Goal: Task Accomplishment & Management: Complete application form

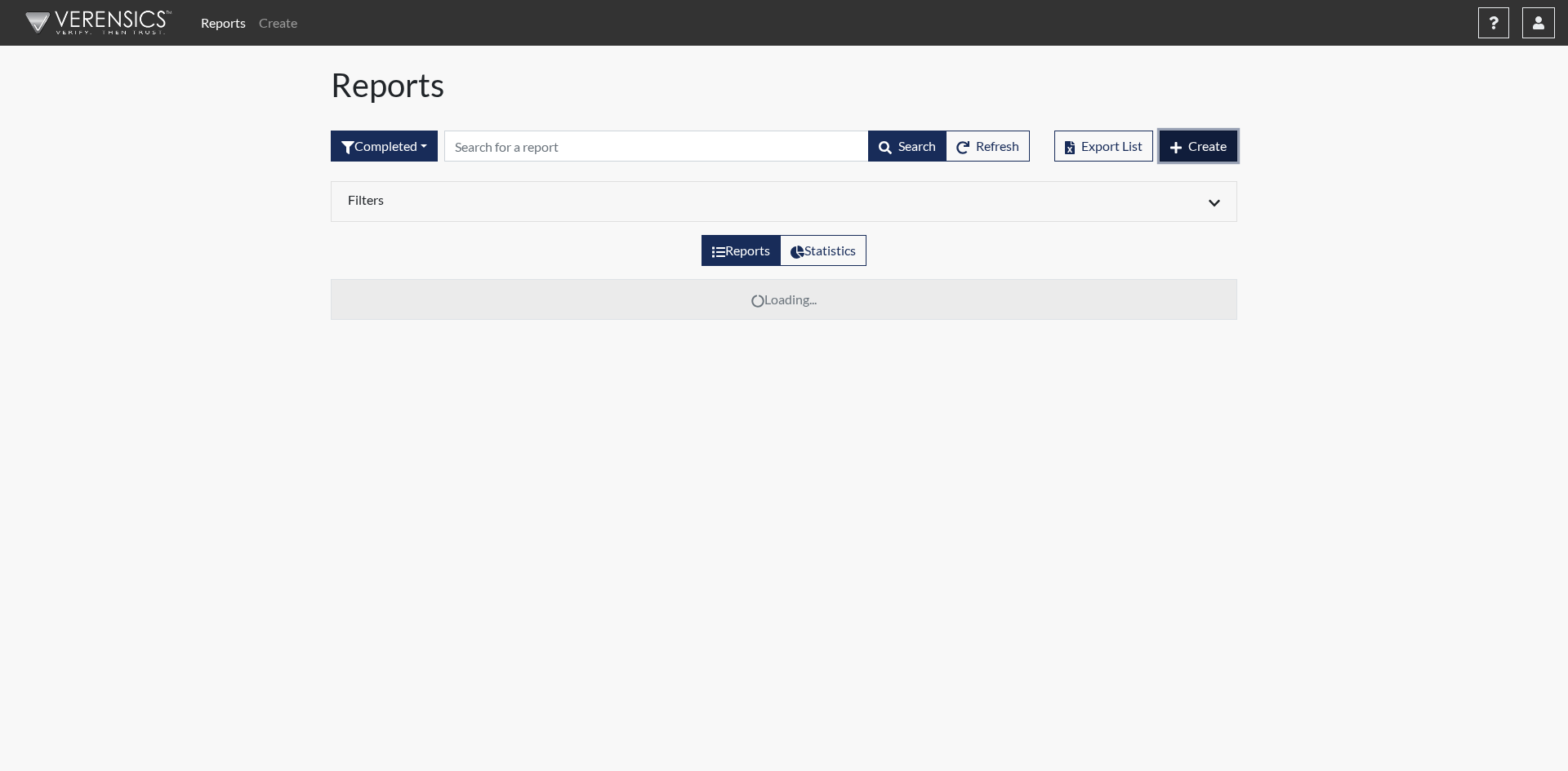
click at [1200, 149] on span "Create" at bounding box center [1207, 145] width 39 height 15
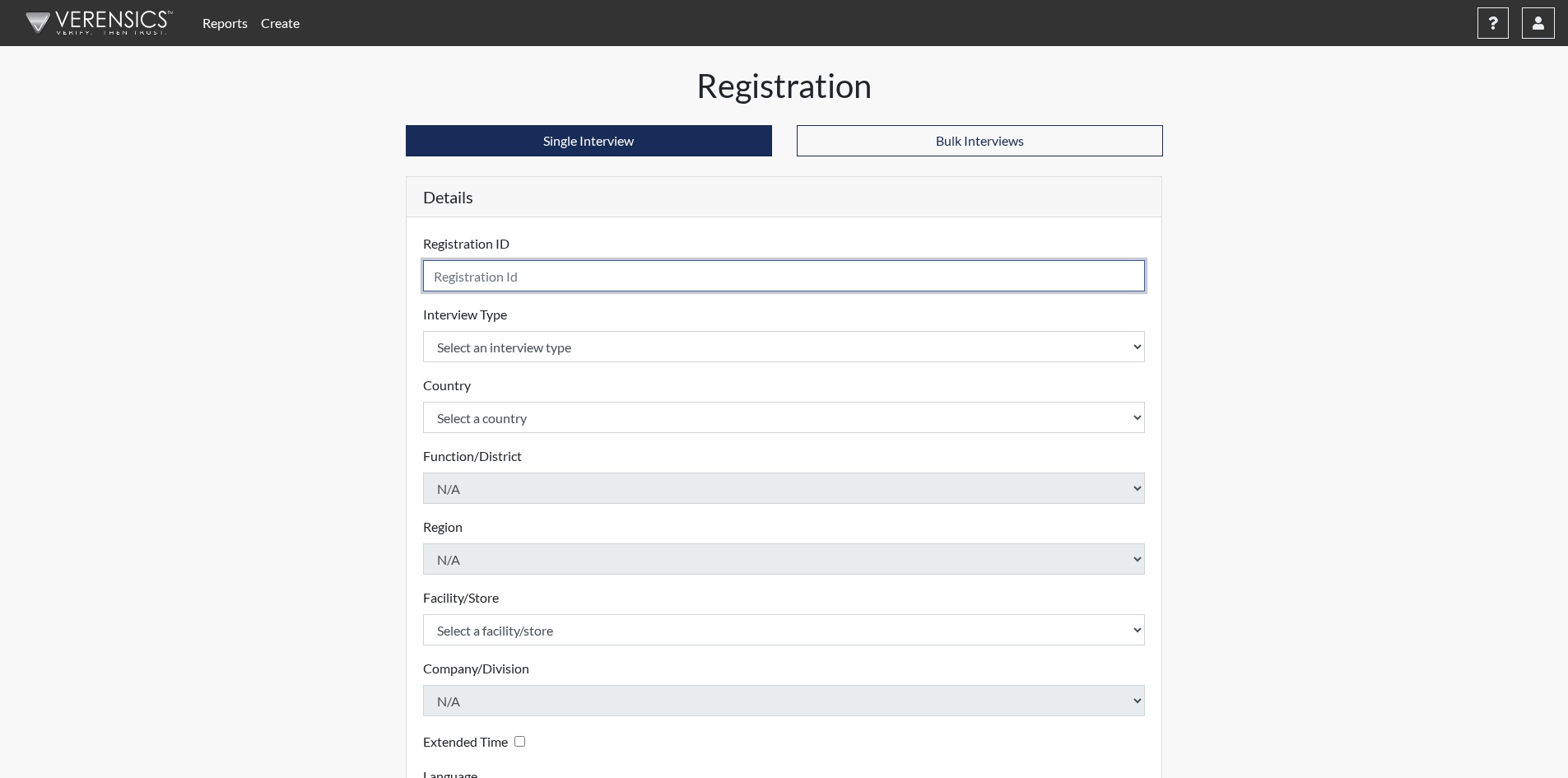
click at [557, 273] on input "text" at bounding box center [784, 276] width 722 height 32
type input "Rutherford.Metro.Rec"
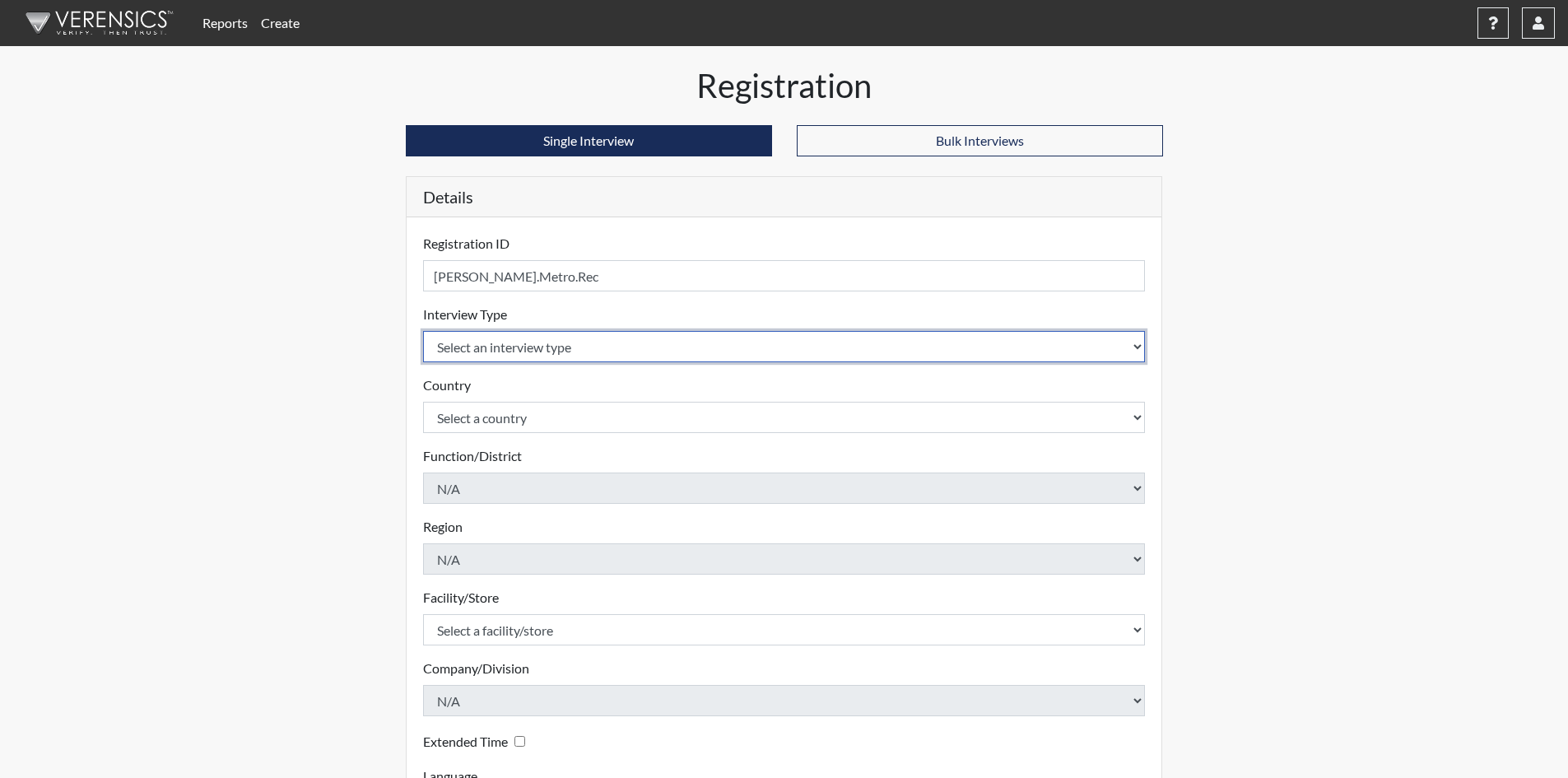
click at [531, 357] on select "Select an interview type Pre-Employment" at bounding box center [784, 346] width 722 height 32
select select "c2470aee-a530-11ea-a930-026c882af335"
click at [423, 331] on select "Select an interview type Pre-Employment" at bounding box center [784, 346] width 722 height 32
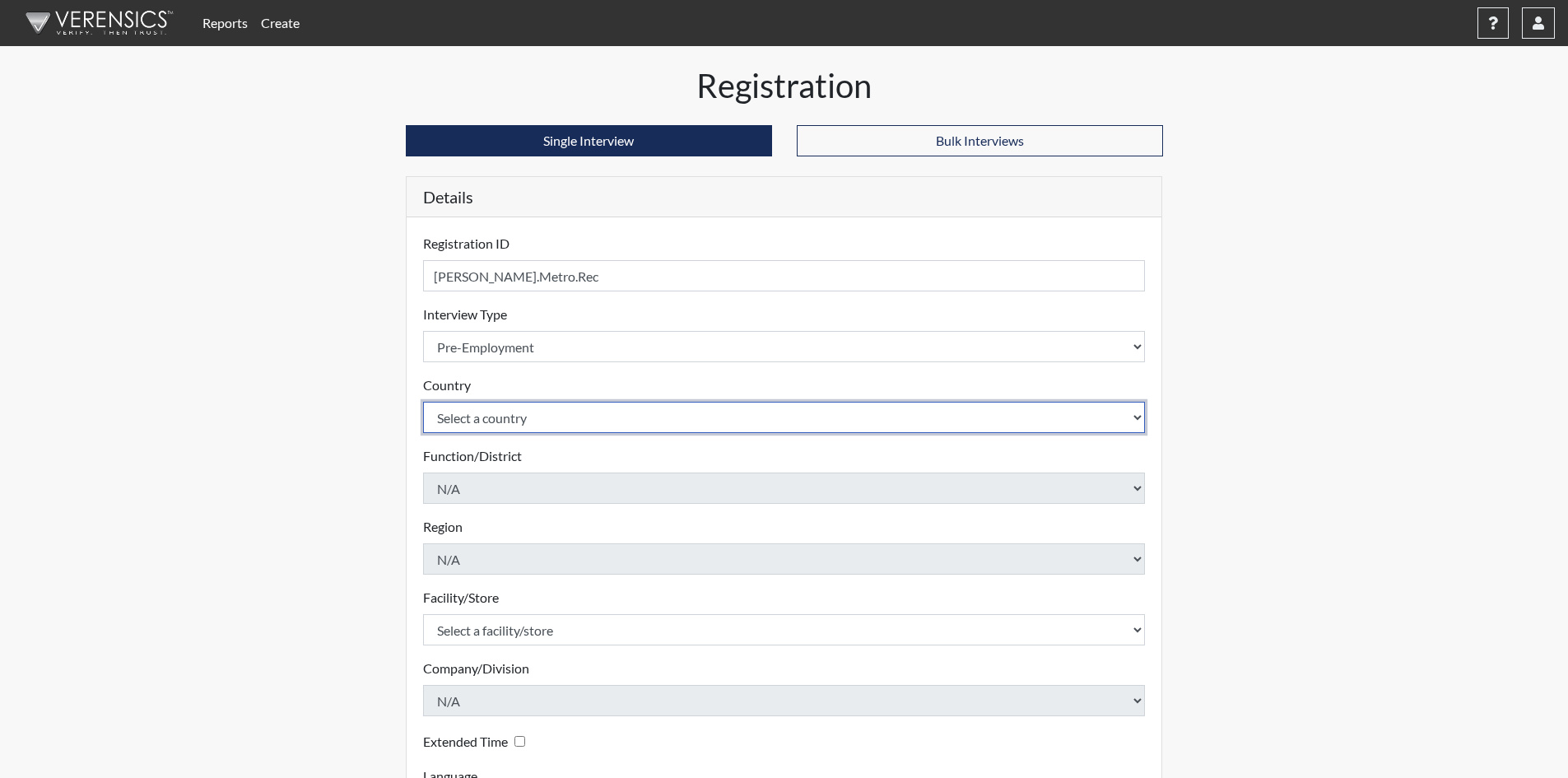
click at [545, 413] on select "Select a country United States Mexico" at bounding box center [784, 417] width 722 height 32
select select "united-states-of-america"
click at [423, 402] on select "Select a country United States Mexico" at bounding box center [784, 417] width 722 height 32
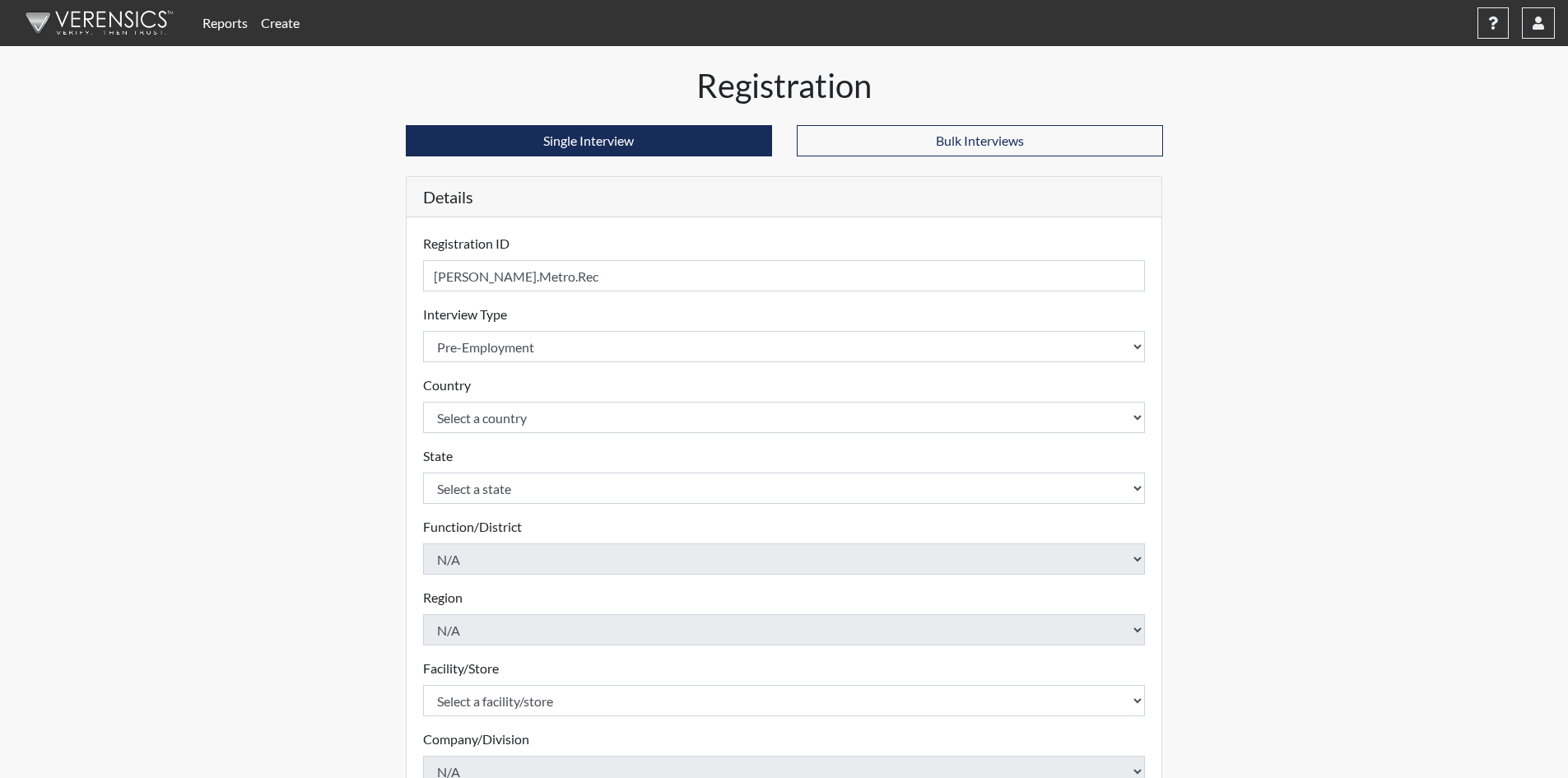
click at [532, 507] on form "Registration ID Rutherford.Metro.Rec Please provide a registration ID. Intervie…" at bounding box center [784, 564] width 722 height 661
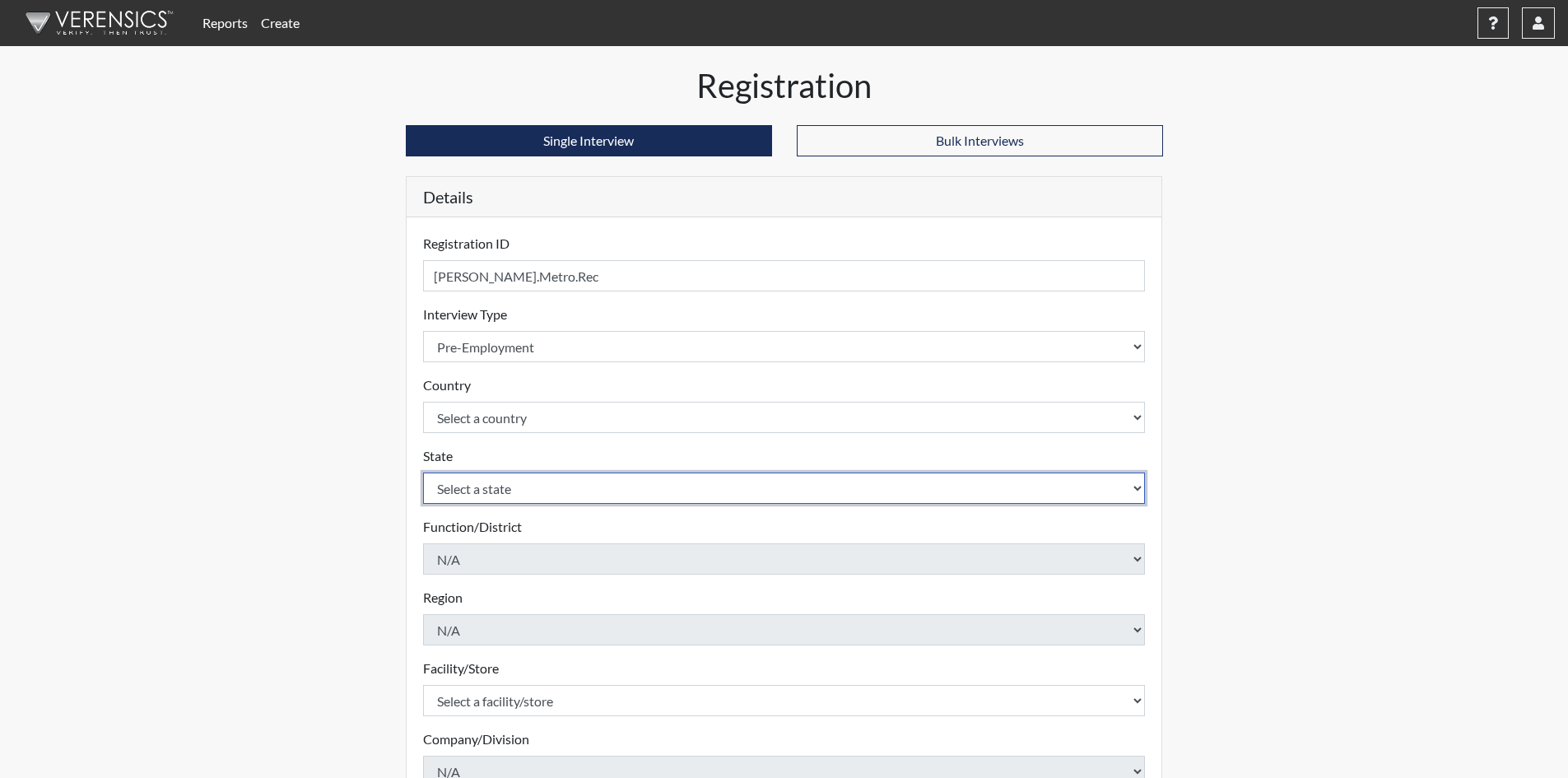
click at [533, 489] on select "Select a state Alabama Alaska Arizona Arkansas California Colorado Connecticut …" at bounding box center [784, 488] width 722 height 32
select select "TN"
click at [423, 472] on select "Select a state Alabama Alaska Arizona Arkansas California Colorado Connecticut …" at bounding box center [784, 488] width 722 height 32
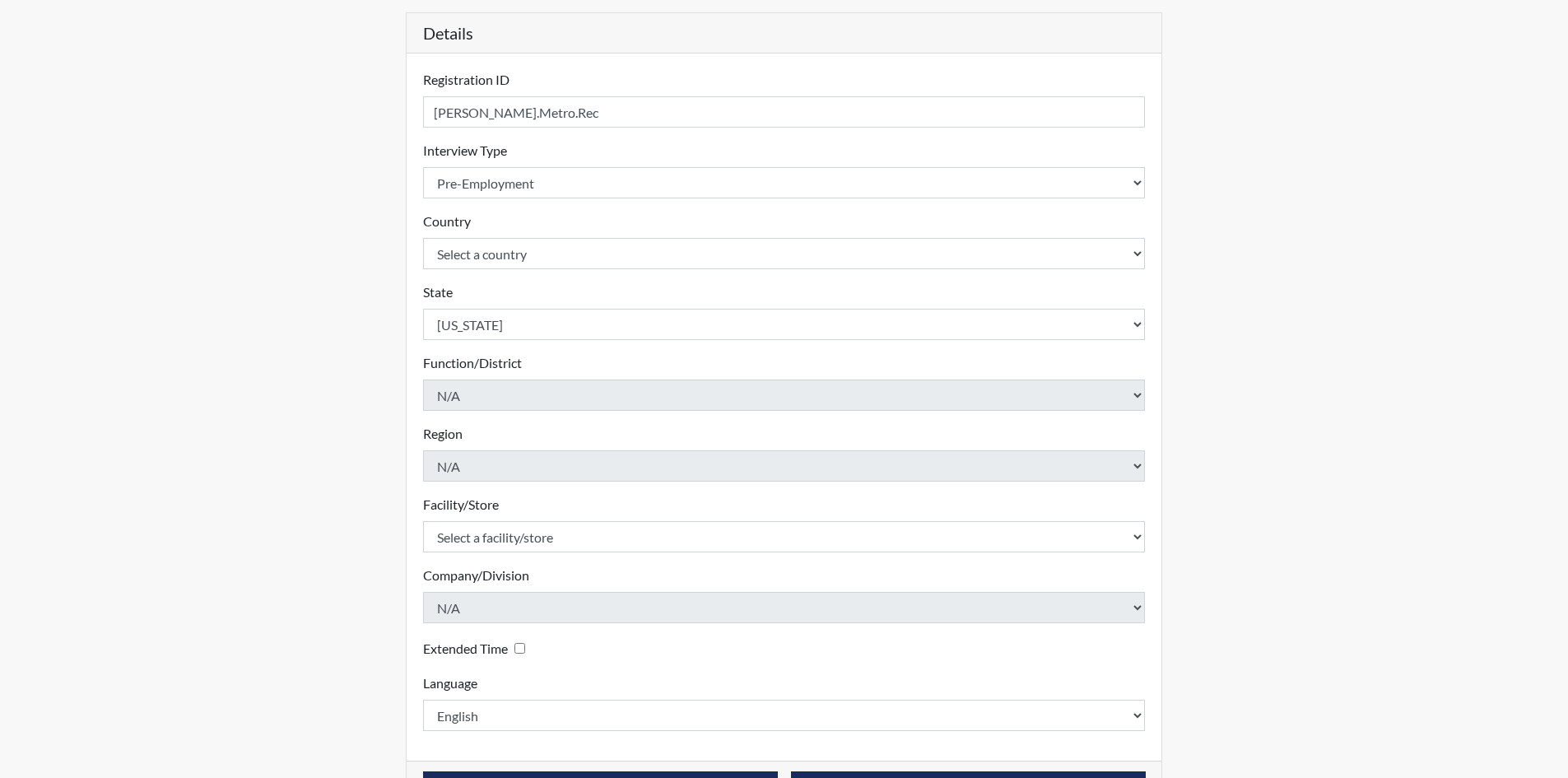
scroll to position [165, 0]
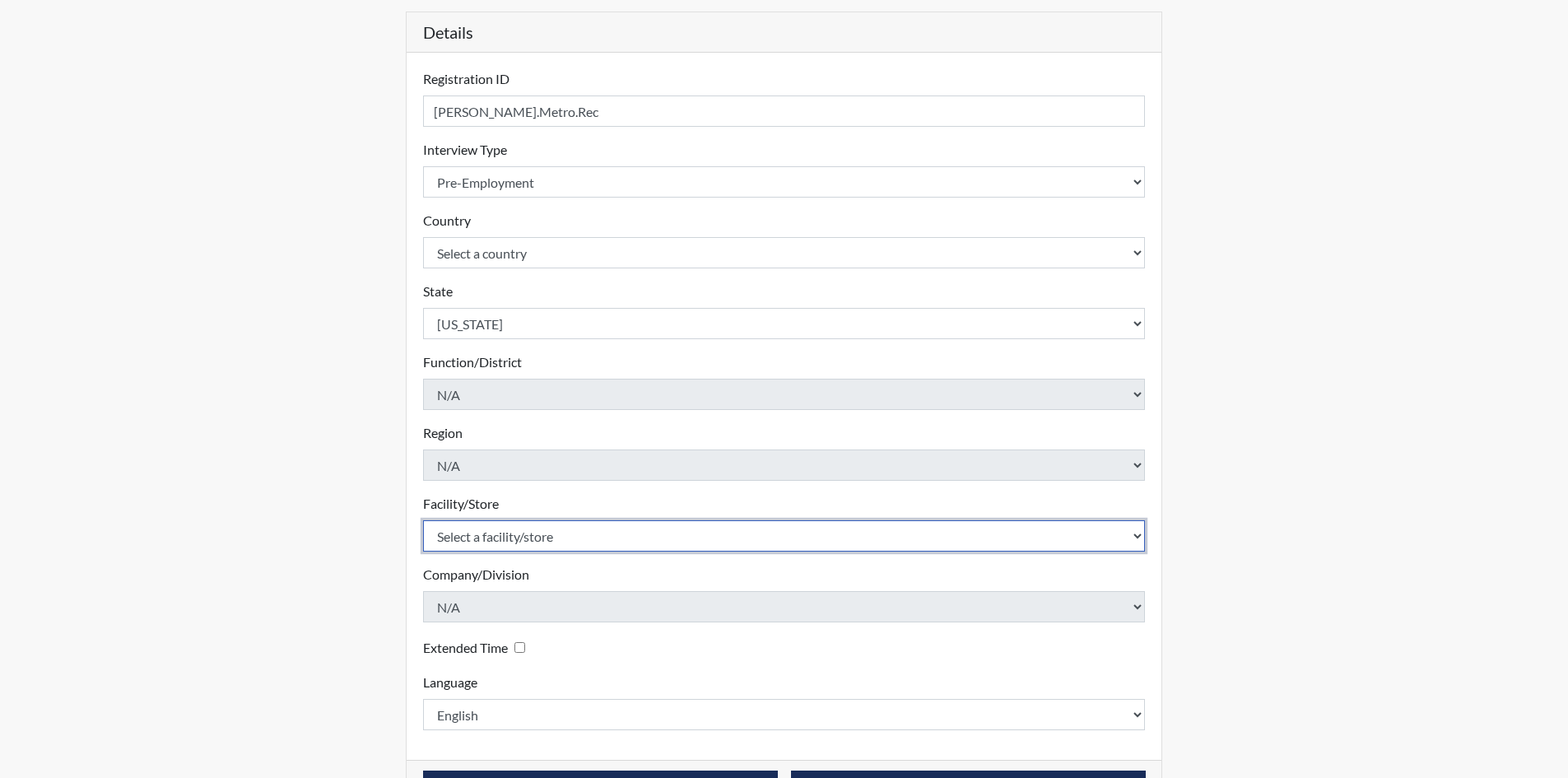
click at [521, 539] on select "Select a facility/store Nashville, Tennessee" at bounding box center [784, 536] width 722 height 32
select select "385b4b82-229f-4b06-9c0e-42d50b3fc428"
click at [423, 520] on select "Select a facility/store Nashville, Tennessee" at bounding box center [784, 536] width 722 height 32
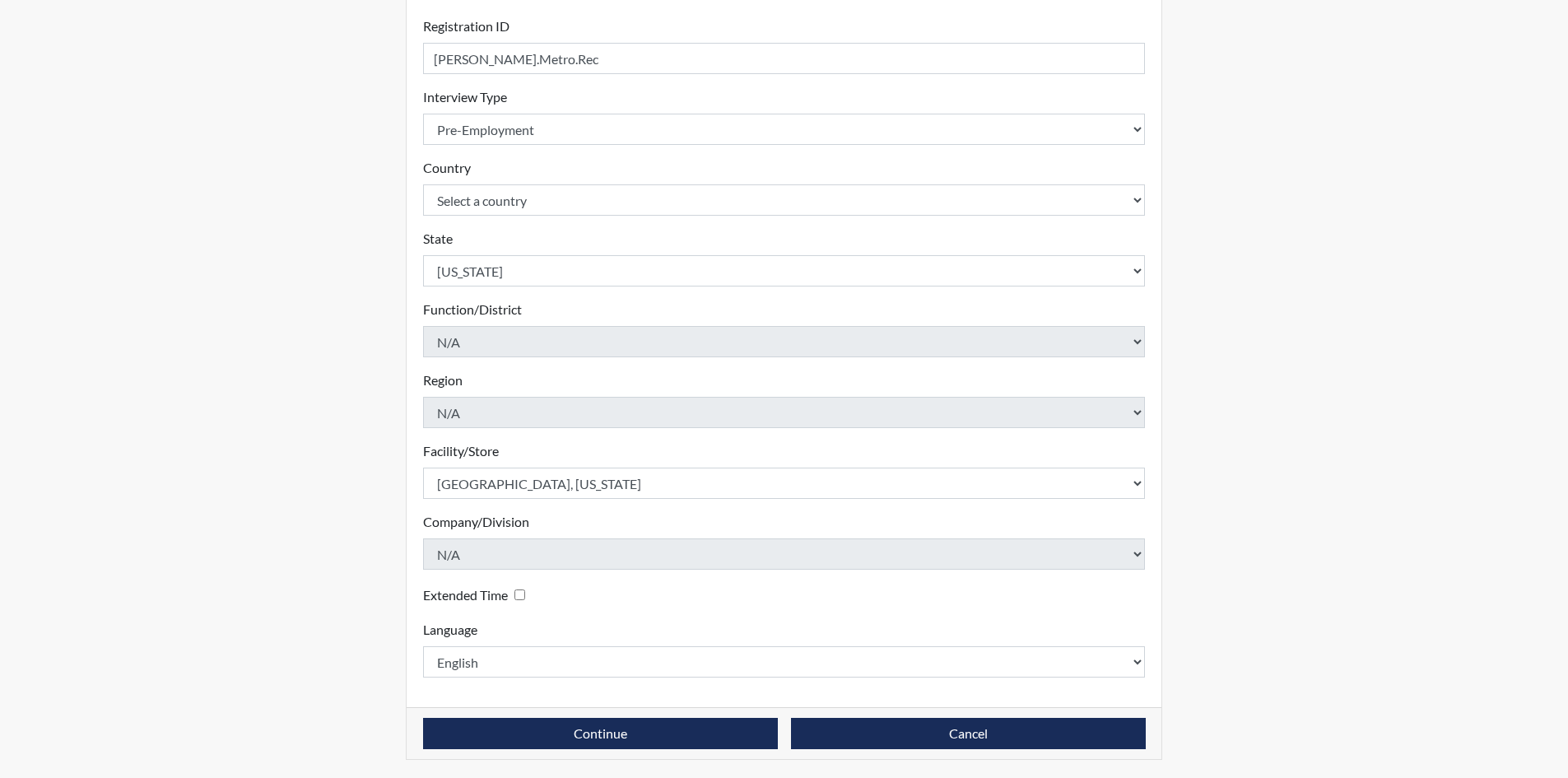
scroll to position [219, 0]
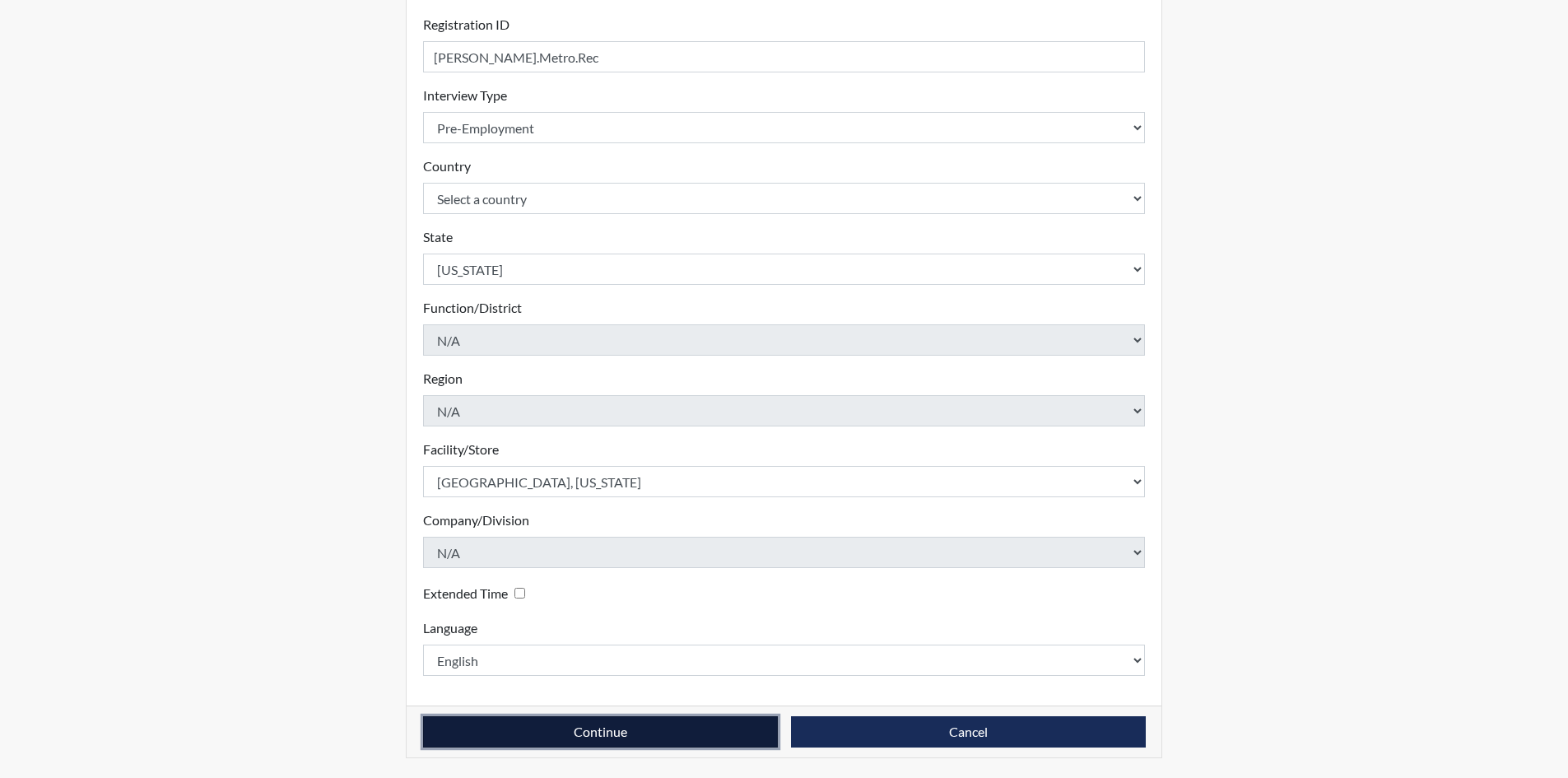
click at [697, 719] on button "Continue" at bounding box center [600, 732] width 354 height 32
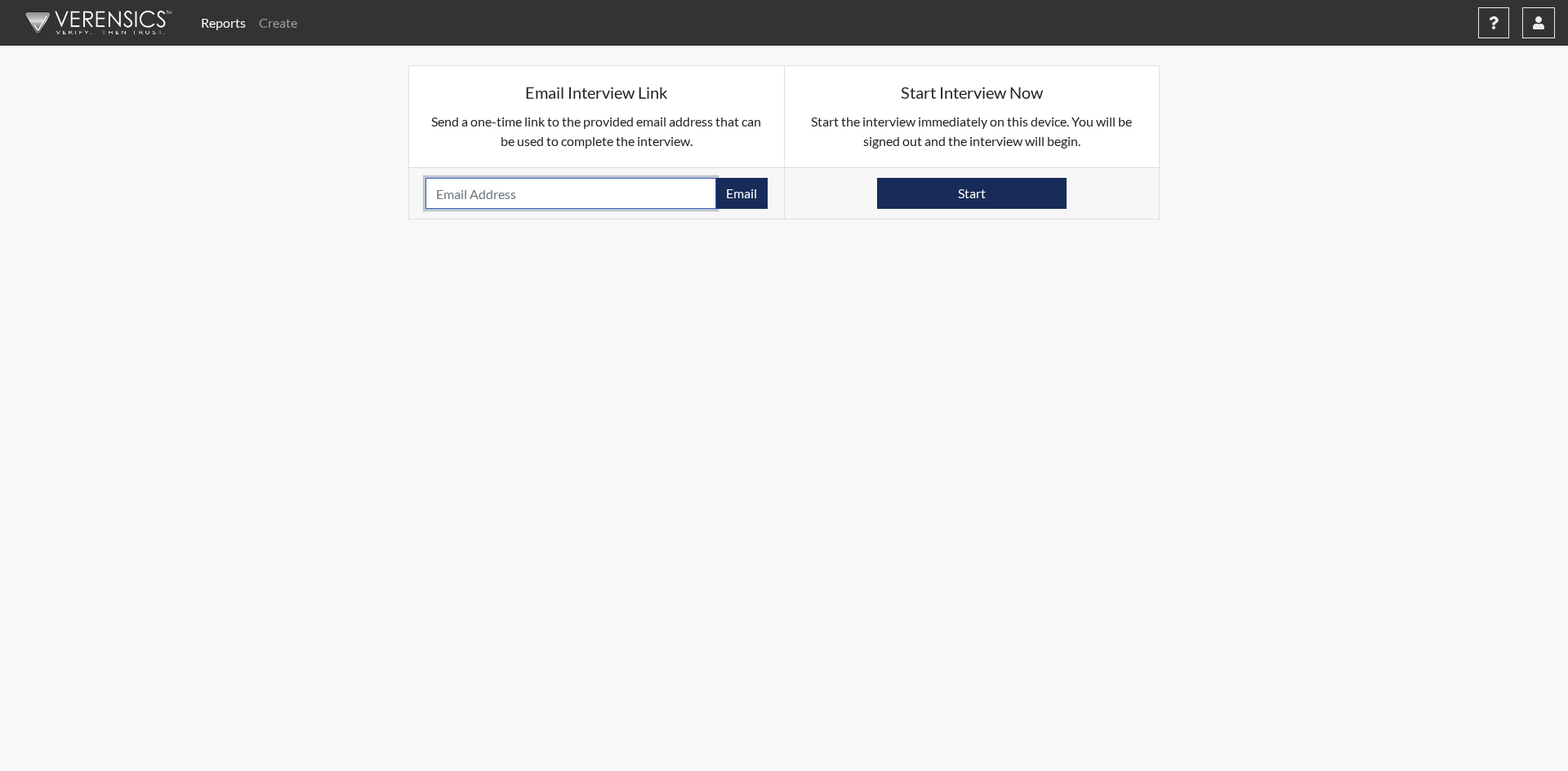
click at [626, 199] on input "email" at bounding box center [570, 193] width 290 height 31
paste input "jeremyrutherford070@gmail.com"
type input "jeremyrutherford070@gmail.com"
click at [735, 191] on button "Email" at bounding box center [742, 193] width 52 height 31
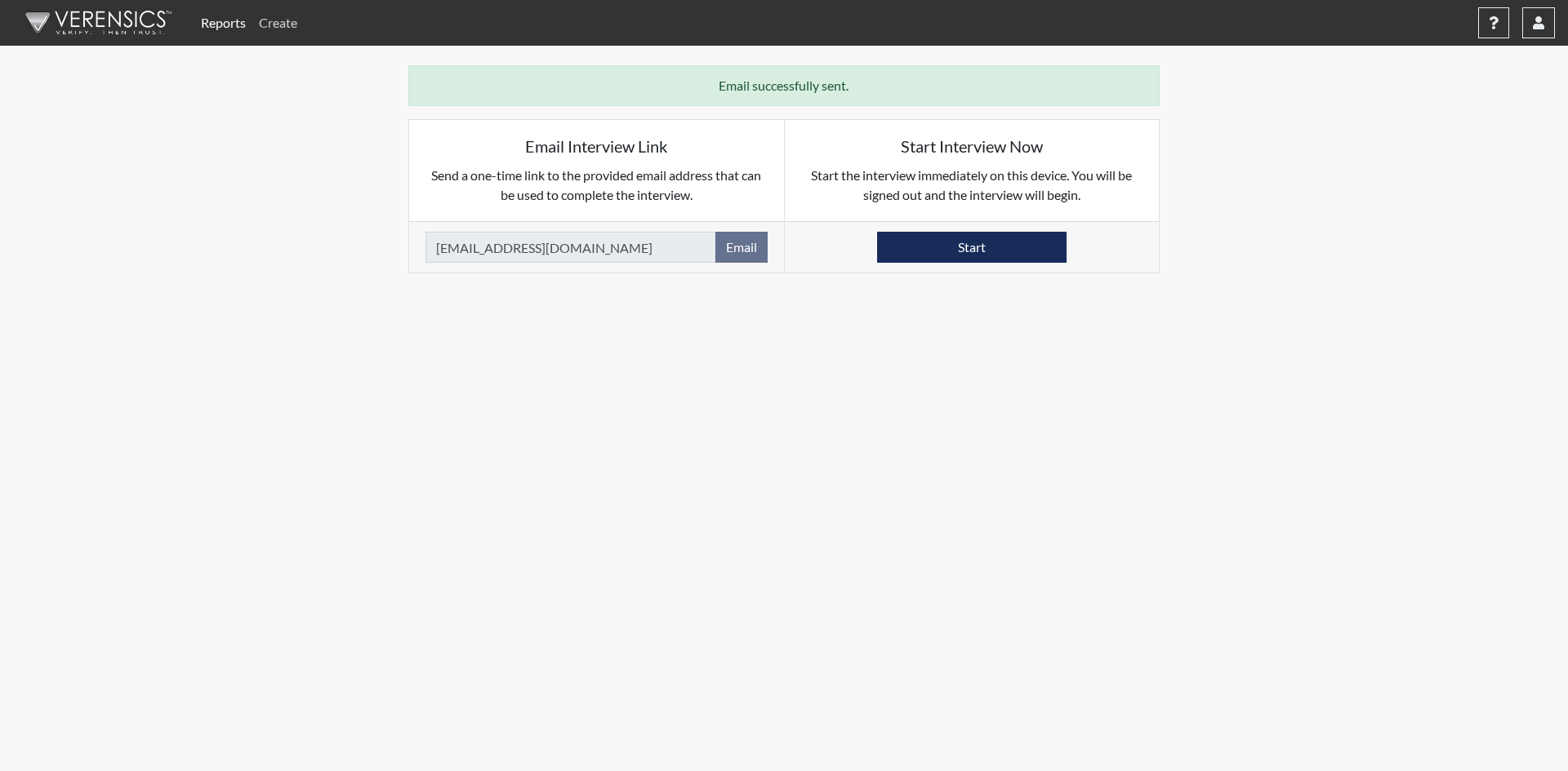
click at [281, 19] on link "Create" at bounding box center [278, 22] width 51 height 32
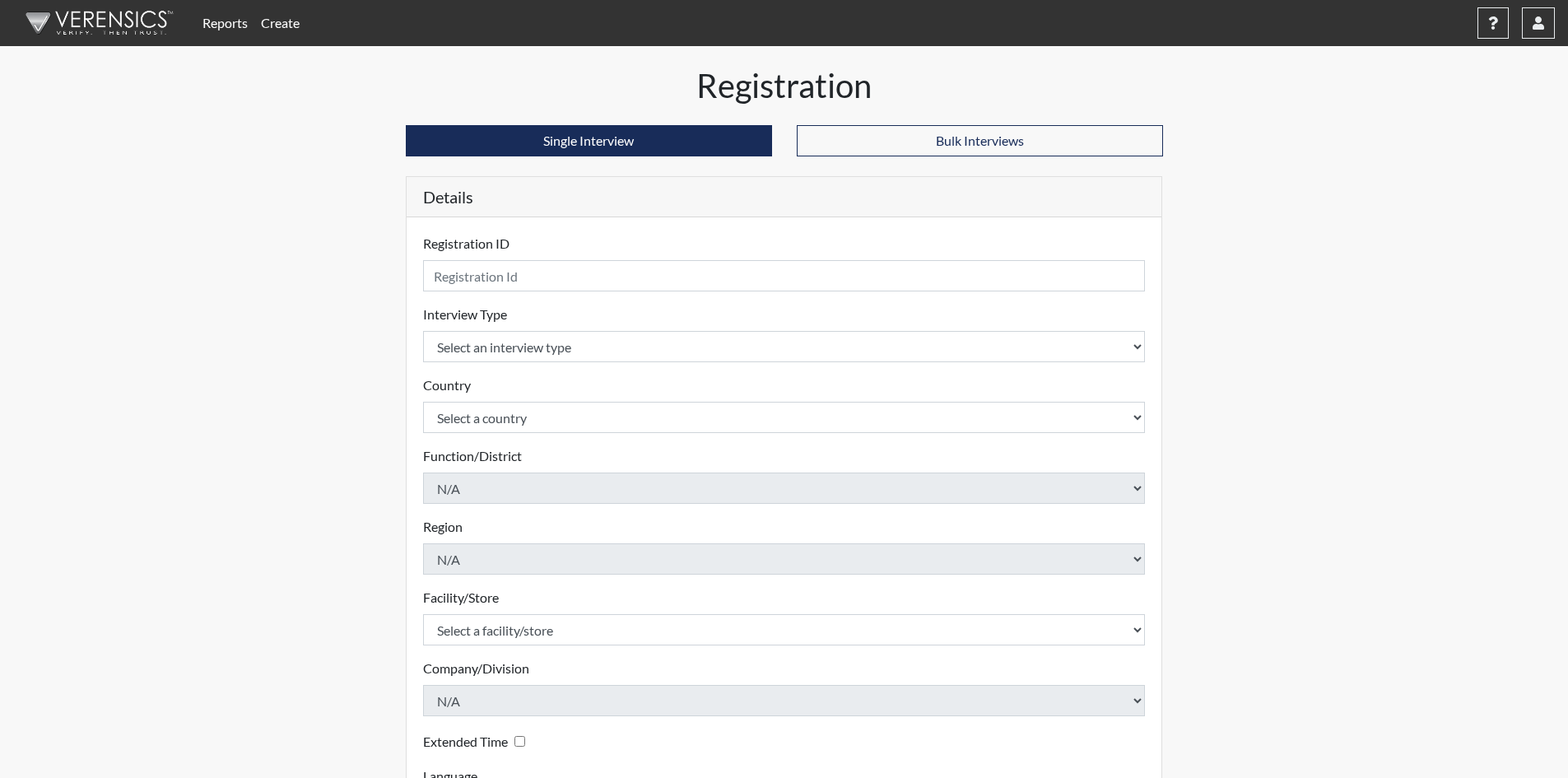
click at [514, 256] on div "Registration ID Please provide a registration ID." at bounding box center [784, 263] width 722 height 58
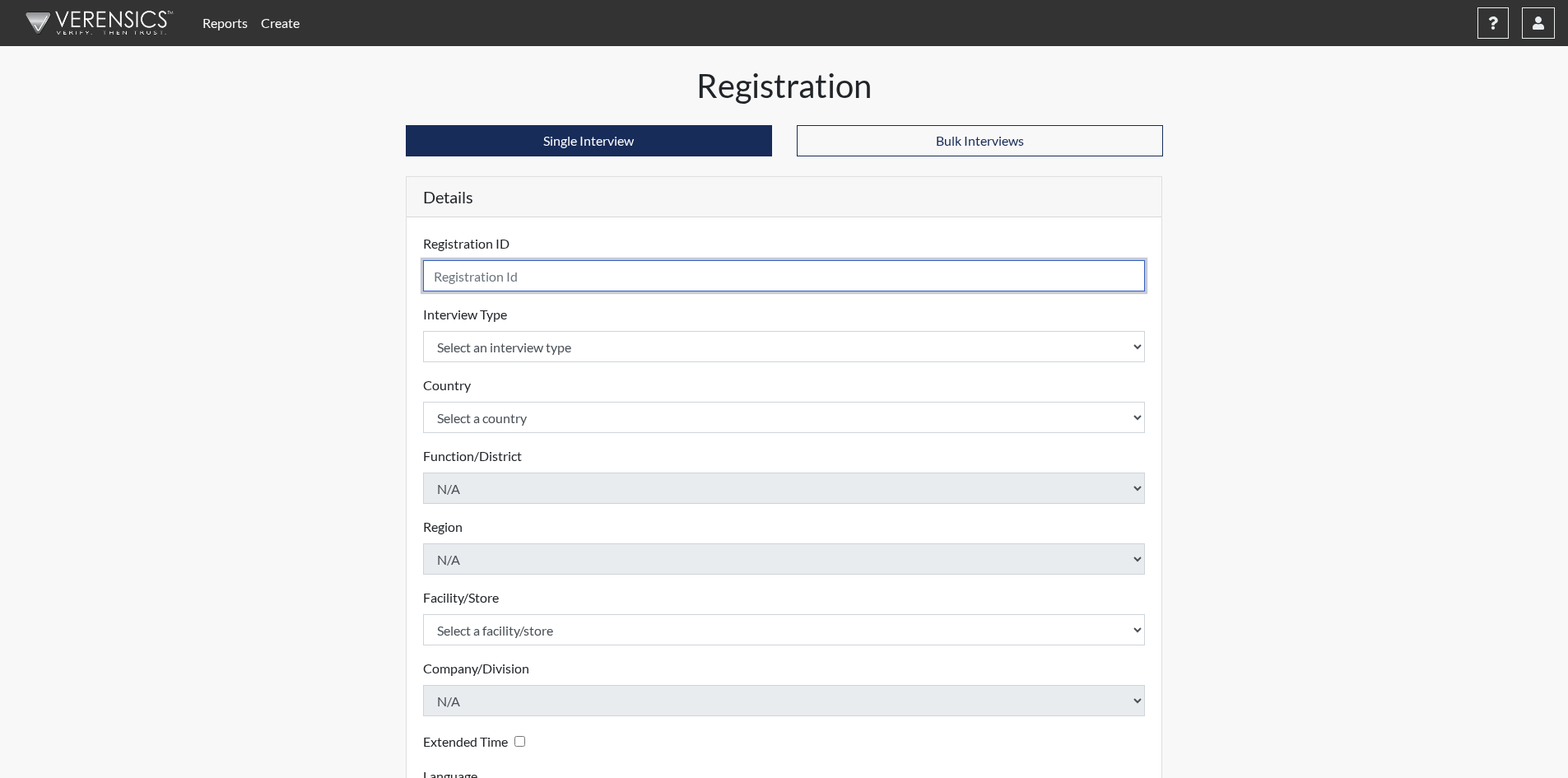
click at [511, 268] on input "text" at bounding box center [784, 276] width 722 height 32
type input "Rutherford.Metro.Rec.2"
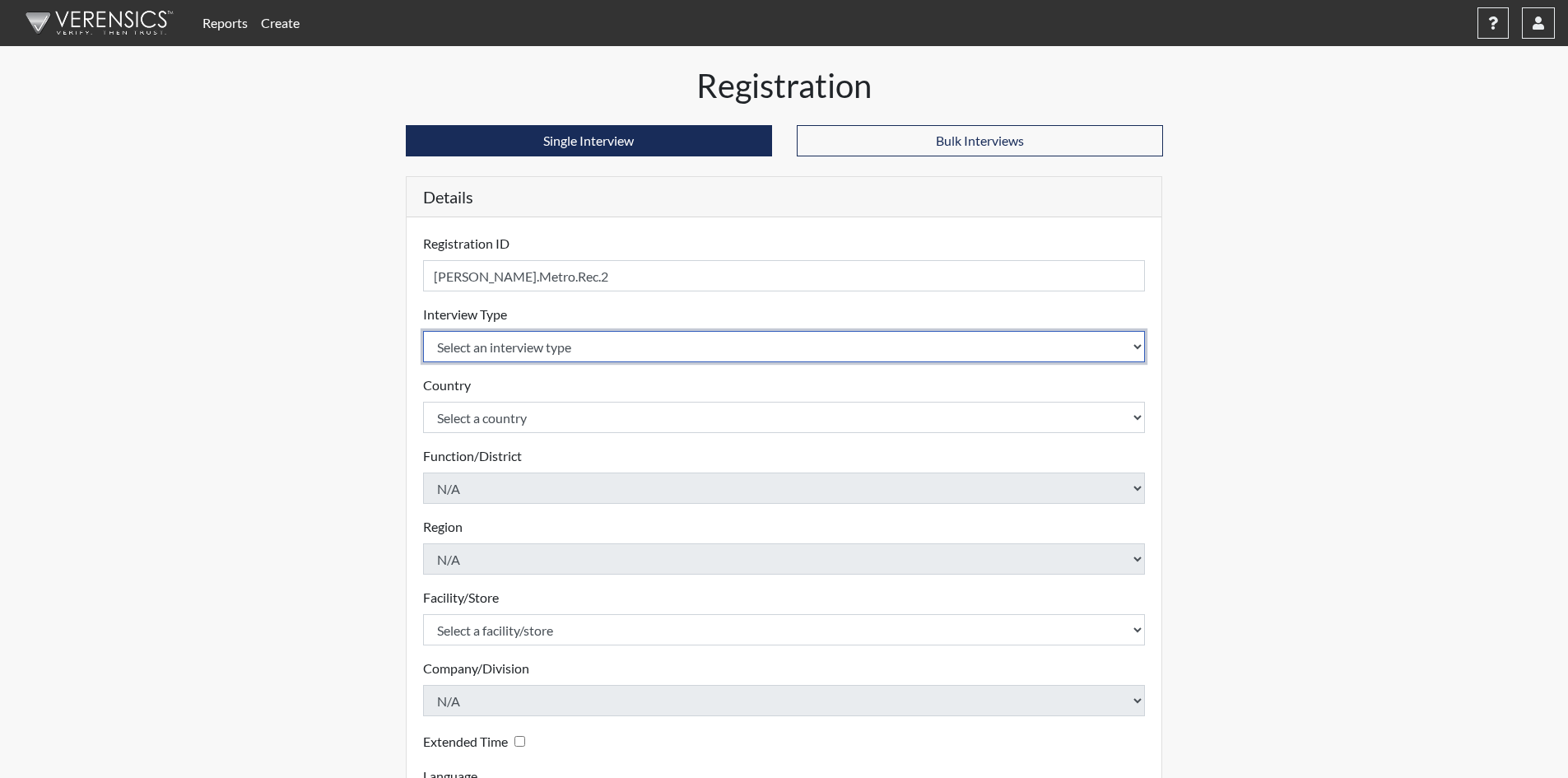
click at [663, 339] on select "Select an interview type Pre-Employment" at bounding box center [784, 346] width 722 height 32
select select "c2470aee-a530-11ea-a930-026c882af335"
click at [423, 331] on select "Select an interview type Pre-Employment" at bounding box center [784, 346] width 722 height 32
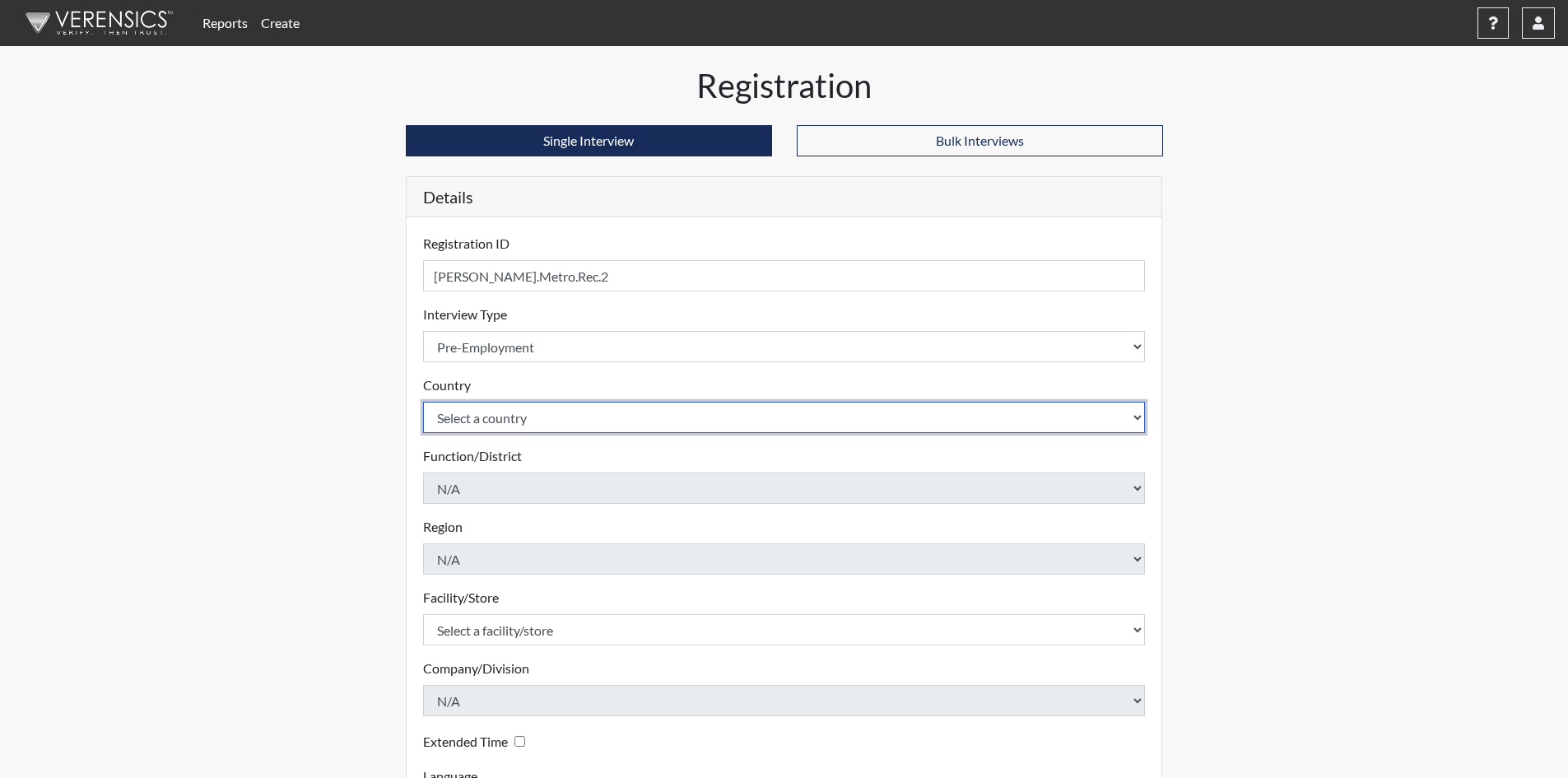
click at [581, 409] on select "Select a country United States Mexico" at bounding box center [784, 417] width 722 height 32
select select "united-states-of-america"
click at [423, 402] on select "Select a country United States Mexico" at bounding box center [784, 417] width 722 height 32
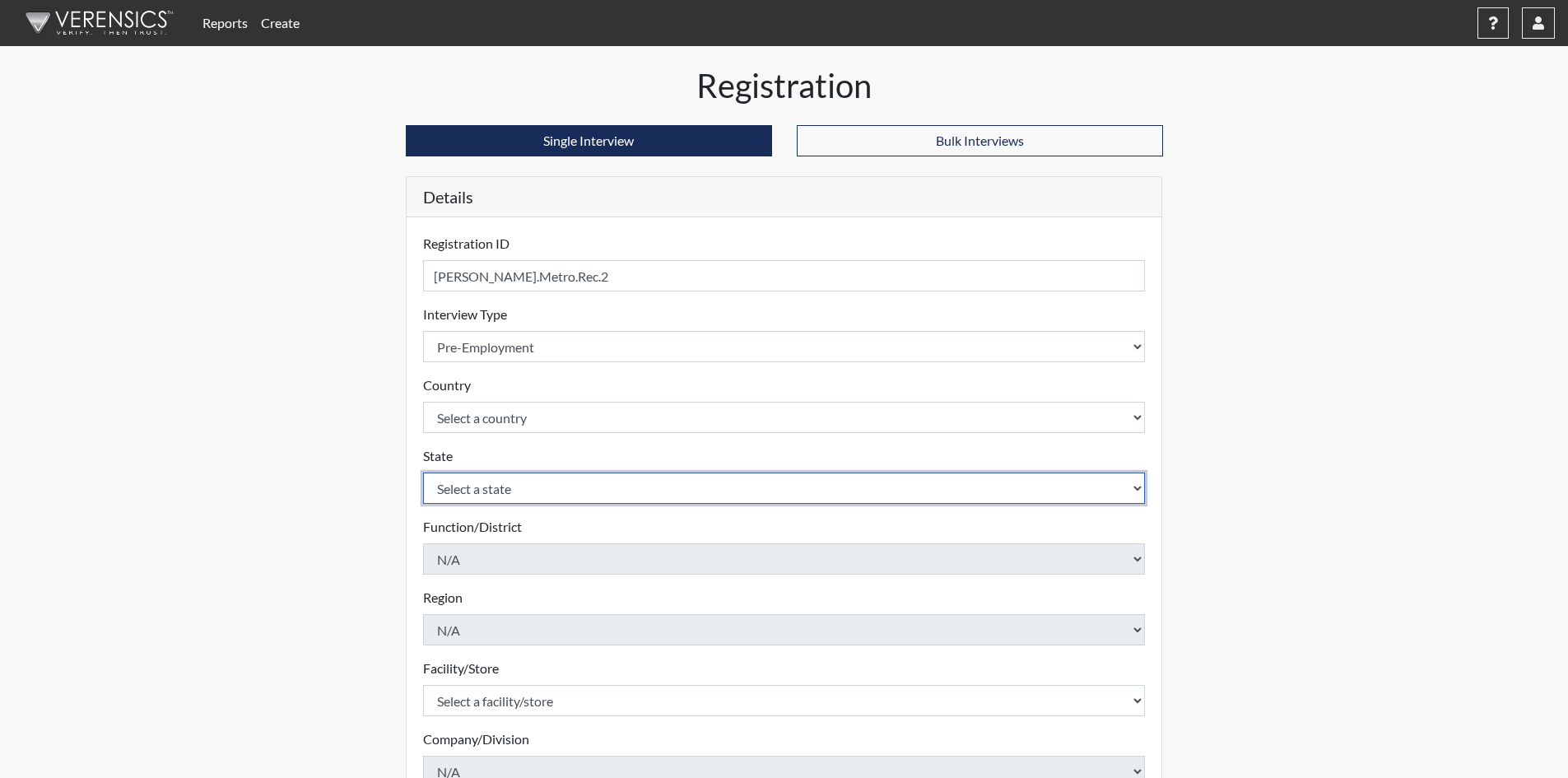
click at [546, 496] on select "Select a state Alabama Alaska Arizona Arkansas California Colorado Connecticut …" at bounding box center [784, 488] width 722 height 32
select select "TN"
click at [423, 472] on select "Select a state Alabama Alaska Arizona Arkansas California Colorado Connecticut …" at bounding box center [784, 488] width 722 height 32
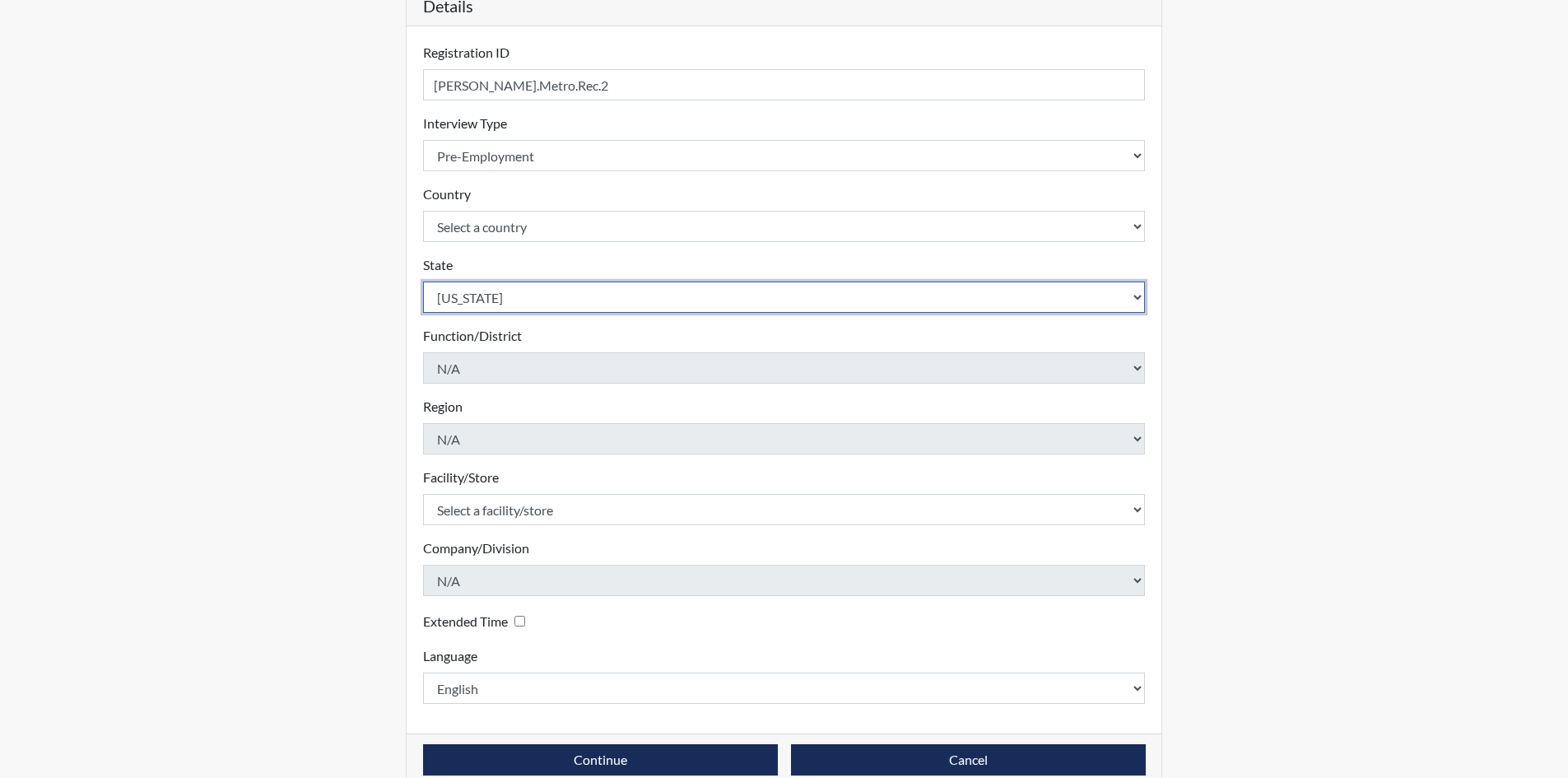
scroll to position [219, 0]
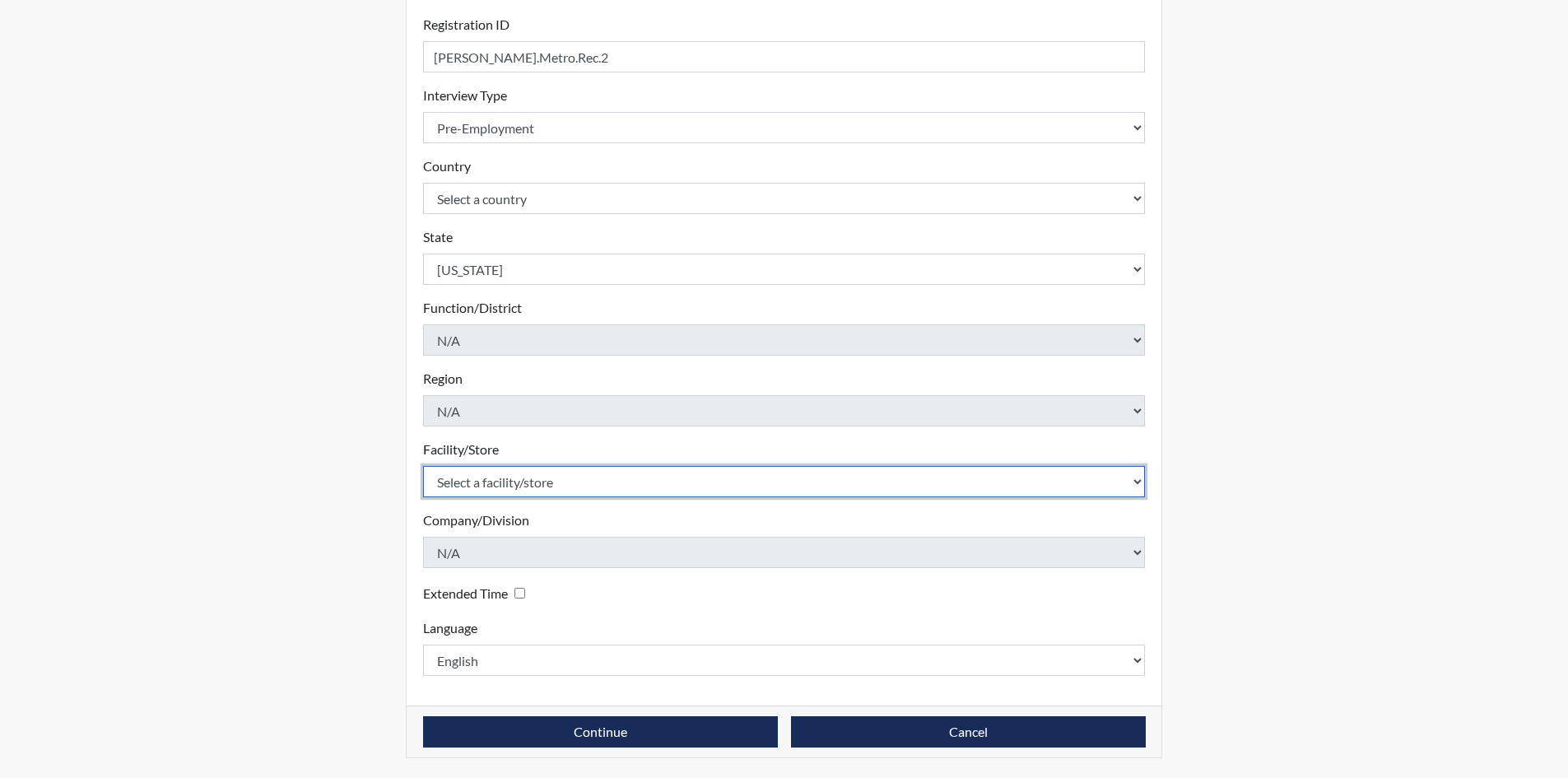
click at [498, 479] on select "Select a facility/store Nashville, Tennessee" at bounding box center [784, 481] width 722 height 32
select select "385b4b82-229f-4b06-9c0e-42d50b3fc428"
click at [423, 466] on select "Select a facility/store Nashville, Tennessee" at bounding box center [784, 481] width 722 height 32
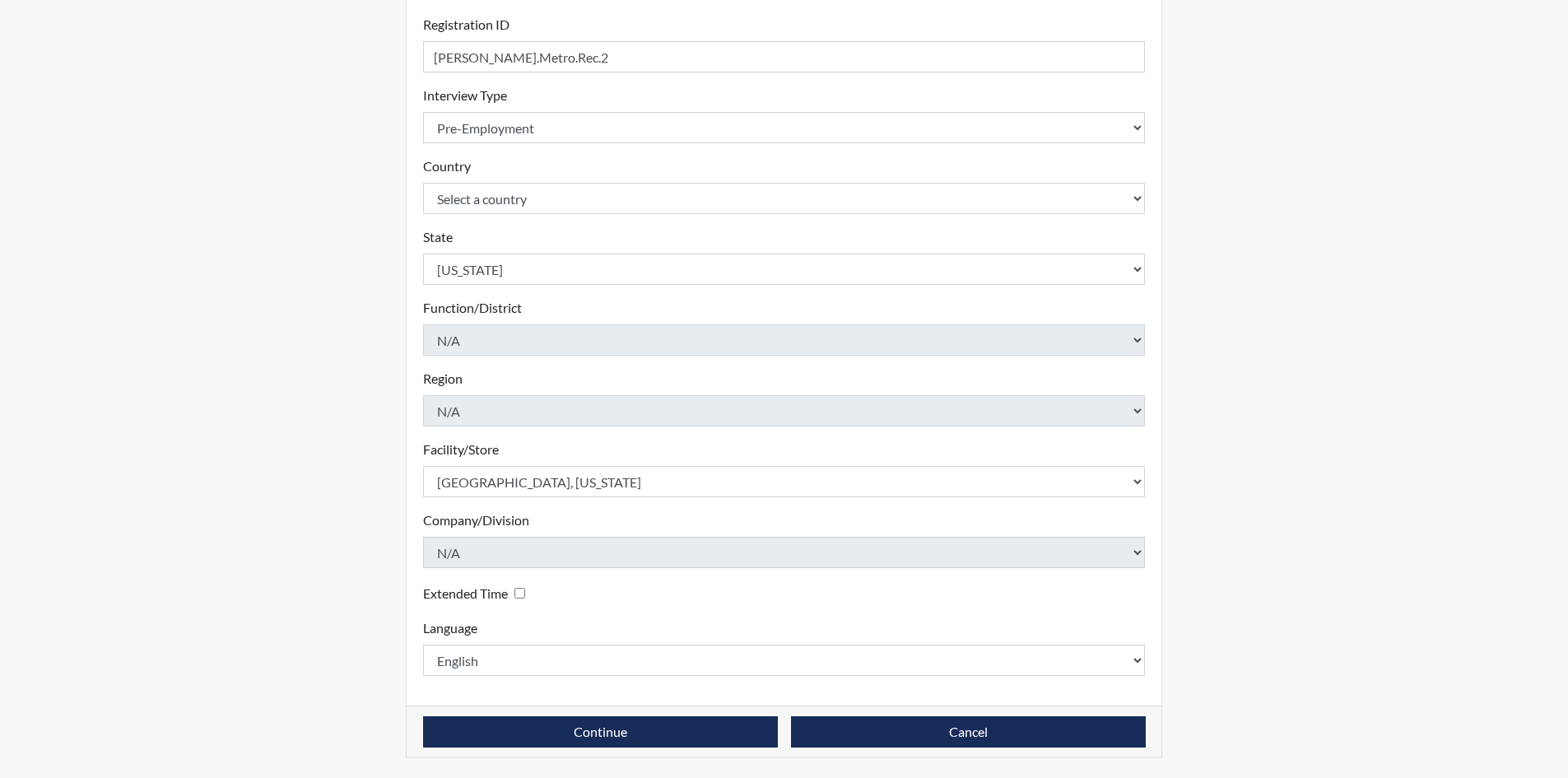
click at [531, 588] on div "Extended Time" at bounding box center [478, 593] width 109 height 24
click at [516, 592] on input "Extended Time" at bounding box center [520, 593] width 11 height 11
checkbox input "true"
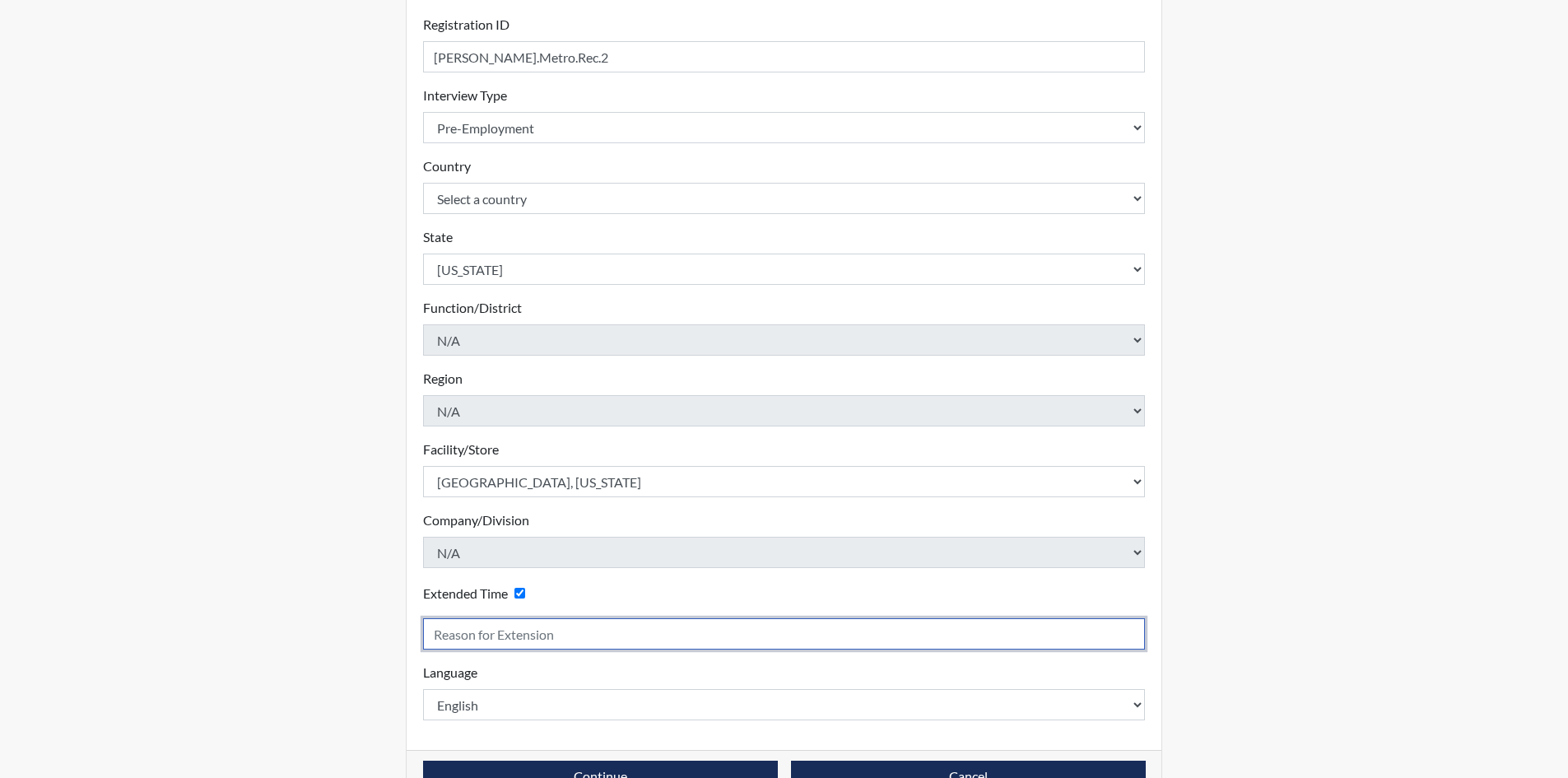
click at [489, 637] on input "text" at bounding box center [784, 634] width 722 height 32
type input "Goes to fast"
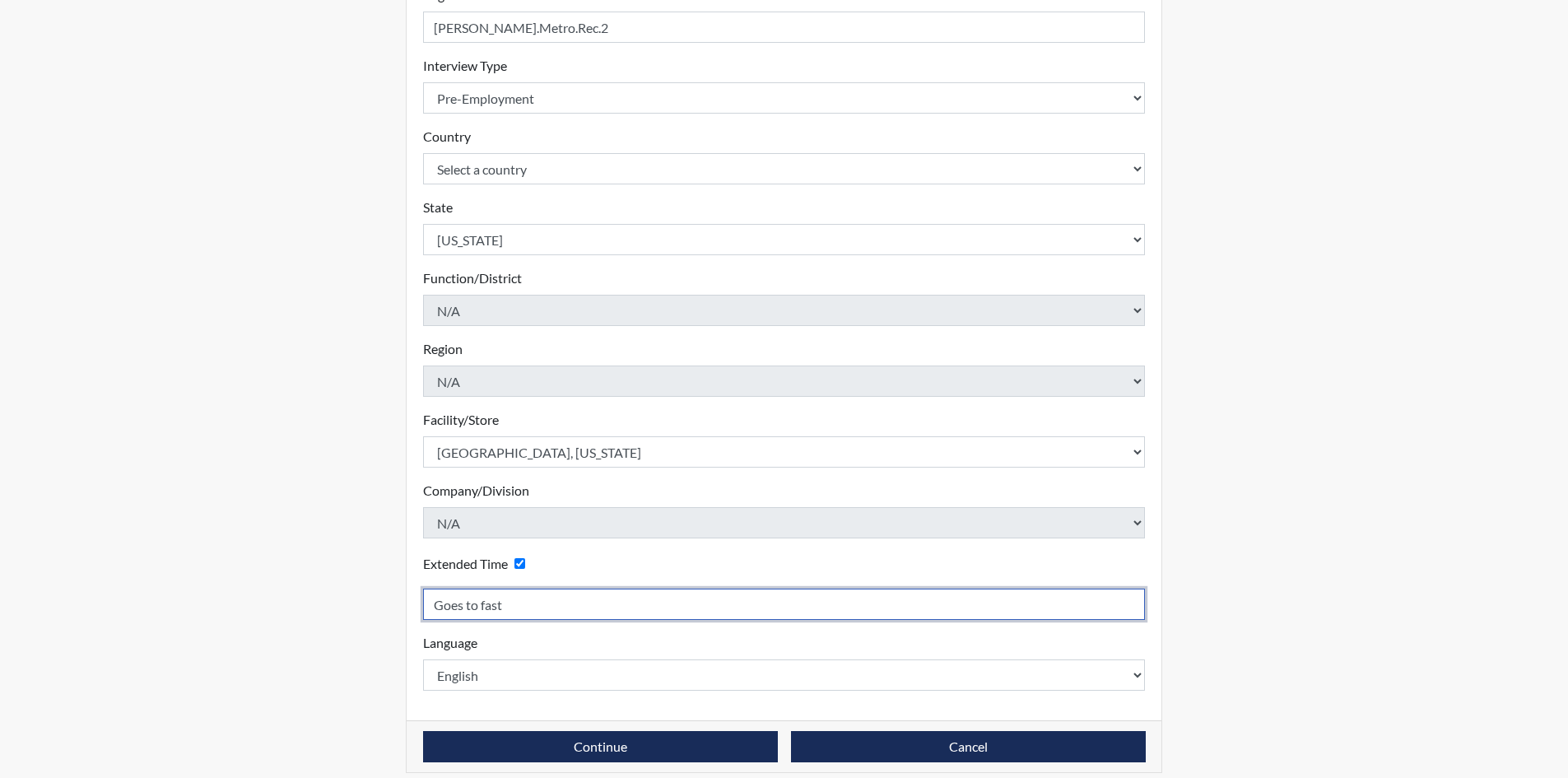
scroll to position [264, 0]
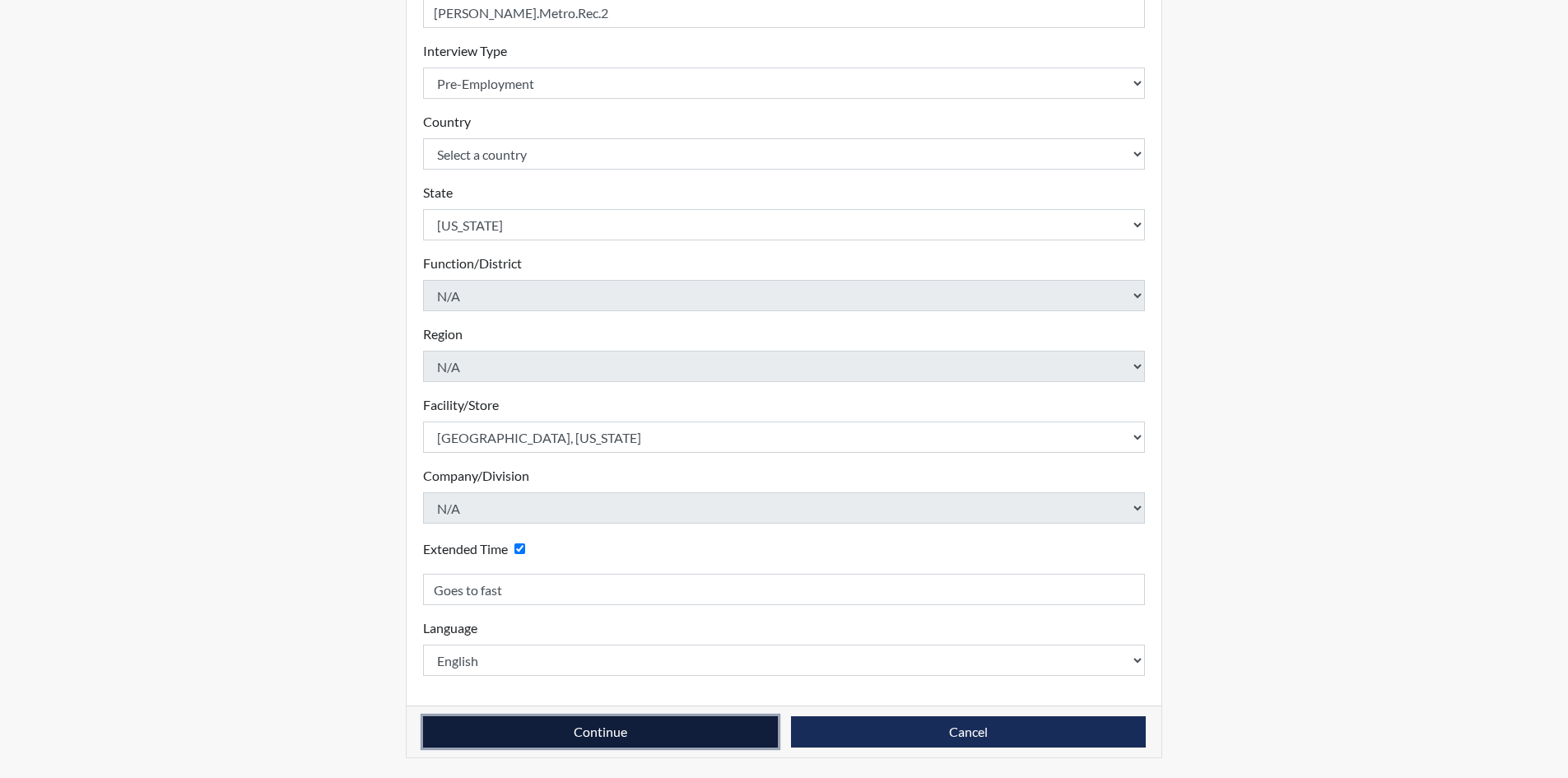
click at [539, 732] on button "Continue" at bounding box center [600, 732] width 354 height 32
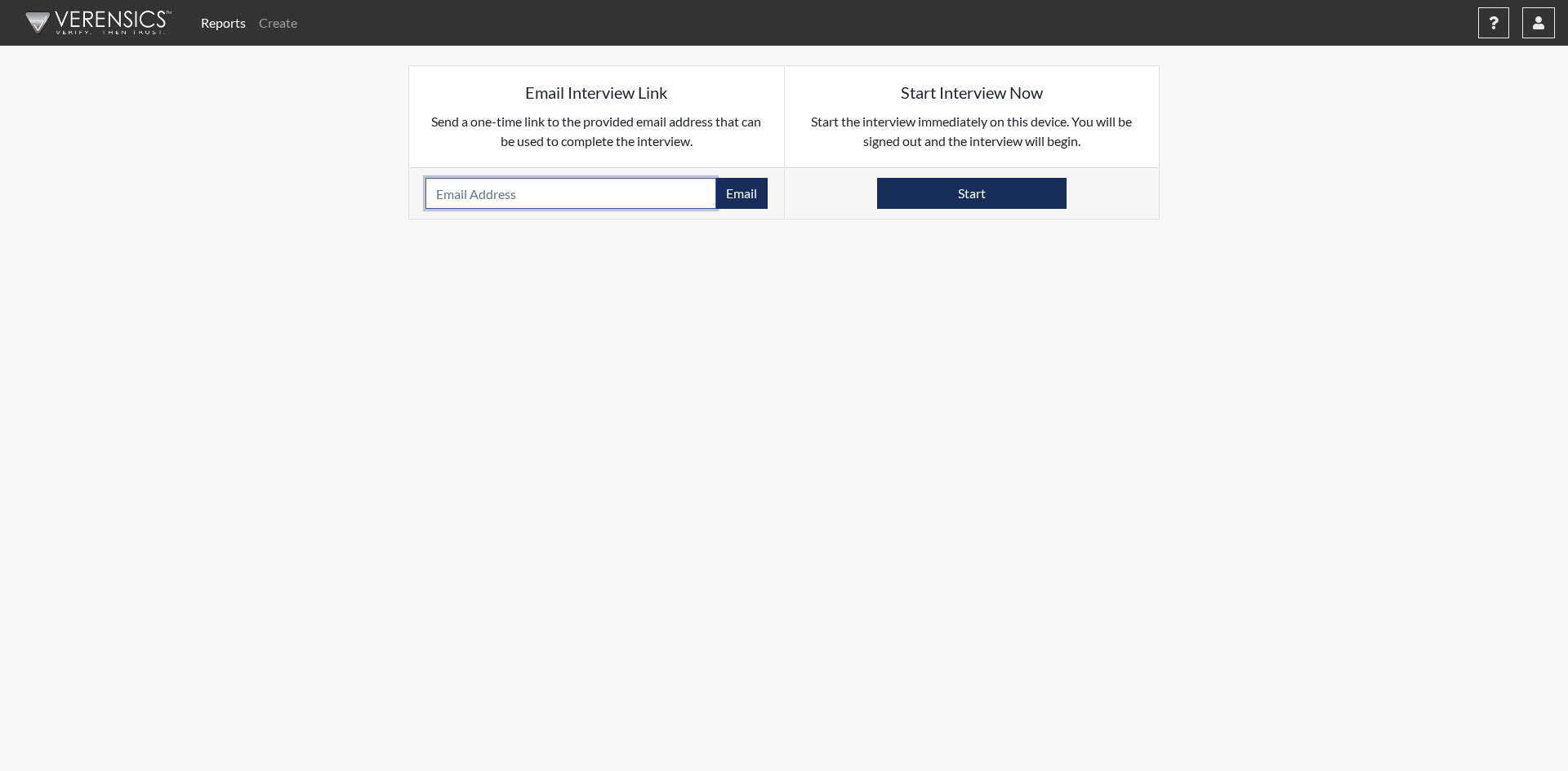
click at [489, 190] on input "email" at bounding box center [570, 193] width 290 height 31
paste input "jrut599@gmail.com"
type input "jrut599@gmail.com"
click at [738, 191] on button "Email" at bounding box center [742, 193] width 52 height 31
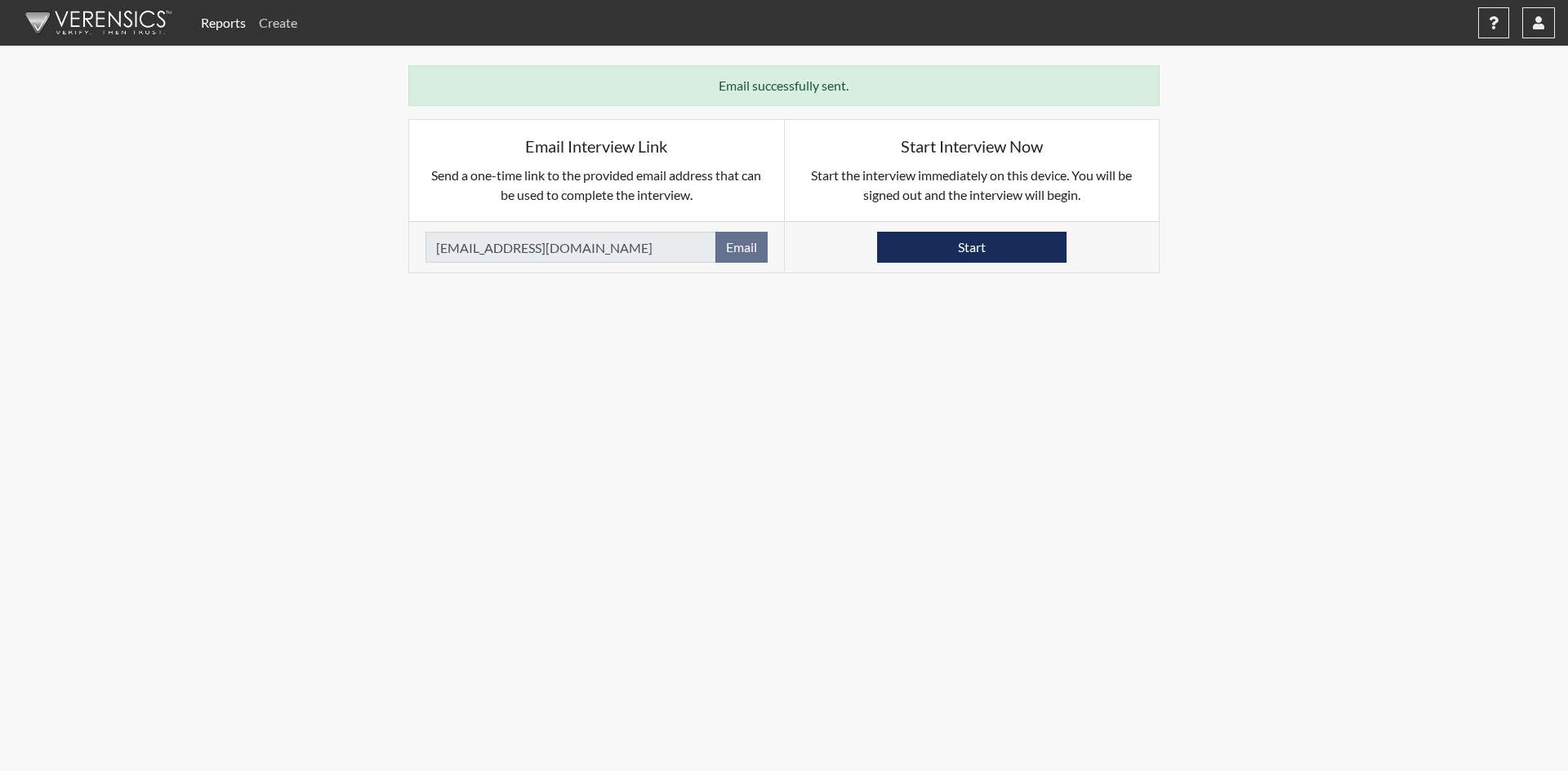
drag, startPoint x: 272, startPoint y: 24, endPoint x: 290, endPoint y: 31, distance: 19.3
click at [272, 23] on link "Create" at bounding box center [278, 22] width 51 height 32
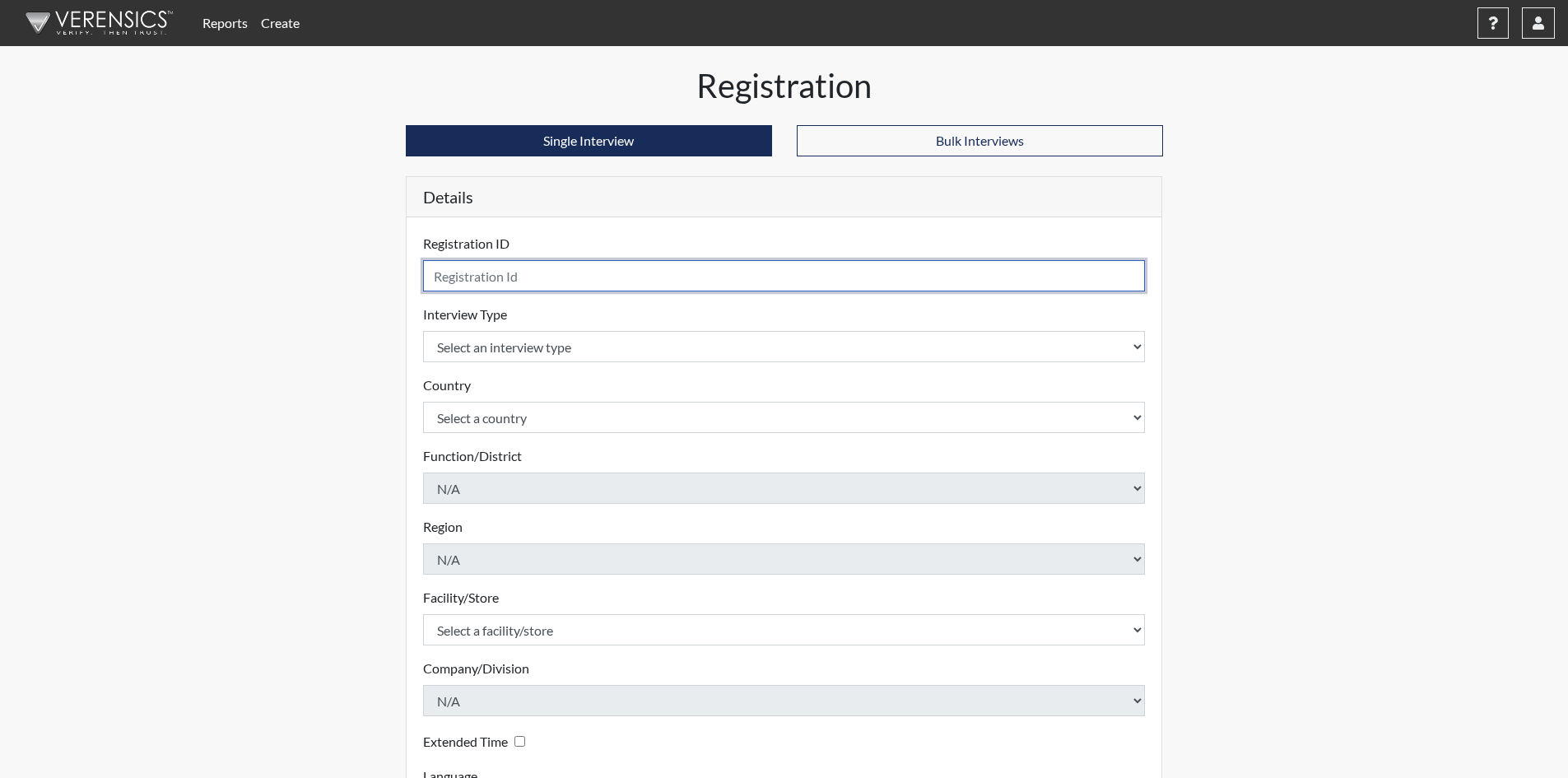
click at [571, 271] on input "text" at bounding box center [784, 276] width 722 height 32
click at [455, 274] on input "[PERSON_NAME].Metro.Rec" at bounding box center [784, 276] width 722 height 32
type input "[PERSON_NAME].Metro.Rec"
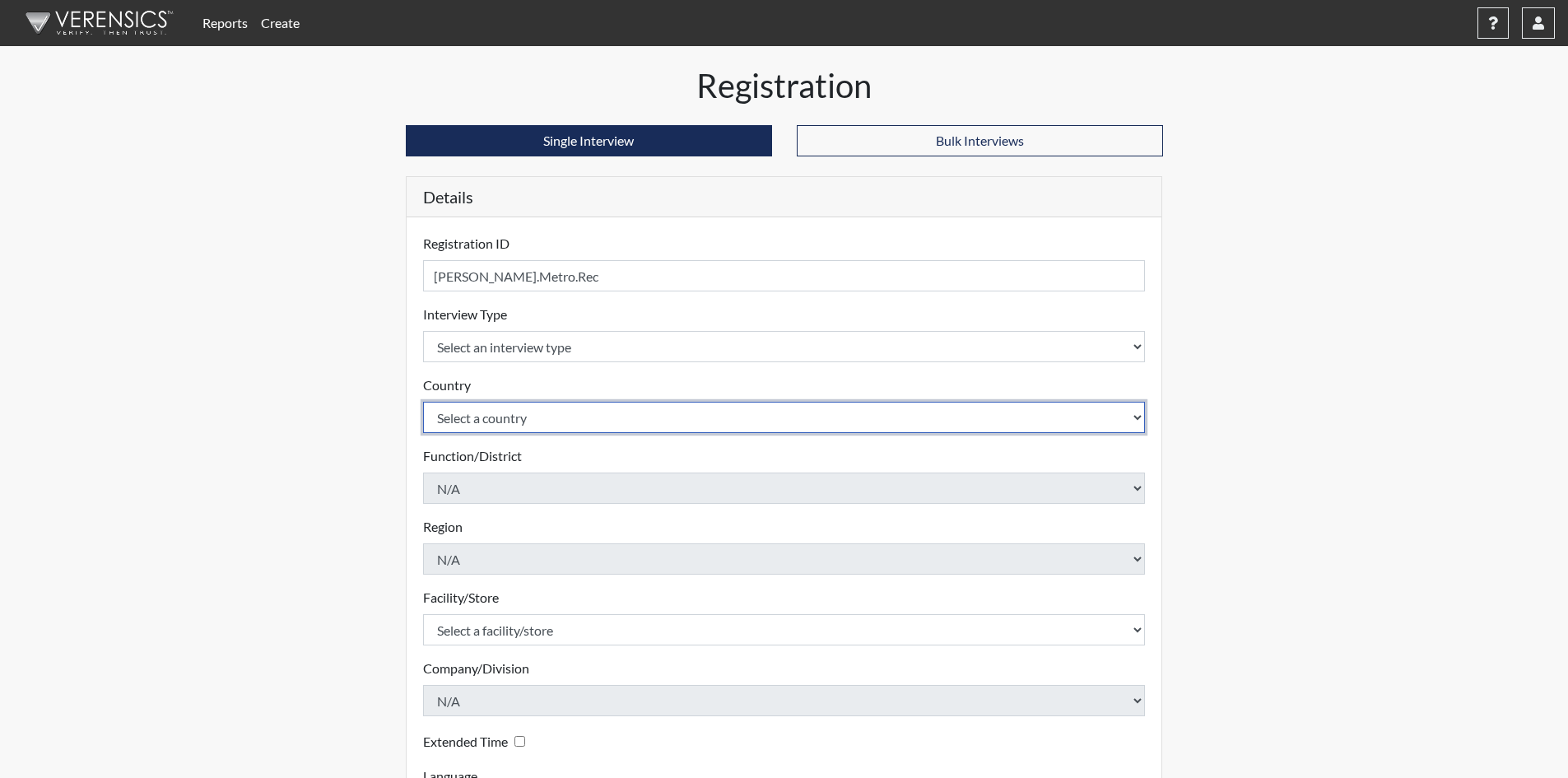
click at [498, 417] on select "Select a country United States Mexico" at bounding box center [784, 417] width 722 height 32
select select "united-states-of-america"
click at [423, 402] on select "Select a country United States Mexico" at bounding box center [784, 417] width 722 height 32
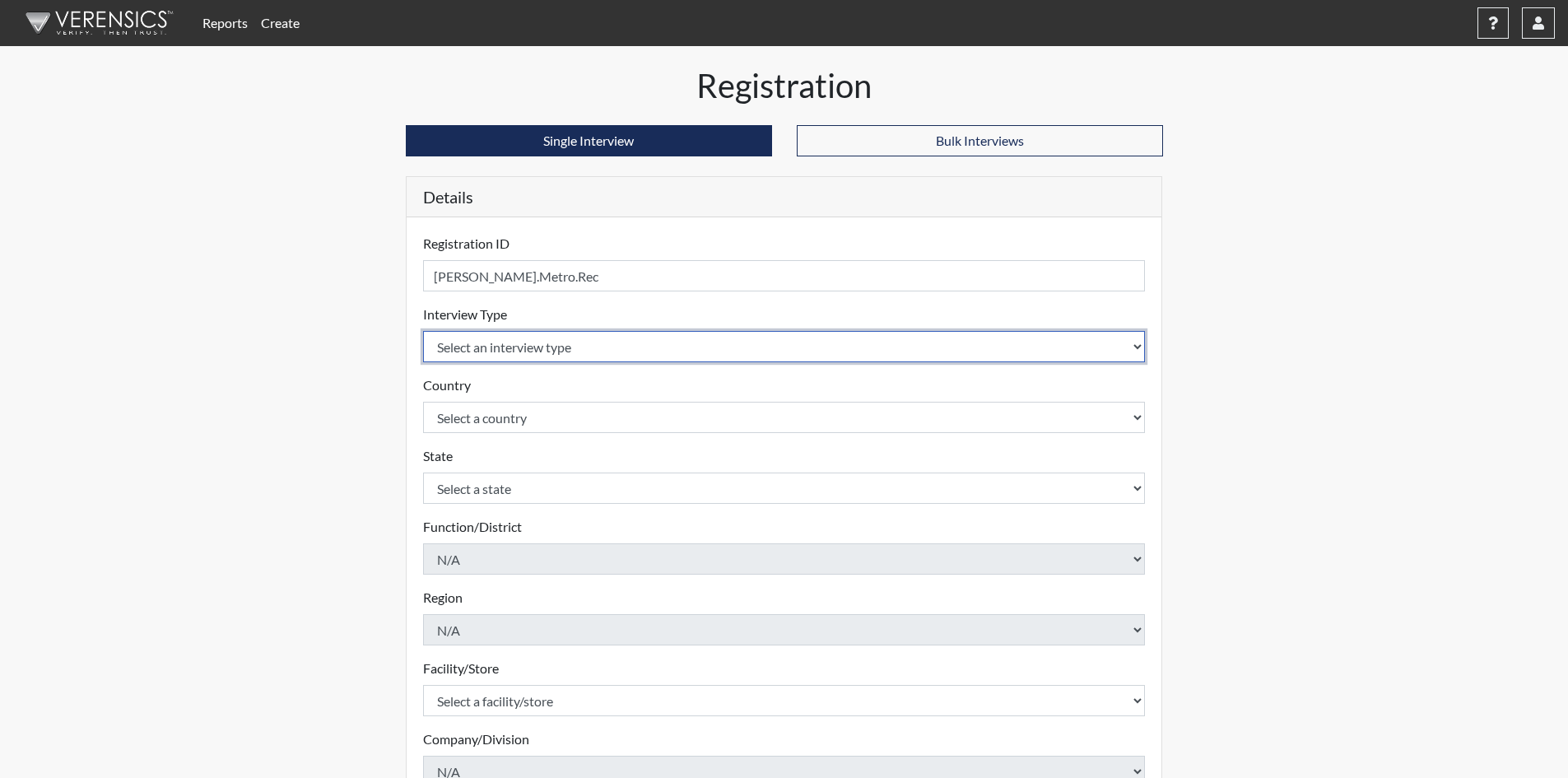
click at [483, 340] on select "Select an interview type Pre-Employment" at bounding box center [784, 346] width 722 height 32
select select "c2470aee-a530-11ea-a930-026c882af335"
click at [423, 331] on select "Select an interview type Pre-Employment" at bounding box center [784, 346] width 722 height 32
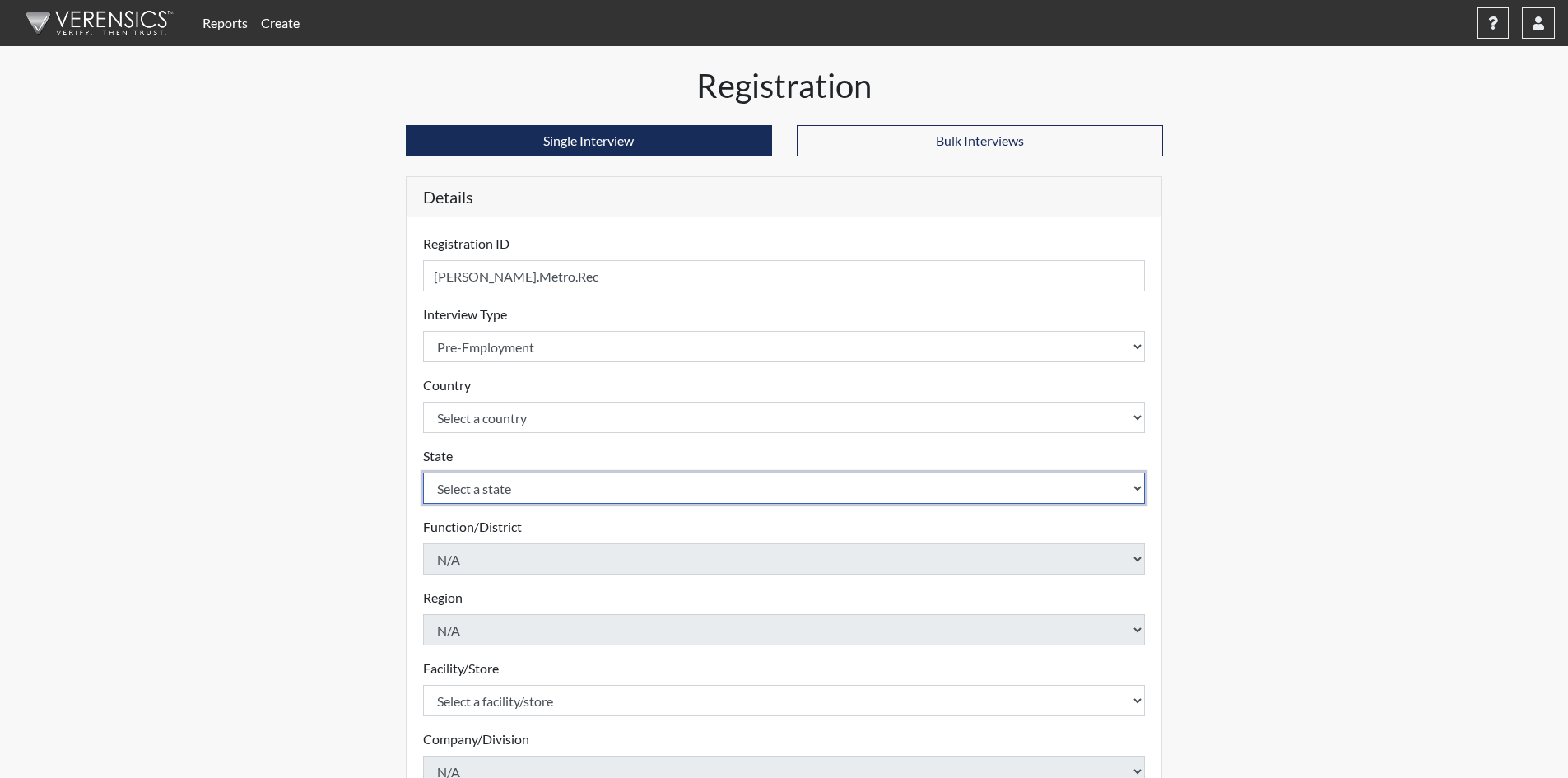
click at [494, 481] on select "Select a state Alabama Alaska Arizona Arkansas California Colorado Connecticut …" at bounding box center [784, 488] width 722 height 32
select select "TN"
click at [423, 472] on select "Select a state Alabama Alaska Arizona Arkansas California Colorado Connecticut …" at bounding box center [784, 488] width 722 height 32
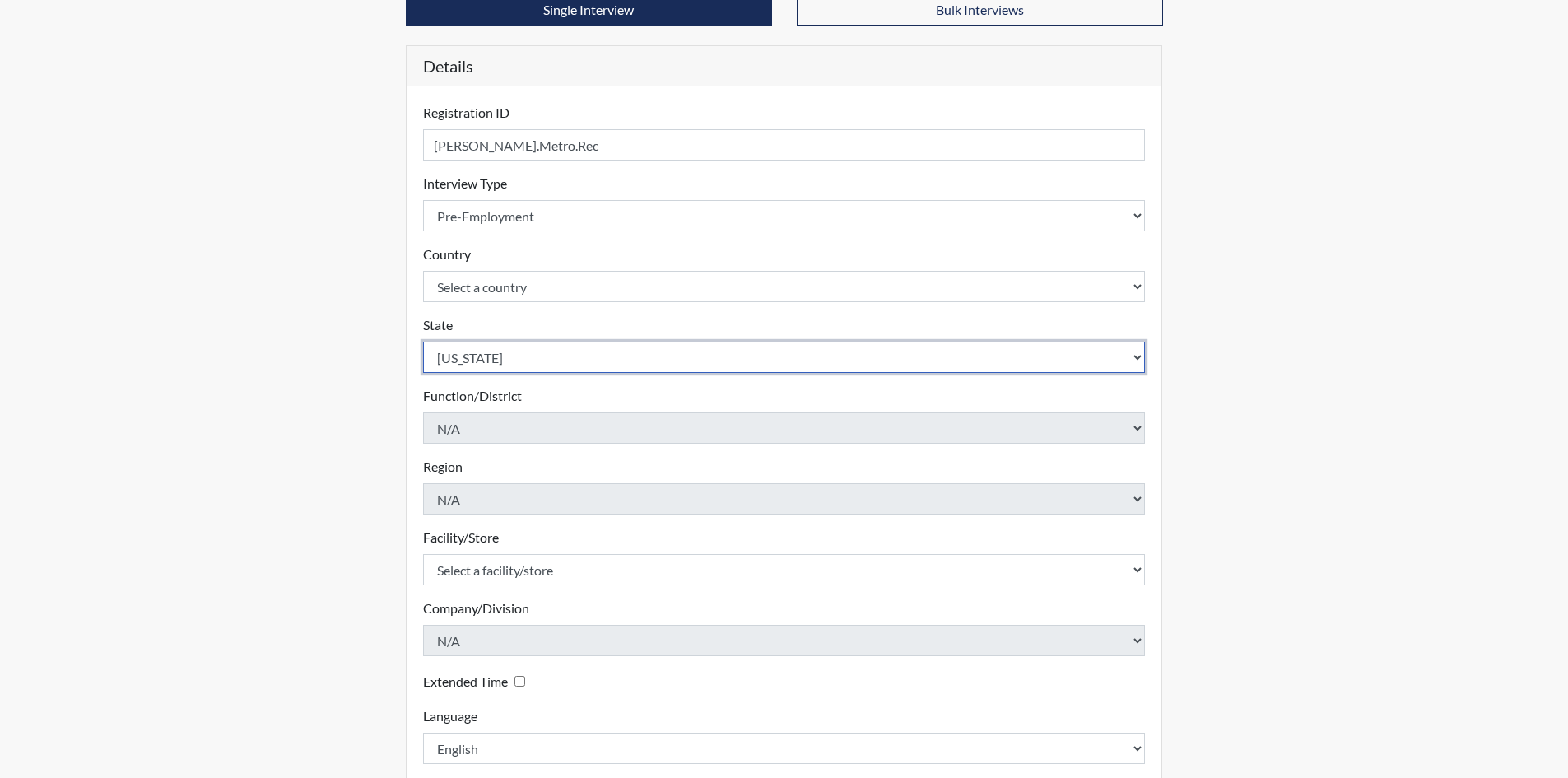
scroll to position [219, 0]
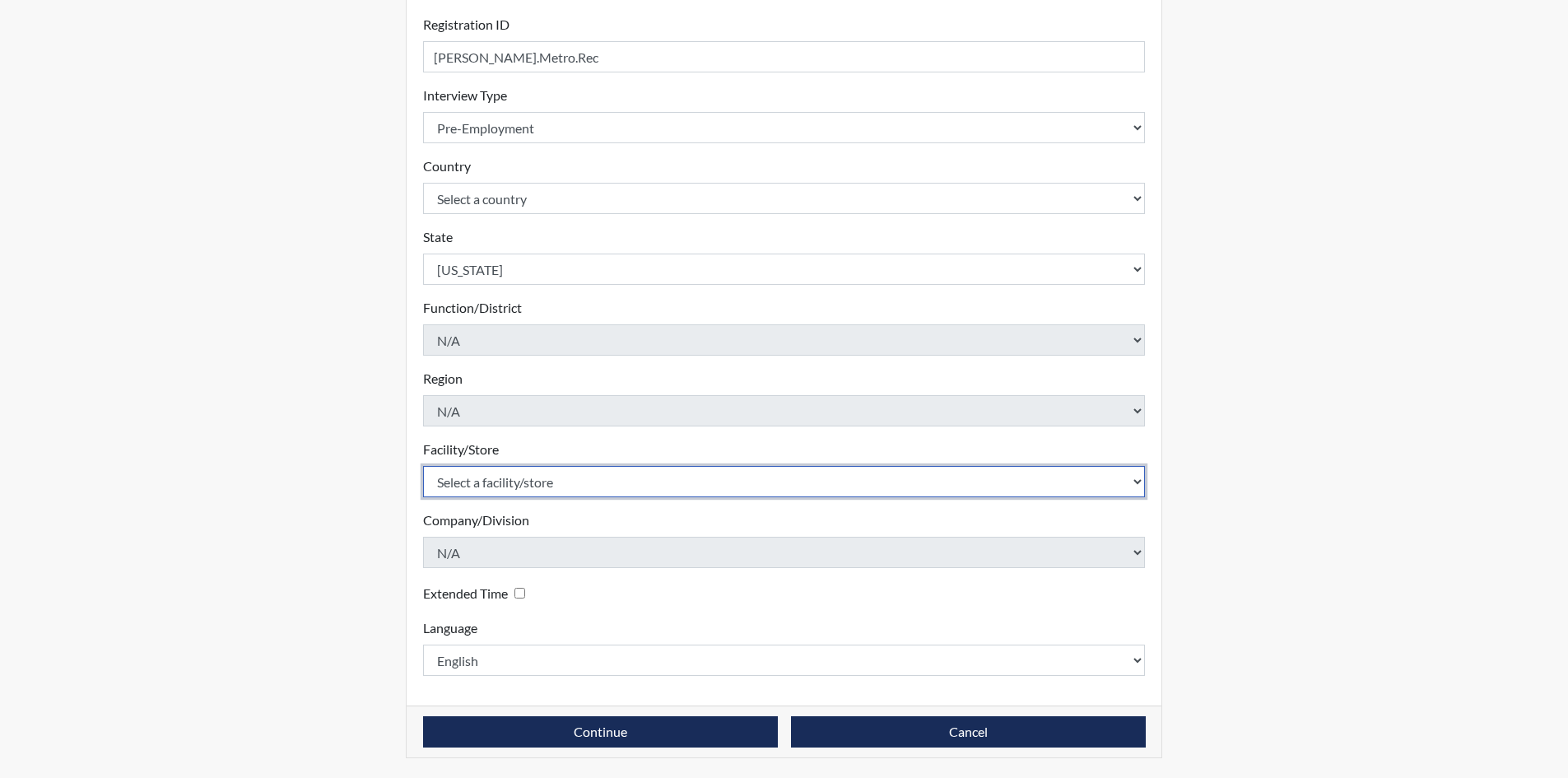
click at [496, 481] on select "Select a facility/store Nashville, Tennessee" at bounding box center [784, 481] width 722 height 32
select select "385b4b82-229f-4b06-9c0e-42d50b3fc428"
click at [423, 466] on select "Select a facility/store Nashville, Tennessee" at bounding box center [784, 481] width 722 height 32
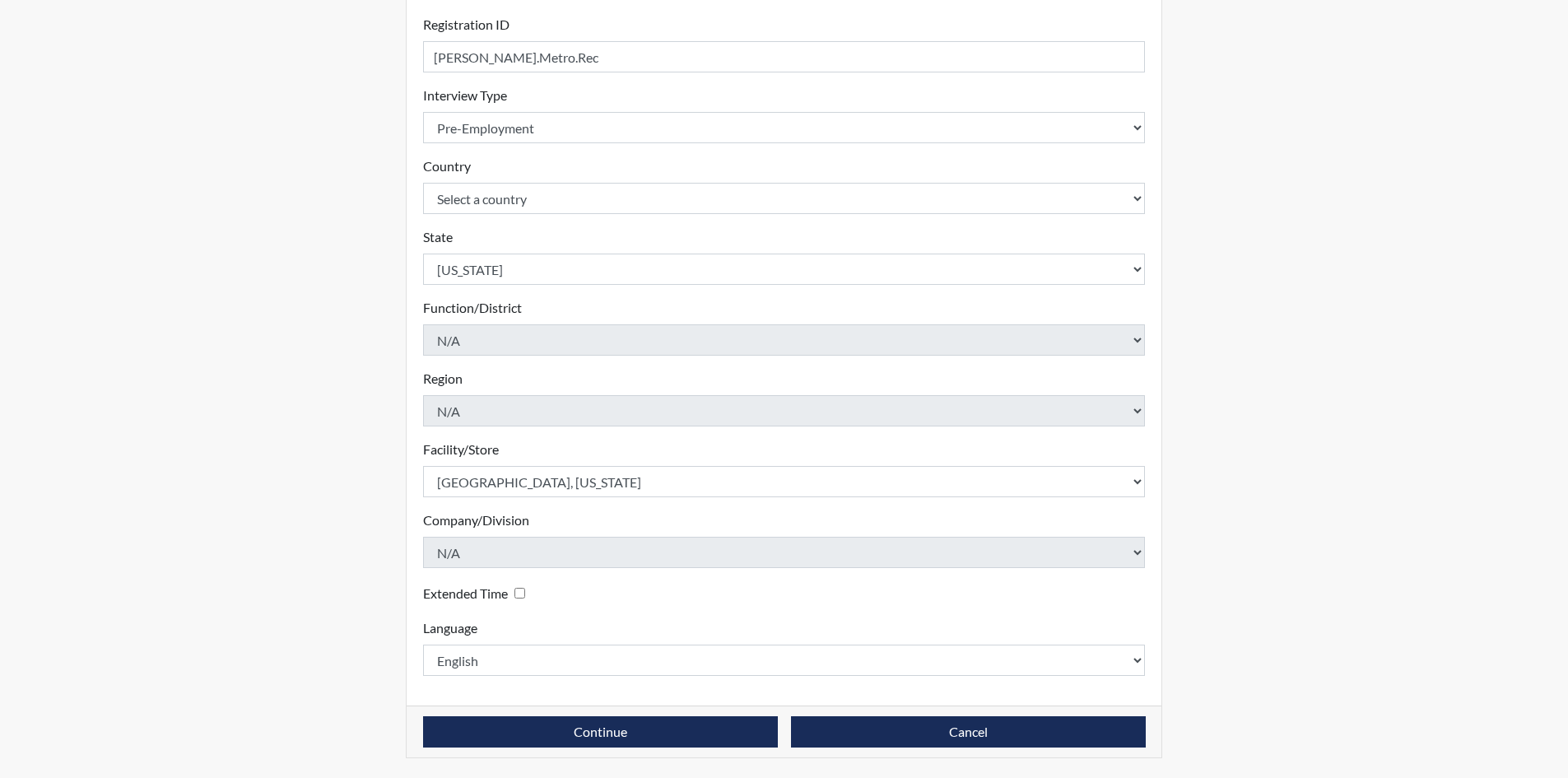
click at [518, 590] on input "Extended Time" at bounding box center [520, 593] width 11 height 11
checkbox input "true"
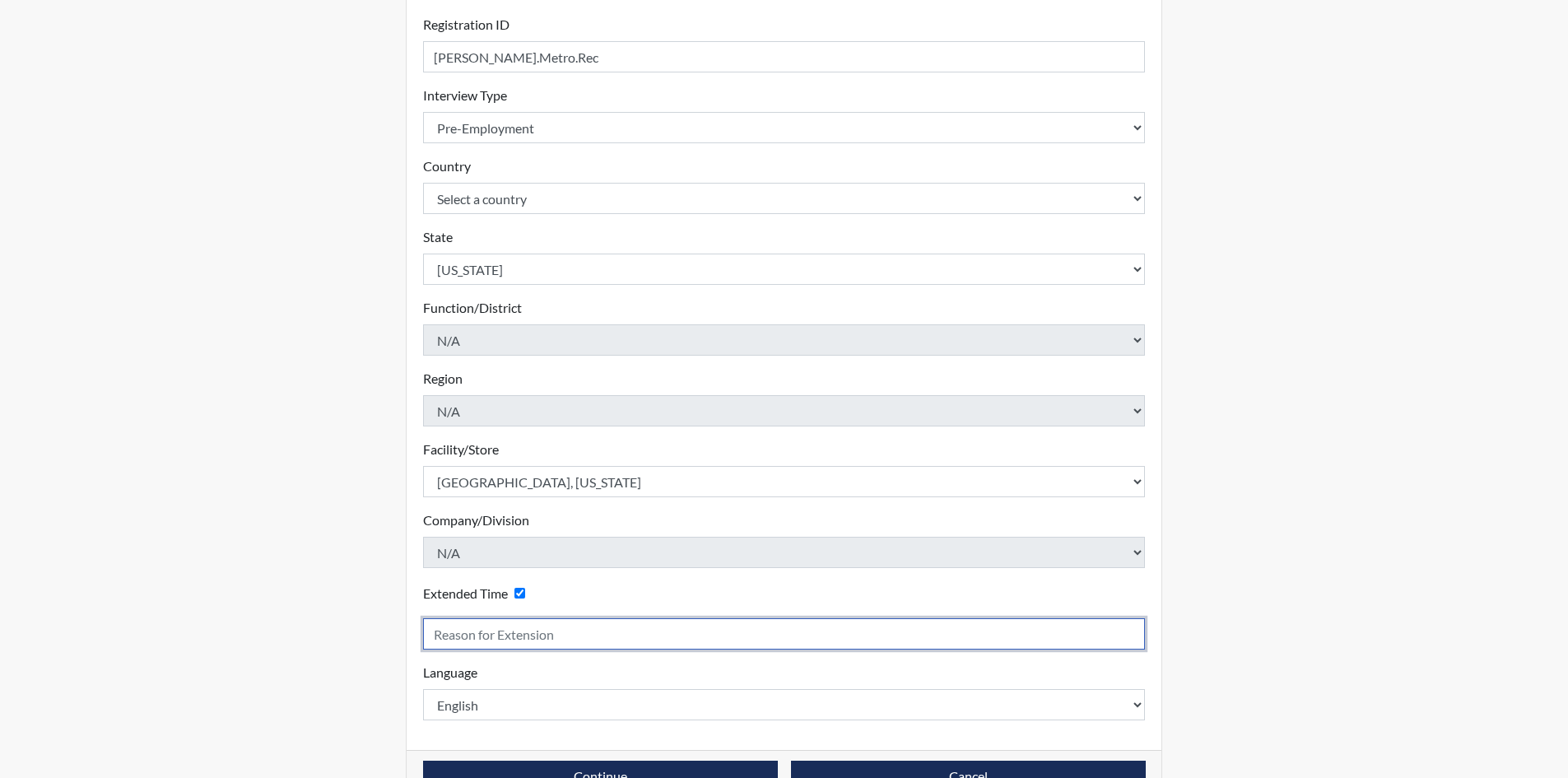
drag, startPoint x: 508, startPoint y: 639, endPoint x: 507, endPoint y: 647, distance: 8.1
click at [508, 639] on input "text" at bounding box center [784, 634] width 722 height 32
type input "Goes to fast"
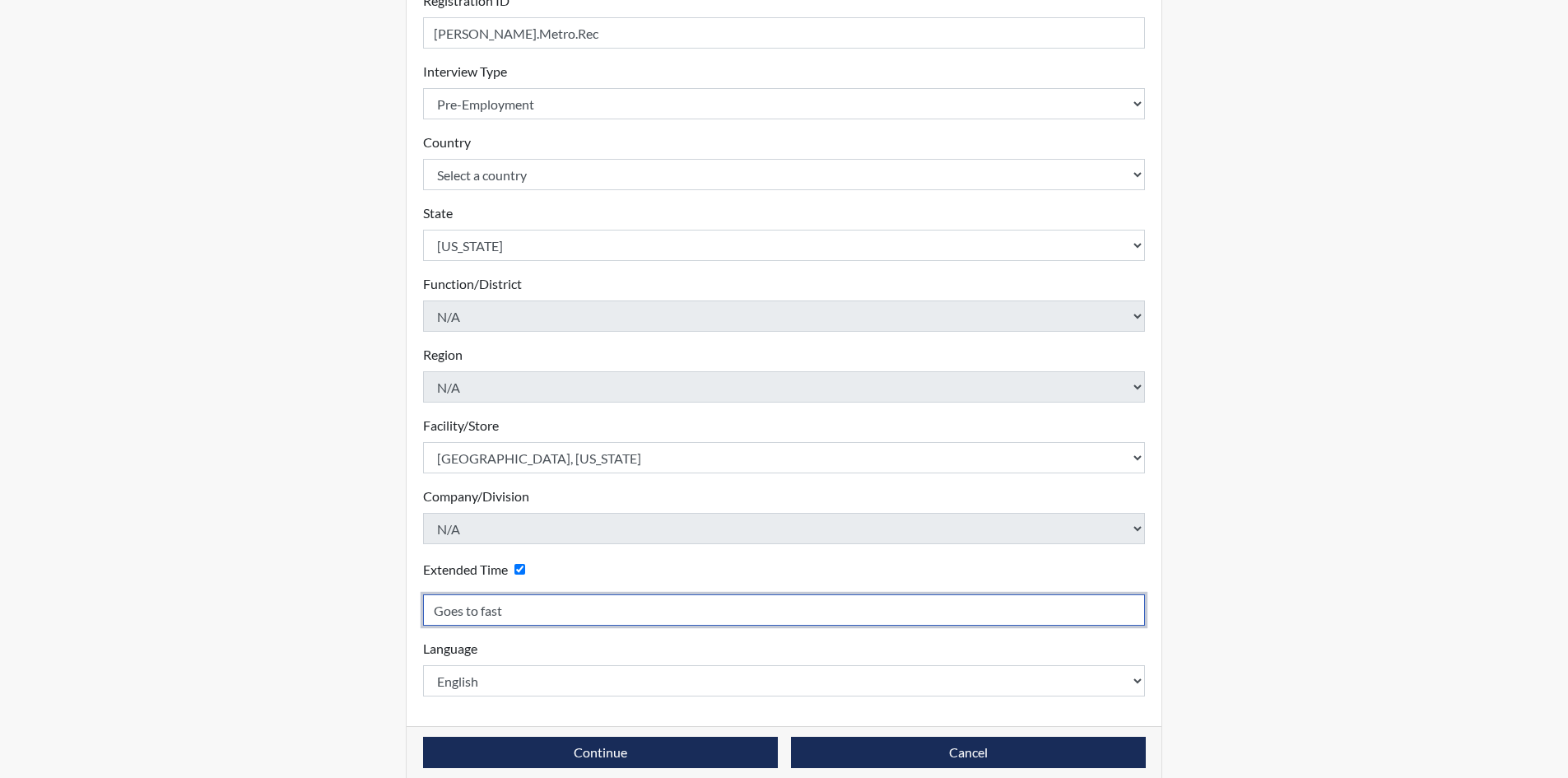
scroll to position [264, 0]
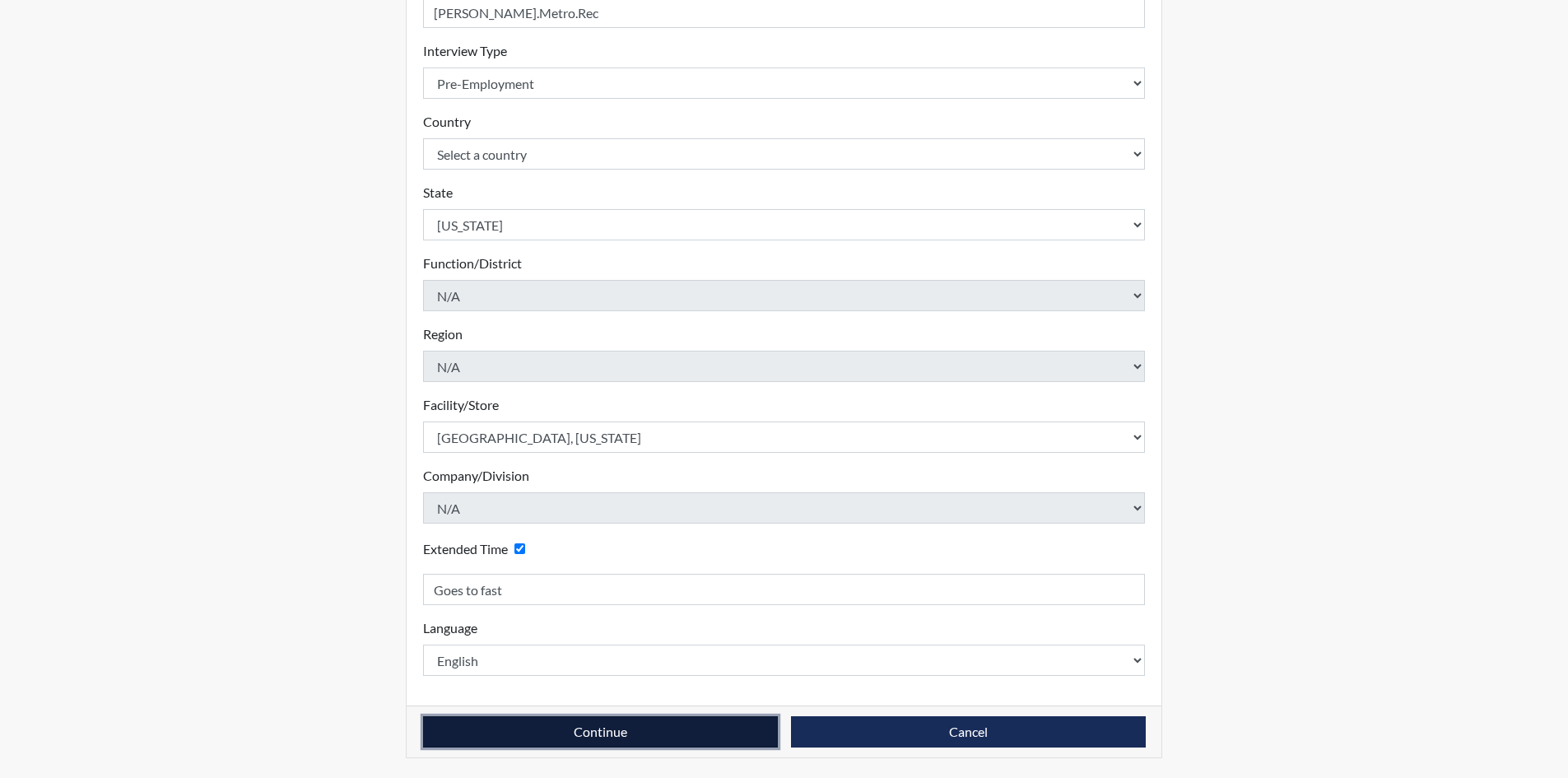
click at [731, 733] on button "Continue" at bounding box center [600, 732] width 354 height 32
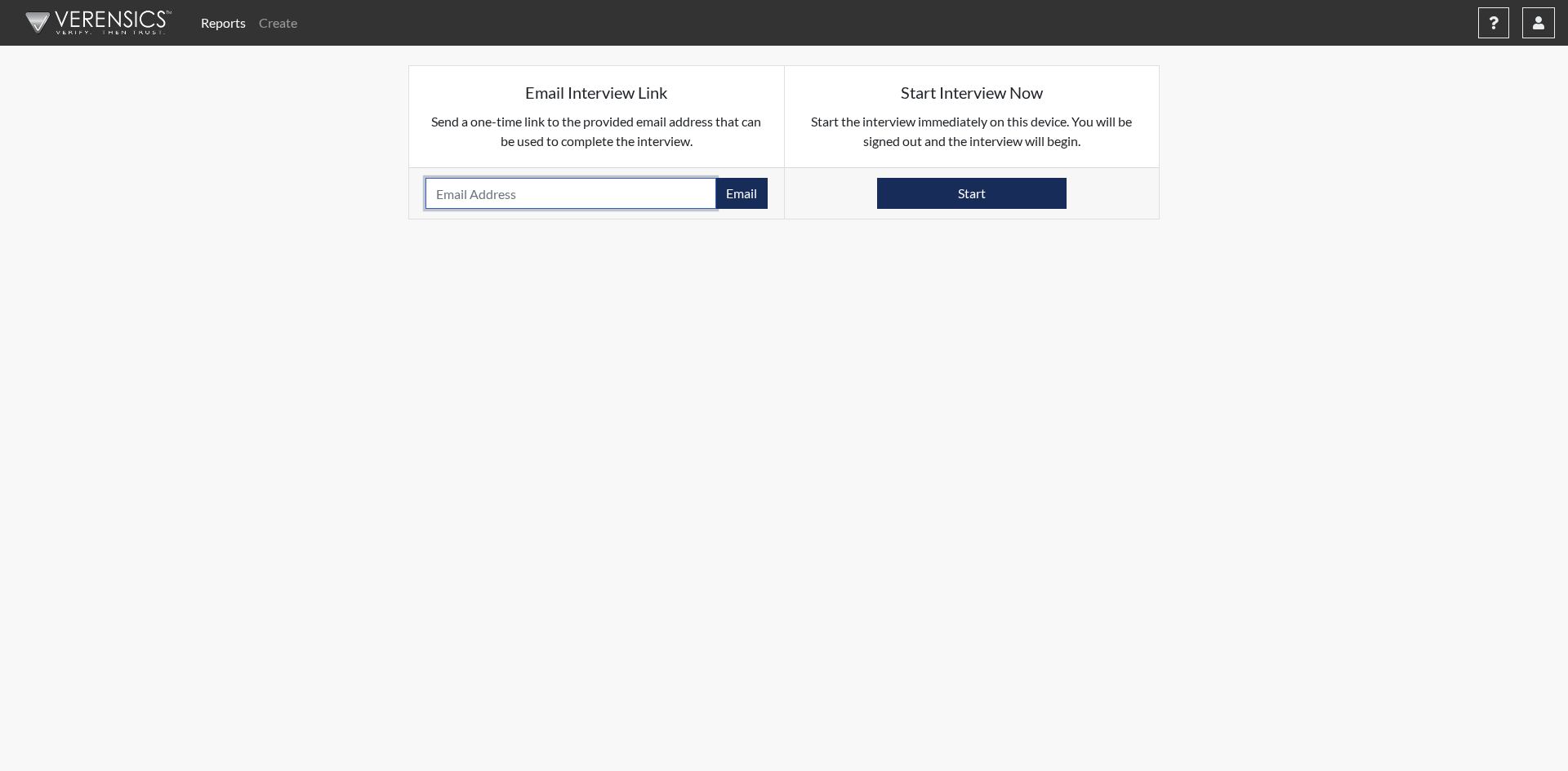
click at [528, 185] on input "email" at bounding box center [570, 193] width 290 height 31
paste input "carlitosringherrera@gmail.com"
type input "carlitosringherrera@gmail.com"
click at [744, 198] on button "Email" at bounding box center [742, 193] width 52 height 31
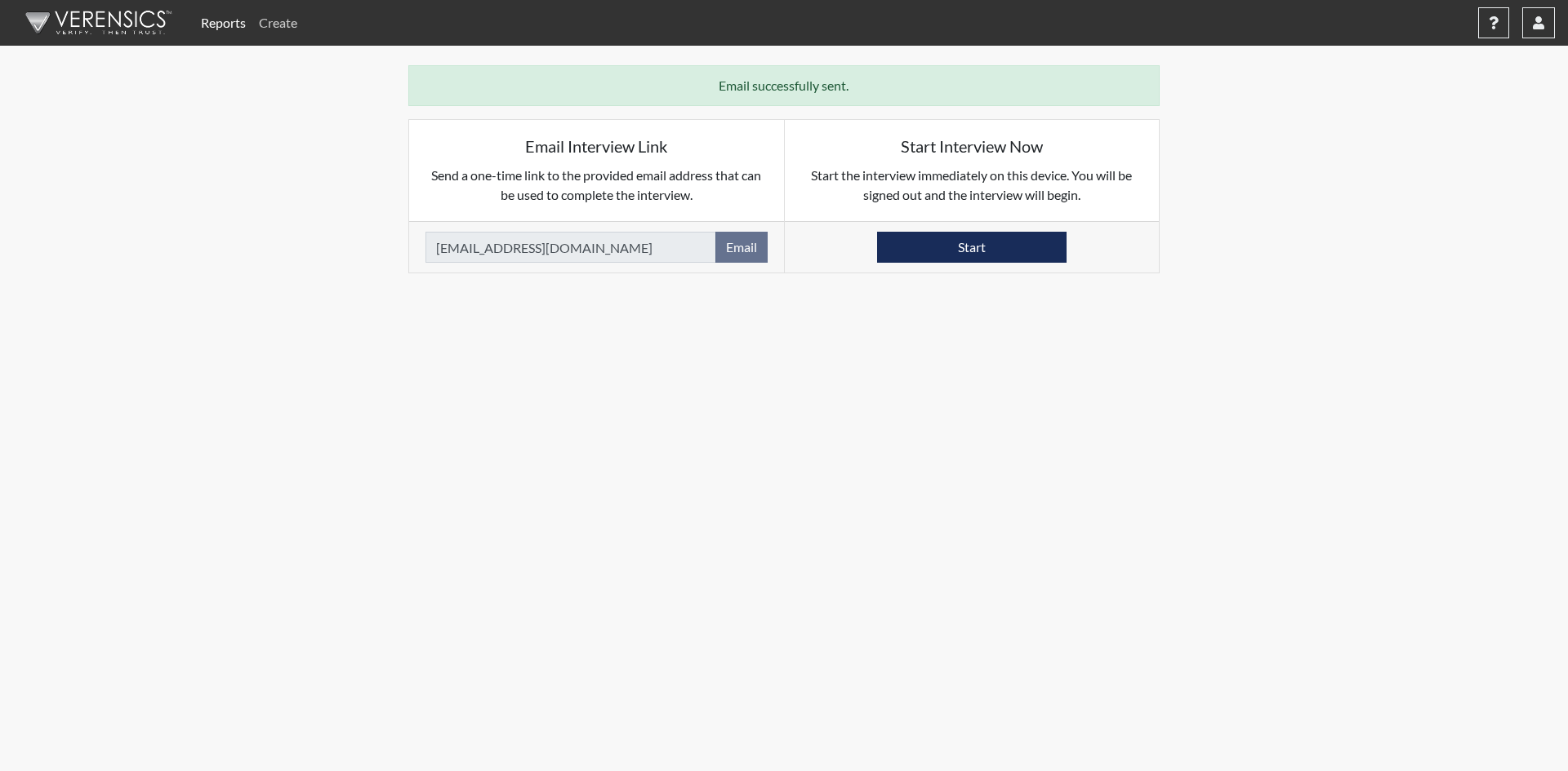
click at [290, 13] on link "Create" at bounding box center [278, 22] width 51 height 32
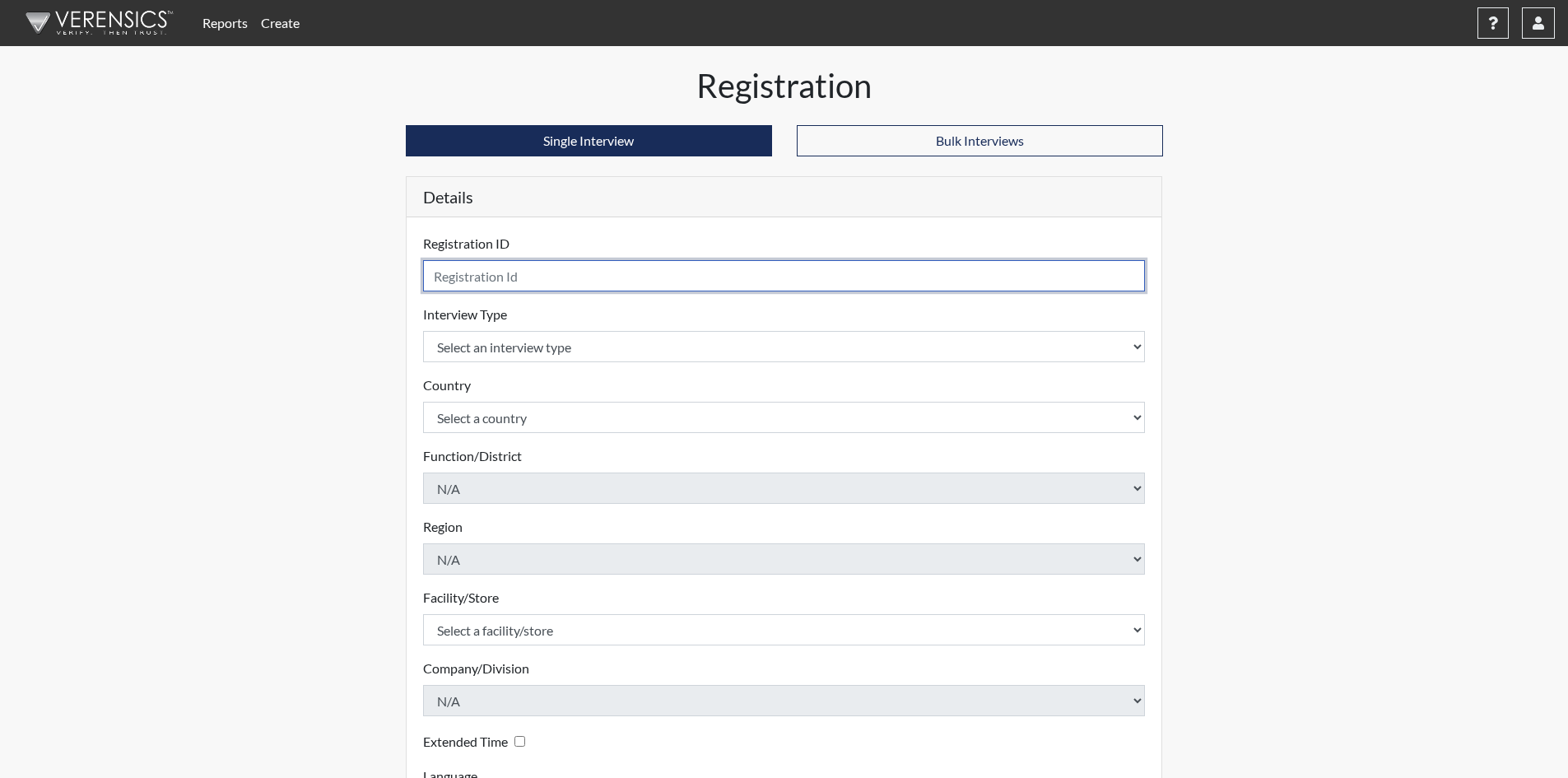
click at [573, 267] on input "text" at bounding box center [784, 276] width 722 height 32
type input "[PERSON_NAME].[PERSON_NAME]"
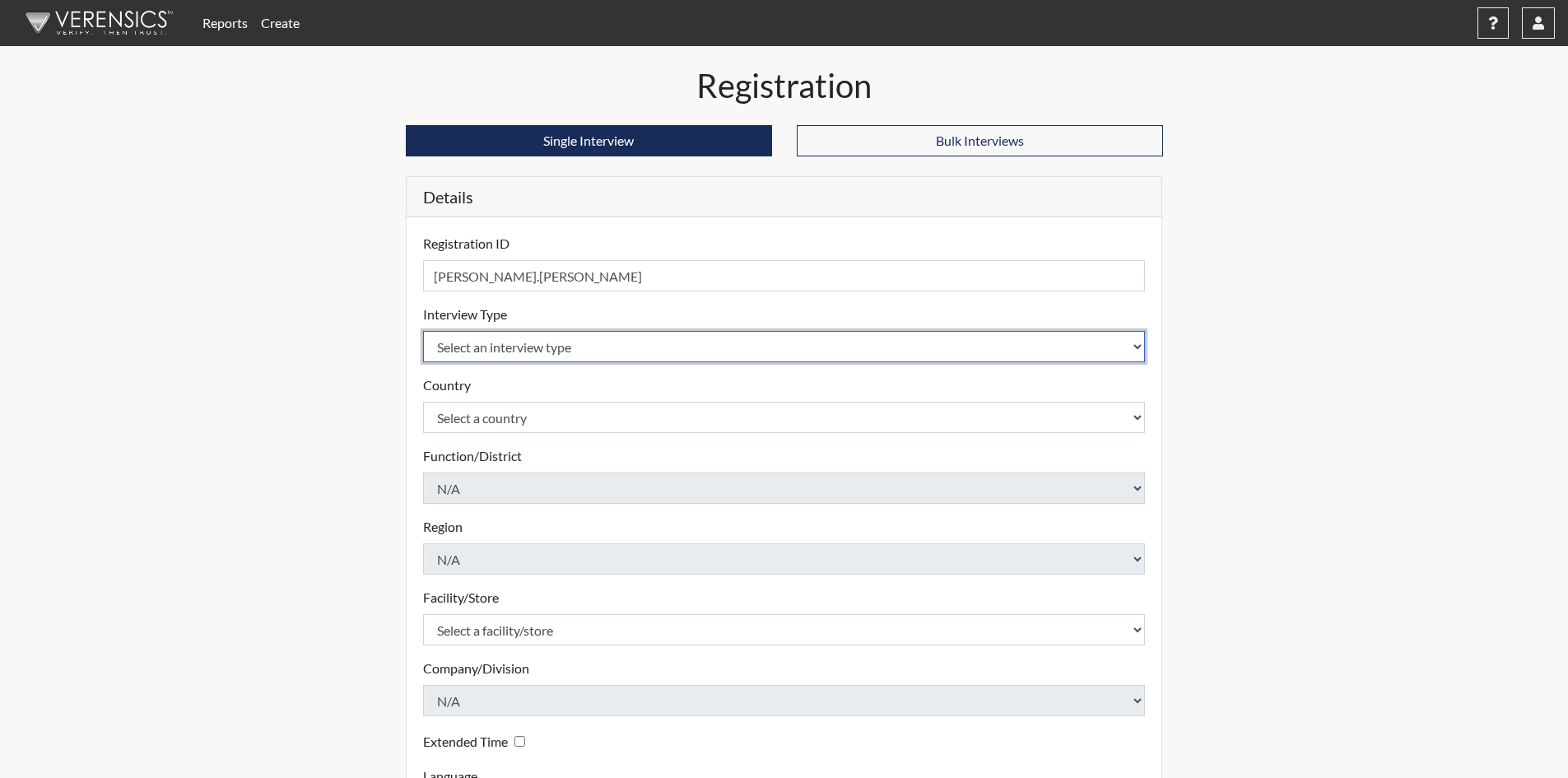
click at [749, 345] on select "Select an interview type Pre-Employment" at bounding box center [784, 346] width 722 height 32
select select "c2470aee-a530-11ea-a930-026c882af335"
click at [423, 331] on select "Select an interview type Pre-Employment" at bounding box center [784, 346] width 722 height 32
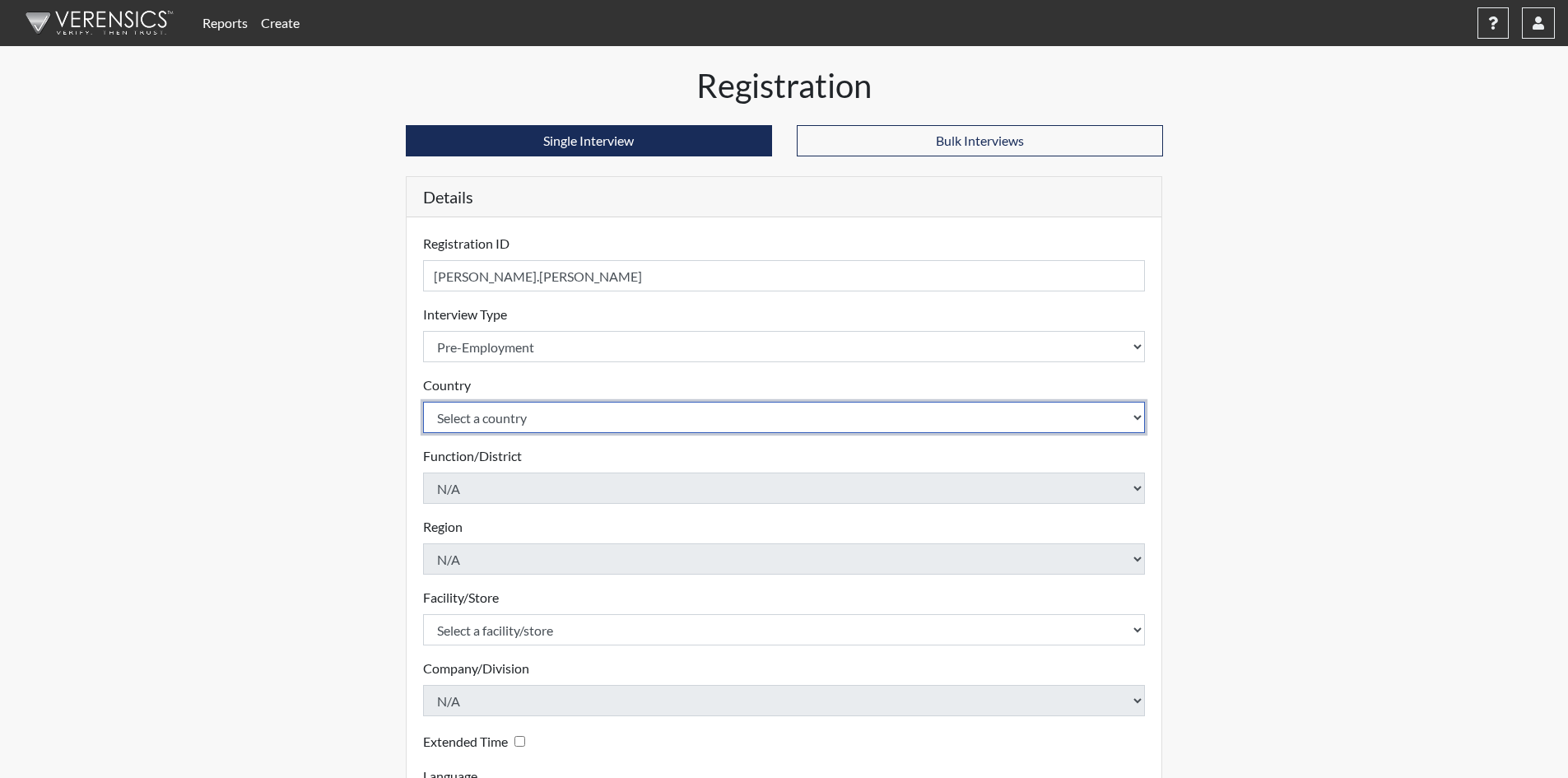
click at [577, 408] on select "Select a country United States Mexico" at bounding box center [784, 417] width 722 height 32
select select "united-states-of-america"
click at [423, 402] on select "Select a country United States Mexico" at bounding box center [784, 417] width 722 height 32
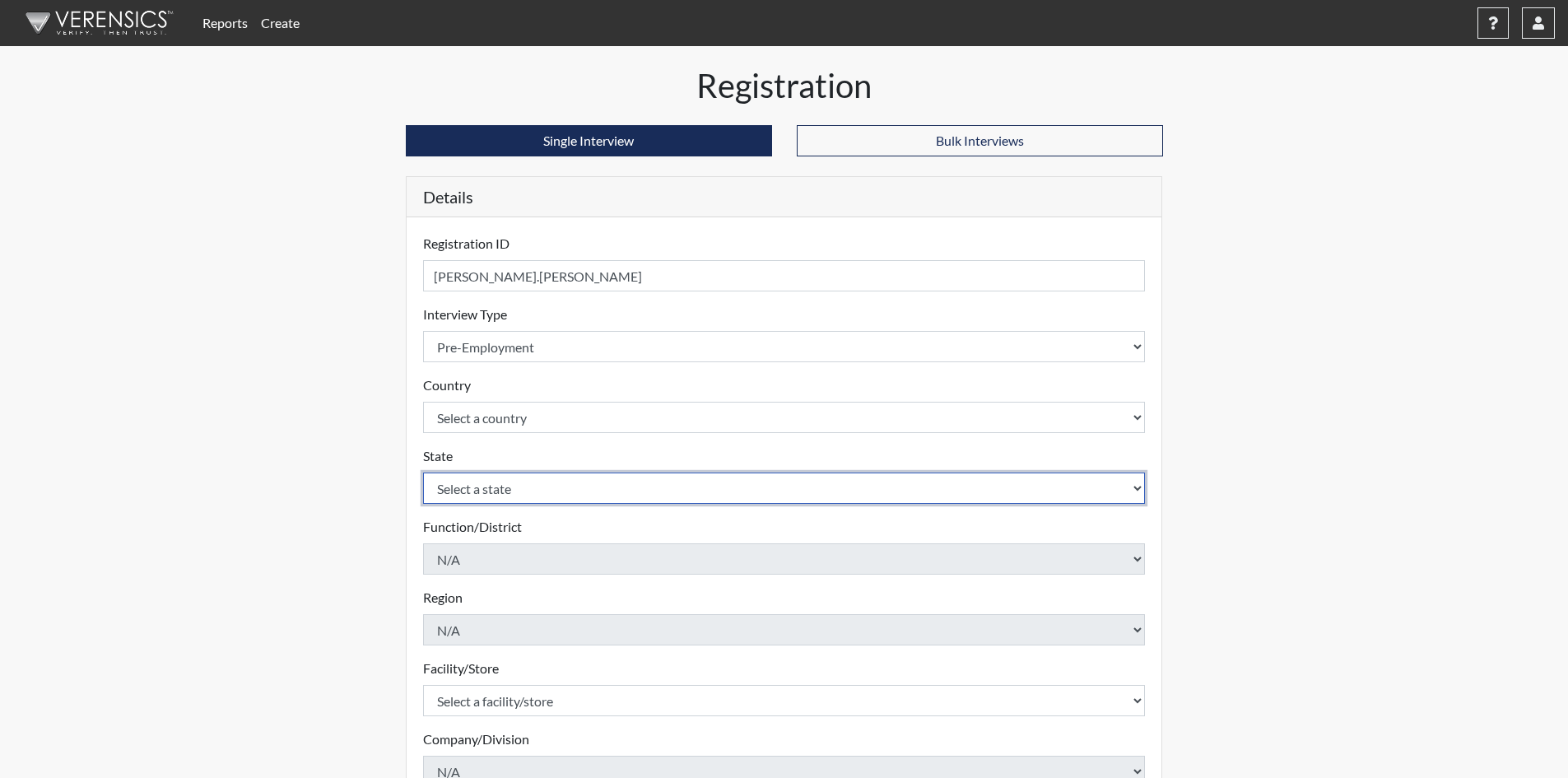
click at [492, 483] on select "Select a state Alabama Alaska Arizona Arkansas California Colorado Connecticut …" at bounding box center [784, 488] width 722 height 32
select select "TN"
click at [423, 472] on select "Select a state Alabama Alaska Arizona Arkansas California Colorado Connecticut …" at bounding box center [784, 488] width 722 height 32
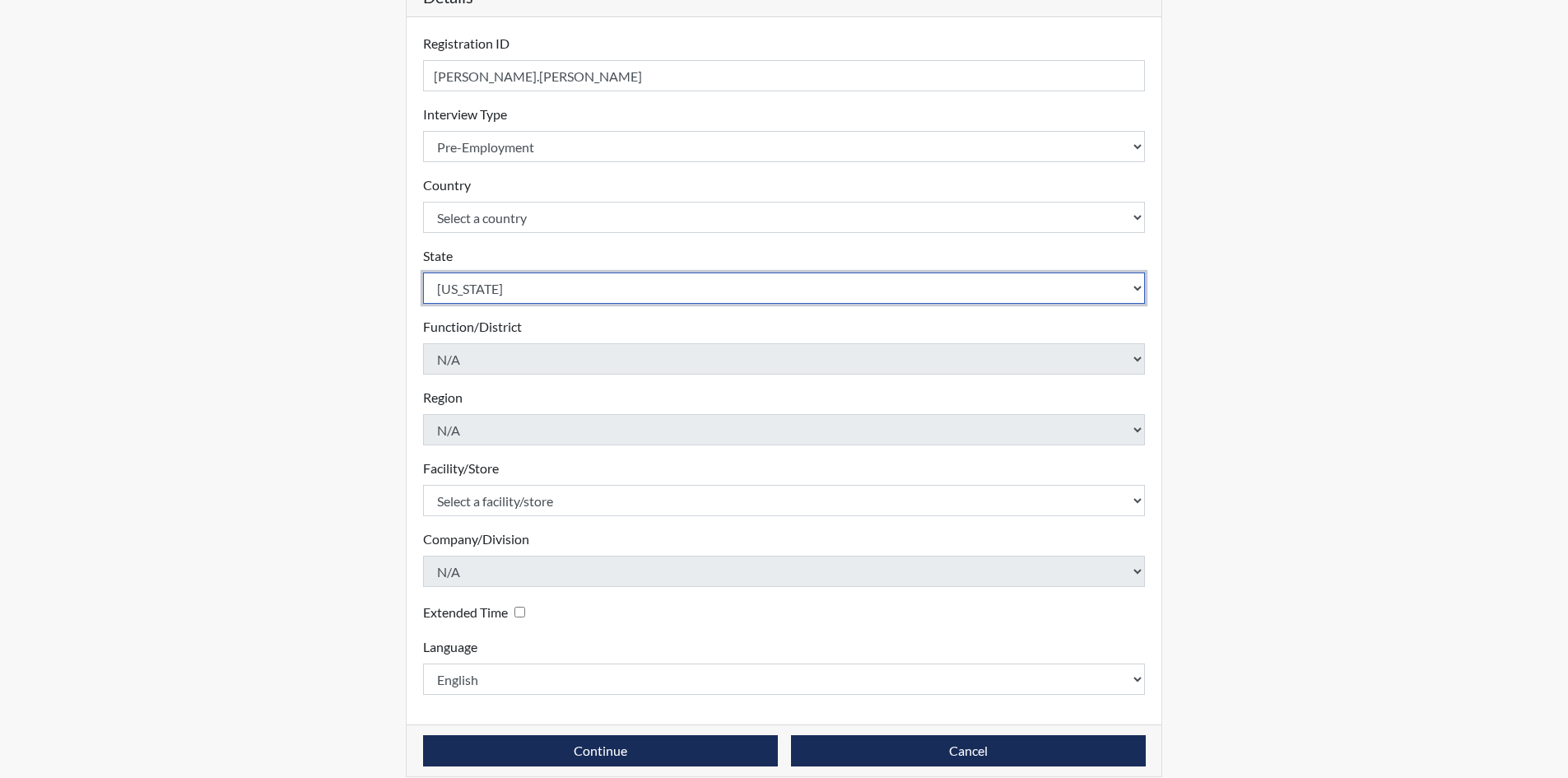
scroll to position [219, 0]
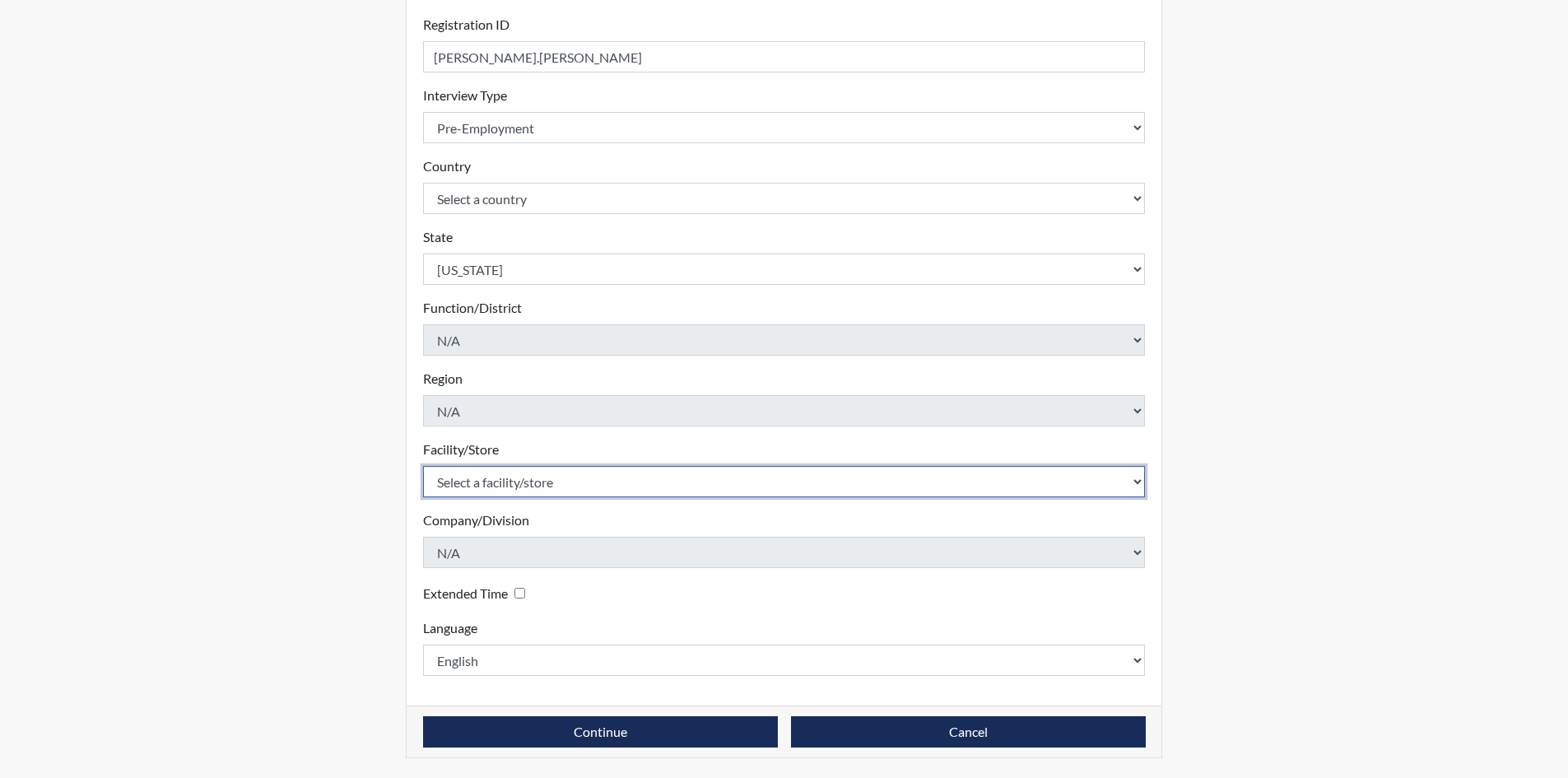
click at [546, 476] on select "Select a facility/store Nashville, Tennessee" at bounding box center [784, 481] width 722 height 32
select select "385b4b82-229f-4b06-9c0e-42d50b3fc428"
click at [423, 466] on select "Select a facility/store Nashville, Tennessee" at bounding box center [784, 481] width 722 height 32
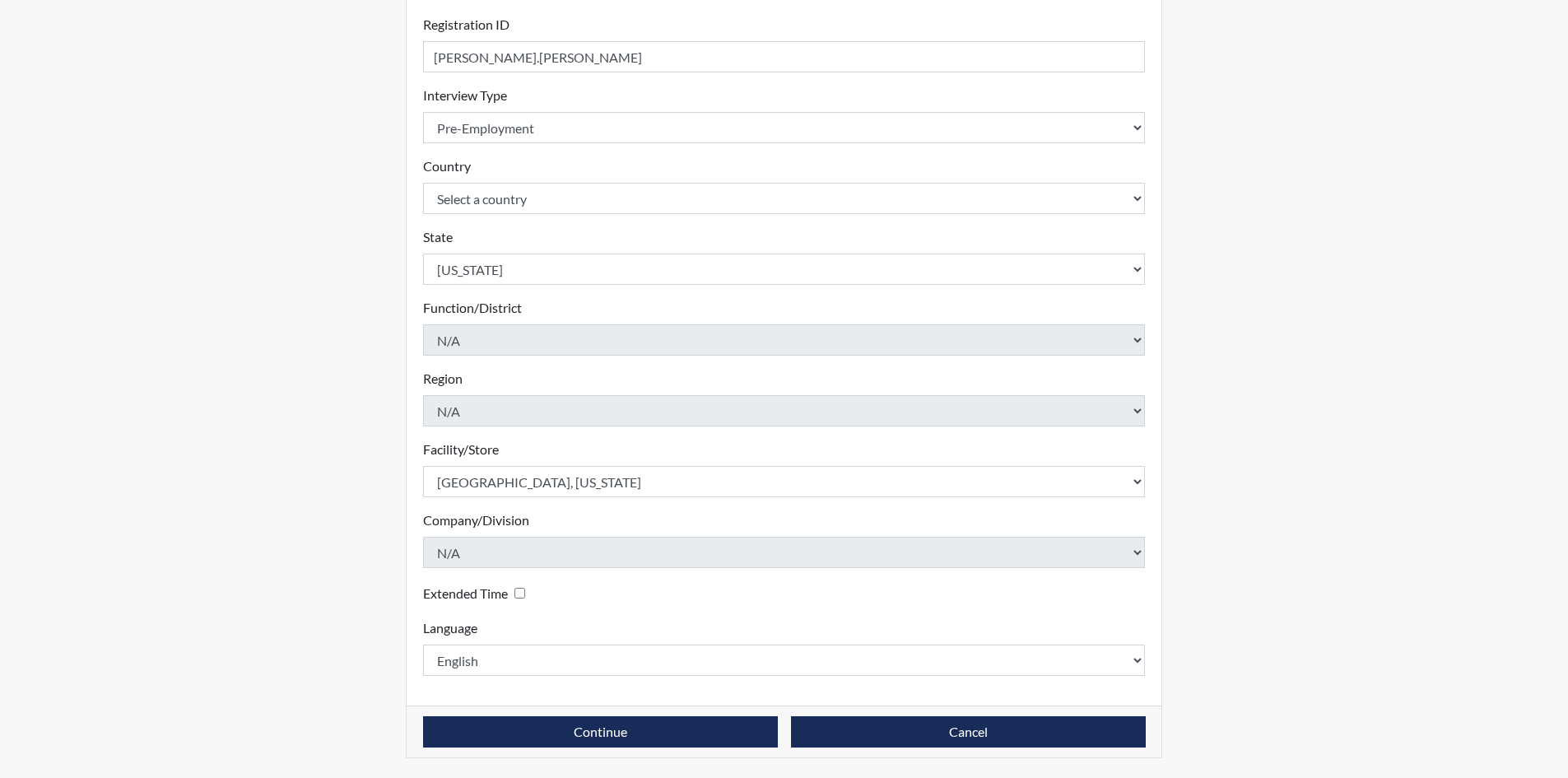
click at [522, 591] on input "Extended Time" at bounding box center [520, 593] width 11 height 11
checkbox input "true"
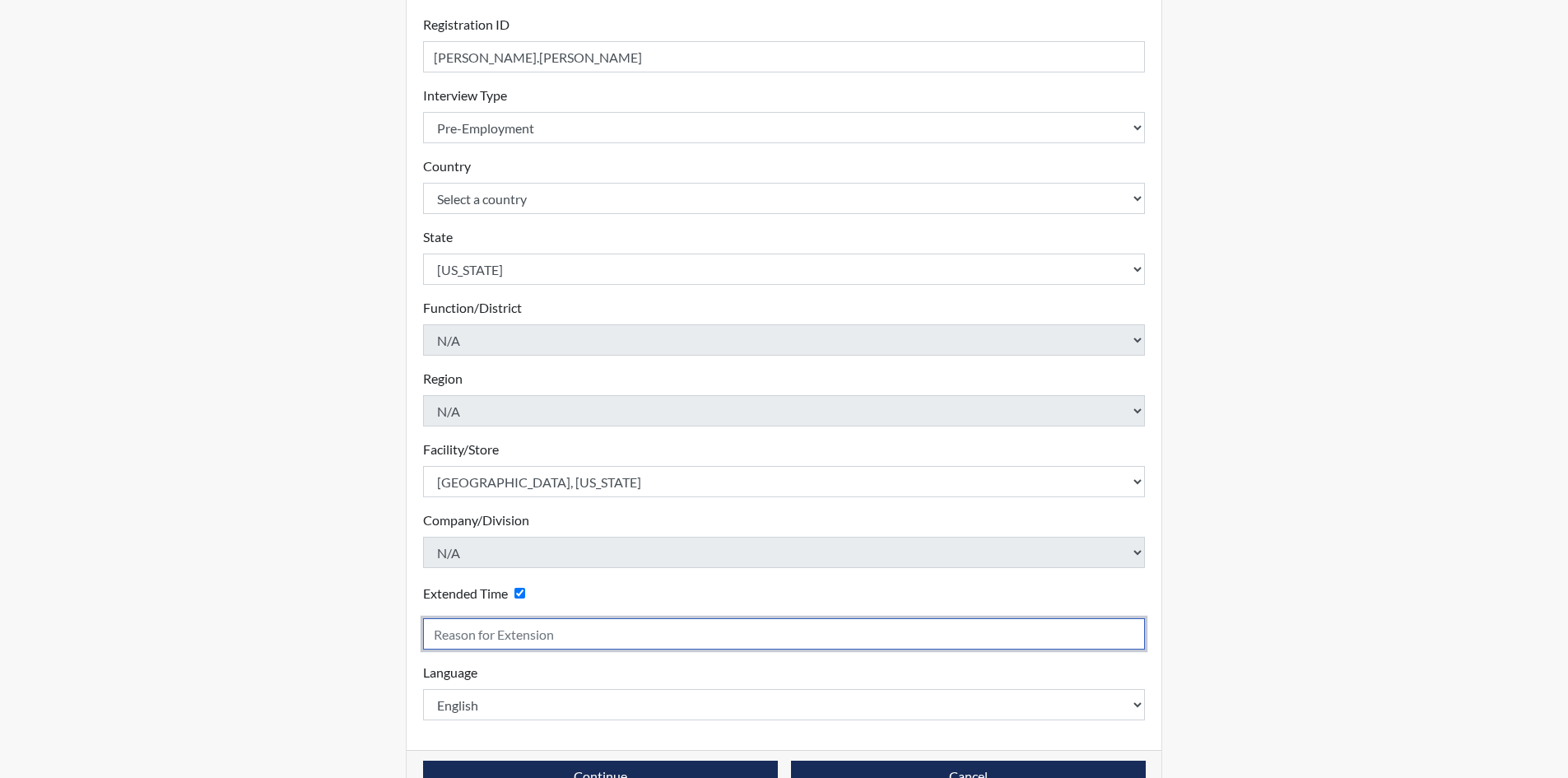
click at [498, 627] on input "text" at bounding box center [784, 634] width 722 height 32
type input "Goes to fast"
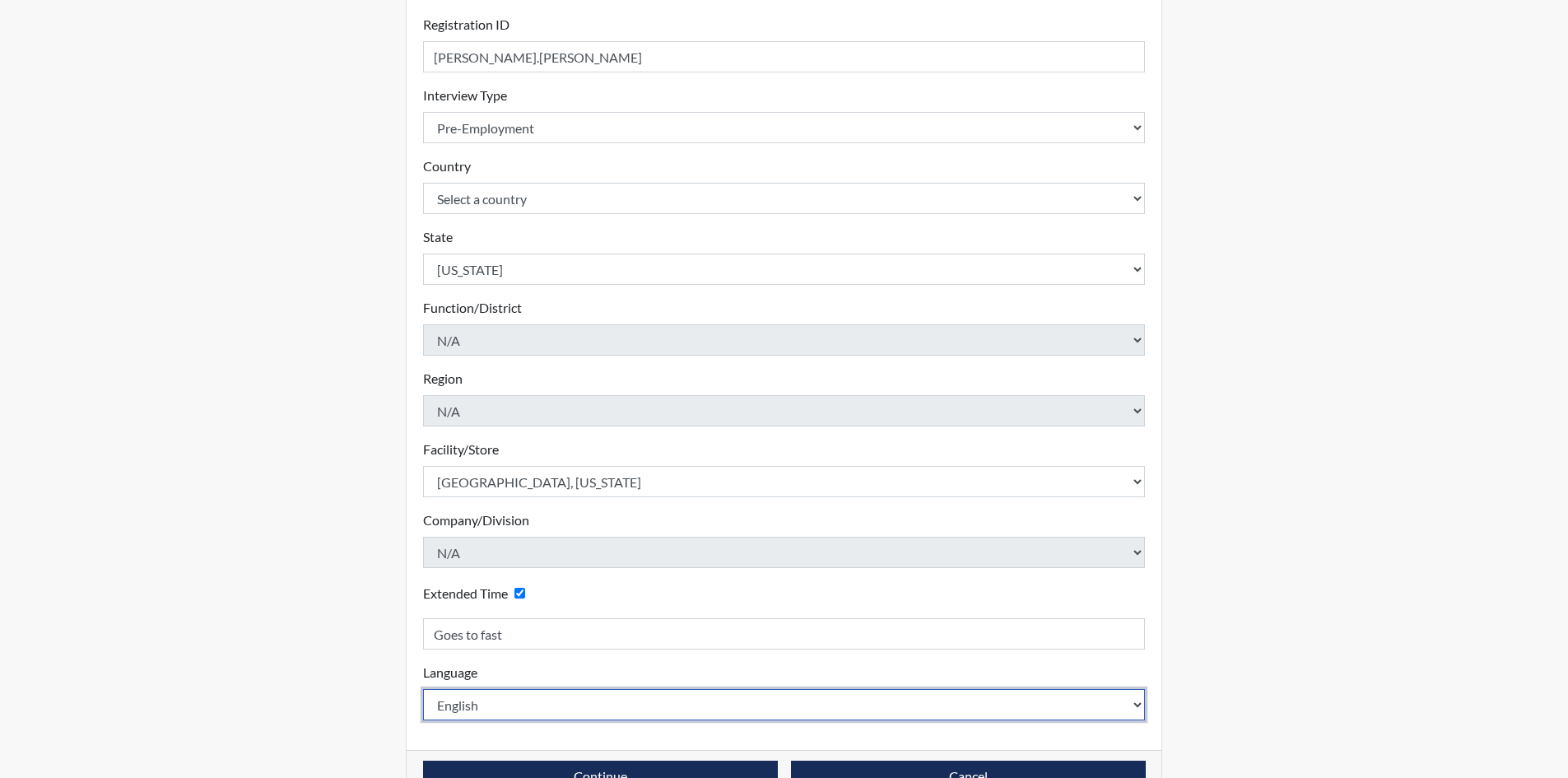
click at [520, 693] on select "English Spanish" at bounding box center [784, 705] width 722 height 32
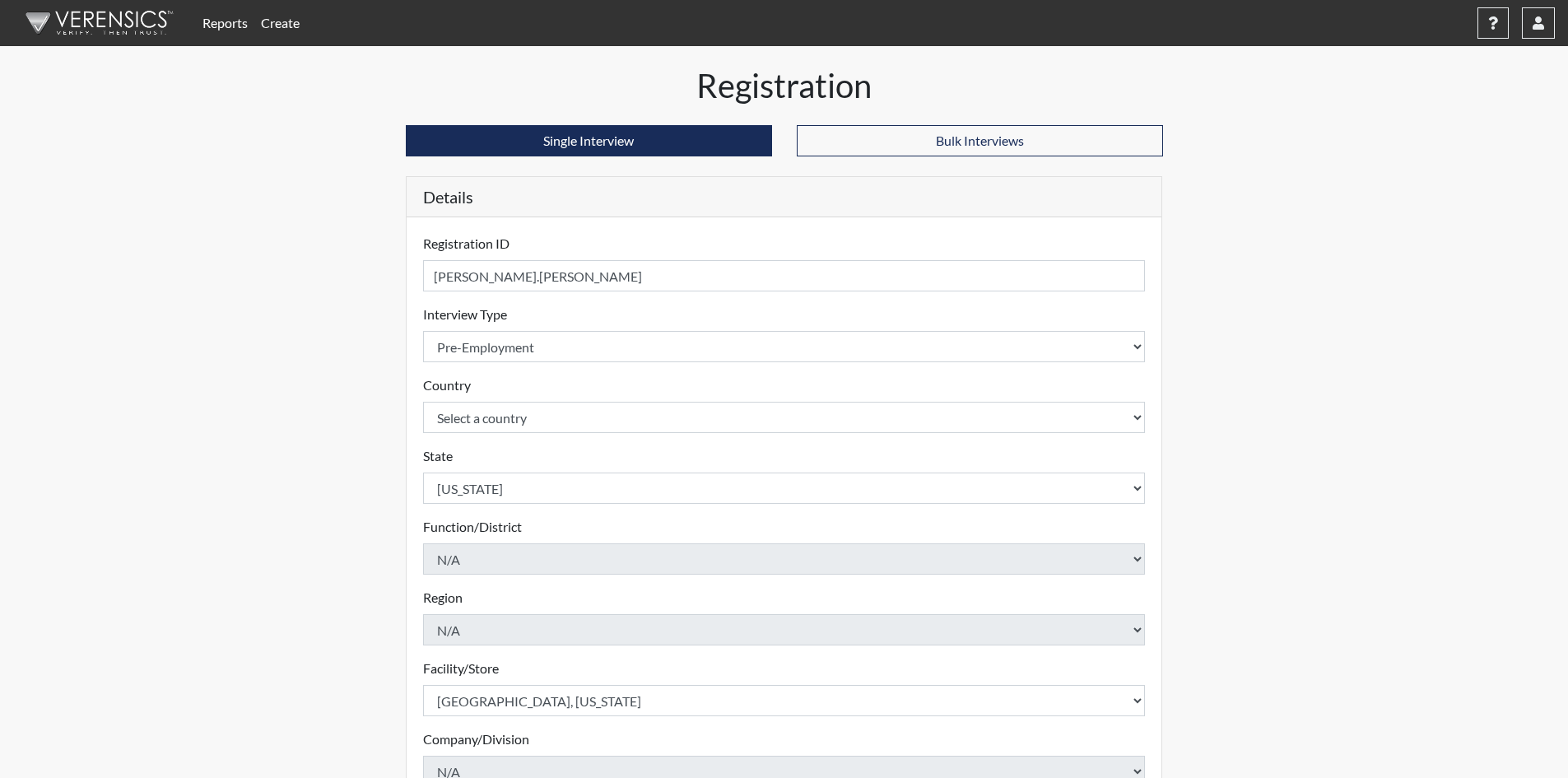
scroll to position [264, 0]
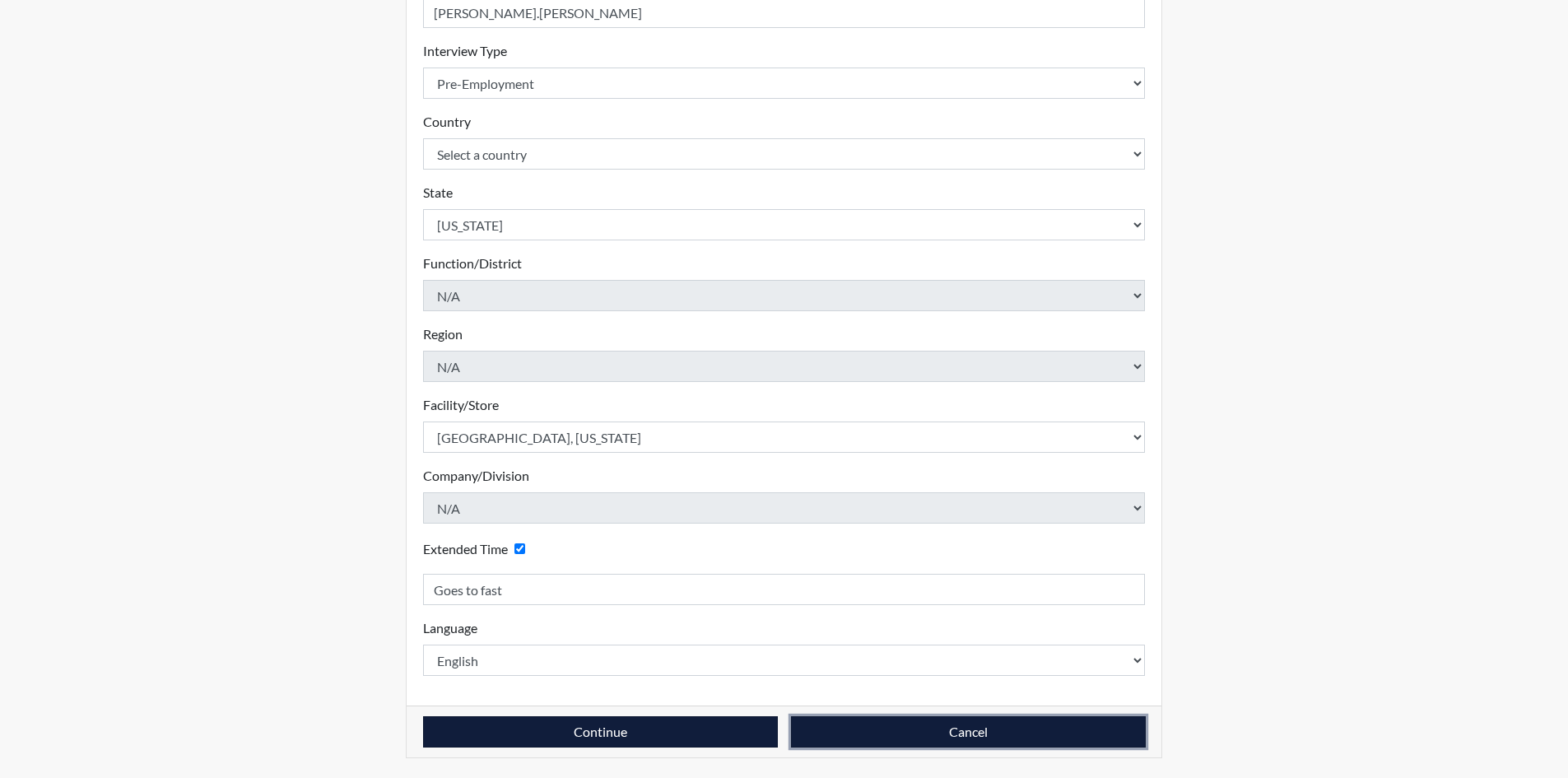
drag, startPoint x: 887, startPoint y: 735, endPoint x: 536, endPoint y: 724, distance: 351.2
click at [536, 724] on div "Continue Cancel" at bounding box center [784, 732] width 722 height 32
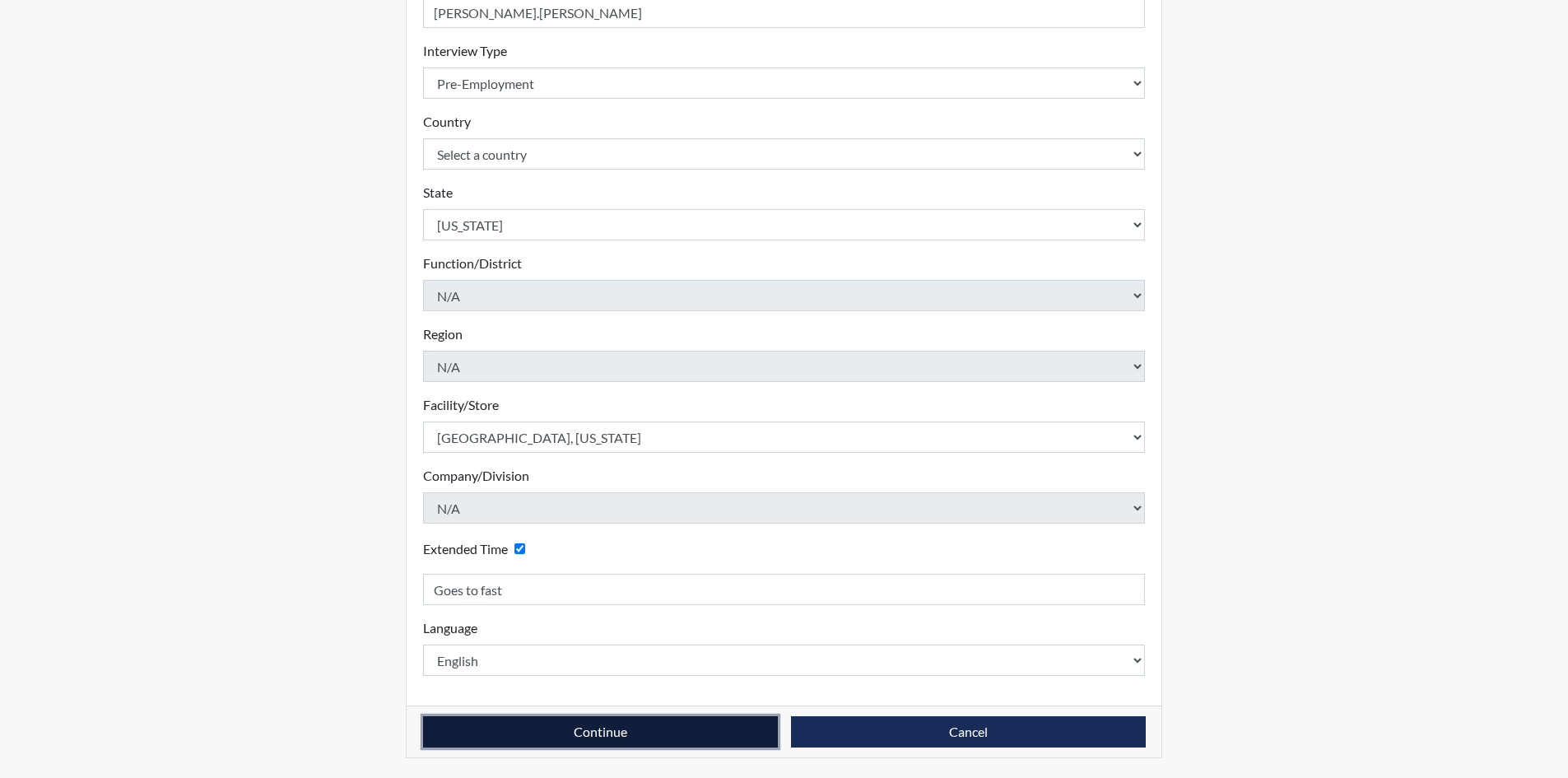
click at [538, 725] on button "Continue" at bounding box center [600, 732] width 354 height 32
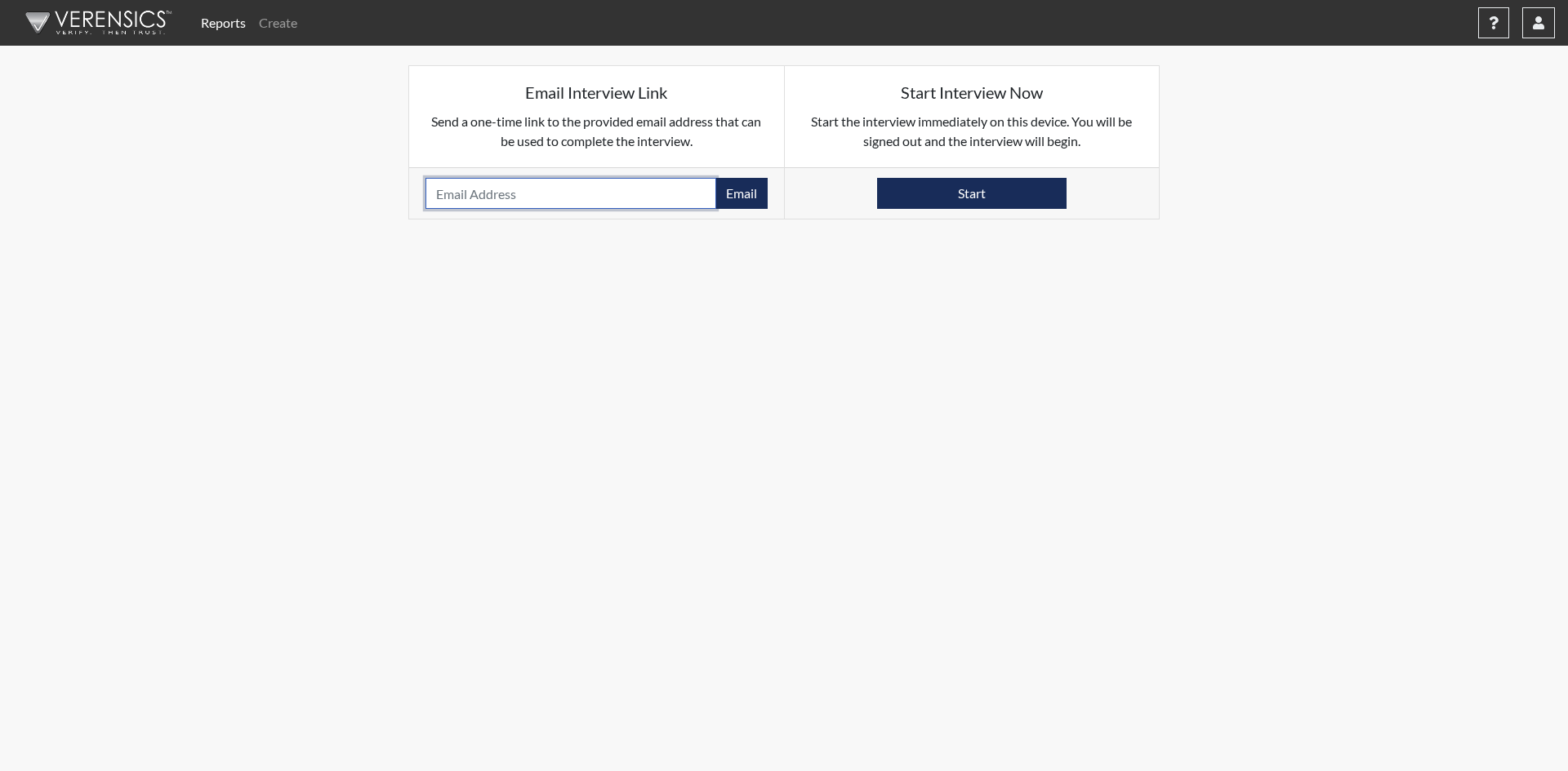
click at [610, 202] on input "email" at bounding box center [570, 193] width 290 height 31
click at [515, 197] on input "email" at bounding box center [570, 193] width 290 height 31
paste input "jrl121968@yahoo.com"
type input "jrl121968@yahoo.com"
click at [752, 194] on button "Email" at bounding box center [742, 193] width 52 height 31
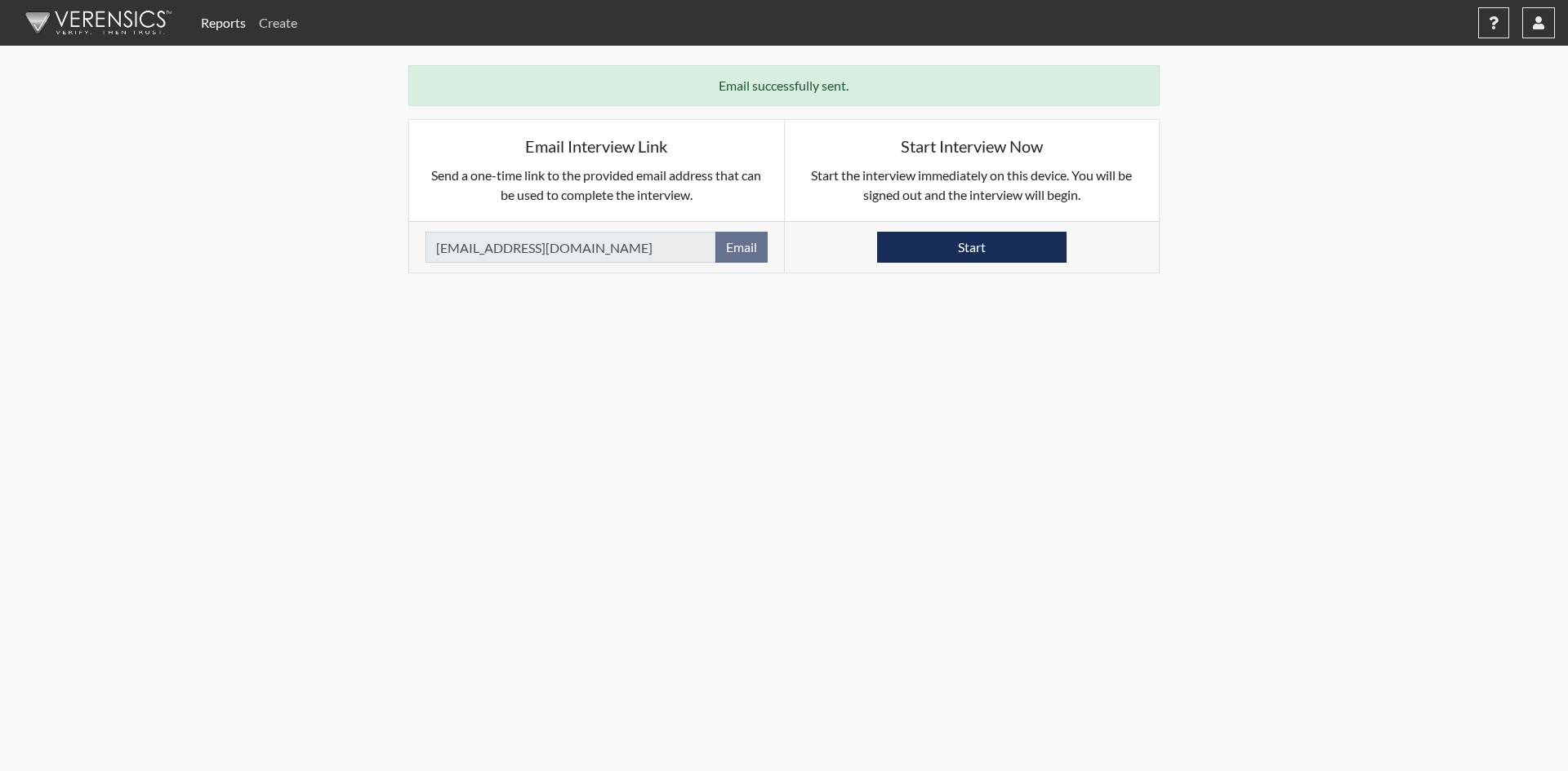
click at [287, 22] on link "Create" at bounding box center [278, 22] width 51 height 32
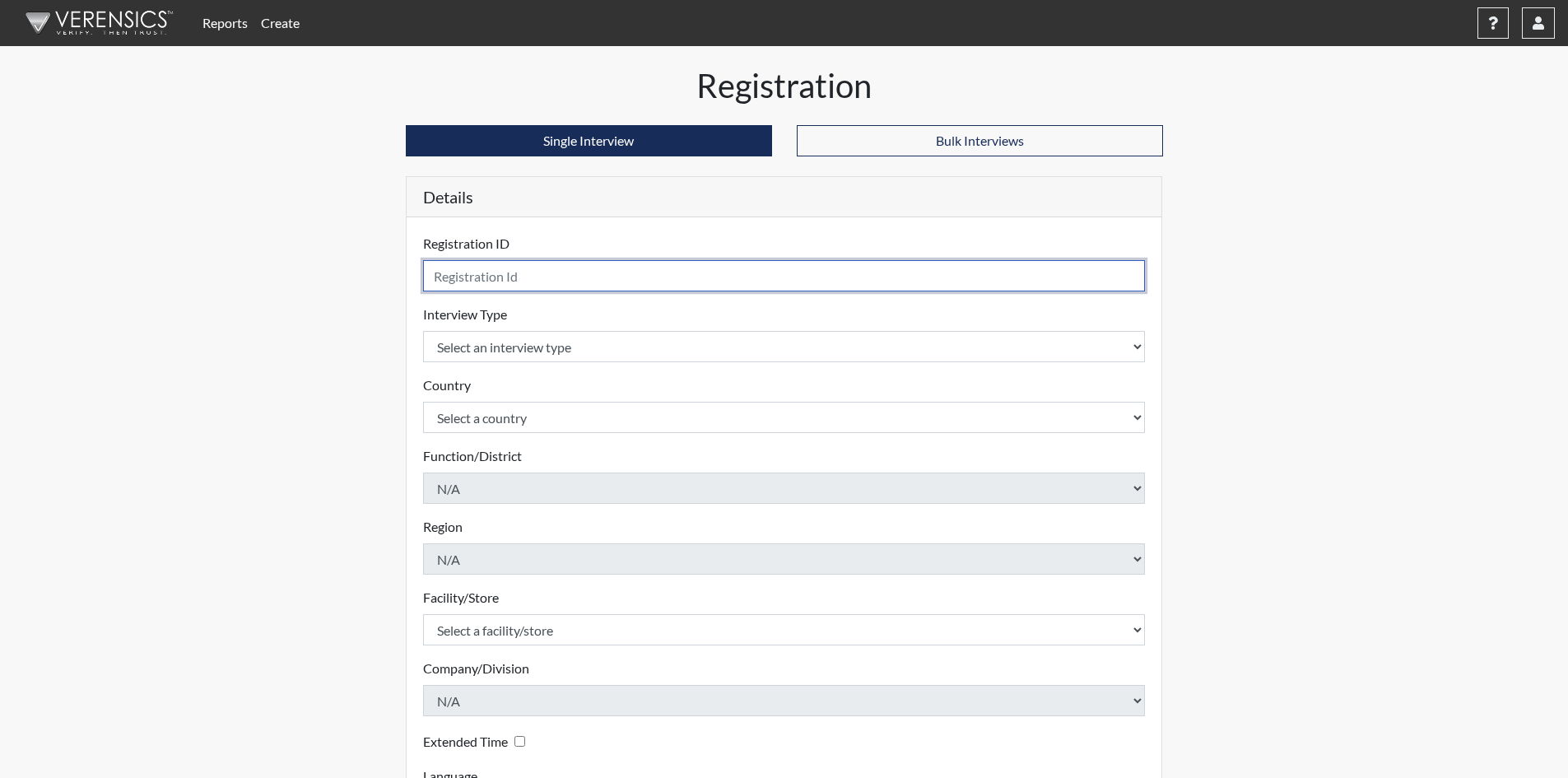
click at [719, 272] on input "text" at bounding box center [784, 276] width 722 height 32
type input "[PERSON_NAME].Metro.Rec"
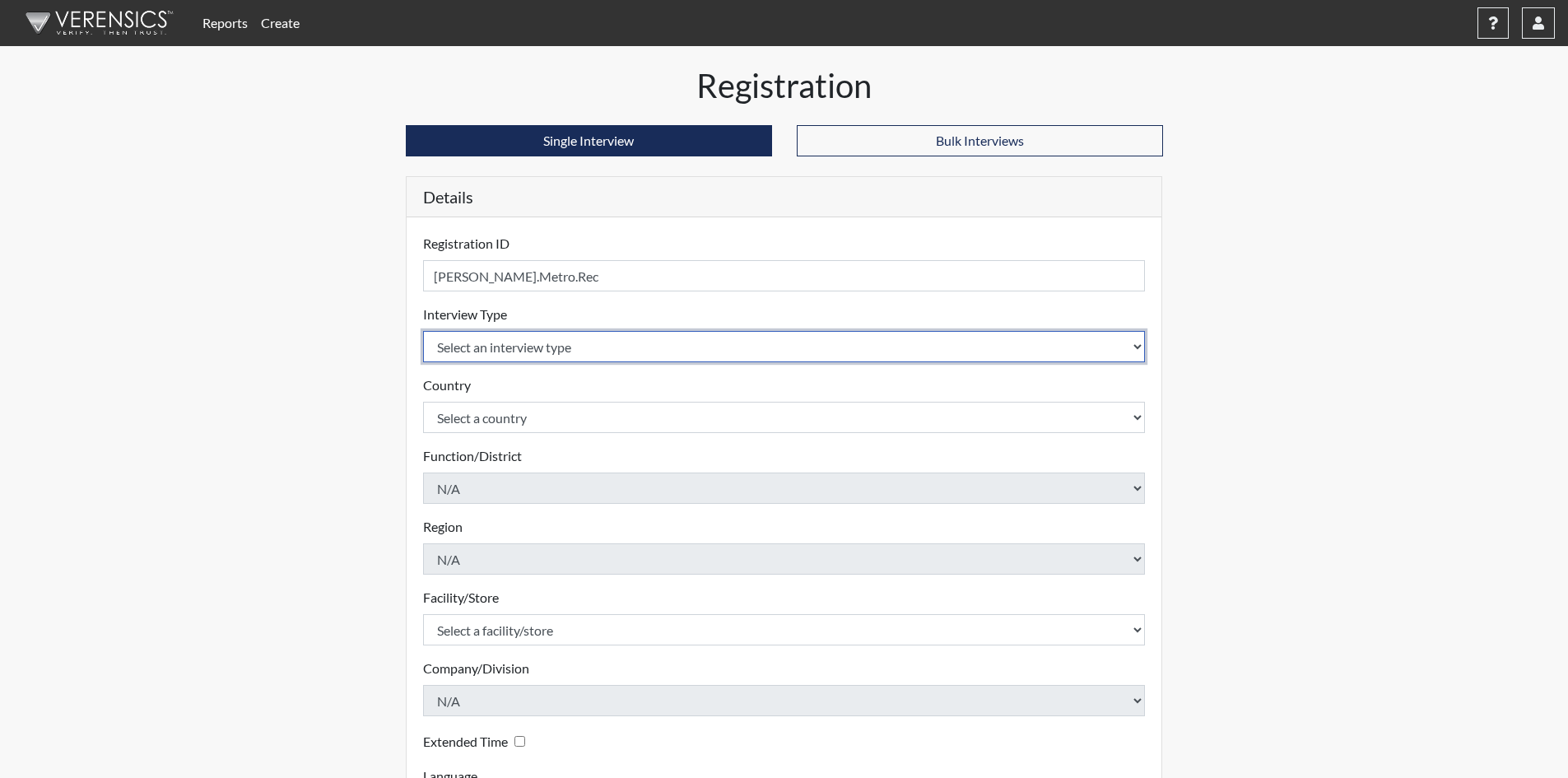
click at [611, 347] on select "Select an interview type Pre-Employment" at bounding box center [784, 346] width 722 height 32
select select "c2470aee-a530-11ea-a930-026c882af335"
click at [423, 331] on select "Select an interview type Pre-Employment" at bounding box center [784, 346] width 722 height 32
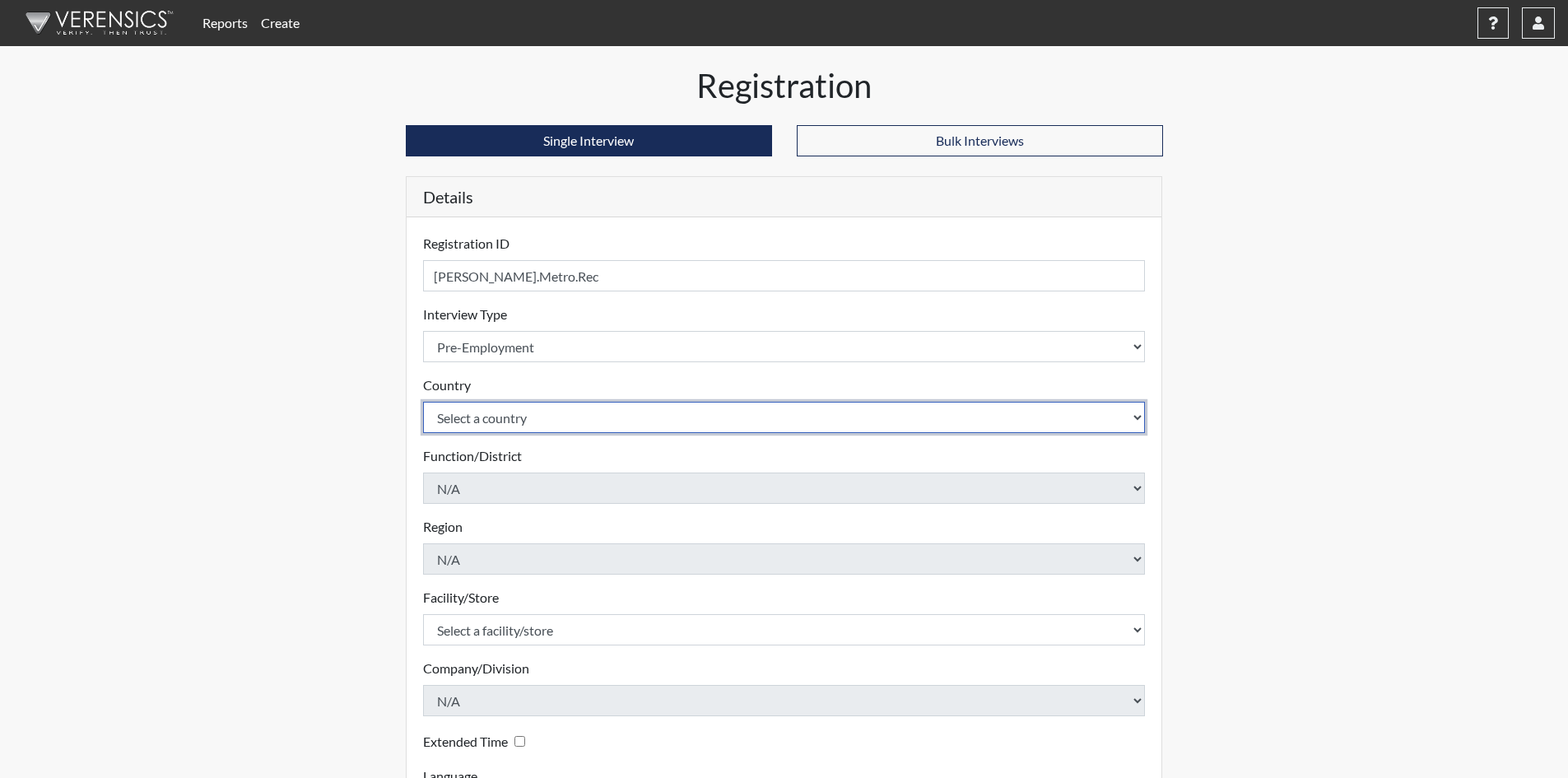
click at [502, 408] on select "Select a country United States Mexico" at bounding box center [784, 417] width 722 height 32
select select "united-states-of-america"
click at [423, 402] on select "Select a country United States Mexico" at bounding box center [784, 417] width 722 height 32
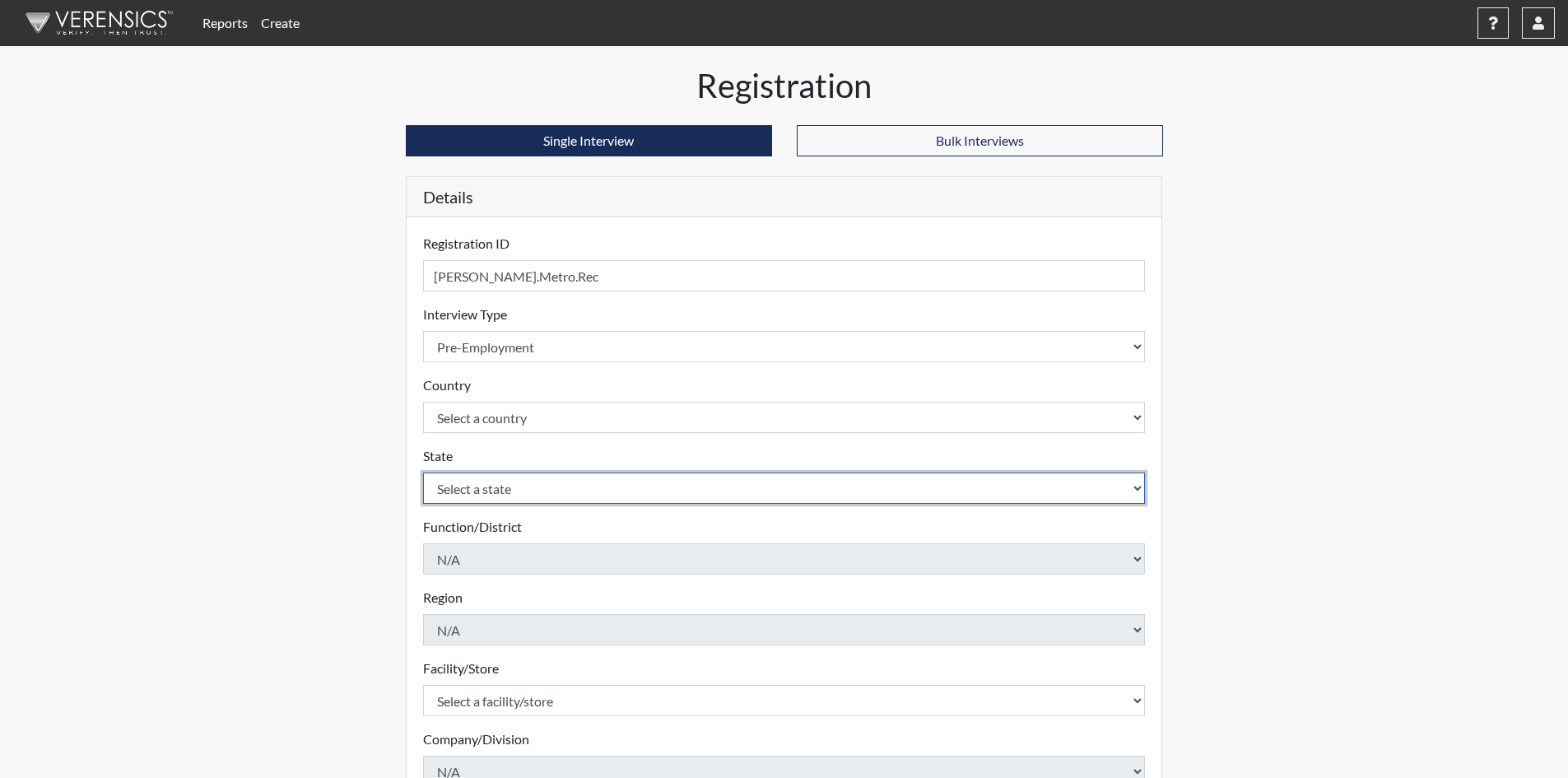
click at [500, 484] on select "Select a state Alabama Alaska Arizona Arkansas California Colorado Connecticut …" at bounding box center [784, 488] width 722 height 32
select select "TN"
click at [423, 472] on select "Select a state Alabama Alaska Arizona Arkansas California Colorado Connecticut …" at bounding box center [784, 488] width 722 height 32
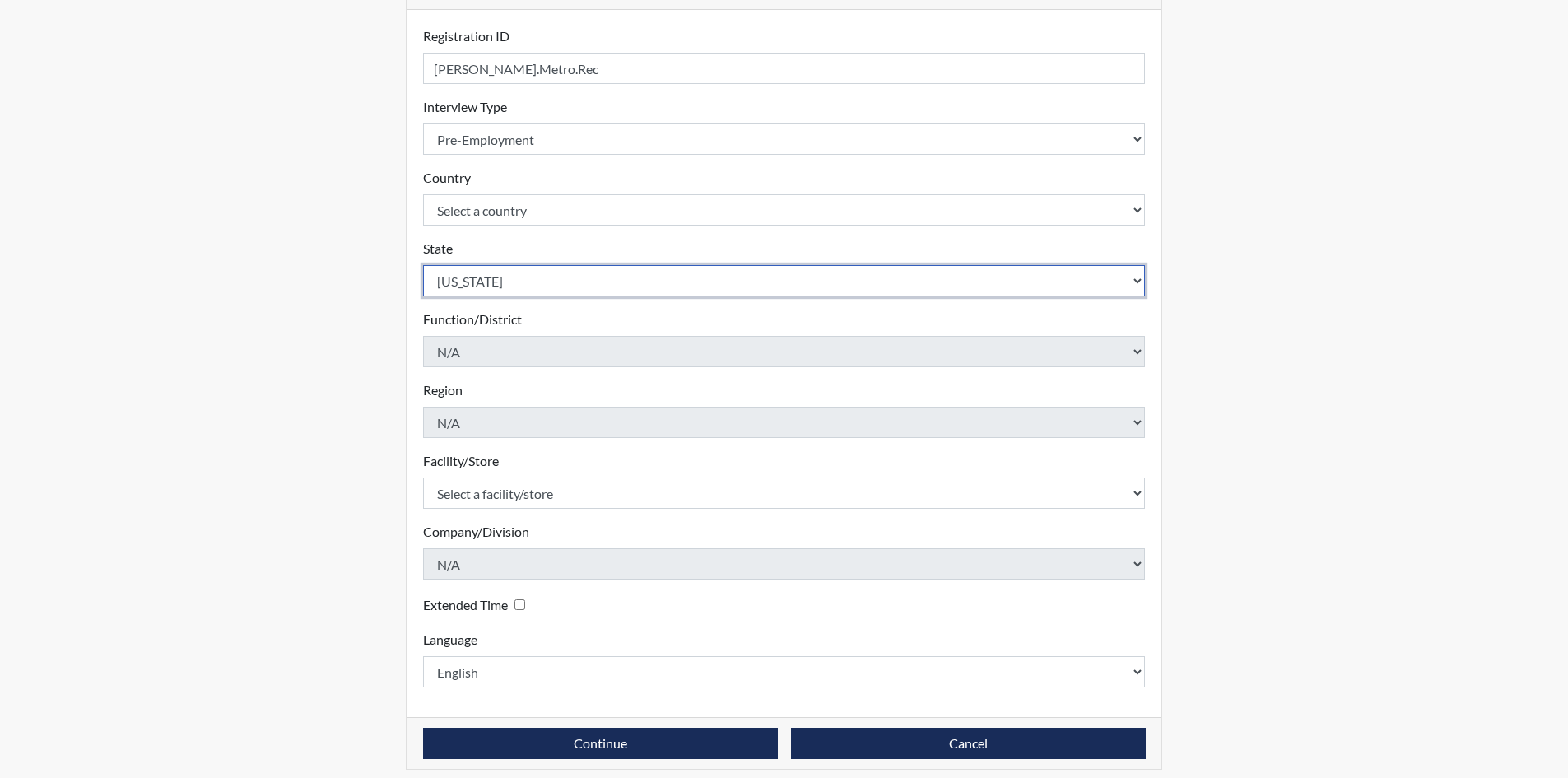
scroll to position [219, 0]
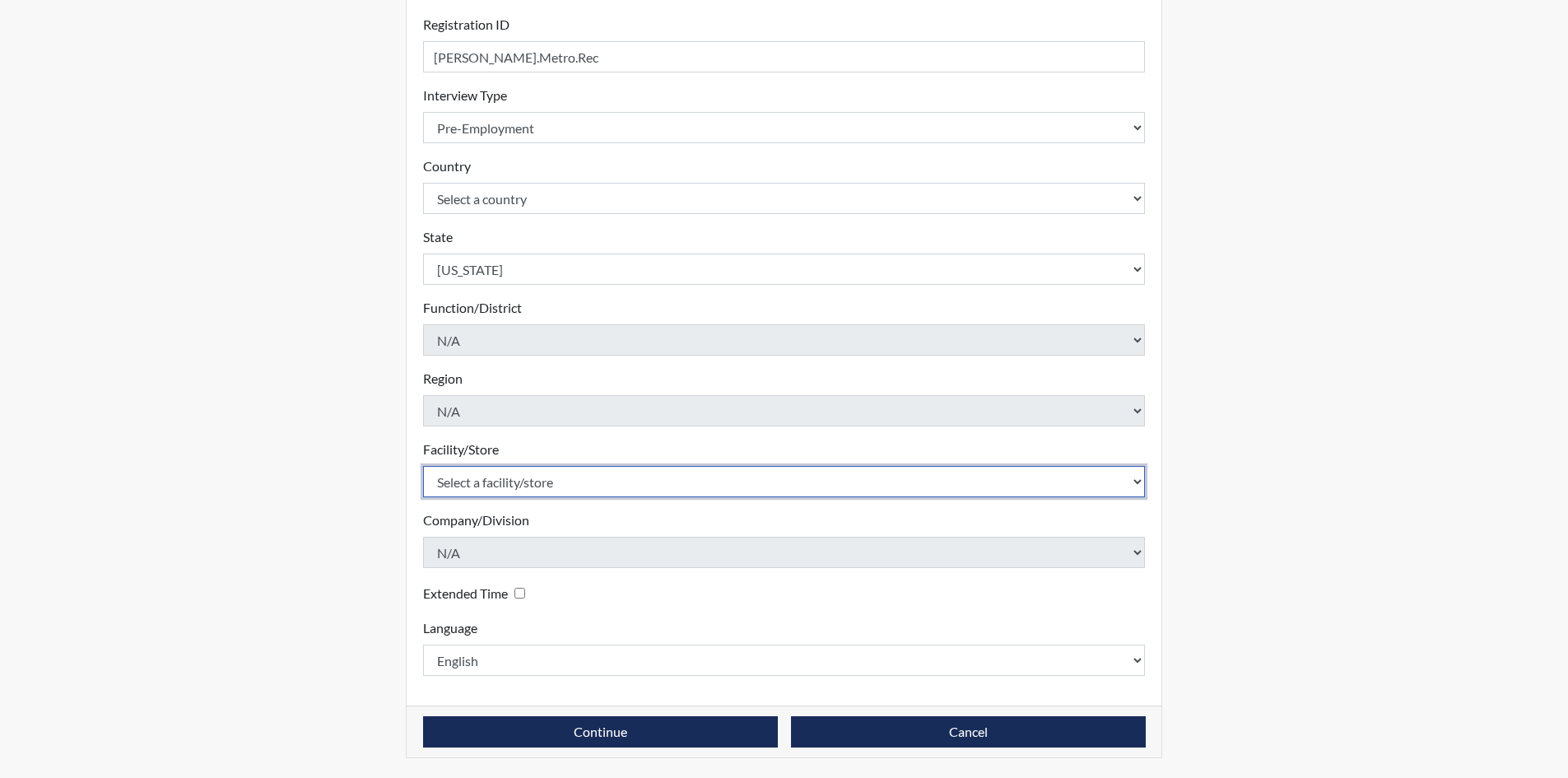
click at [524, 472] on select "Select a facility/store Nashville, Tennessee" at bounding box center [784, 481] width 722 height 32
select select "385b4b82-229f-4b06-9c0e-42d50b3fc428"
click at [423, 466] on select "Select a facility/store Nashville, Tennessee" at bounding box center [784, 481] width 722 height 32
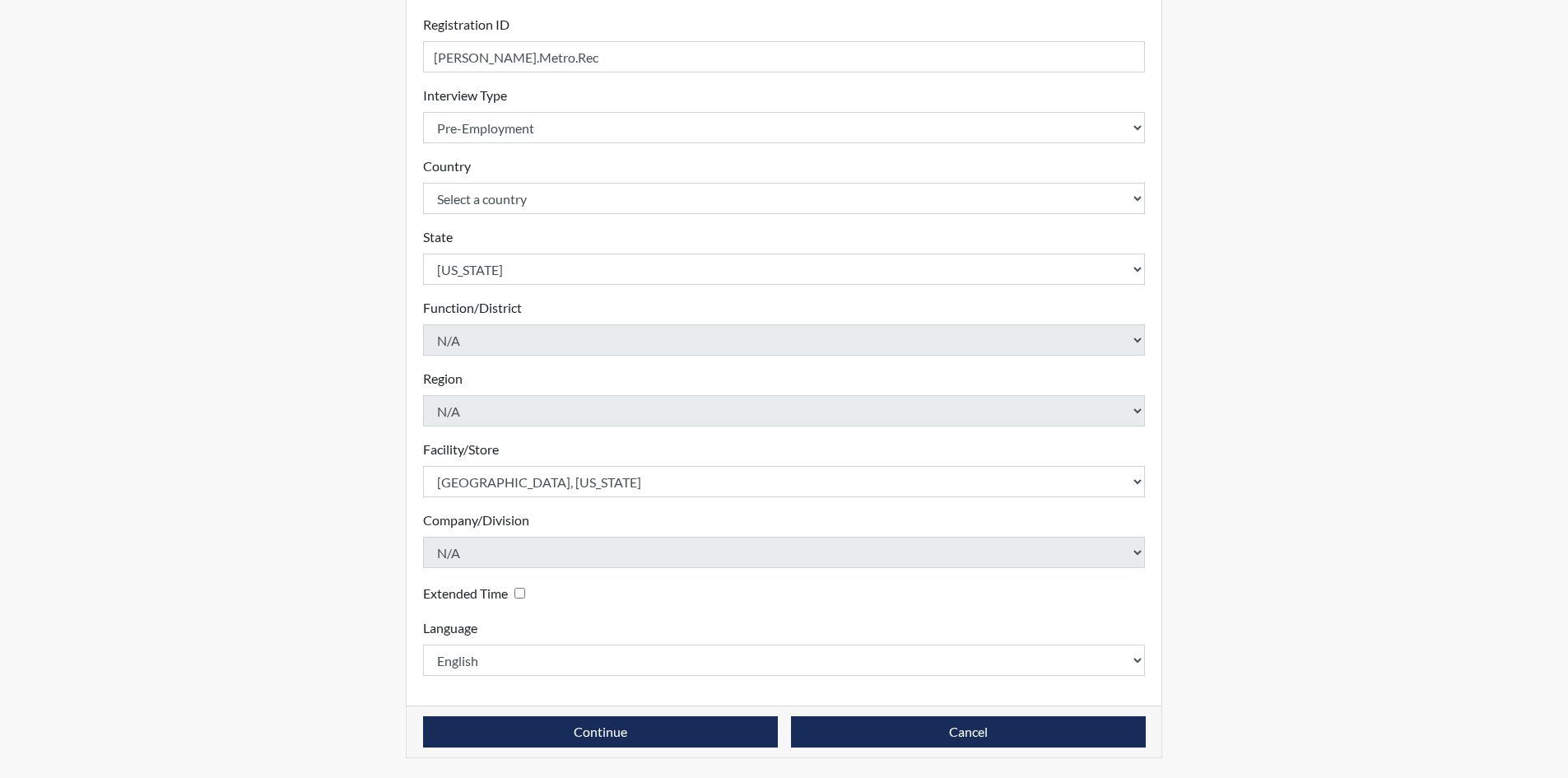
click at [516, 598] on div "Extended Time" at bounding box center [478, 593] width 109 height 24
click at [519, 589] on input "Extended Time" at bounding box center [520, 593] width 11 height 11
checkbox input "true"
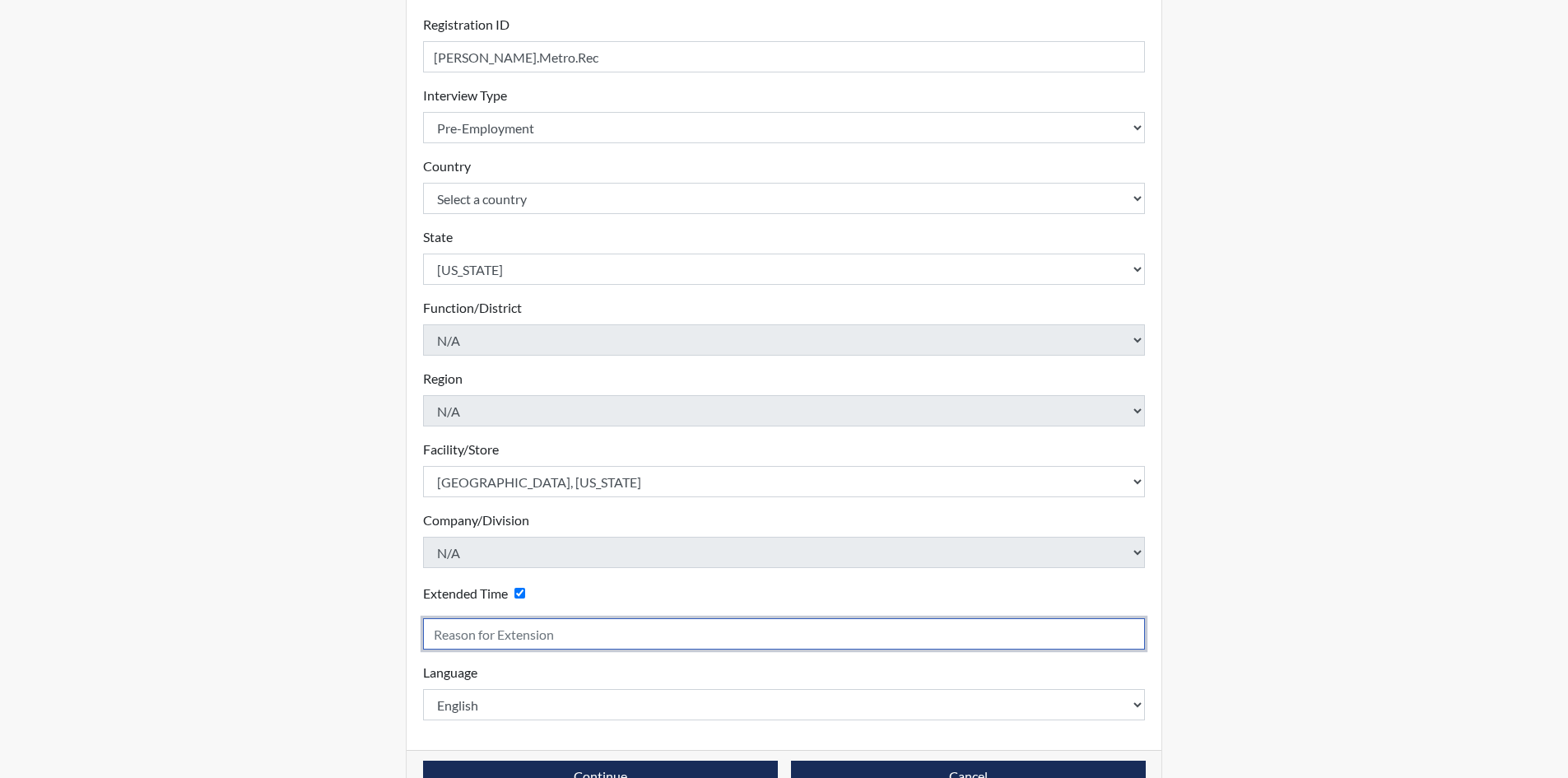
click at [500, 633] on input "text" at bounding box center [784, 634] width 722 height 32
type input "Goes to fast"
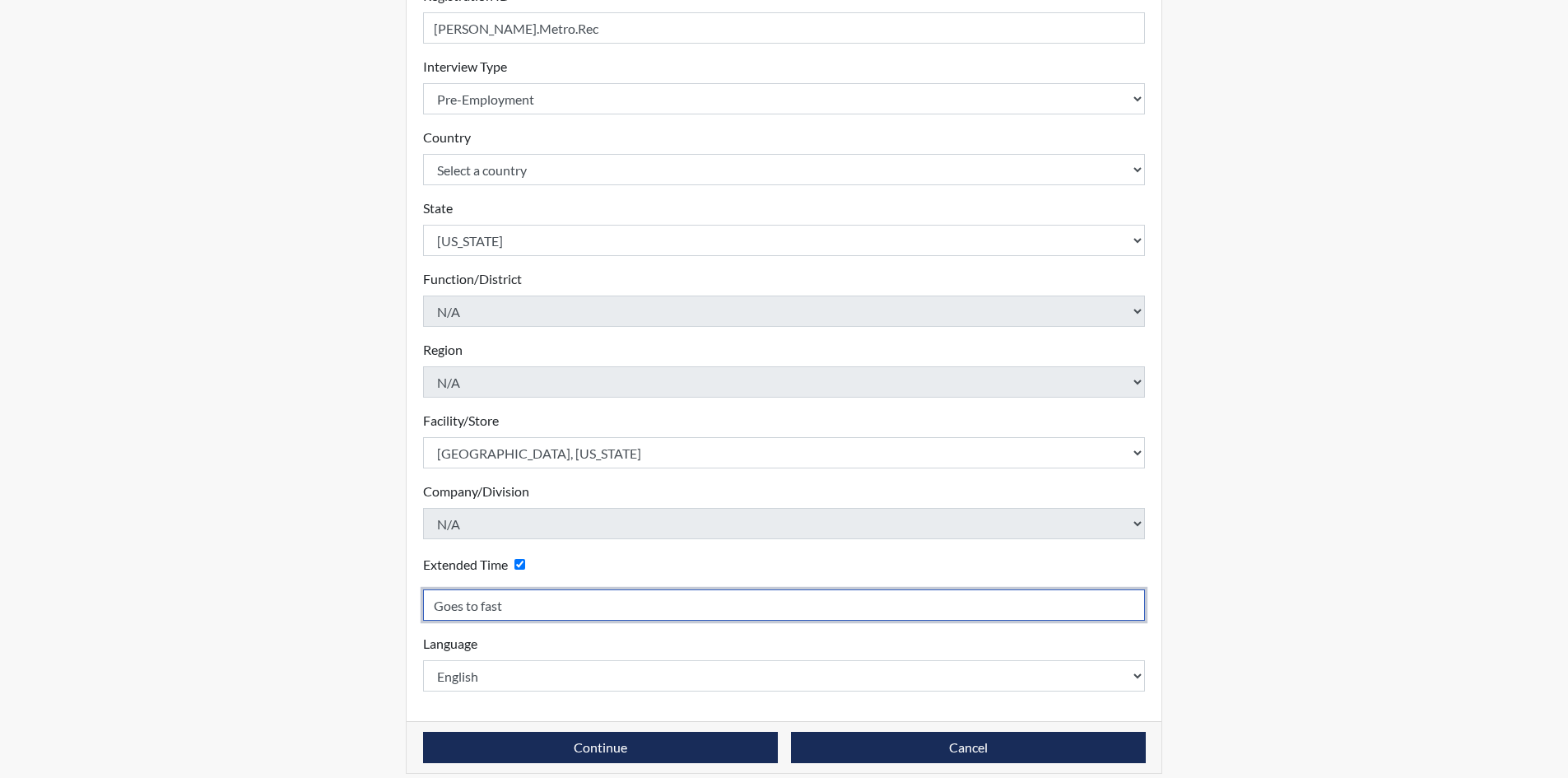
scroll to position [264, 0]
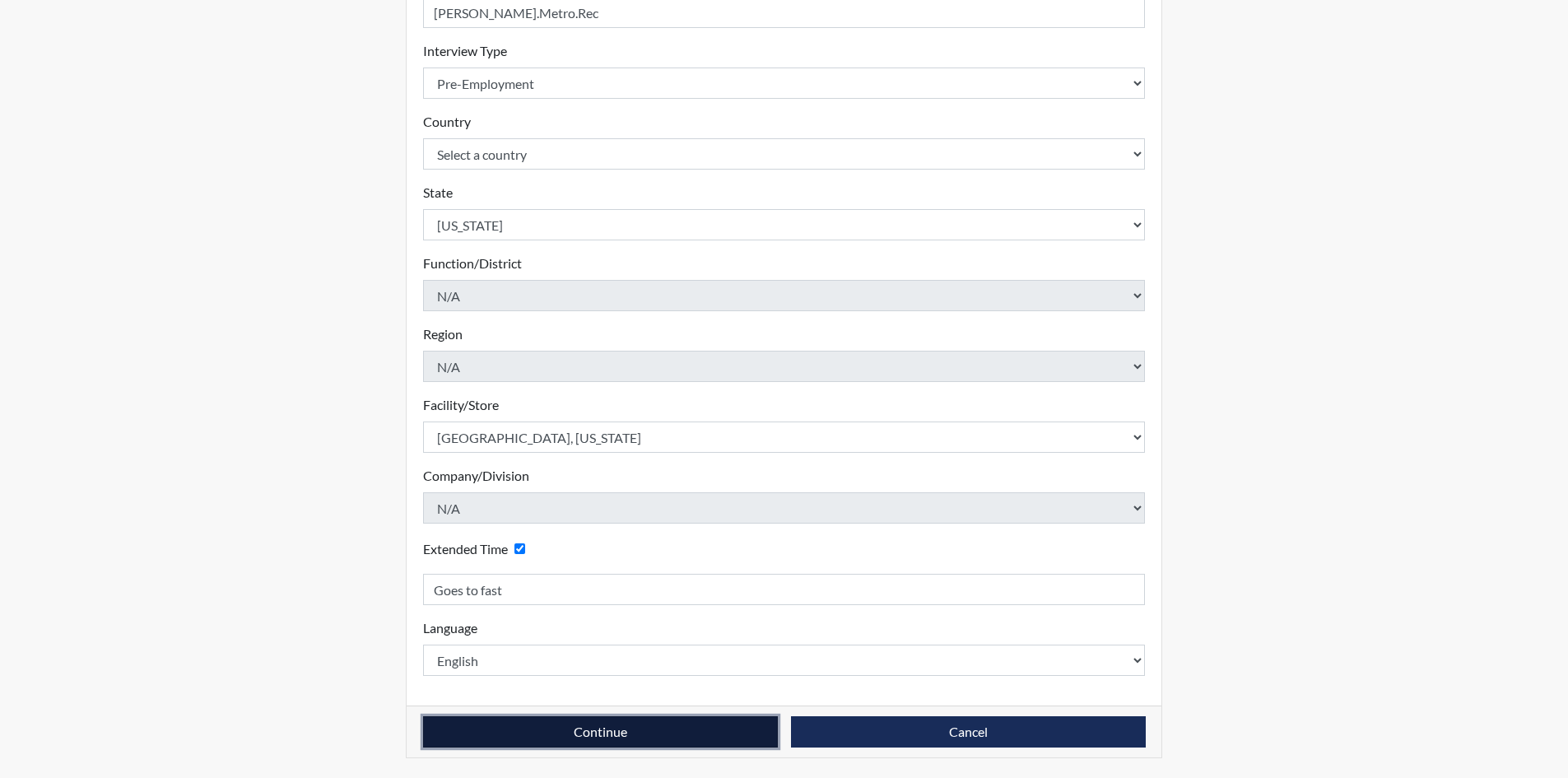
click at [728, 727] on button "Continue" at bounding box center [600, 732] width 354 height 32
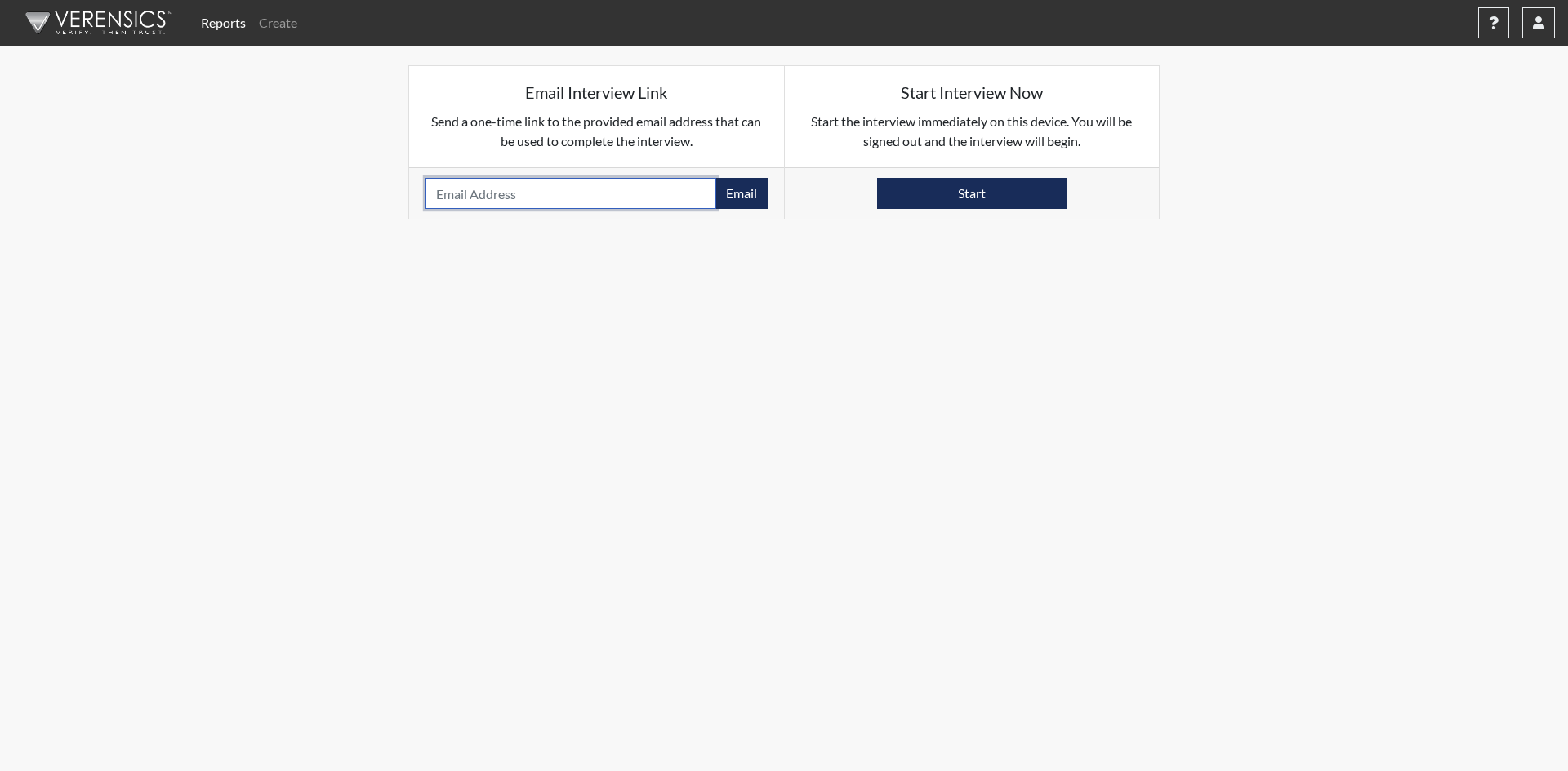
click at [637, 195] on input "email" at bounding box center [570, 193] width 290 height 31
paste input "spillaboi8412@gmail.com"
type input "spillaboi8412@gmail.com"
click at [745, 196] on button "Email" at bounding box center [742, 193] width 52 height 31
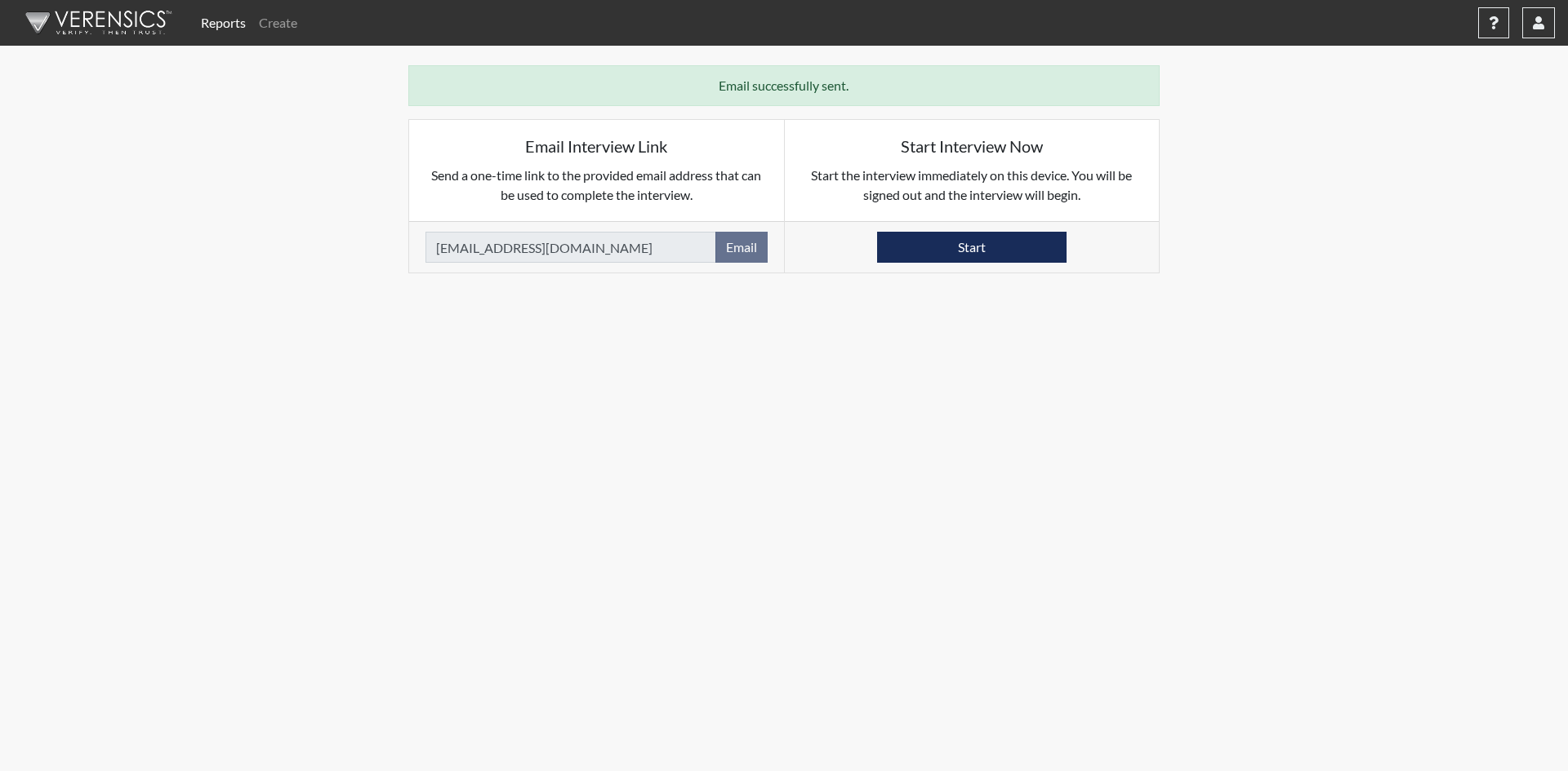
click at [218, 28] on link "Reports" at bounding box center [223, 22] width 58 height 32
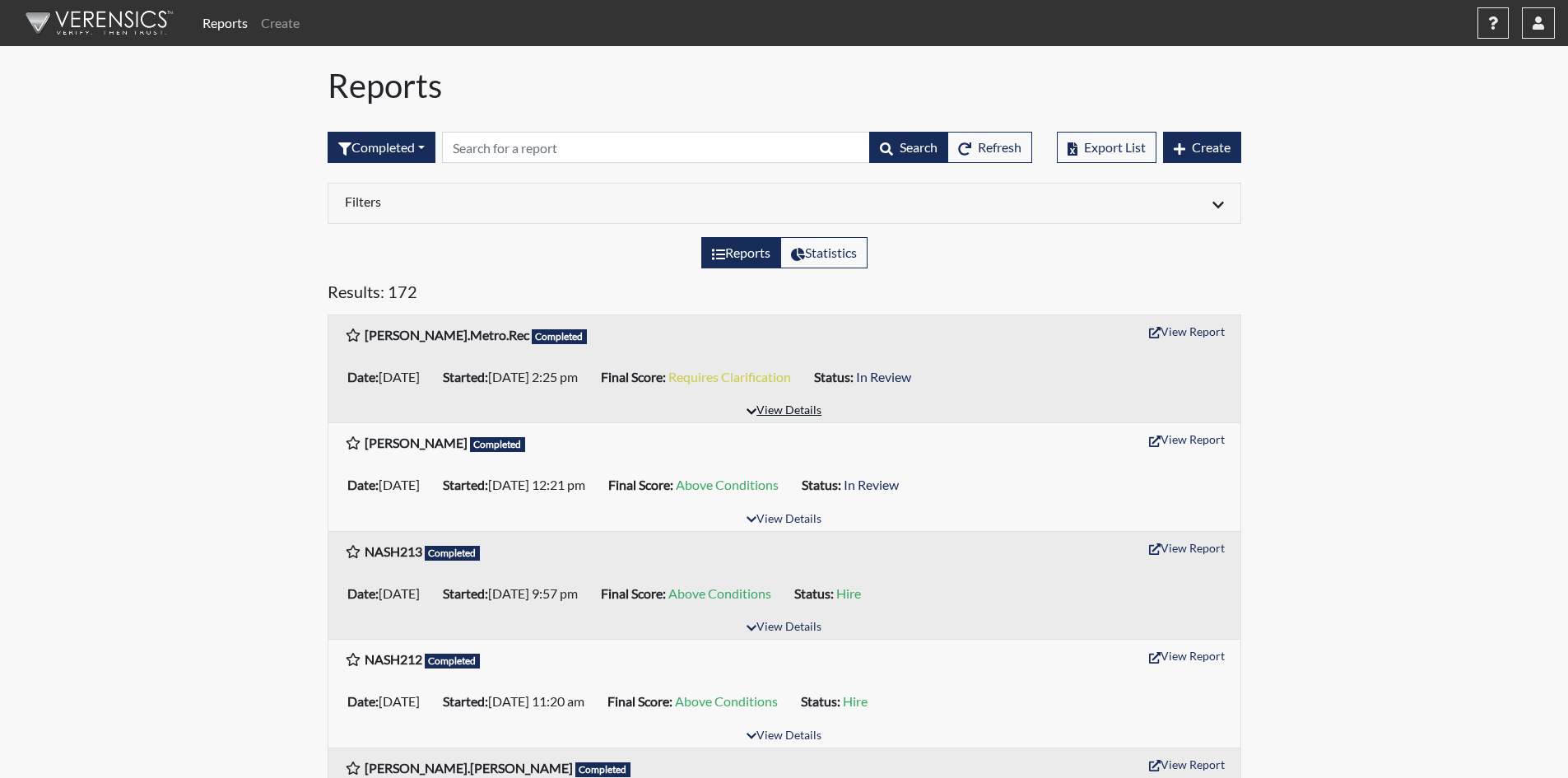
click at [795, 407] on button "View Details" at bounding box center [784, 411] width 90 height 23
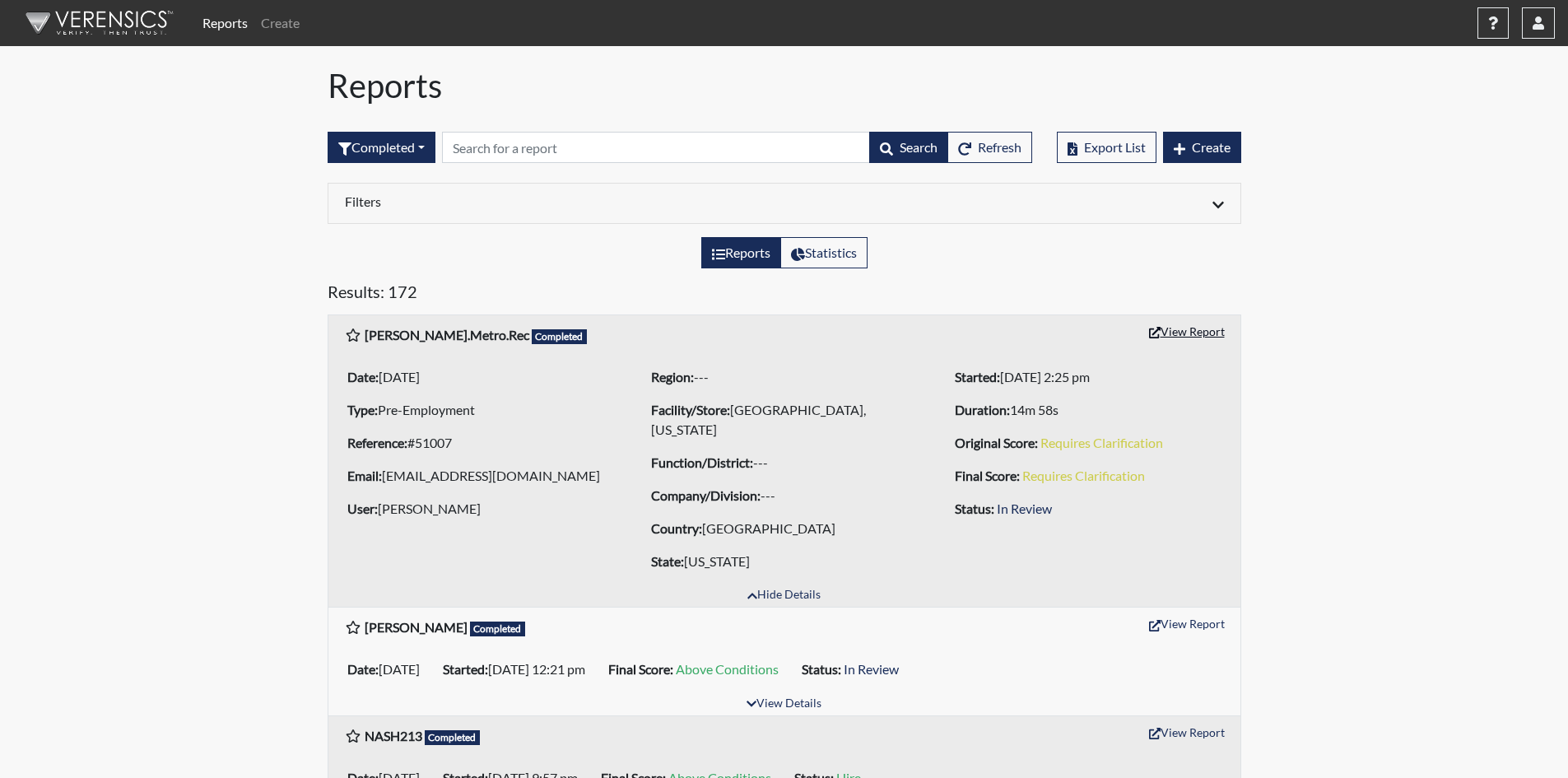
click at [1201, 324] on button "View Report" at bounding box center [1187, 331] width 91 height 25
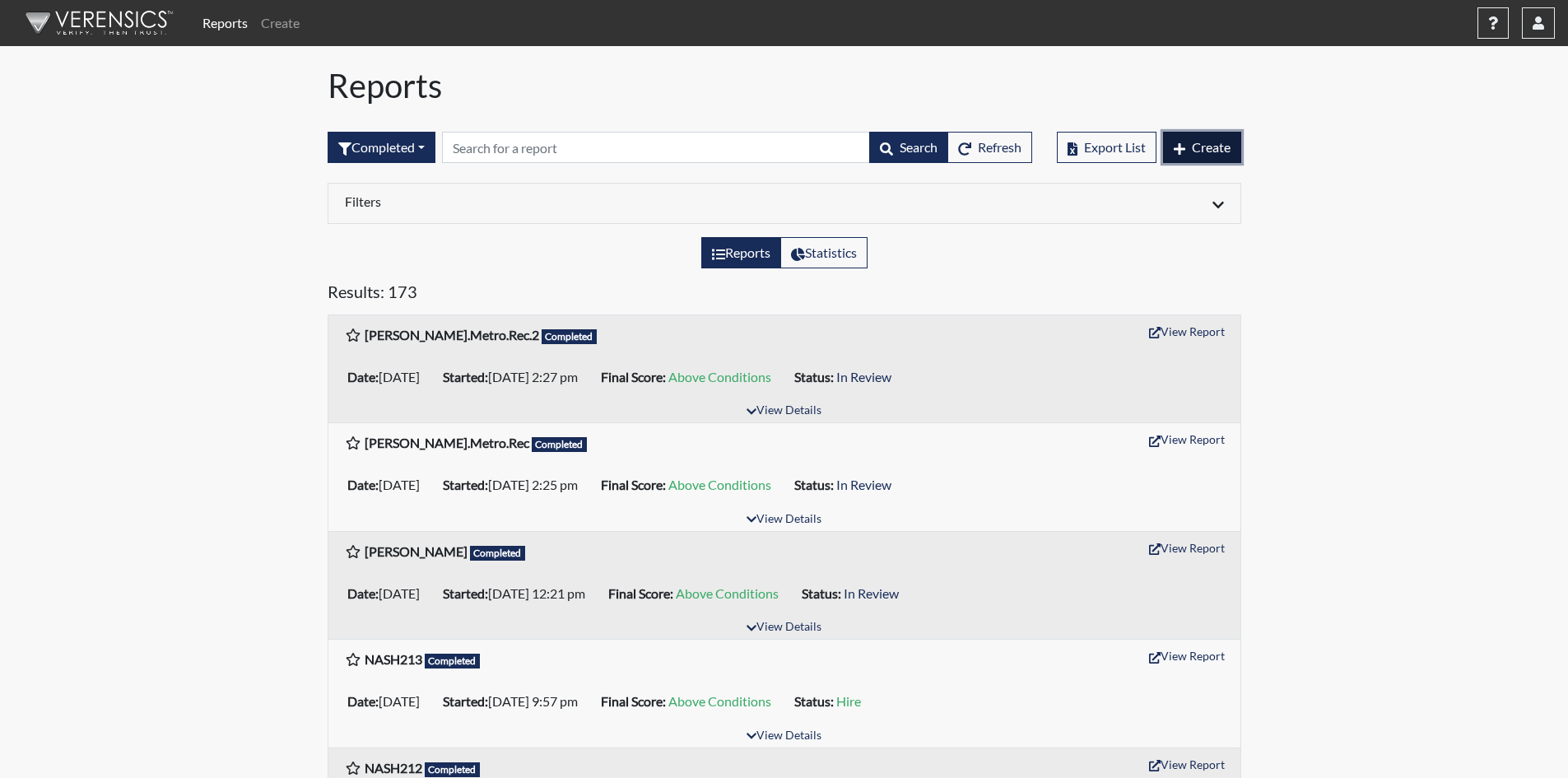
click at [1241, 138] on button "Create" at bounding box center [1202, 147] width 78 height 32
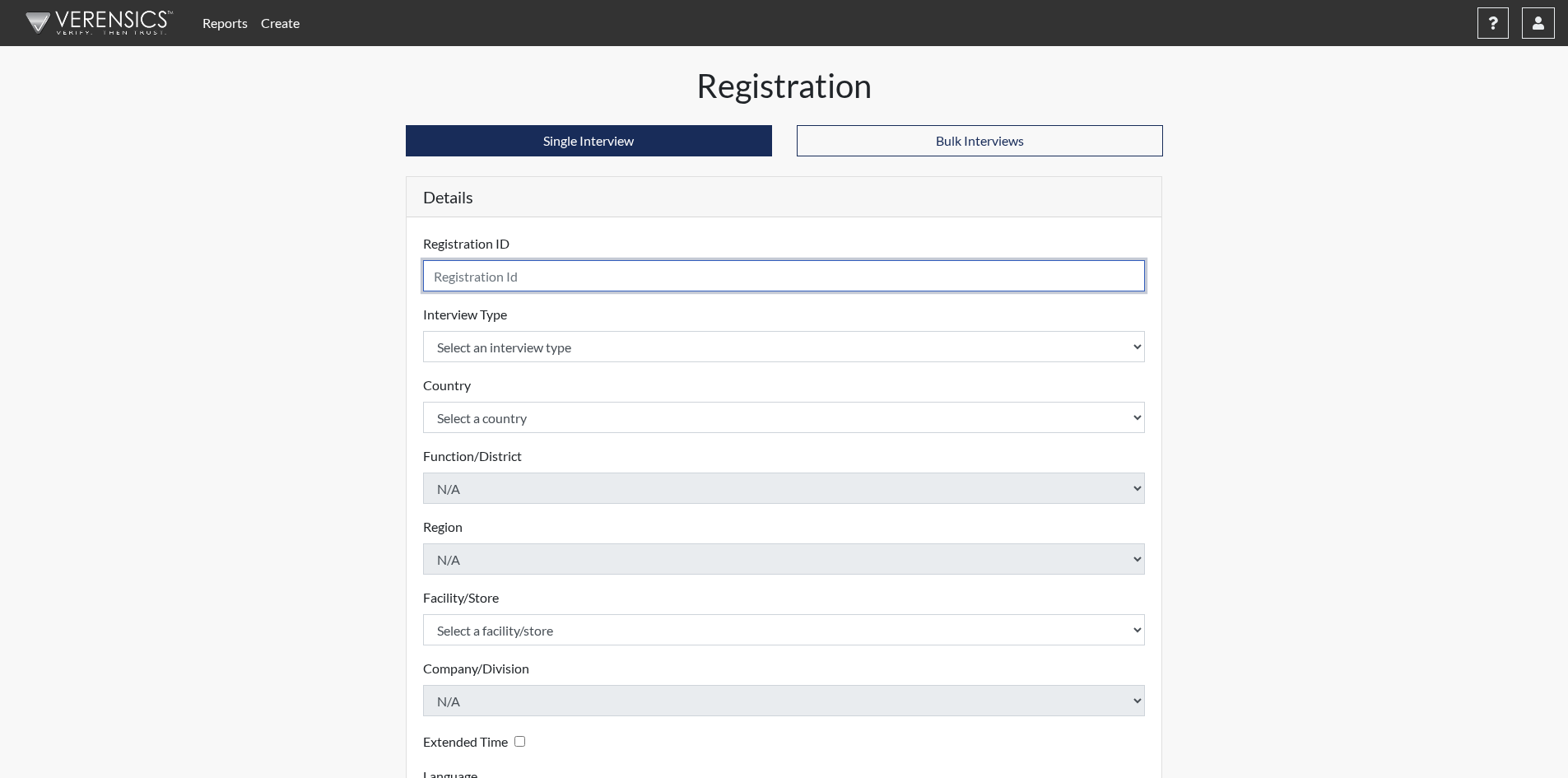
click at [549, 274] on input "text" at bounding box center [784, 276] width 722 height 32
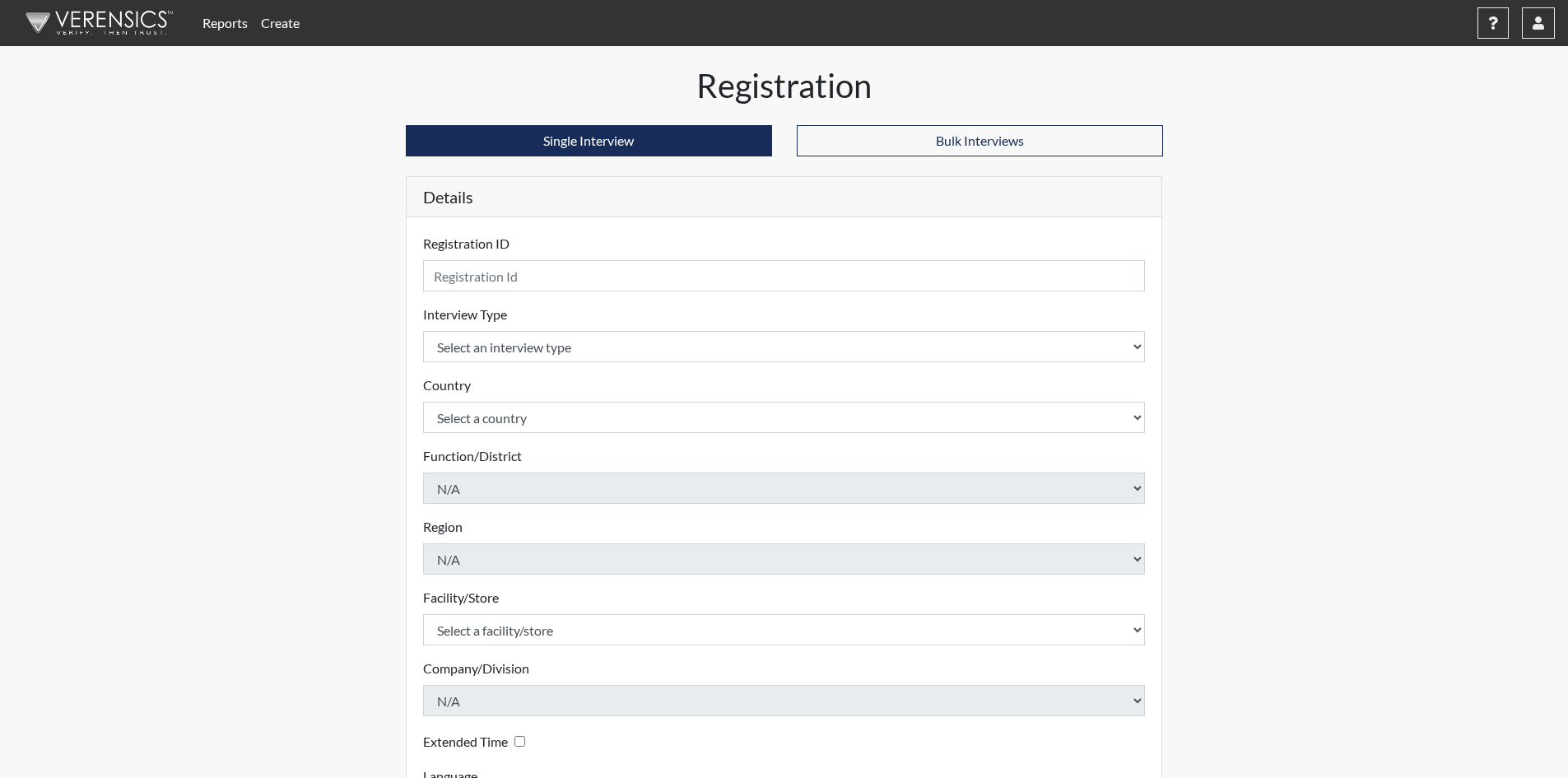
click at [217, 21] on link "Reports" at bounding box center [225, 23] width 58 height 33
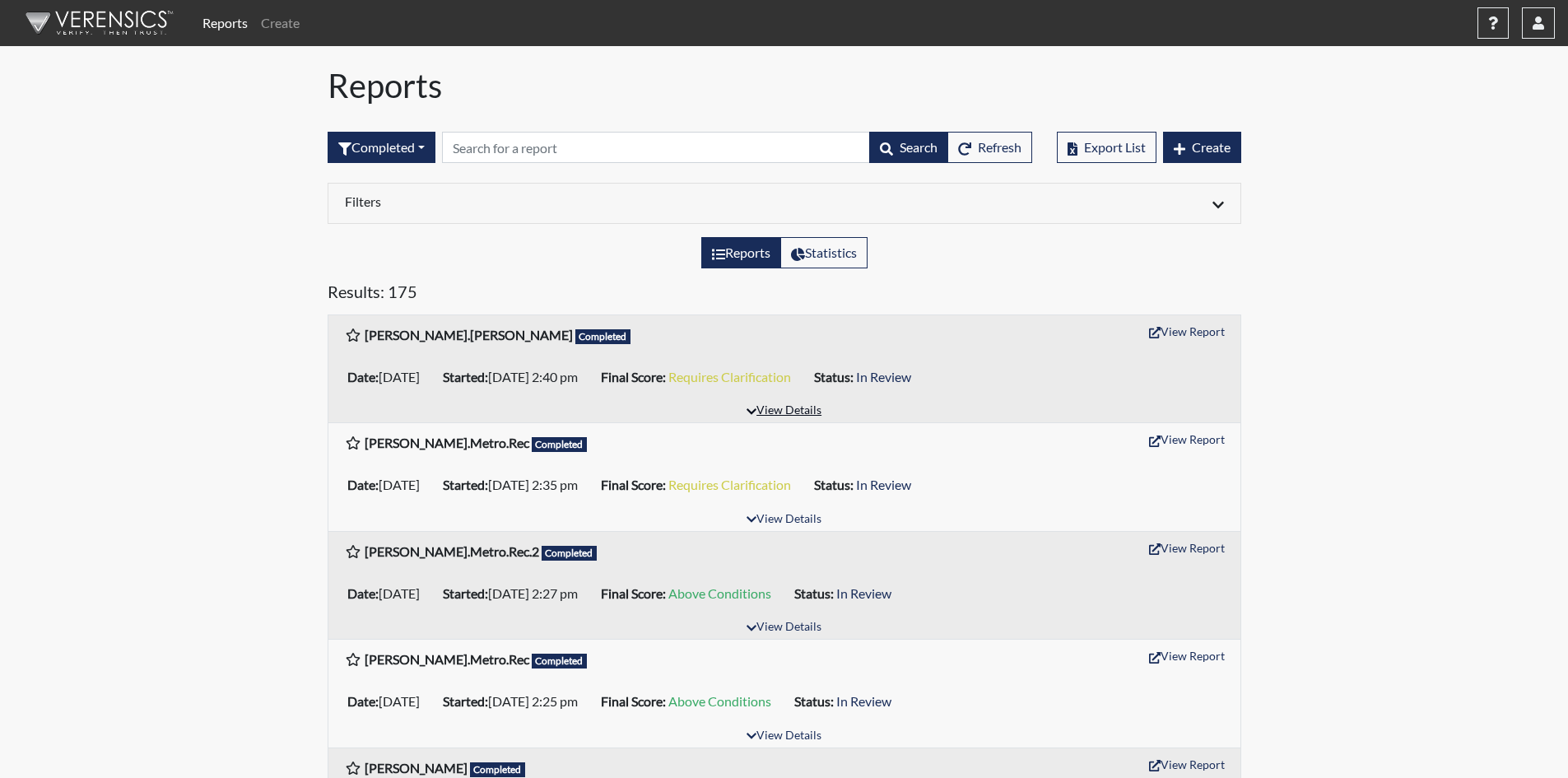
click at [808, 410] on button "View Details" at bounding box center [784, 411] width 90 height 23
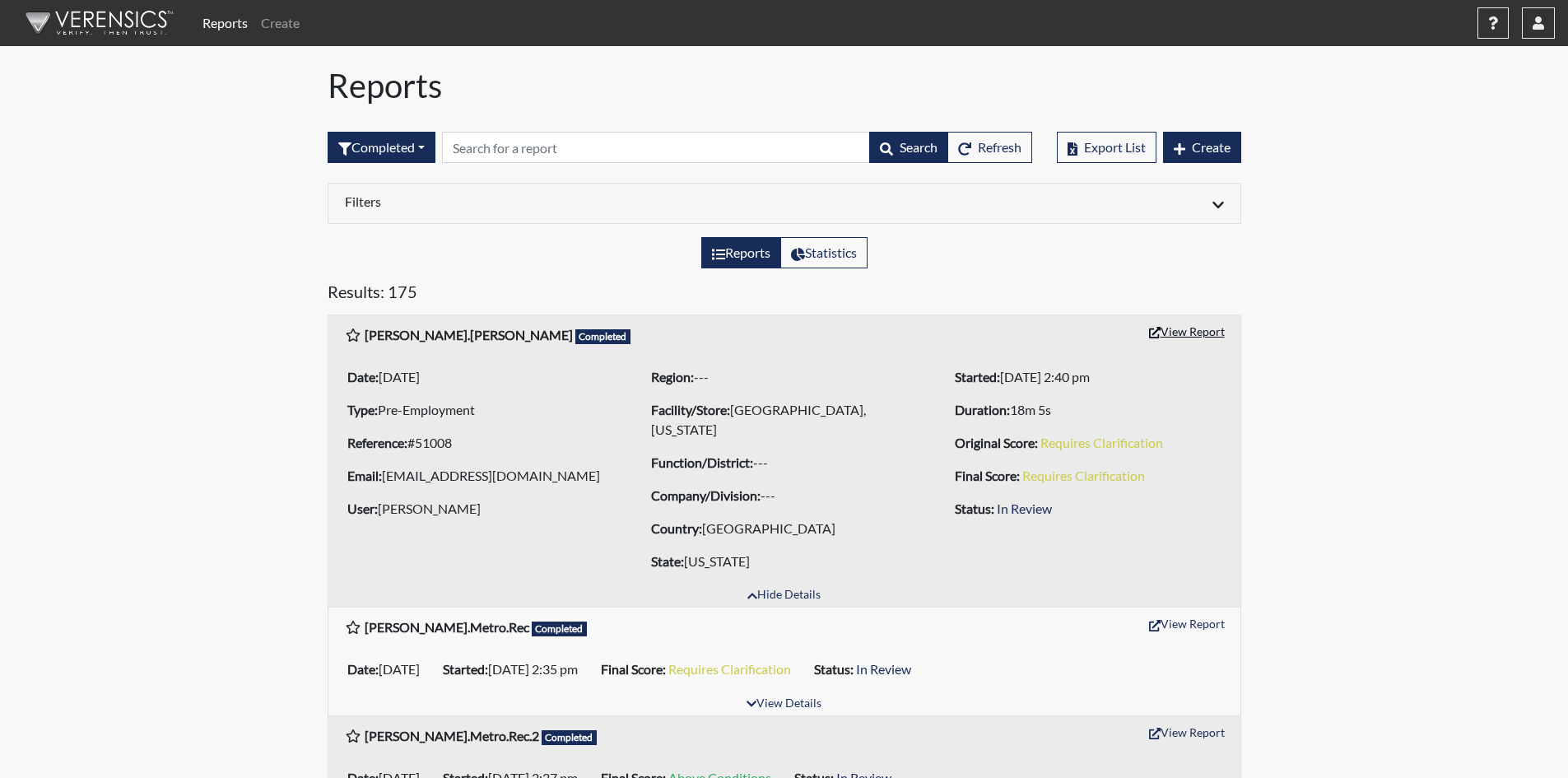
click at [1181, 332] on button "View Report" at bounding box center [1187, 331] width 91 height 25
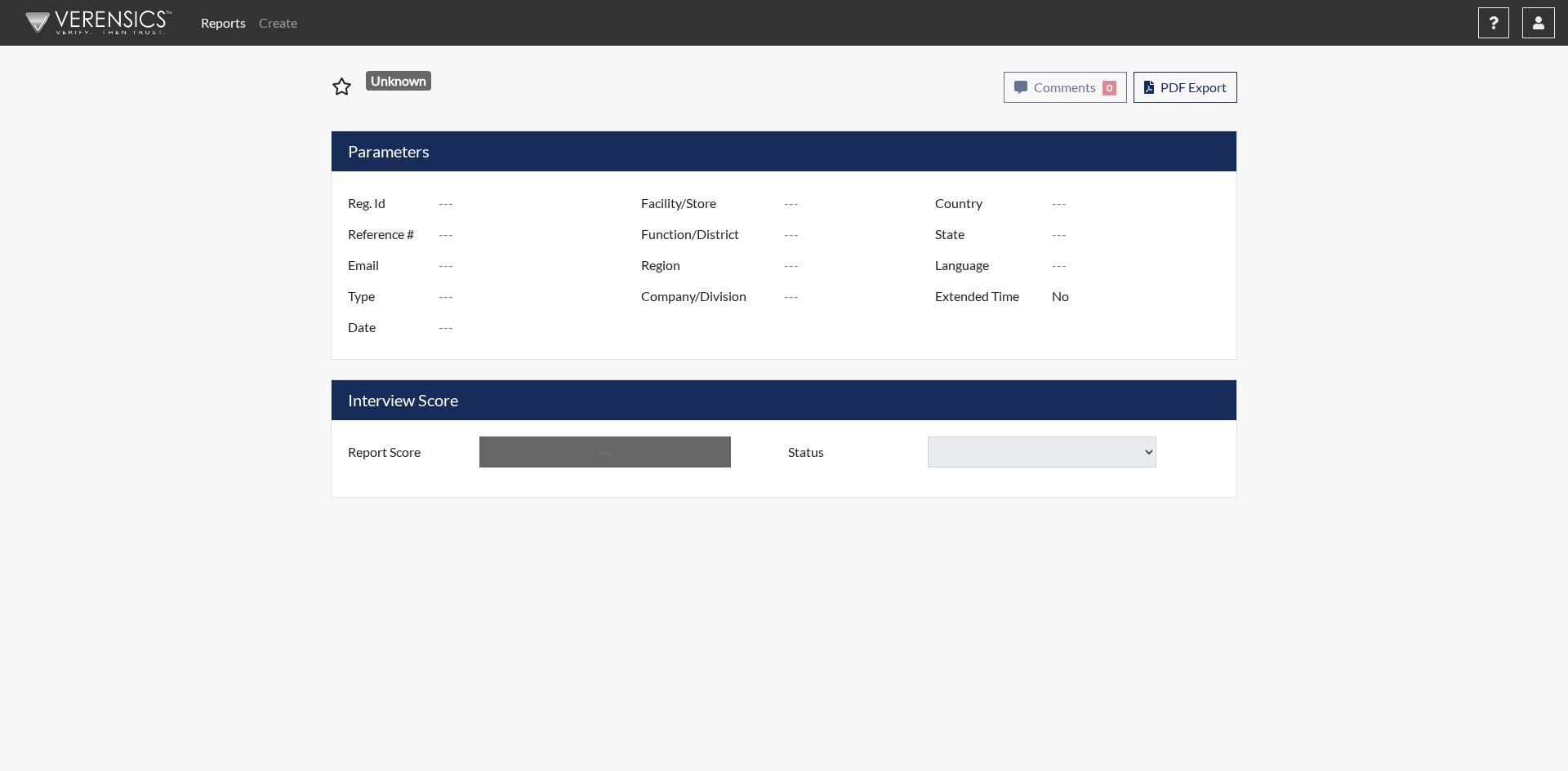
type input "[PERSON_NAME].Metro.Rec"
type input "51007"
type input "[EMAIL_ADDRESS][DOMAIN_NAME]"
type input "Pre-Employment"
type input "[DATE]"
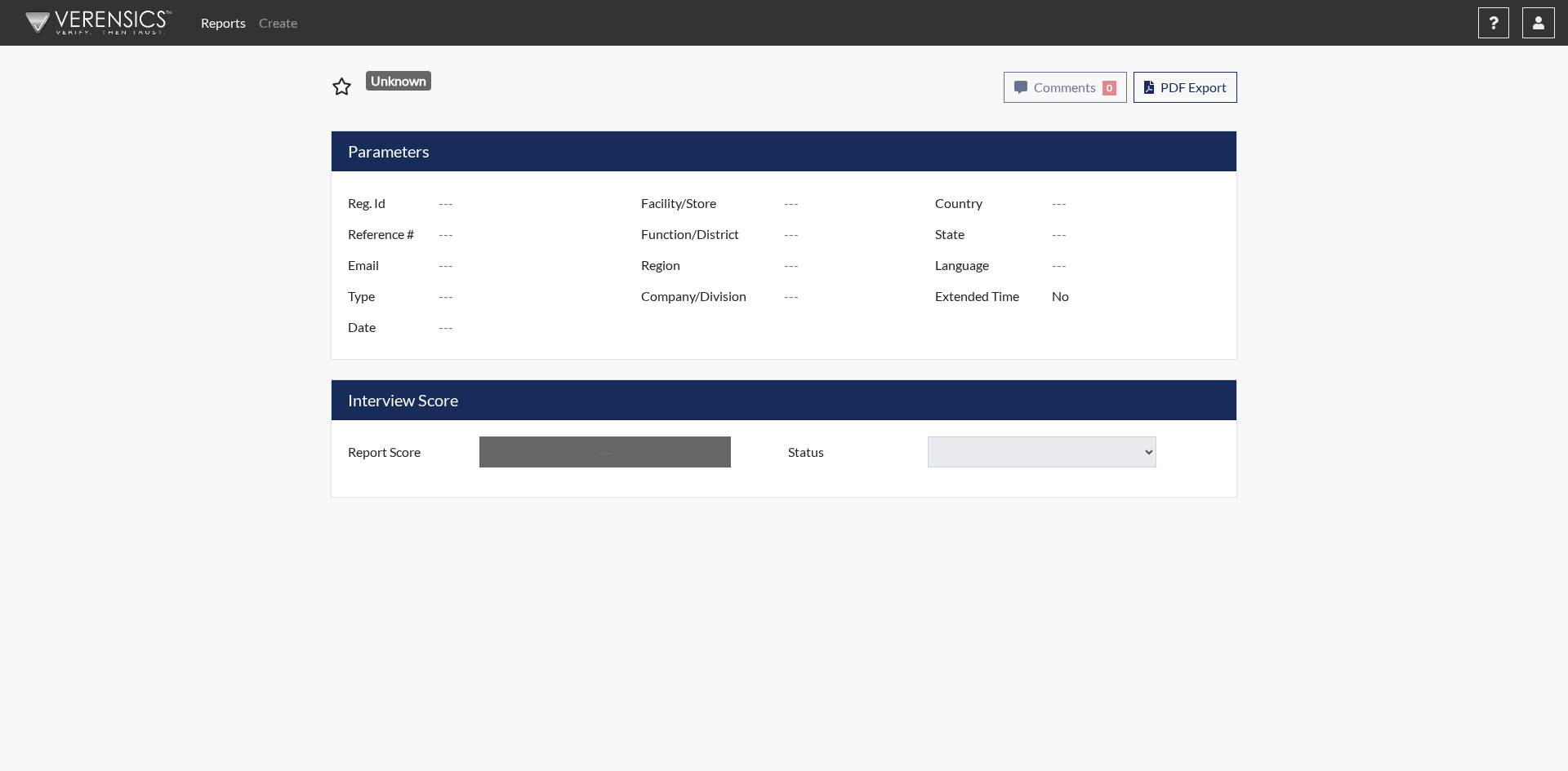
type input "[GEOGRAPHIC_DATA], [US_STATE]"
type input "[GEOGRAPHIC_DATA]"
type input "[US_STATE]"
type input "English"
type input "Yes"
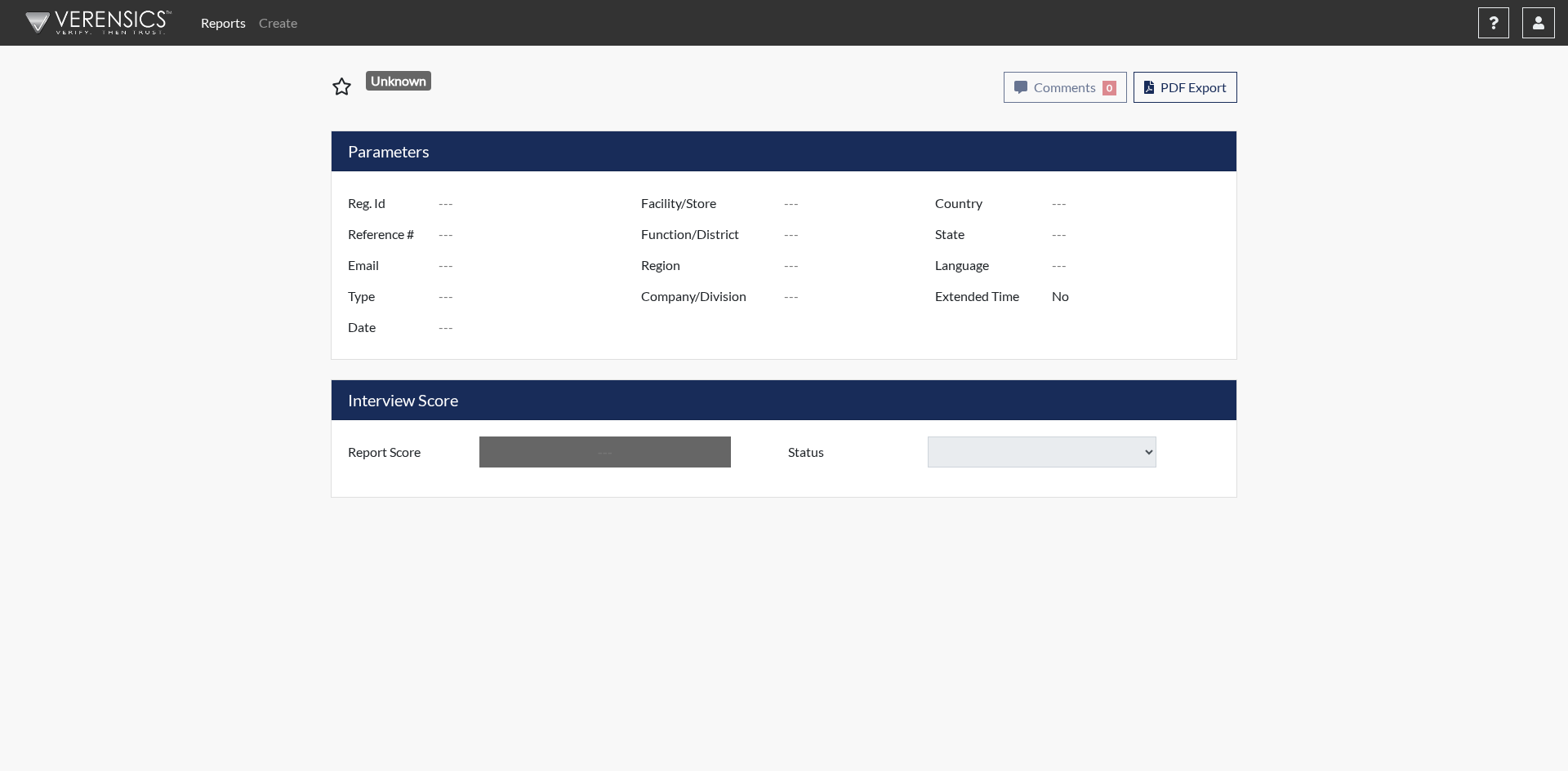
type input "Requires Clarification"
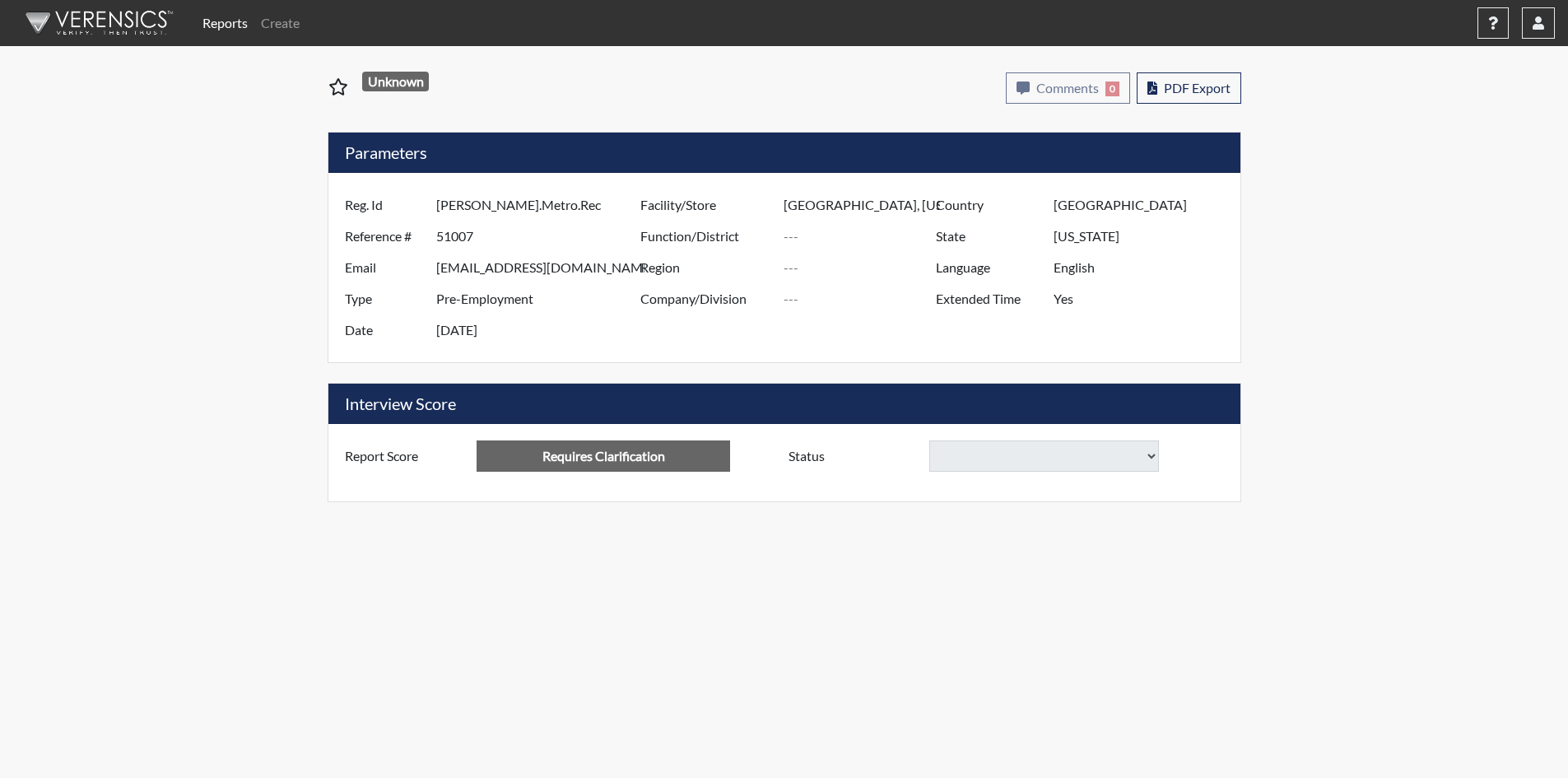
select select
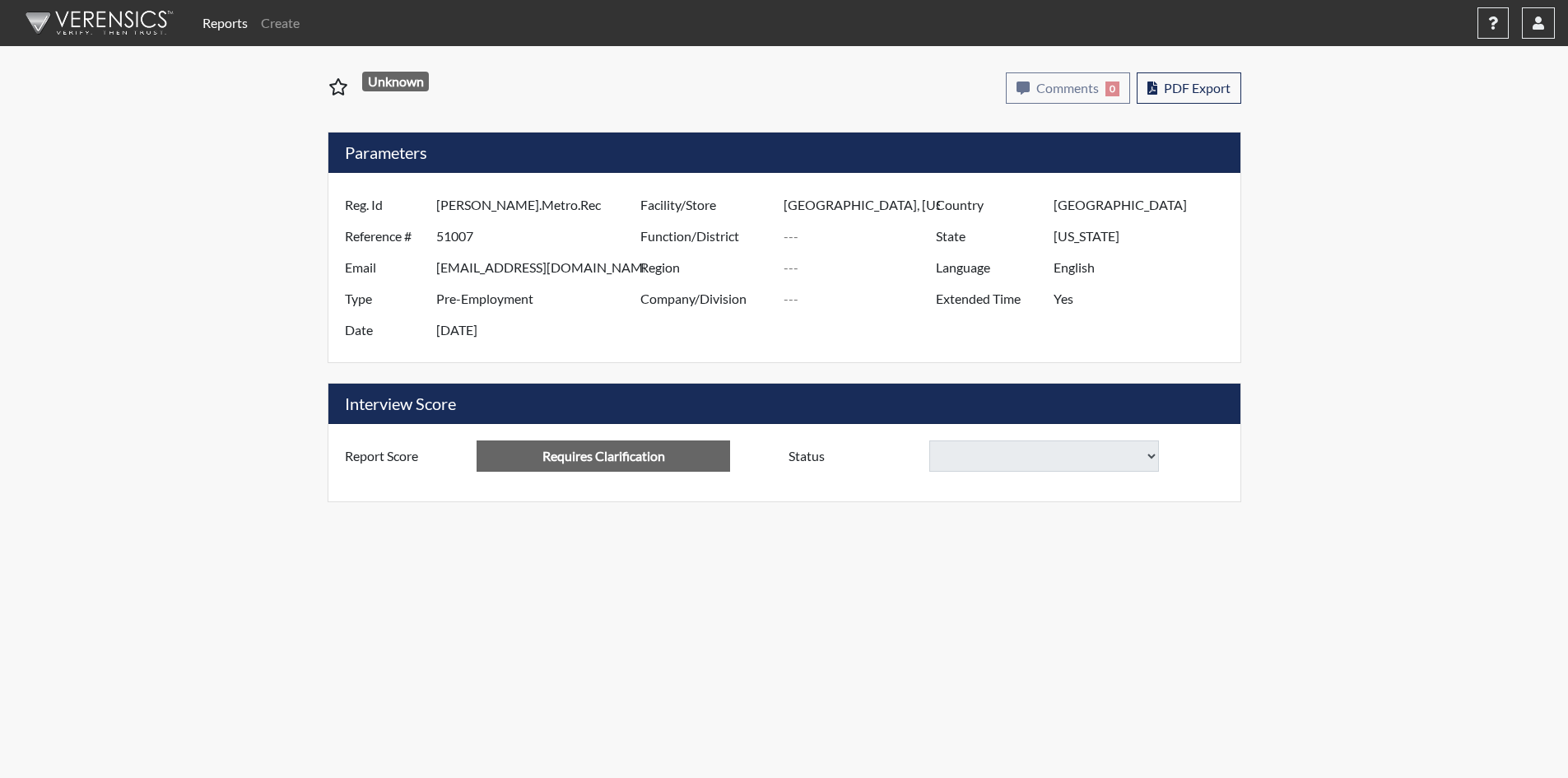
select select
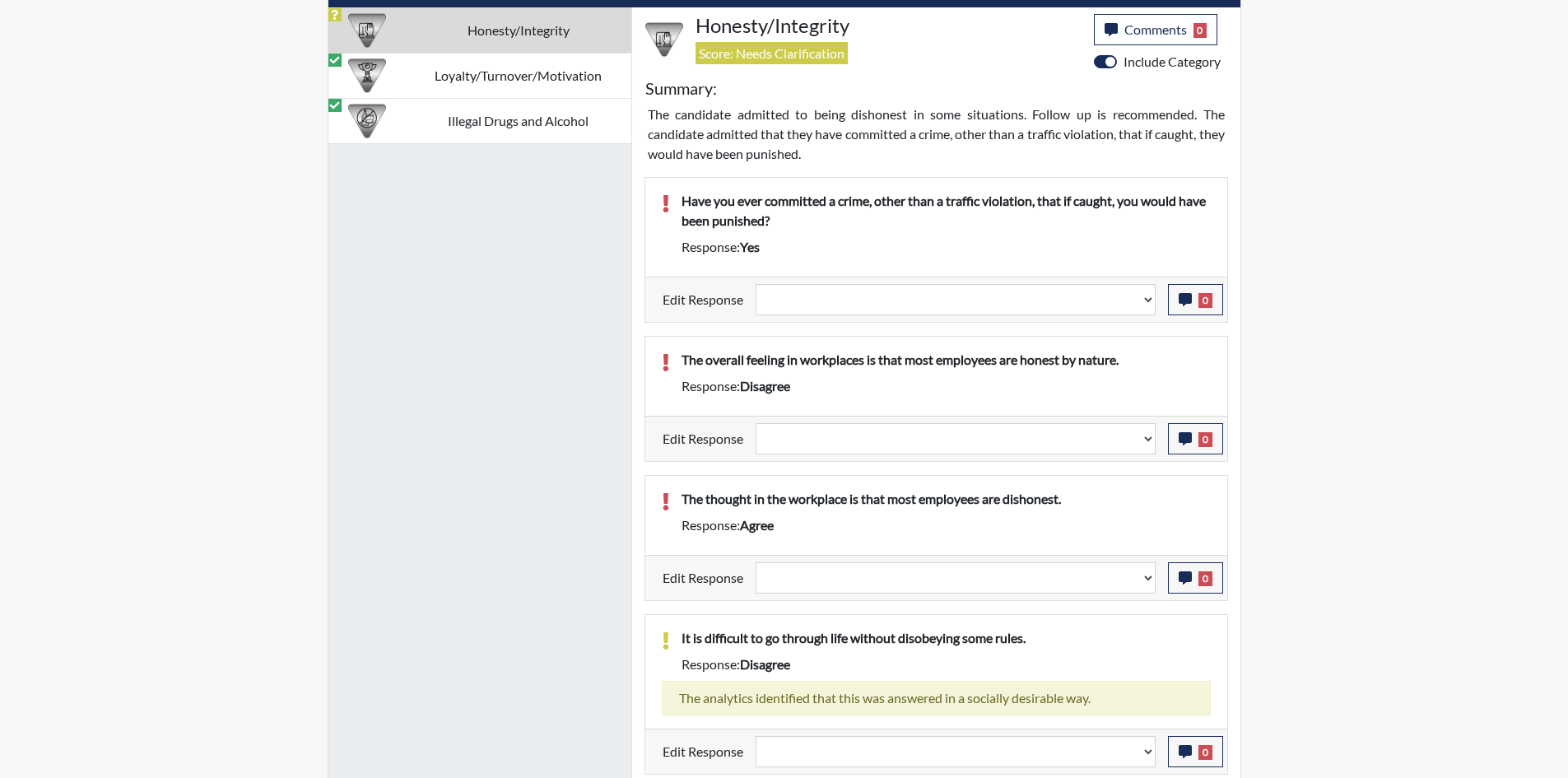
scroll to position [1071, 0]
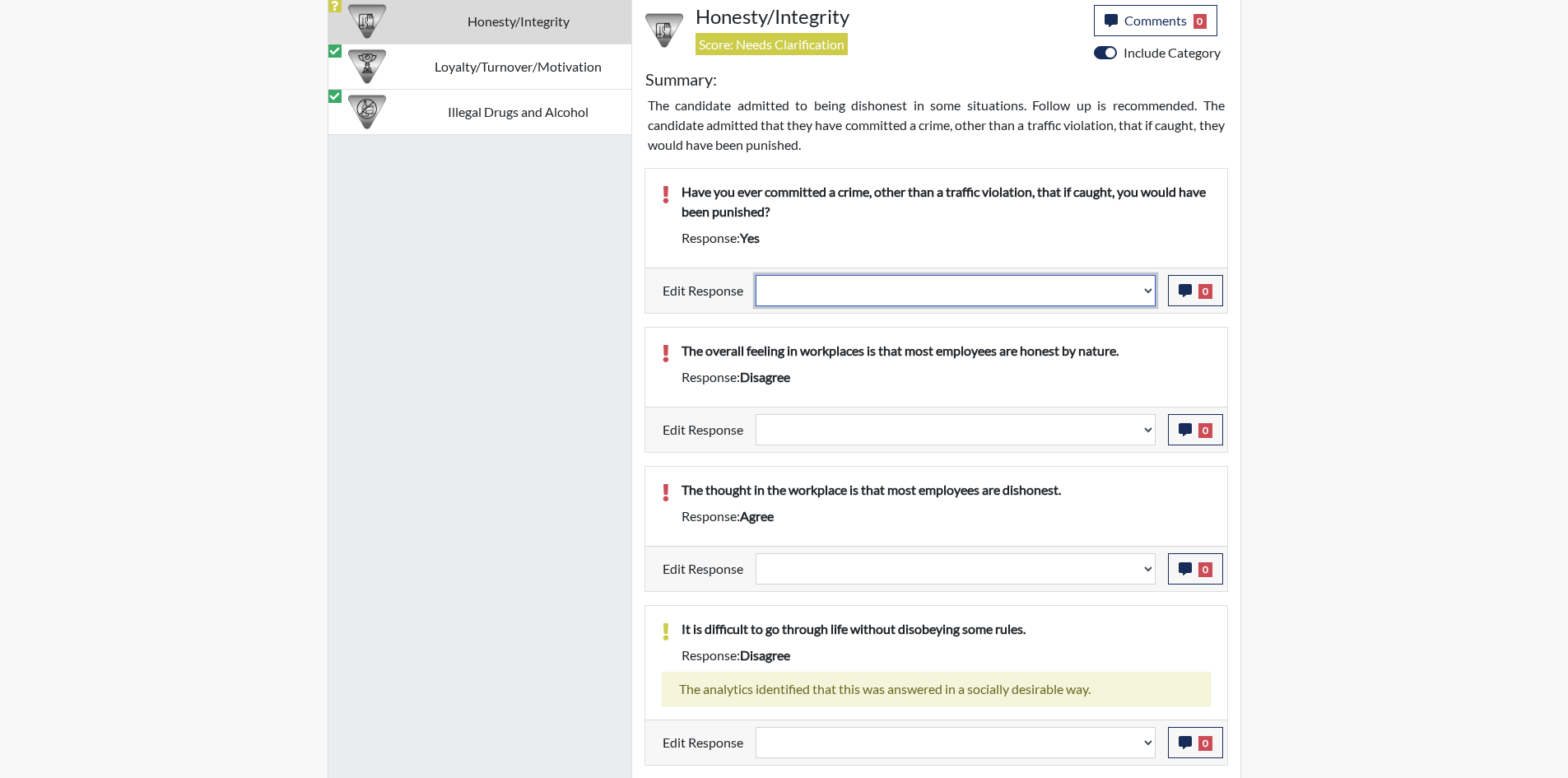
click at [938, 295] on select "Question is not relevant. Results will be updated. Reasonable explanation provi…" at bounding box center [955, 290] width 400 height 32
select select "reasonable-explanation-provided"
click at [756, 275] on select "Question is not relevant. Results will be updated. Reasonable explanation provi…" at bounding box center [955, 290] width 400 height 32
select select
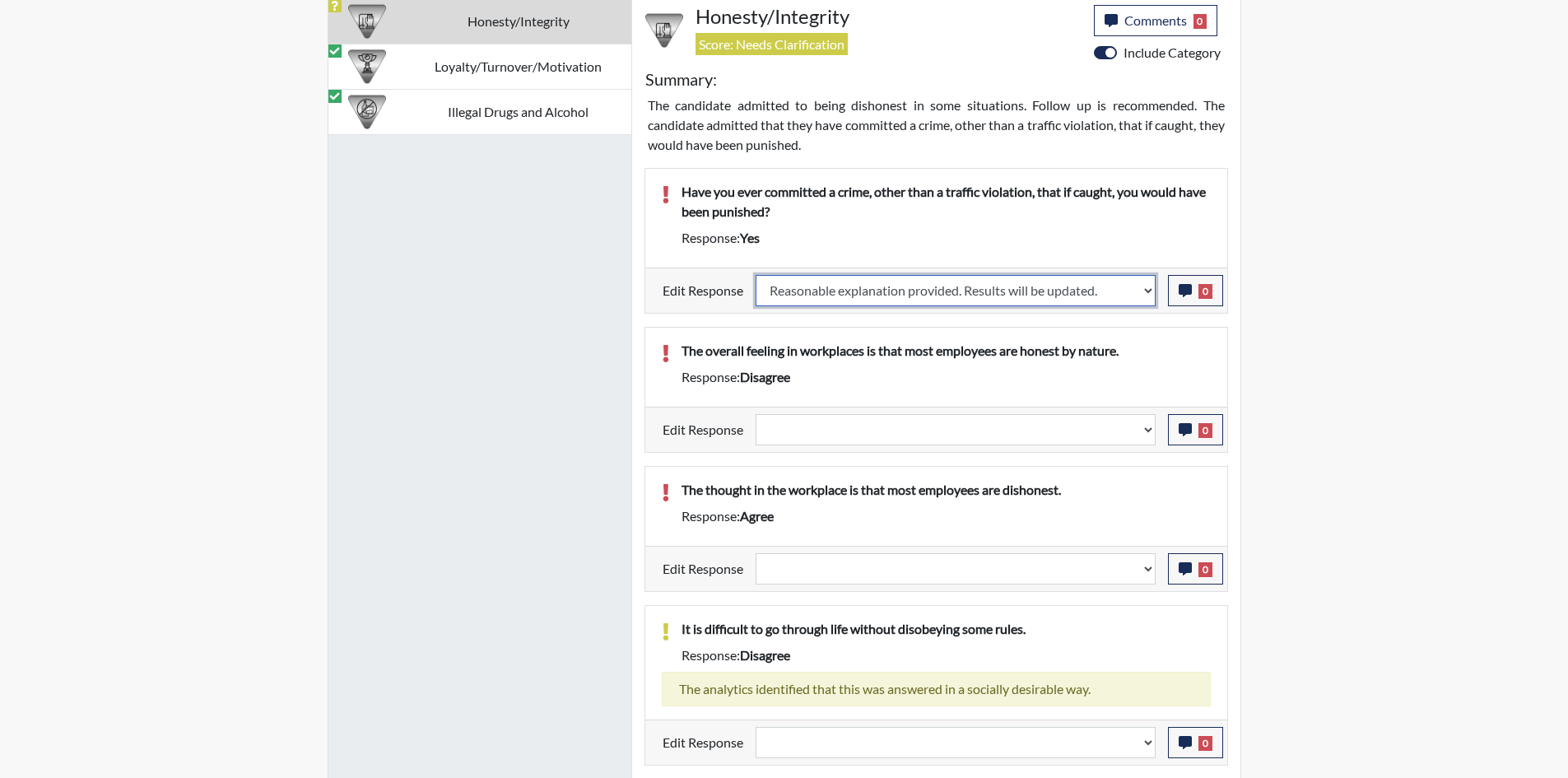
select select
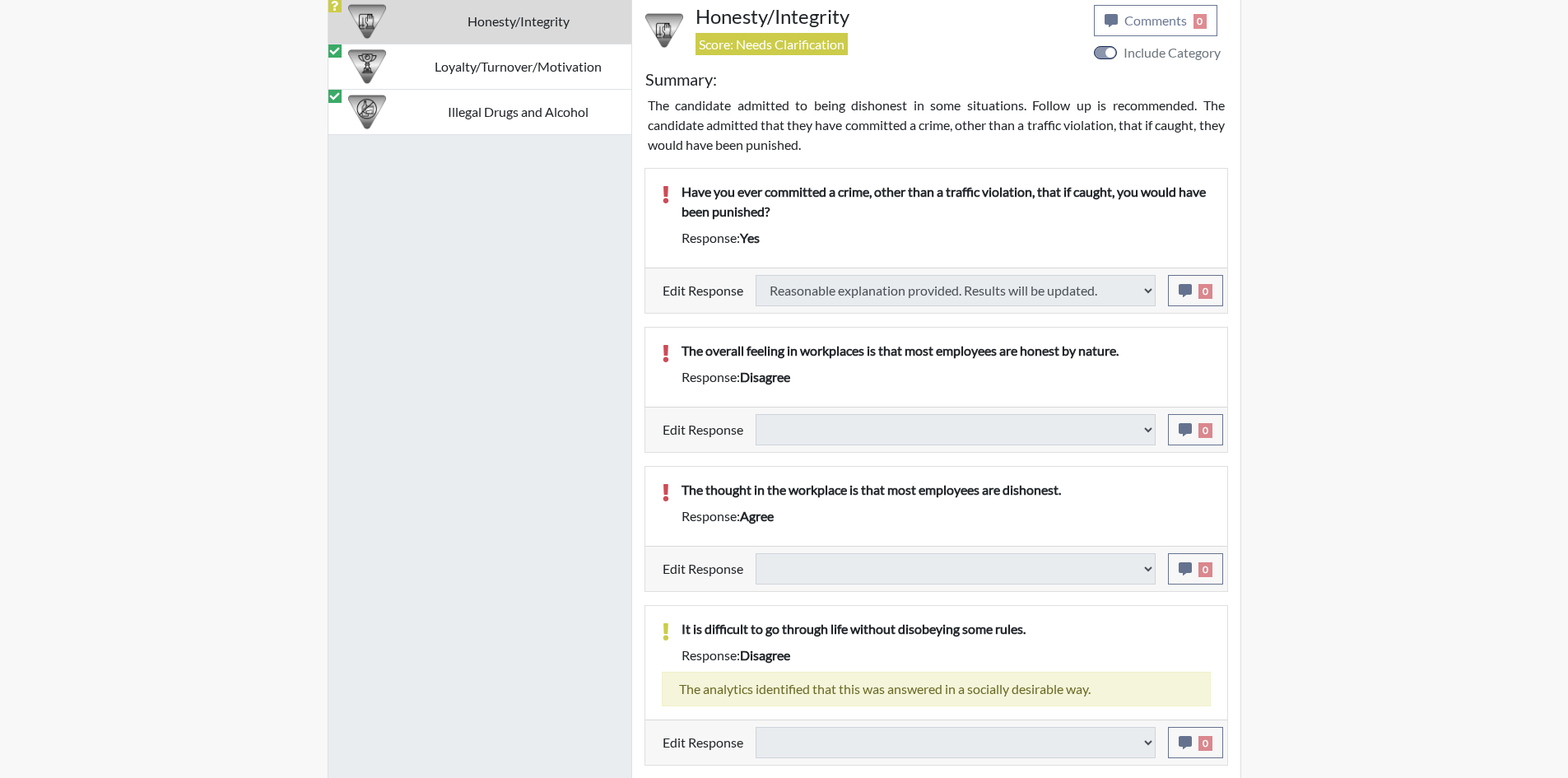
select select
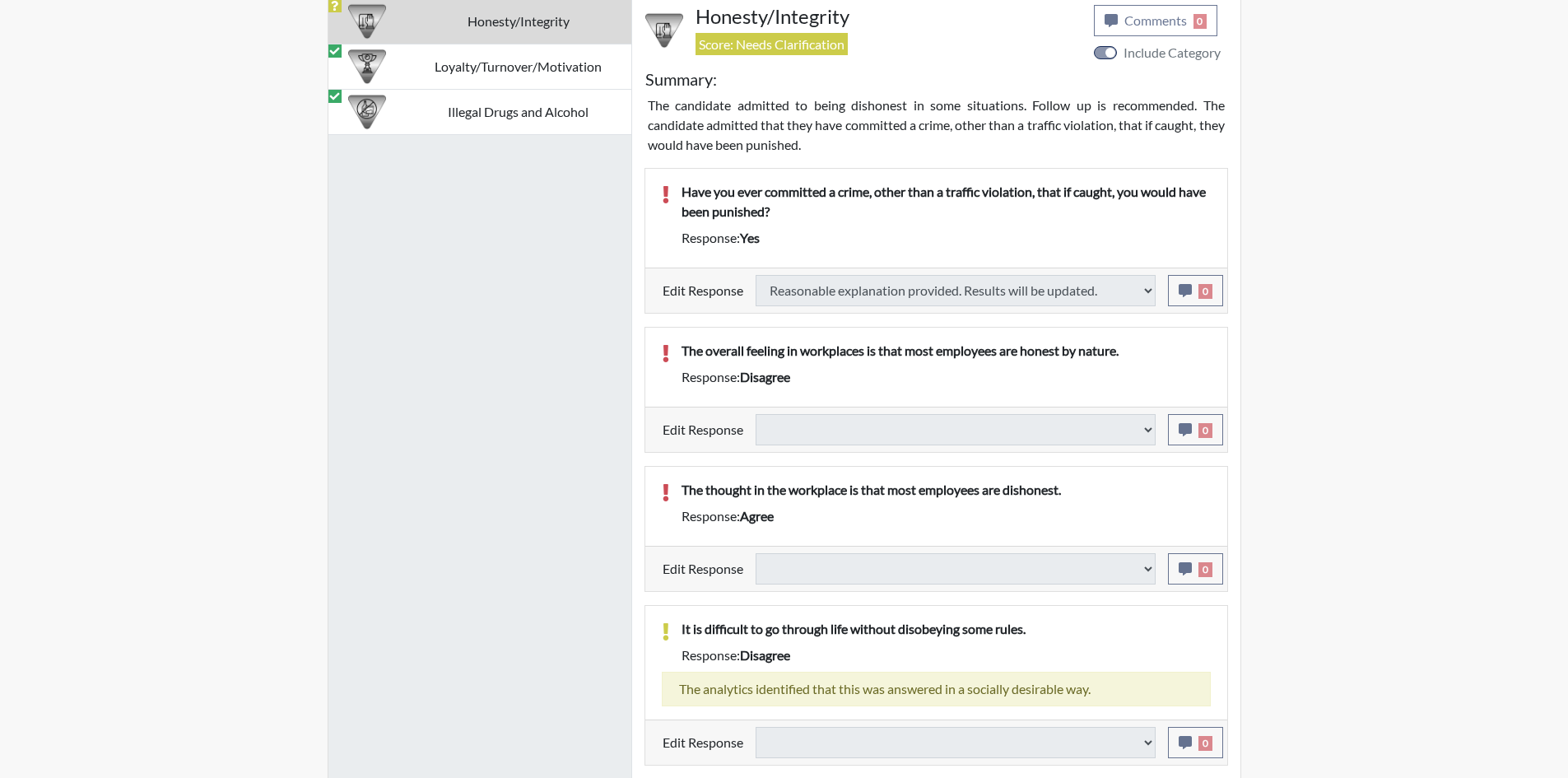
select select
type input "Below Conditions"
select select
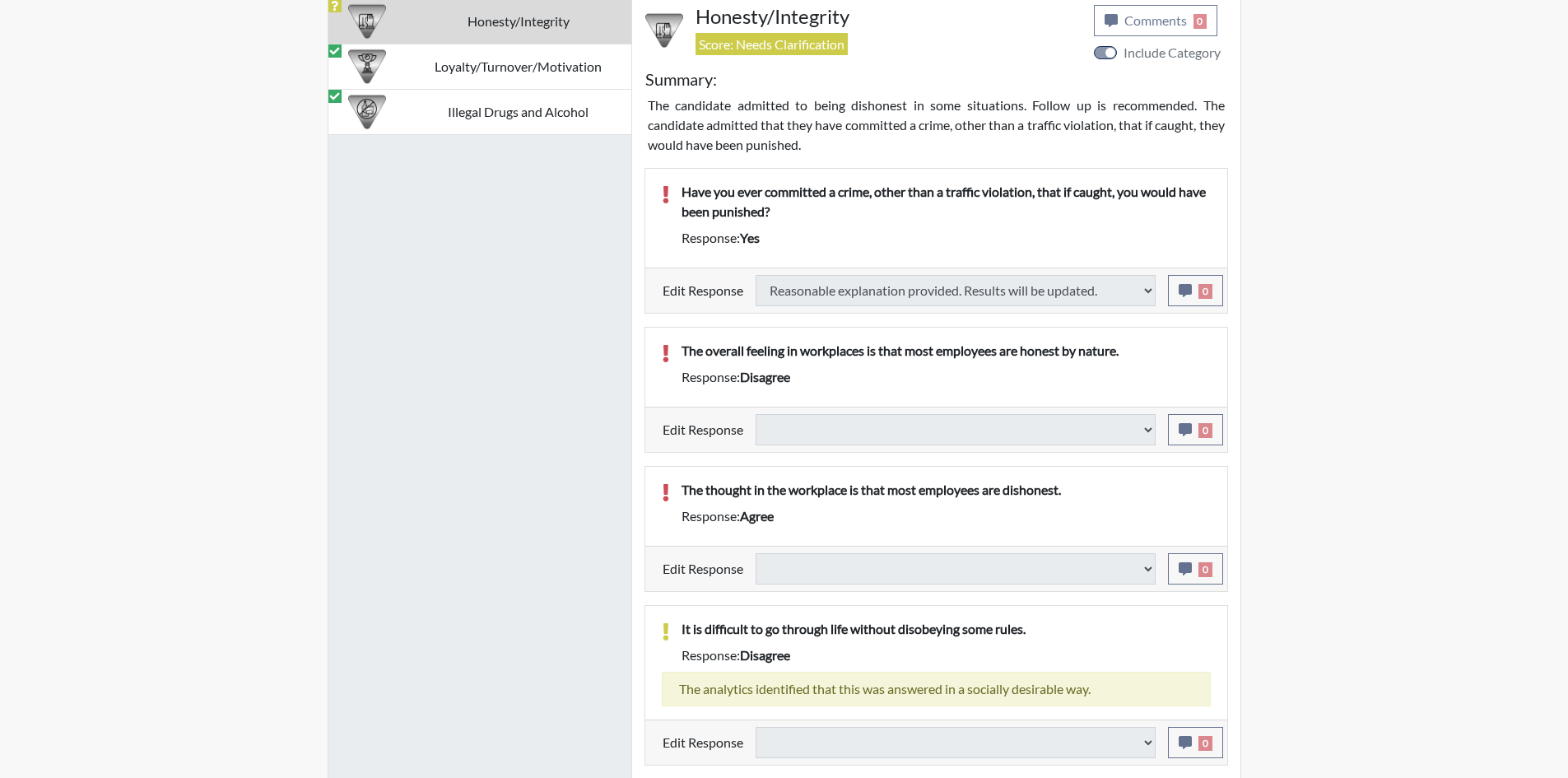
select select
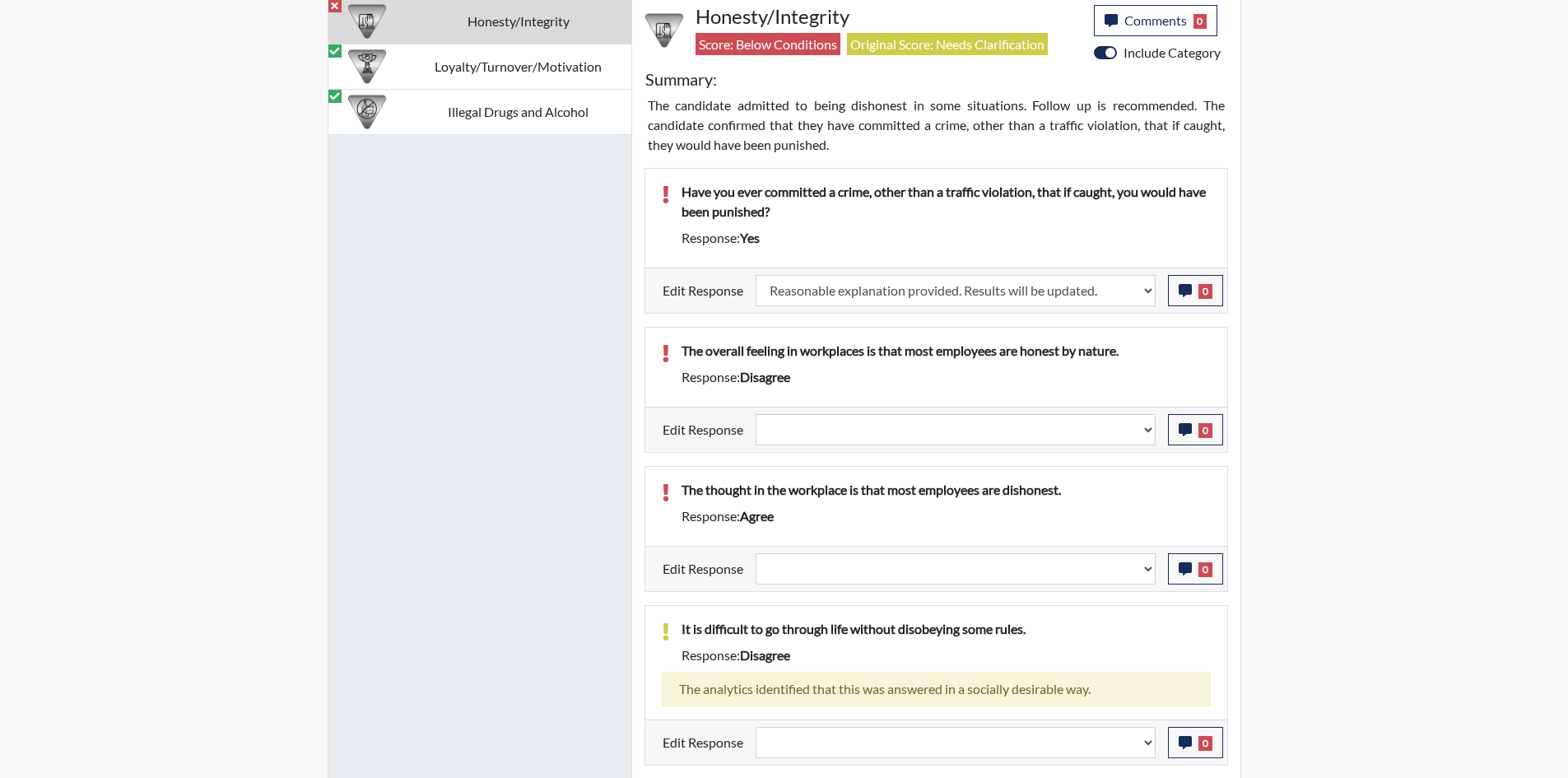
scroll to position [274, 684]
click at [947, 409] on div "Edit Response Question is not relevant. Results will be updated. Reasonable exp…" at bounding box center [936, 430] width 582 height 45
click at [949, 426] on select "Question is not relevant. Results will be updated. Reasonable explanation provi…" at bounding box center [955, 430] width 400 height 32
select select "reasonable-explanation-provided"
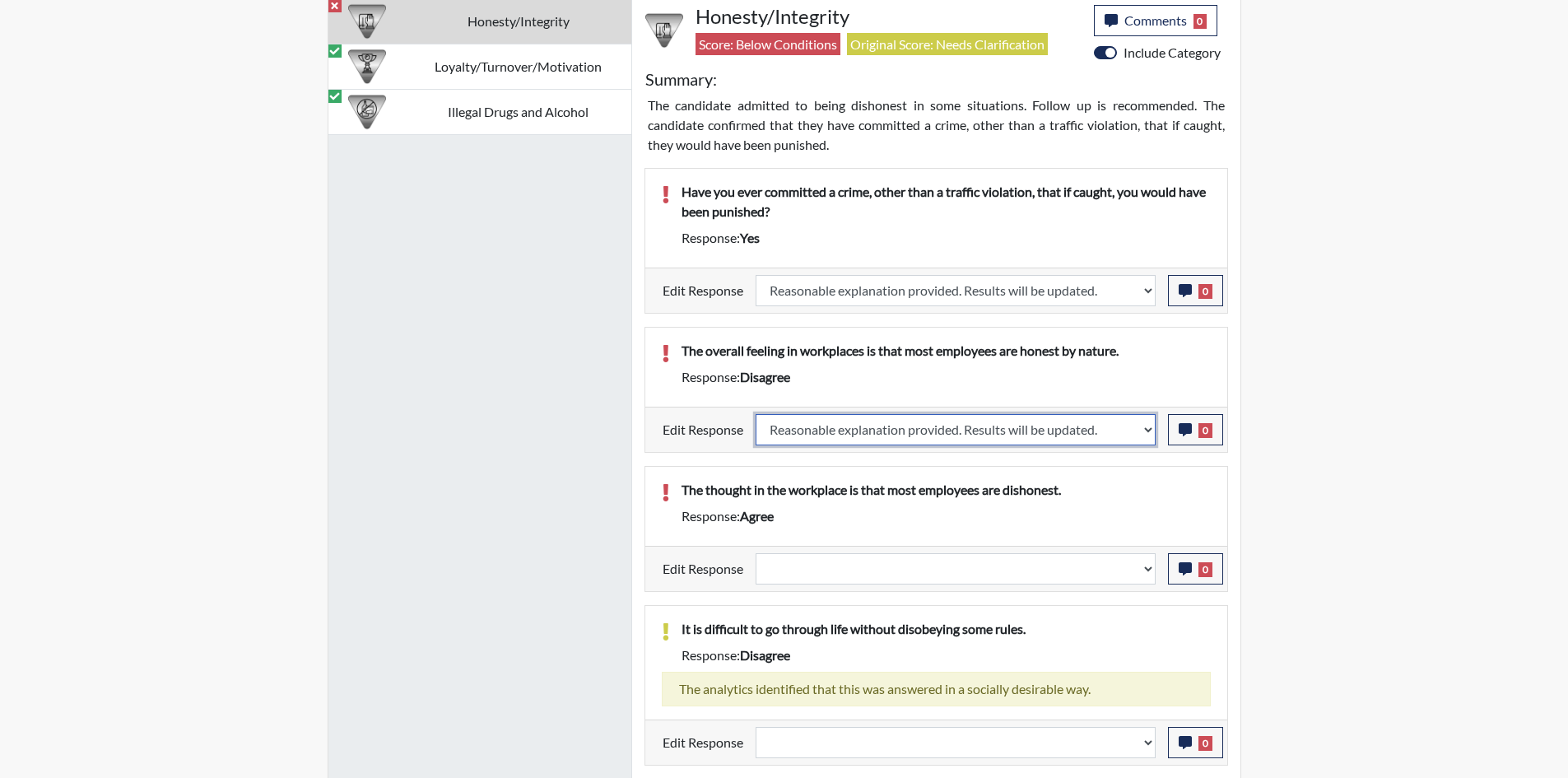
click at [756, 414] on select "Question is not relevant. Results will be updated. Reasonable explanation provi…" at bounding box center [955, 430] width 400 height 32
select select
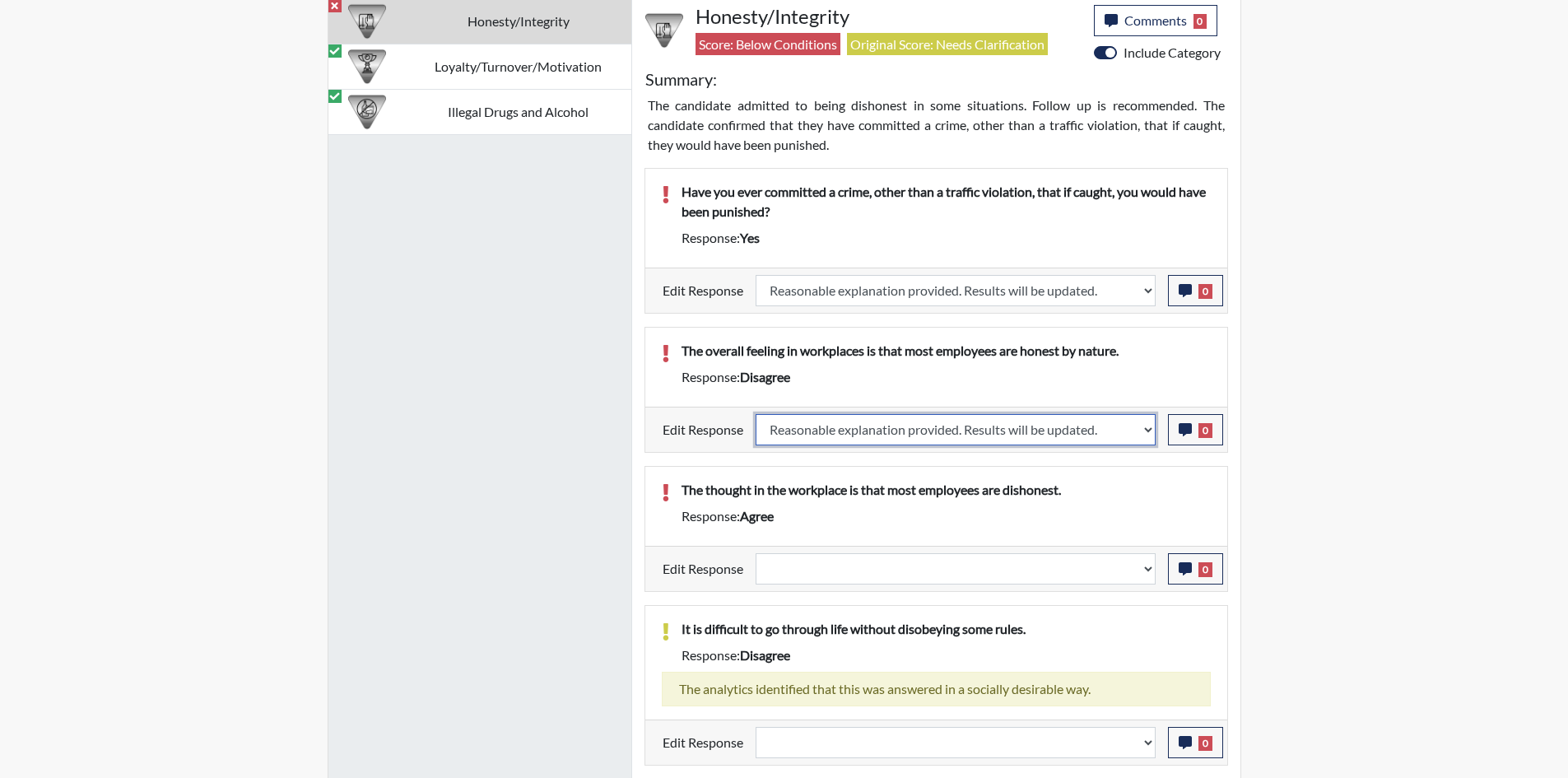
select select
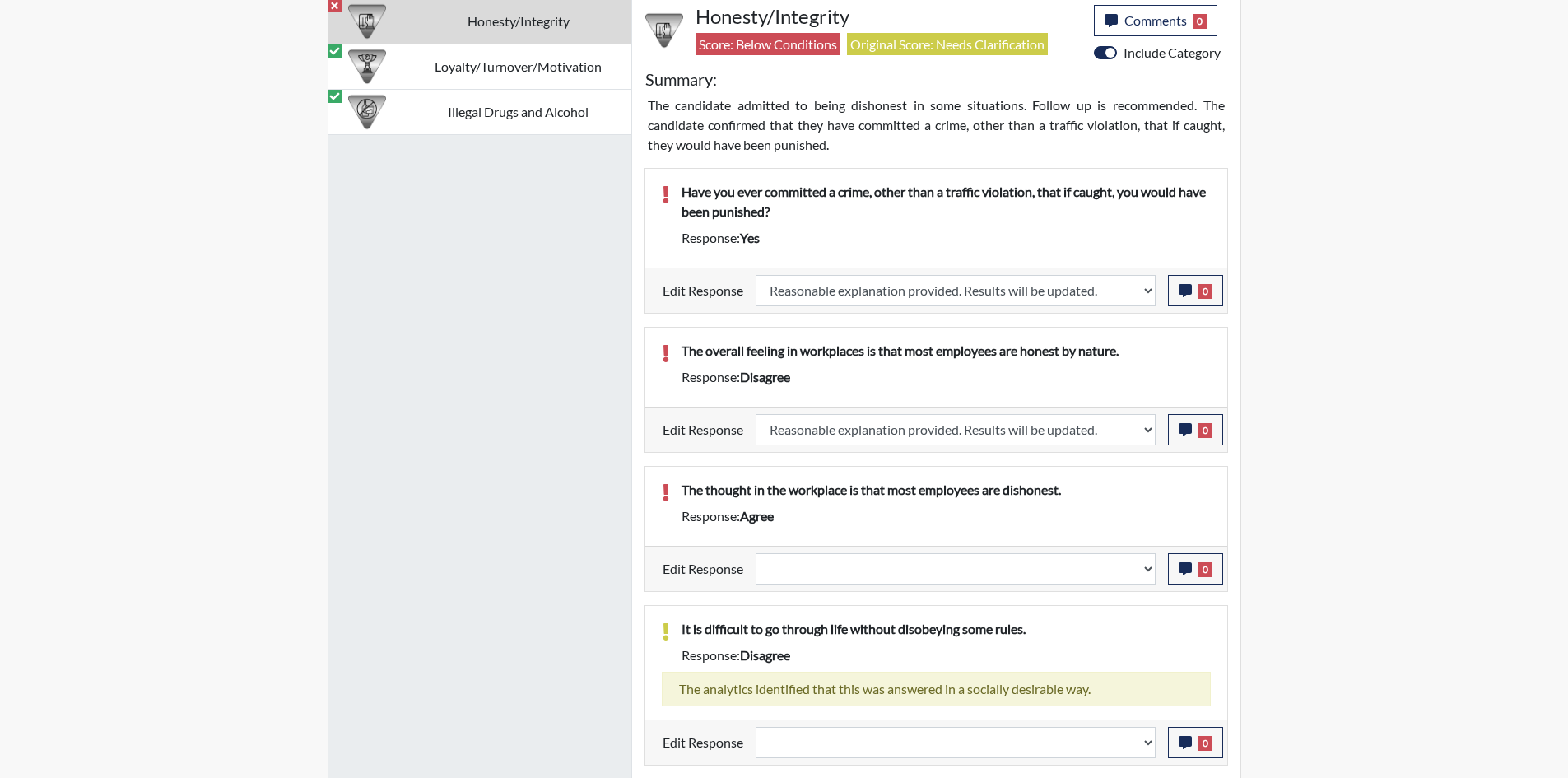
select select
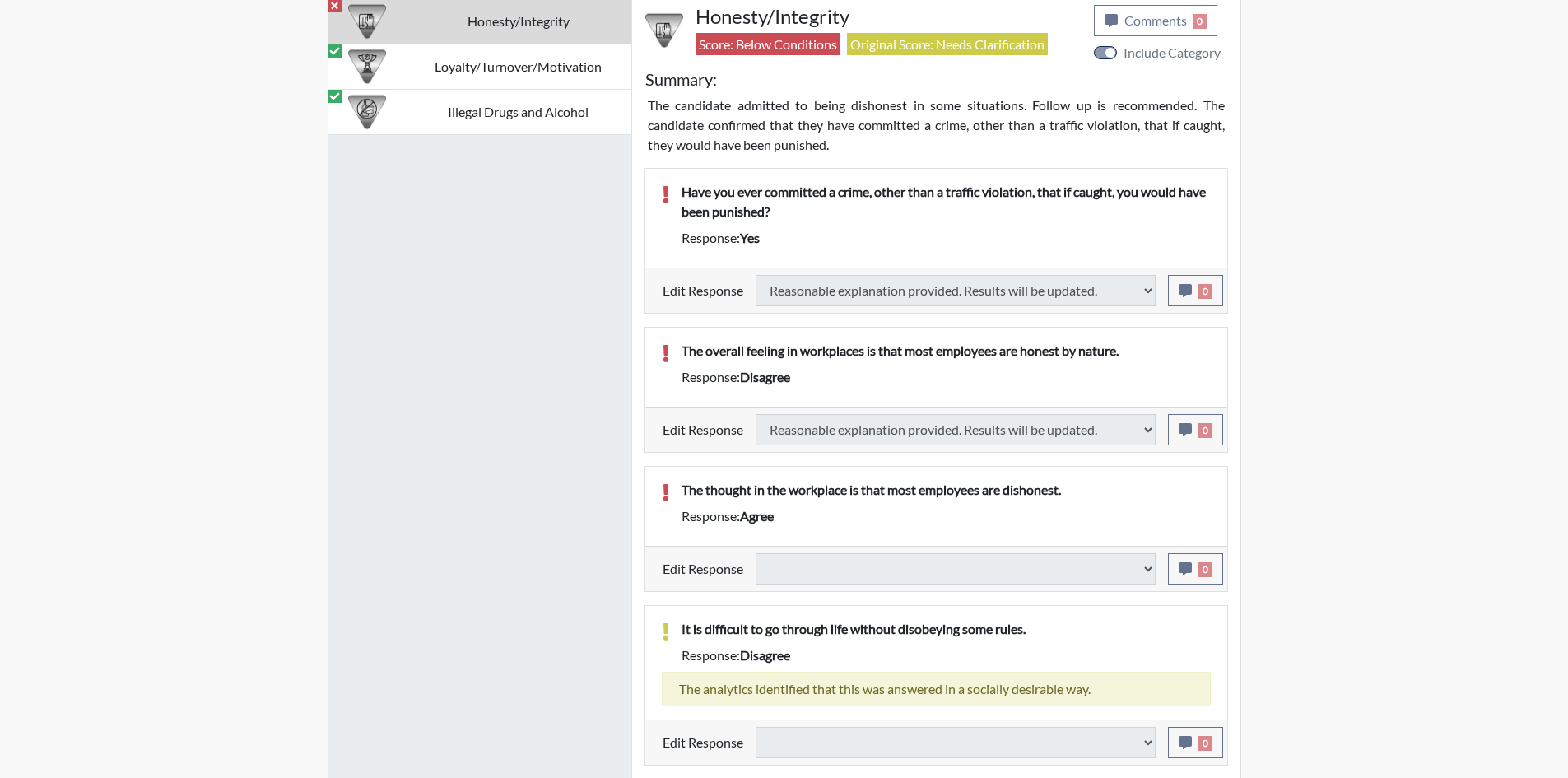
type input "Requires Clarification"
select select
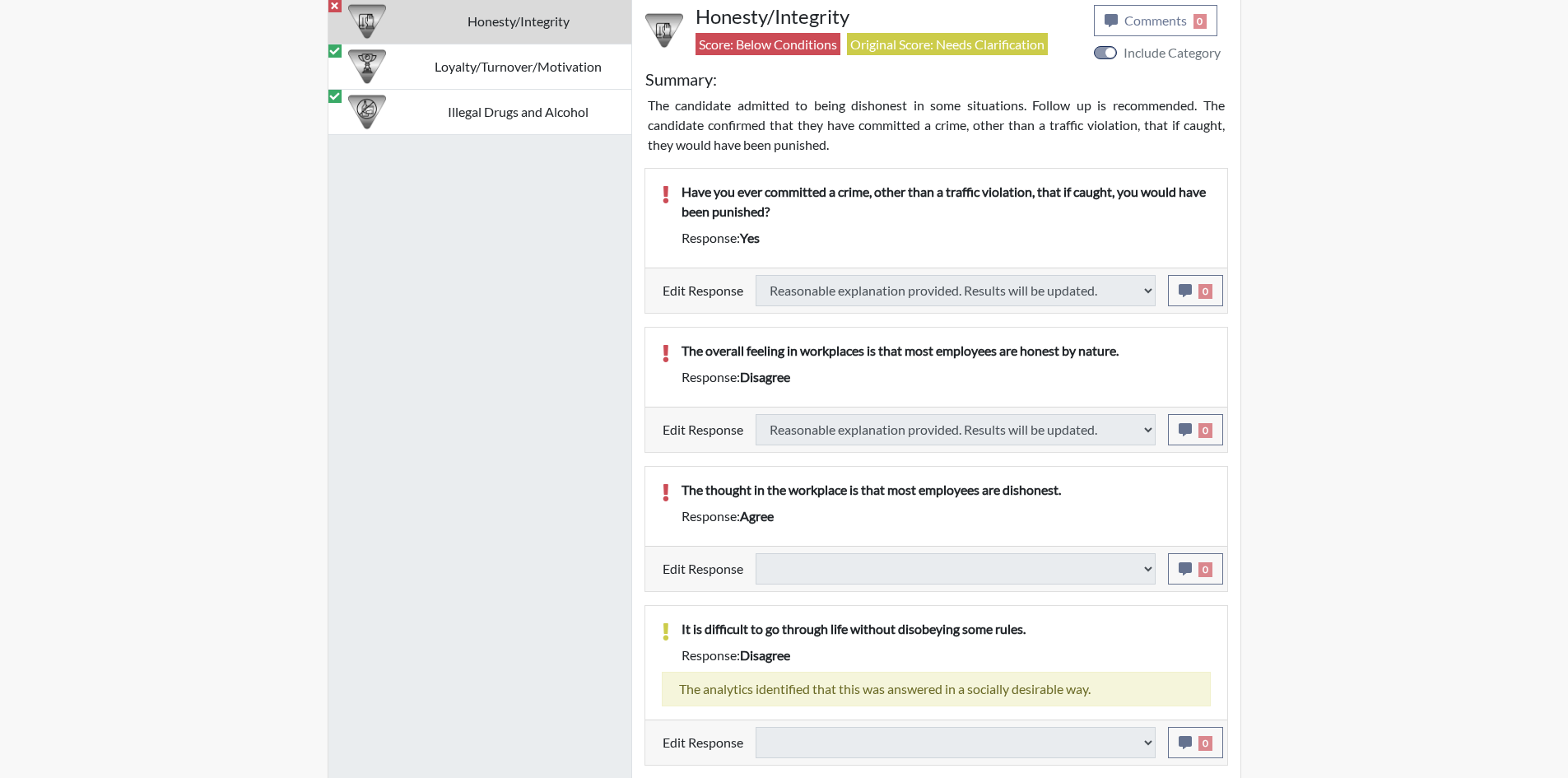
select select
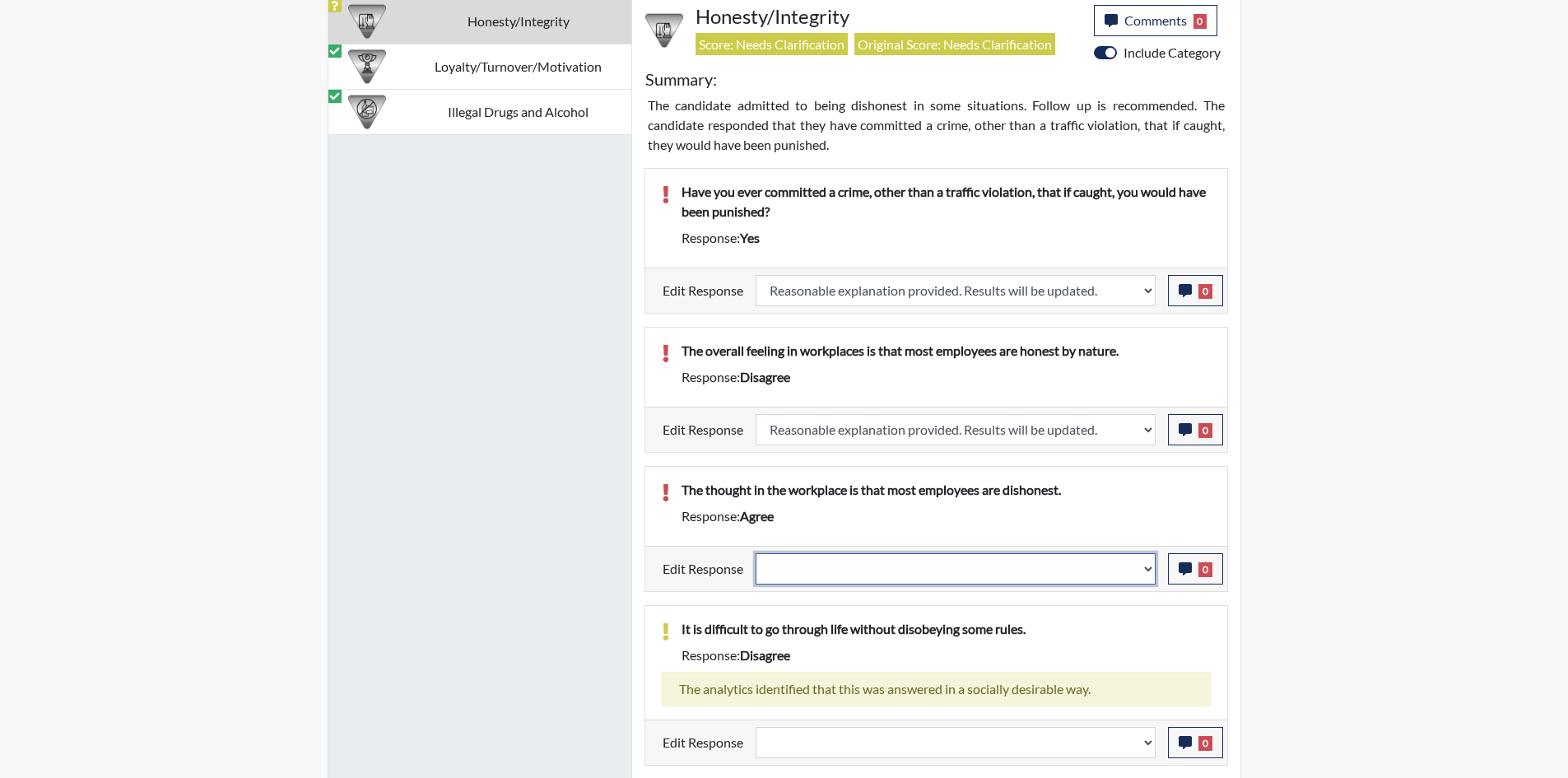
click at [820, 574] on select "Question is not relevant. Results will be updated. Reasonable explanation provi…" at bounding box center [955, 569] width 400 height 32
select select "reasonable-explanation-provided"
click at [756, 553] on select "Question is not relevant. Results will be updated. Reasonable explanation provi…" at bounding box center [955, 569] width 400 height 32
select select
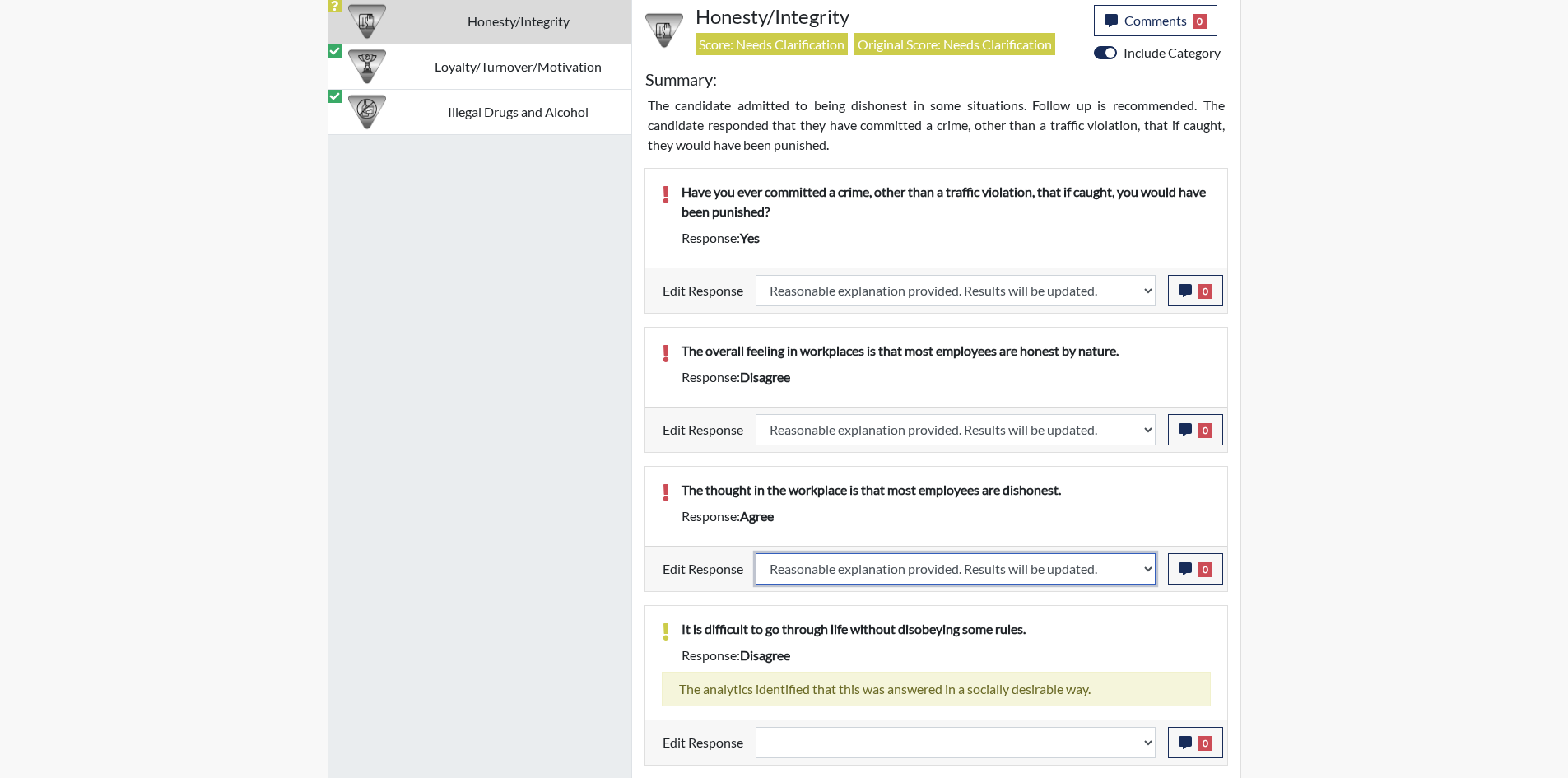
select select
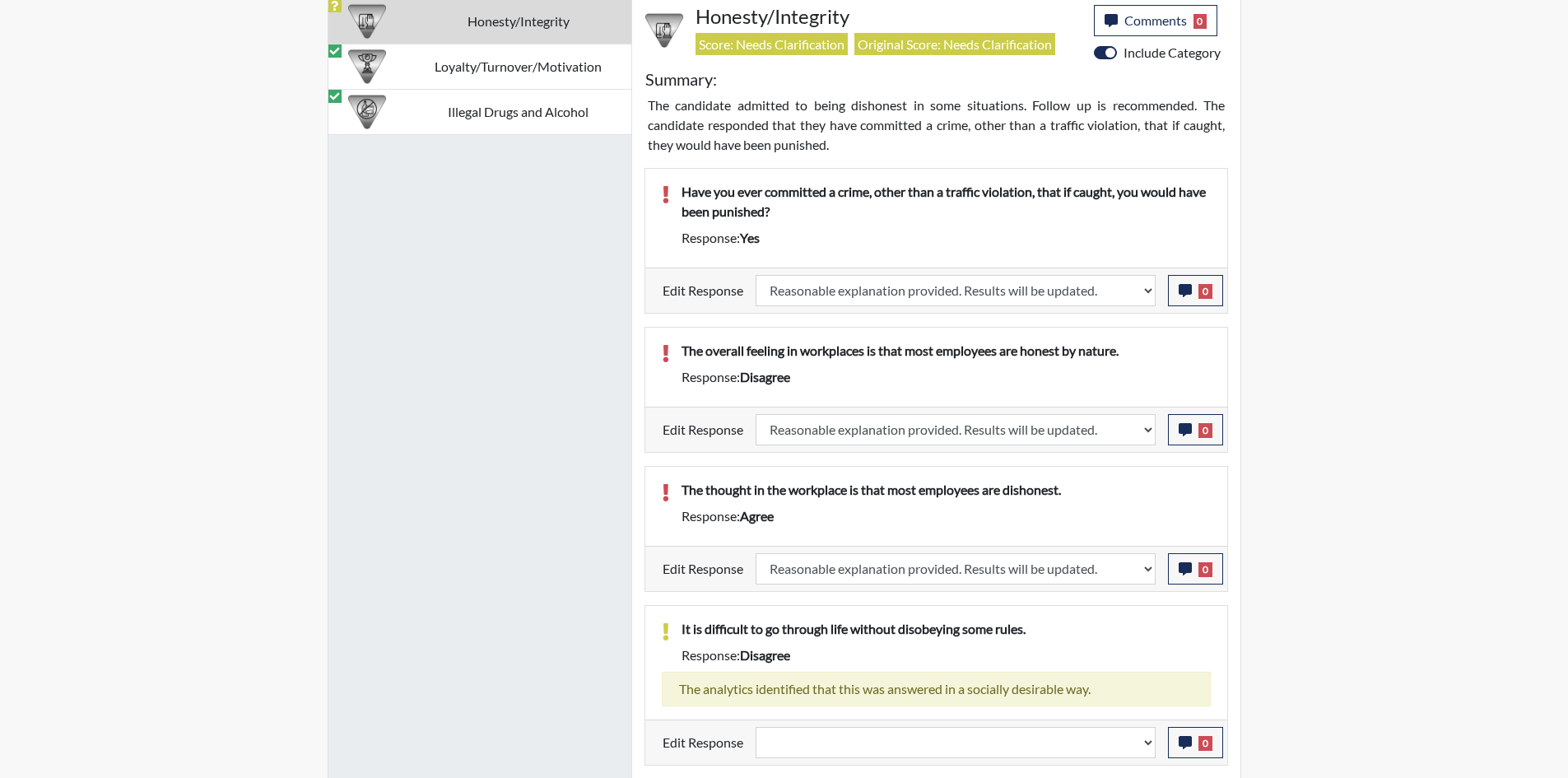
select select
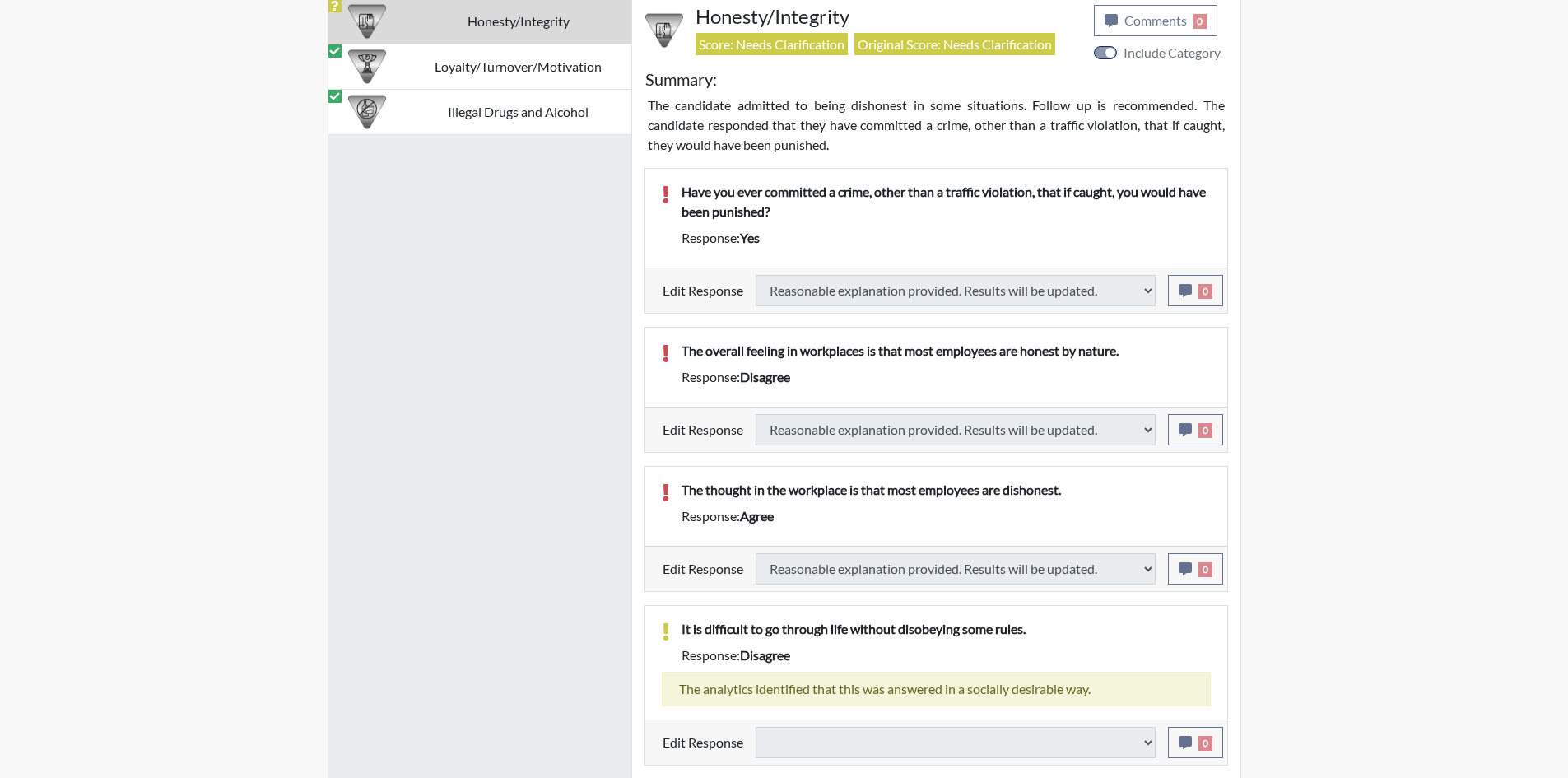
select select
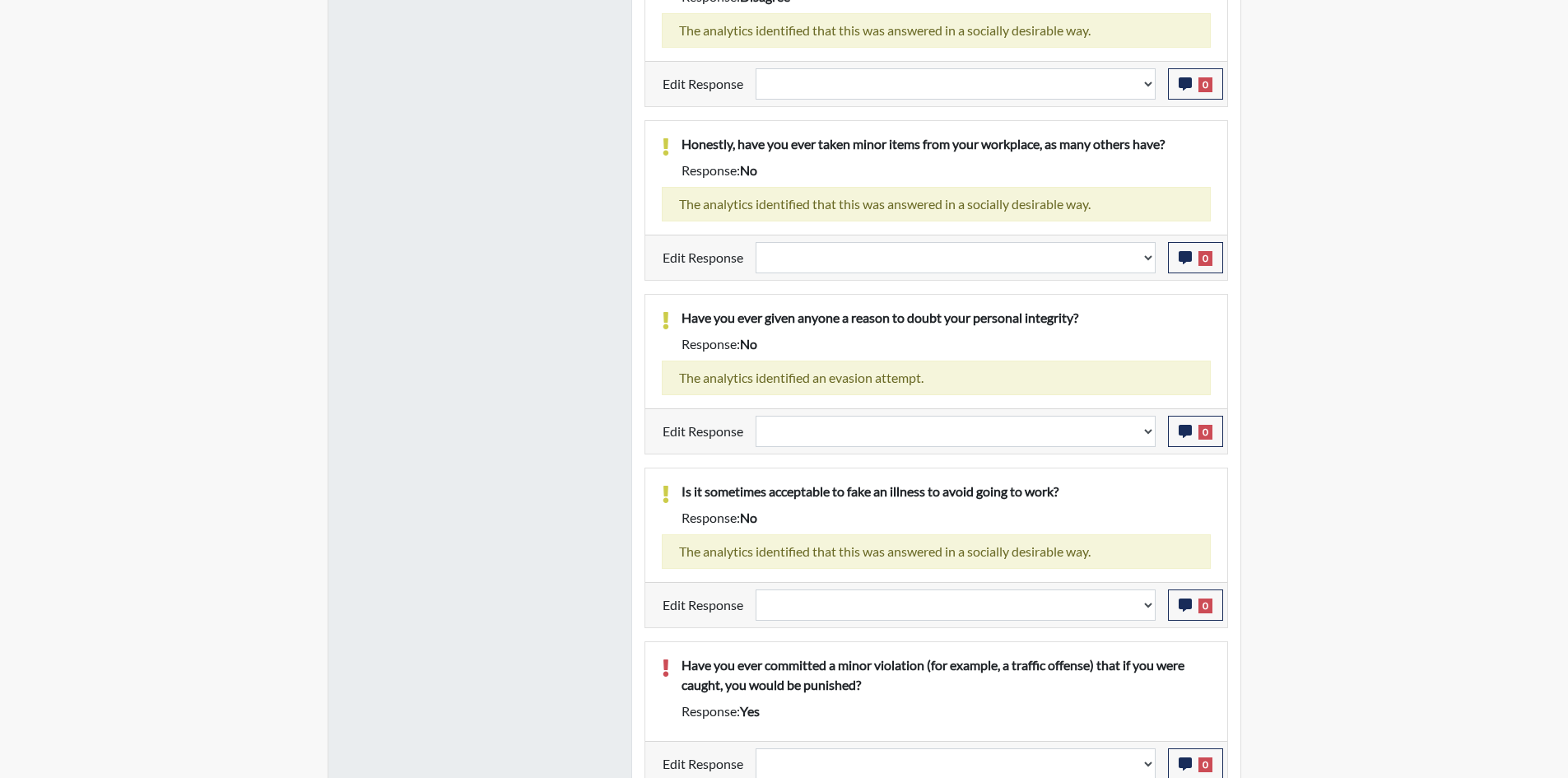
scroll to position [1739, 0]
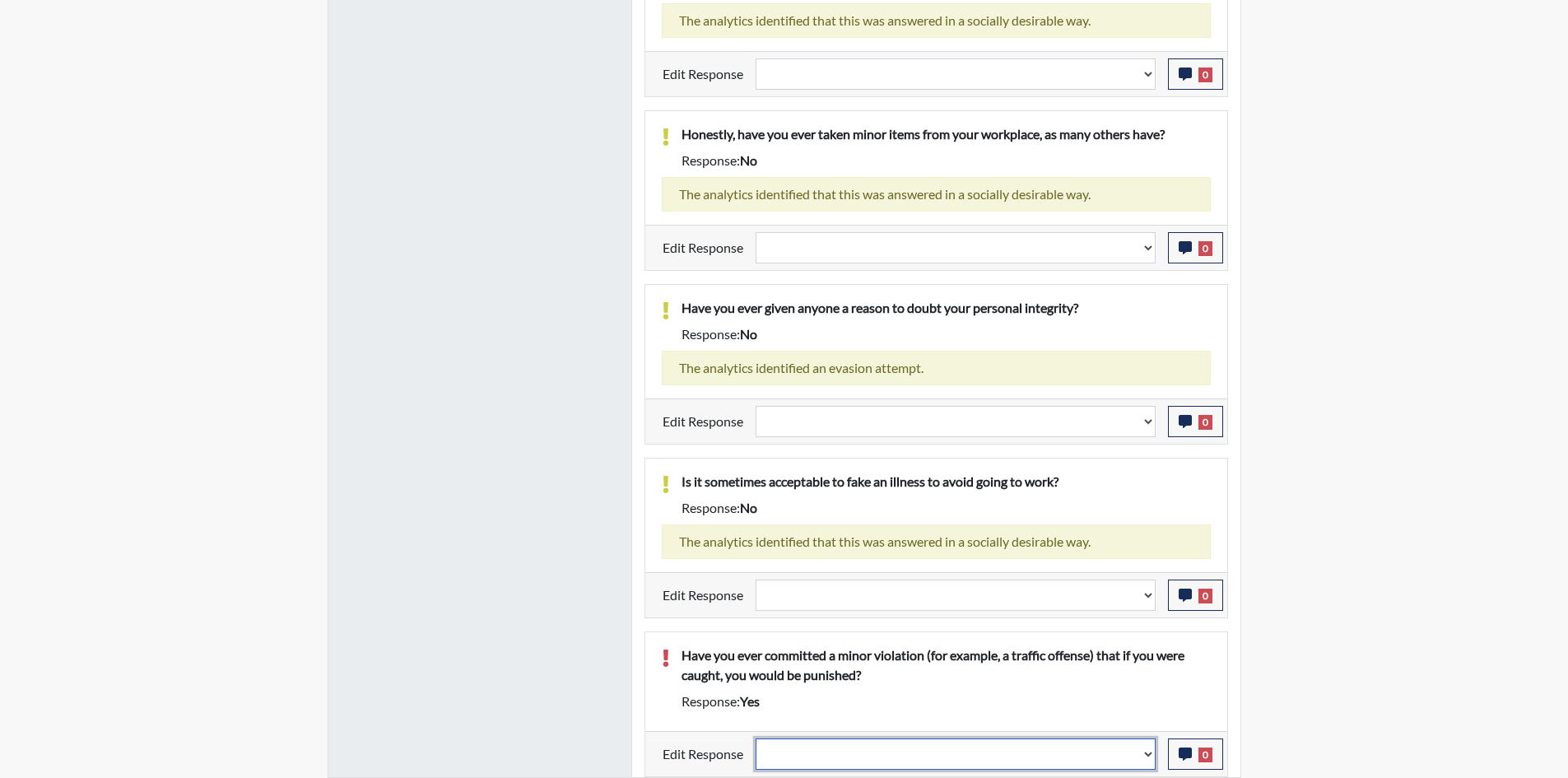
click at [839, 744] on select "Question is not relevant. Results will be updated. Reasonable explanation provi…" at bounding box center [955, 754] width 400 height 32
select select "reasonable-explanation-provided"
click at [756, 739] on select "Question is not relevant. Results will be updated. Reasonable explanation provi…" at bounding box center [955, 754] width 400 height 32
select select
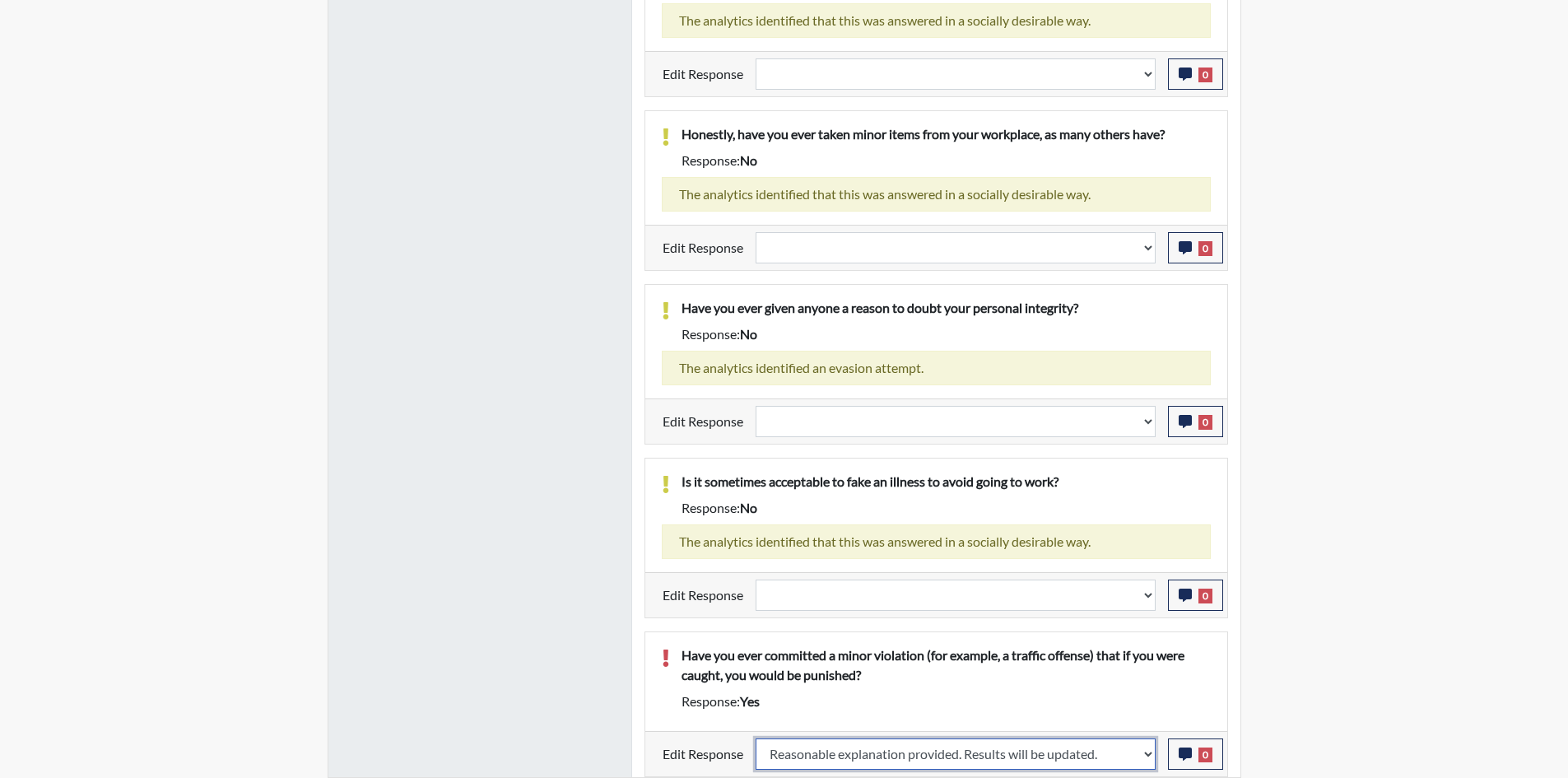
select select
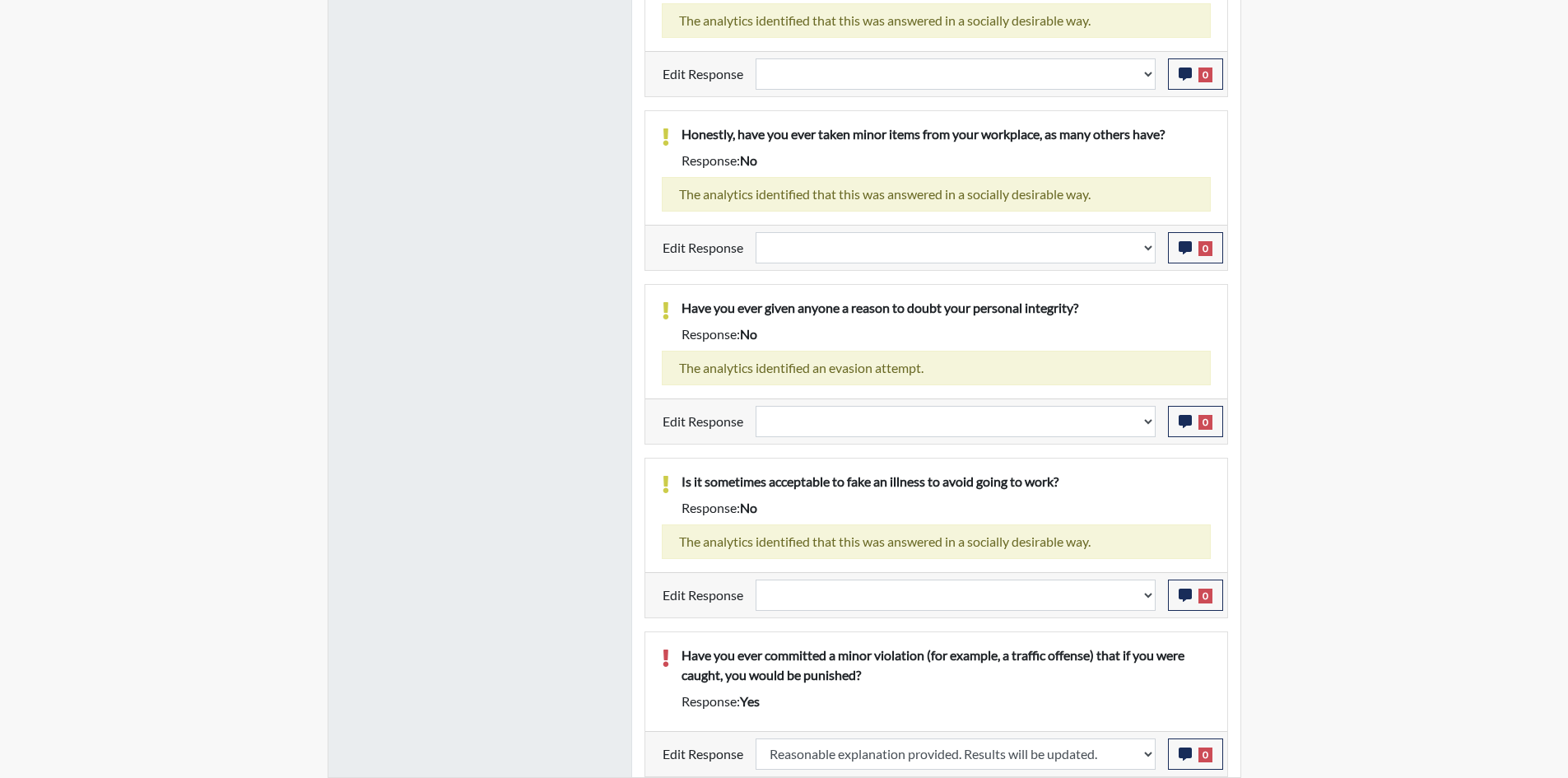
select select
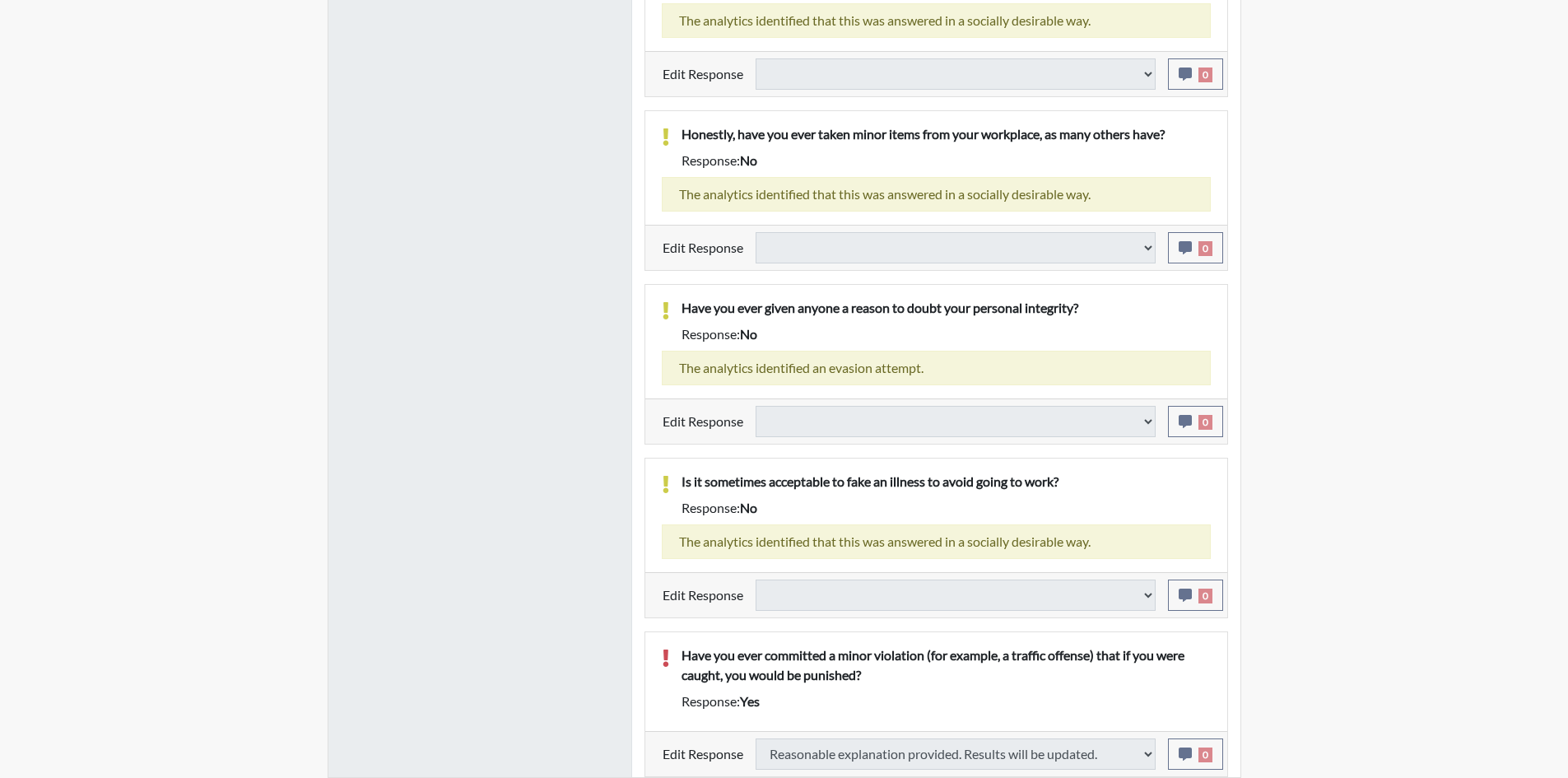
type input "Above Conditions"
select select
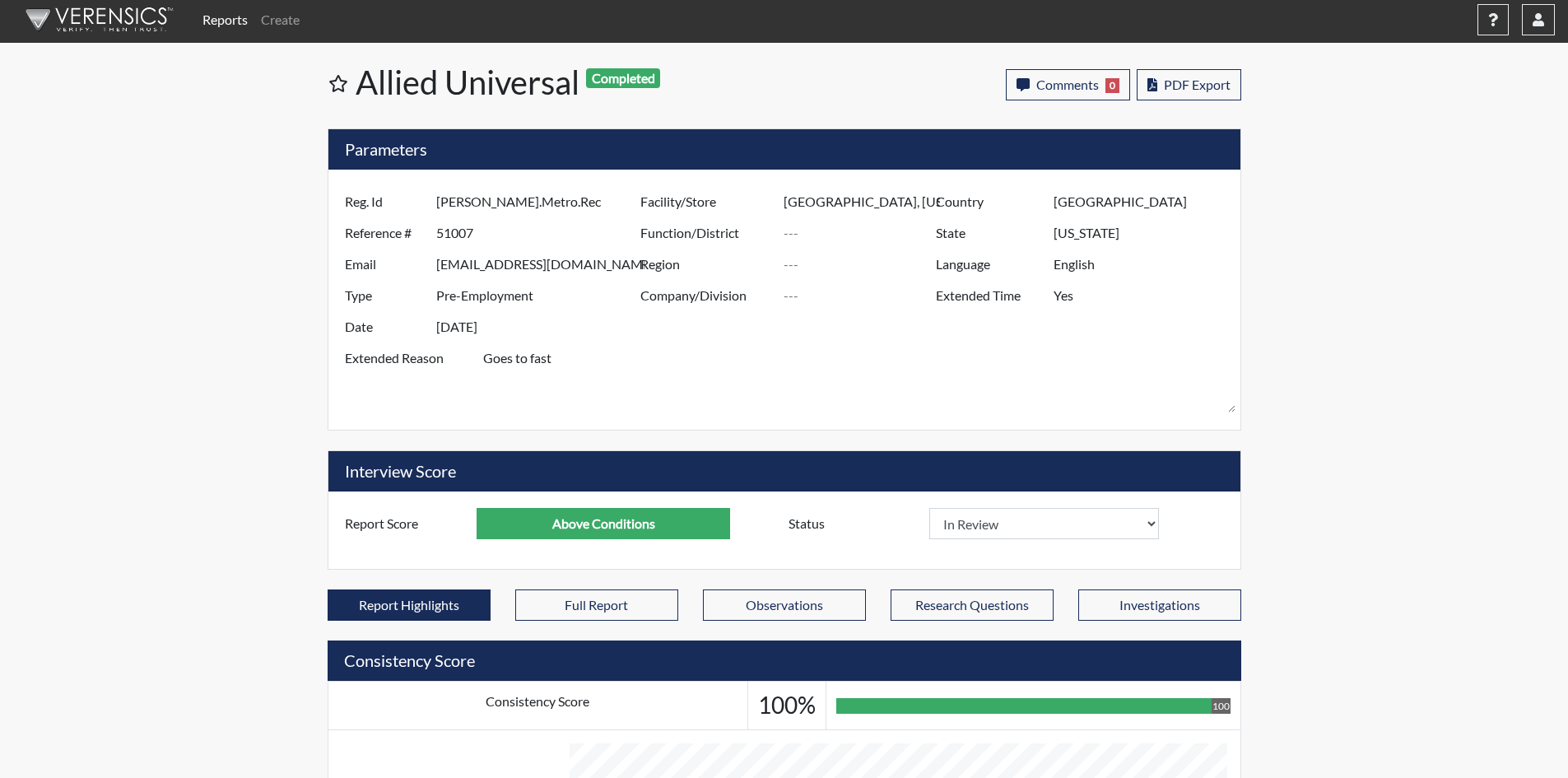
scroll to position [0, 0]
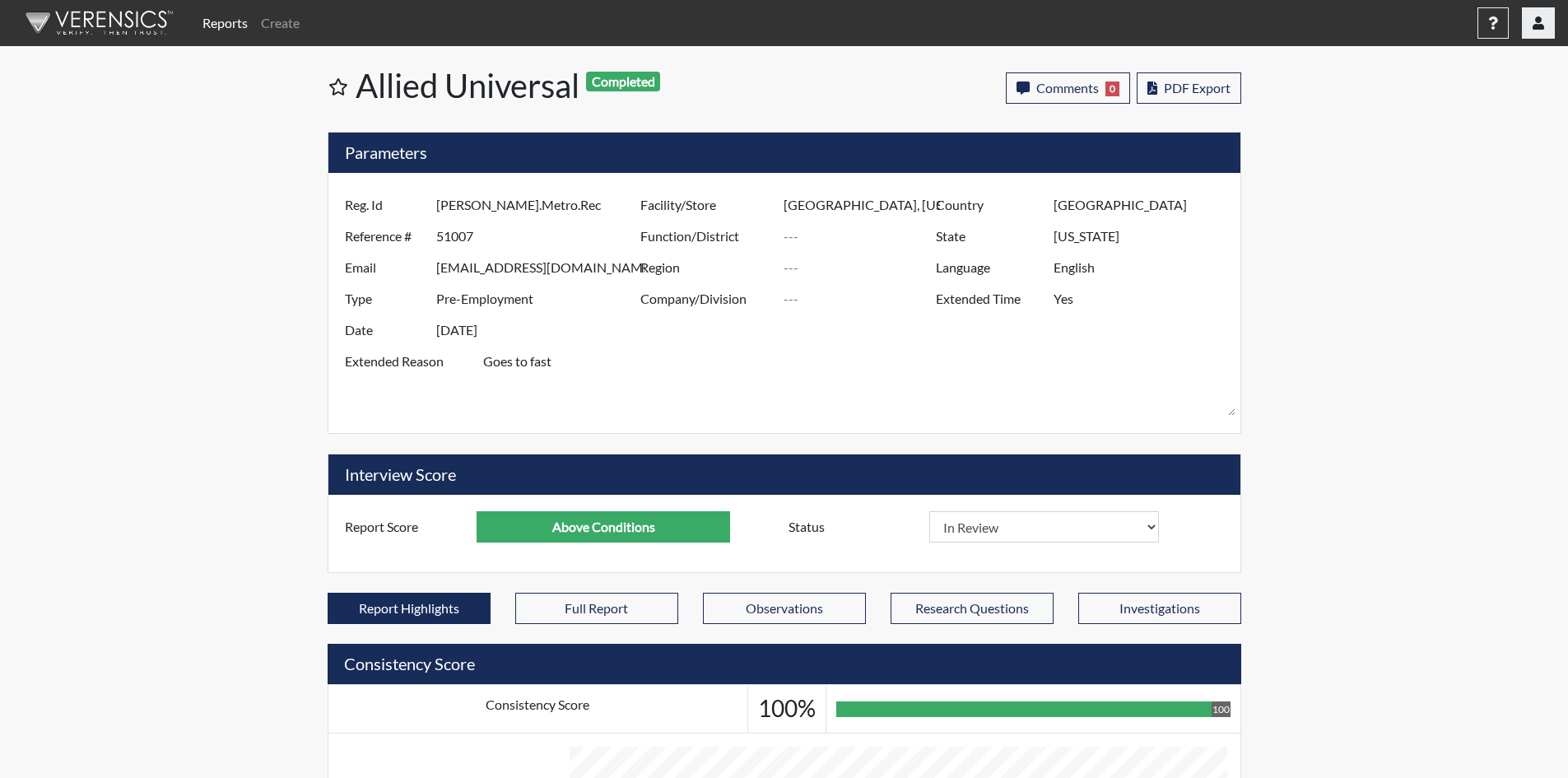
drag, startPoint x: 1536, startPoint y: 27, endPoint x: 1527, endPoint y: 27, distance: 9.0
click at [1536, 27] on icon "button" at bounding box center [1538, 23] width 12 height 14
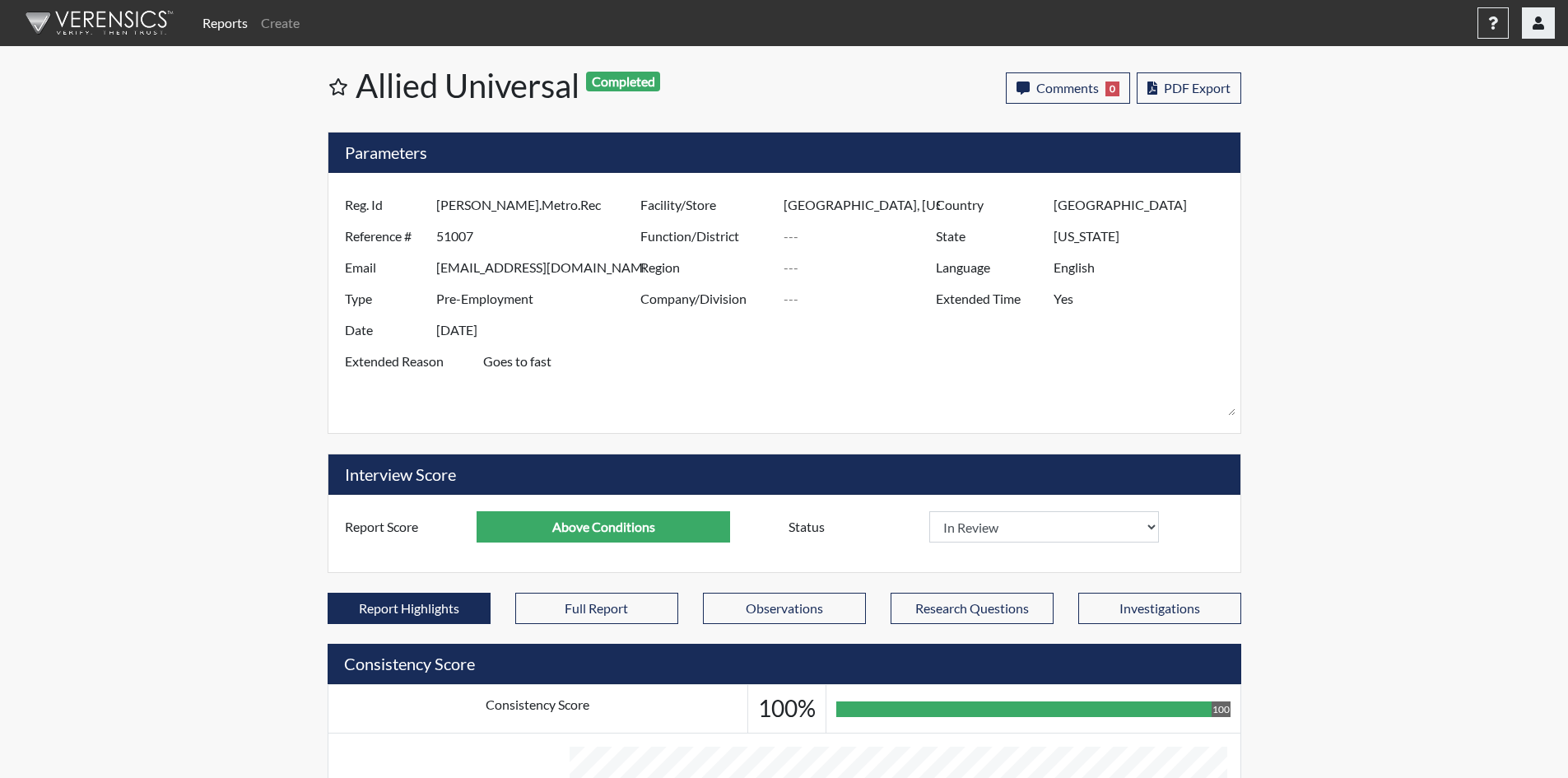
drag, startPoint x: 1545, startPoint y: 18, endPoint x: 1535, endPoint y: 23, distance: 11.2
click at [1544, 18] on button "button" at bounding box center [1538, 23] width 33 height 32
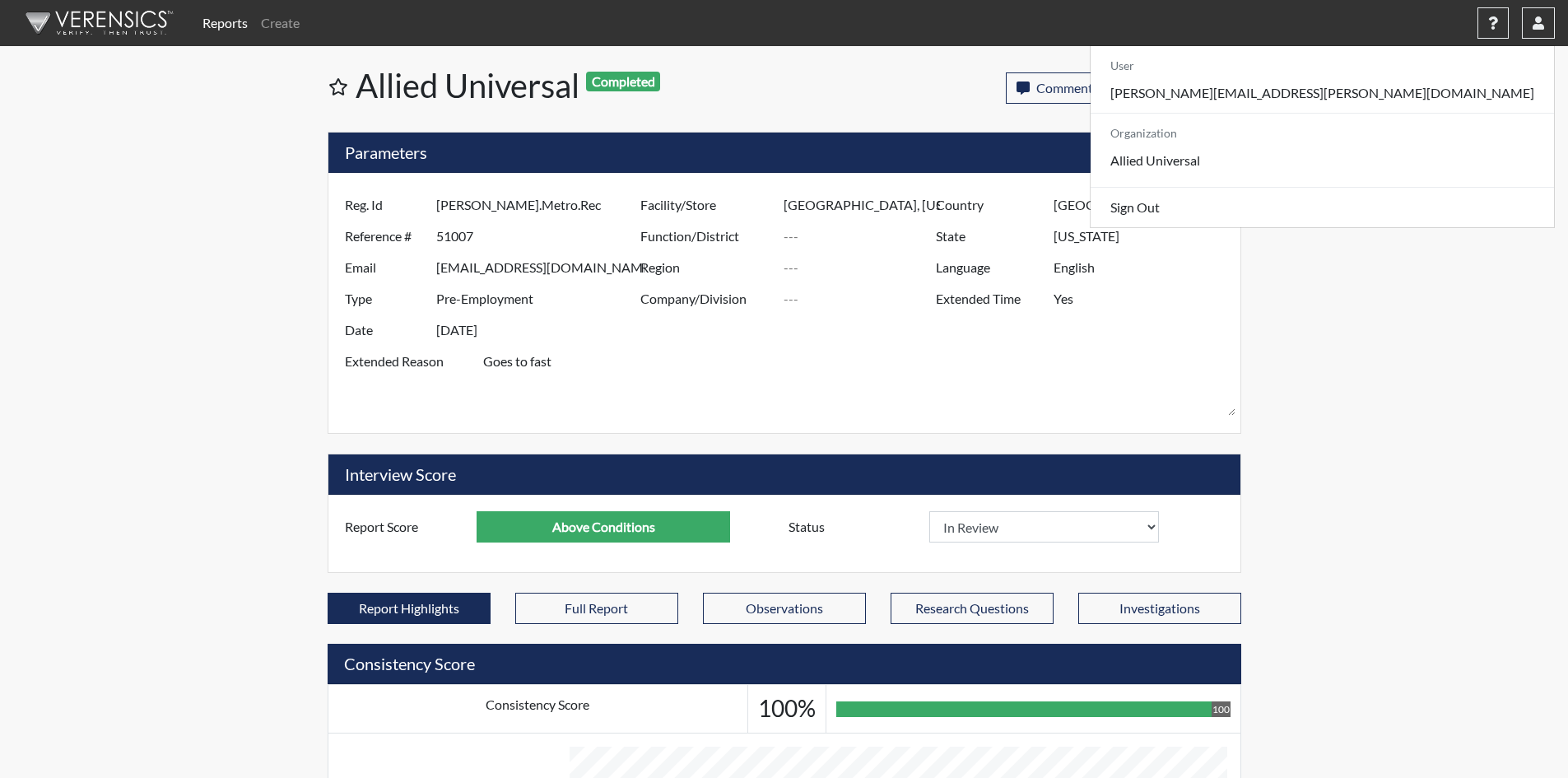
click at [219, 25] on link "Reports" at bounding box center [225, 23] width 58 height 33
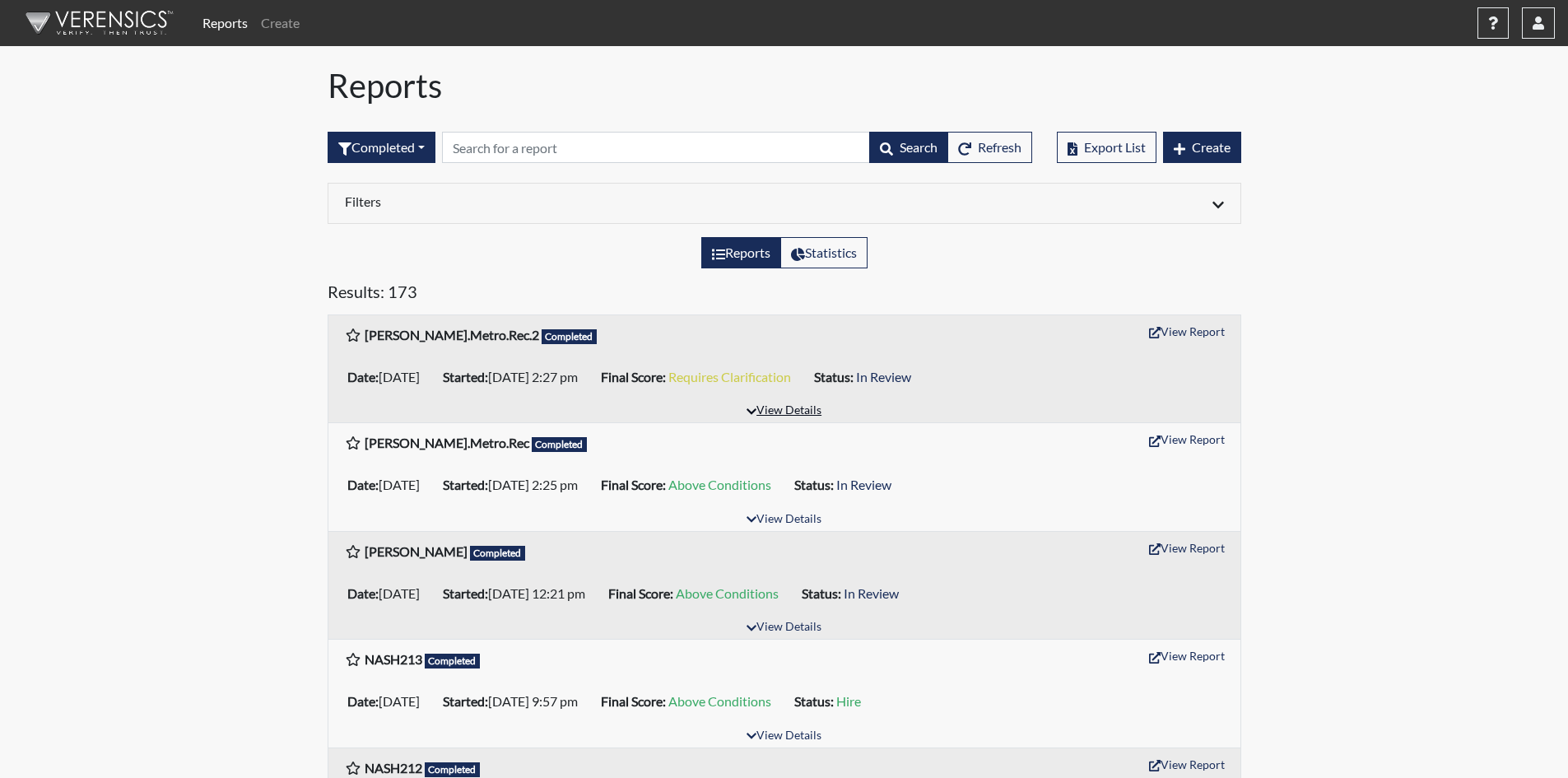
click at [791, 414] on button "View Details" at bounding box center [784, 411] width 90 height 23
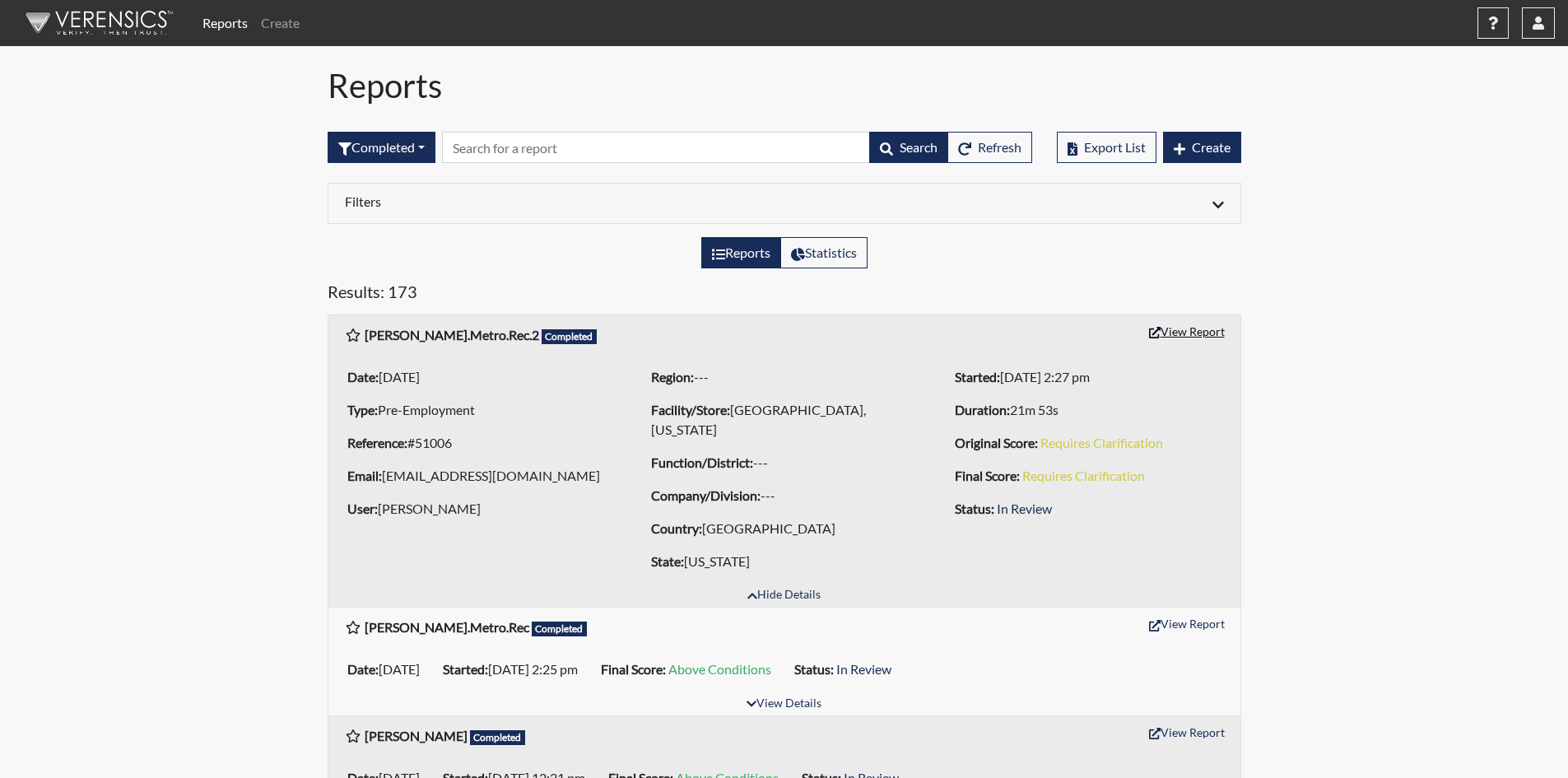
click at [1177, 327] on button "View Report" at bounding box center [1187, 331] width 91 height 25
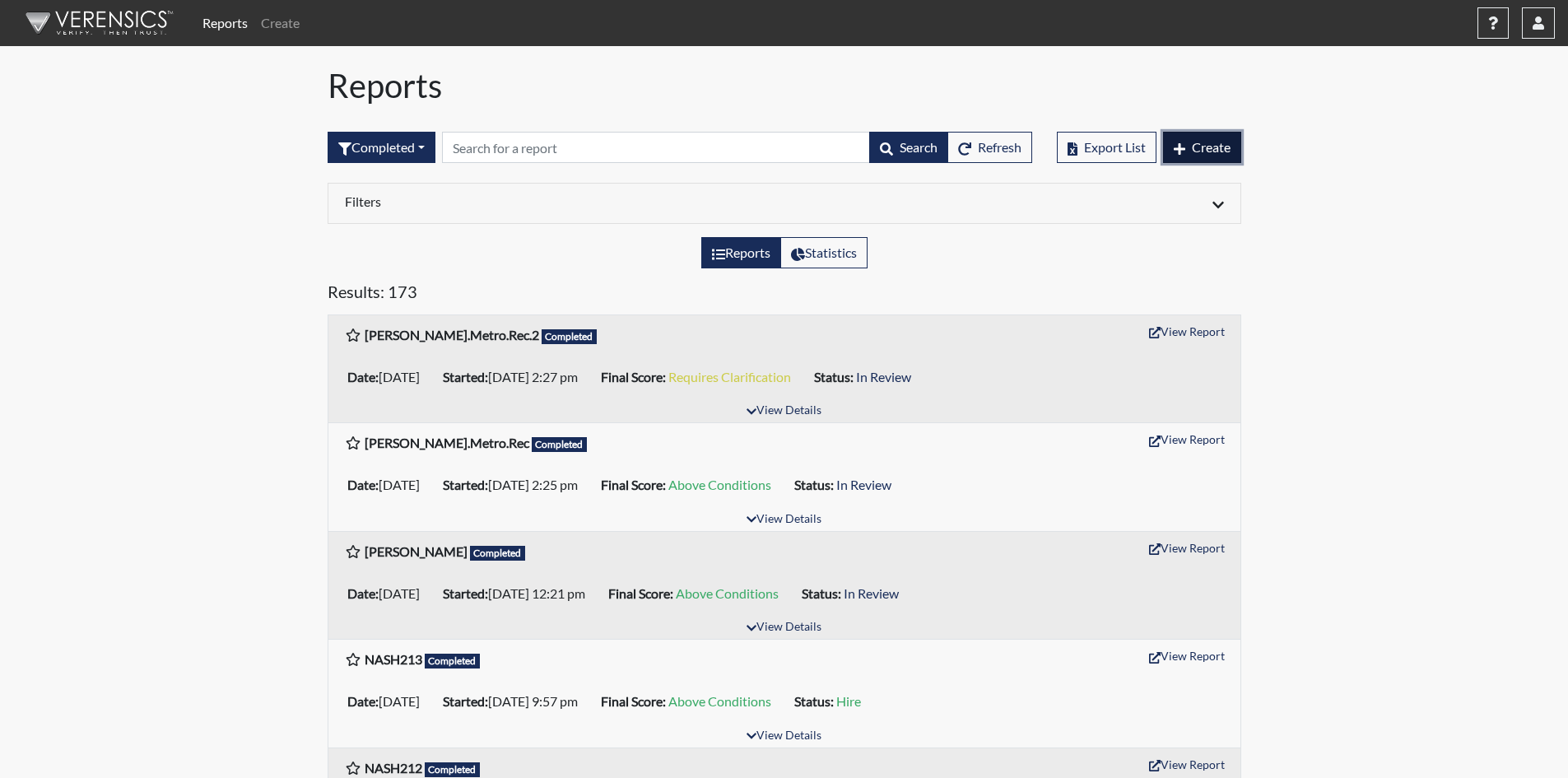
click at [1224, 147] on span "Create" at bounding box center [1211, 146] width 39 height 15
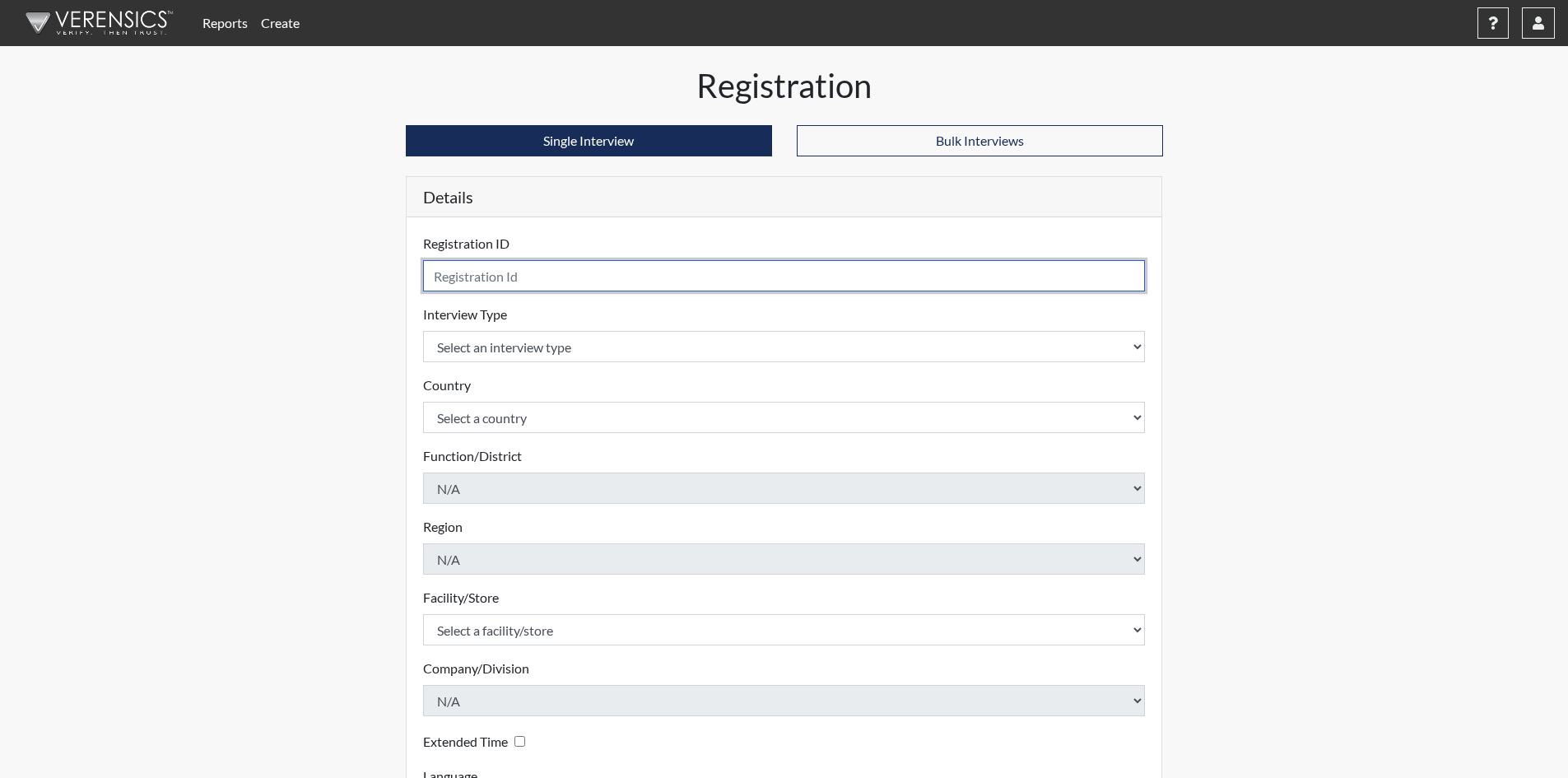
click at [499, 287] on input "text" at bounding box center [784, 276] width 722 height 32
type input "Alexander.Carson.MSED"
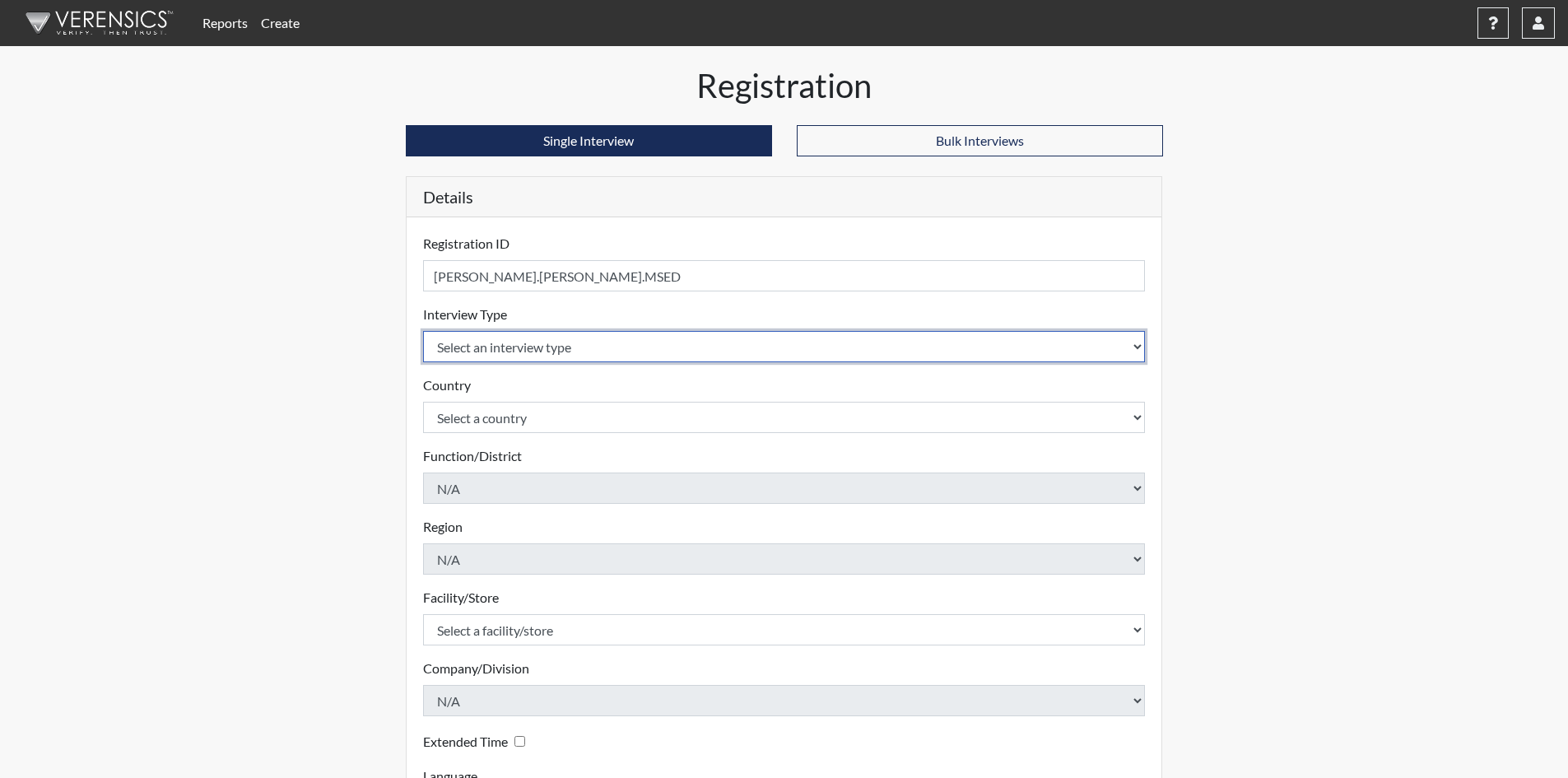
drag, startPoint x: 492, startPoint y: 339, endPoint x: 487, endPoint y: 351, distance: 13.0
click at [492, 339] on select "Select an interview type Pre-Employment" at bounding box center [784, 346] width 722 height 32
select select "c2470aee-a530-11ea-a930-026c882af335"
click at [423, 331] on select "Select an interview type Pre-Employment" at bounding box center [784, 346] width 722 height 32
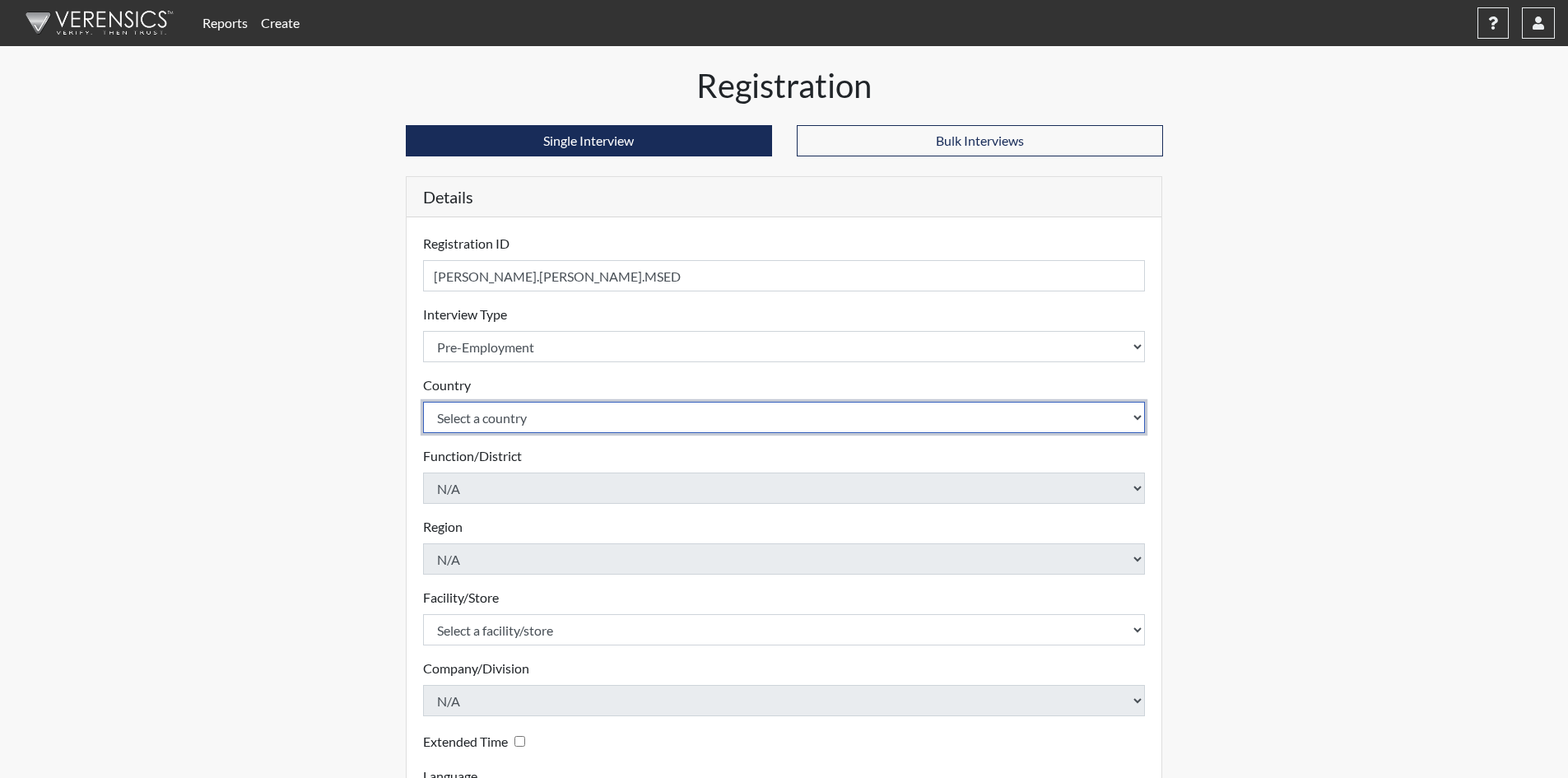
click at [478, 410] on select "Select a country United States Mexico" at bounding box center [784, 417] width 722 height 32
select select "united-states-of-america"
click at [423, 402] on select "Select a country United States Mexico" at bounding box center [784, 417] width 722 height 32
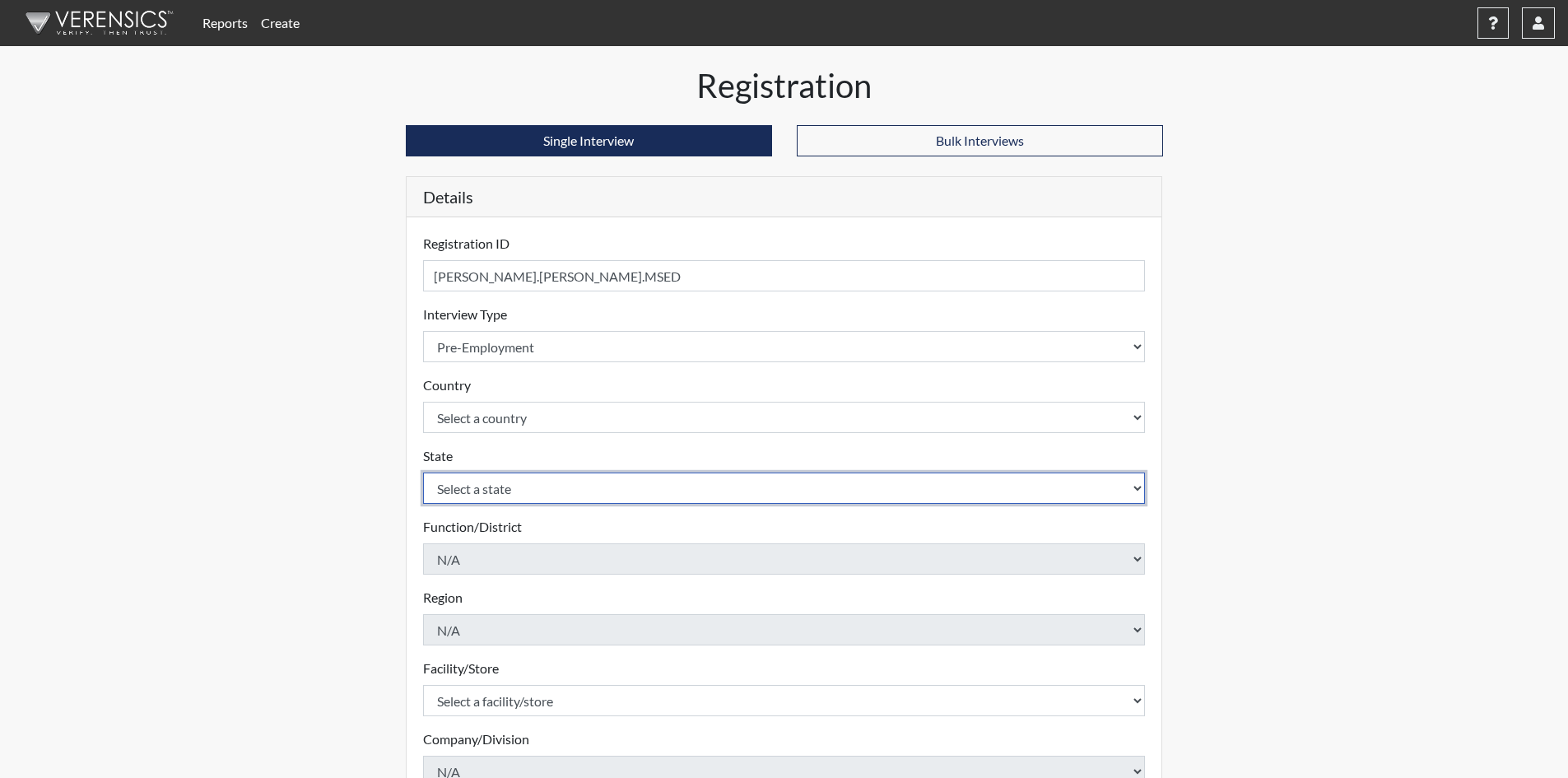
click at [504, 488] on select "Select a state Alabama Alaska Arizona Arkansas California Colorado Connecticut …" at bounding box center [784, 488] width 722 height 32
select select "TN"
click at [423, 472] on select "Select a state Alabama Alaska Arizona Arkansas California Colorado Connecticut …" at bounding box center [784, 488] width 722 height 32
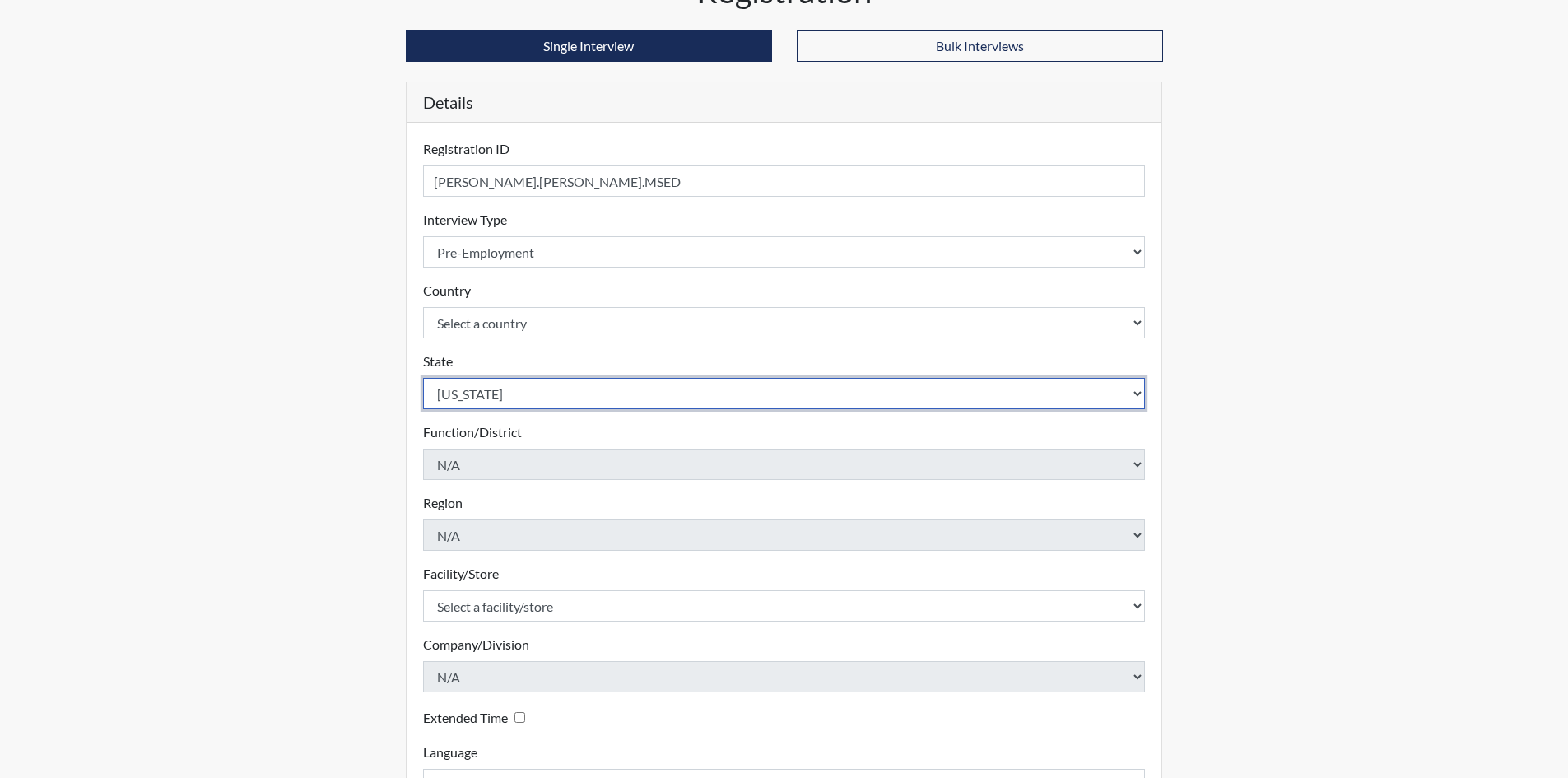
scroll to position [219, 0]
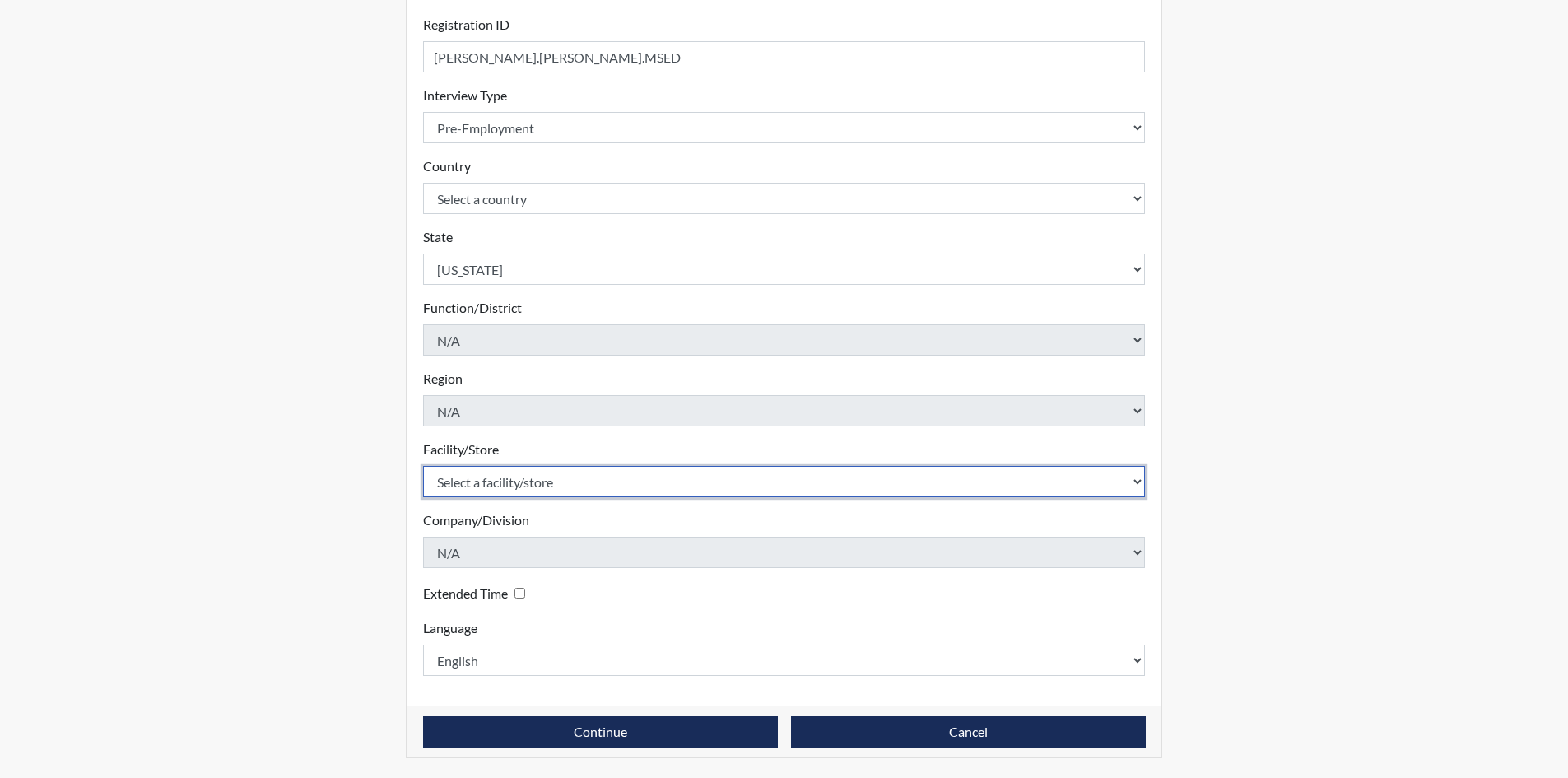
click at [477, 486] on select "Select a facility/store Nashville, Tennessee" at bounding box center [784, 481] width 722 height 32
select select "385b4b82-229f-4b06-9c0e-42d50b3fc428"
click at [423, 466] on select "Select a facility/store Nashville, Tennessee" at bounding box center [784, 481] width 722 height 32
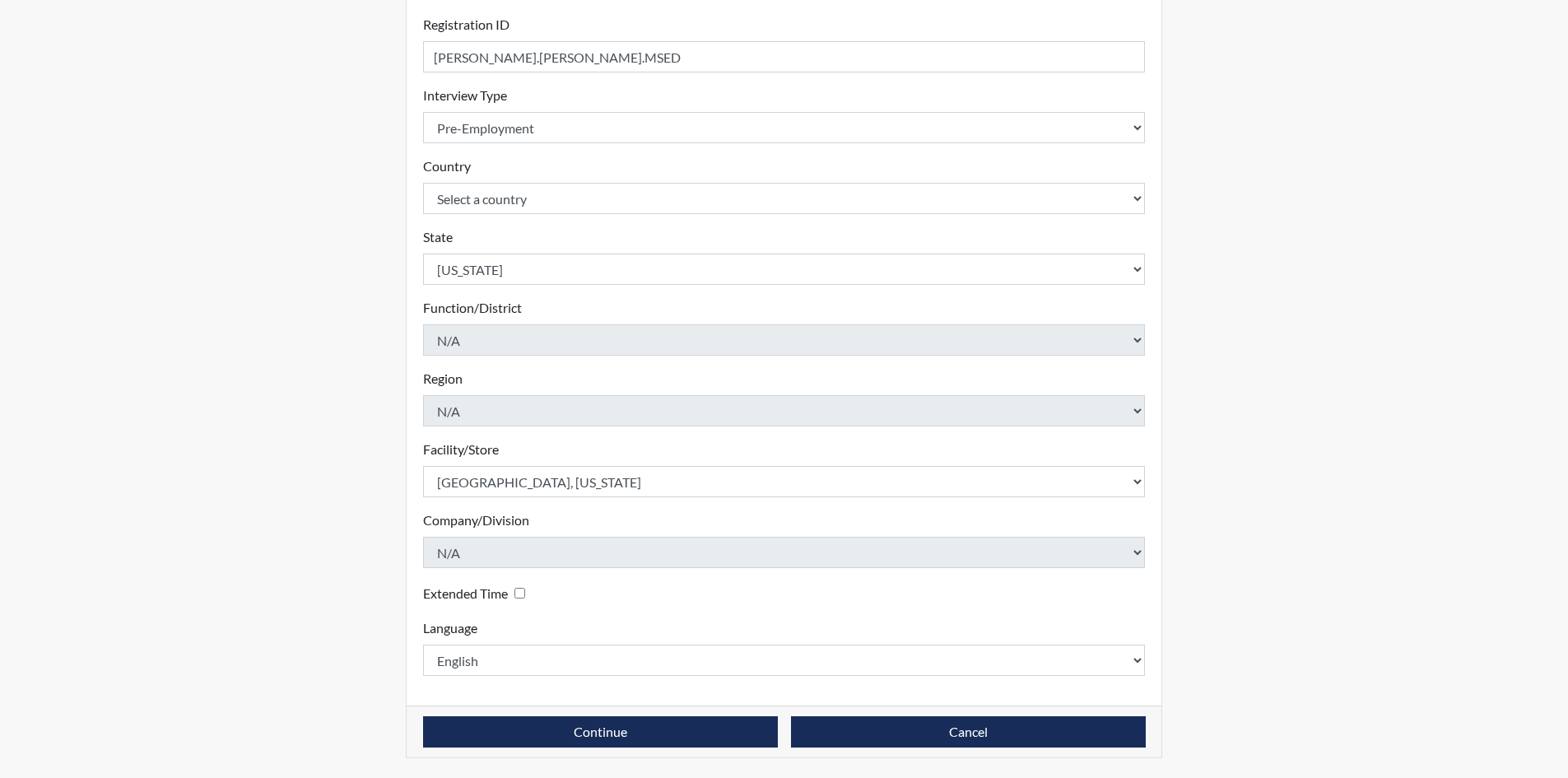
click at [516, 589] on div "Extended Time" at bounding box center [478, 593] width 109 height 24
click at [527, 590] on div "Extended Time" at bounding box center [478, 593] width 109 height 24
click at [524, 589] on input "Extended Time" at bounding box center [520, 593] width 11 height 11
checkbox input "true"
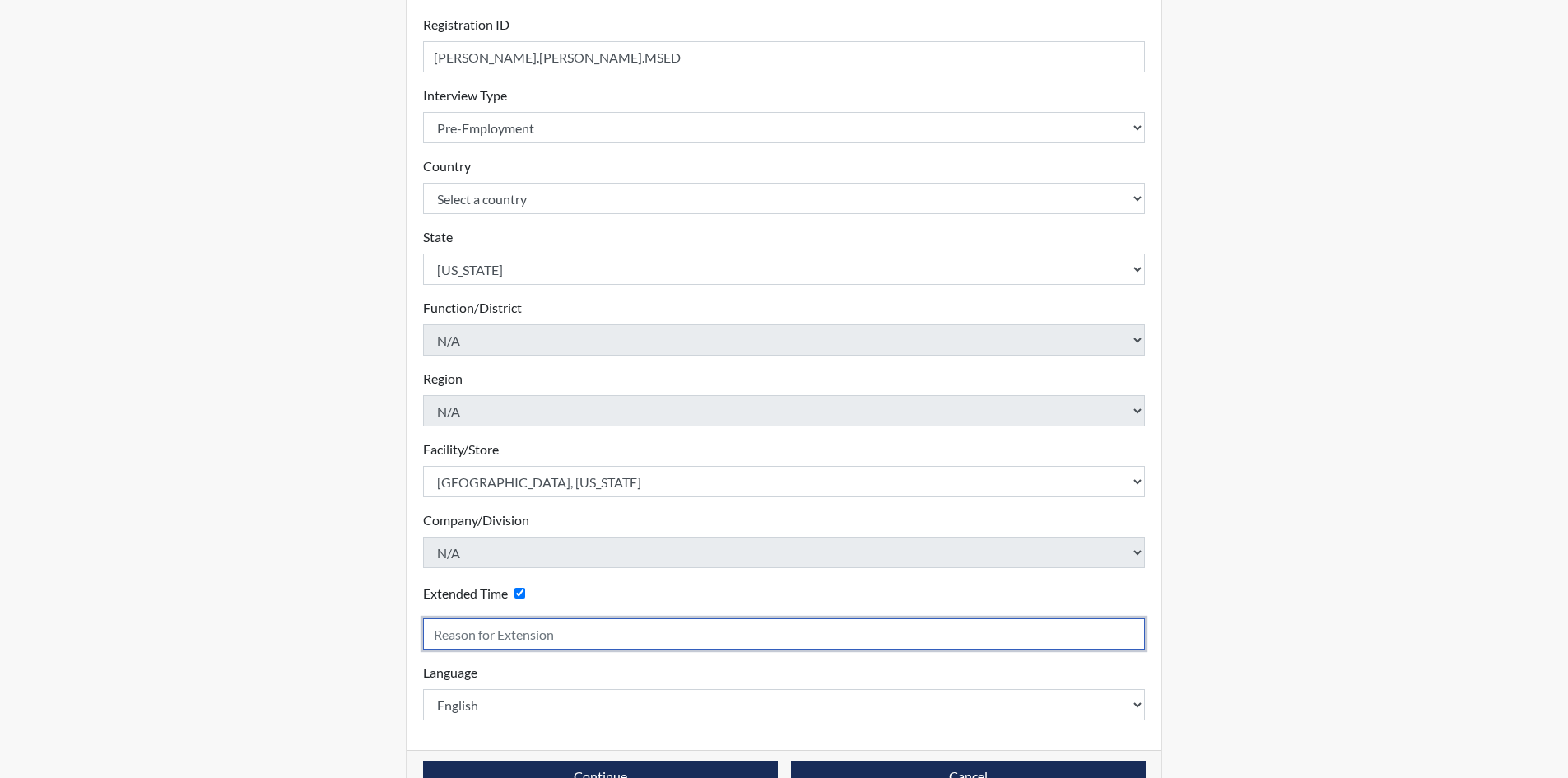
click at [498, 637] on input "text" at bounding box center [784, 634] width 722 height 32
type input "Goes to fast"
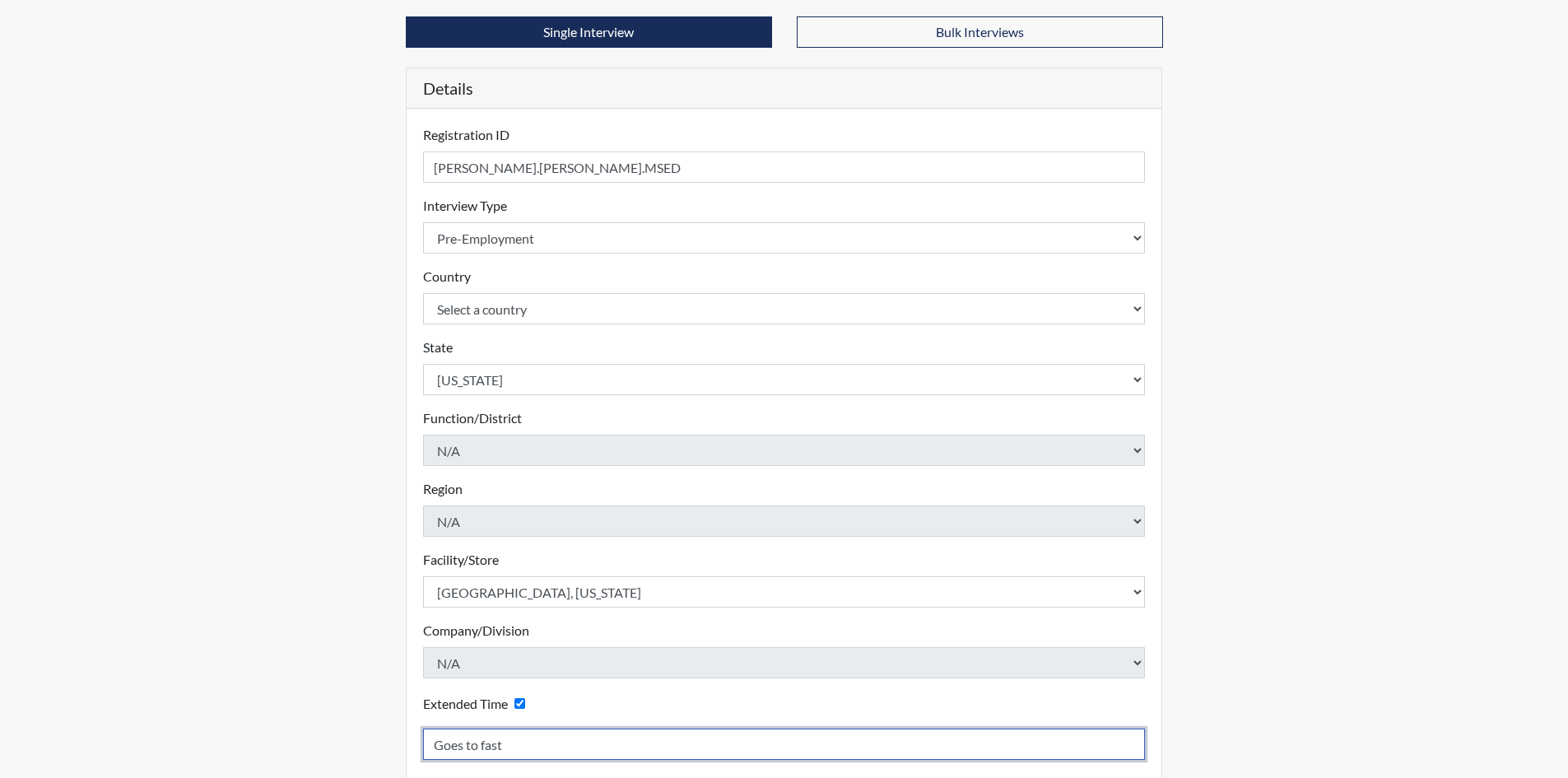
scroll to position [264, 0]
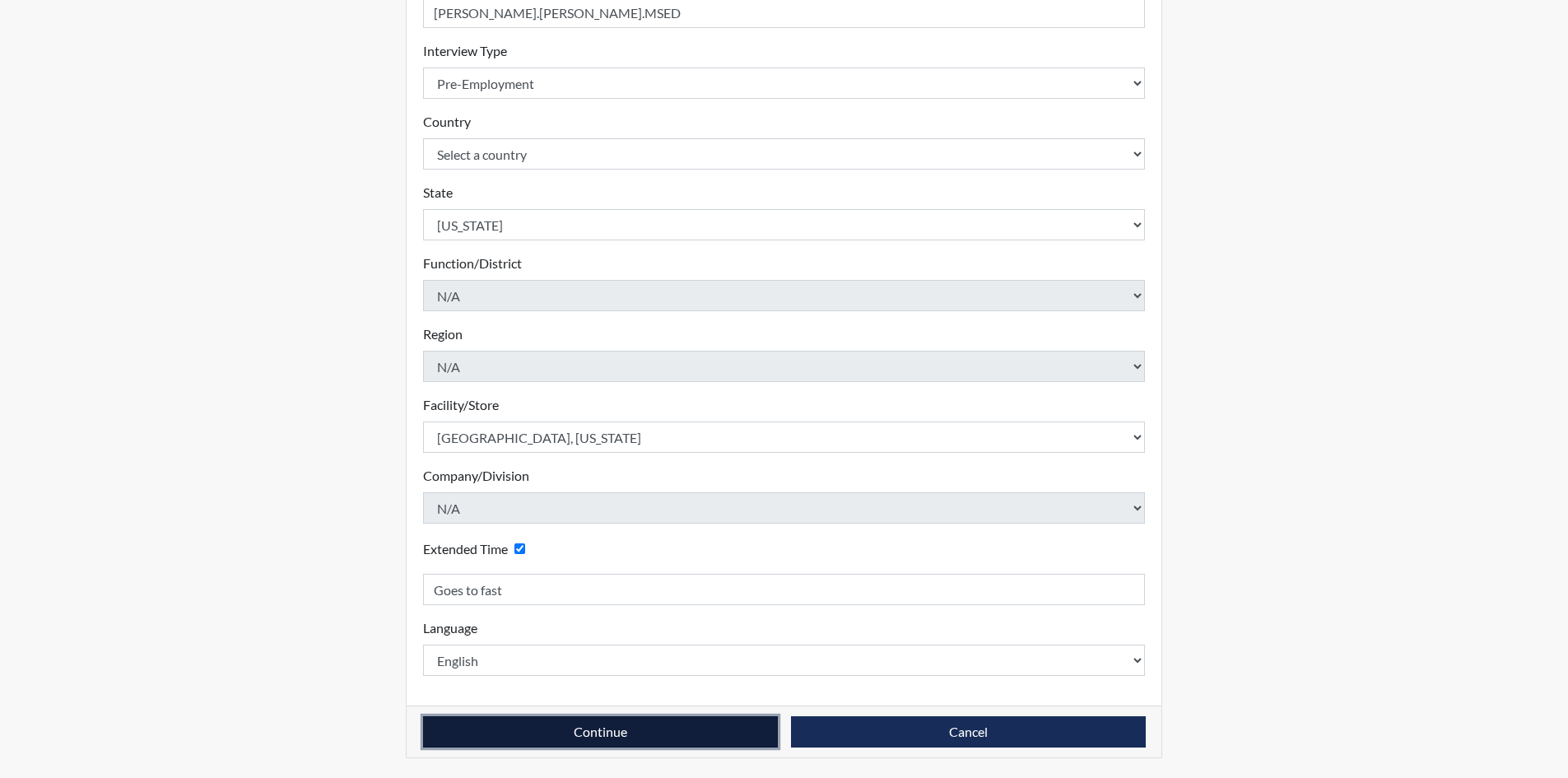
click at [689, 724] on button "Continue" at bounding box center [600, 732] width 354 height 32
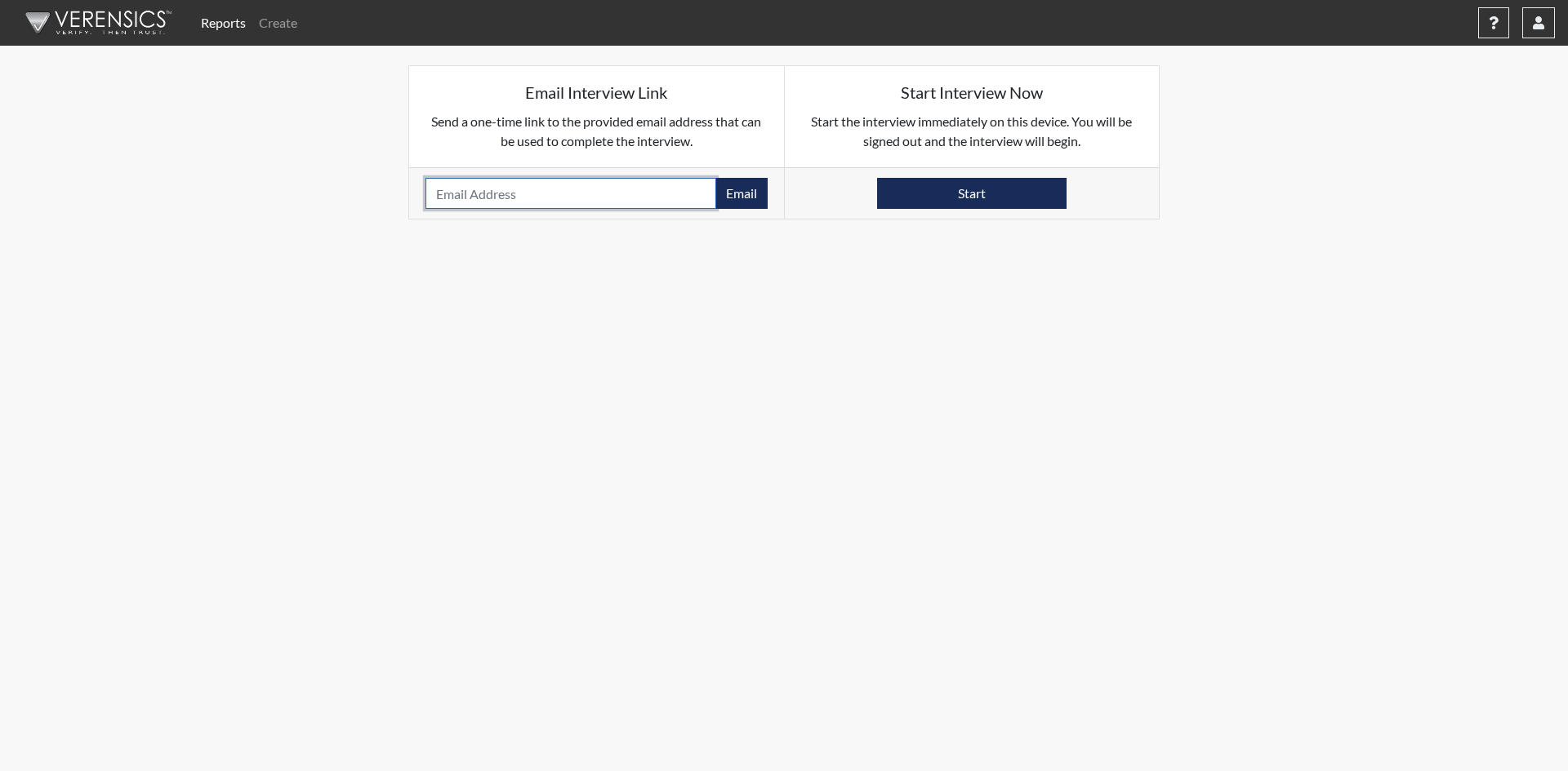
click at [568, 184] on input "email" at bounding box center [570, 193] width 290 height 31
type input "alexandercarson1@gmail.com"
click at [737, 191] on button "Email" at bounding box center [742, 193] width 52 height 31
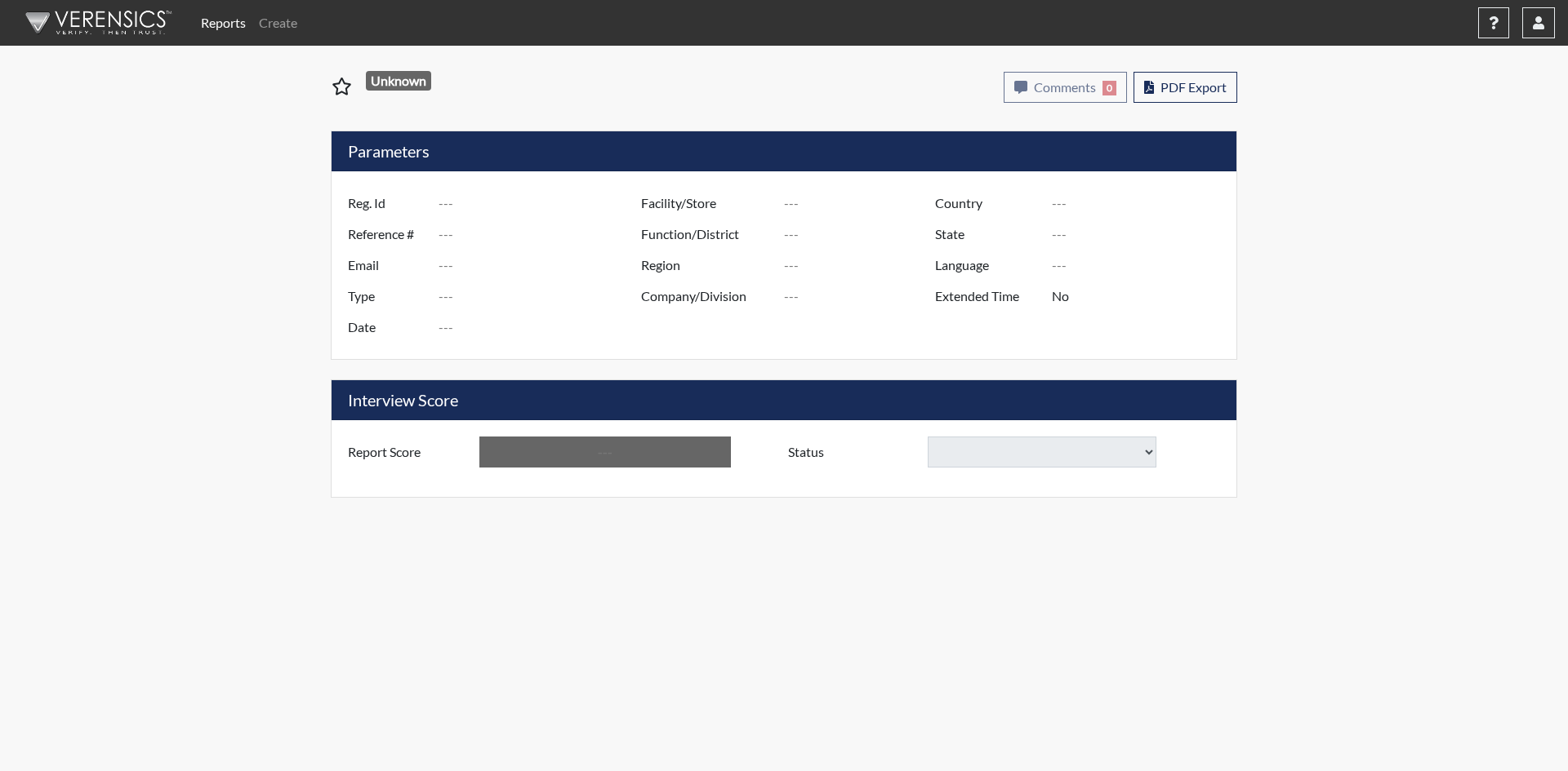
type input "Rutherford.Metro.Rec.2"
type input "51006"
type input "jrut599@gmail.com"
type input "Pre-Employment"
type input "[DATE]"
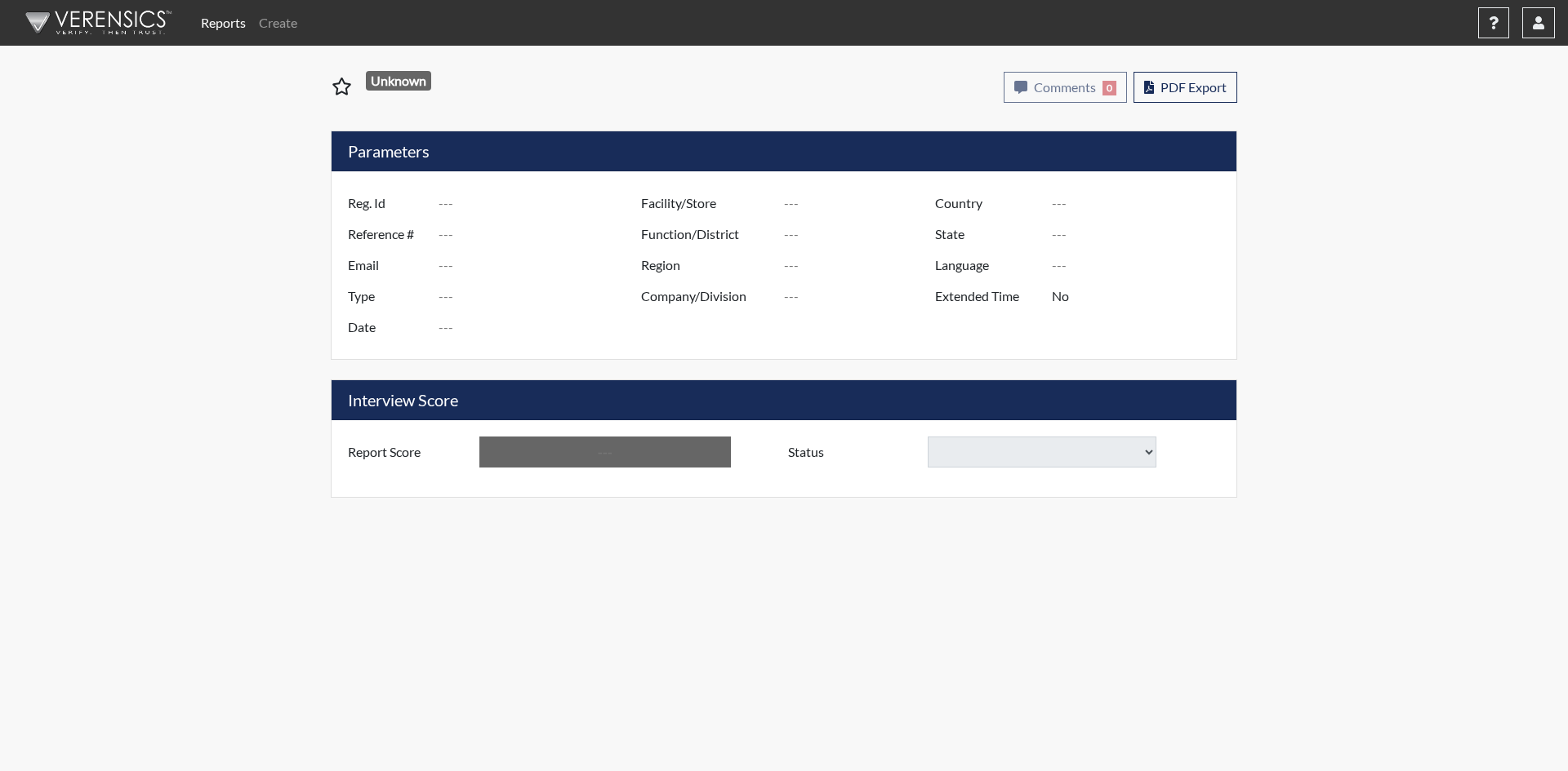
type input "[GEOGRAPHIC_DATA], [US_STATE]"
type input "[GEOGRAPHIC_DATA]"
type input "[US_STATE]"
type input "English"
type input "Yes"
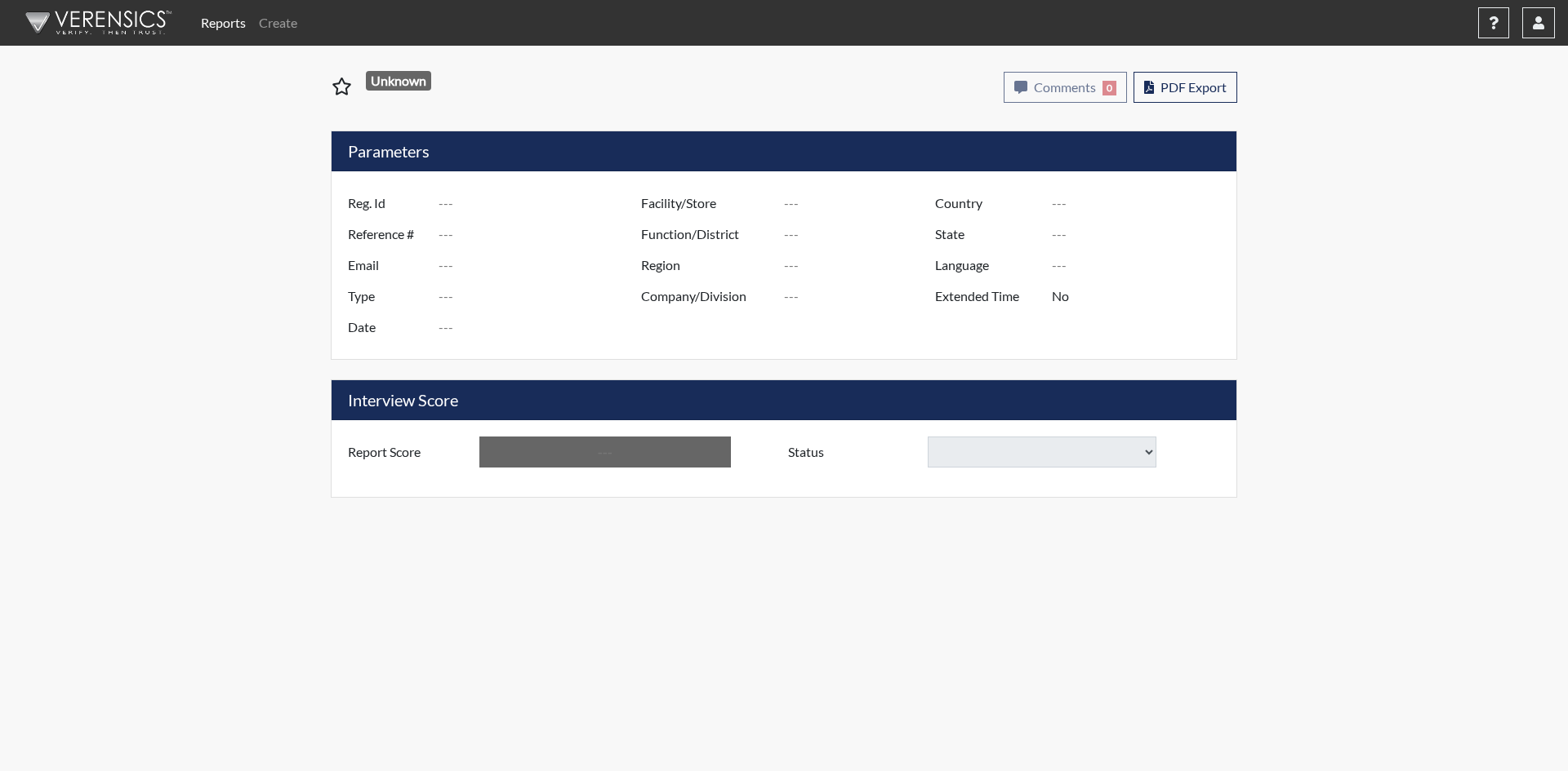
type input "Requires Clarification"
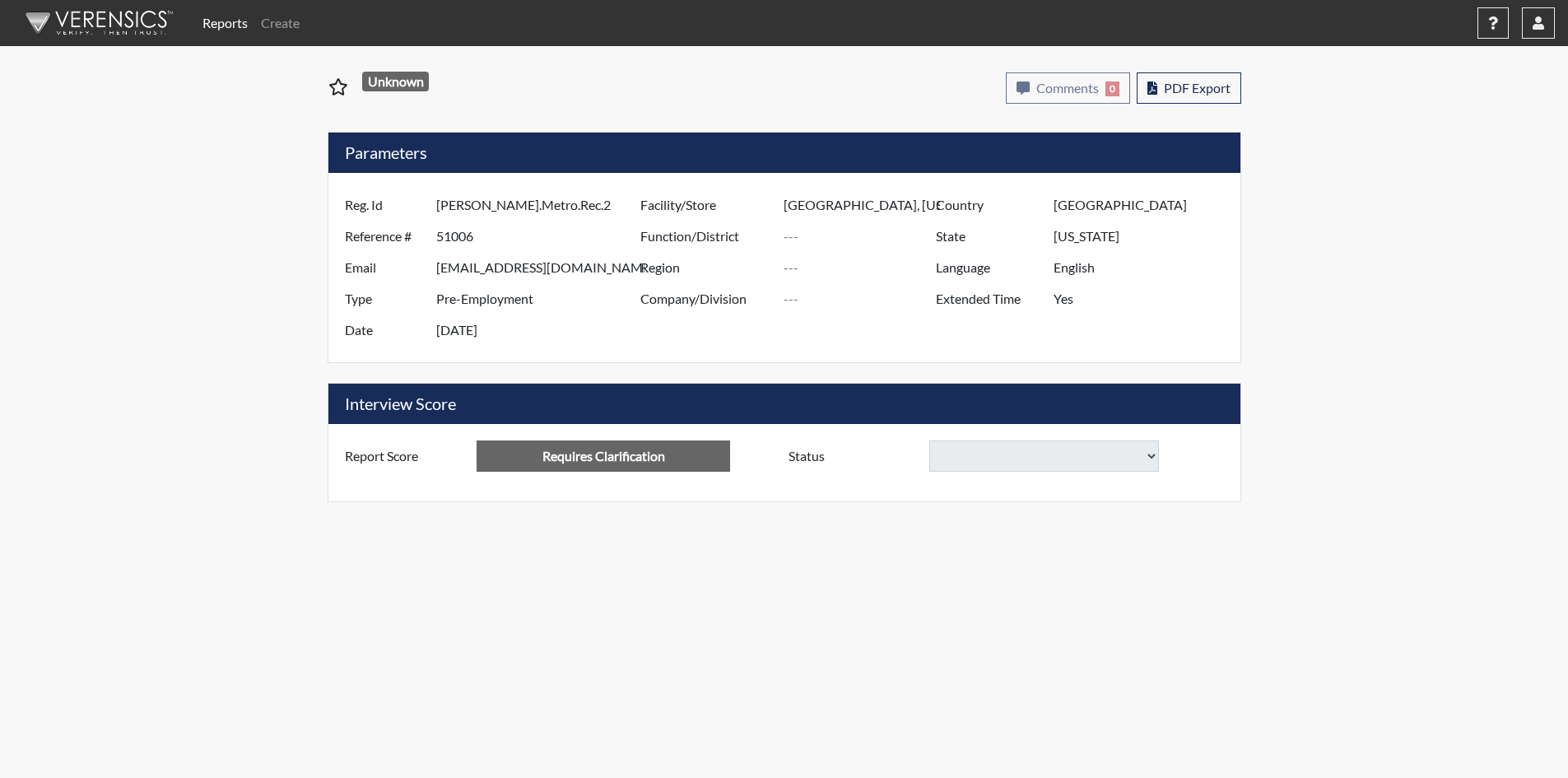
select select
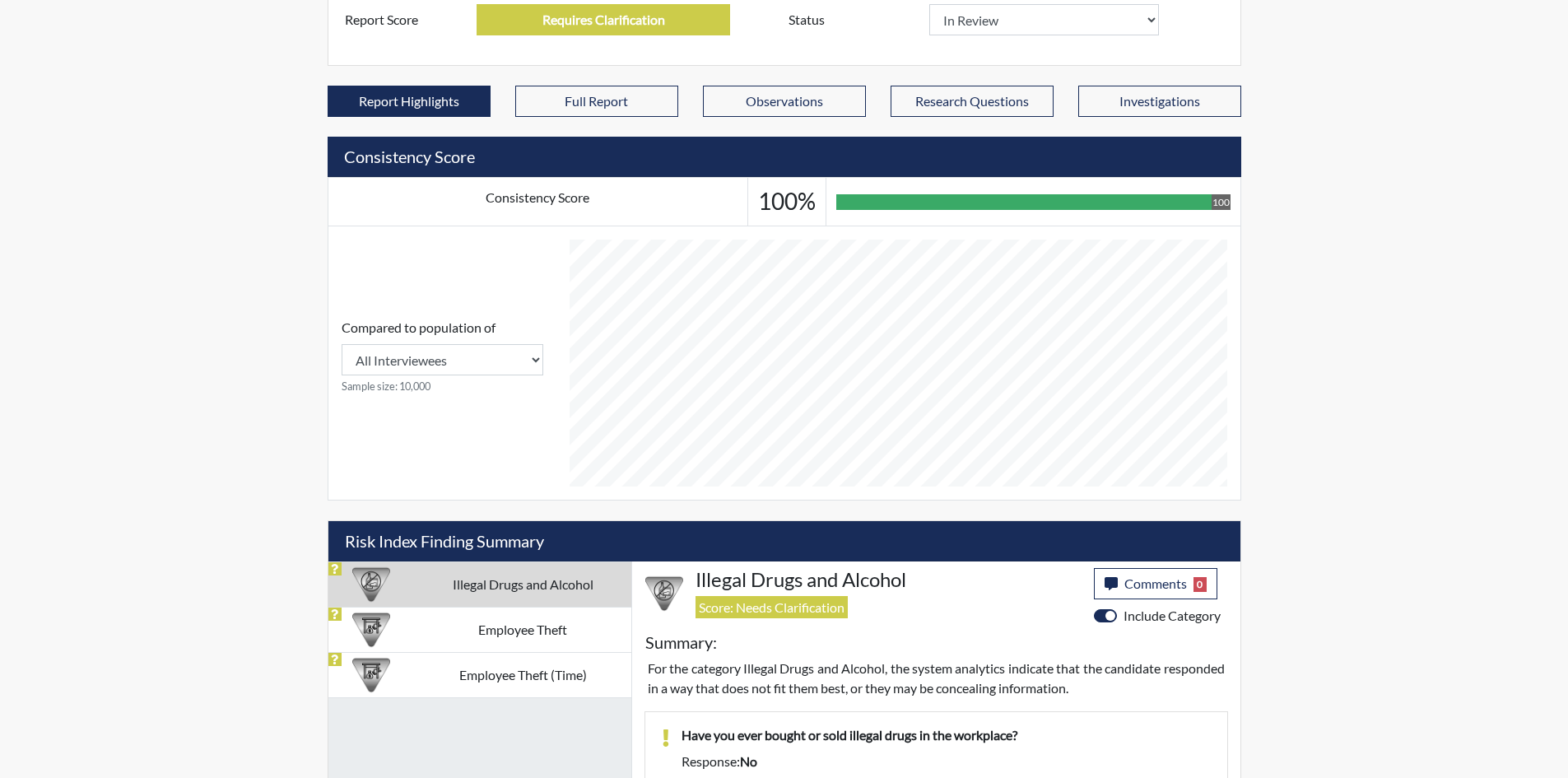
scroll to position [823, 0]
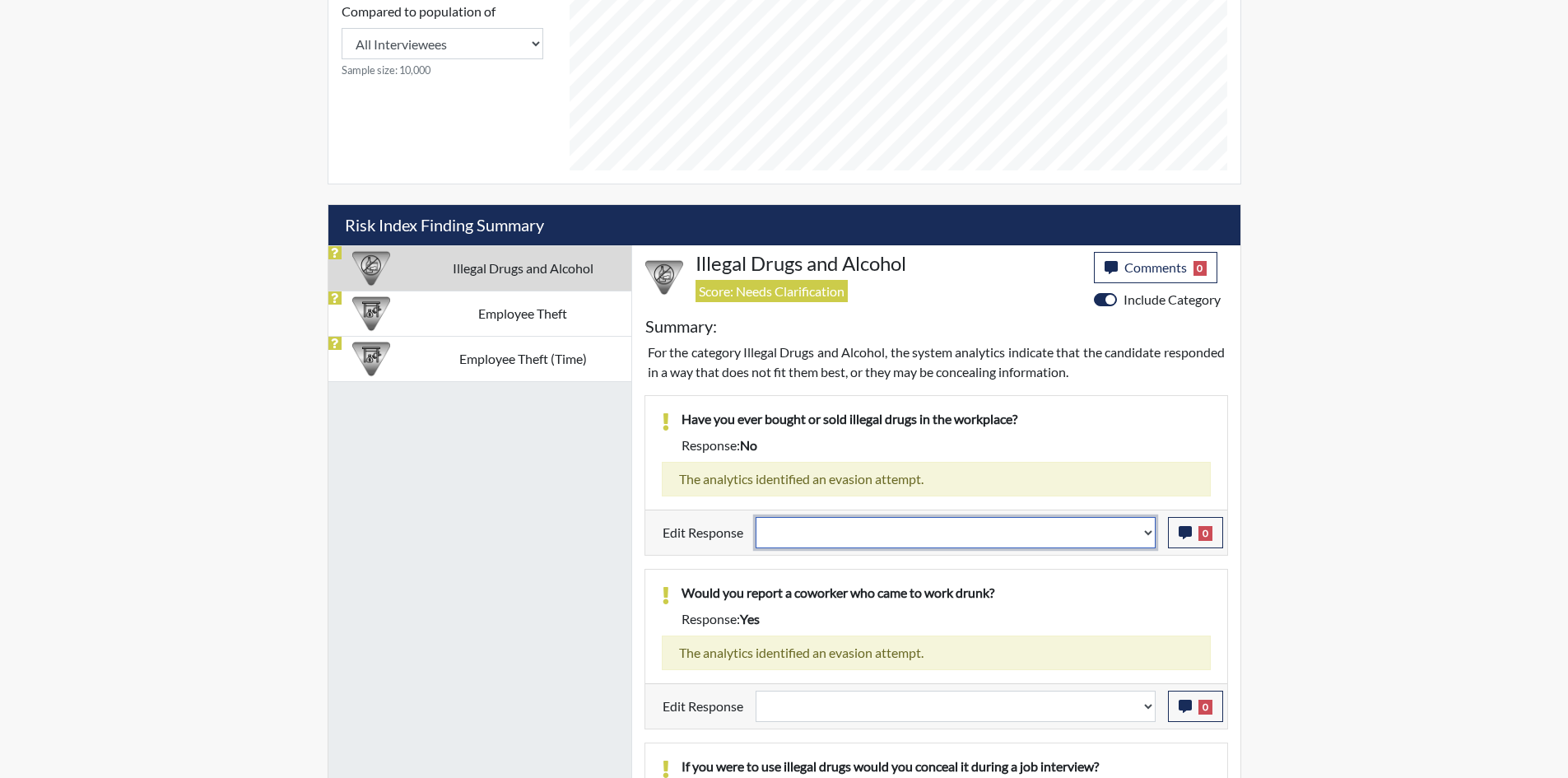
click at [977, 519] on select "Question is not relevant. Results will be updated. Reasonable explanation provi…" at bounding box center [955, 532] width 400 height 32
select select "reasonable-explanation-provided"
click at [756, 517] on select "Question is not relevant. Results will be updated. Reasonable explanation provi…" at bounding box center [955, 532] width 400 height 32
select select
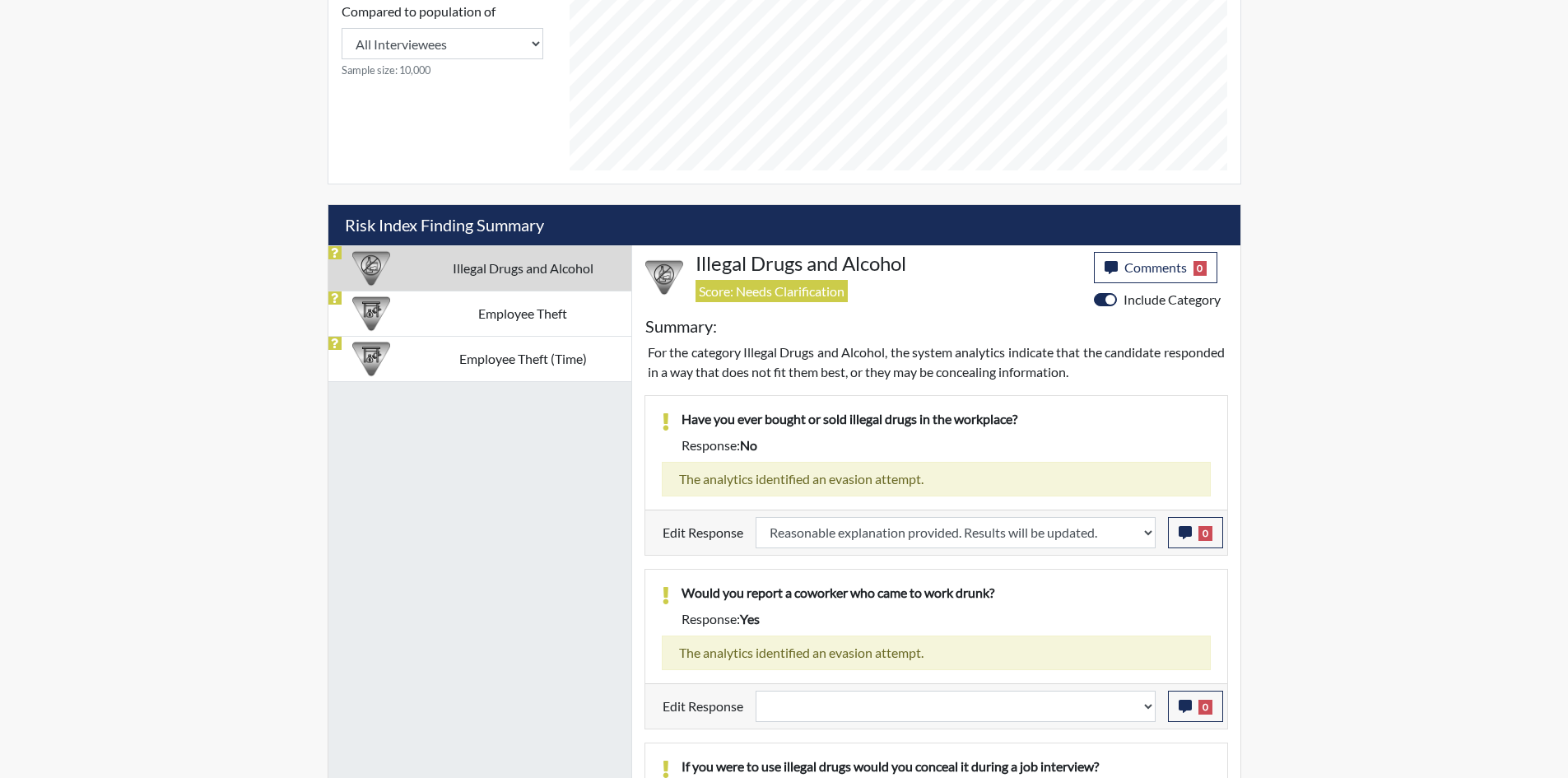
select select
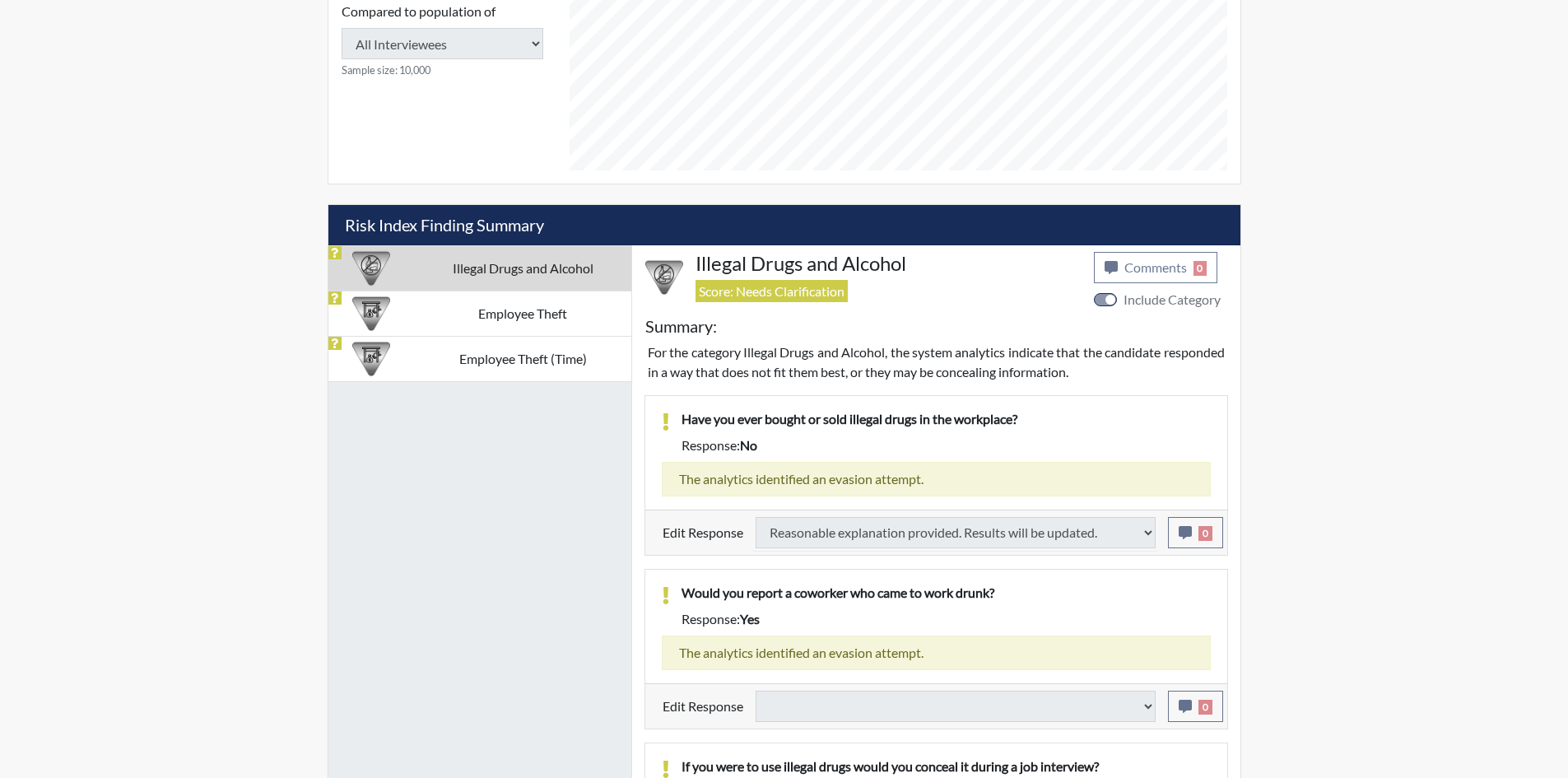
select select
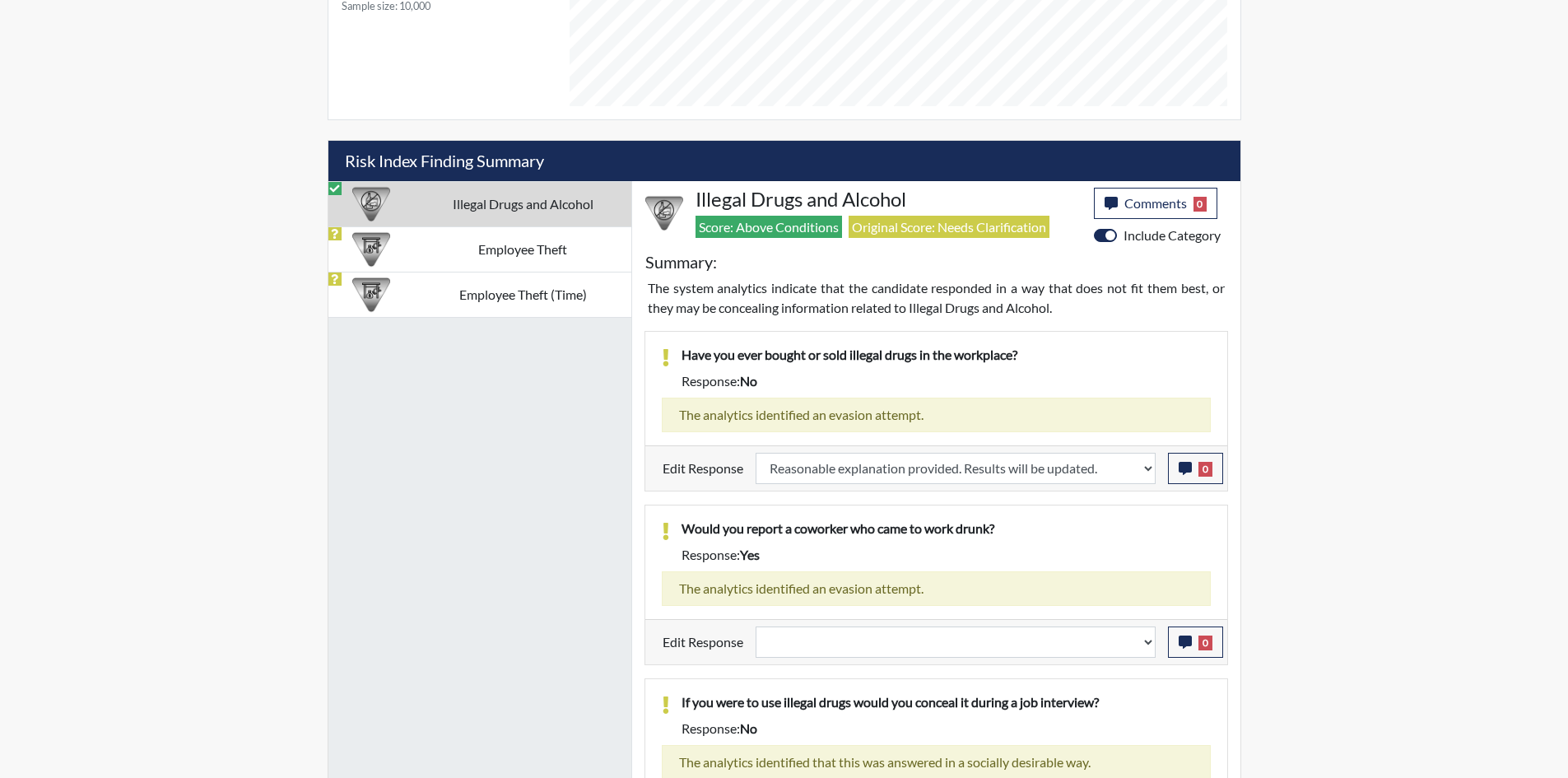
scroll to position [906, 0]
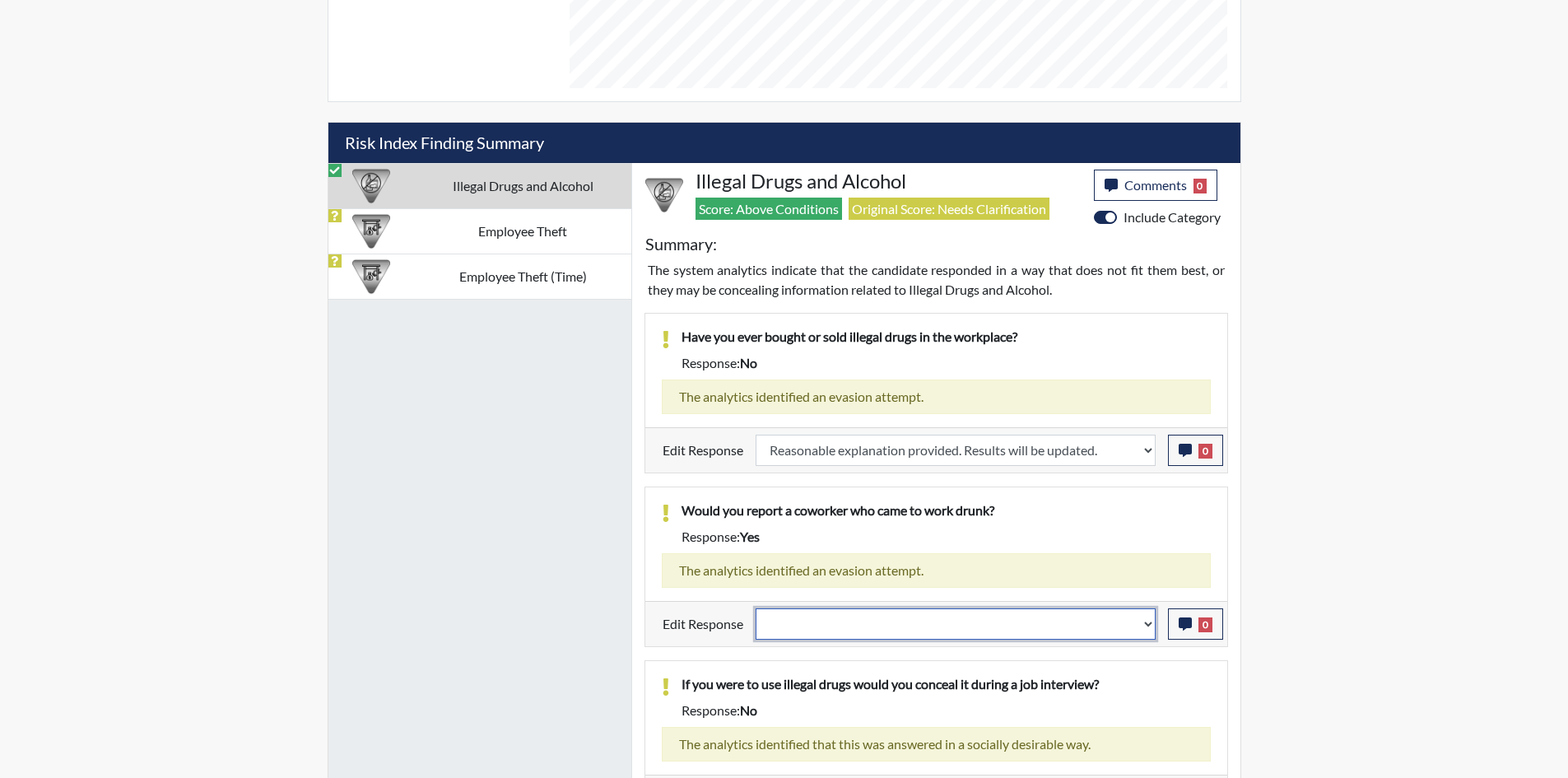
click at [970, 618] on select "Question is not relevant. Results will be updated. Reasonable explanation provi…" at bounding box center [955, 624] width 400 height 32
select select "reasonable-explanation-provided"
click at [756, 608] on select "Question is not relevant. Results will be updated. Reasonable explanation provi…" at bounding box center [955, 624] width 400 height 32
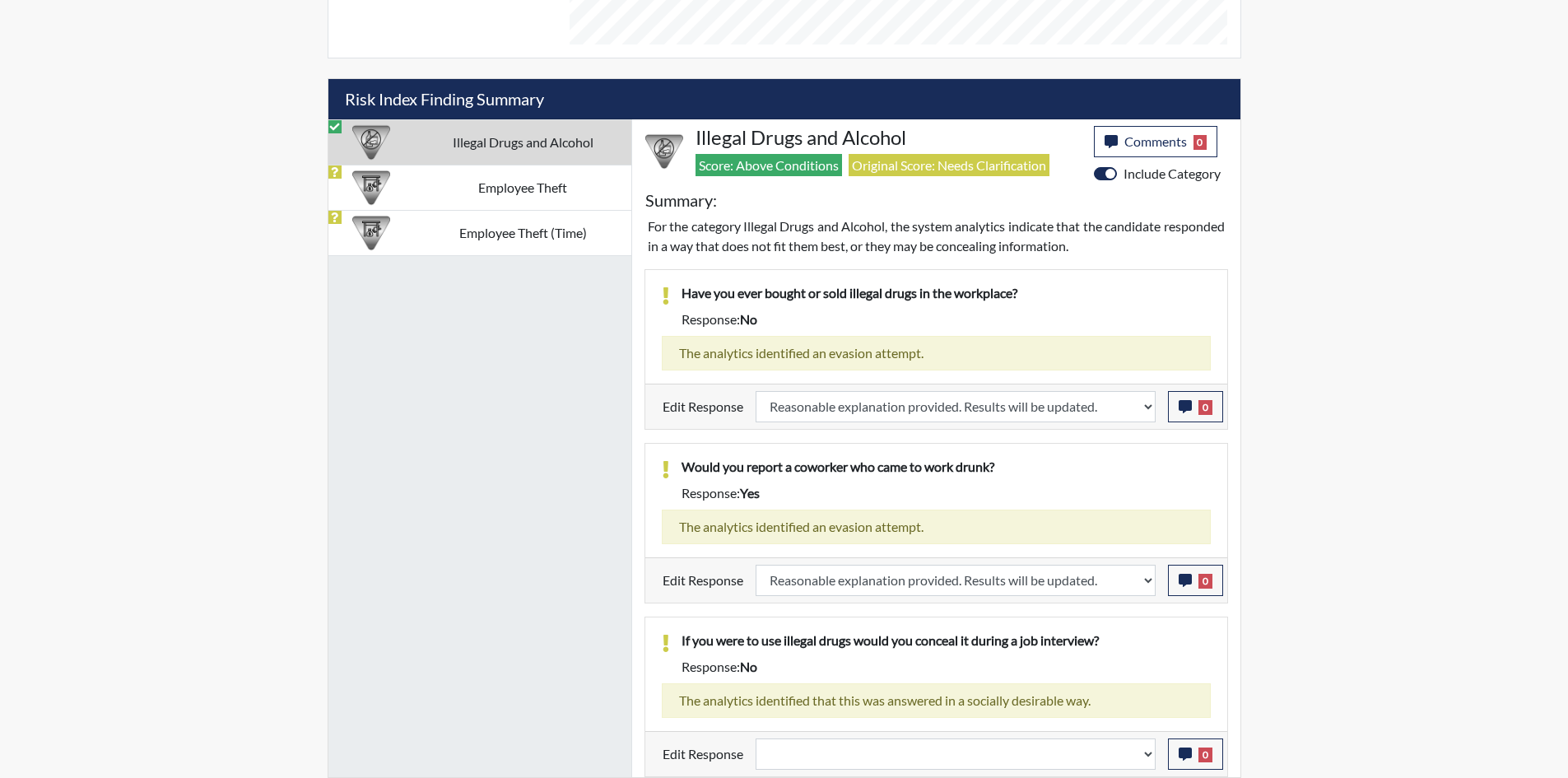
scroll to position [274, 684]
click at [1059, 741] on select "Question is not relevant. Results will be updated. Reasonable explanation provi…" at bounding box center [955, 754] width 400 height 32
select select "reasonable-explanation-provided"
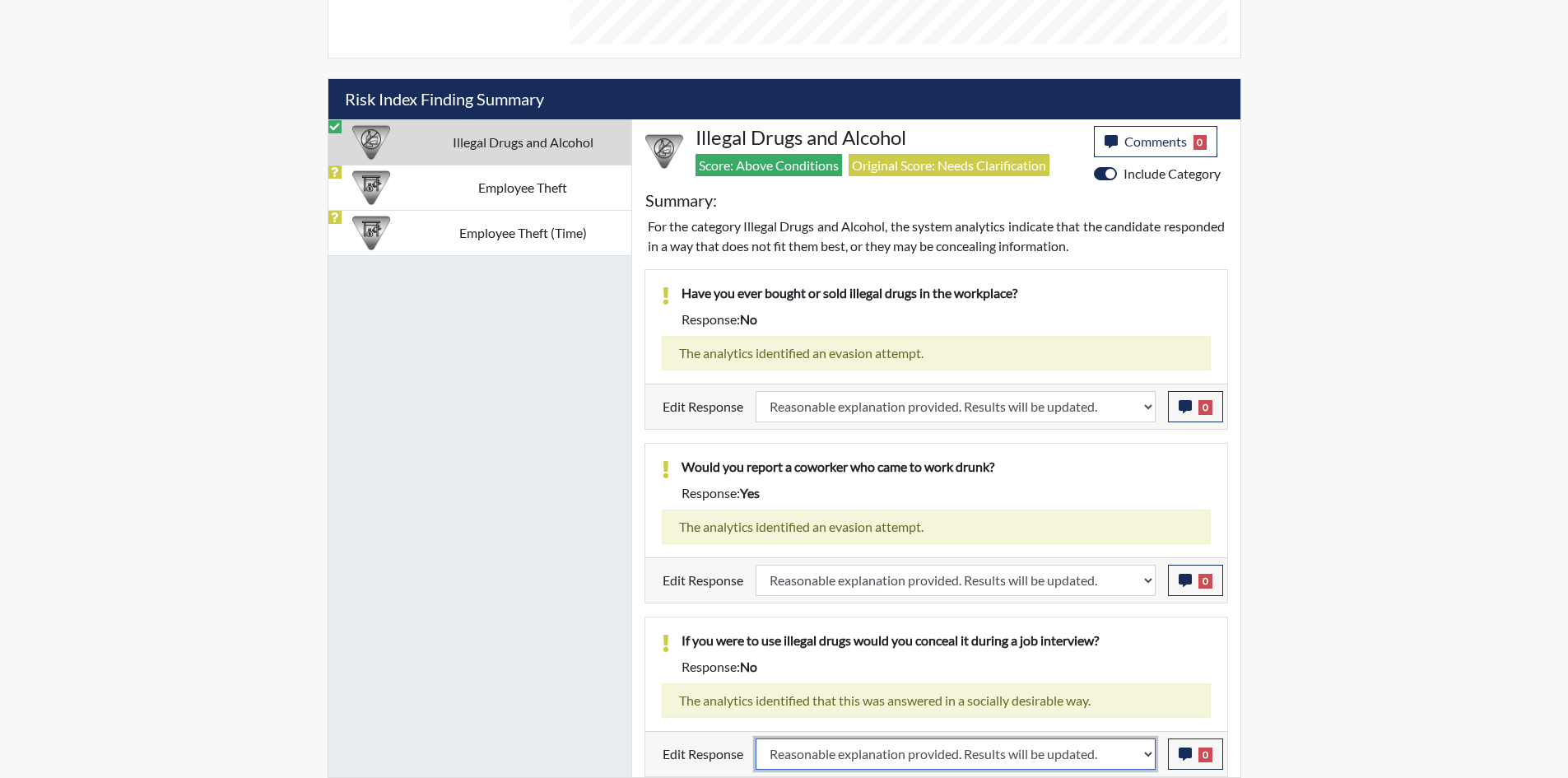
click at [756, 739] on select "Question is not relevant. Results will be updated. Reasonable explanation provi…" at bounding box center [955, 754] width 400 height 32
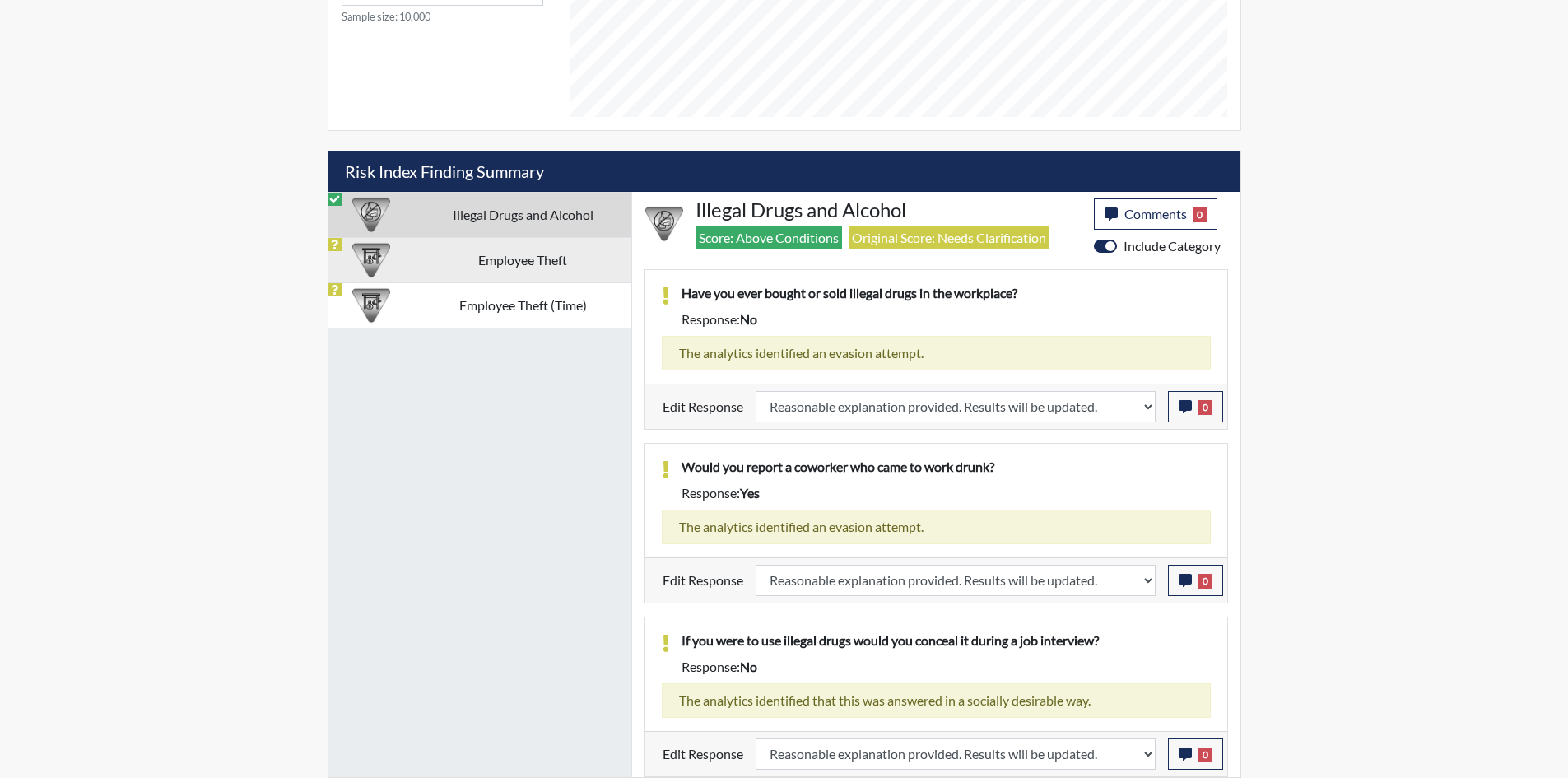
click at [512, 247] on td "Employee Theft" at bounding box center [523, 260] width 217 height 45
select select
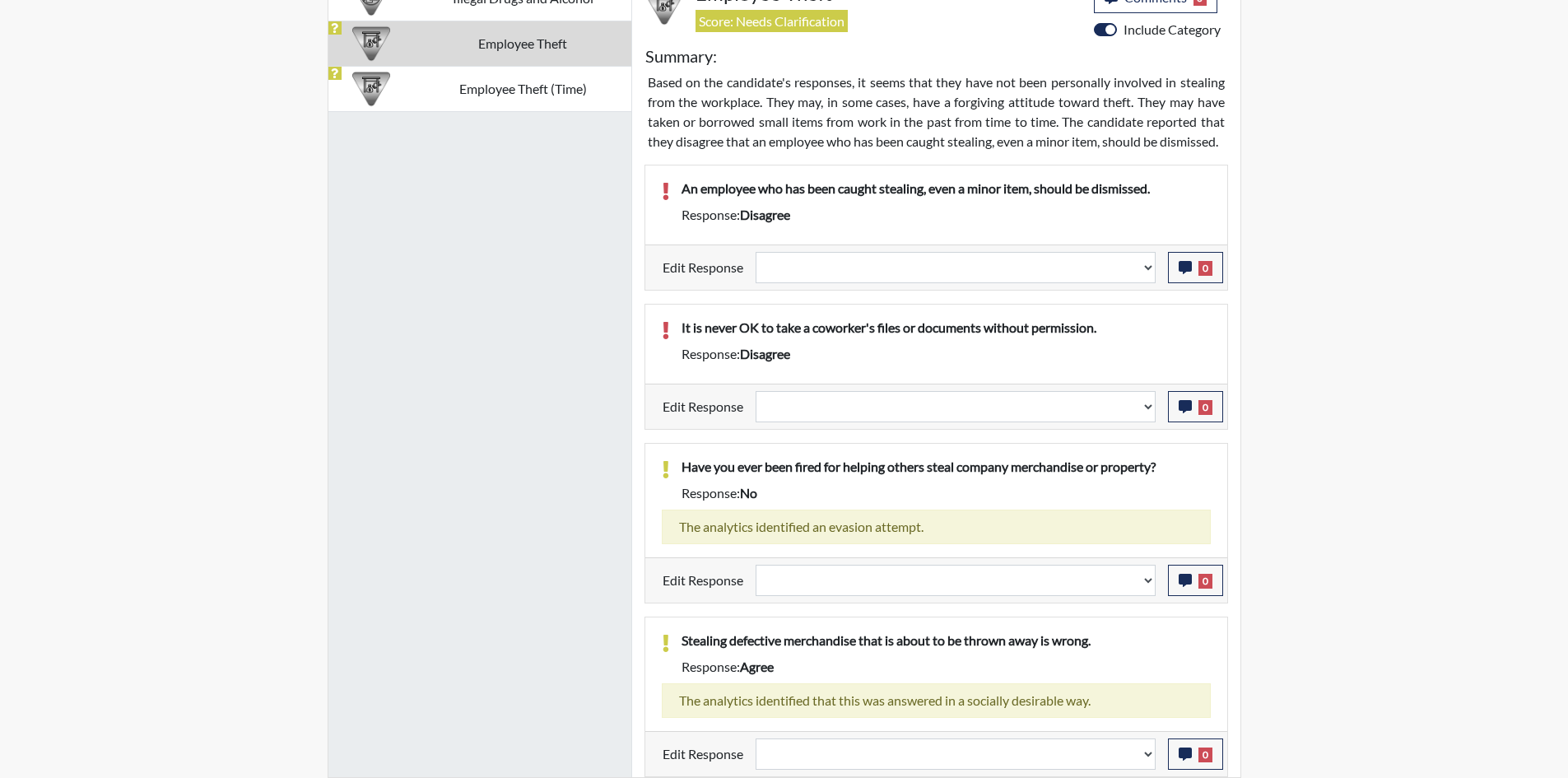
scroll to position [1114, 0]
click at [955, 257] on select "Question is not relevant. Results will be updated. Reasonable explanation provi…" at bounding box center [955, 267] width 400 height 32
select select "irrelevant"
click at [756, 252] on select "Question is not relevant. Results will be updated. Reasonable explanation provi…" at bounding box center [955, 267] width 400 height 32
select select
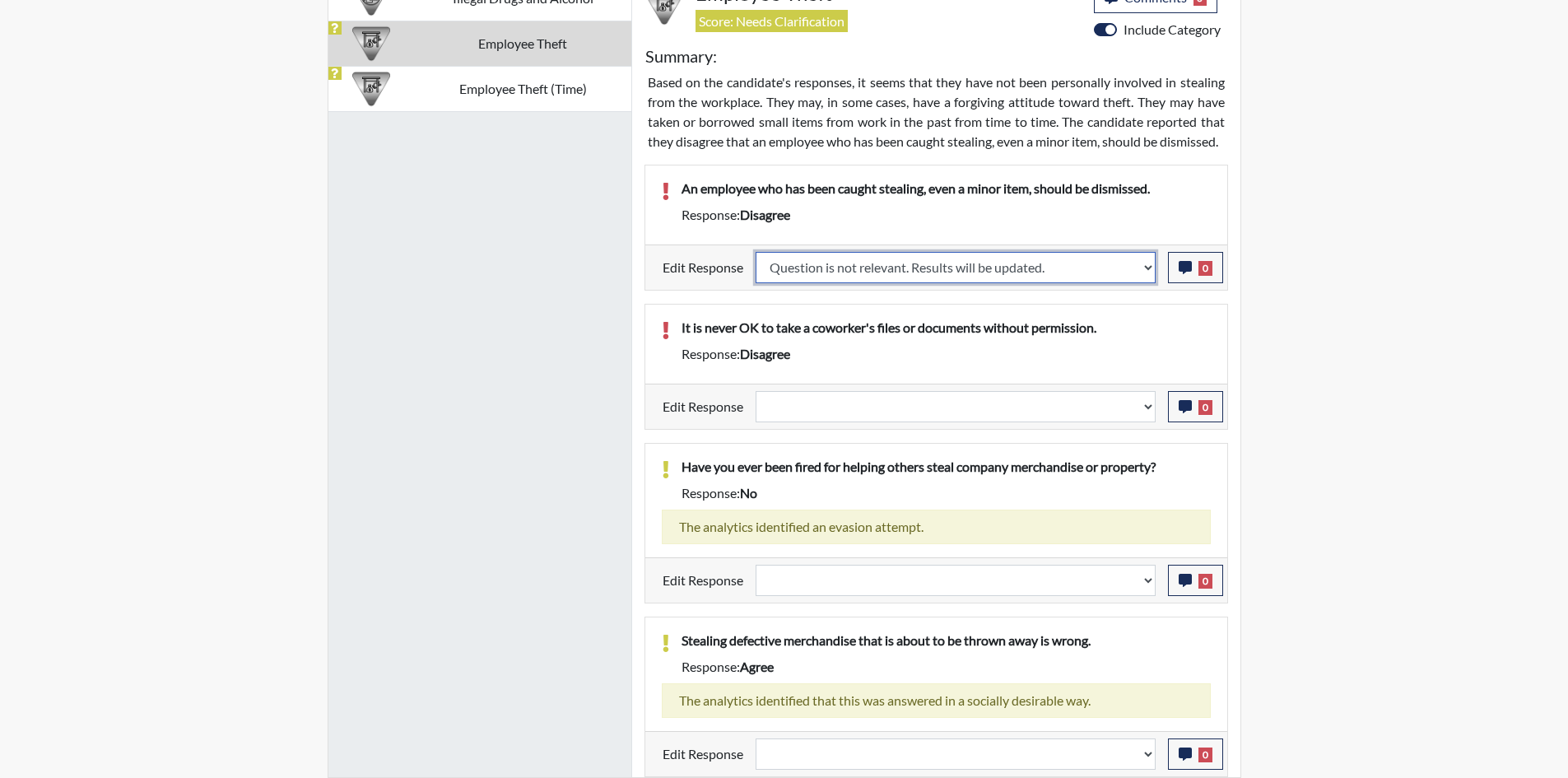
select select
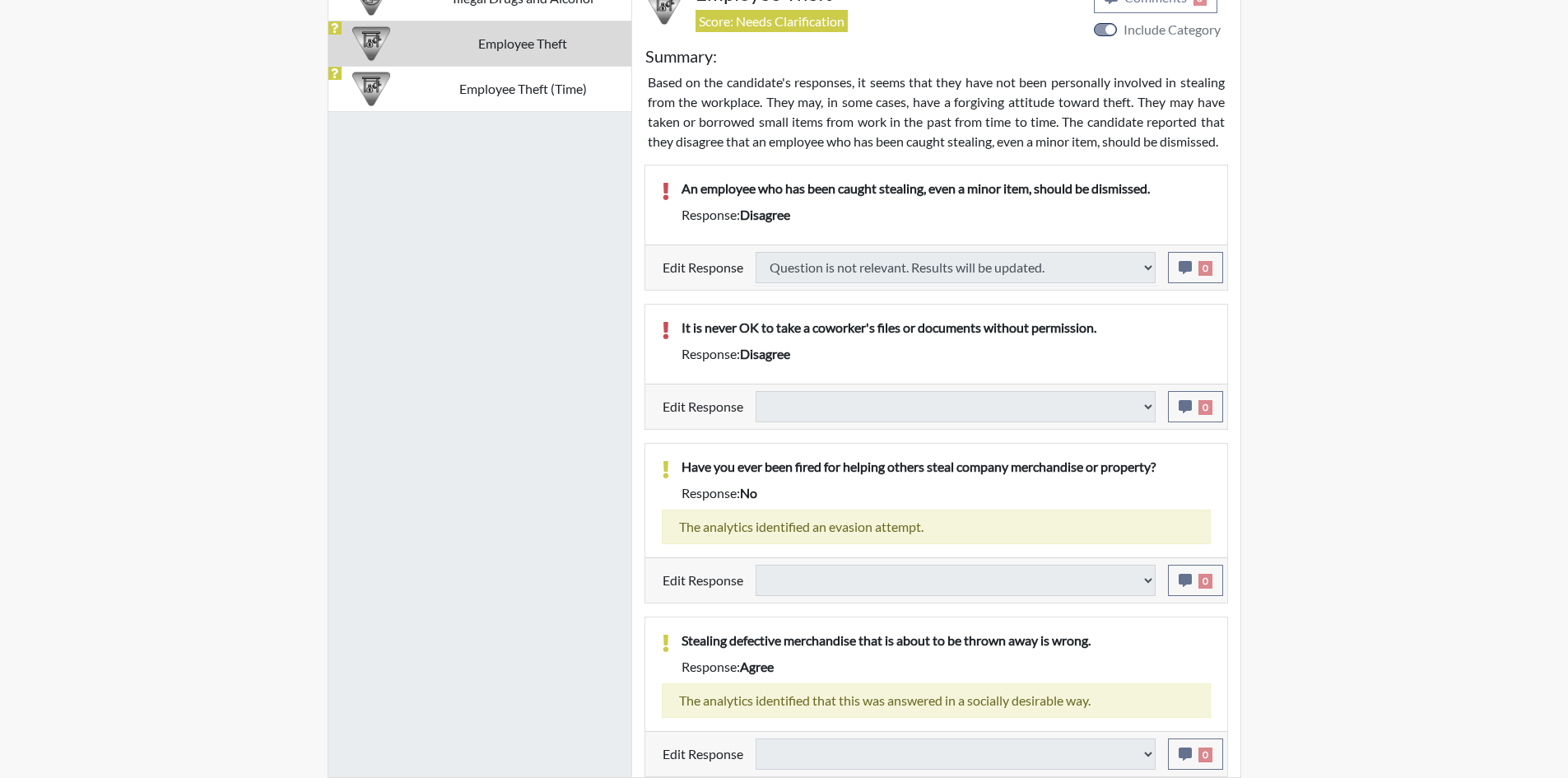
select select
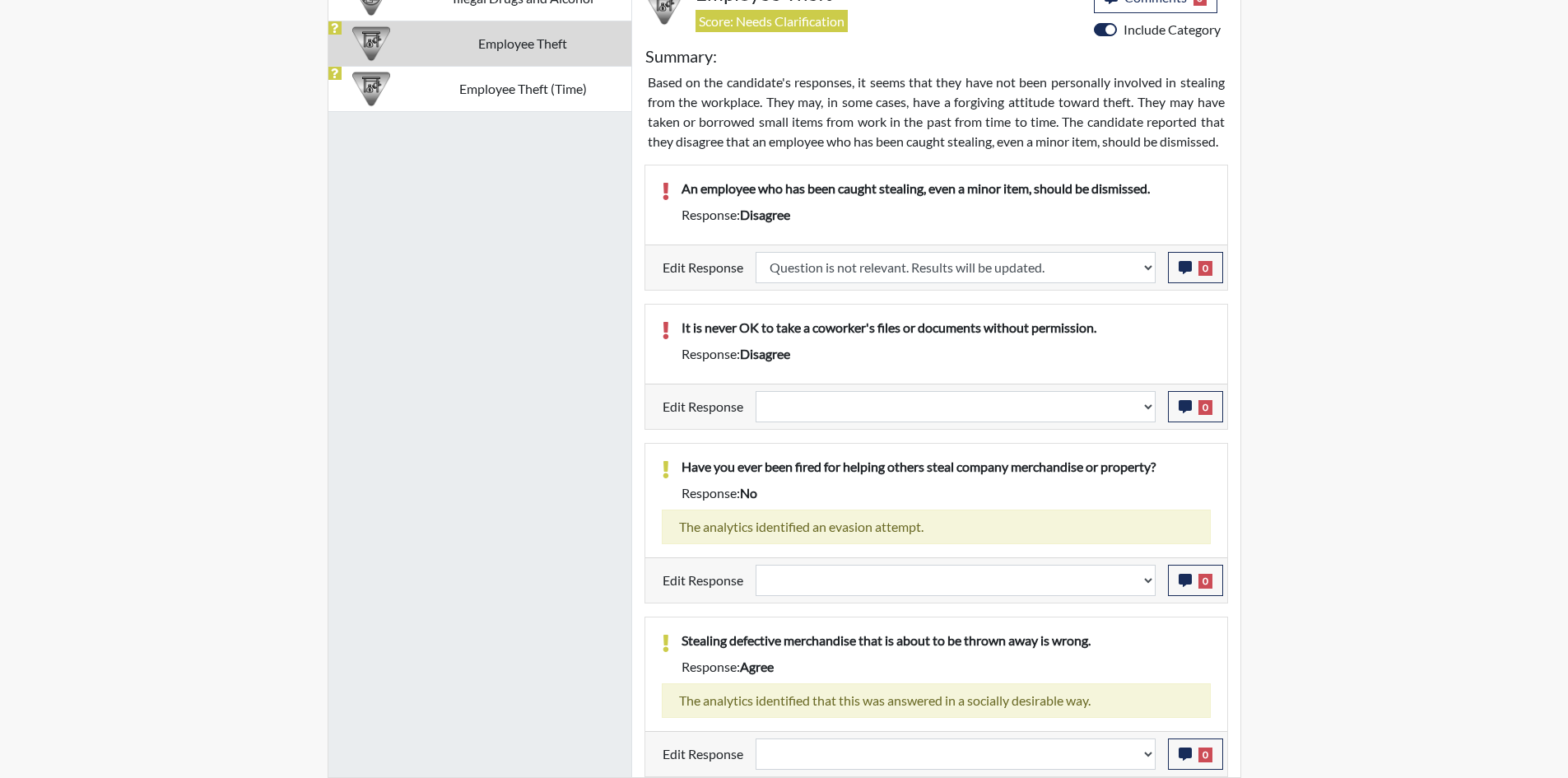
scroll to position [274, 684]
click at [835, 395] on select "Question is not relevant. Results will be updated. Reasonable explanation provi…" at bounding box center [955, 406] width 400 height 32
select select "irrelevant"
click at [756, 391] on select "Question is not relevant. Results will be updated. Reasonable explanation provi…" at bounding box center [955, 406] width 400 height 32
select select
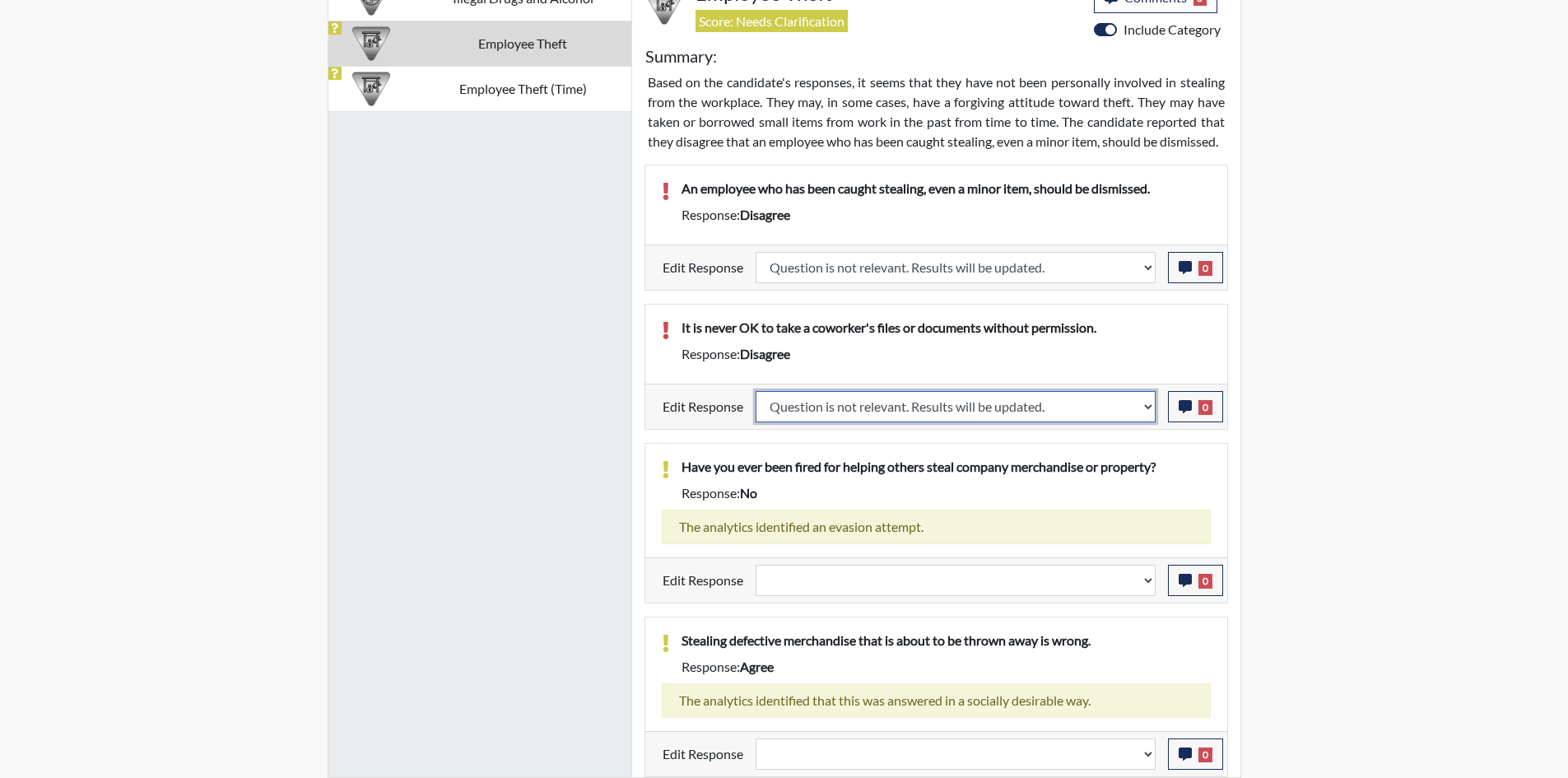
select select
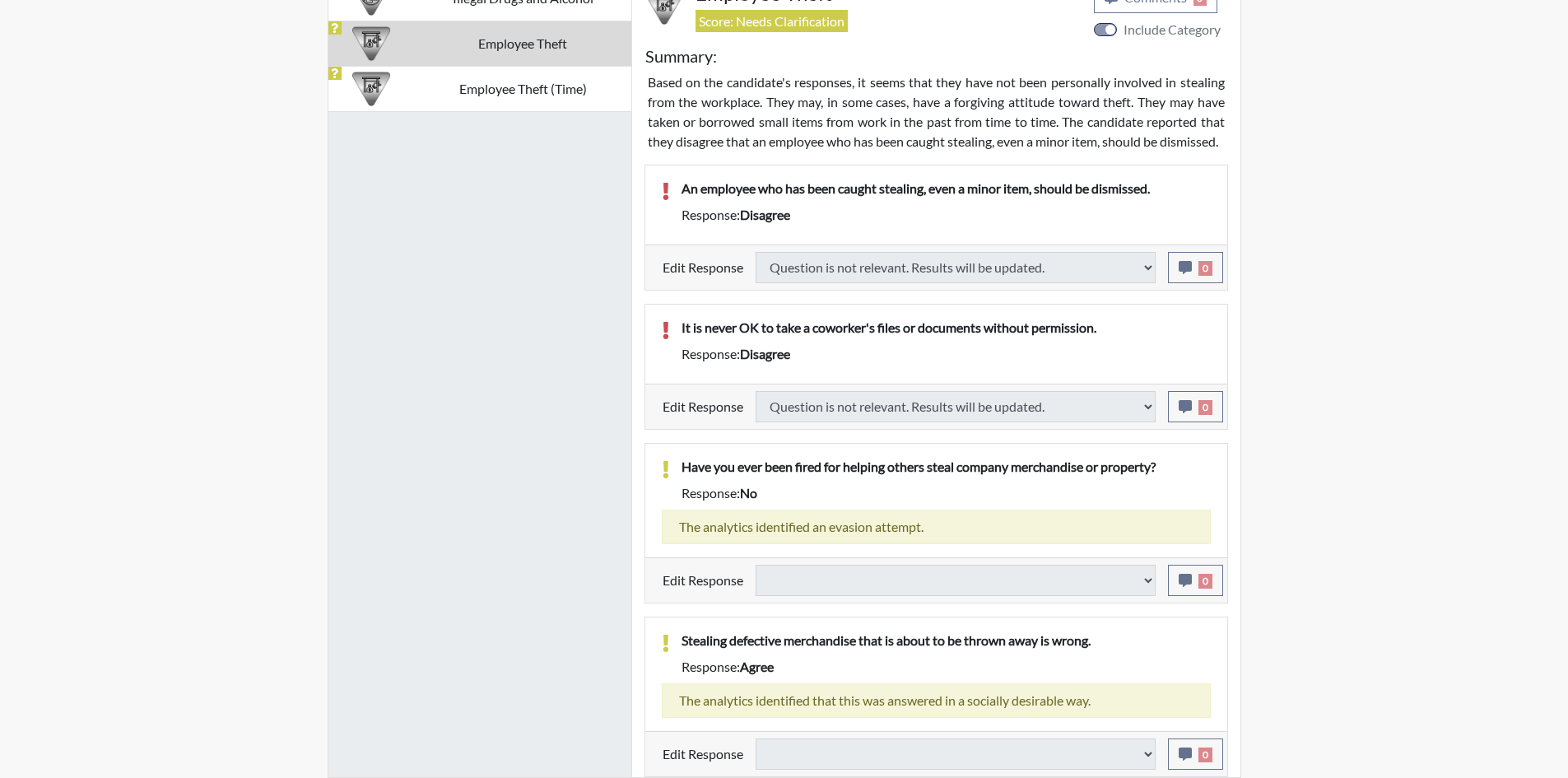
select select
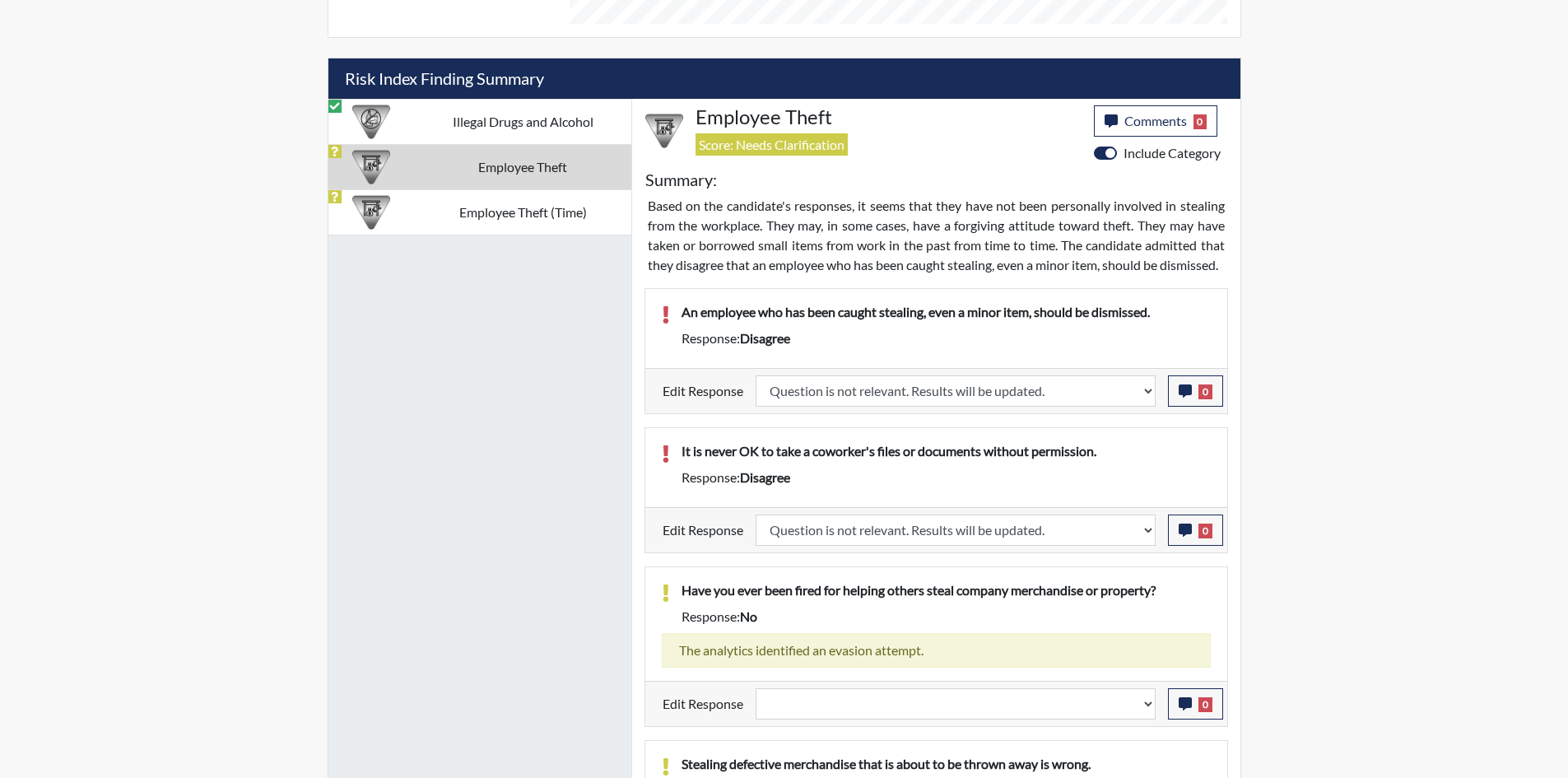
scroll to position [1114, 0]
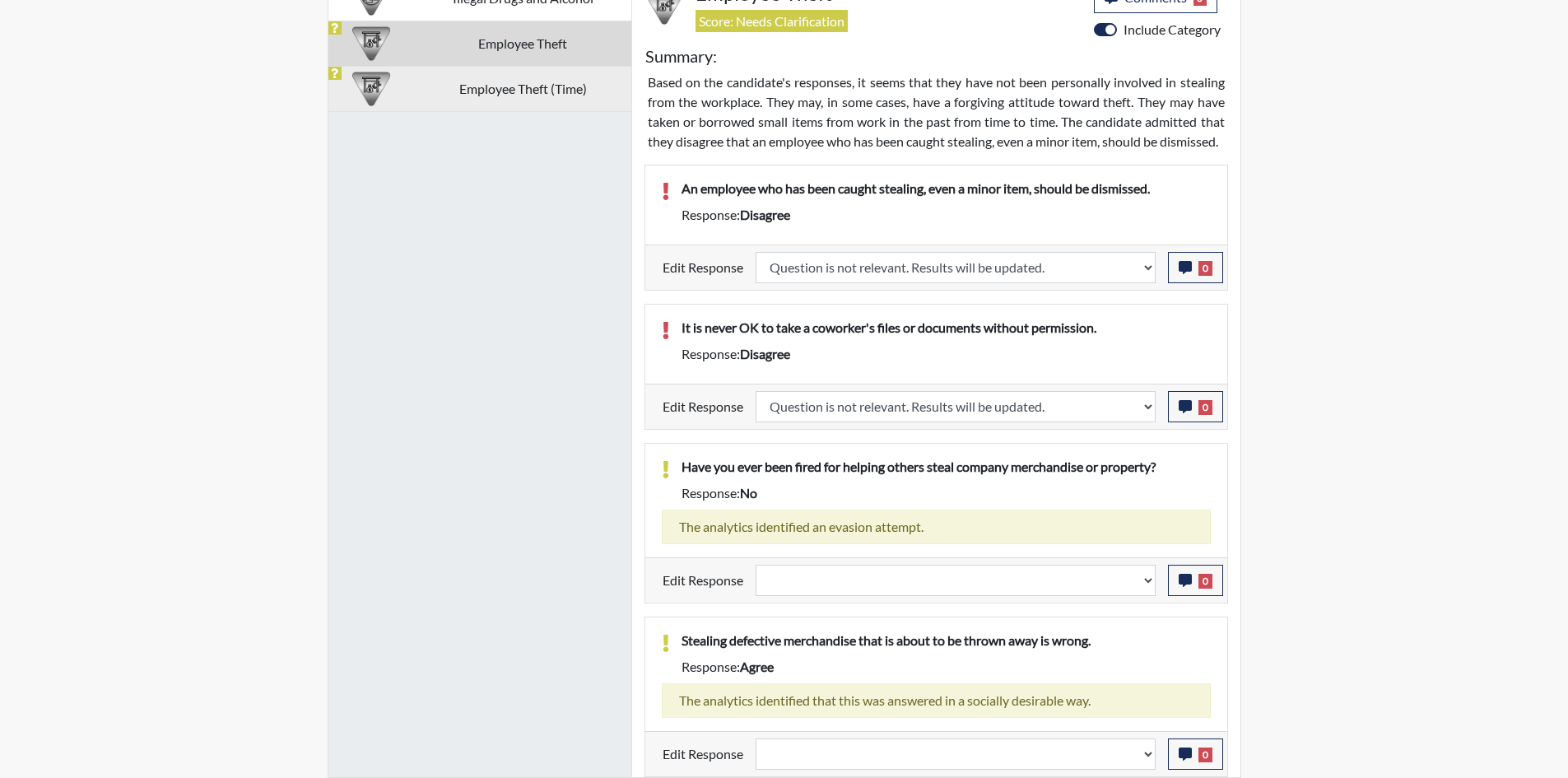
click at [512, 72] on td "Employee Theft (Time)" at bounding box center [523, 89] width 217 height 45
select select
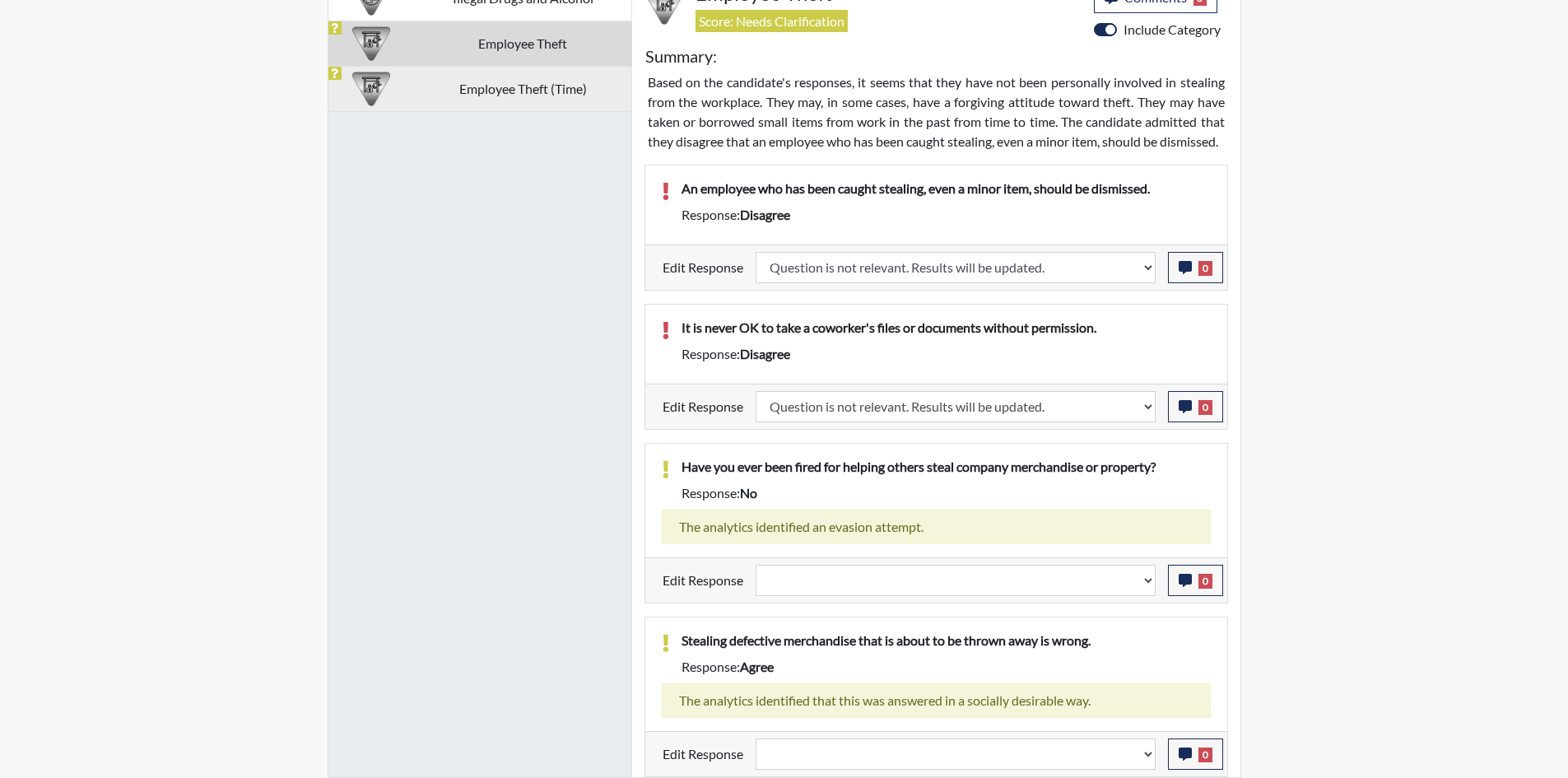
select select
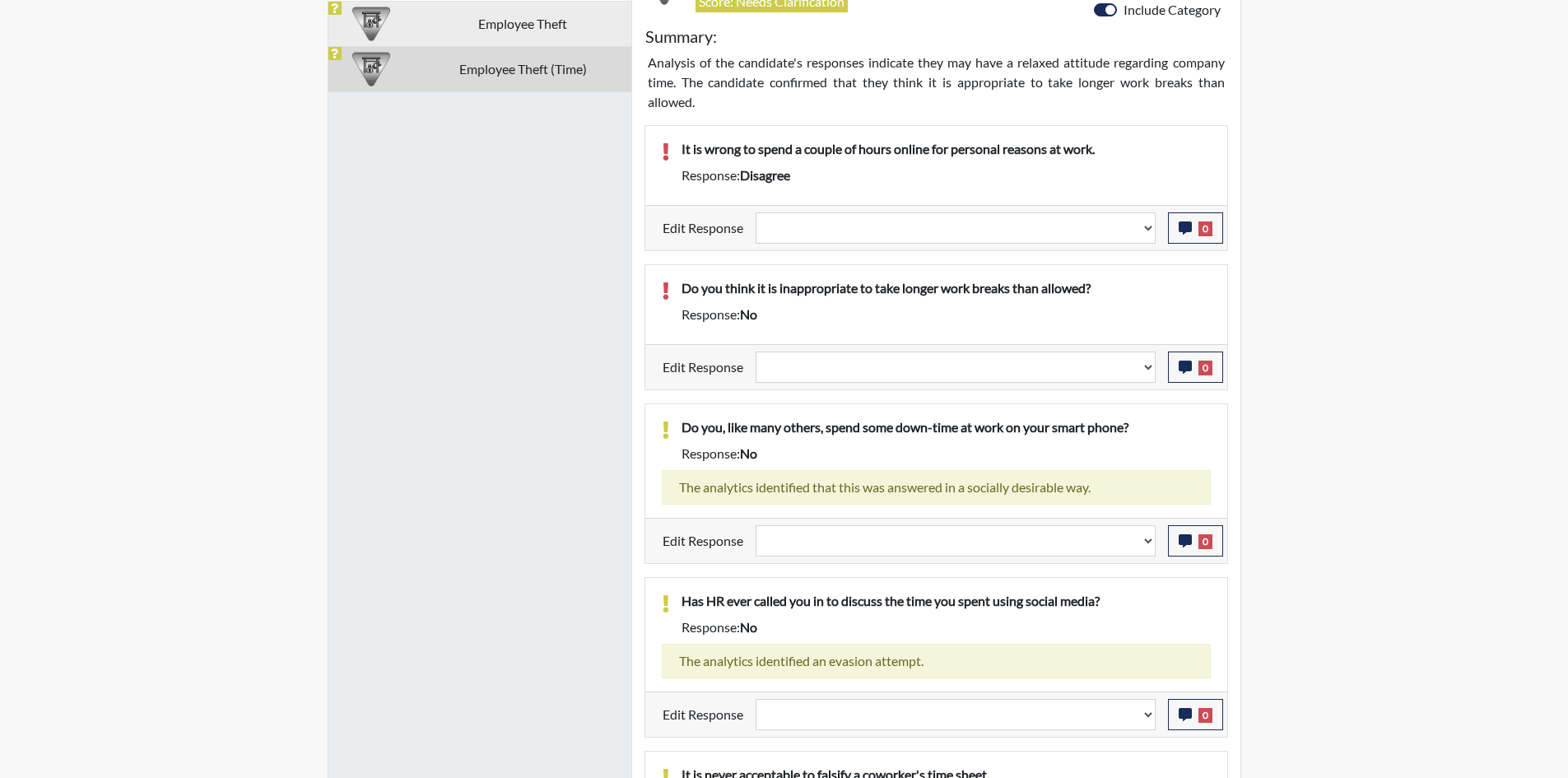
click at [525, 19] on td "Employee Theft" at bounding box center [523, 24] width 217 height 45
select select
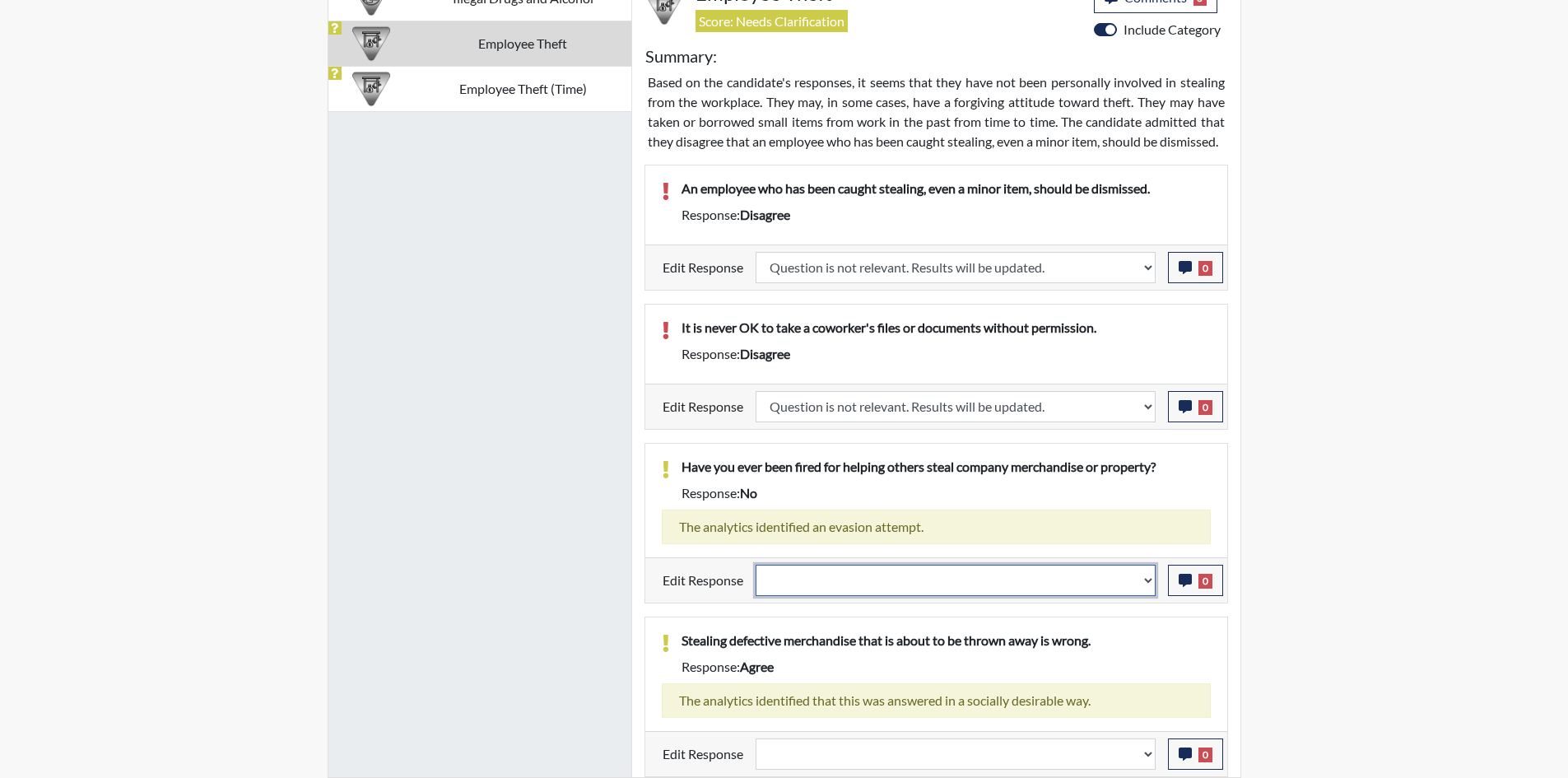
click at [873, 576] on select "Question is not relevant. Results will be updated. Reasonable explanation provi…" at bounding box center [955, 580] width 400 height 32
select select "irrelevant"
click at [756, 565] on select "Question is not relevant. Results will be updated. Reasonable explanation provi…" at bounding box center [955, 580] width 400 height 32
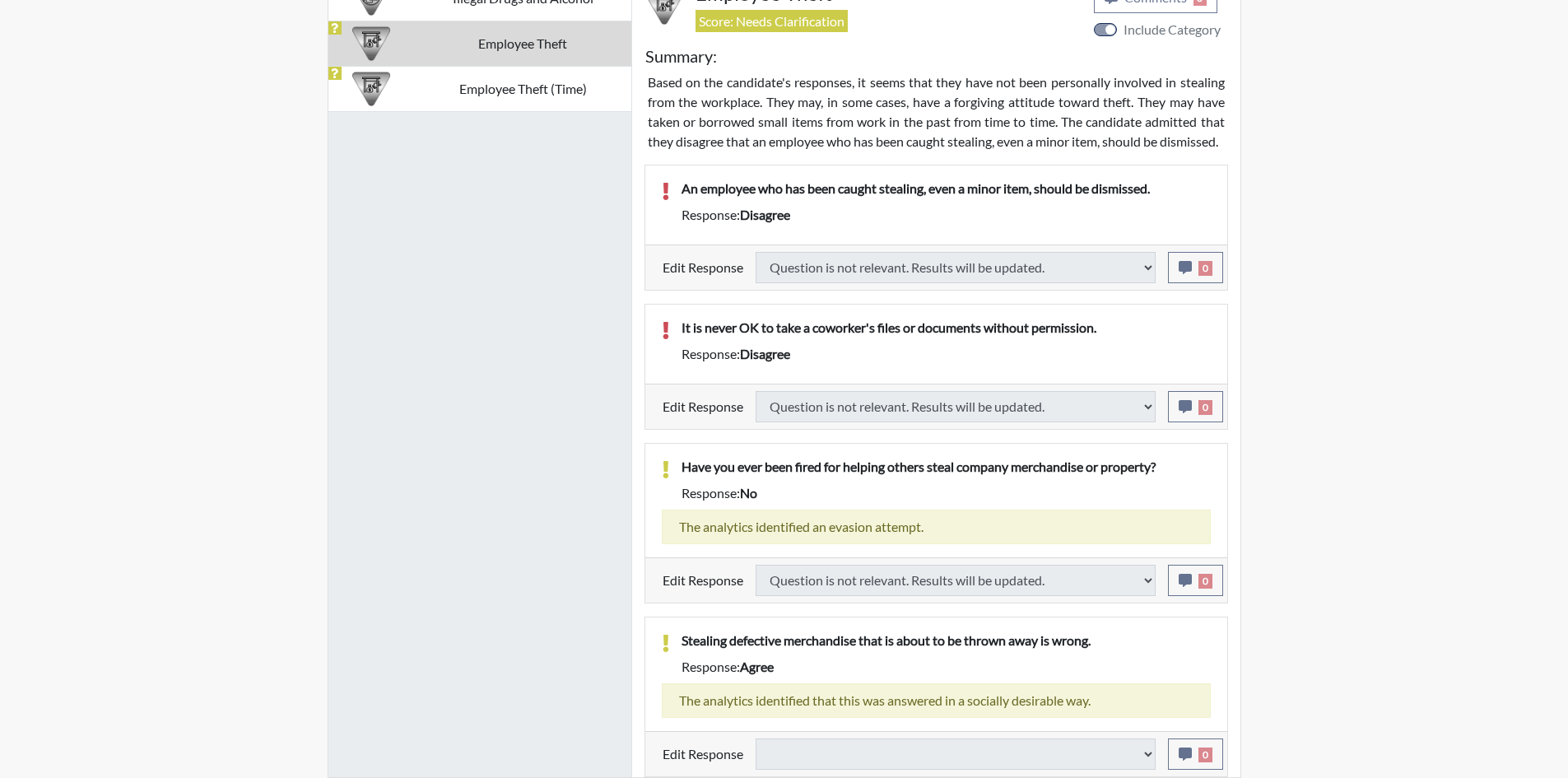
select select
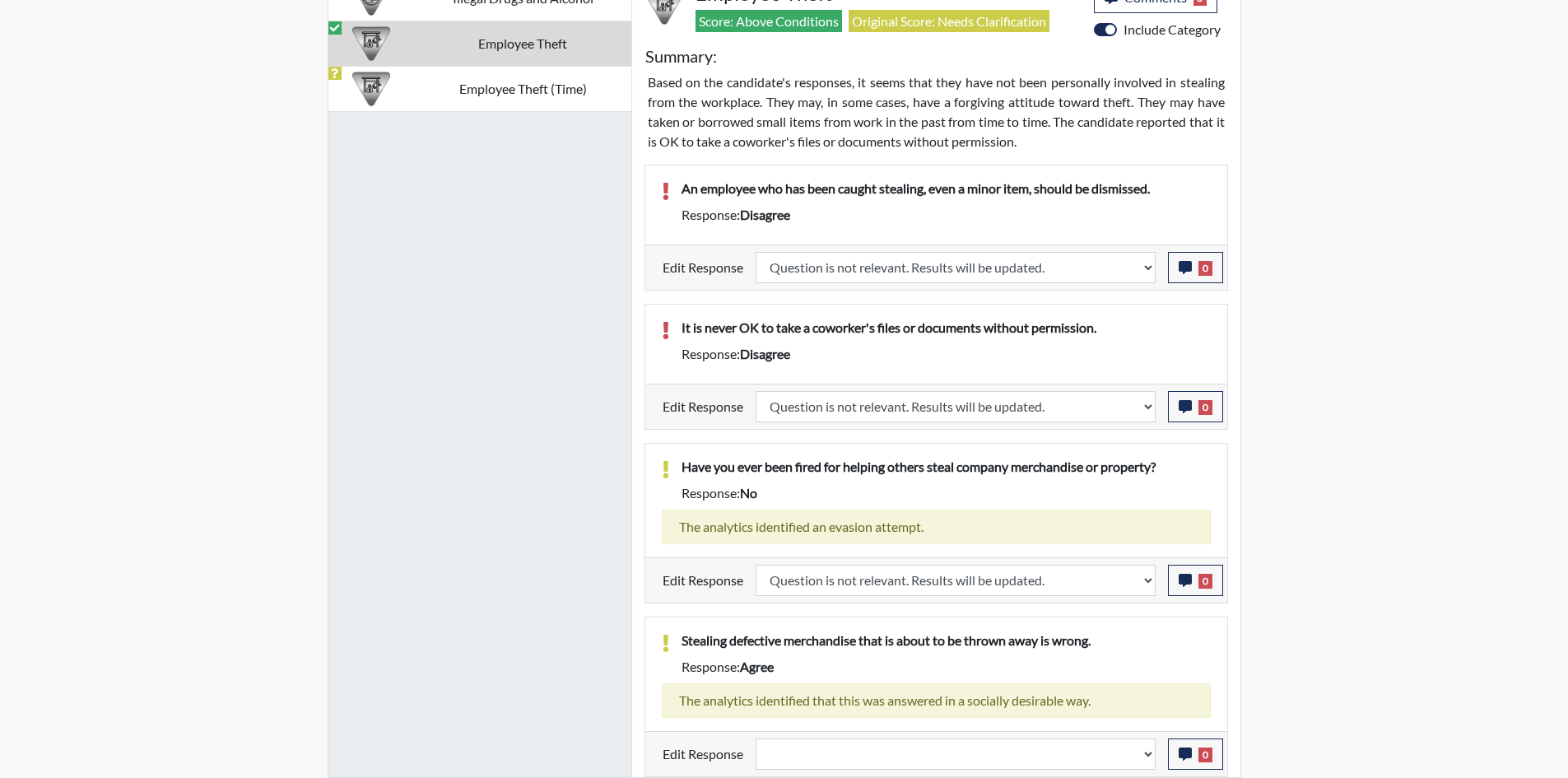
scroll to position [1094, 0]
click at [854, 745] on select "Question is not relevant. Results will be updated. Reasonable explanation provi…" at bounding box center [955, 754] width 400 height 32
click at [432, 365] on div "Illegal Drugs and Alcohol Employee Theft Employee Theft (Time)" at bounding box center [479, 376] width 304 height 802
click at [453, 83] on td "Employee Theft (Time)" at bounding box center [523, 89] width 217 height 45
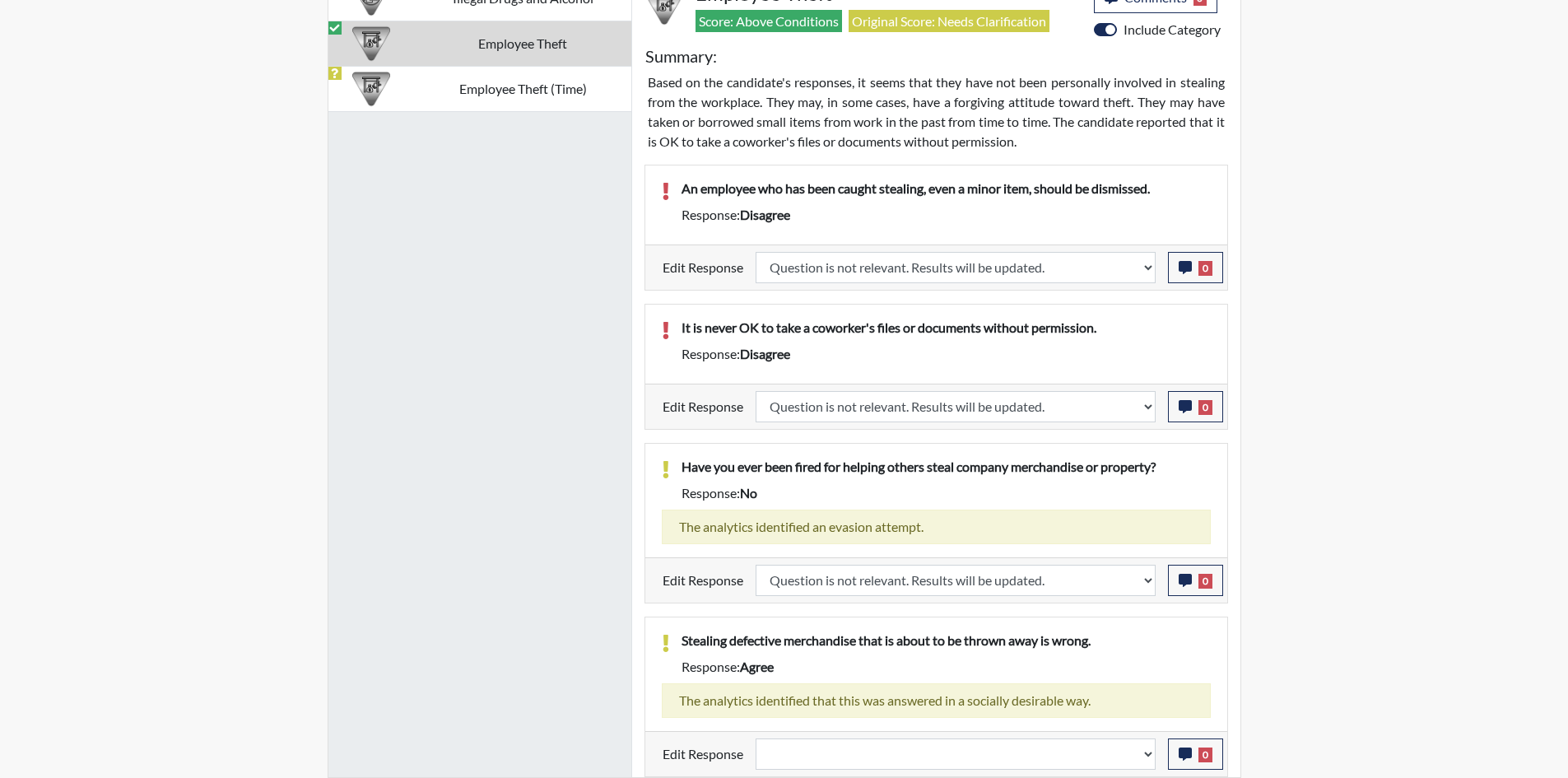
select select
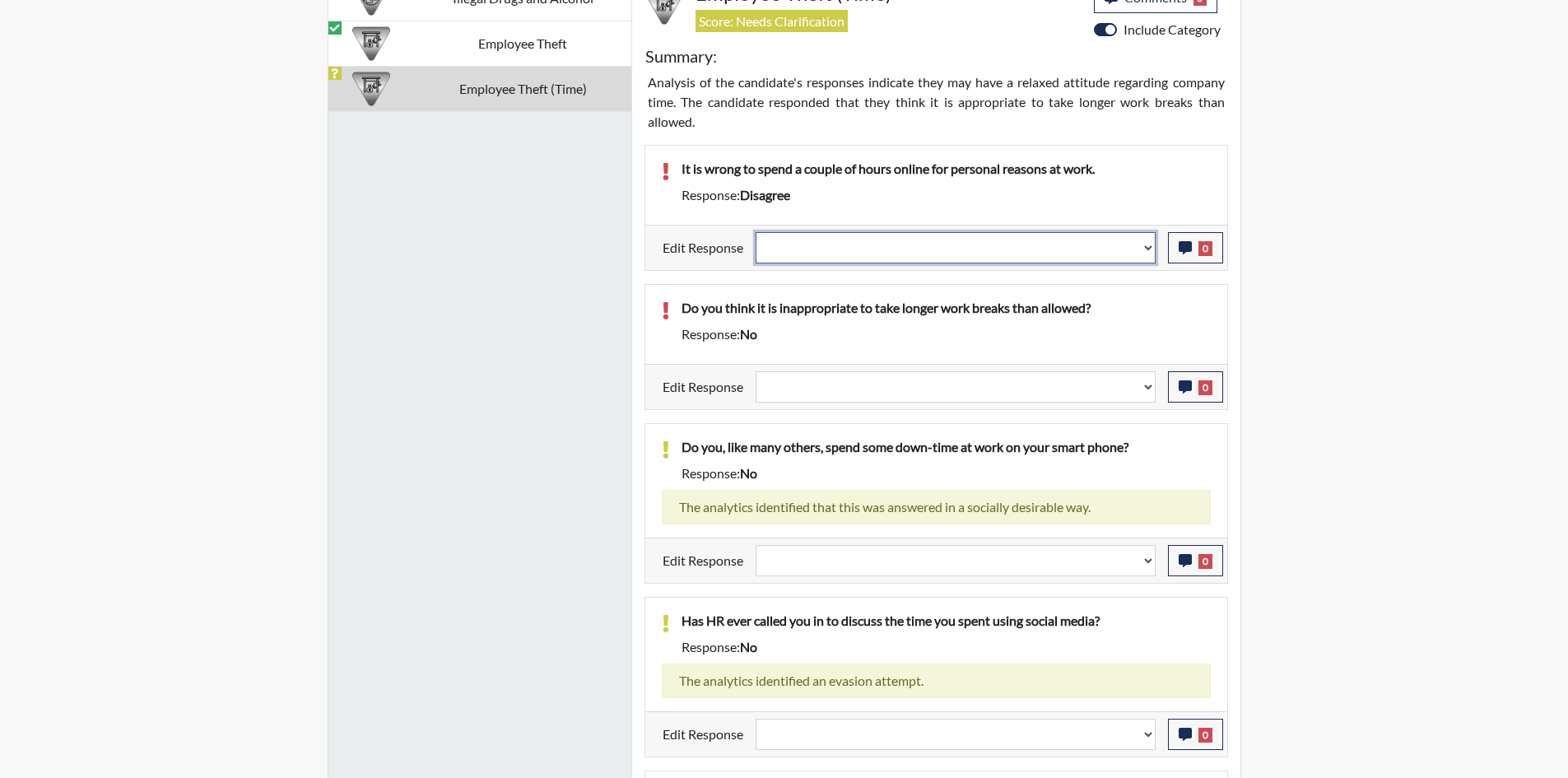
click at [869, 246] on select "Question is not relevant. Results will be updated. Reasonable explanation provi…" at bounding box center [955, 248] width 400 height 32
select select "reasonable-explanation-provided"
click at [756, 232] on select "Question is not relevant. Results will be updated. Reasonable explanation provi…" at bounding box center [955, 248] width 400 height 32
select select
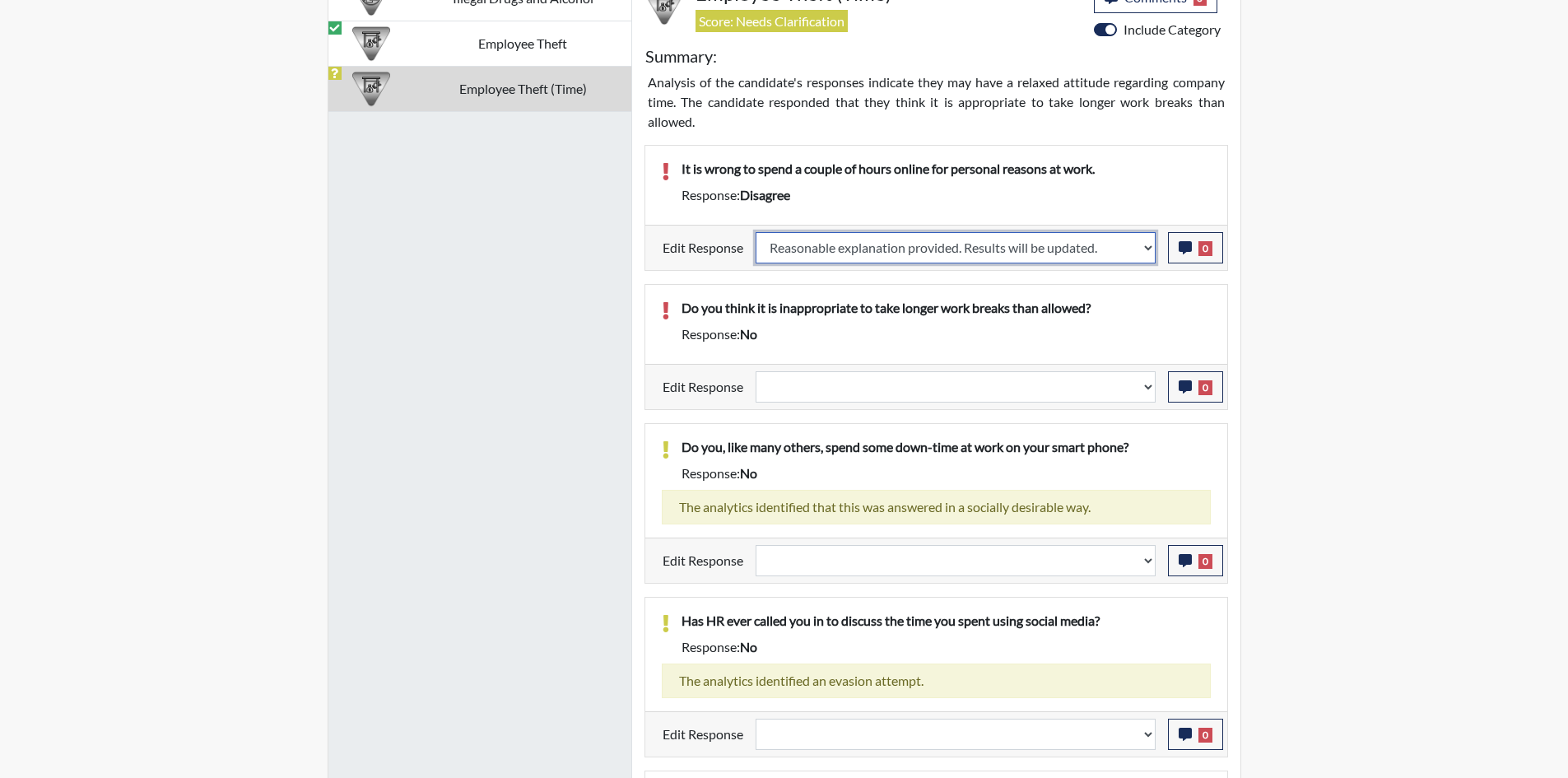
select select
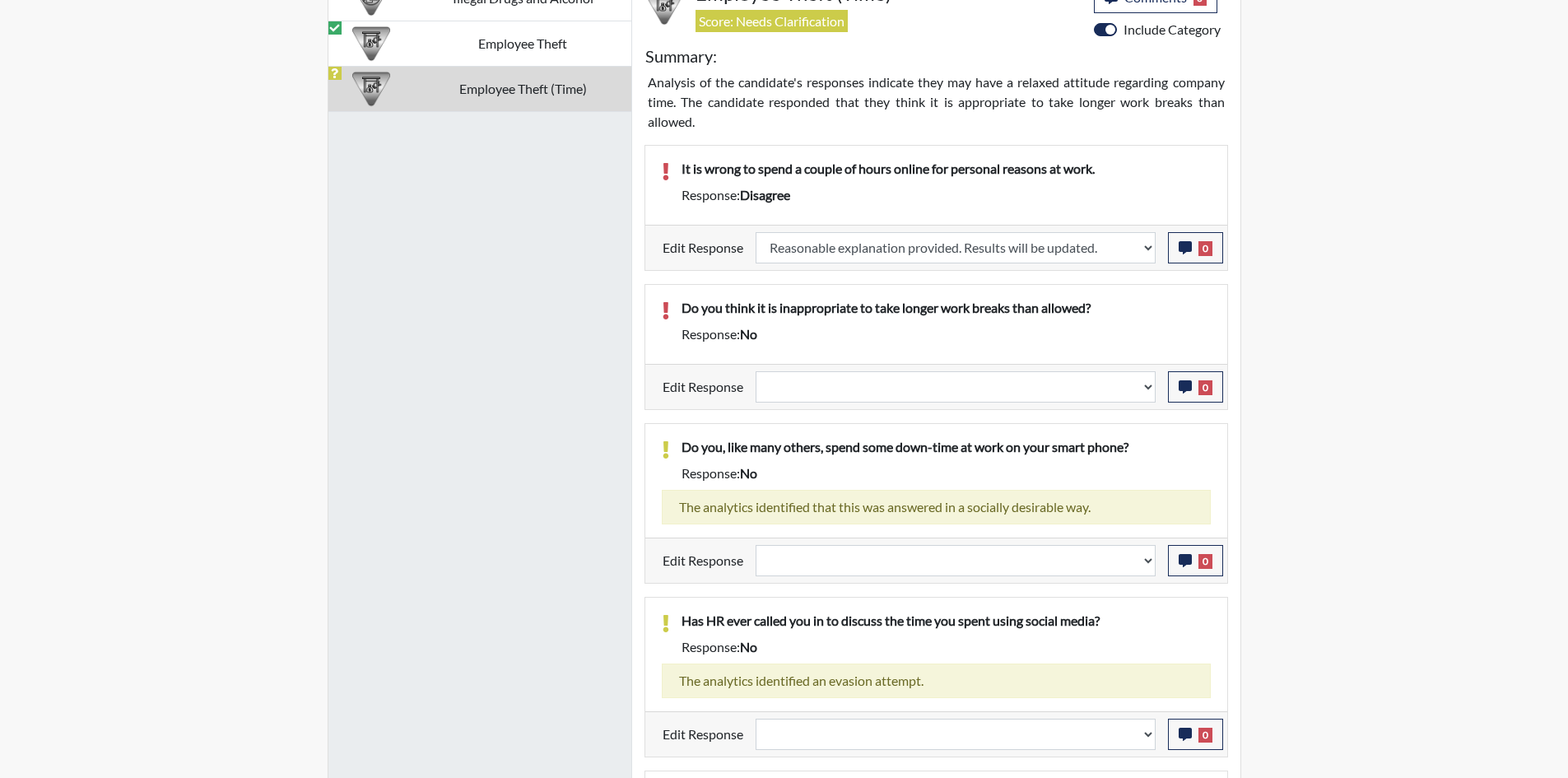
select select
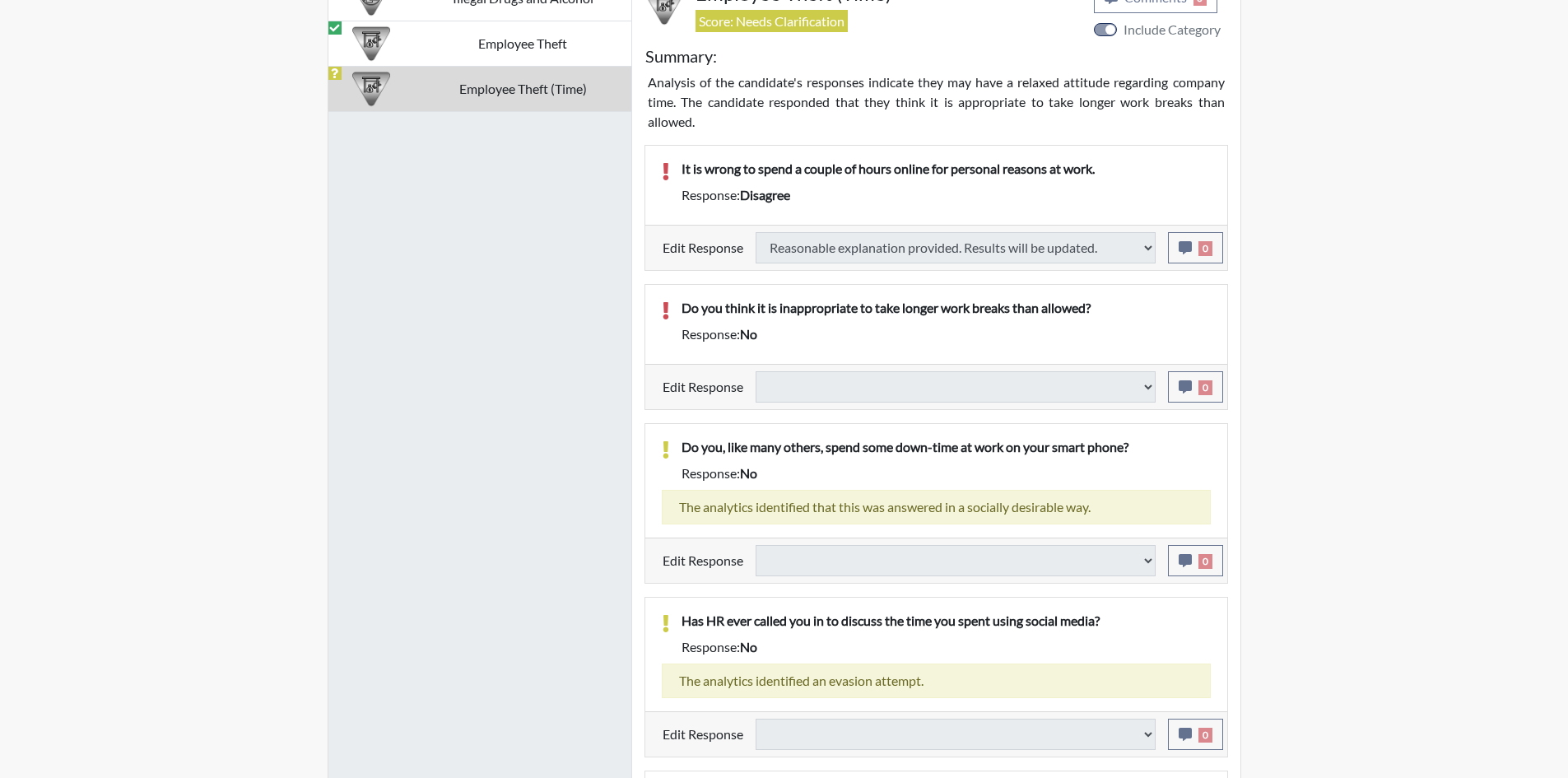
select select
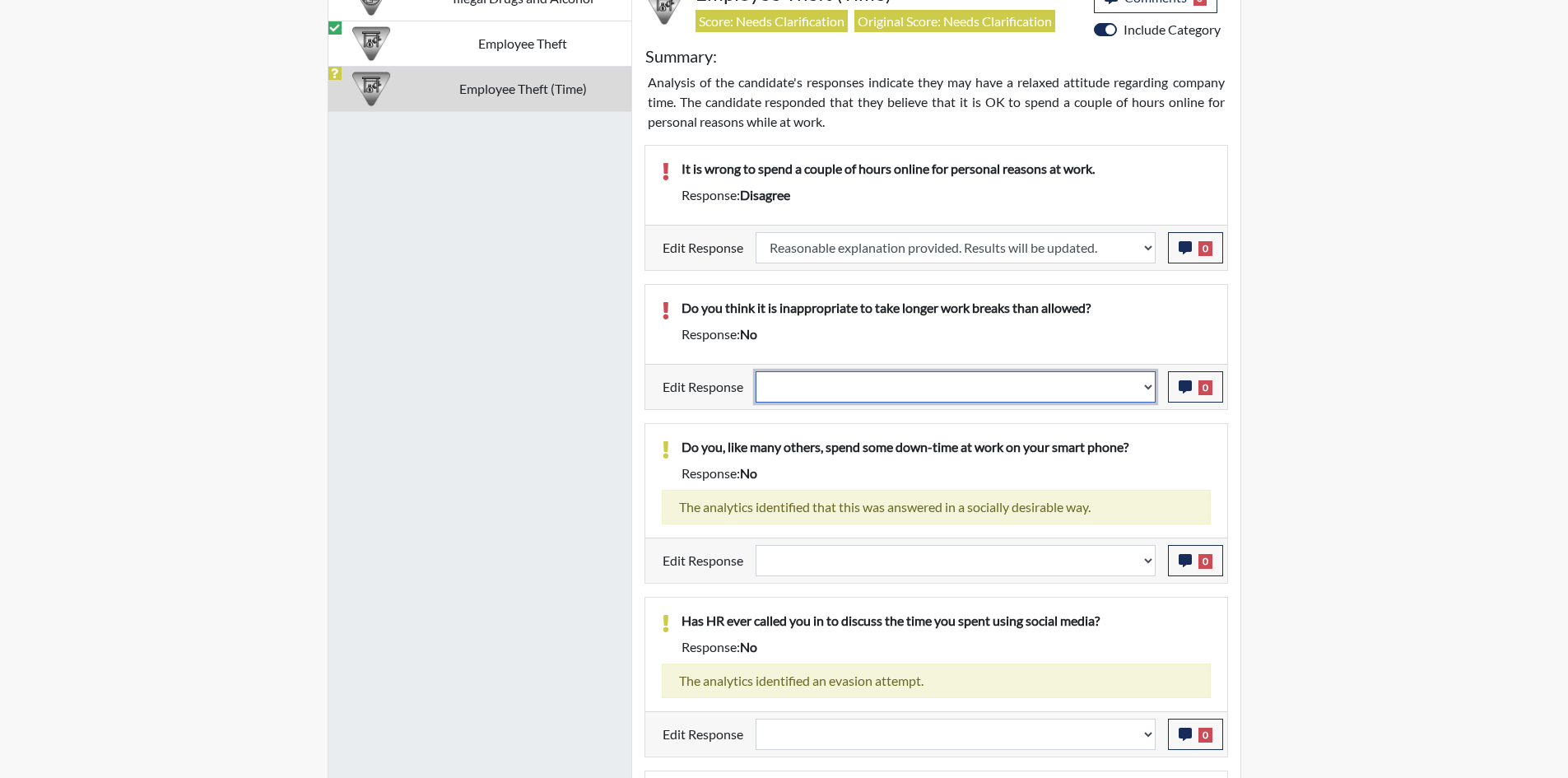
click at [807, 386] on select "Question is not relevant. Results will be updated. Reasonable explanation provi…" at bounding box center [955, 387] width 400 height 32
select select "reasonable-explanation-provided"
click at [756, 372] on select "Question is not relevant. Results will be updated. Reasonable explanation provi…" at bounding box center [955, 387] width 400 height 32
select select
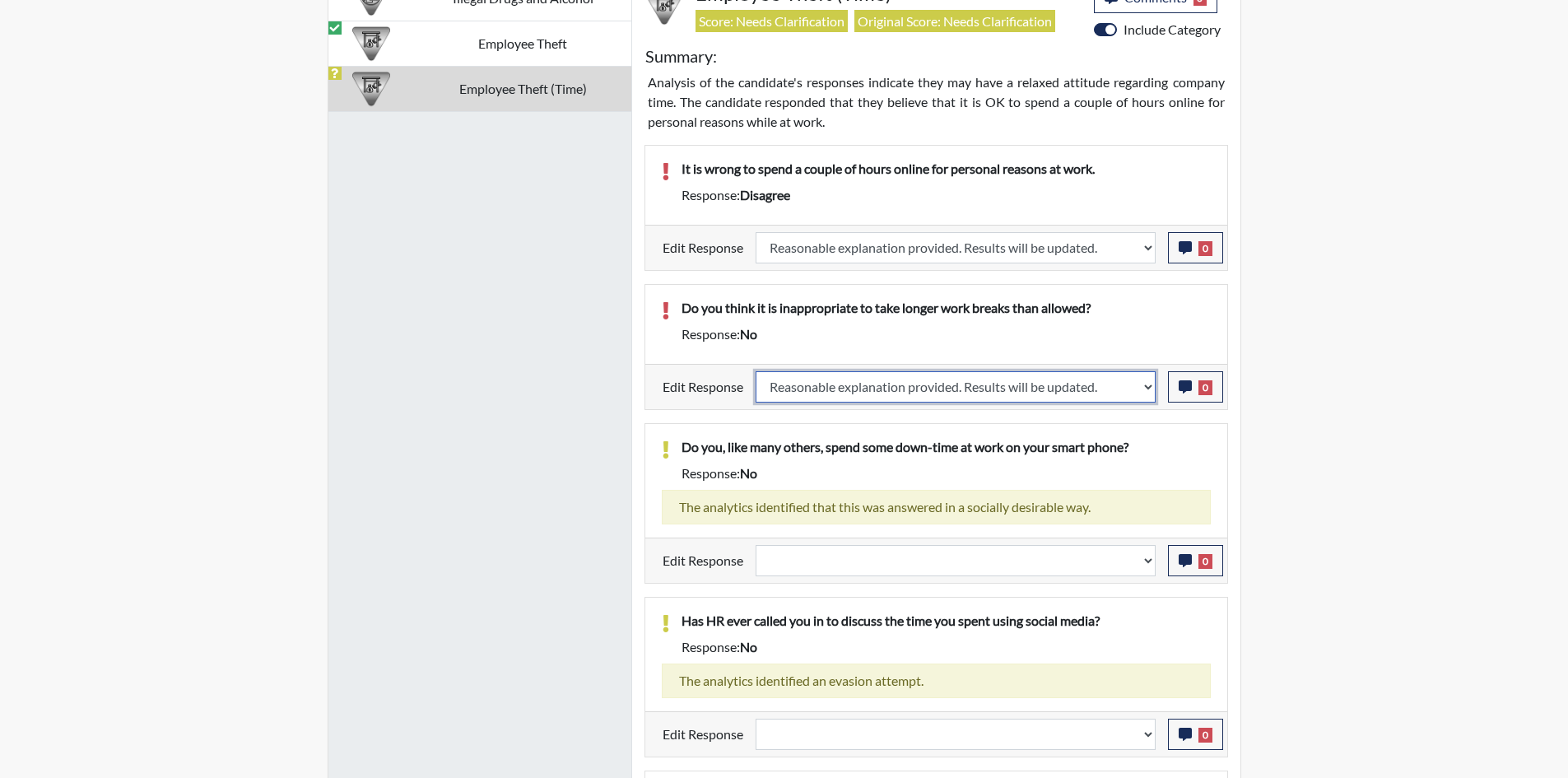
select select
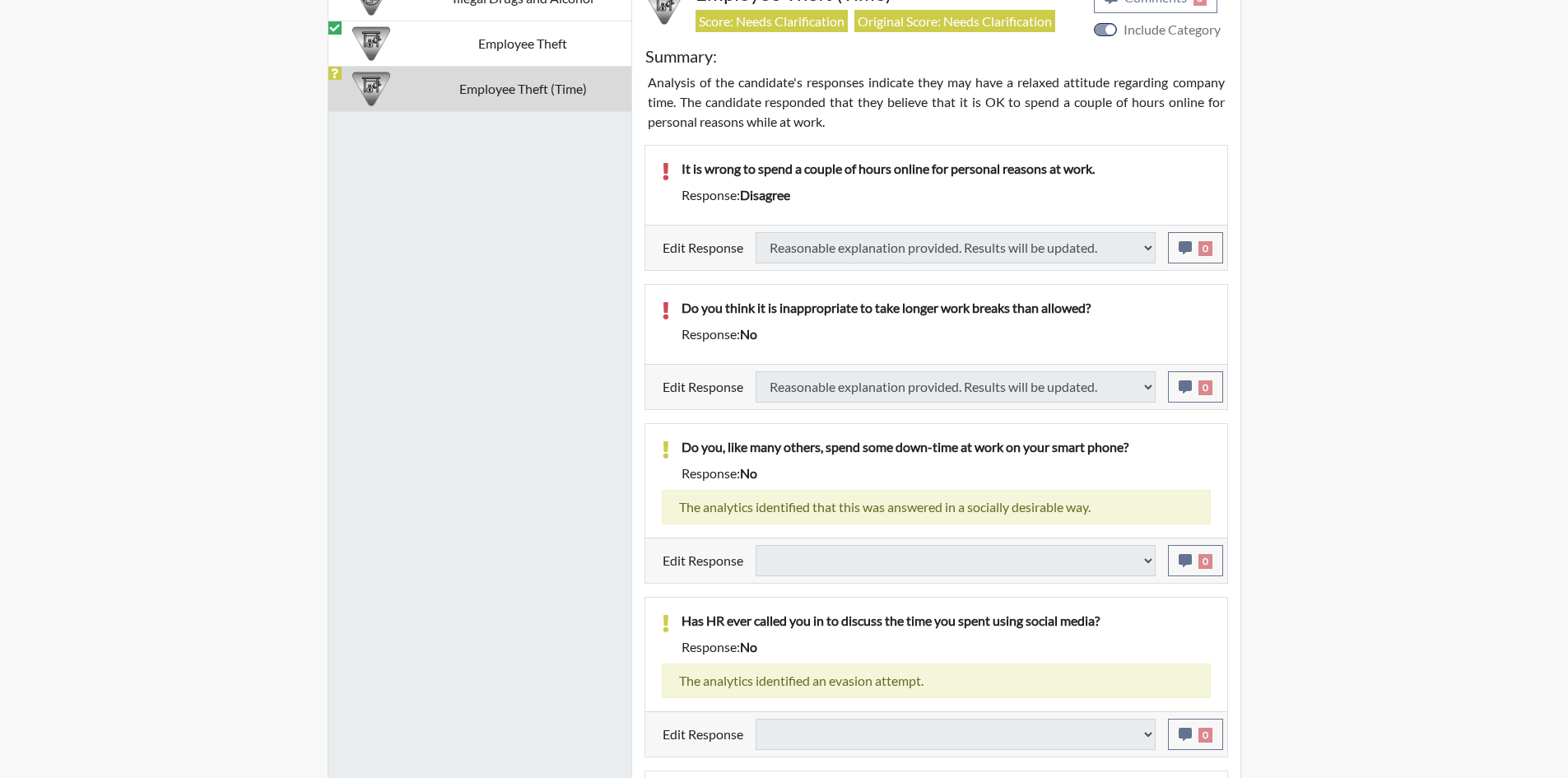
type input "Above Conditions"
select select
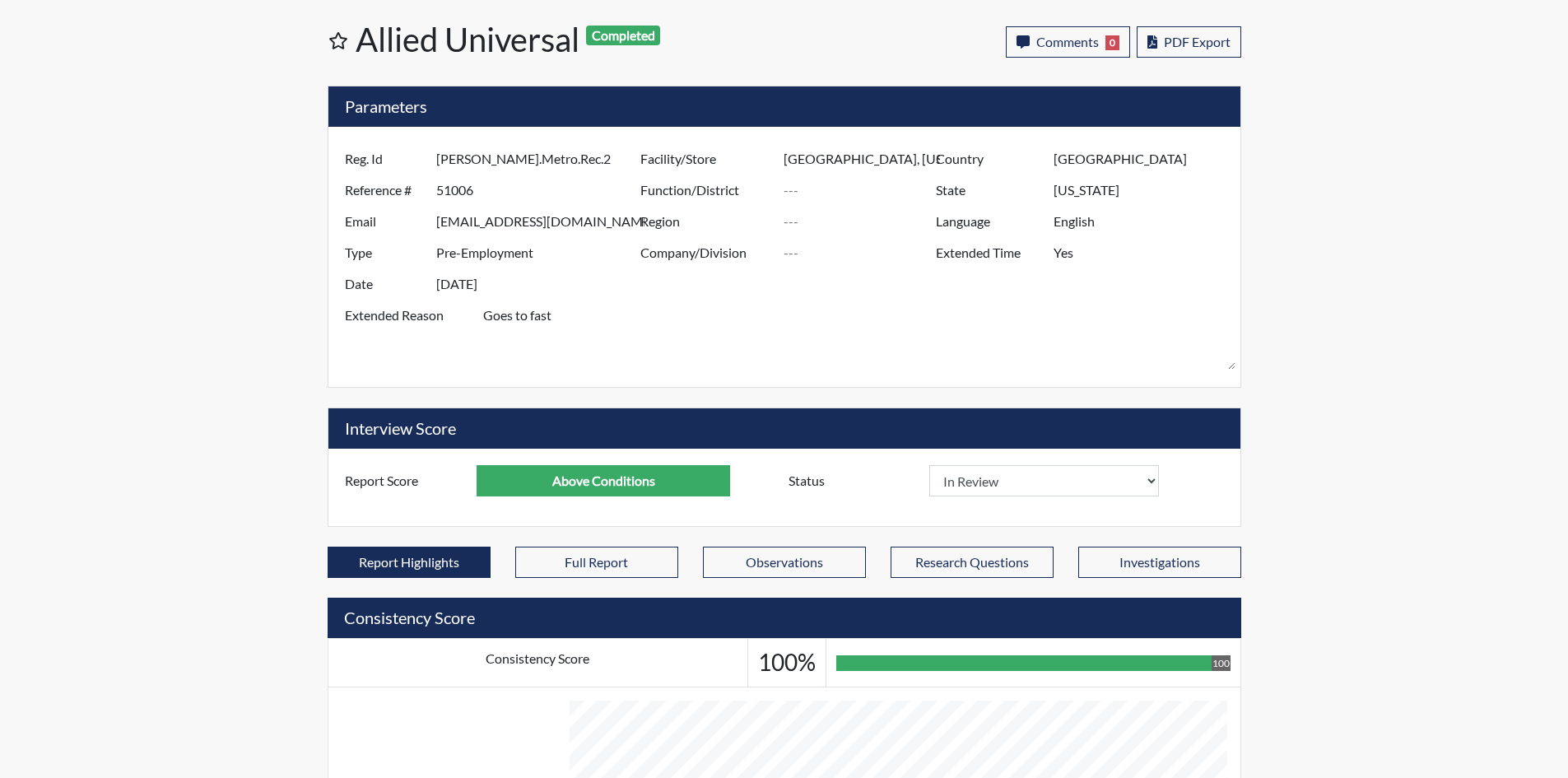
scroll to position [0, 0]
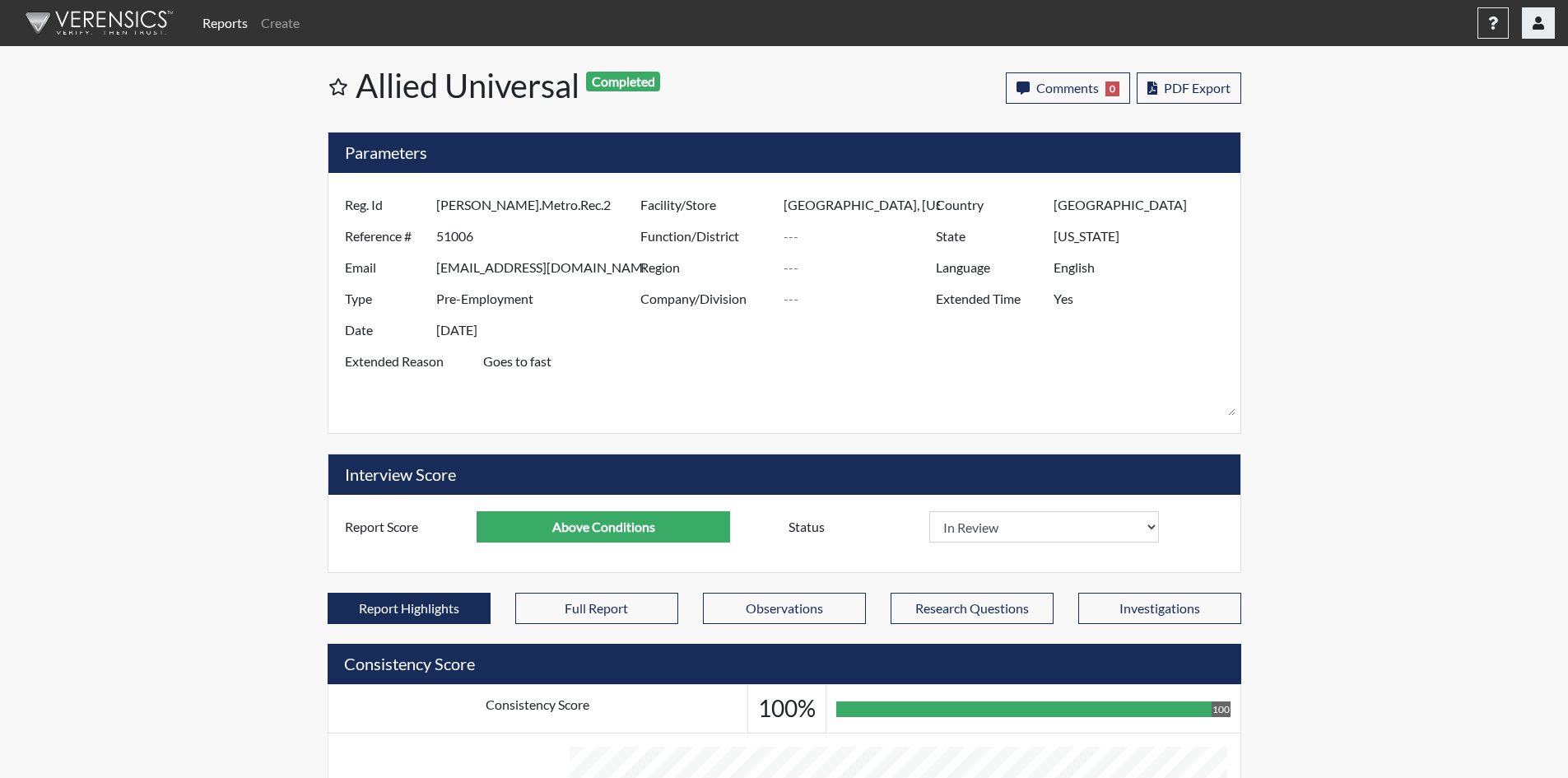
click at [1545, 23] on button "button" at bounding box center [1538, 23] width 33 height 32
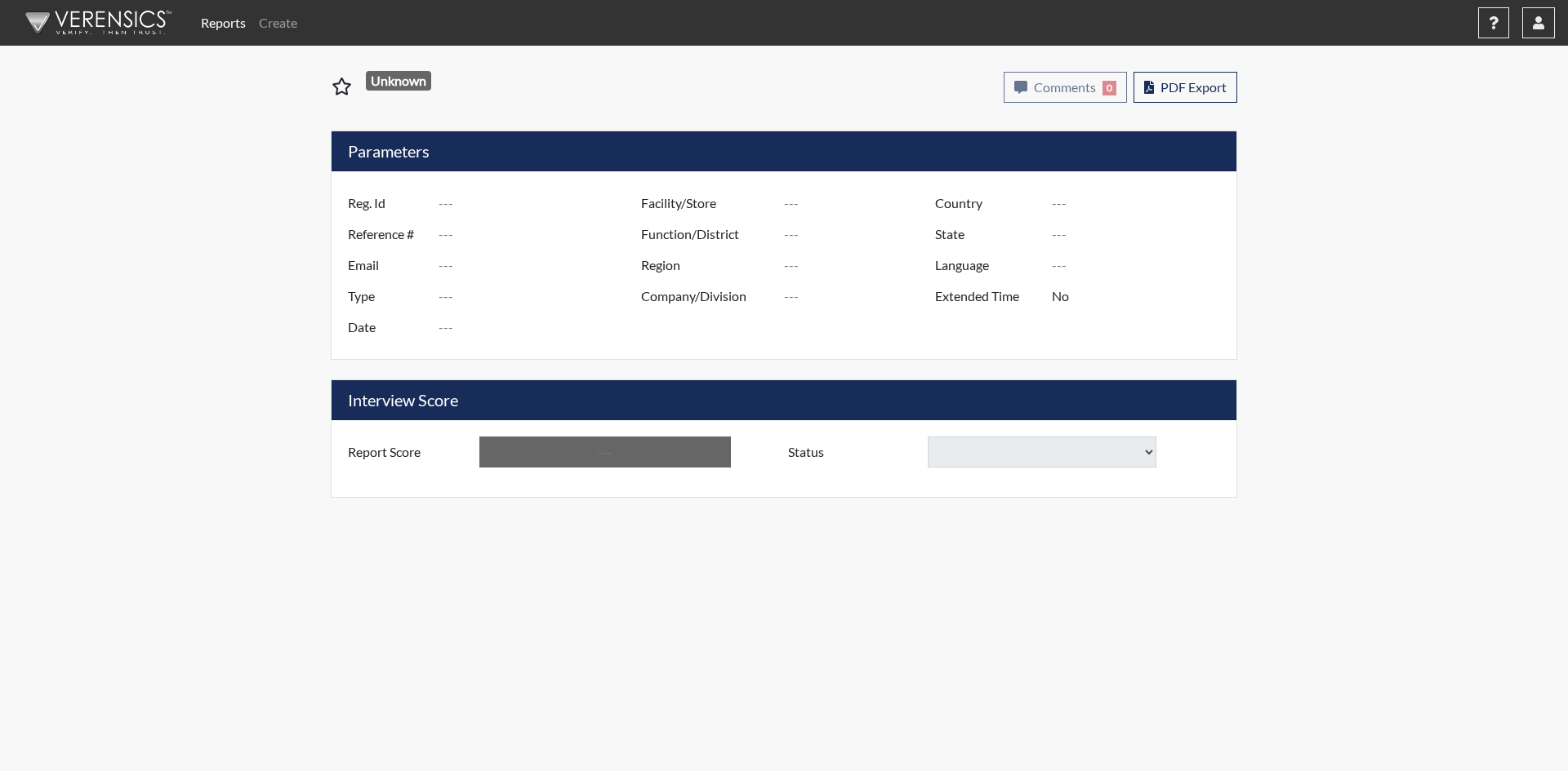
type input "[PERSON_NAME].[PERSON_NAME]"
type input "51008"
type input "[EMAIL_ADDRESS][DOMAIN_NAME]"
type input "Pre-Employment"
type input "[DATE]"
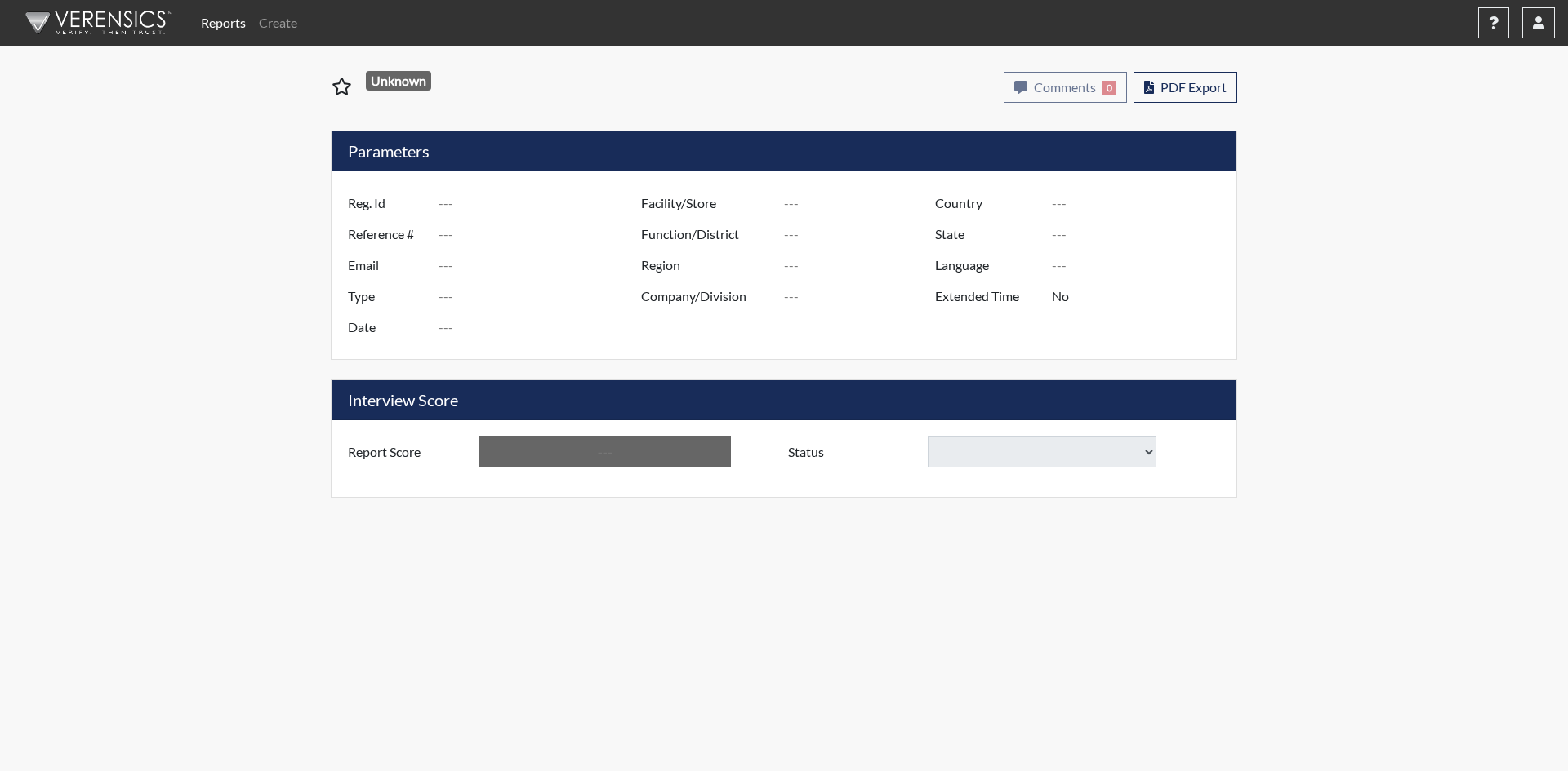
type input "[GEOGRAPHIC_DATA], [US_STATE]"
type input "[GEOGRAPHIC_DATA]"
type input "[US_STATE]"
type input "English"
type input "Yes"
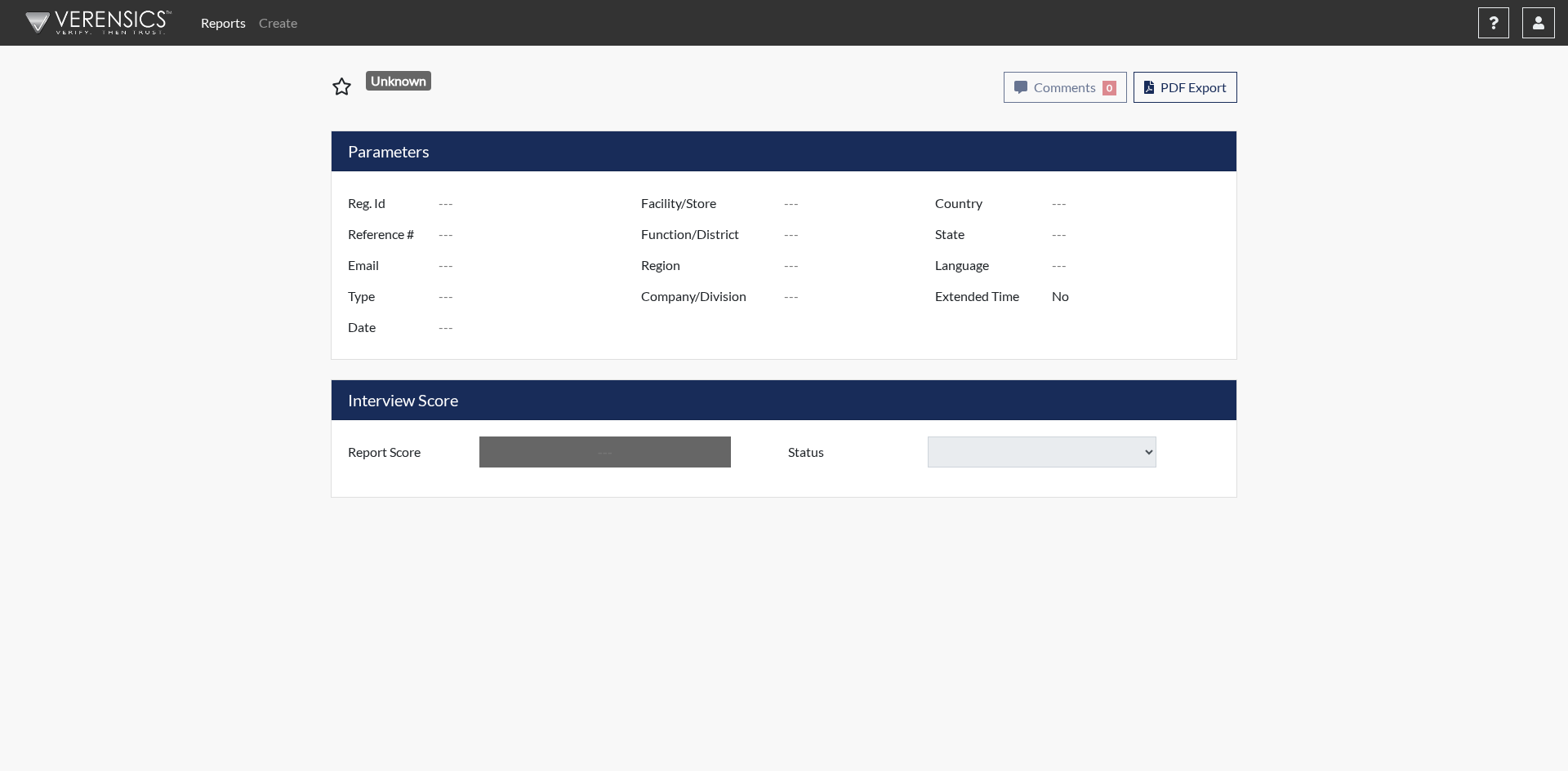
type input "Requires Clarification"
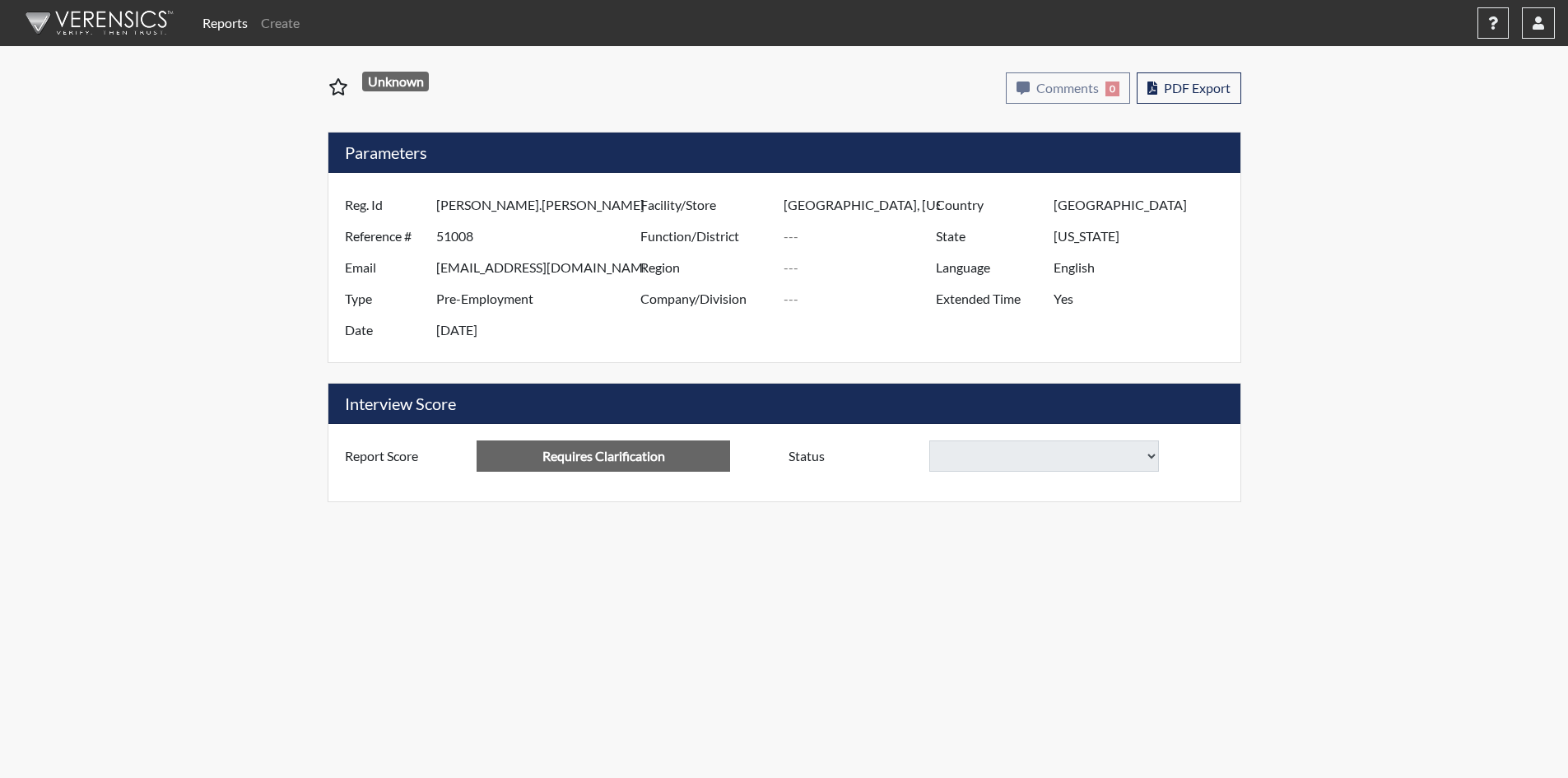
select select
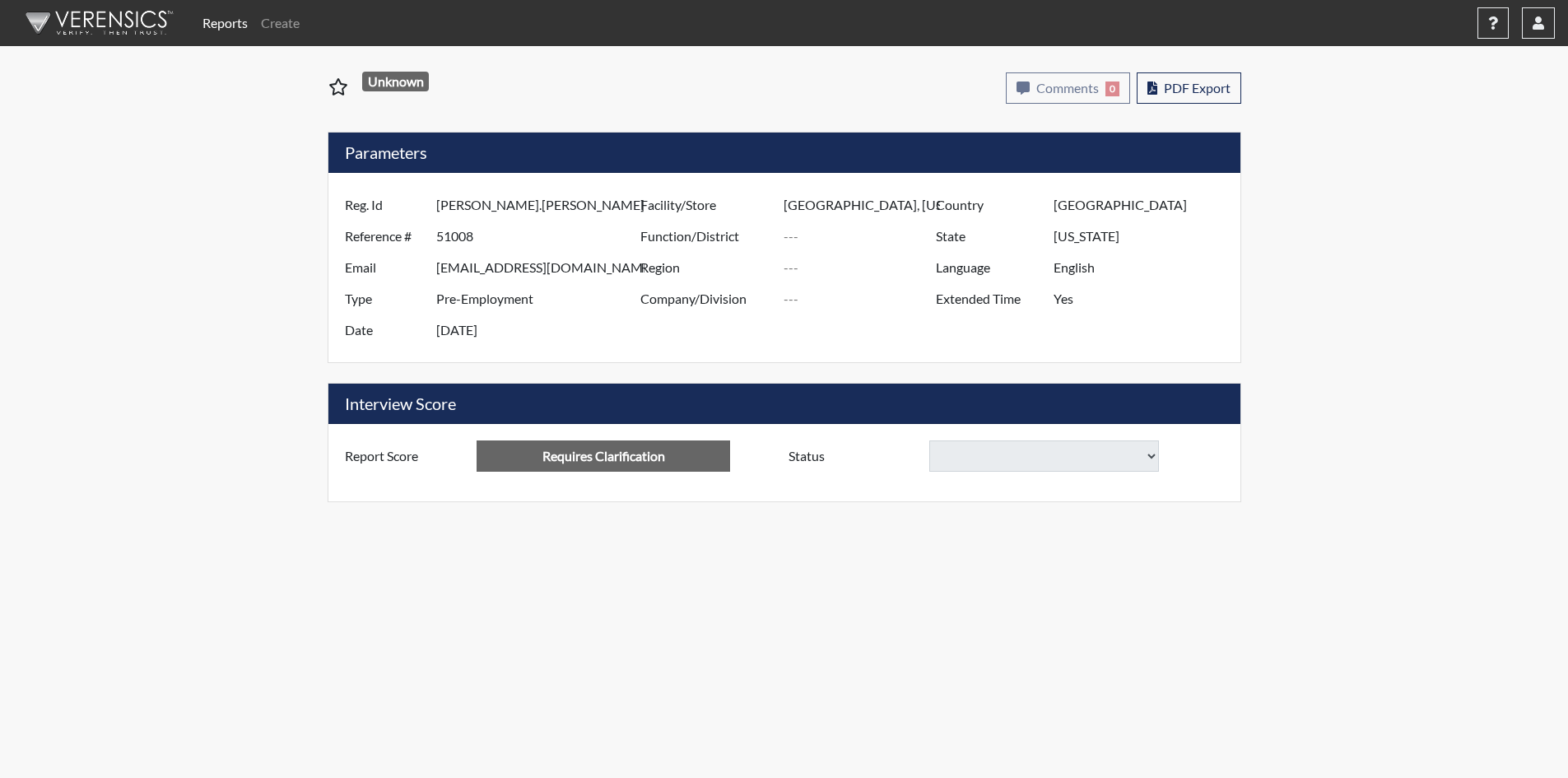
select select
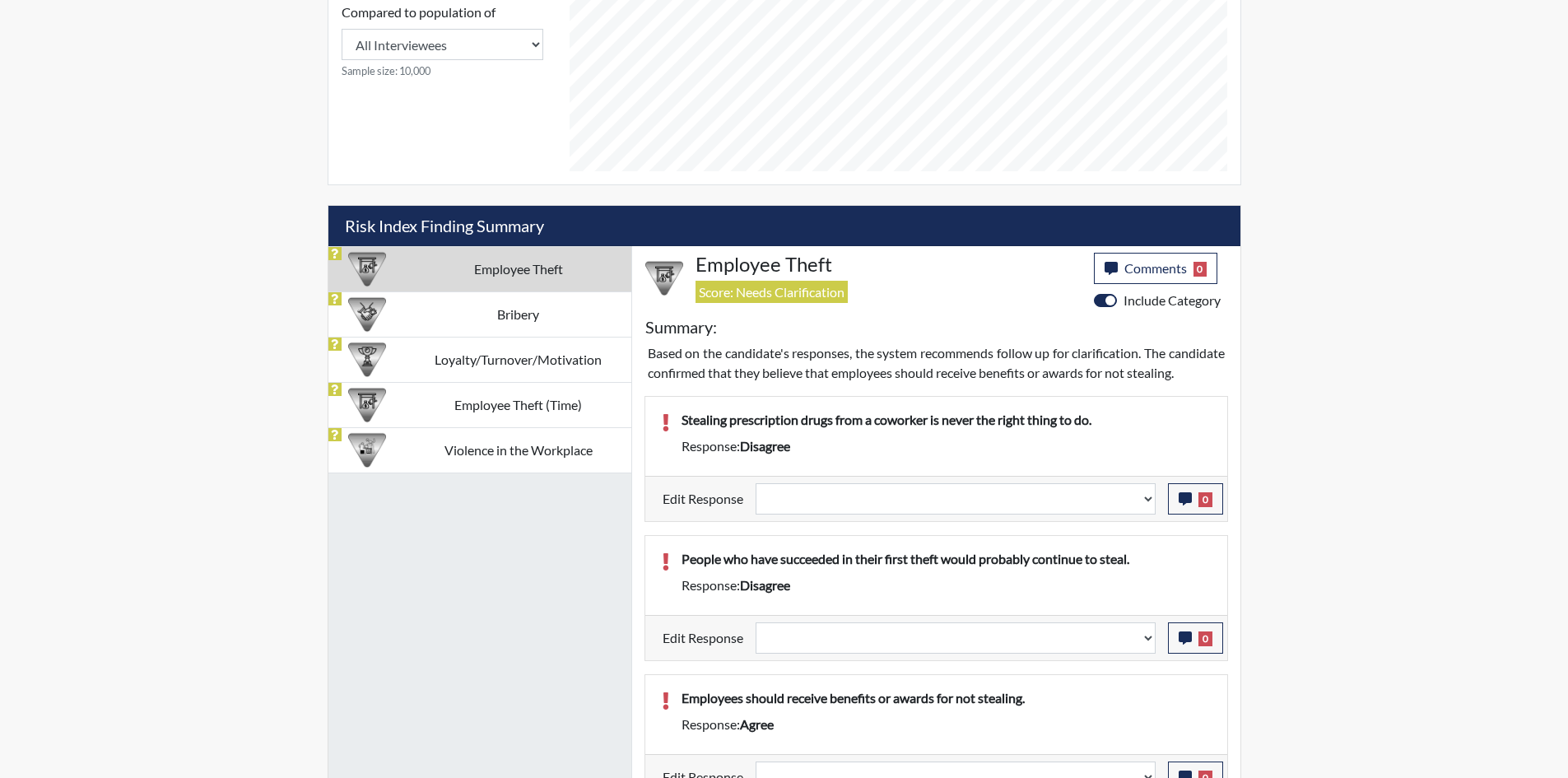
scroll to position [823, 0]
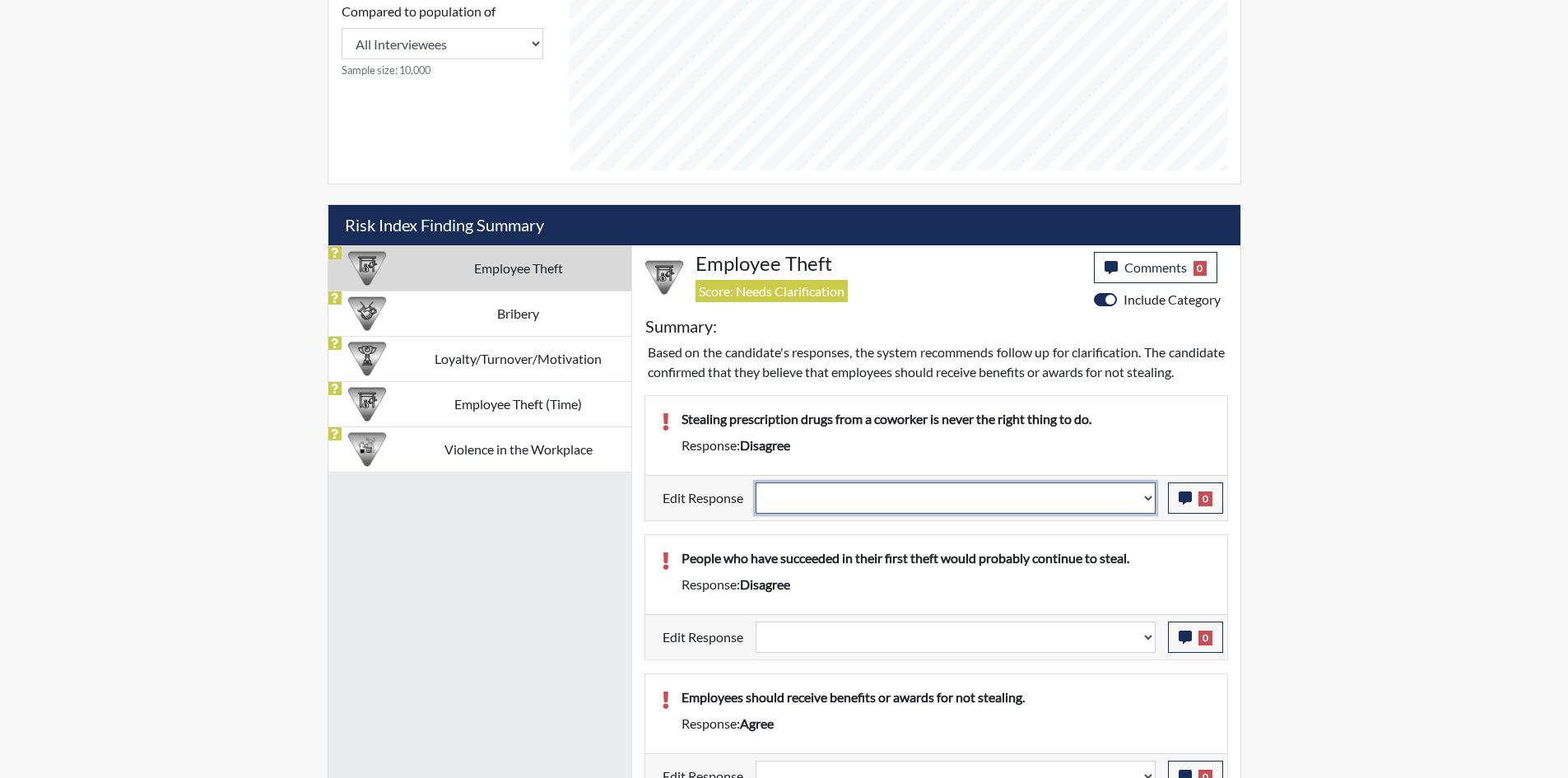
click at [913, 503] on select "Question is not relevant. Results will be updated. Reasonable explanation provi…" at bounding box center [955, 498] width 400 height 32
select select "reasonable-explanation-provided"
click at [756, 501] on select "Question is not relevant. Results will be updated. Reasonable explanation provi…" at bounding box center [955, 498] width 400 height 32
select select
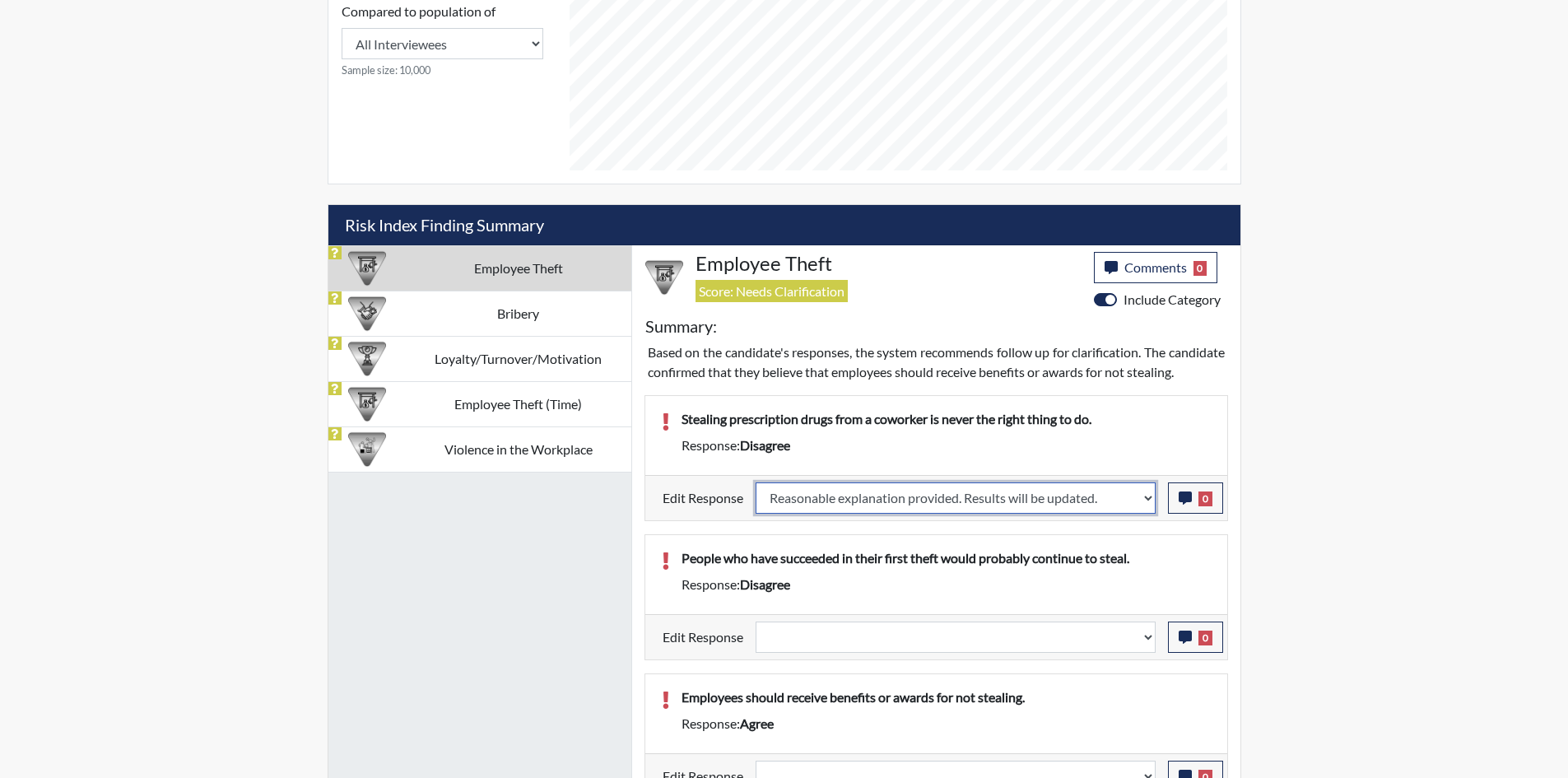
select select
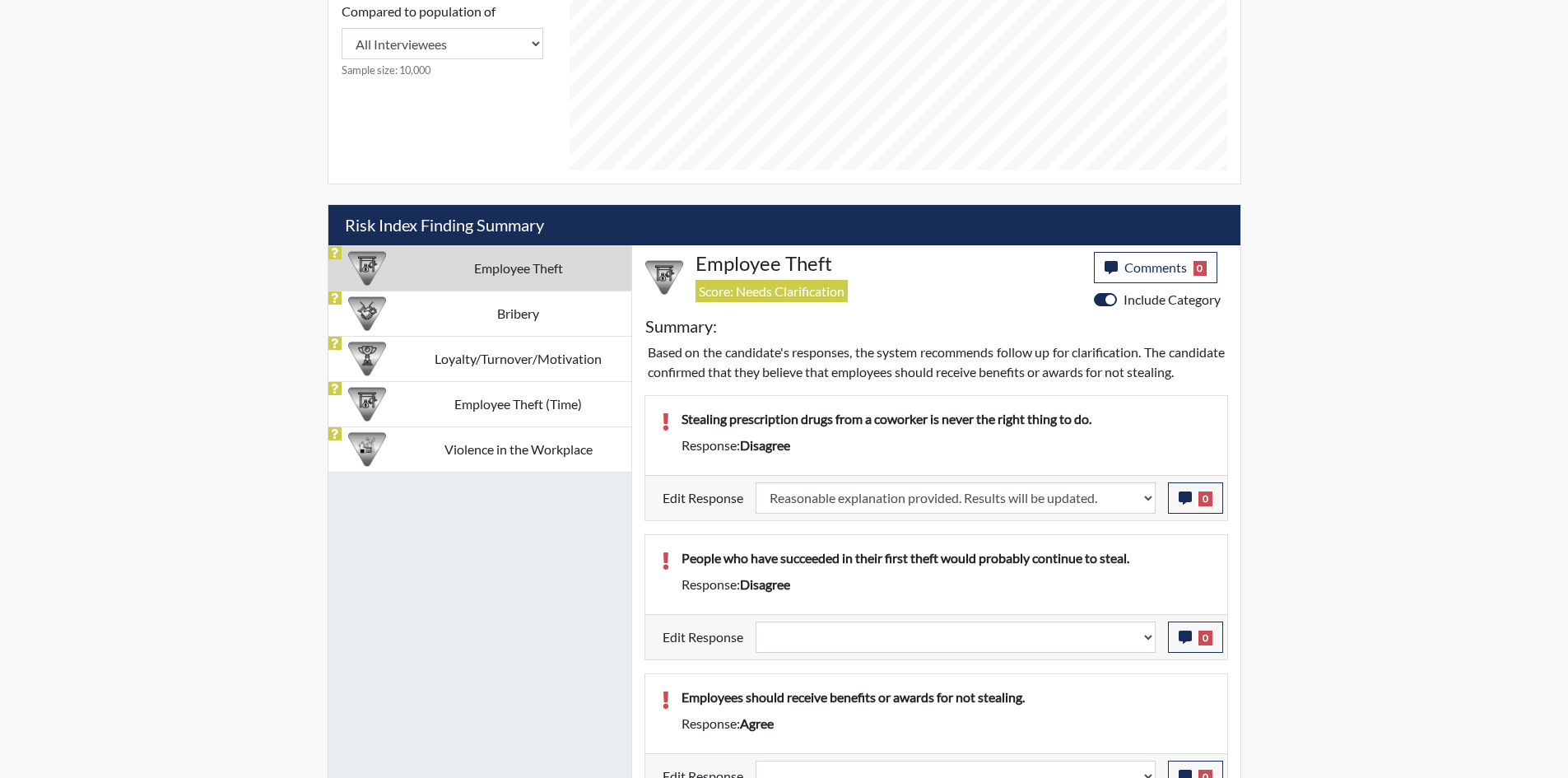
select select
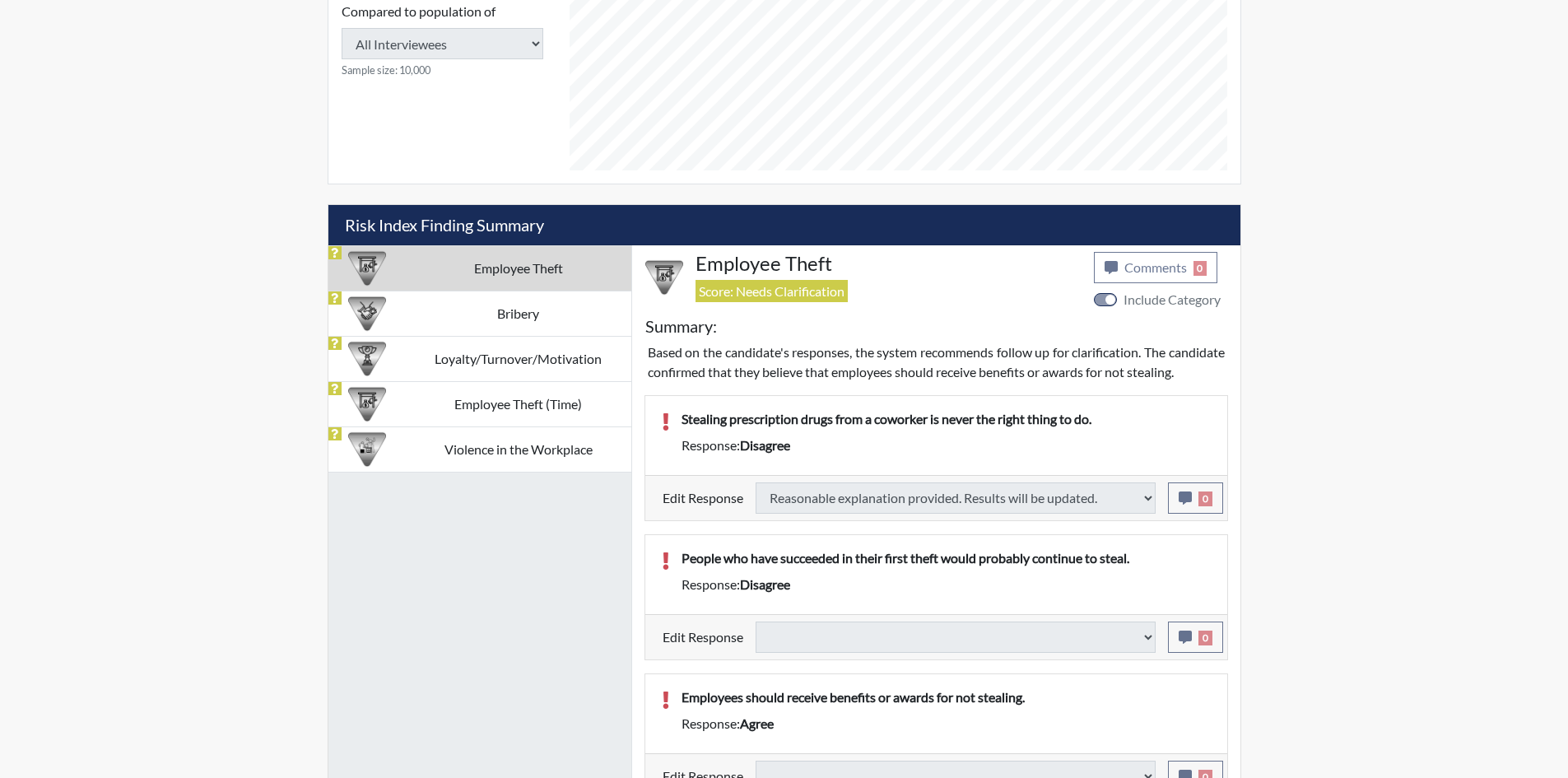
select select
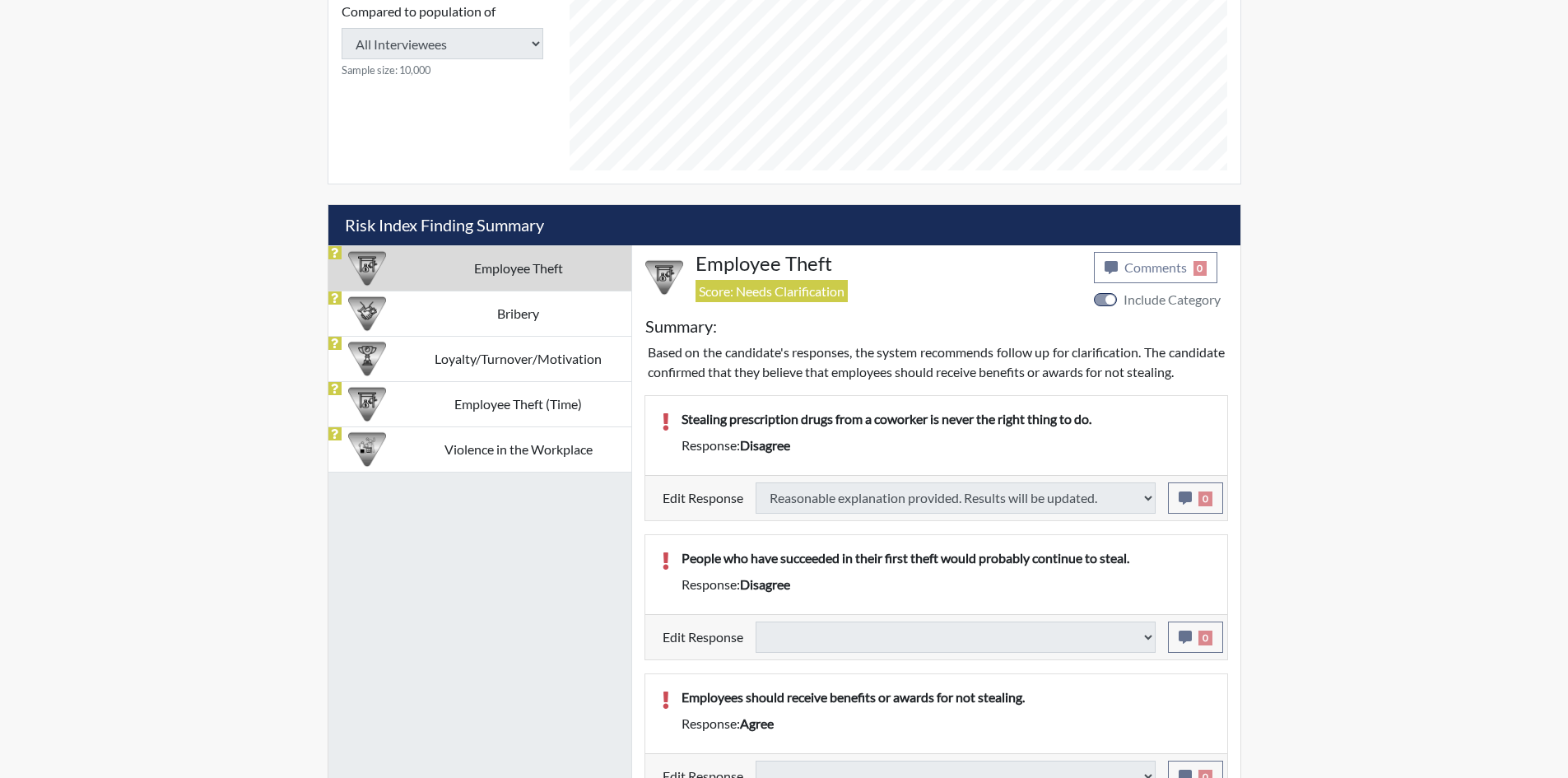
select select
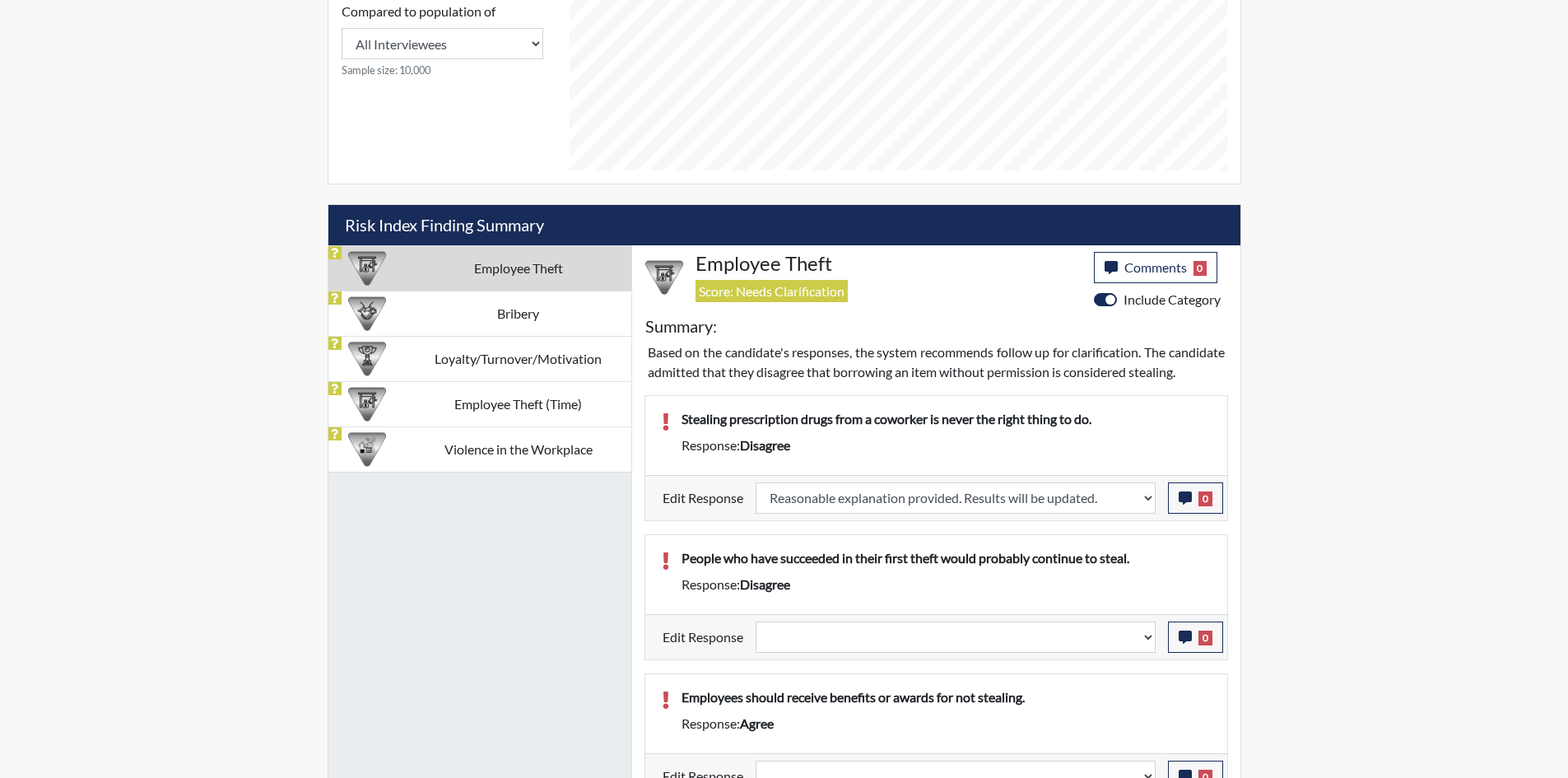
scroll to position [274, 684]
click at [1079, 648] on select "Question is not relevant. Results will be updated. Reasonable explanation provi…" at bounding box center [955, 637] width 400 height 32
select select "reasonable-explanation-provided"
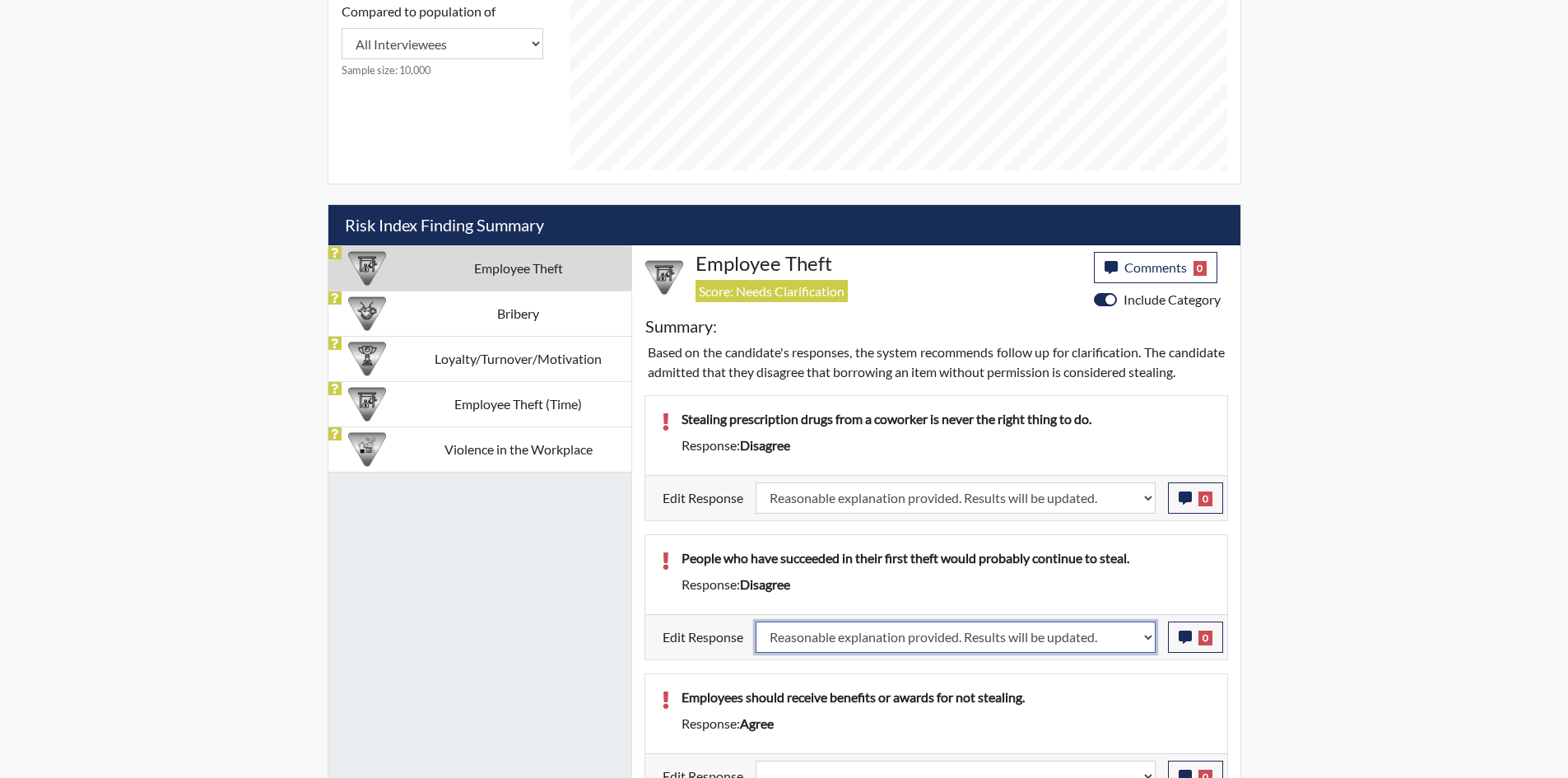
click at [756, 641] on select "Question is not relevant. Results will be updated. Reasonable explanation provi…" at bounding box center [955, 637] width 400 height 32
select select
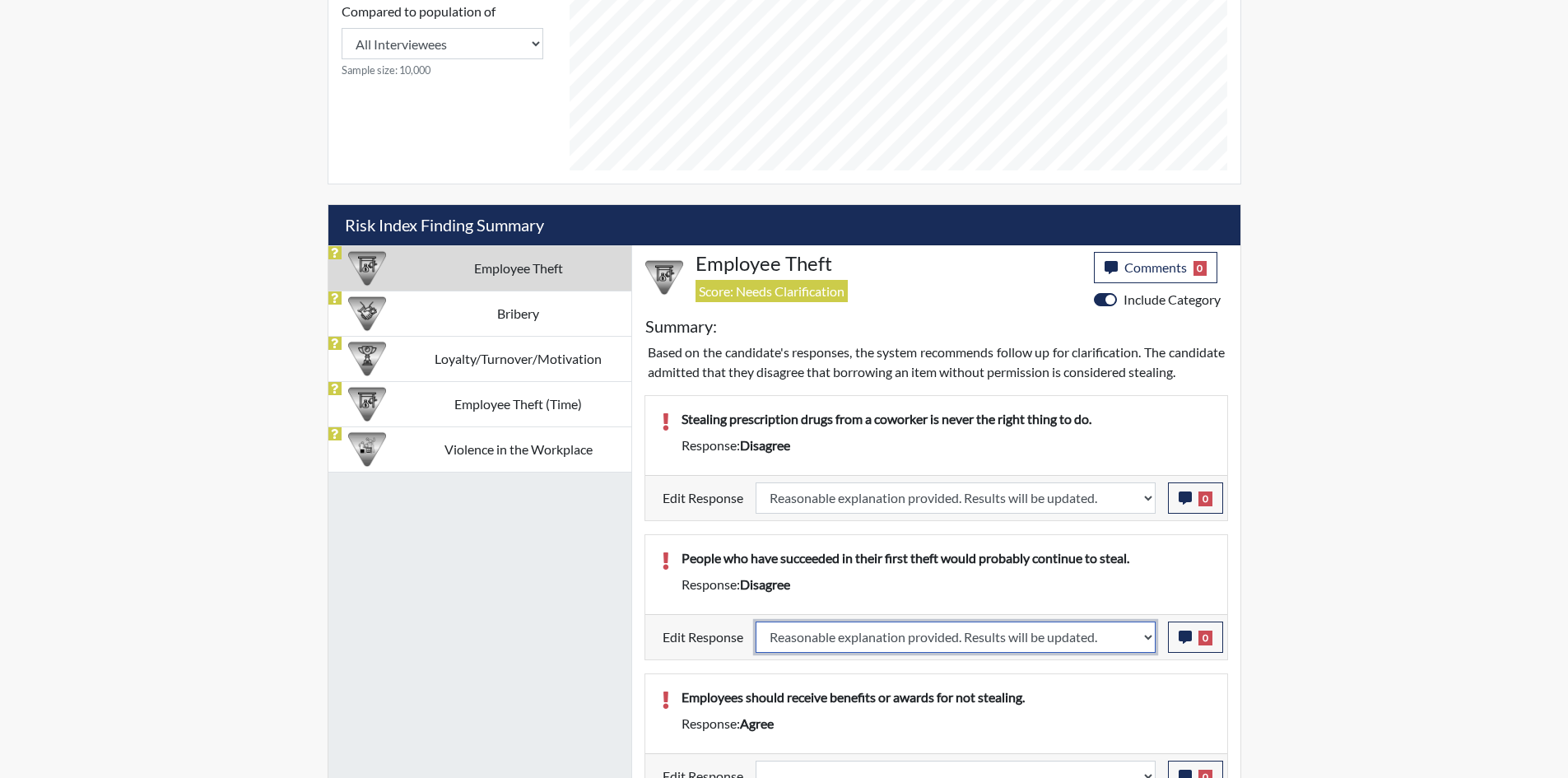
select select
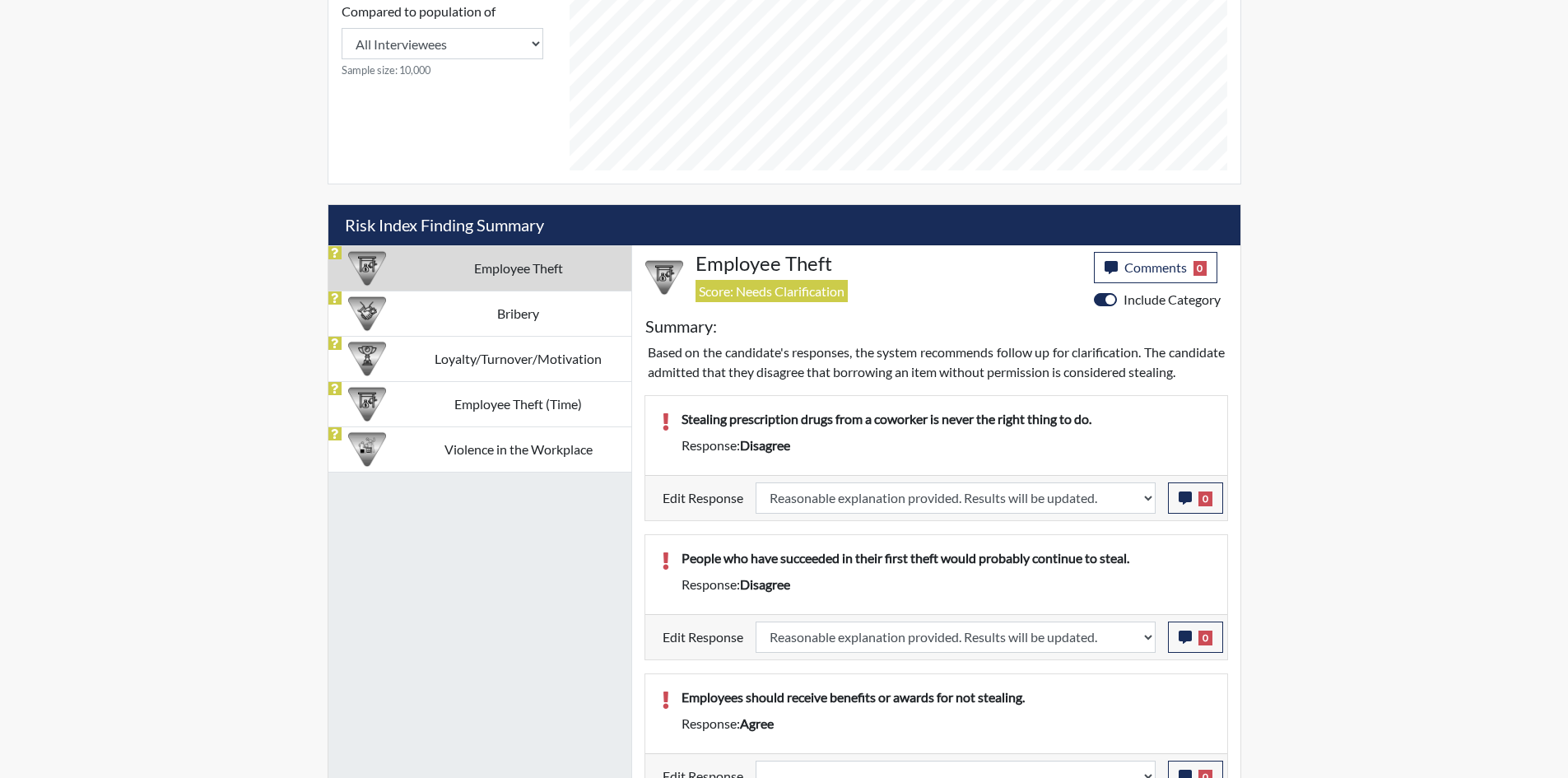
select select
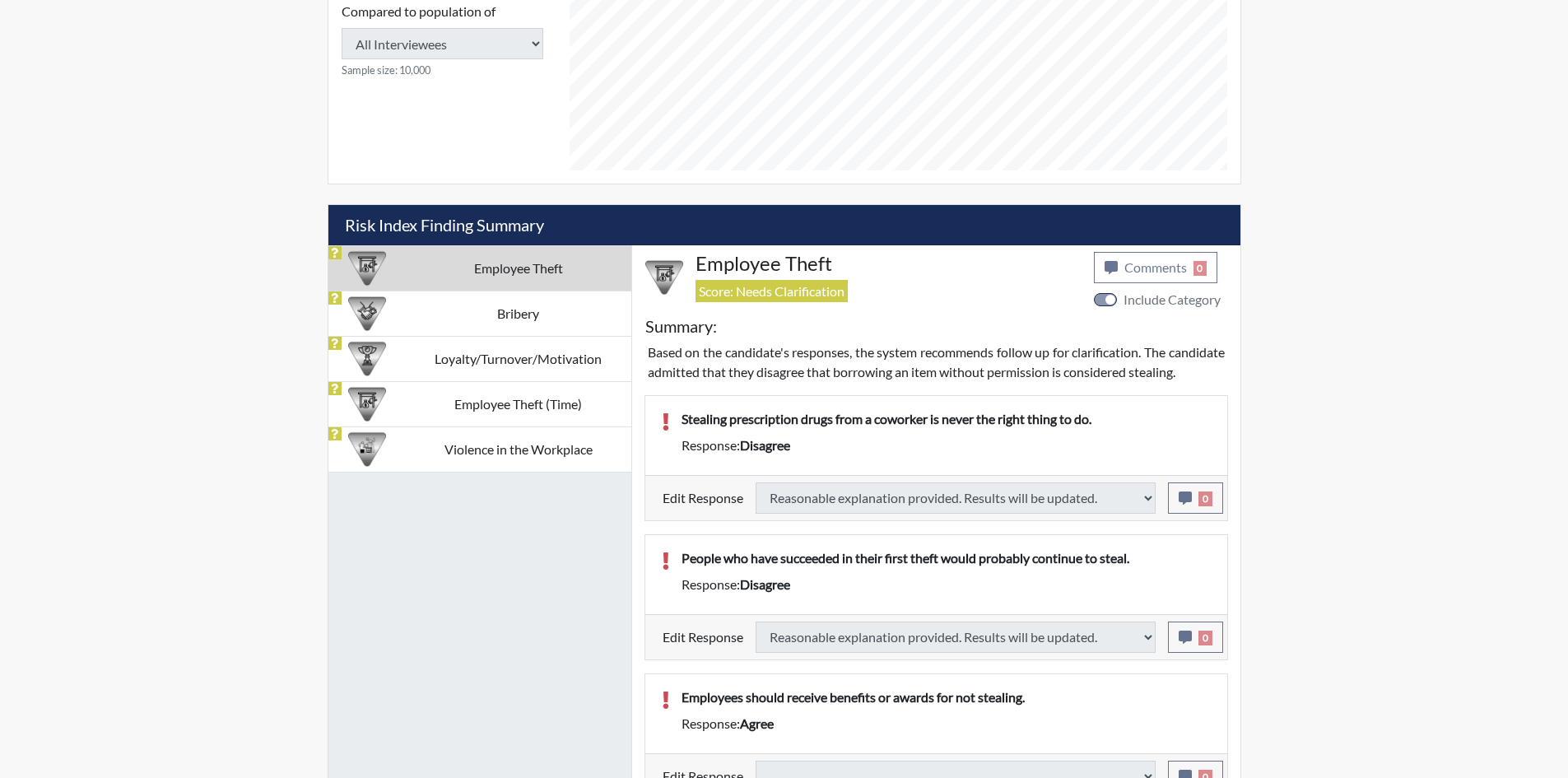
select select
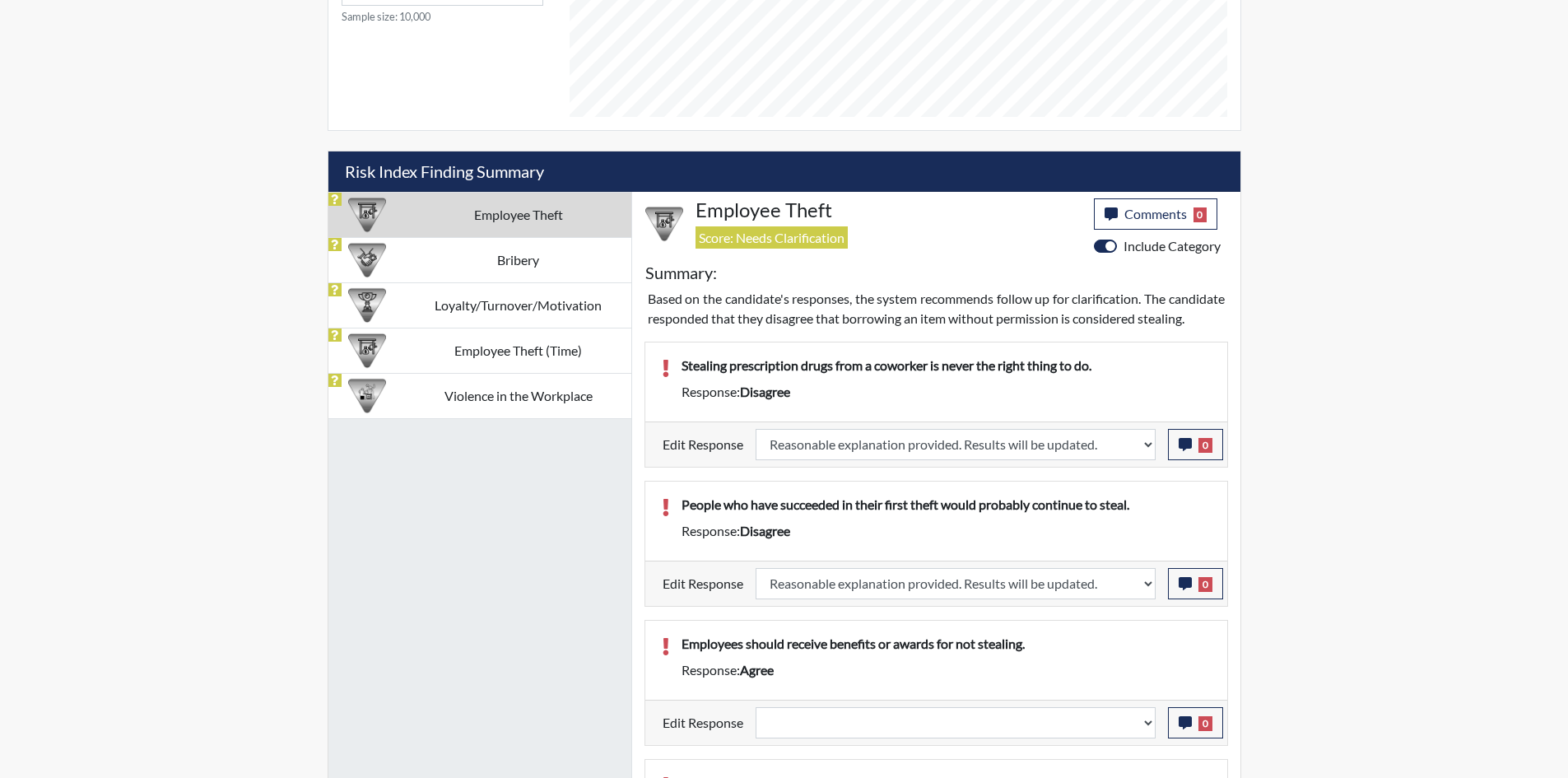
scroll to position [906, 0]
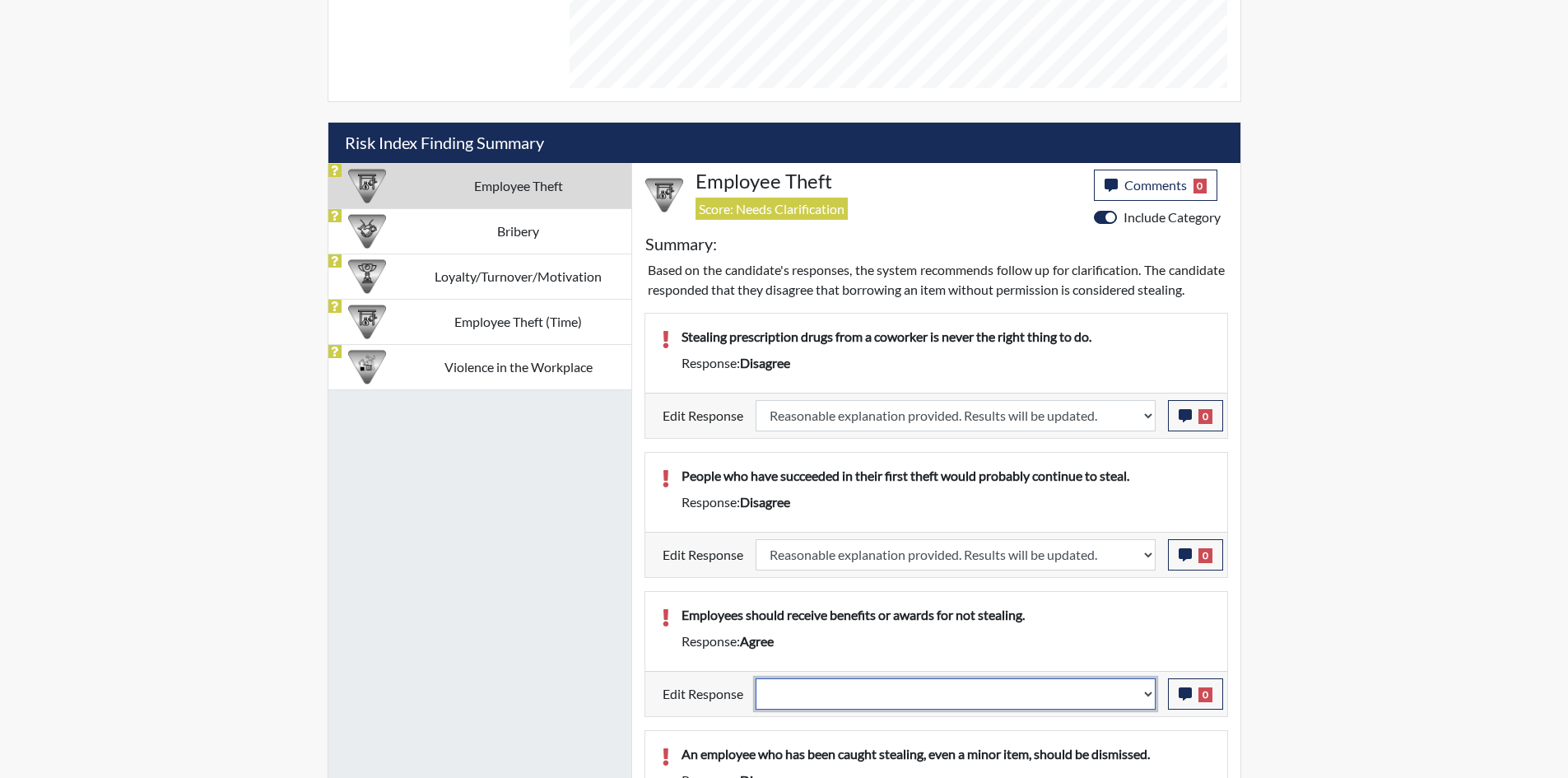
click at [1059, 703] on select "Question is not relevant. Results will be updated. Reasonable explanation provi…" at bounding box center [955, 694] width 400 height 32
click at [1266, 600] on div "Reports Create Help Center × Verensics Best Practices How to successfully use t…" at bounding box center [784, 219] width 1568 height 2250
click at [933, 696] on div "Edit Response Question is not relevant. Results will be updated. Reasonable exp…" at bounding box center [936, 694] width 582 height 45
click at [931, 705] on select "Question is not relevant. Results will be updated. Reasonable explanation provi…" at bounding box center [955, 694] width 400 height 32
select select "reasonable-explanation-provided"
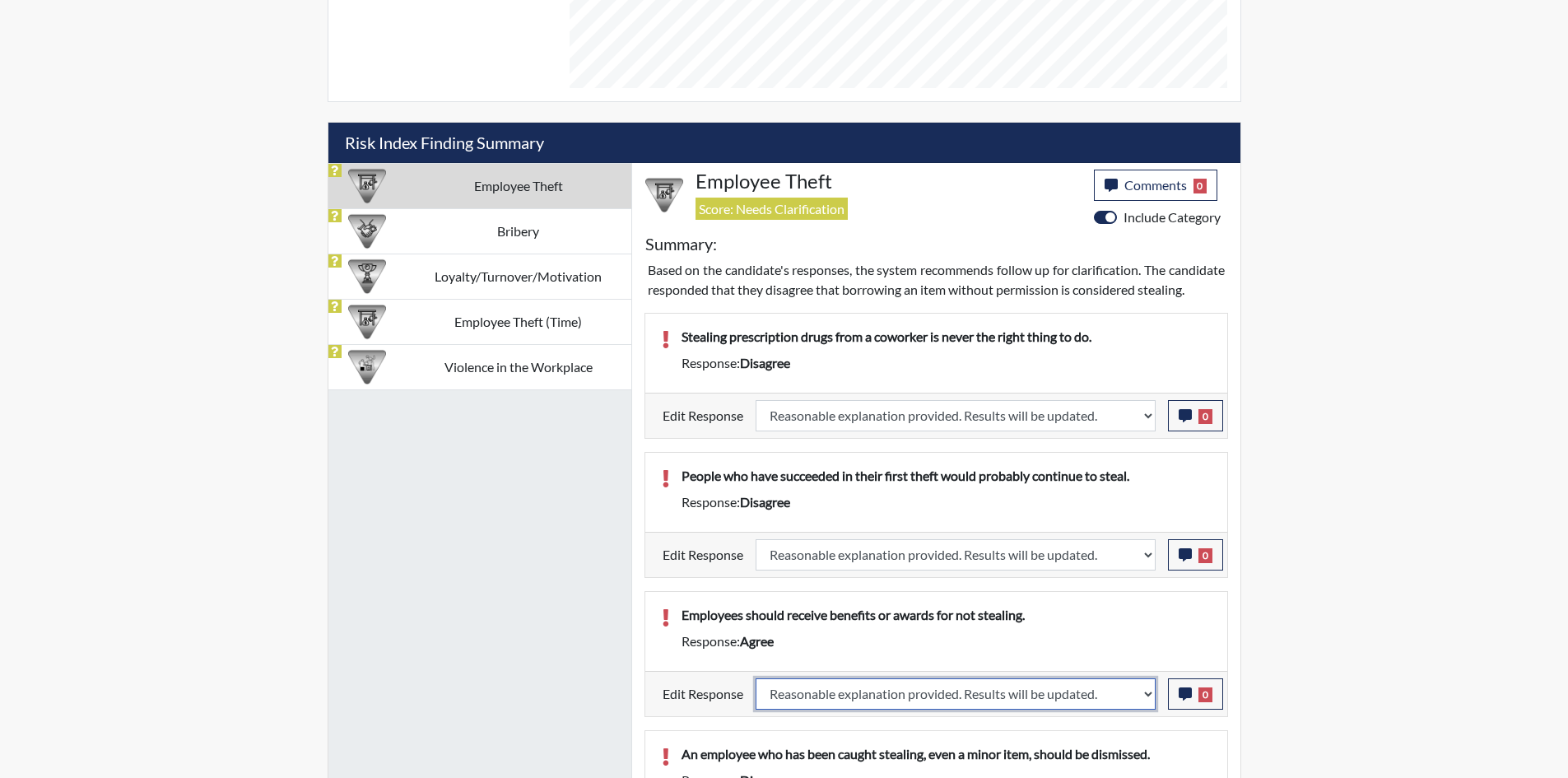
click at [756, 697] on select "Question is not relevant. Results will be updated. Reasonable explanation provi…" at bounding box center [955, 694] width 400 height 32
select select
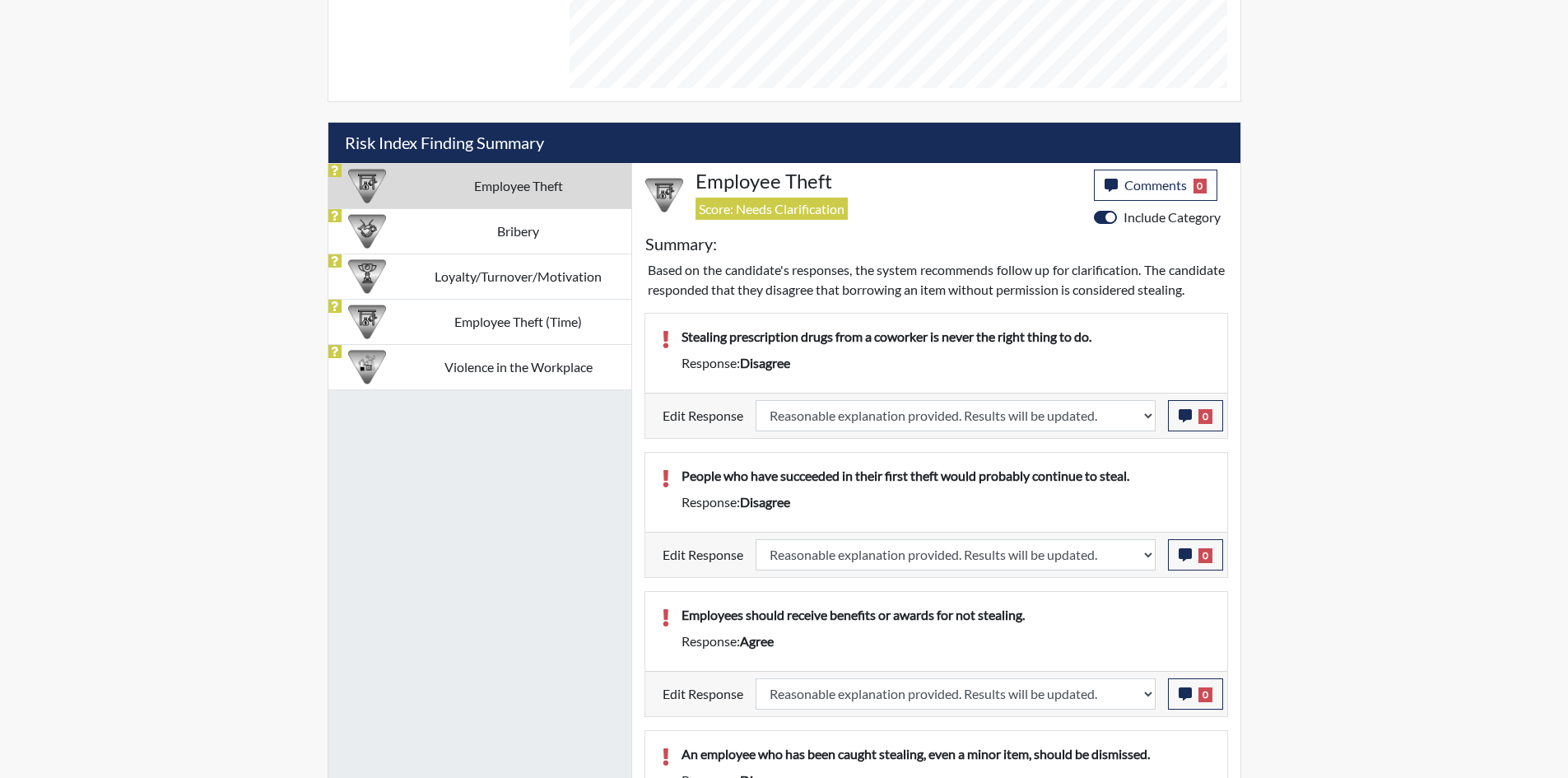
select select
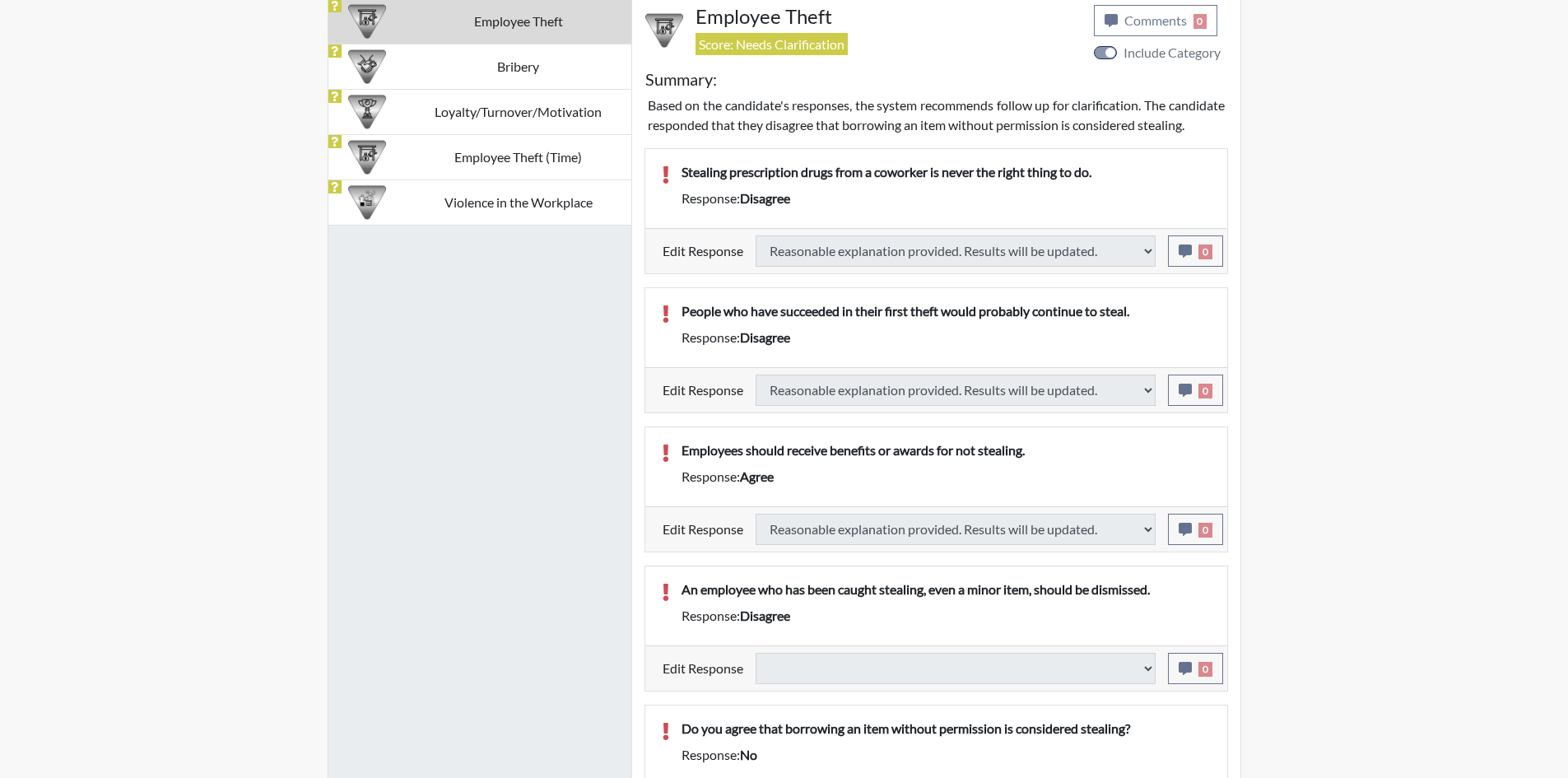
select select
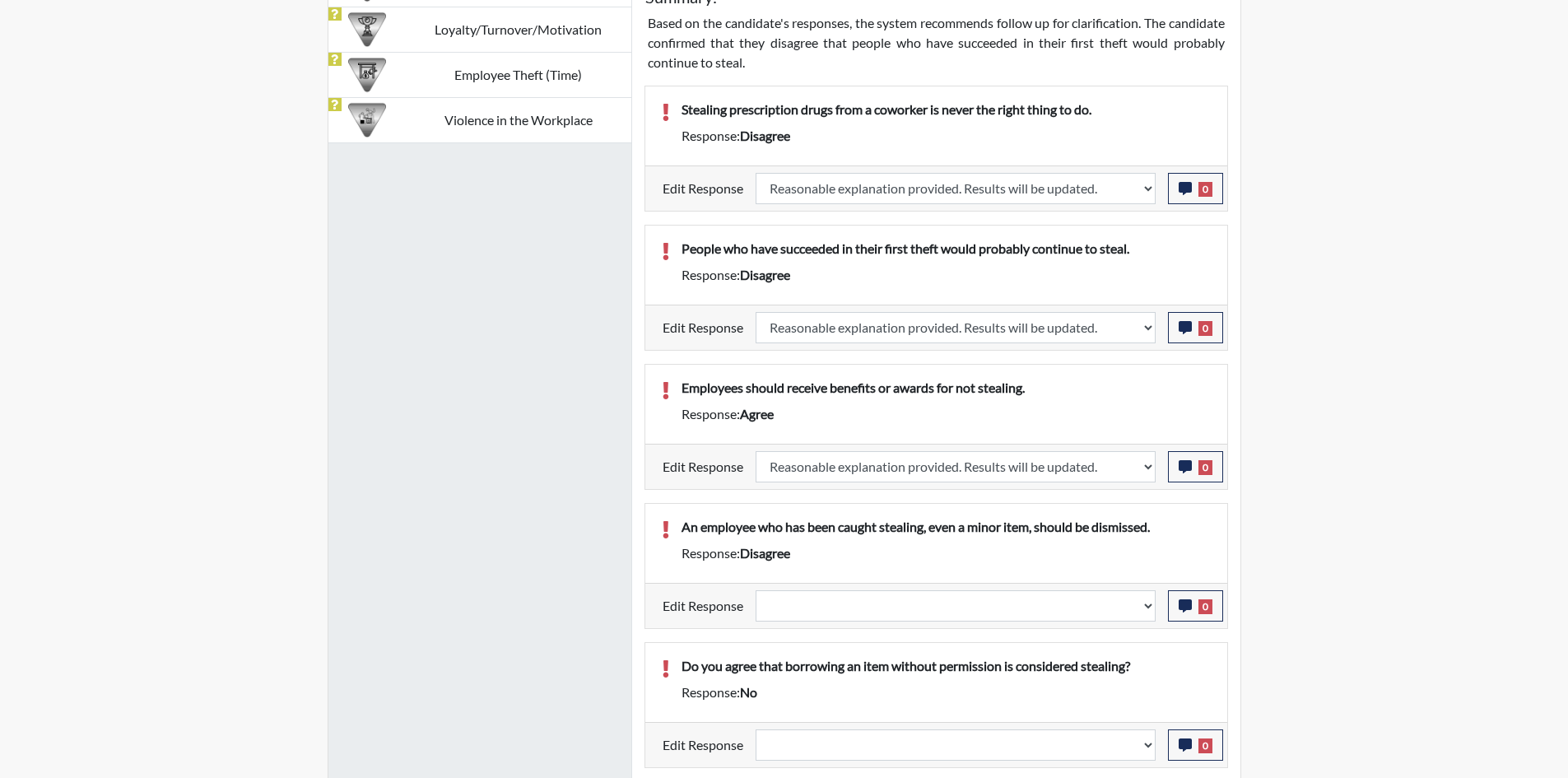
scroll to position [274, 684]
drag, startPoint x: 886, startPoint y: 600, endPoint x: 886, endPoint y: 610, distance: 10.0
click at [886, 600] on select "Question is not relevant. Results will be updated. Reasonable explanation provi…" at bounding box center [955, 606] width 400 height 32
select select "reasonable-explanation-provided"
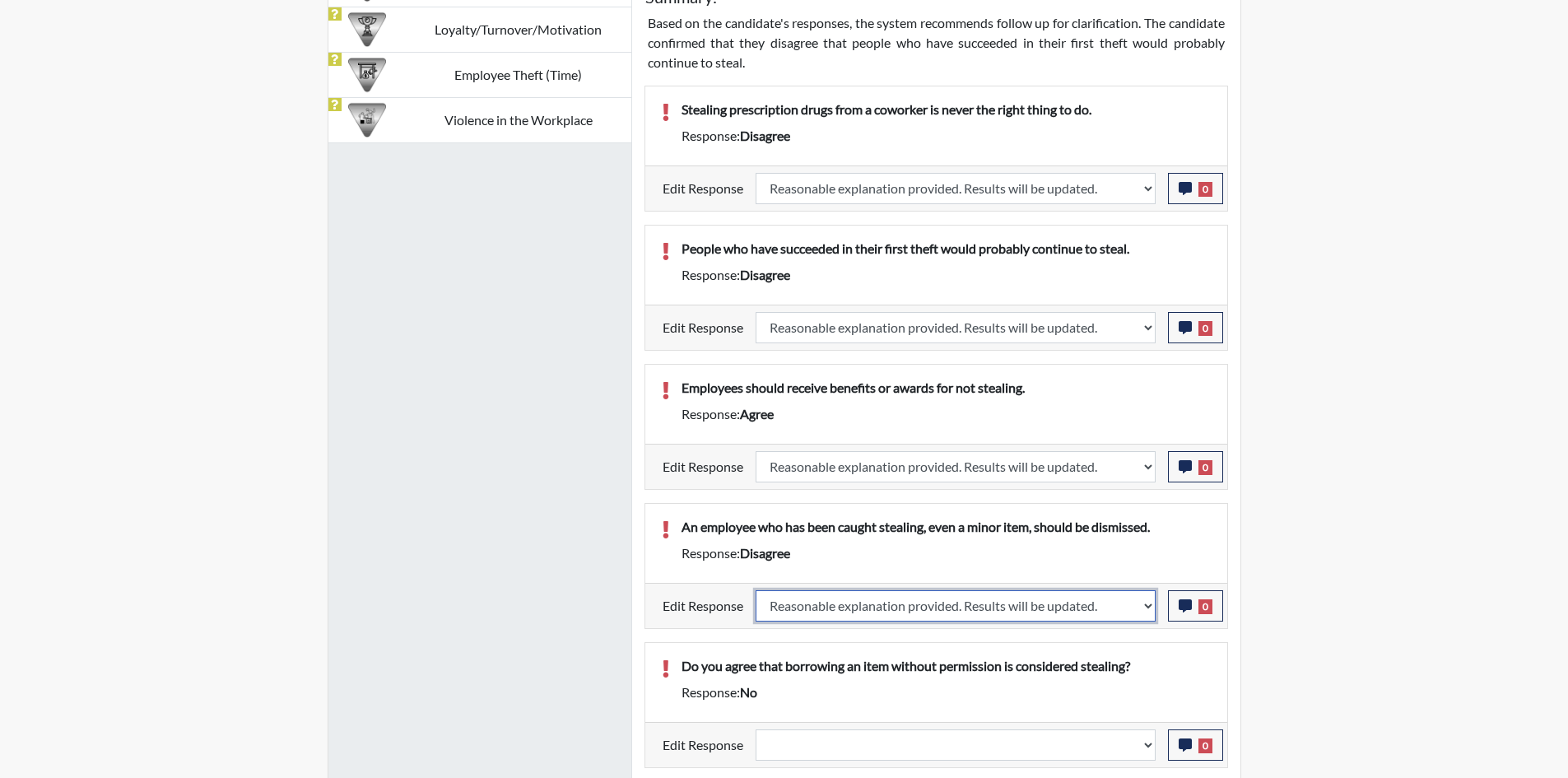
click at [756, 590] on select "Question is not relevant. Results will be updated. Reasonable explanation provi…" at bounding box center [955, 606] width 400 height 32
select select
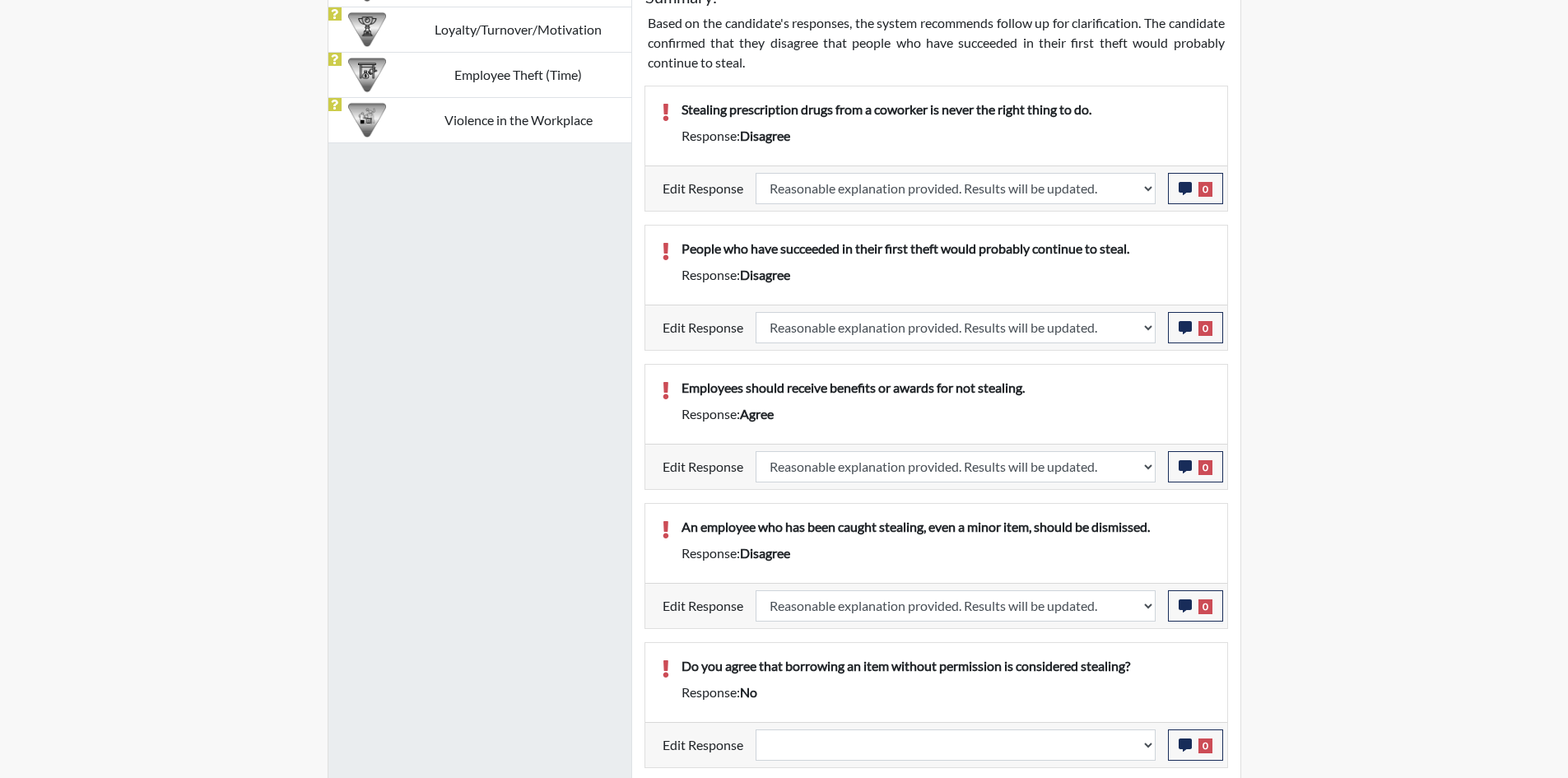
select select
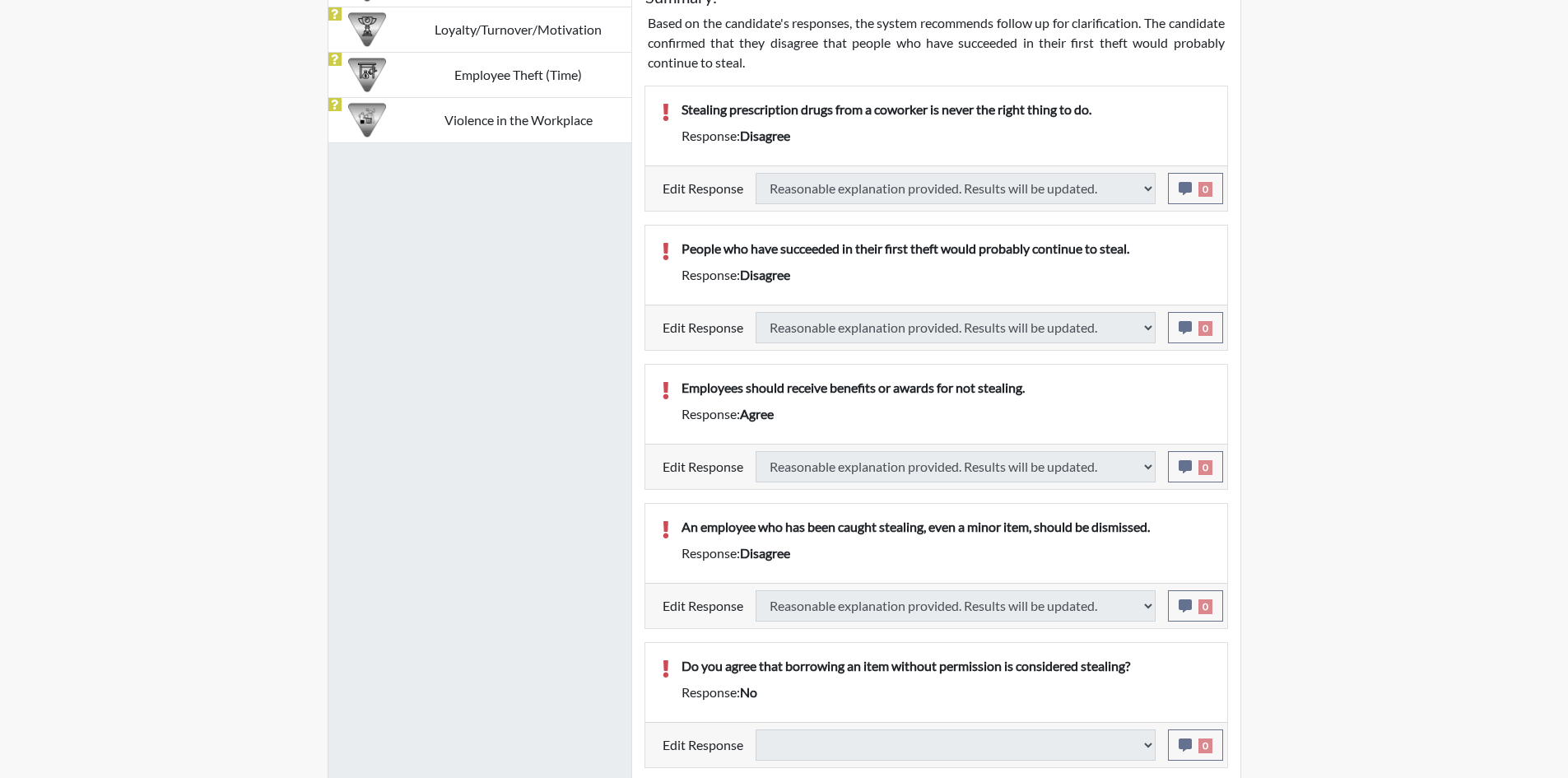
select select
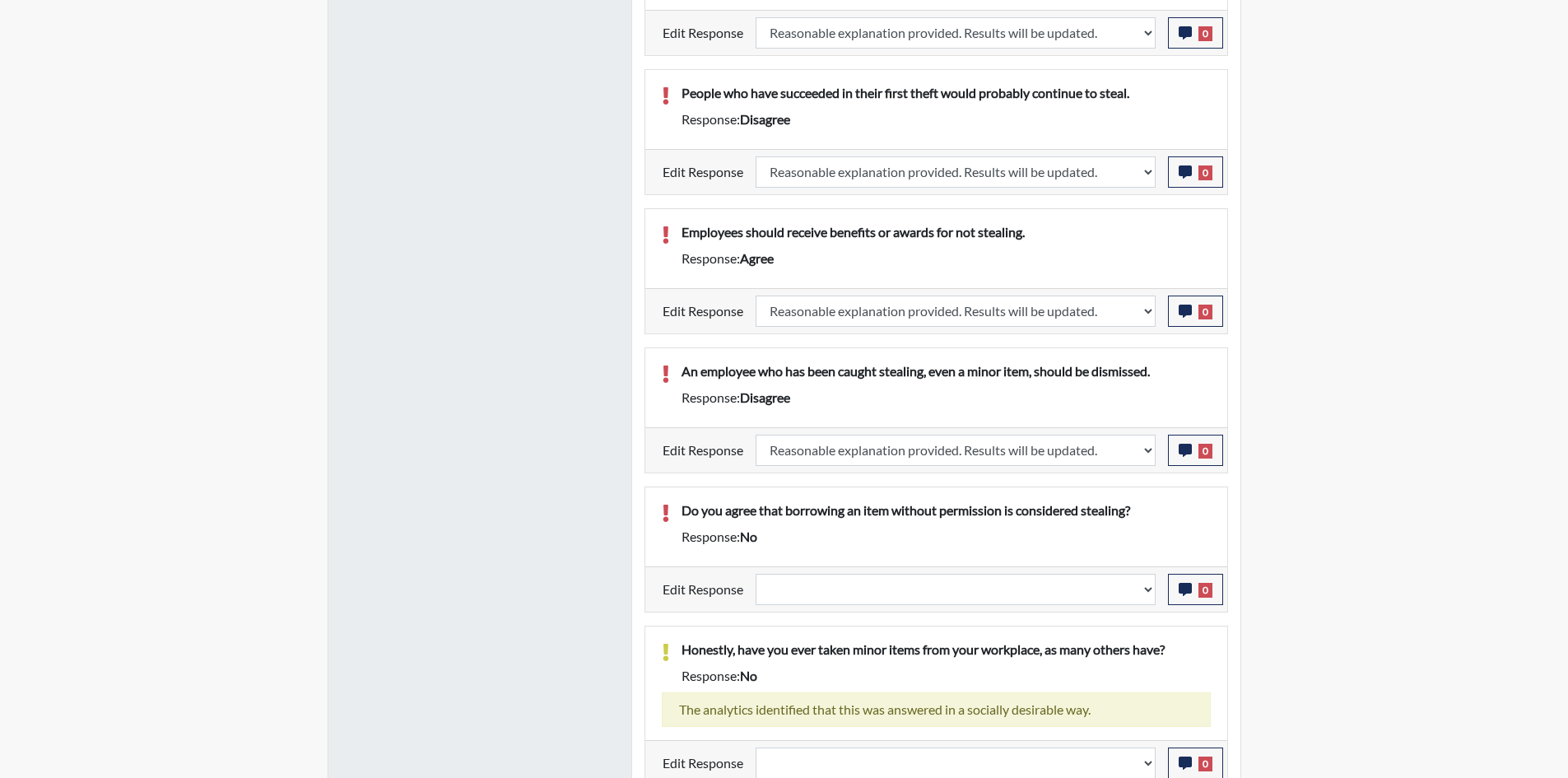
scroll to position [1318, 0]
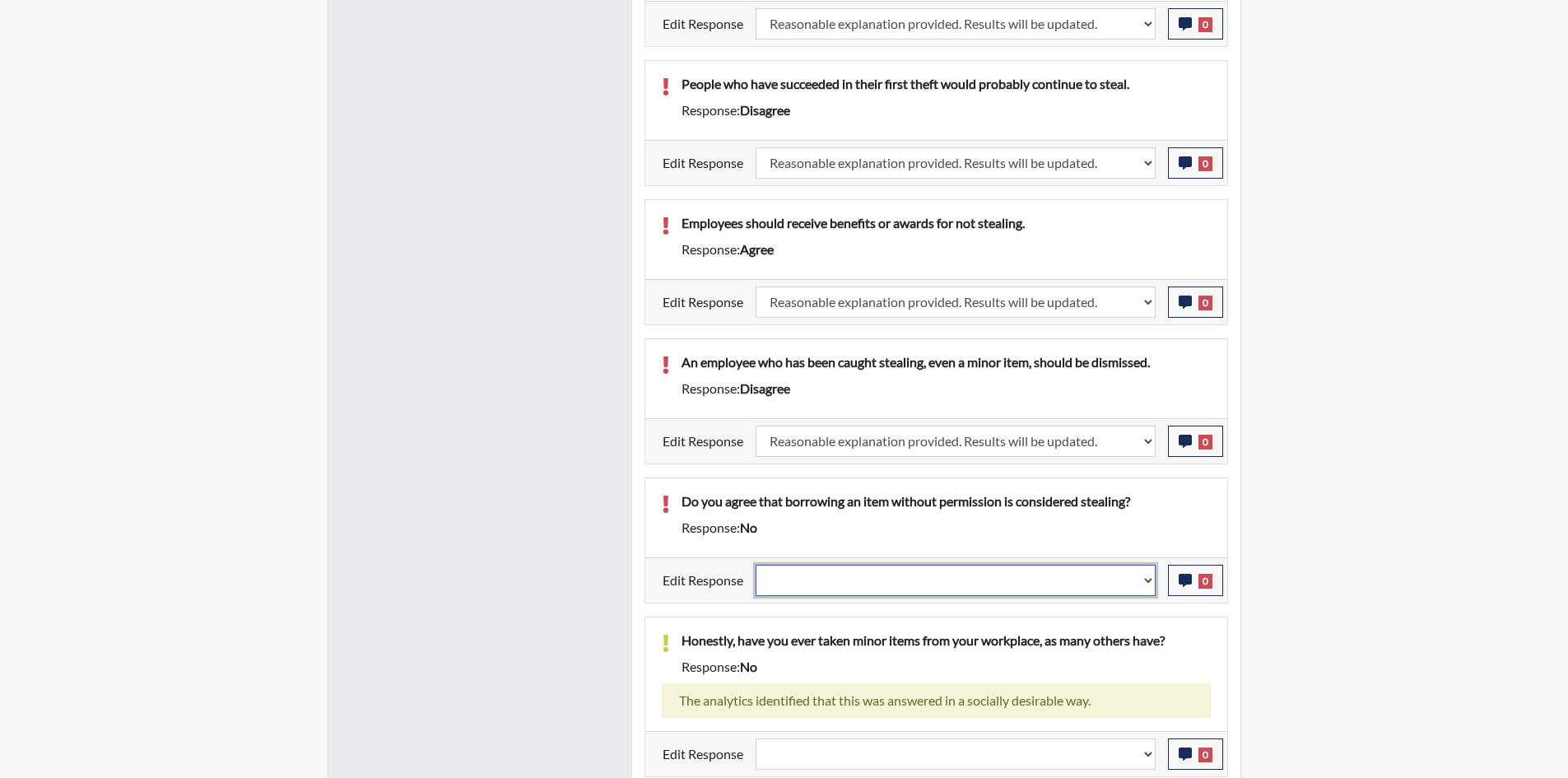
click at [997, 576] on select "Question is not relevant. Results will be updated. Reasonable explanation provi…" at bounding box center [955, 580] width 400 height 32
select select "reasonable-explanation-provided"
click at [756, 565] on select "Question is not relevant. Results will be updated. Reasonable explanation provi…" at bounding box center [955, 580] width 400 height 32
select select
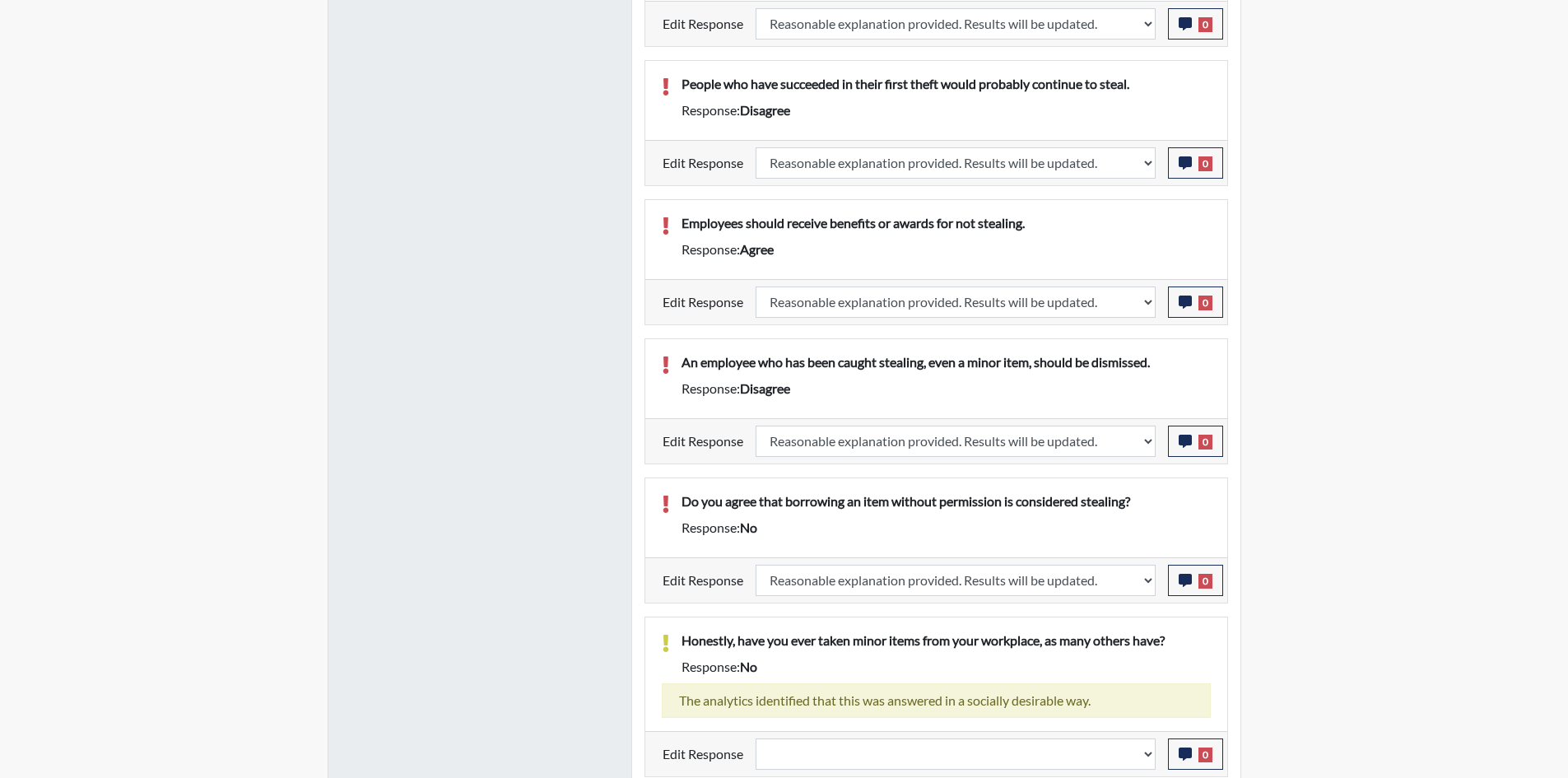
select select
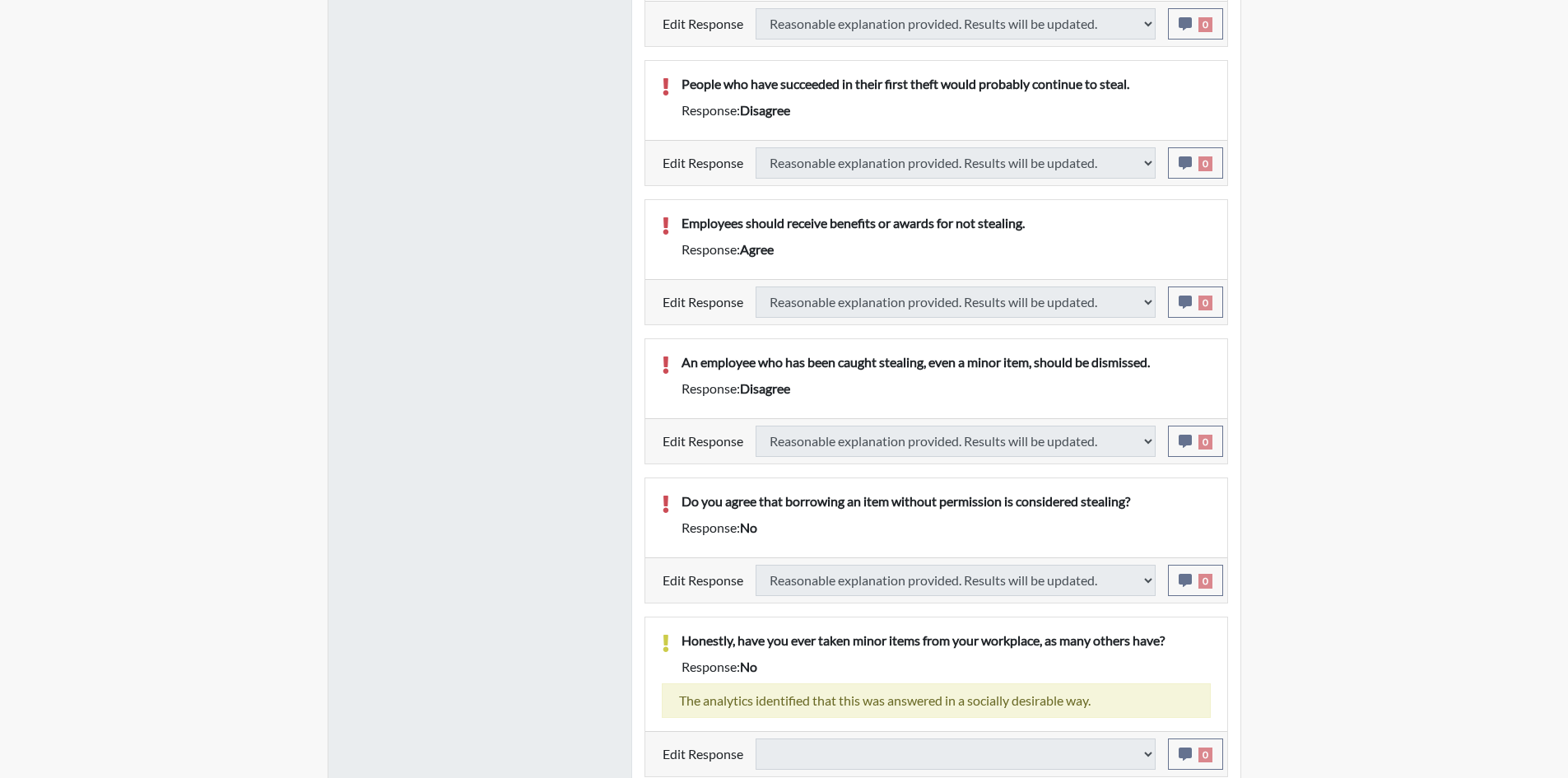
select select
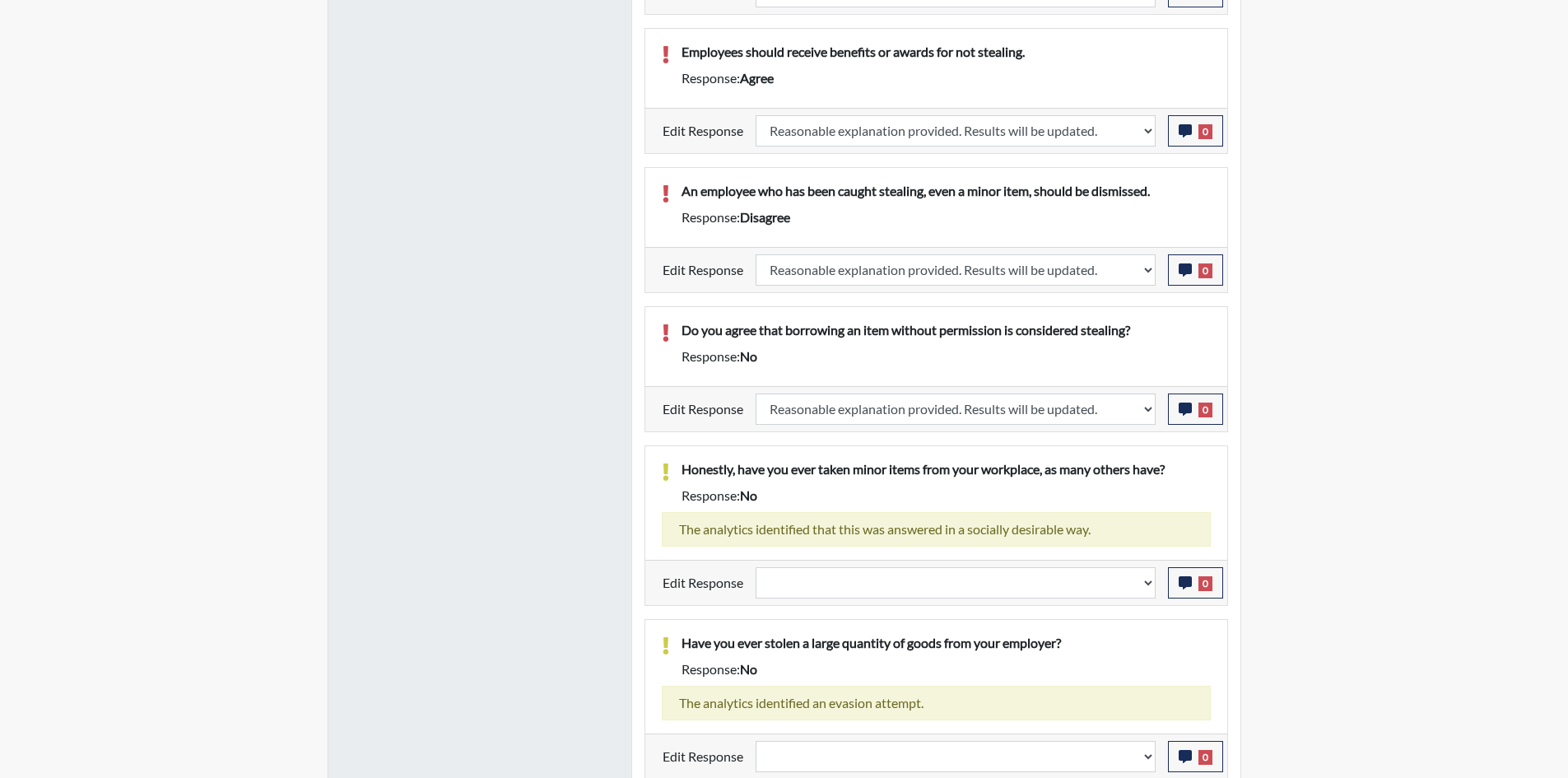
scroll to position [1492, 0]
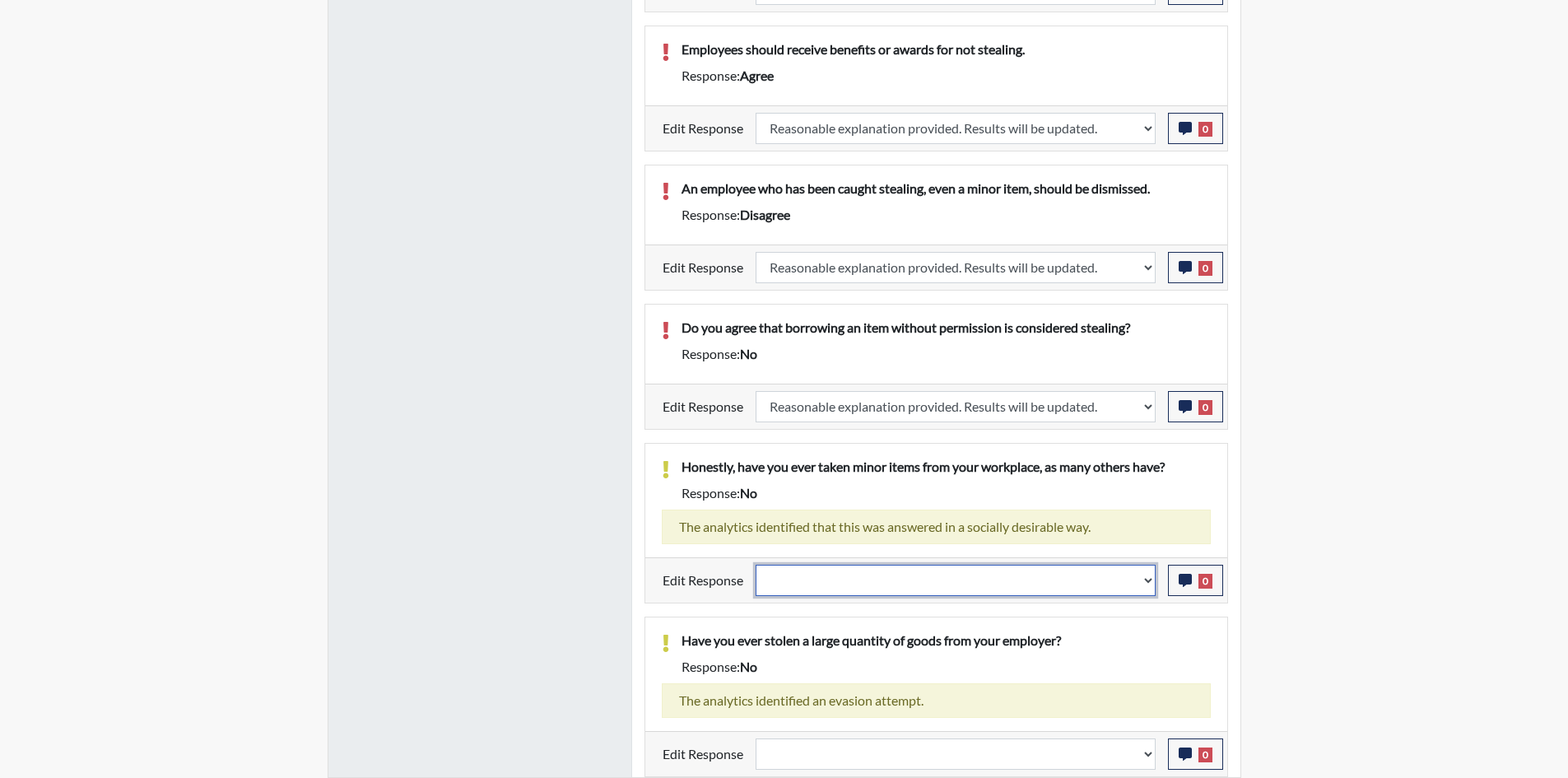
click at [1009, 579] on select "Question is not relevant. Results will be updated. Reasonable explanation provi…" at bounding box center [955, 580] width 400 height 32
select select "reasonable-explanation-provided"
click at [756, 565] on select "Question is not relevant. Results will be updated. Reasonable explanation provi…" at bounding box center [955, 580] width 400 height 32
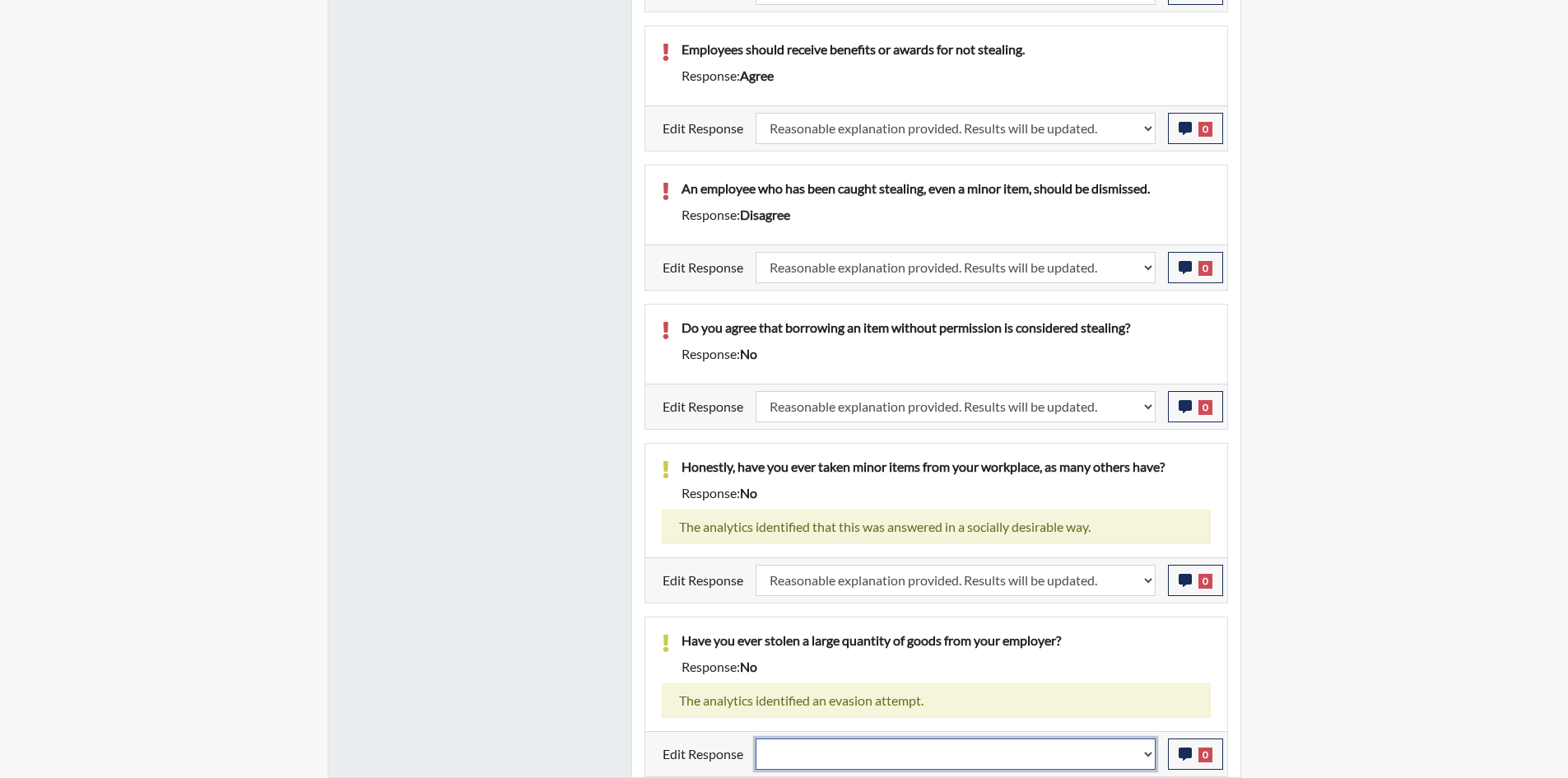
click at [838, 749] on select "Question is not relevant. Results will be updated. Reasonable explanation provi…" at bounding box center [955, 754] width 400 height 32
select select "reasonable-explanation-provided"
click at [756, 739] on select "Question is not relevant. Results will be updated. Reasonable explanation provi…" at bounding box center [955, 754] width 400 height 32
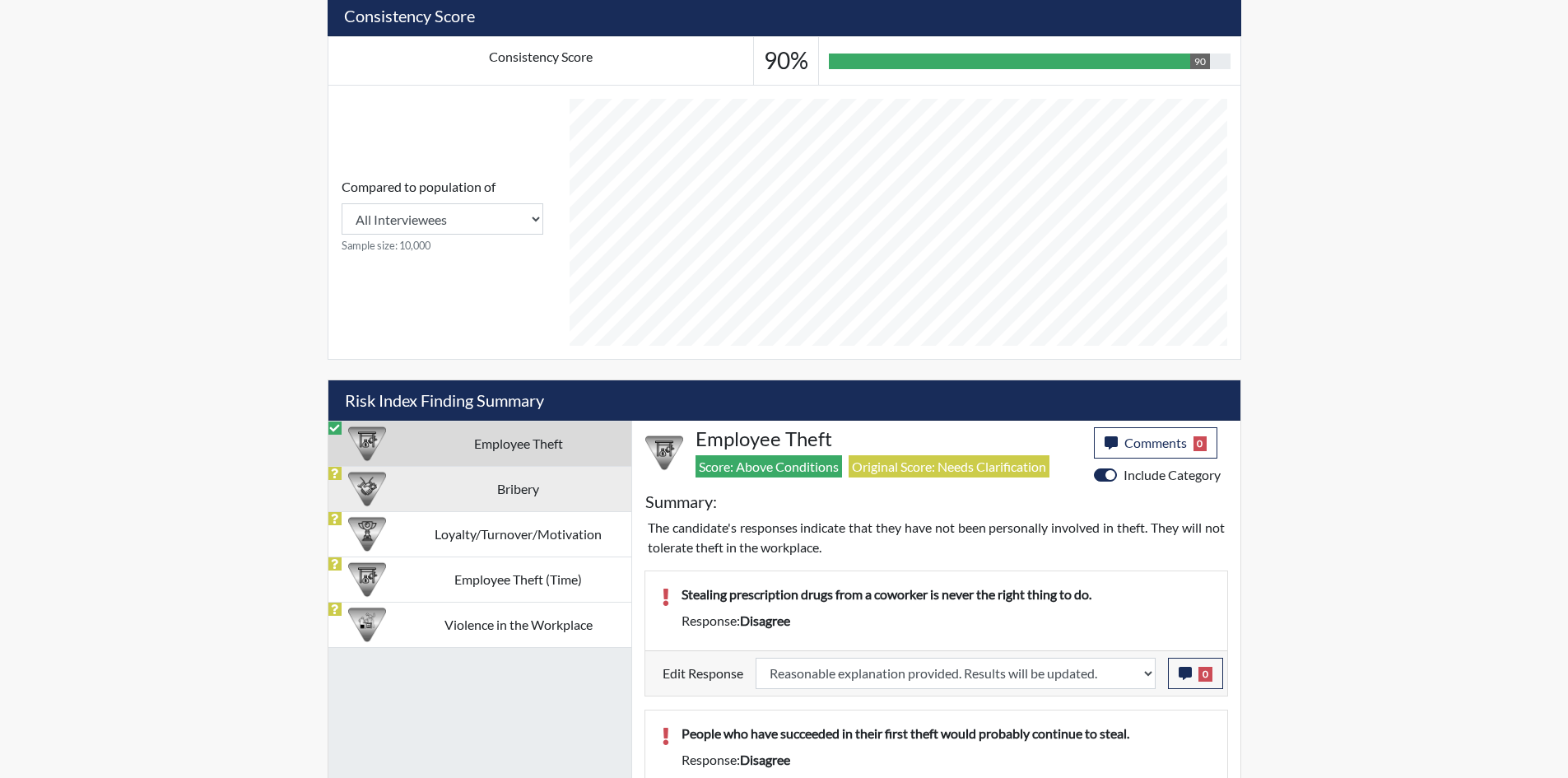
click at [443, 485] on td "Bribery" at bounding box center [518, 489] width 226 height 45
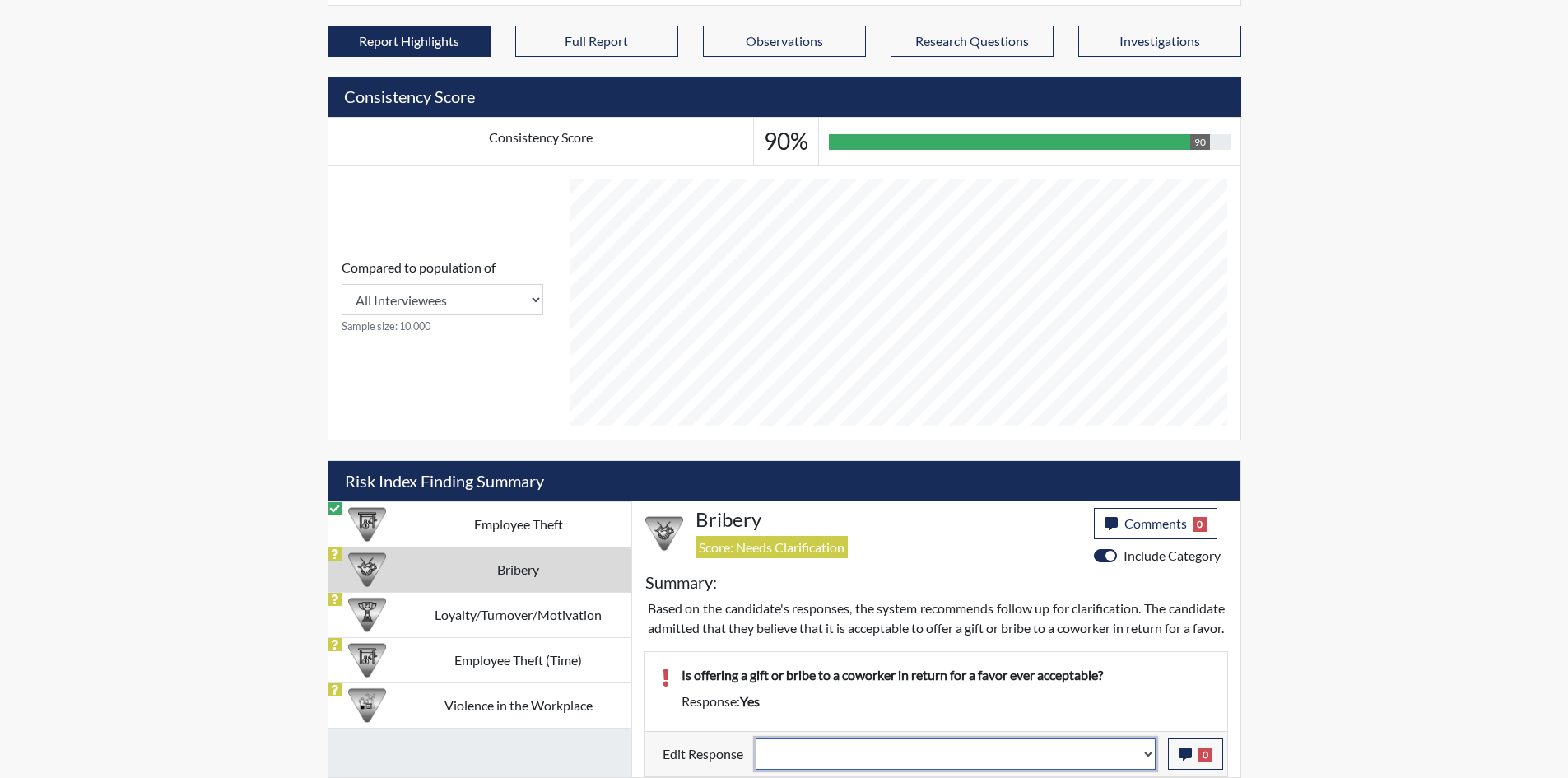
click at [1092, 746] on select "Question is not relevant. Results will be updated. Reasonable explanation provi…" at bounding box center [955, 754] width 400 height 32
select select "reasonable-explanation-provided"
click at [756, 739] on select "Question is not relevant. Results will be updated. Reasonable explanation provi…" at bounding box center [955, 754] width 400 height 32
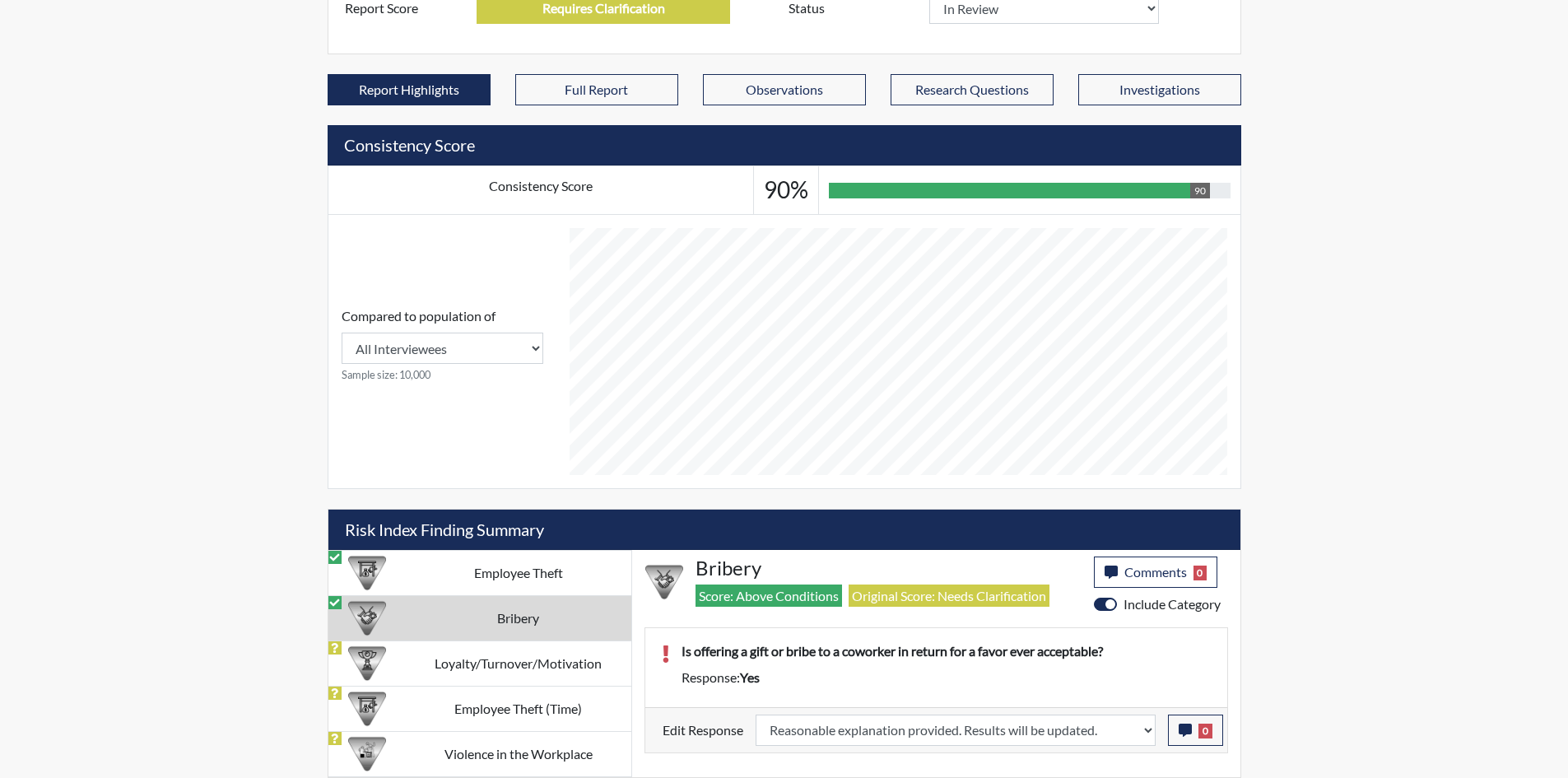
scroll to position [274, 684]
click at [445, 651] on td "Loyalty/Turnover/Motivation" at bounding box center [518, 664] width 226 height 45
select select
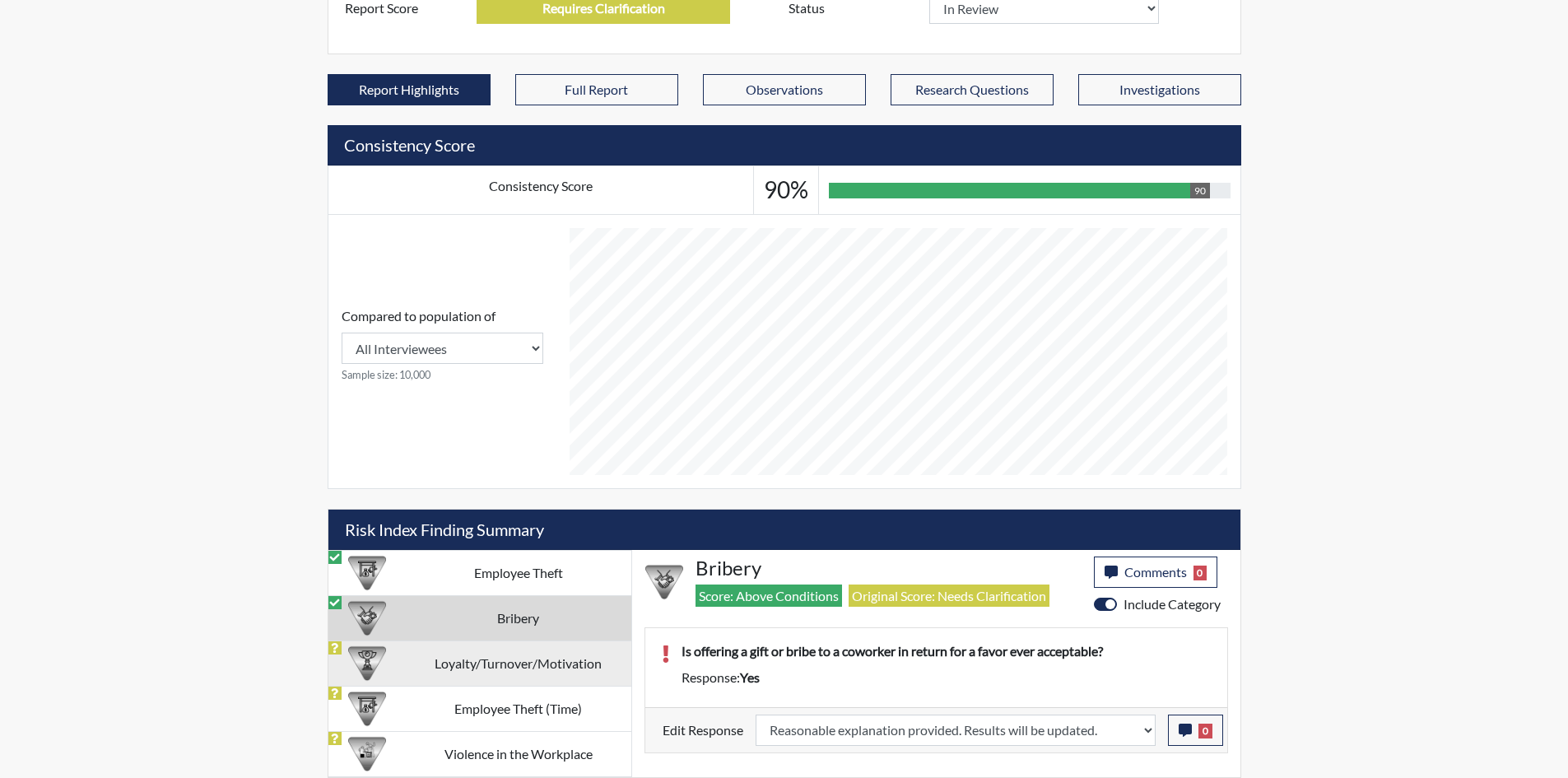
select select
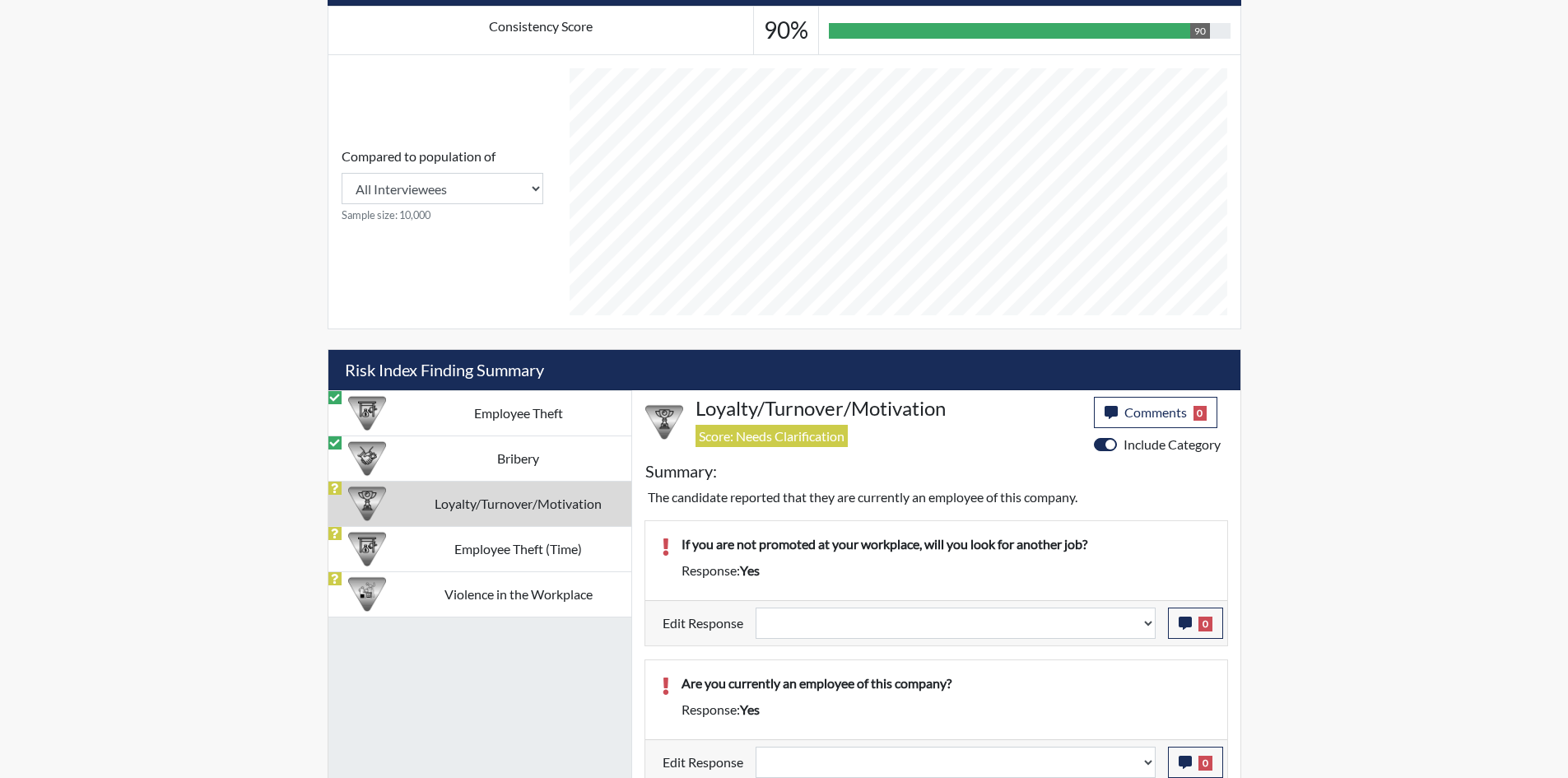
scroll to position [684, 0]
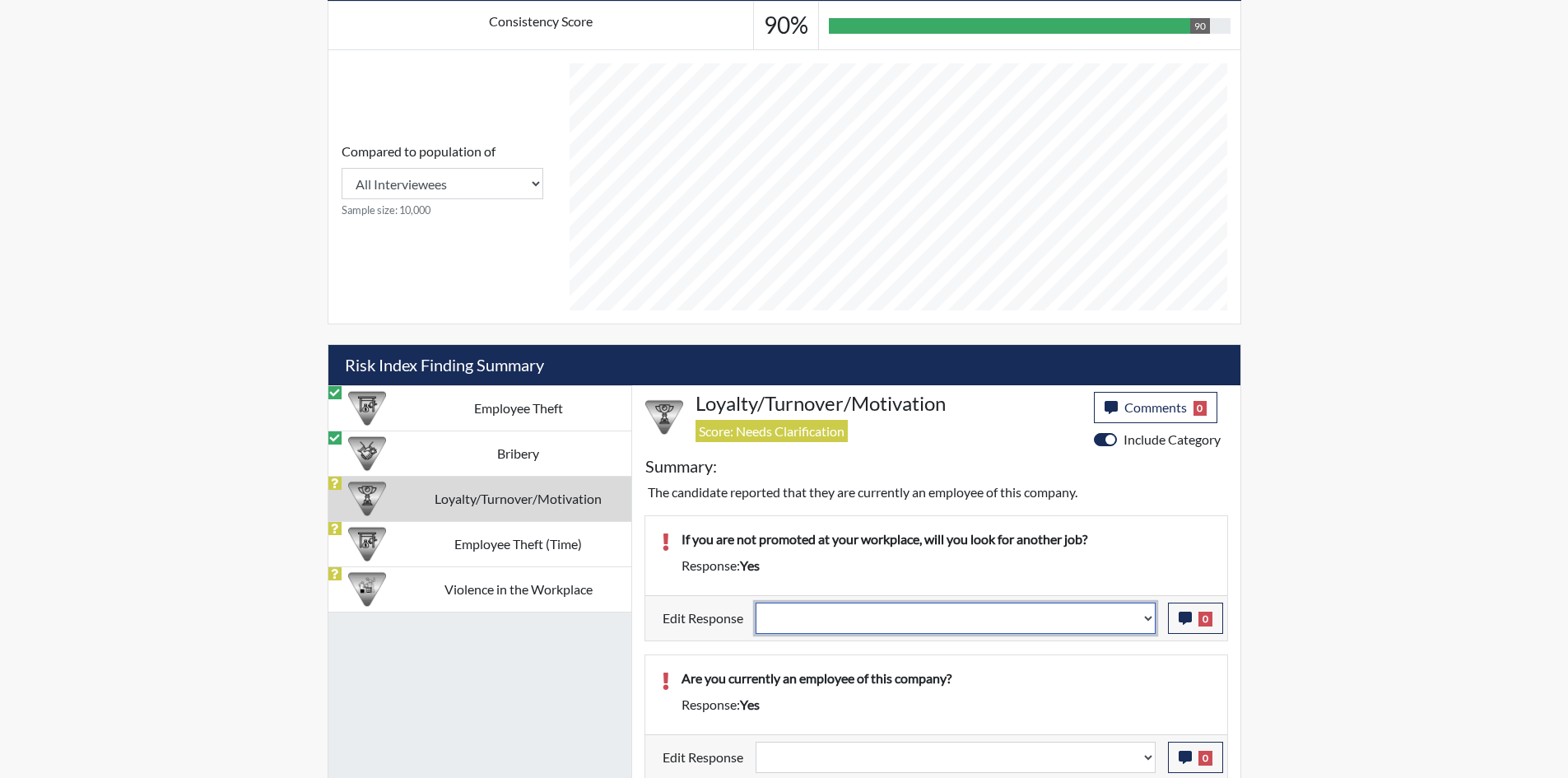
click at [1080, 617] on select "Question is not relevant. Results will be updated. Reasonable explanation provi…" at bounding box center [955, 618] width 400 height 32
select select "reasonable-explanation-provided"
click at [756, 603] on select "Question is not relevant. Results will be updated. Reasonable explanation provi…" at bounding box center [955, 618] width 400 height 32
select select
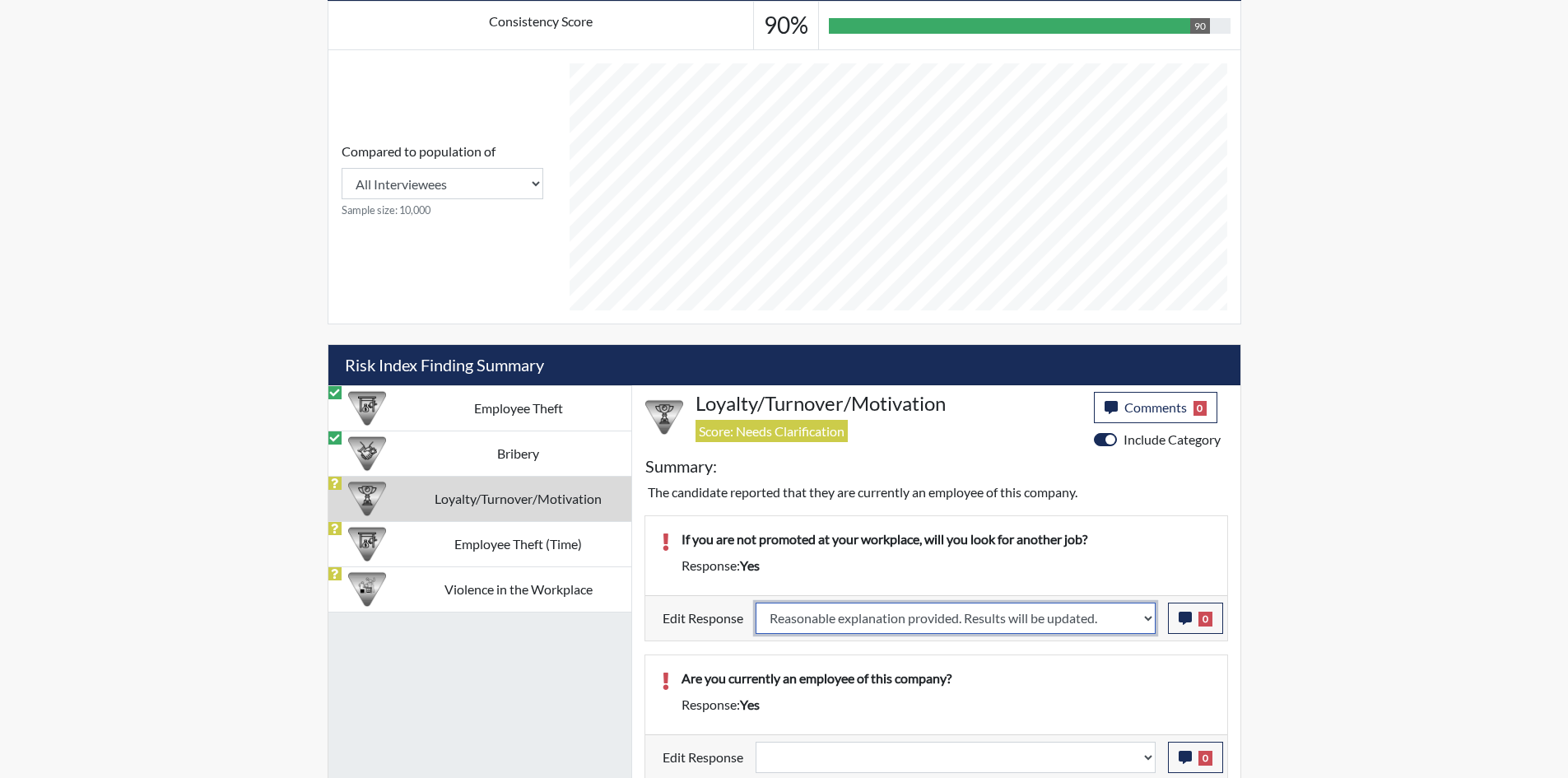
select select
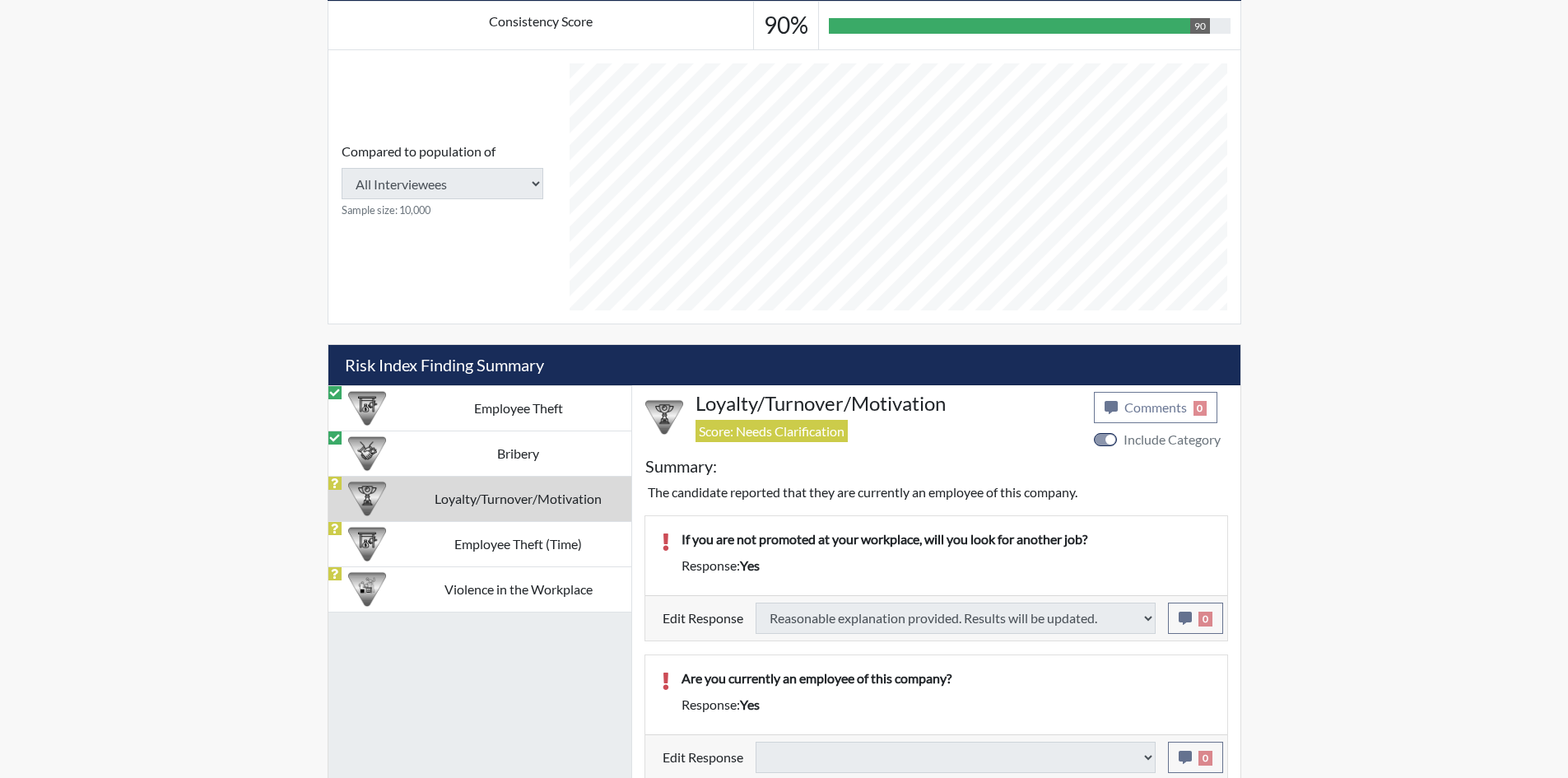
select select
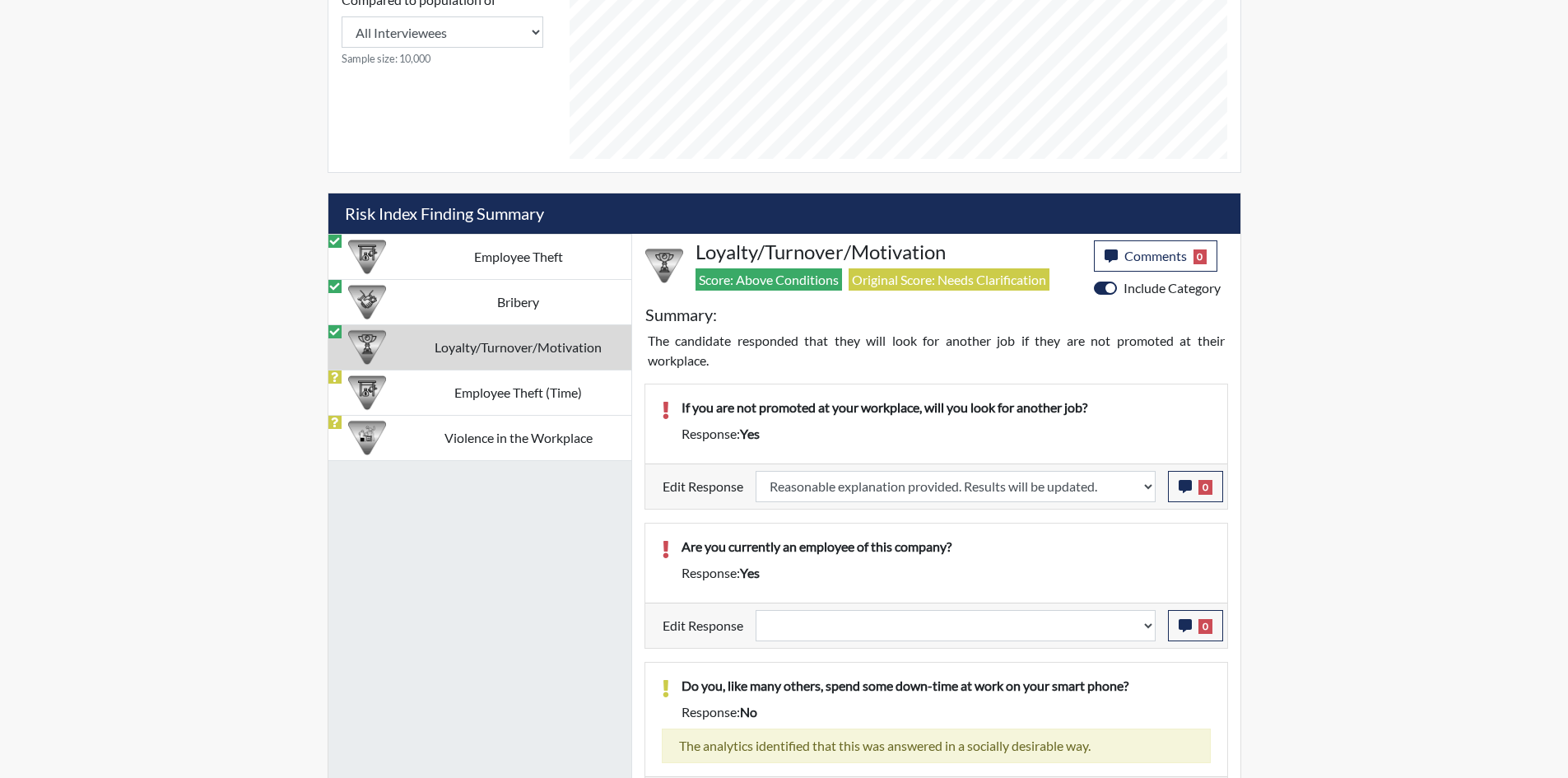
scroll to position [849, 0]
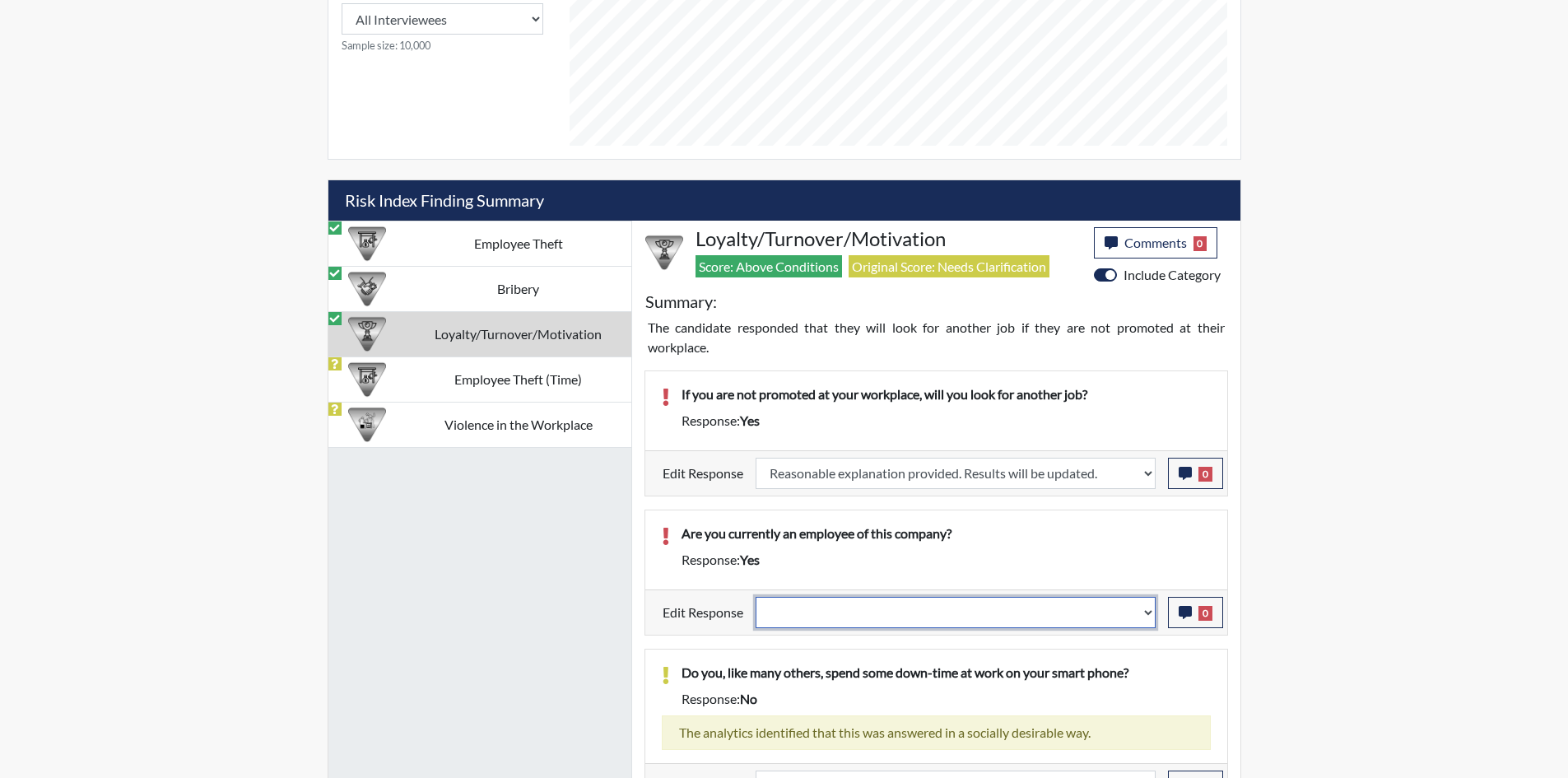
click at [1006, 623] on select "Question is not relevant. Results will be updated. Reasonable explanation provi…" at bounding box center [955, 612] width 400 height 32
select select "reasonable-explanation-provided"
click at [756, 597] on select "Question is not relevant. Results will be updated. Reasonable explanation provi…" at bounding box center [955, 612] width 400 height 32
select select
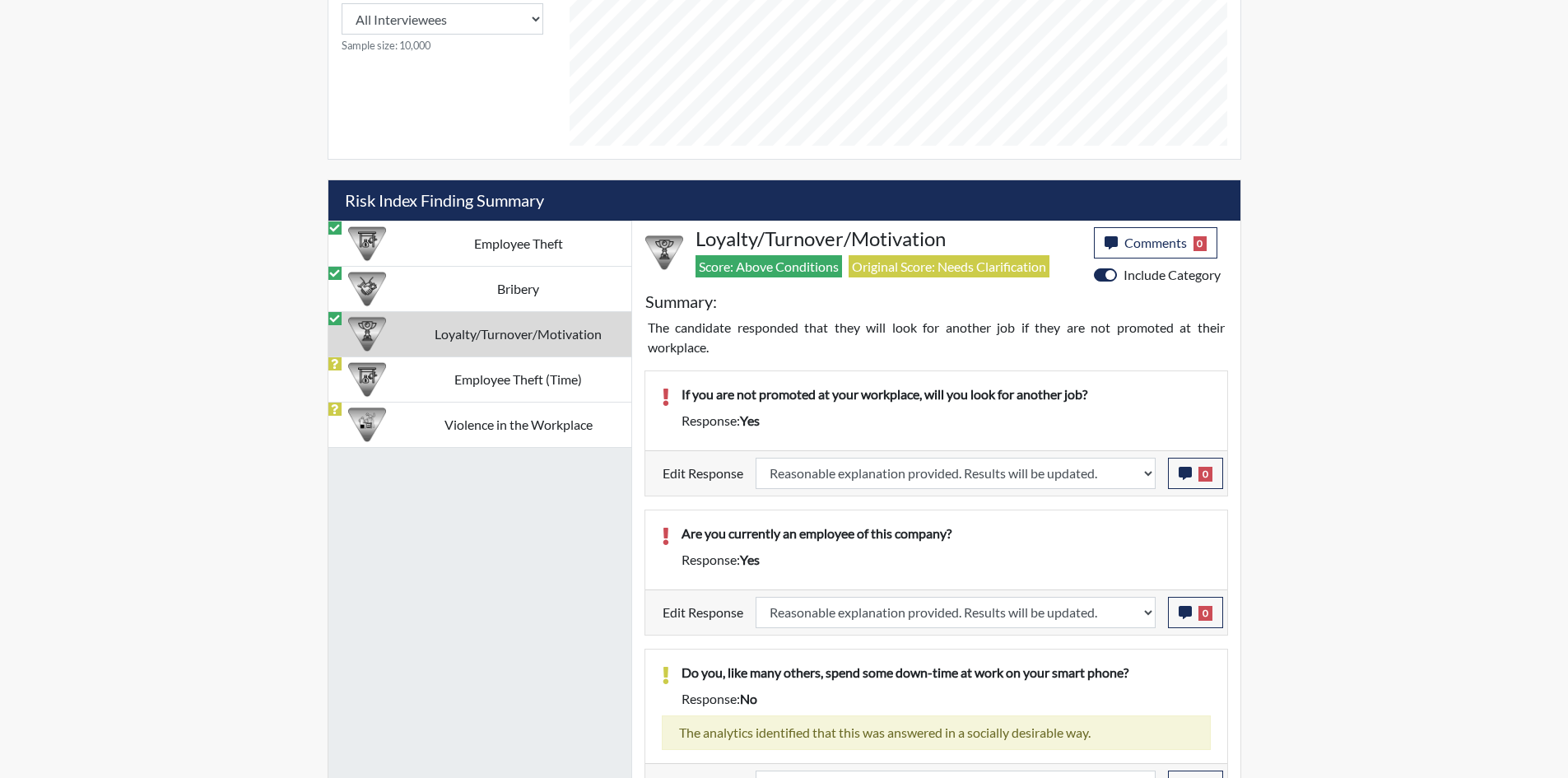
select select
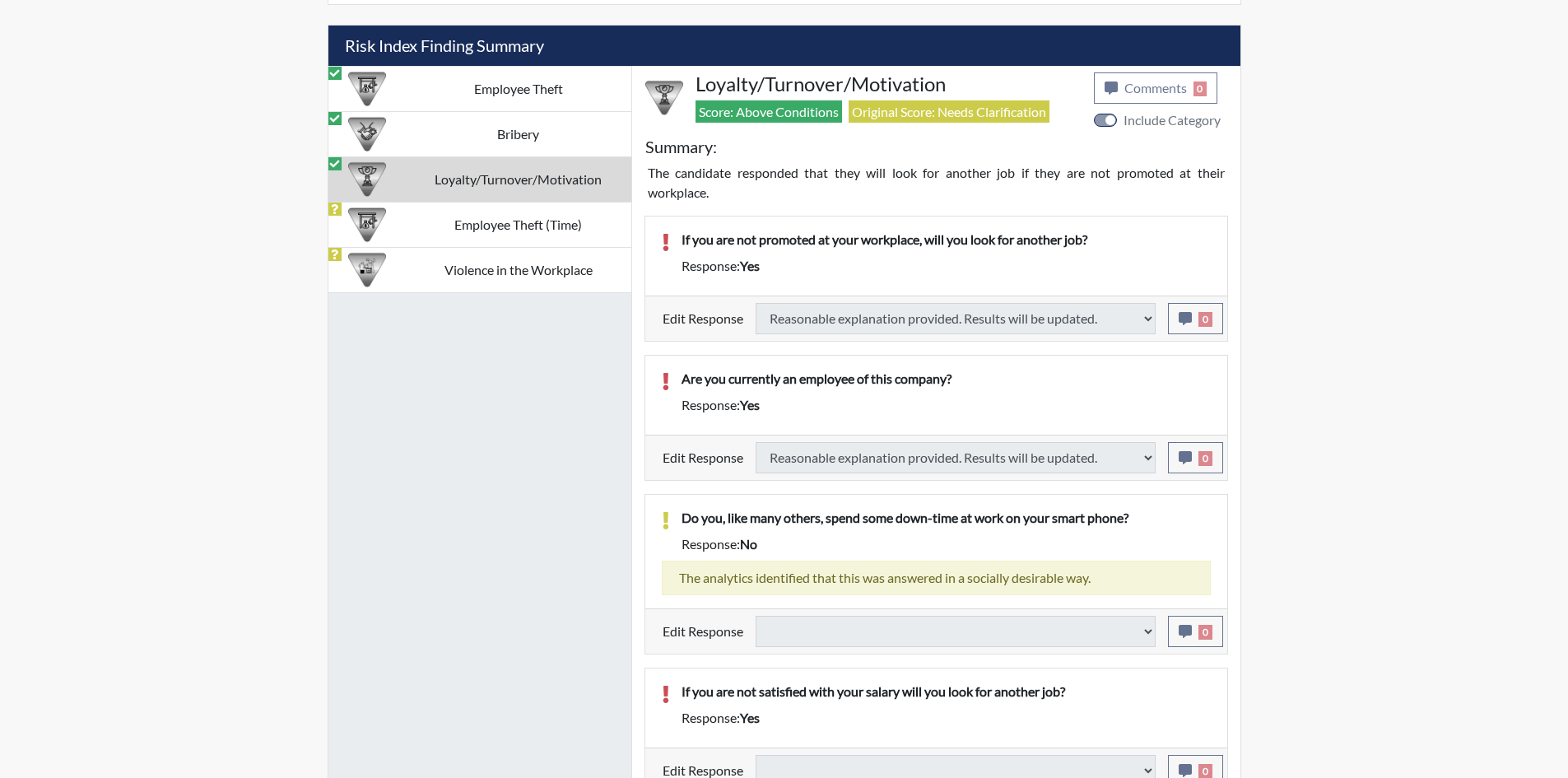
scroll to position [1019, 0]
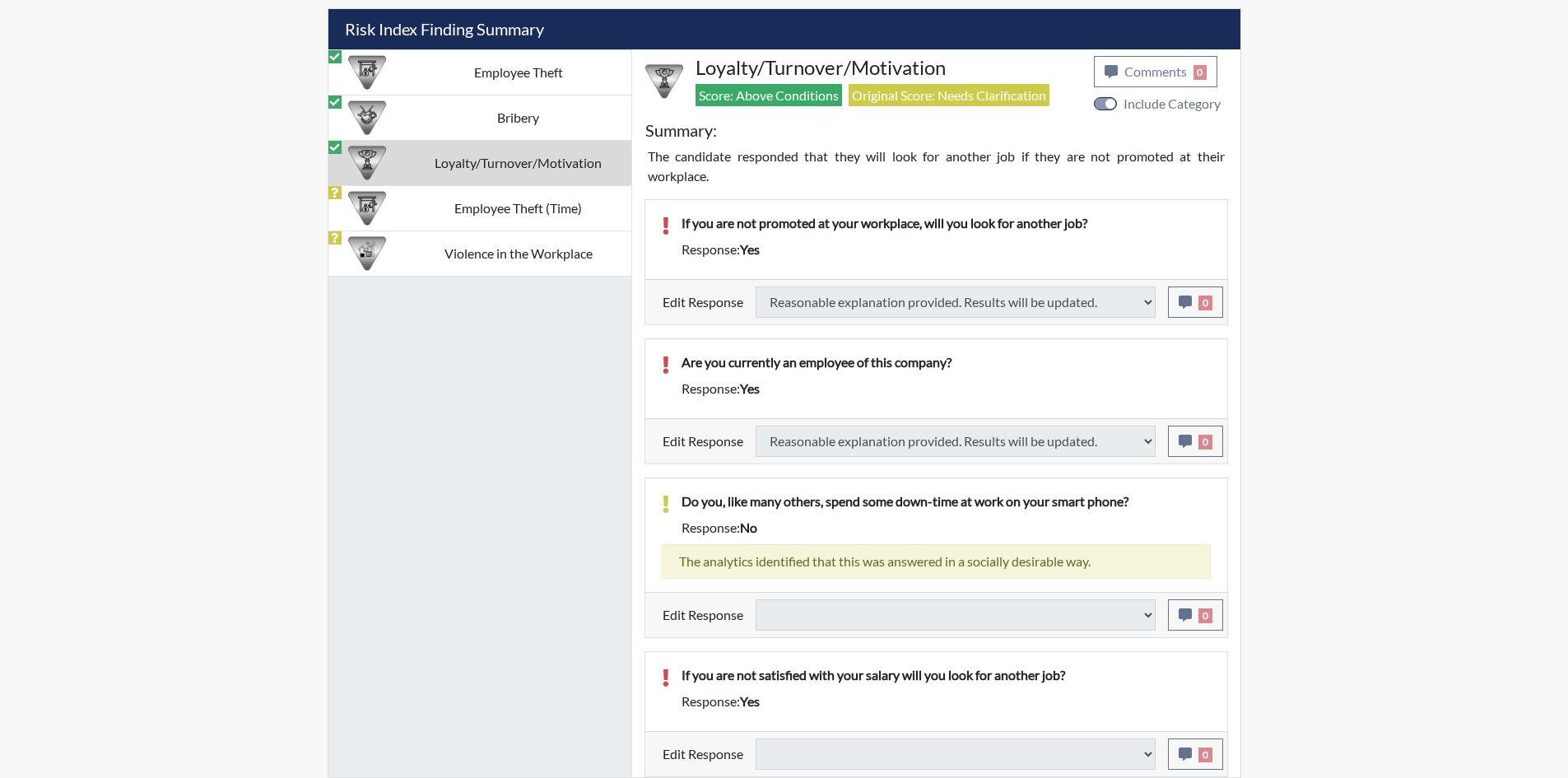
select select
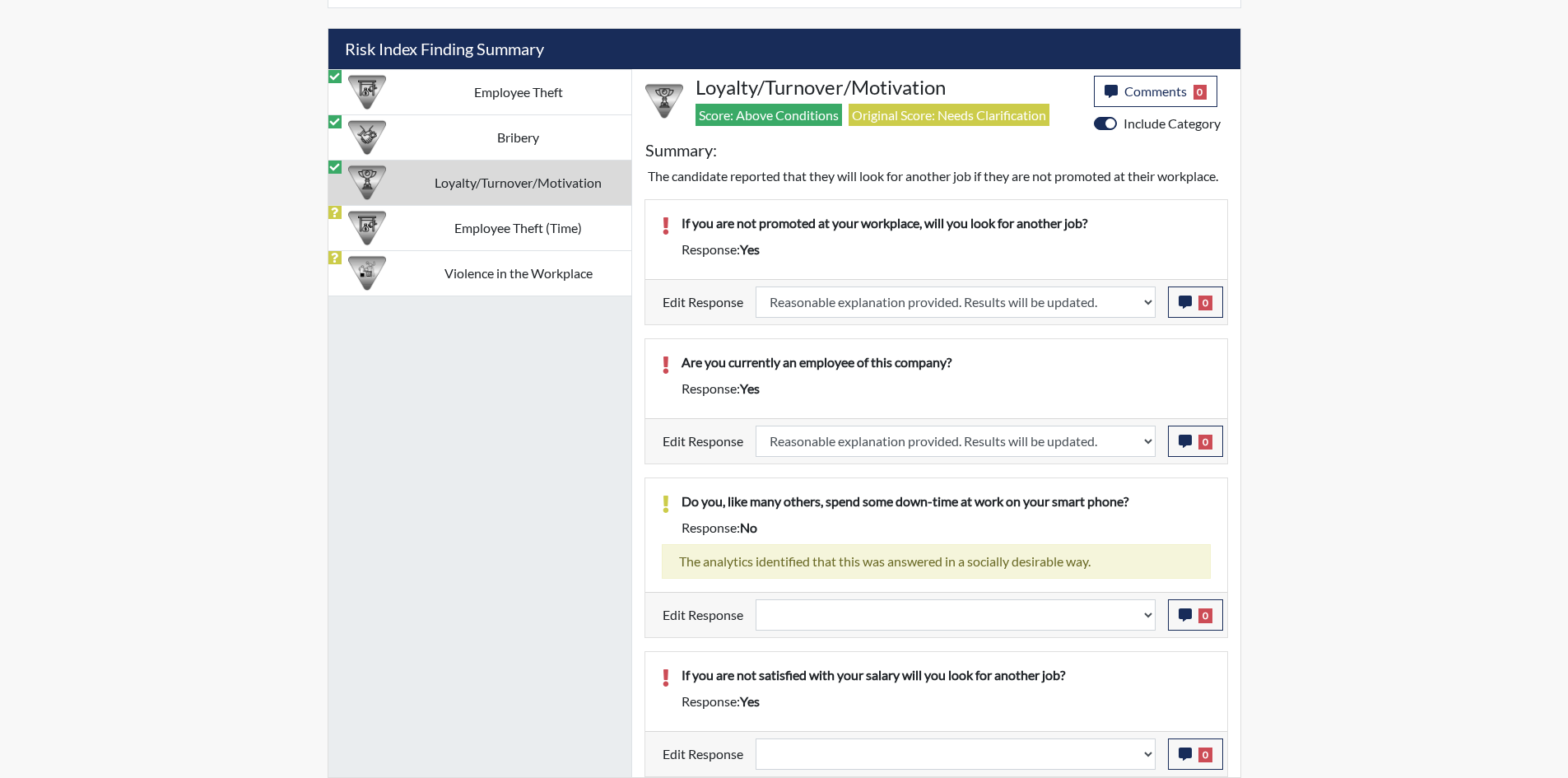
scroll to position [274, 684]
click at [1079, 588] on div "Do you, like many others, spend some down-time at work on your smart phone? Res…" at bounding box center [936, 535] width 582 height 113
click at [1071, 599] on select "Question is not relevant. Results will be updated. Reasonable explanation provi…" at bounding box center [955, 615] width 400 height 32
click at [1099, 744] on select "Question is not relevant. Results will be updated. Reasonable explanation provi…" at bounding box center [955, 754] width 400 height 32
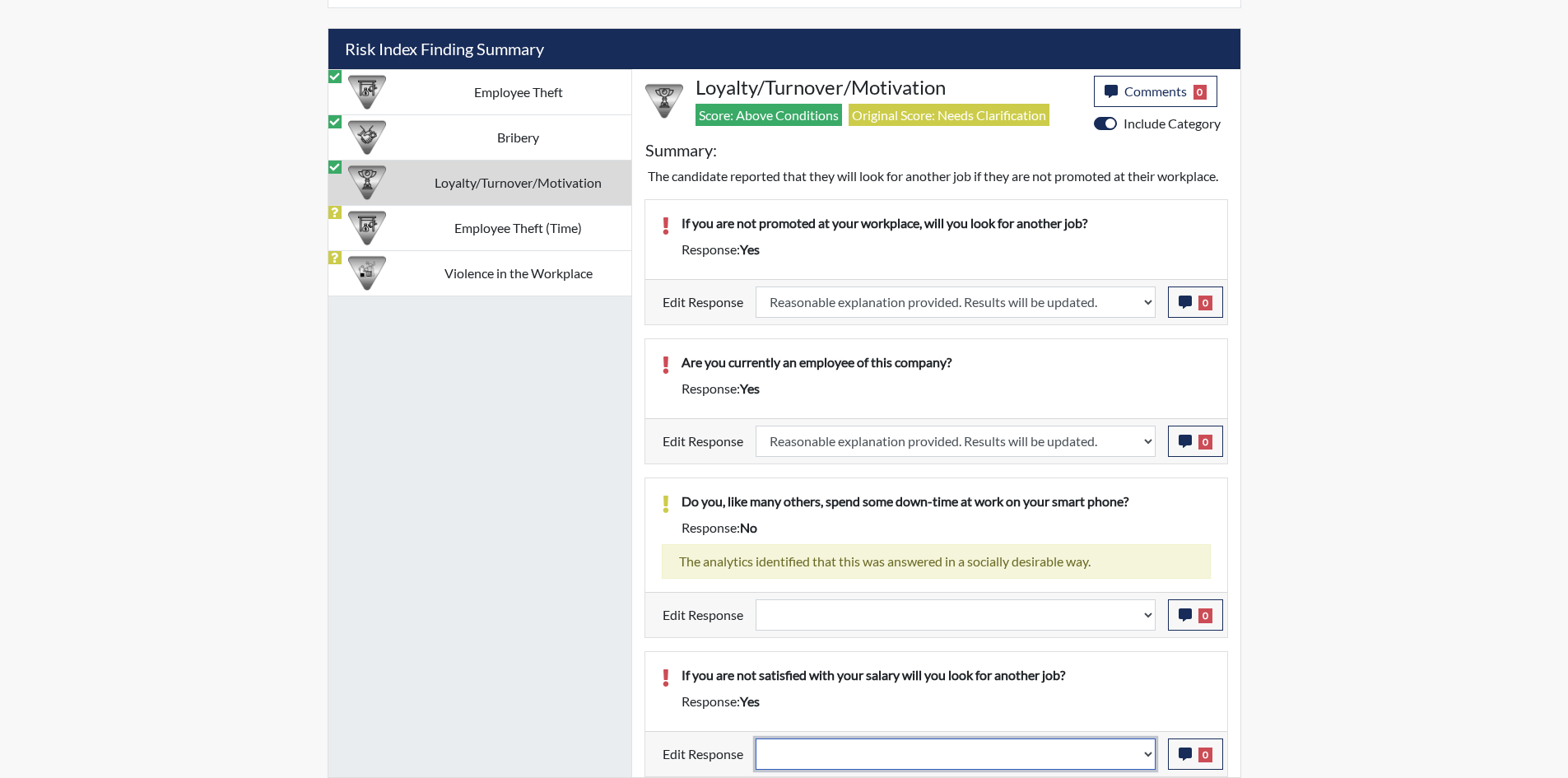
select select "reasonable-explanation-provided"
click at [756, 739] on select "Question is not relevant. Results will be updated. Reasonable explanation provi…" at bounding box center [955, 754] width 400 height 32
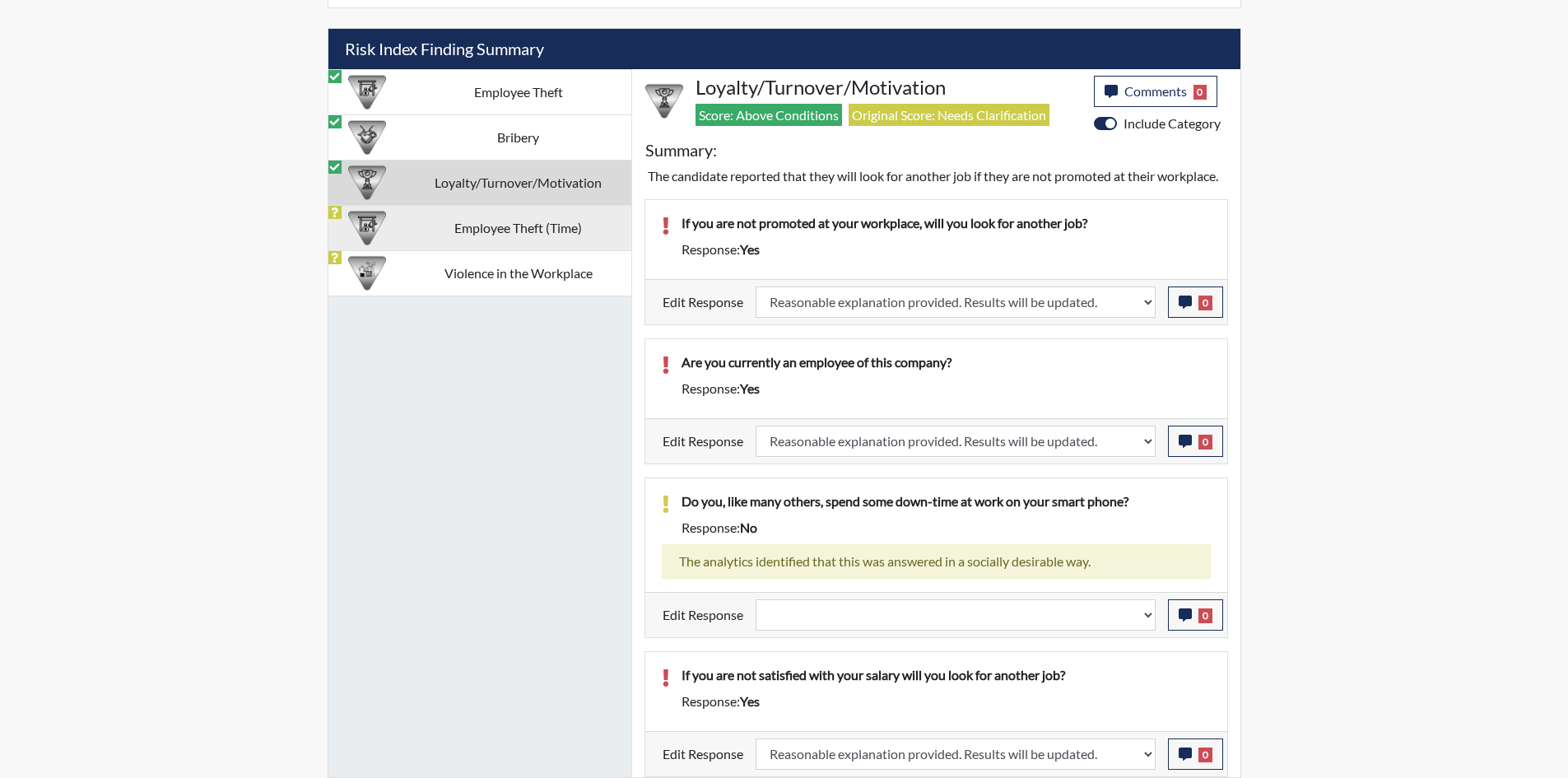
click at [493, 217] on td "Employee Theft (Time)" at bounding box center [518, 228] width 226 height 45
select select
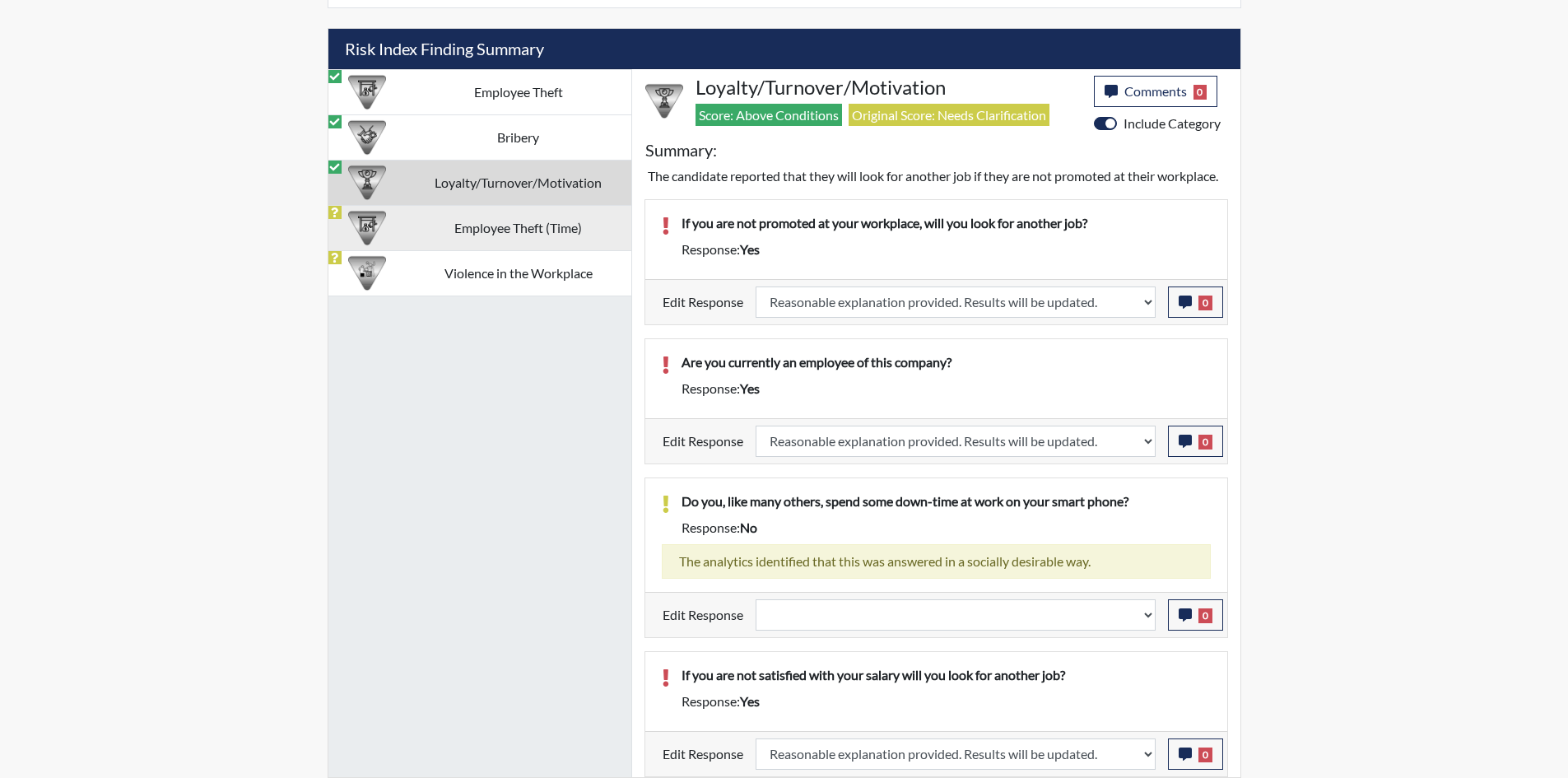
select select
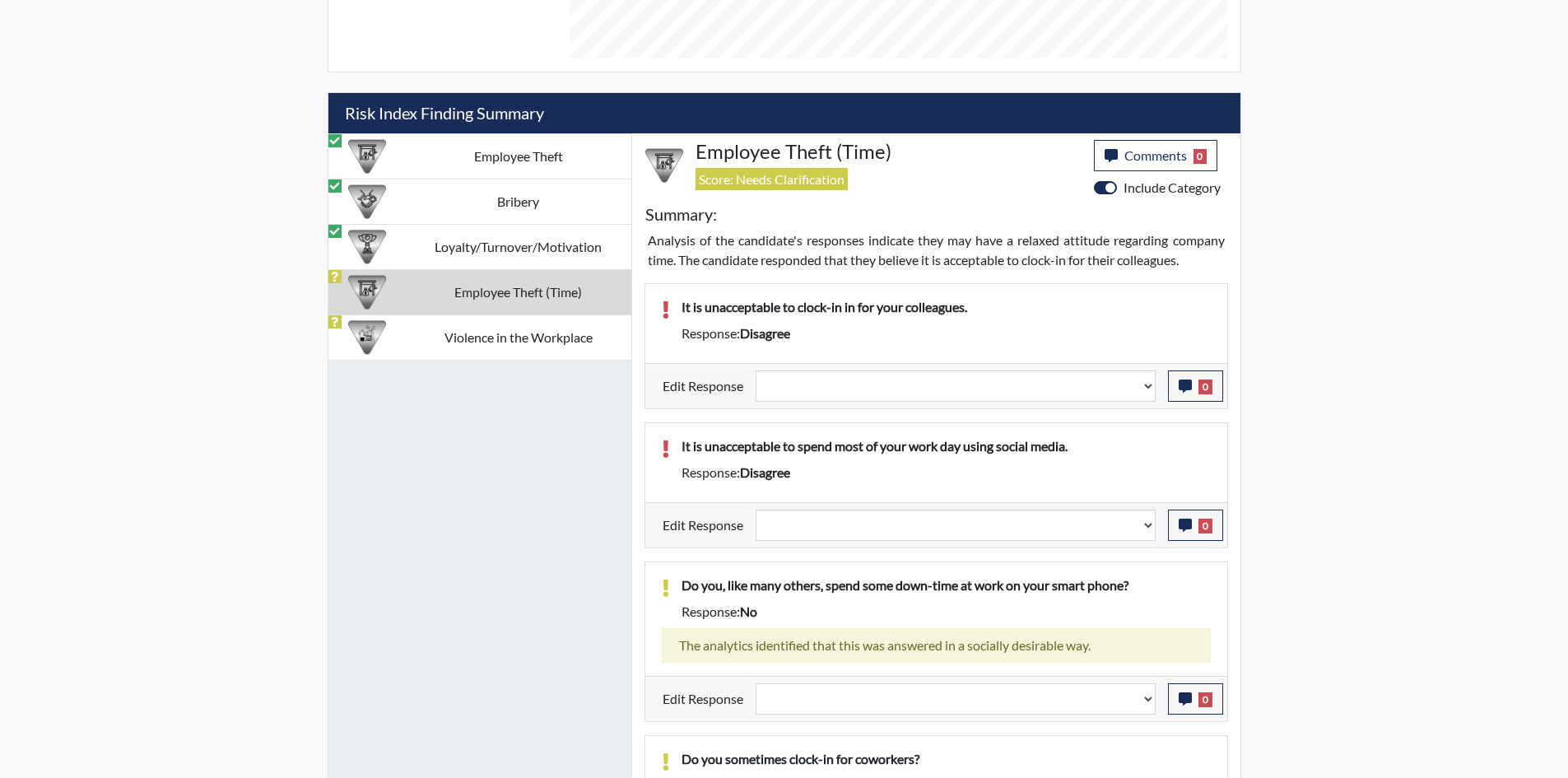
scroll to position [938, 0]
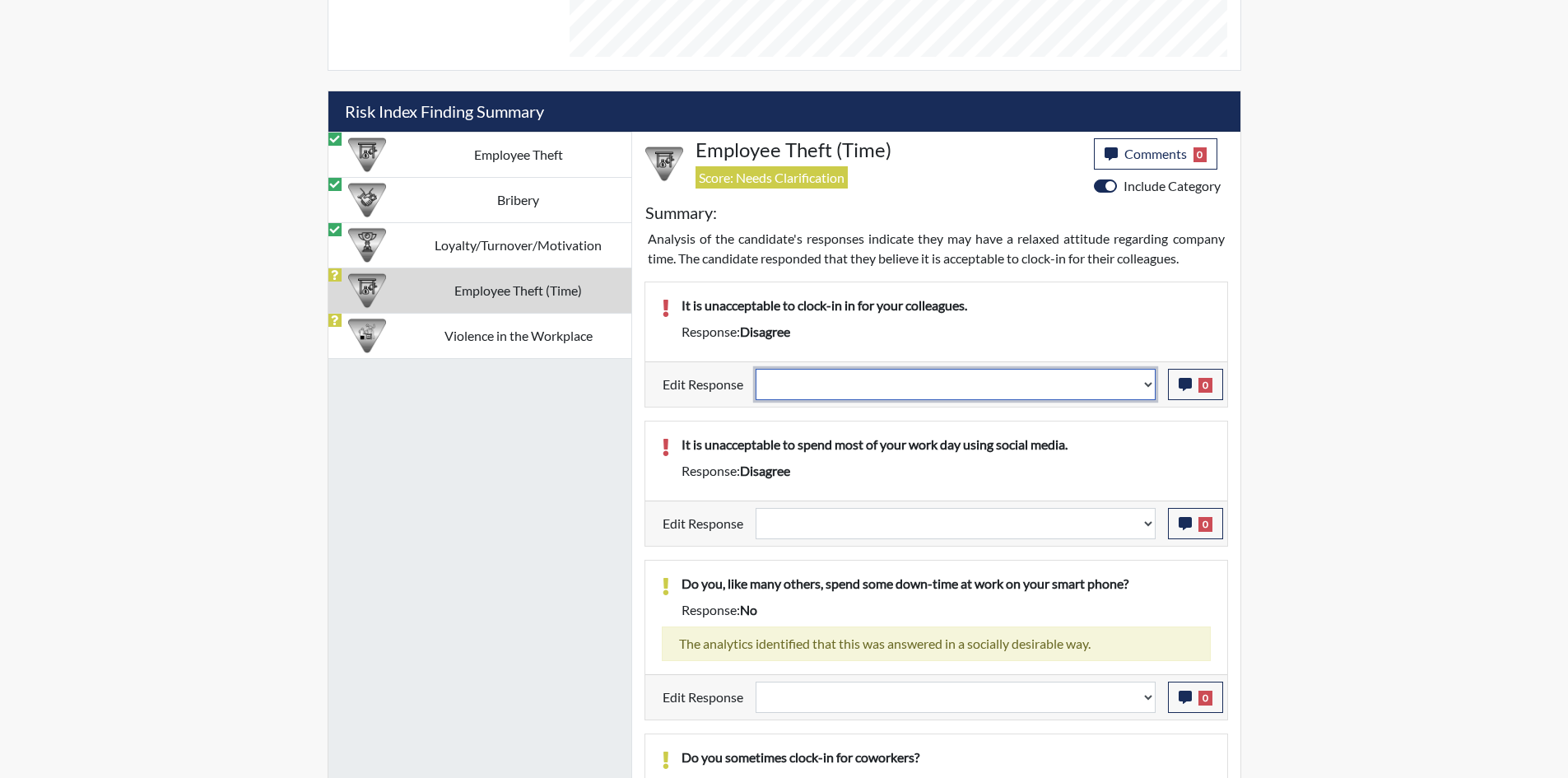
click at [971, 374] on select "Question is not relevant. Results will be updated. Reasonable explanation provi…" at bounding box center [955, 384] width 400 height 32
select select "reasonable-explanation-provided"
click at [756, 369] on select "Question is not relevant. Results will be updated. Reasonable explanation provi…" at bounding box center [955, 384] width 400 height 32
select select
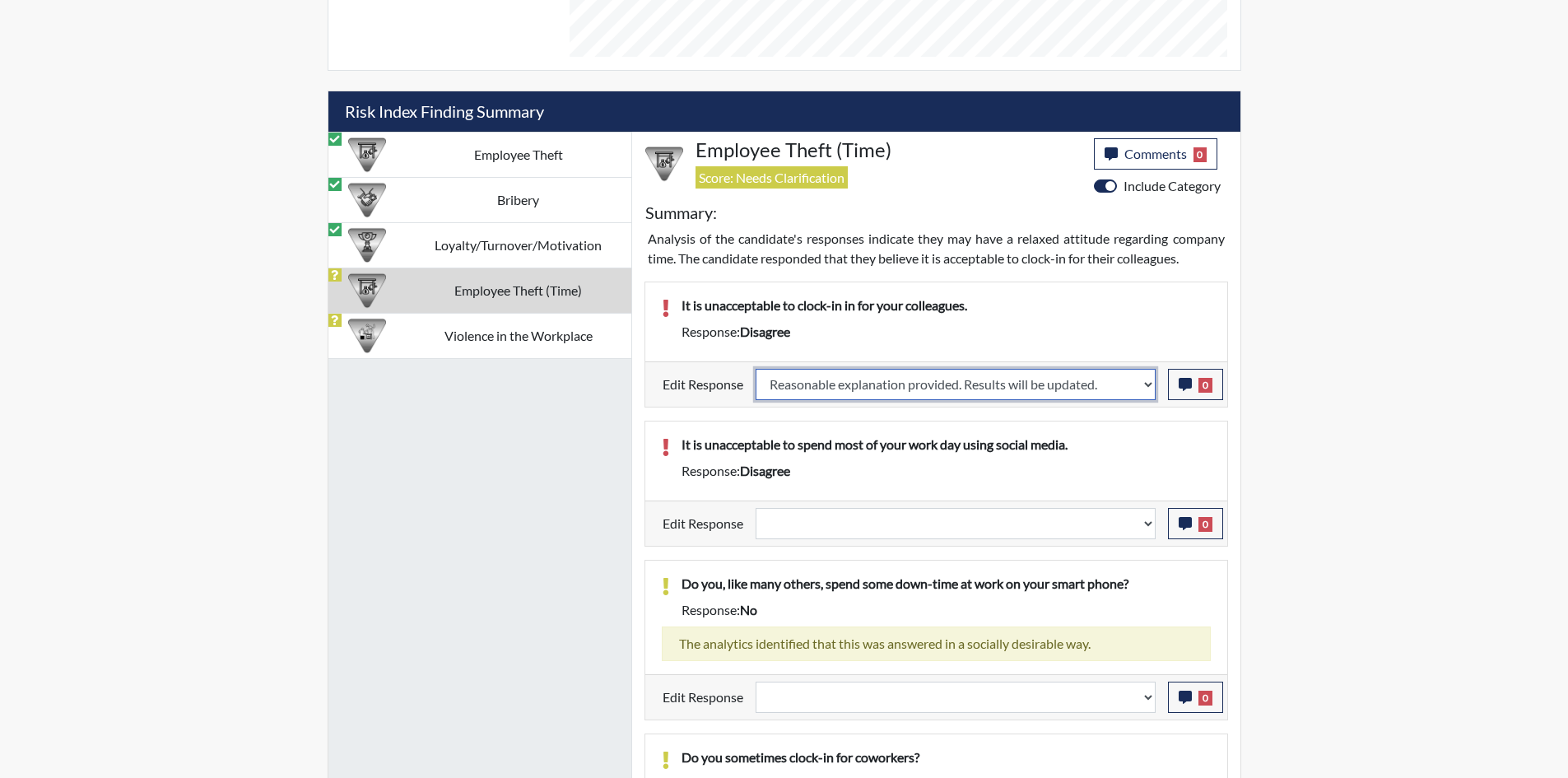
select select
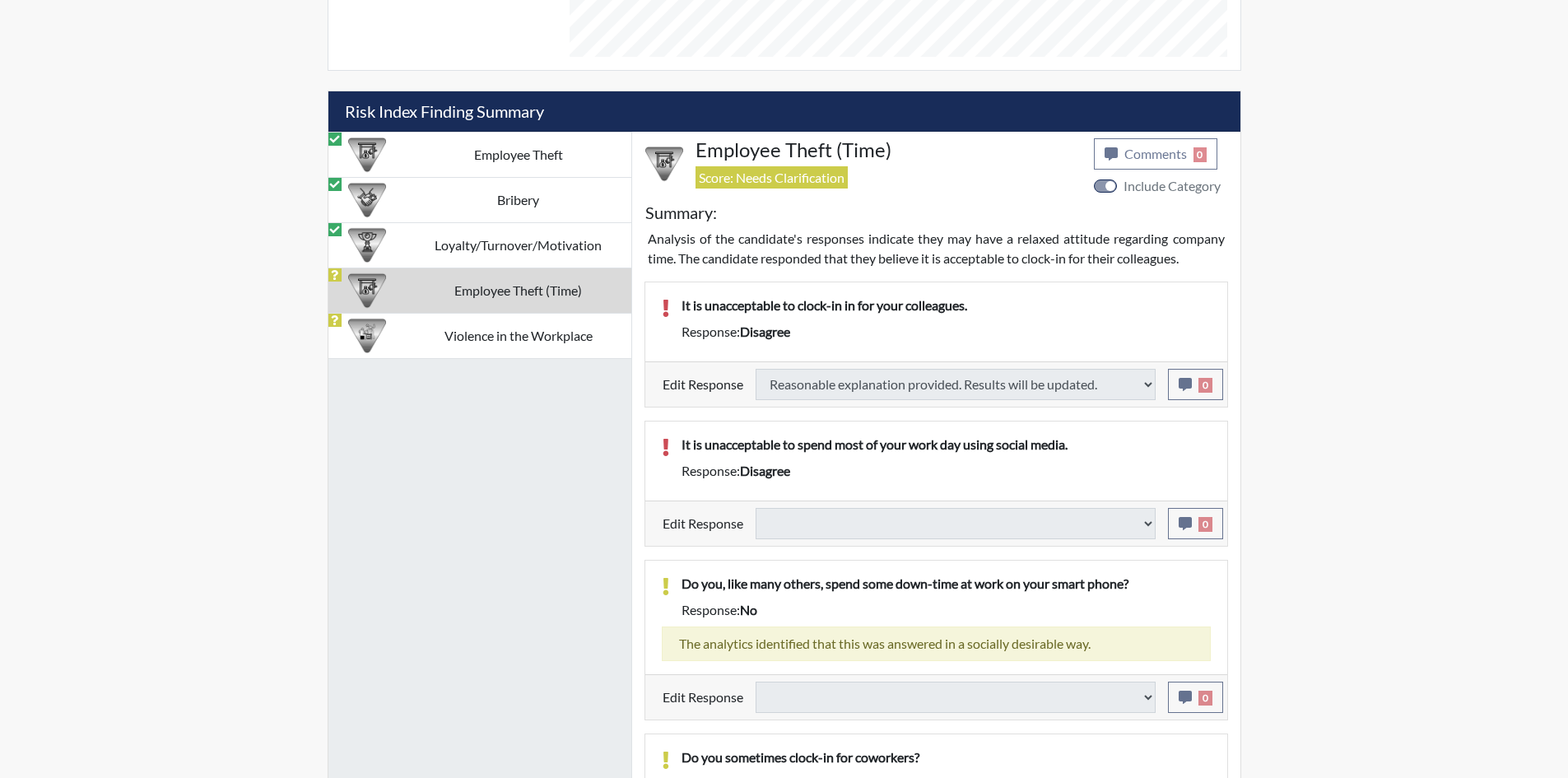
select select
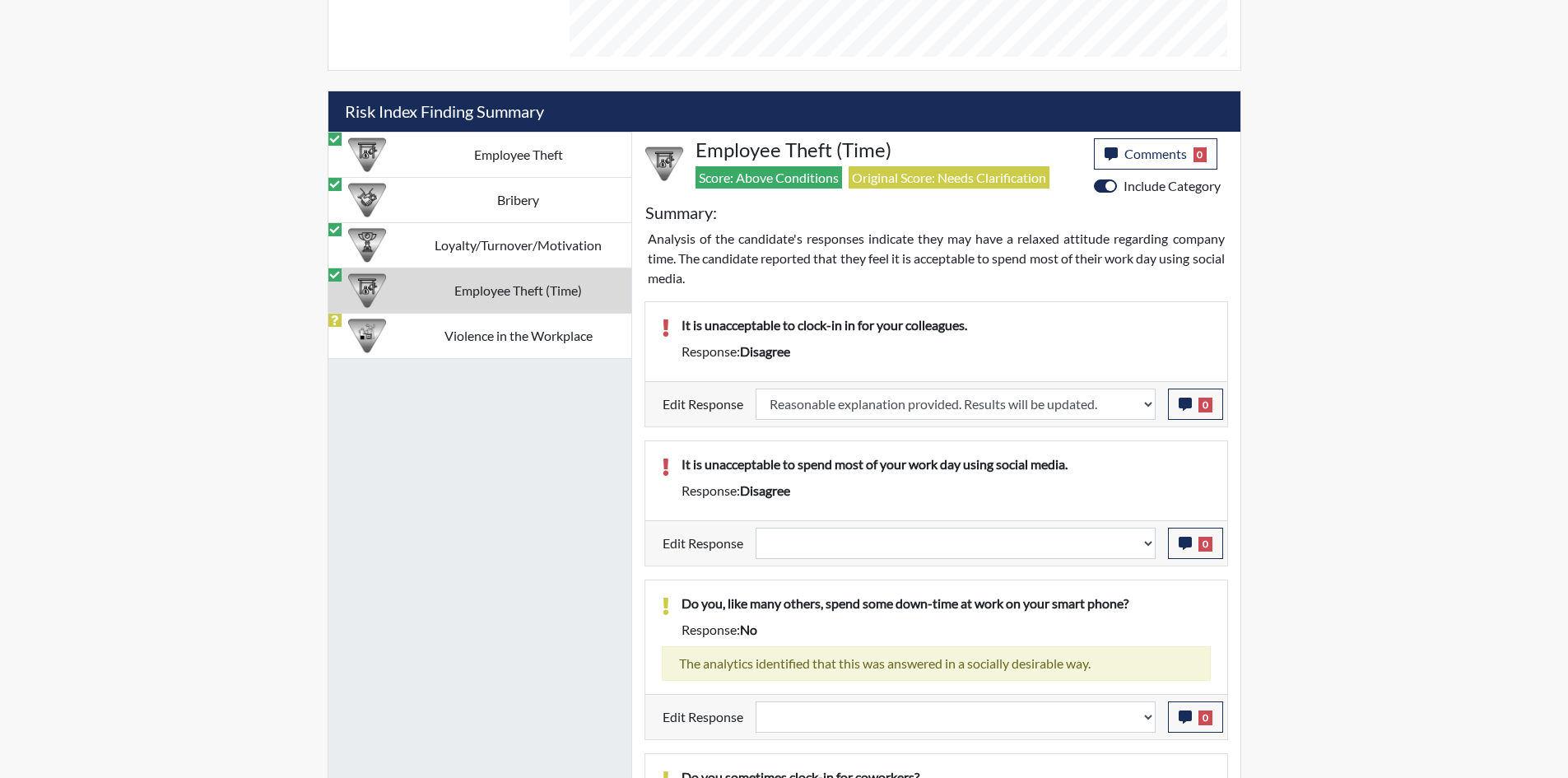
scroll to position [274, 684]
click at [890, 525] on div "Edit Response Question is not relevant. Results will be updated. Reasonable exp…" at bounding box center [936, 543] width 582 height 45
click at [899, 553] on select "Question is not relevant. Results will be updated. Reasonable explanation provi…" at bounding box center [955, 543] width 400 height 32
select select "reasonable-explanation-provided"
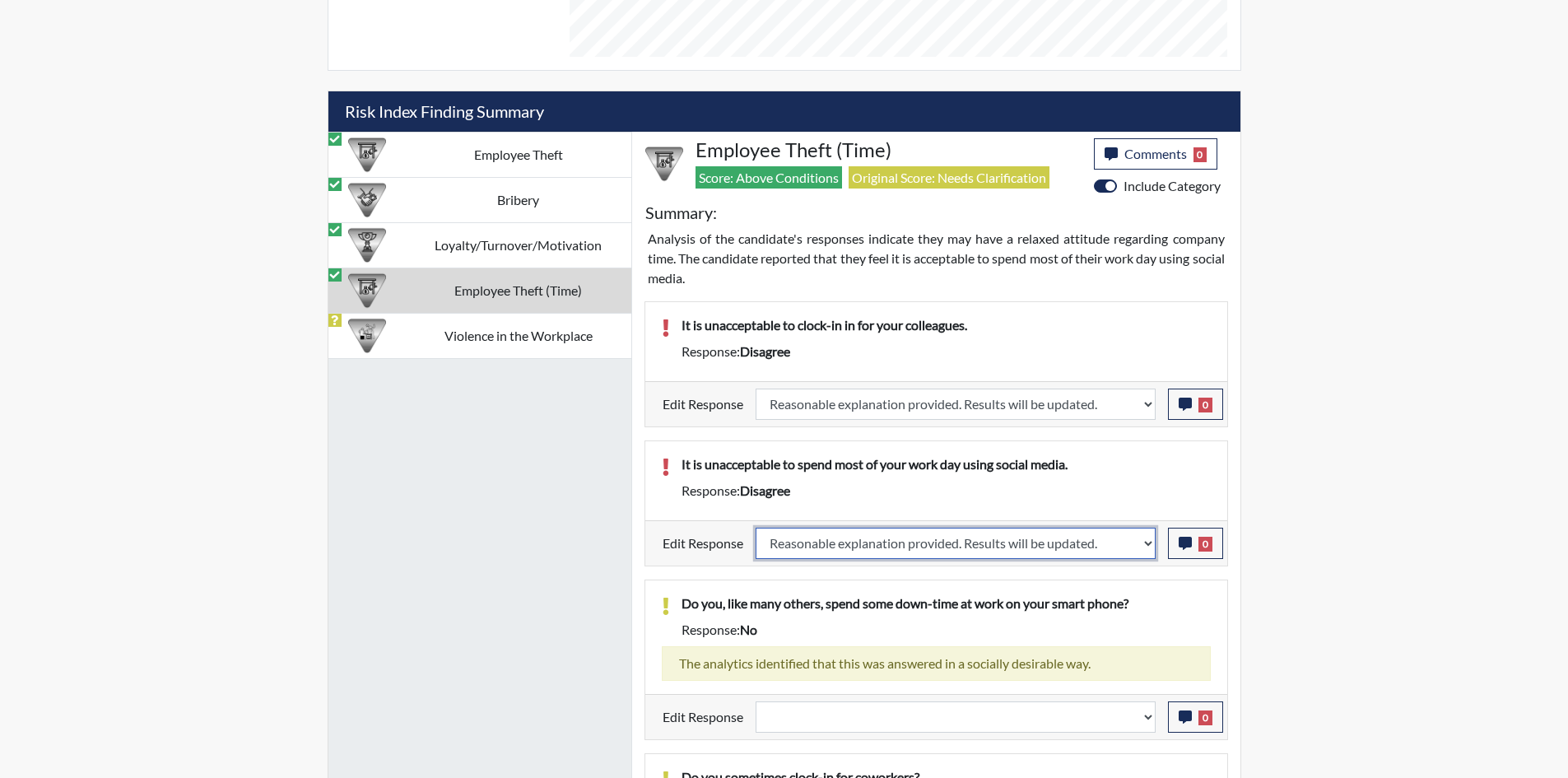
click at [756, 528] on select "Question is not relevant. Results will be updated. Reasonable explanation provi…" at bounding box center [955, 543] width 400 height 32
select select
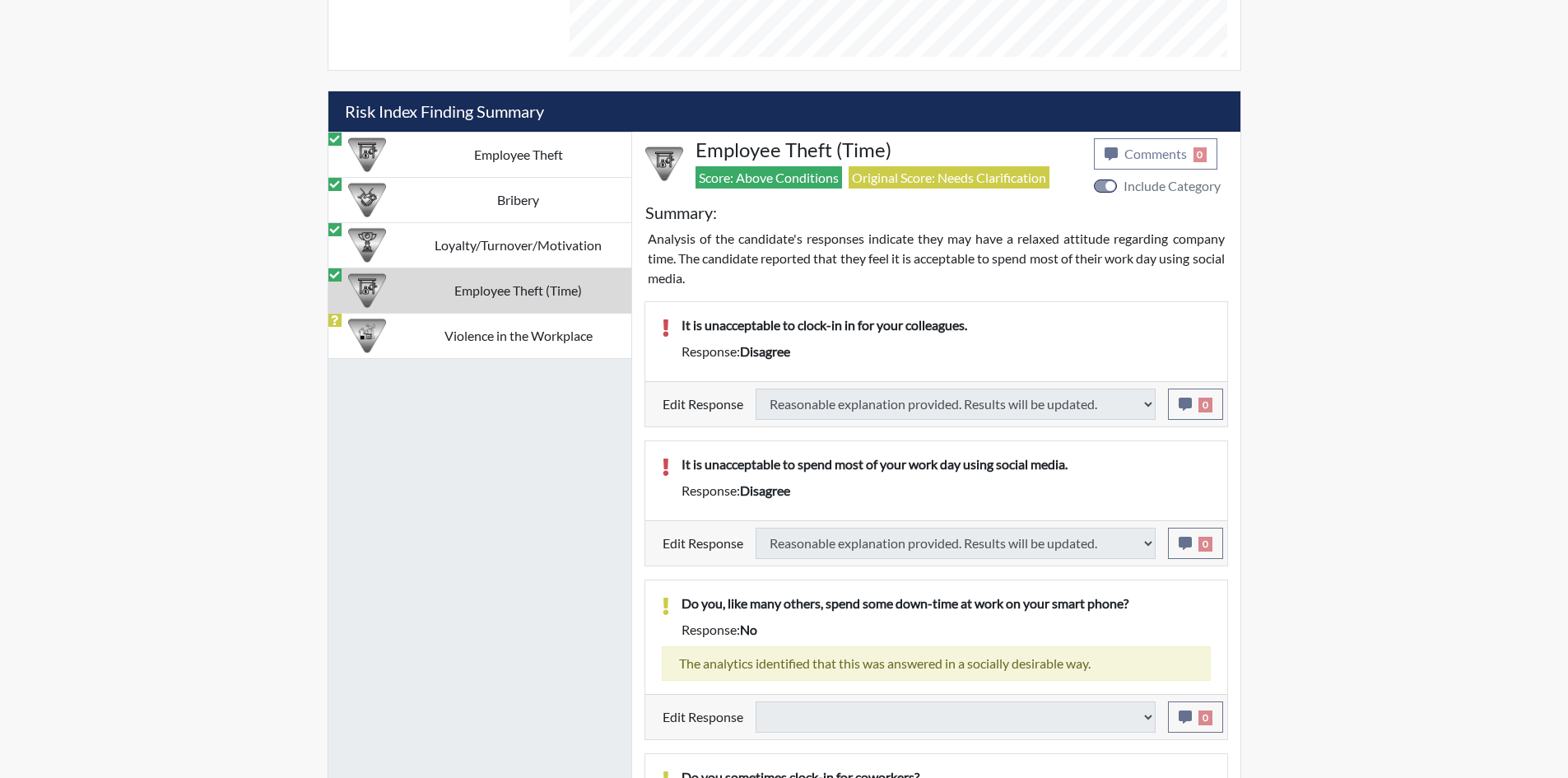
select select
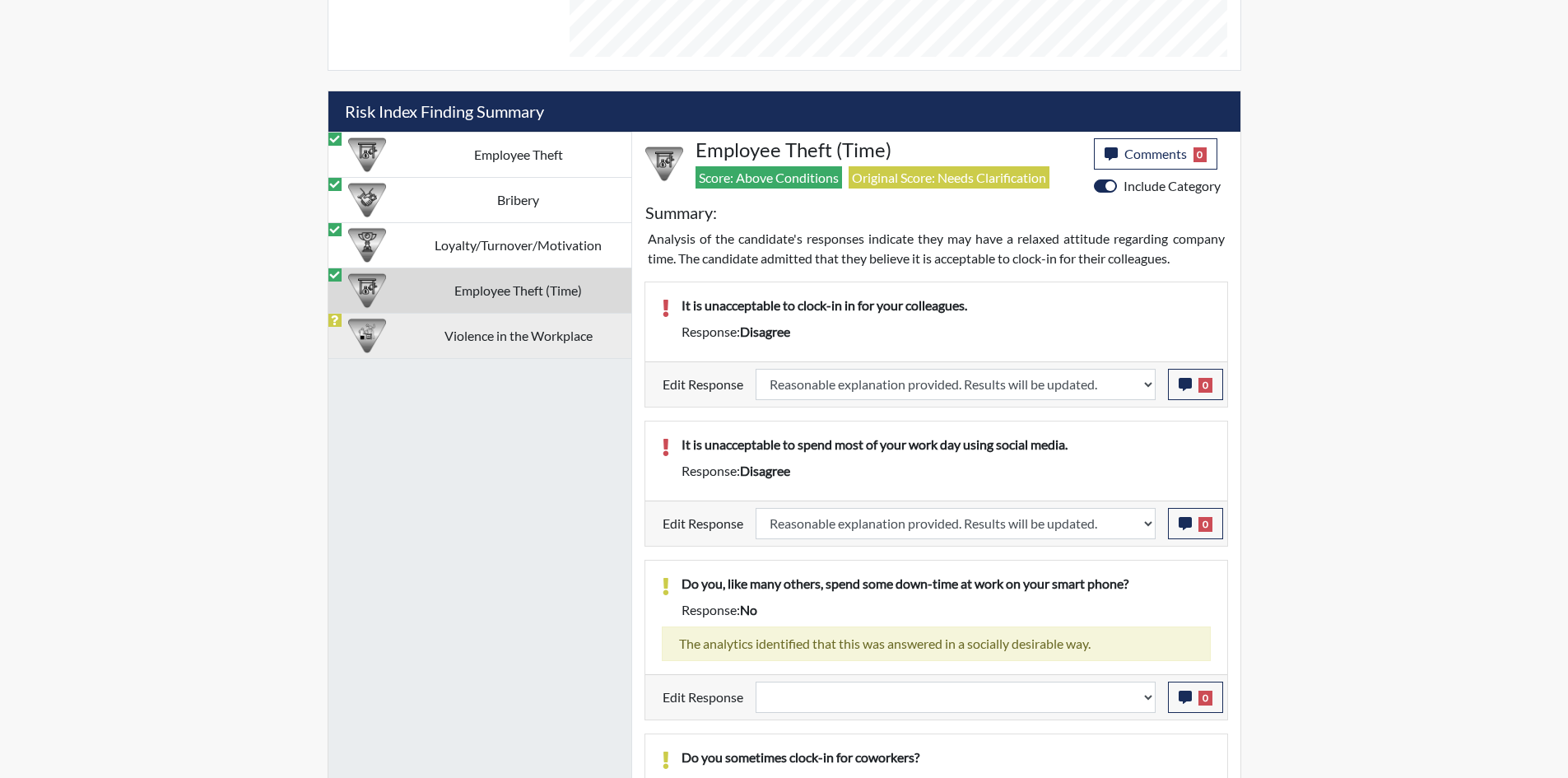
click at [472, 330] on td "Violence in the Workplace" at bounding box center [518, 336] width 226 height 45
select select
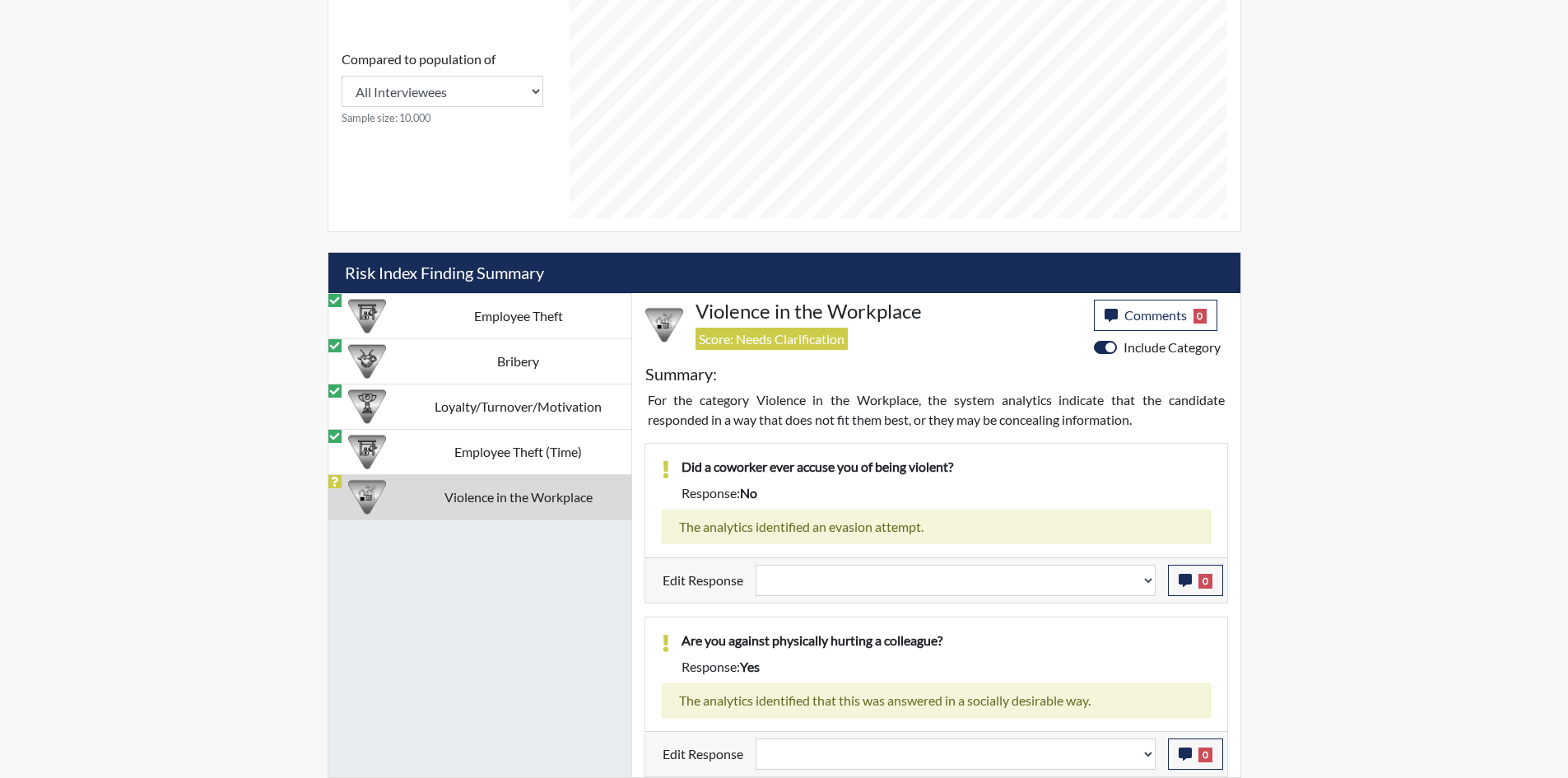
scroll to position [776, 0]
click at [842, 573] on select "Question is not relevant. Results will be updated. Reasonable explanation provi…" at bounding box center [955, 580] width 400 height 32
select select "reasonable-explanation-provided"
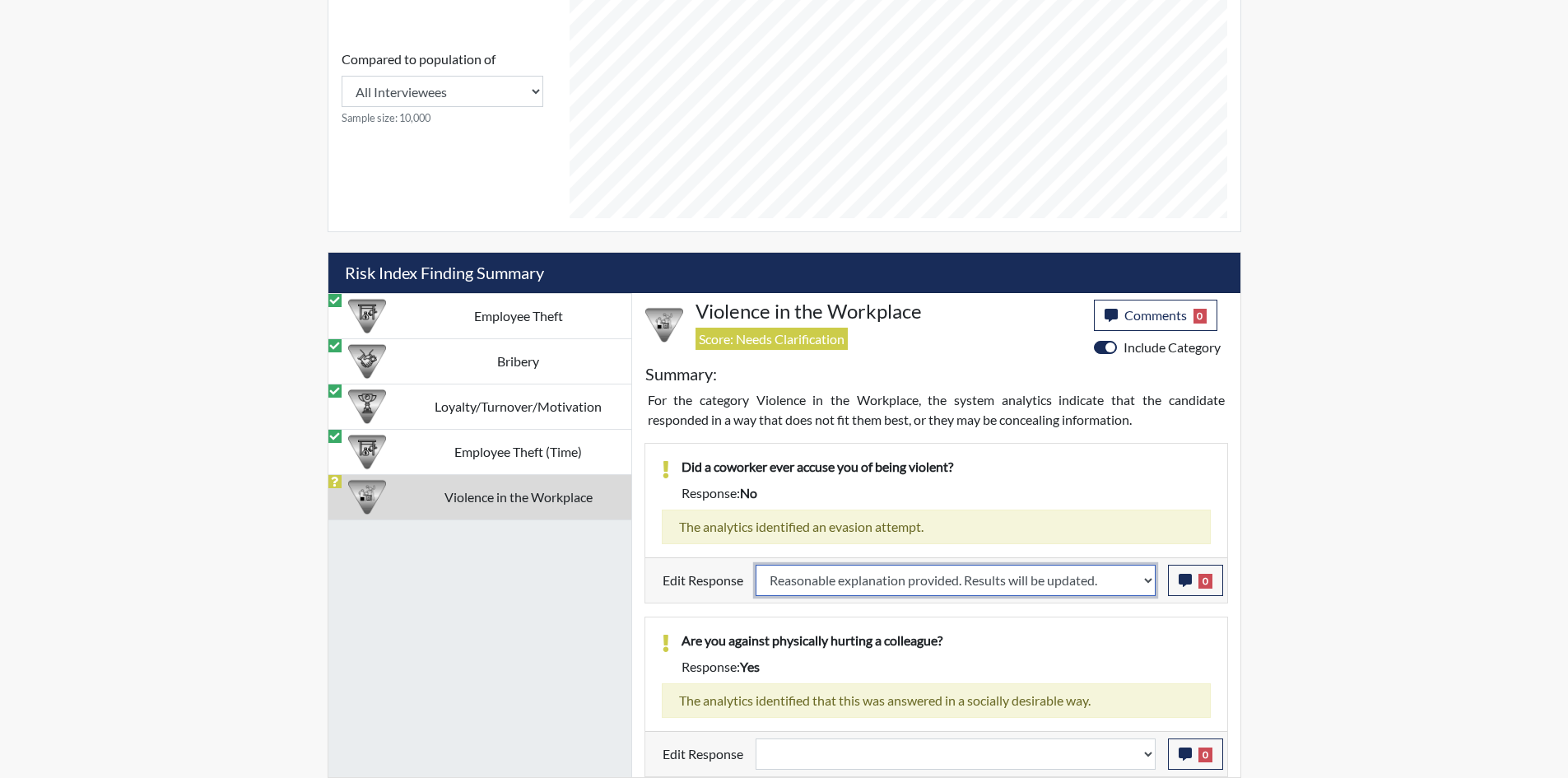
click at [756, 565] on select "Question is not relevant. Results will be updated. Reasonable explanation provi…" at bounding box center [955, 580] width 400 height 32
select select
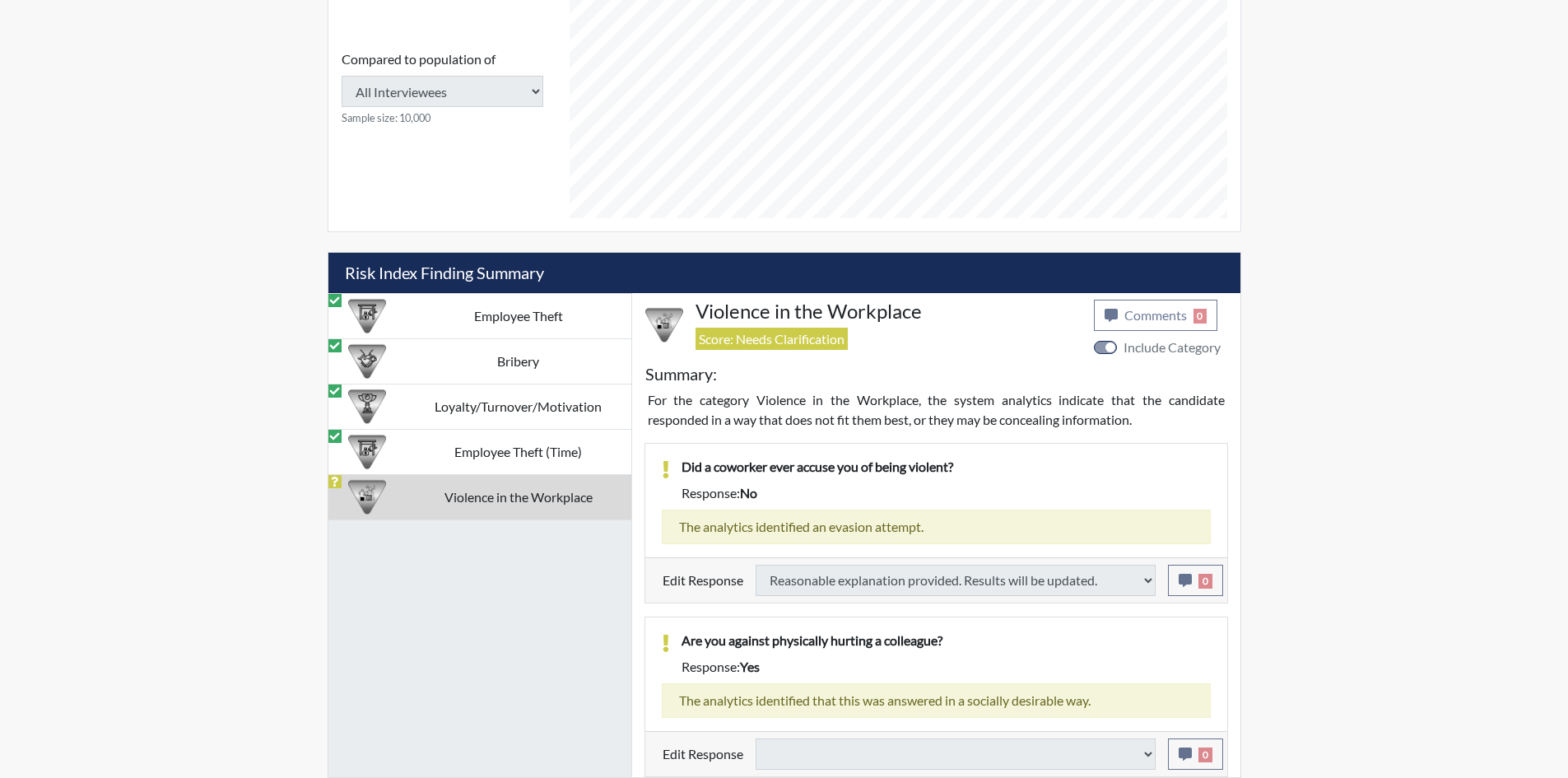
type input "Above Conditions"
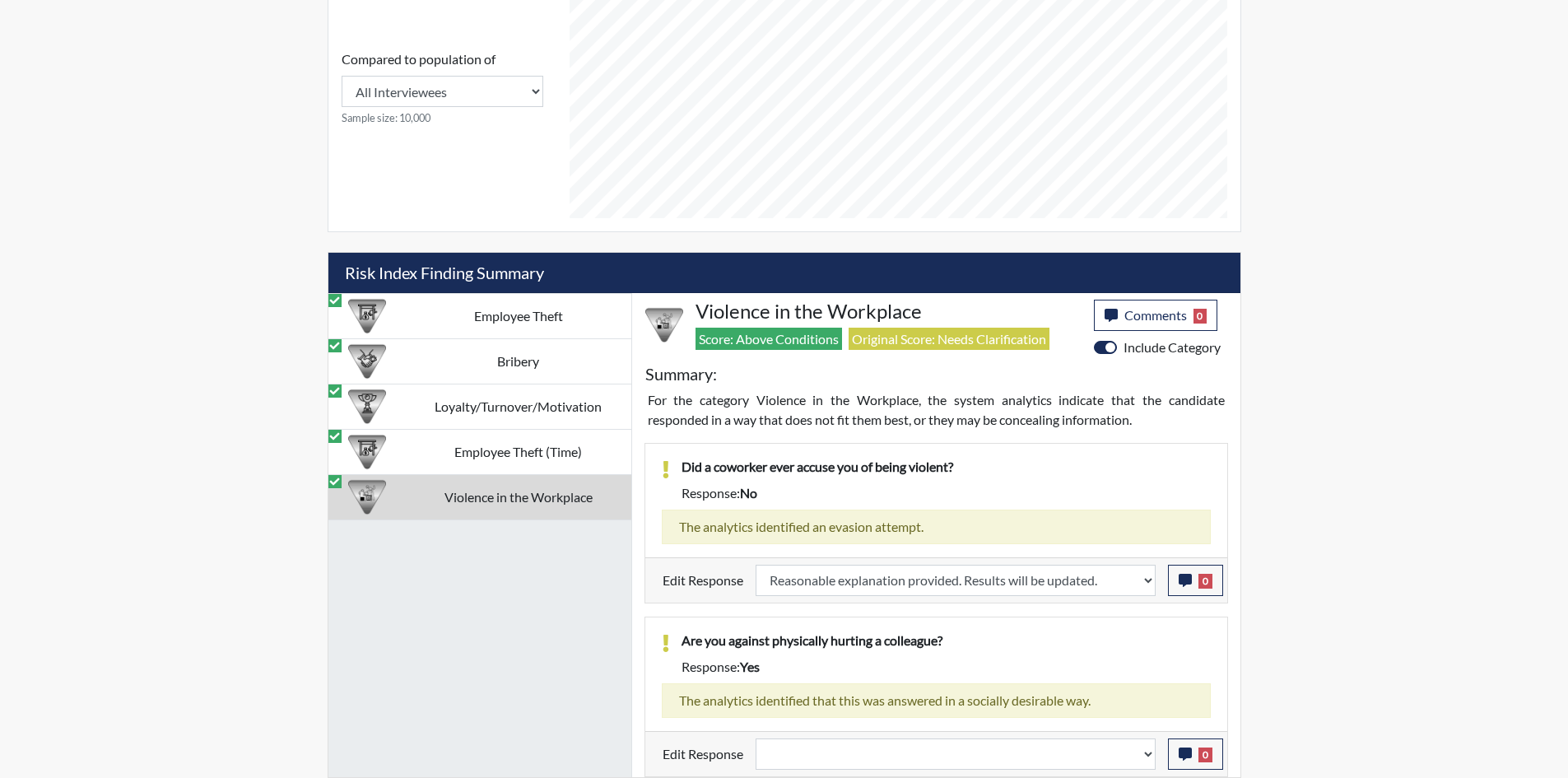
scroll to position [274, 684]
click at [929, 775] on div "Edit Response Question is not relevant. Results will be updated. Reasonable exp…" at bounding box center [936, 754] width 582 height 45
click at [928, 759] on select "Question is not relevant. Results will be updated. Reasonable explanation provi…" at bounding box center [955, 754] width 400 height 32
select select "reasonable-explanation-provided"
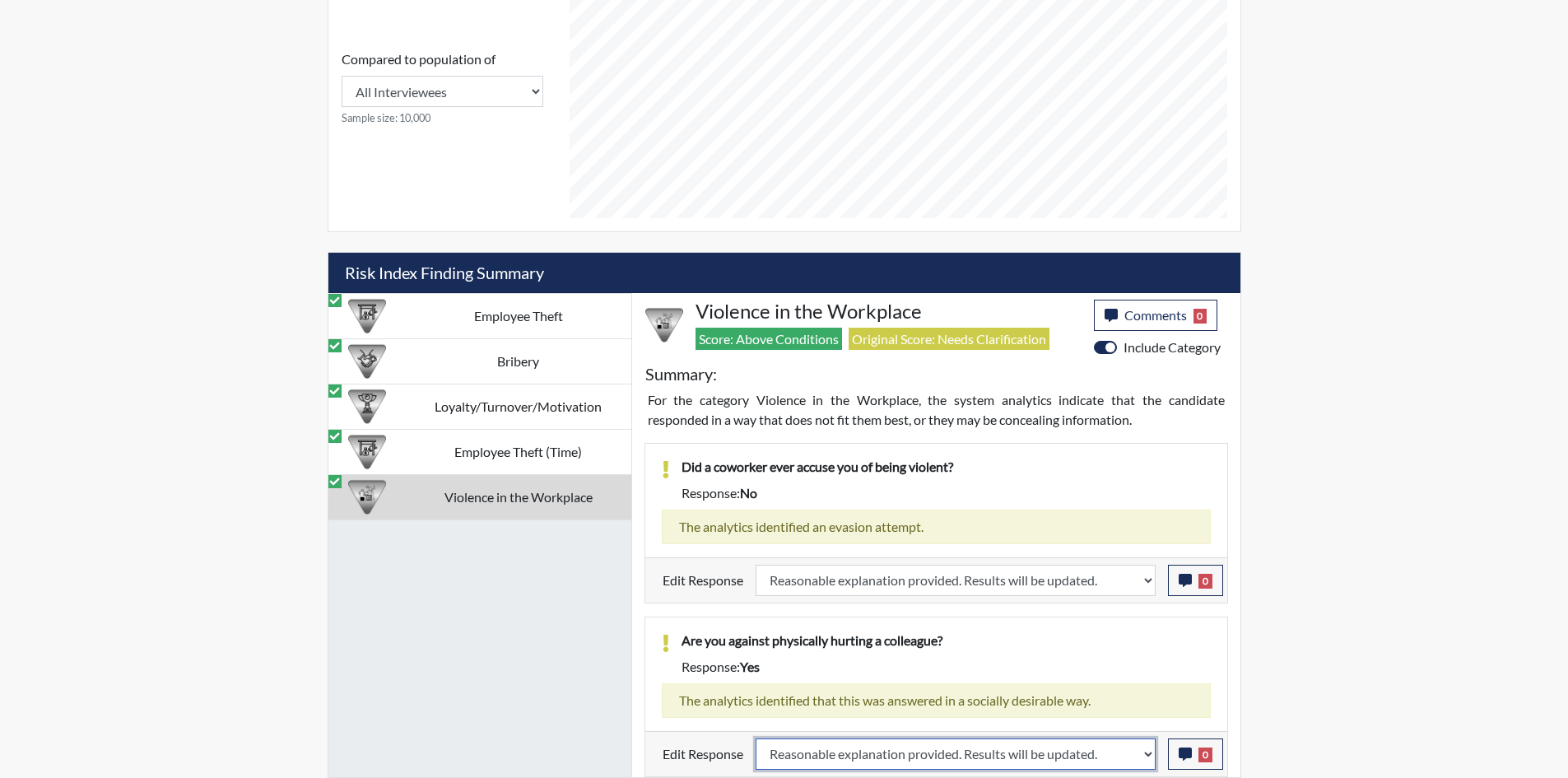
click at [756, 739] on select "Question is not relevant. Results will be updated. Reasonable explanation provi…" at bounding box center [955, 754] width 400 height 32
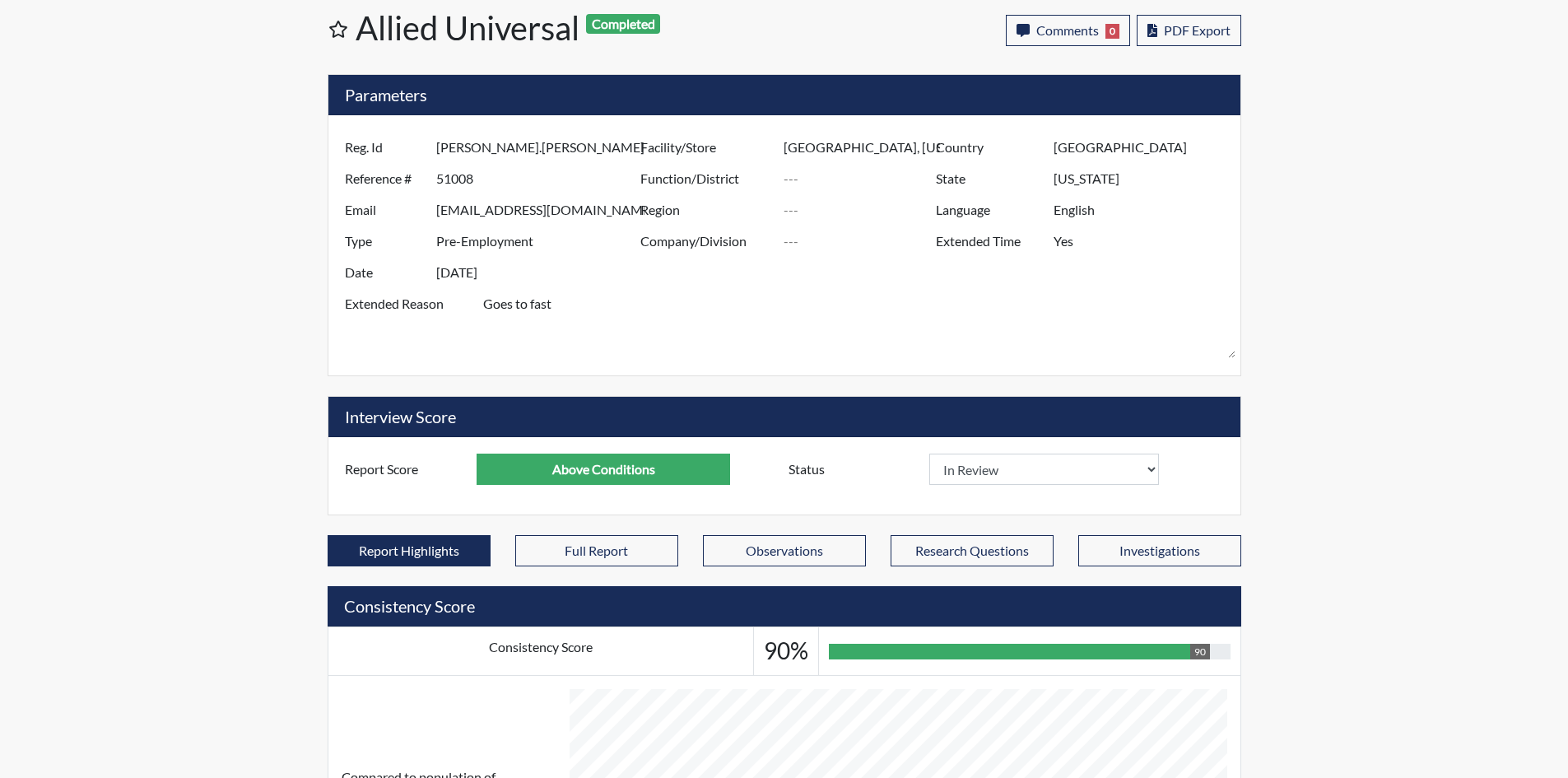
scroll to position [0, 0]
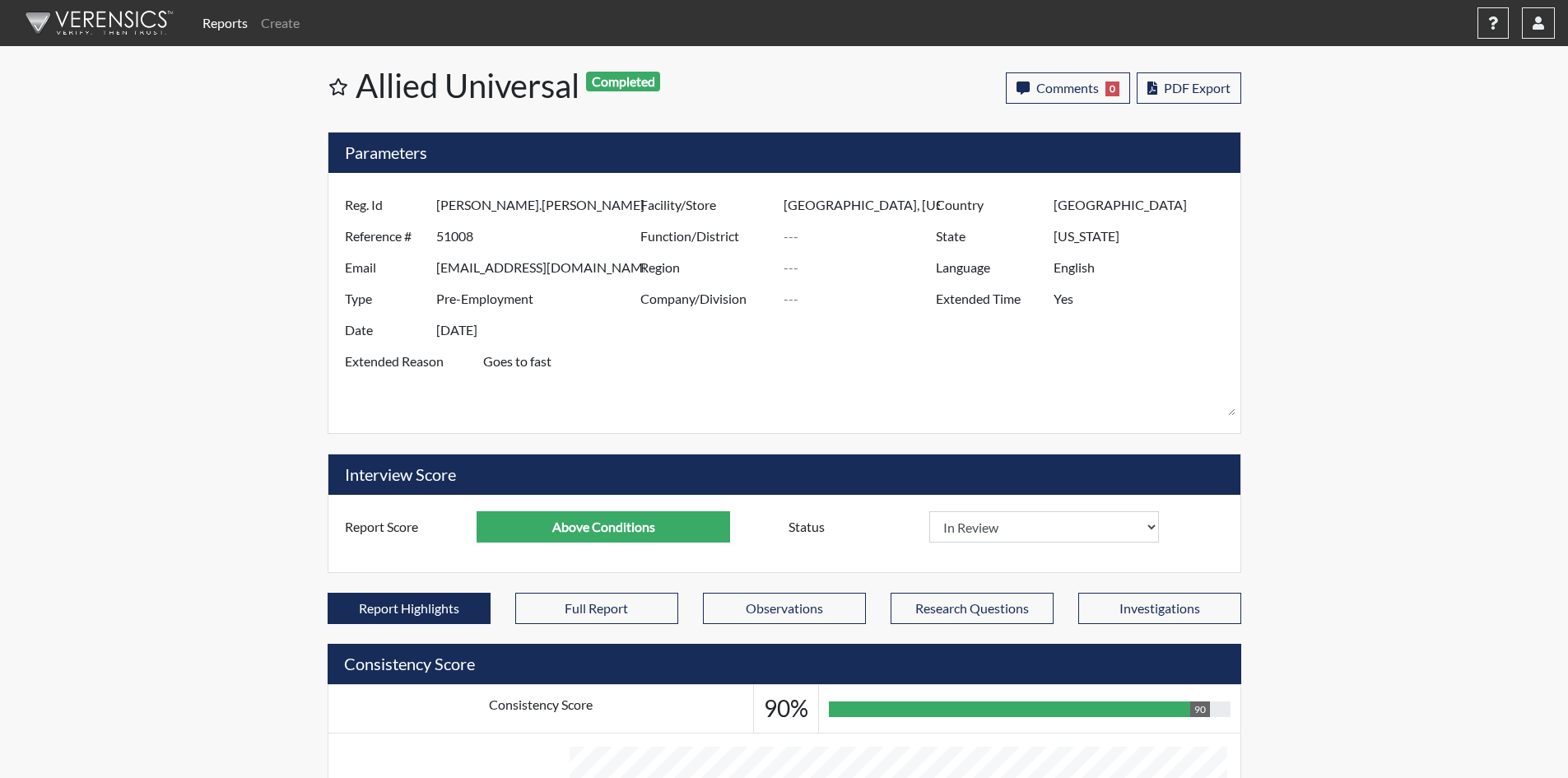
click at [236, 12] on link "Reports" at bounding box center [225, 23] width 58 height 33
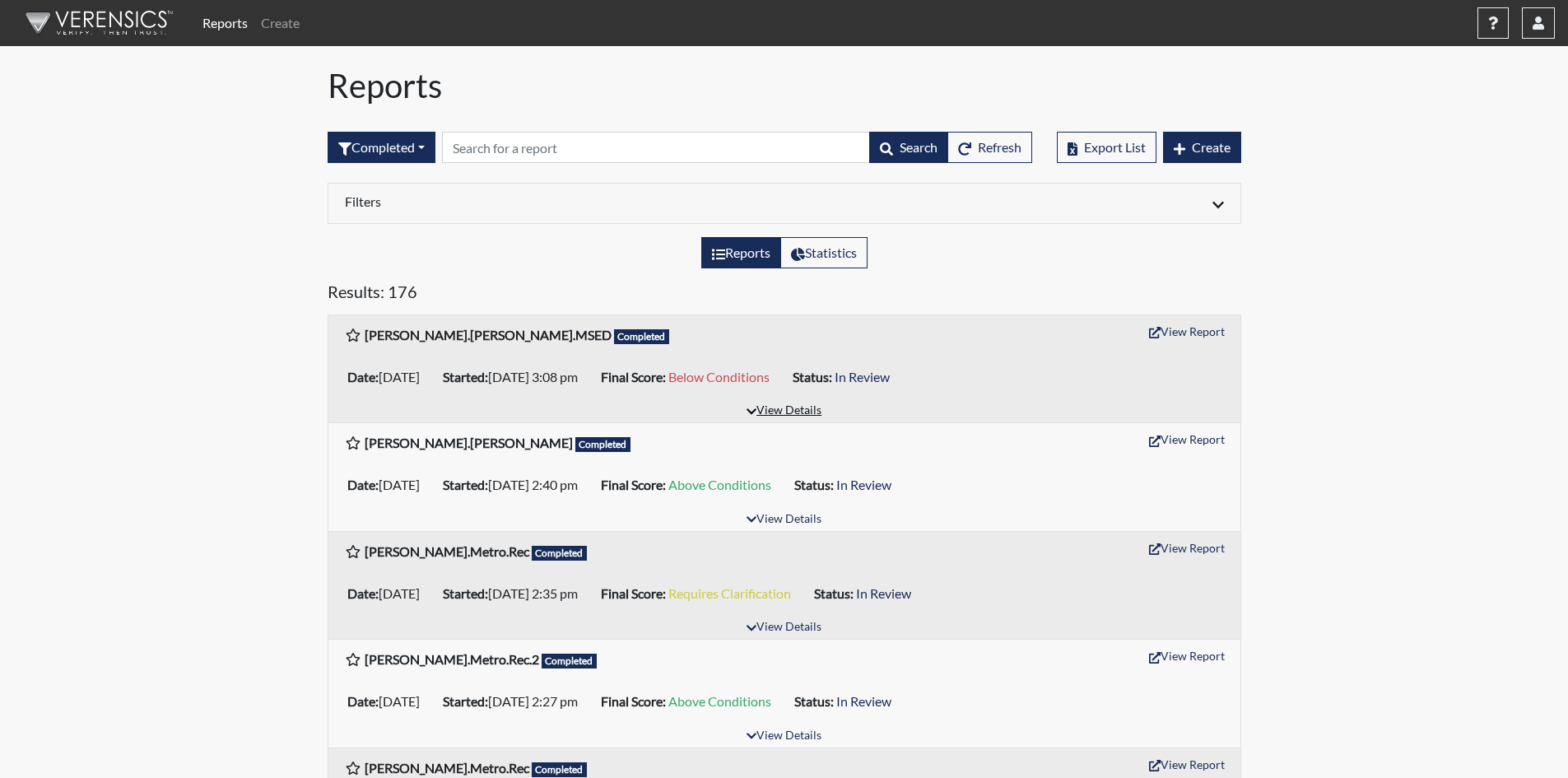
click at [792, 412] on button "View Details" at bounding box center [784, 411] width 90 height 23
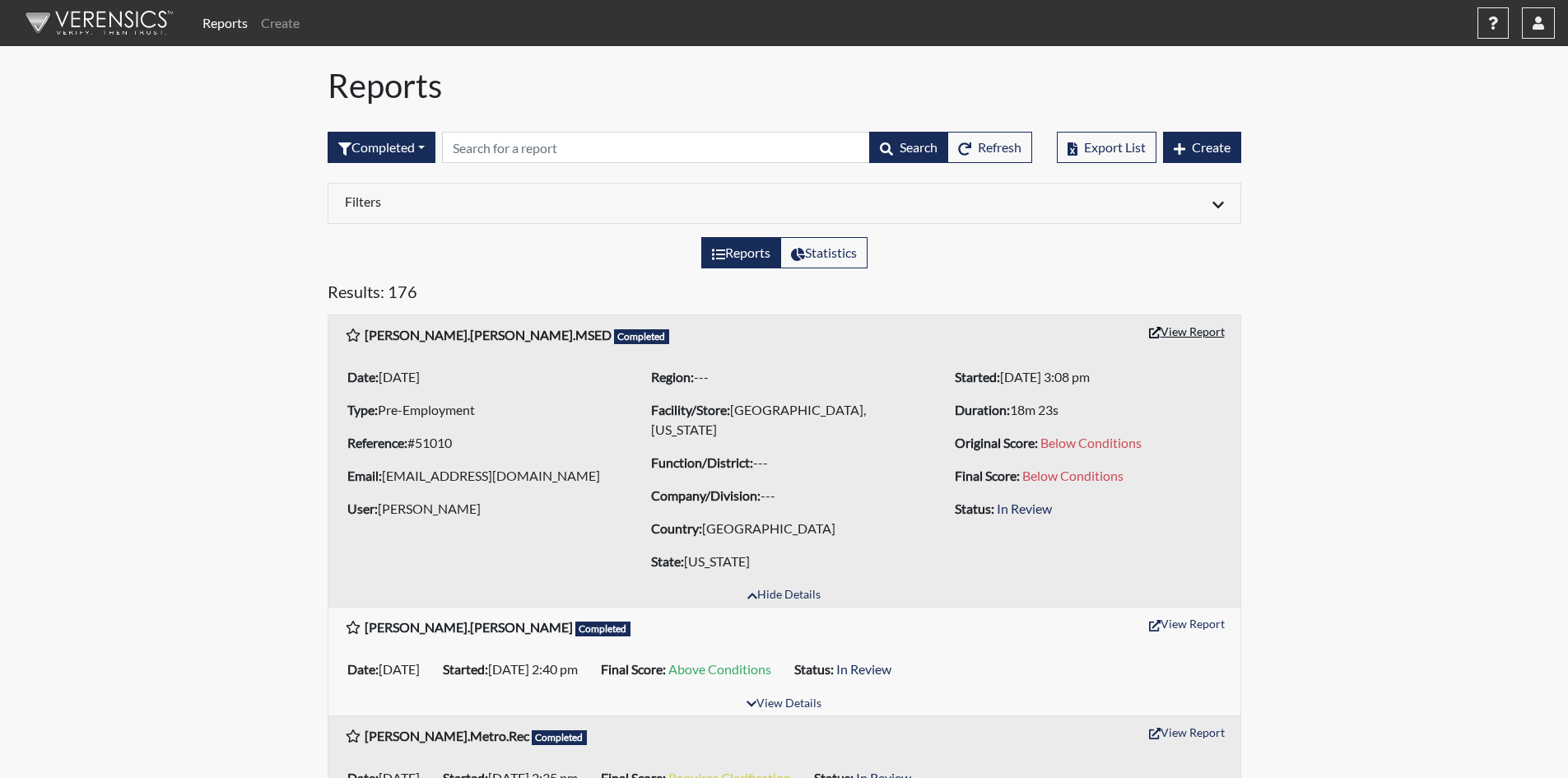
click at [1173, 335] on button "View Report" at bounding box center [1187, 331] width 91 height 25
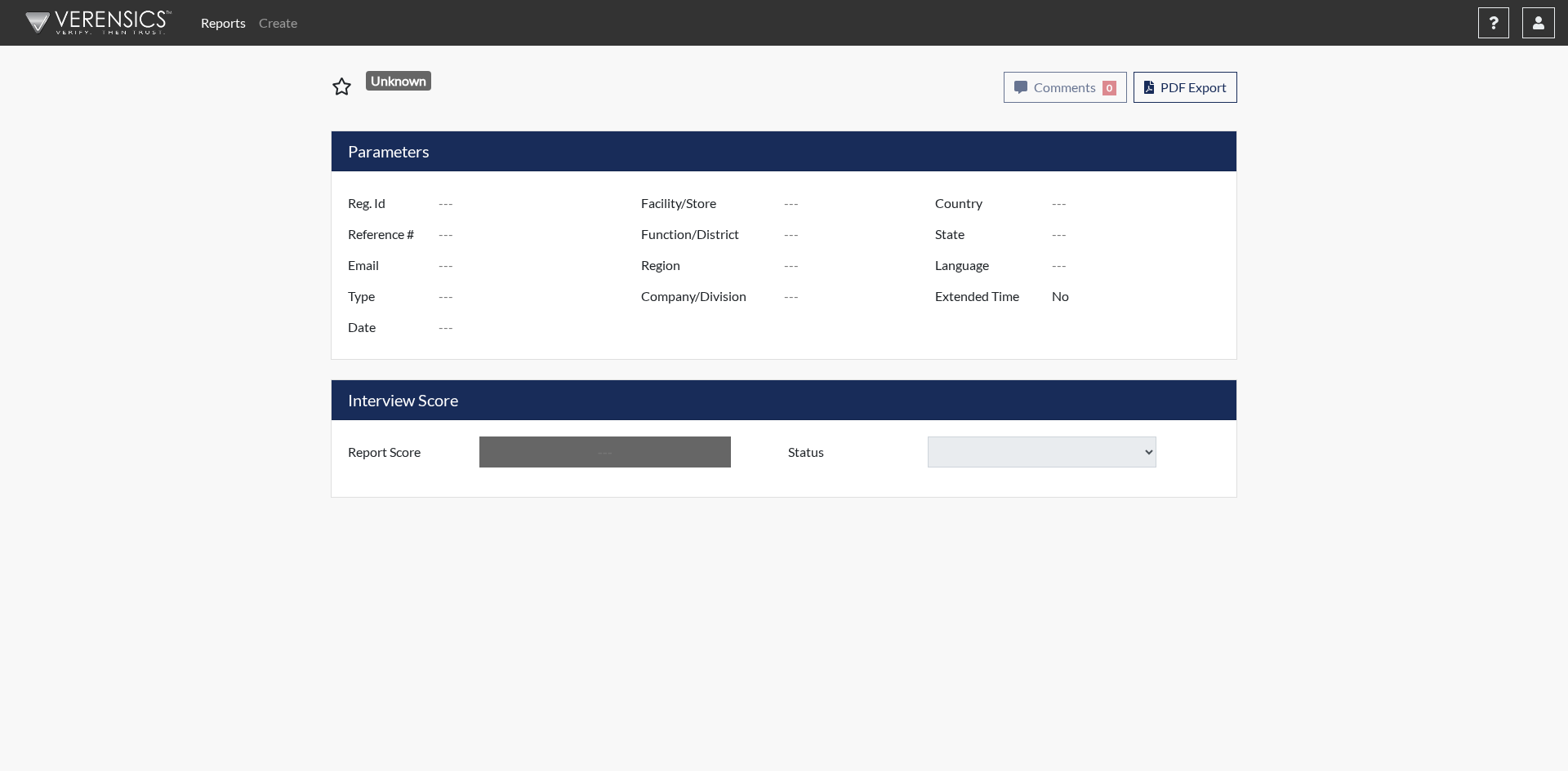
type input "[PERSON_NAME].[PERSON_NAME].MSED"
type input "51010"
type input "[EMAIL_ADDRESS][DOMAIN_NAME]"
type input "Pre-Employment"
type input "[DATE]"
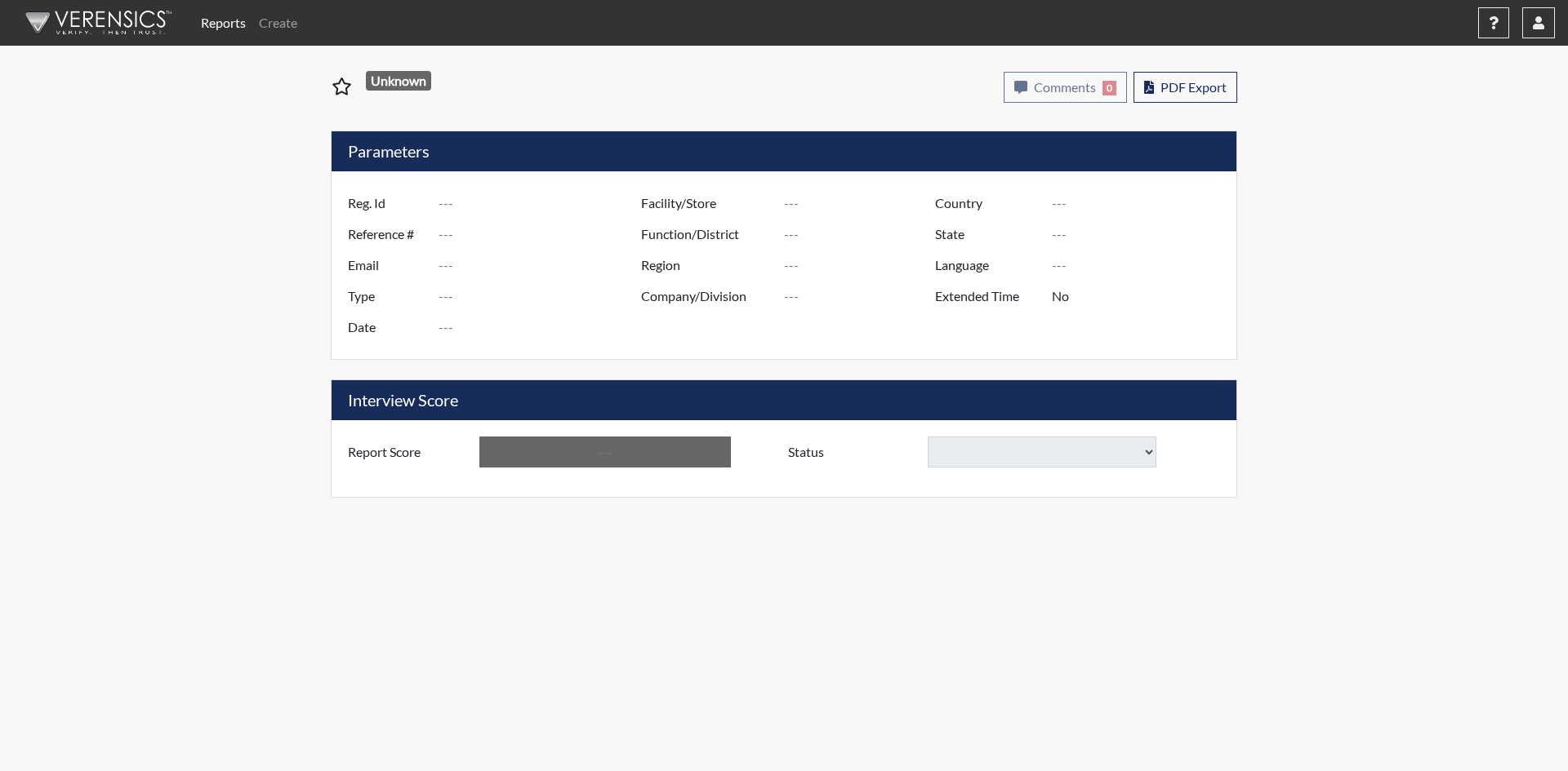
type input "[GEOGRAPHIC_DATA], [US_STATE]"
type input "[GEOGRAPHIC_DATA]"
type input "[US_STATE]"
type input "English"
type input "Yes"
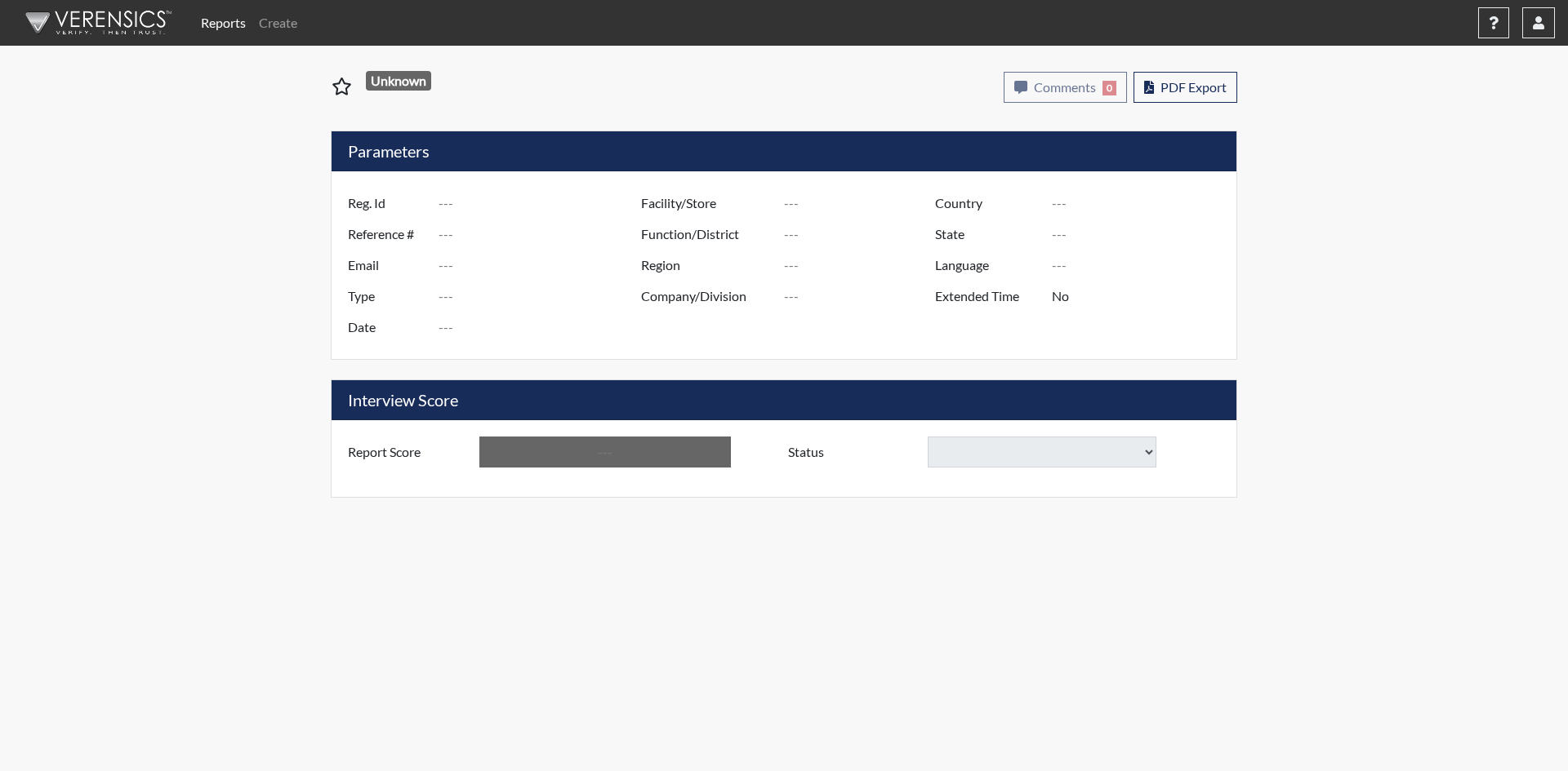
type input "Below Conditions"
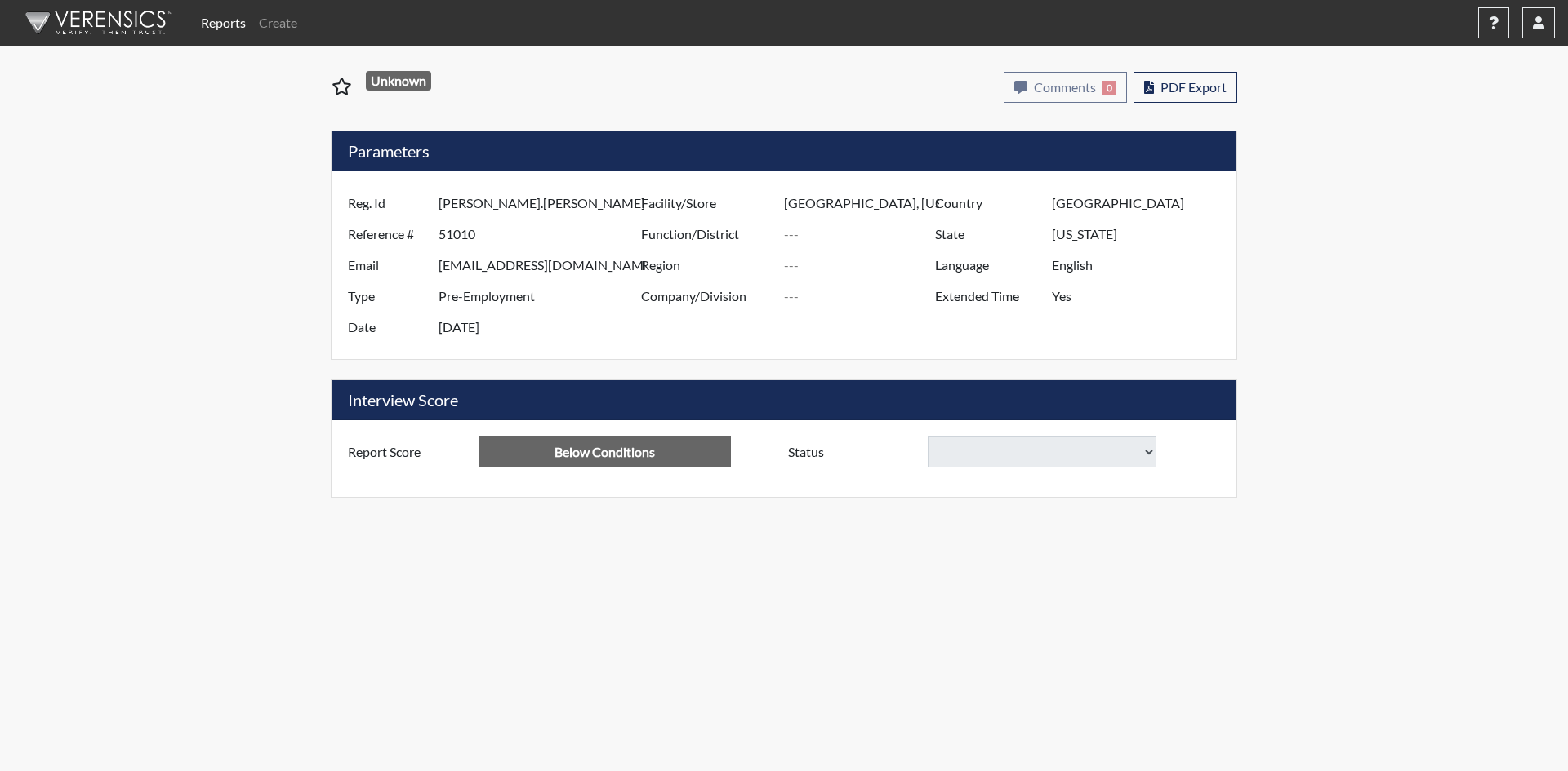
select select
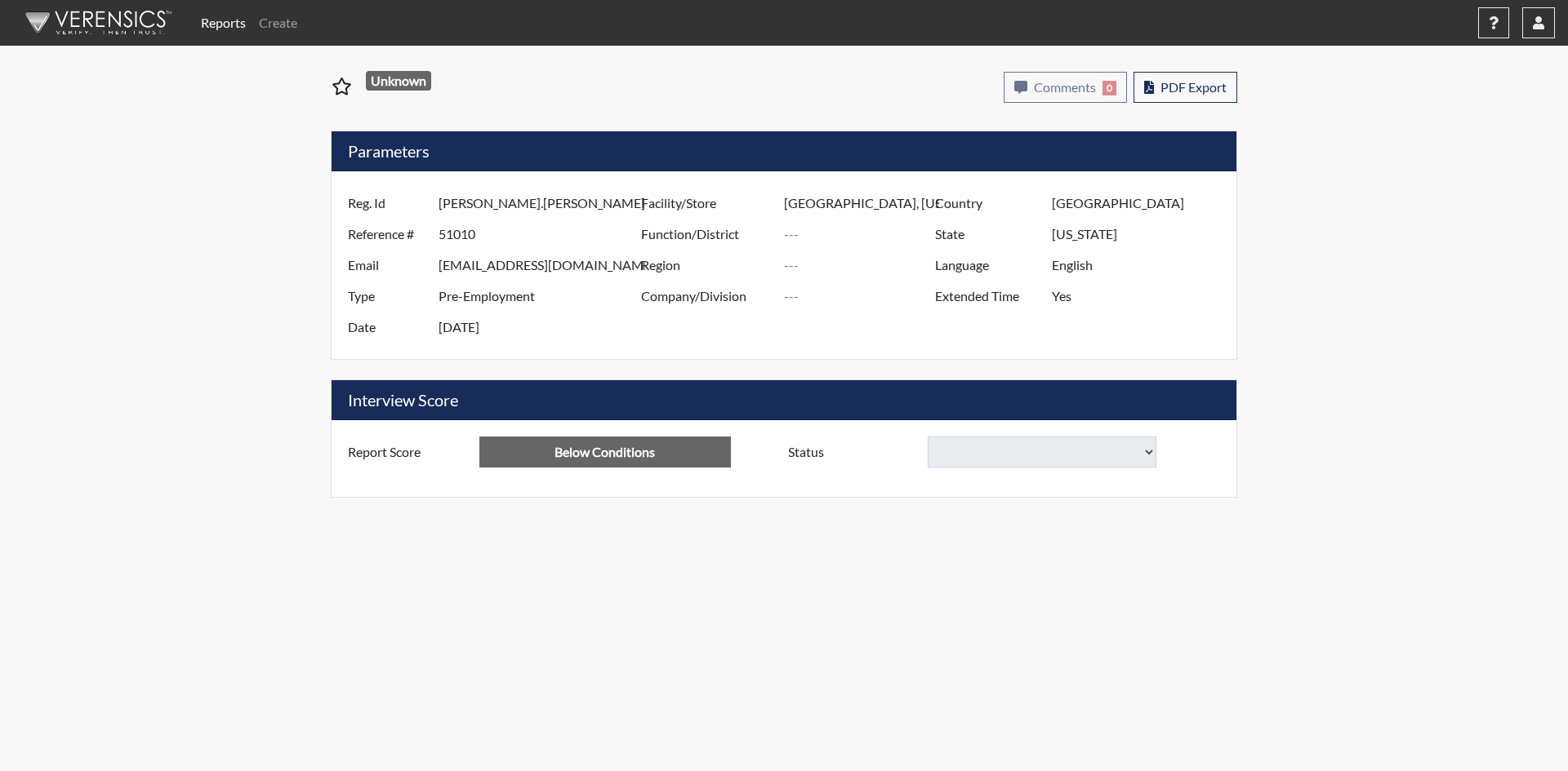
select select
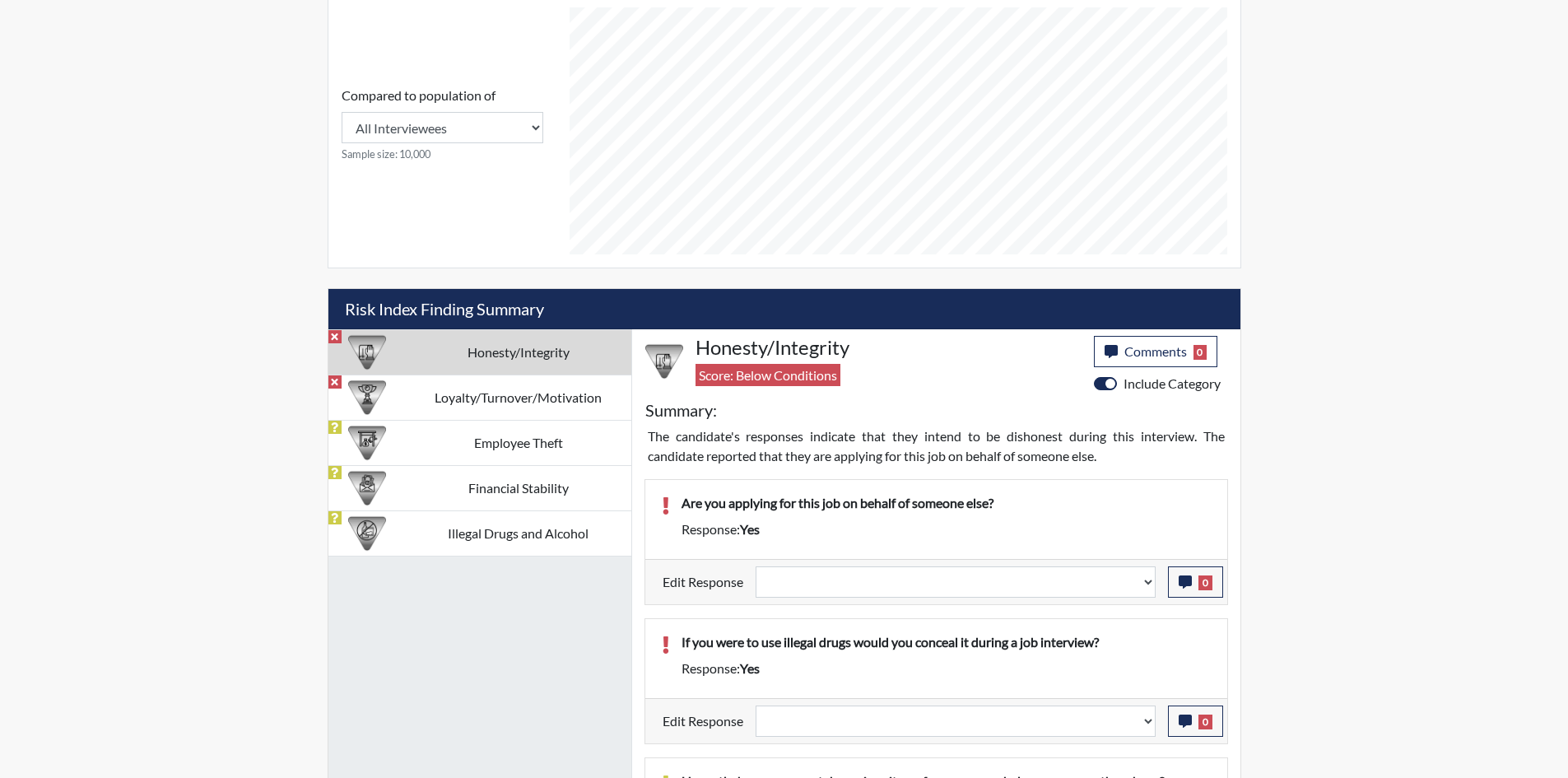
scroll to position [741, 0]
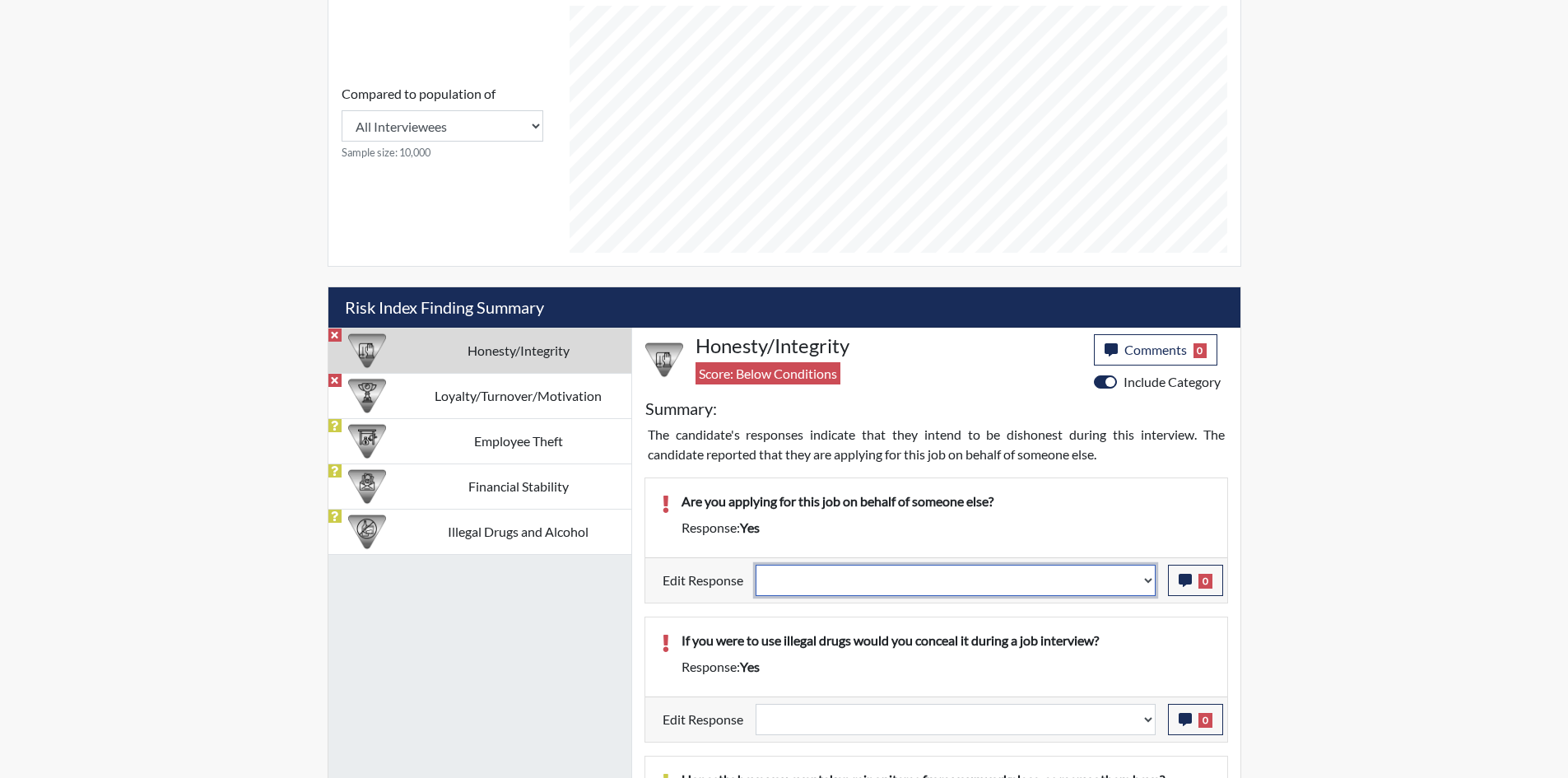
click at [987, 580] on select "Question is not relevant. Results will be updated. Reasonable explanation provi…" at bounding box center [955, 580] width 400 height 32
select select "reasonable-explanation-provided"
click at [756, 565] on select "Question is not relevant. Results will be updated. Reasonable explanation provi…" at bounding box center [955, 580] width 400 height 32
select select
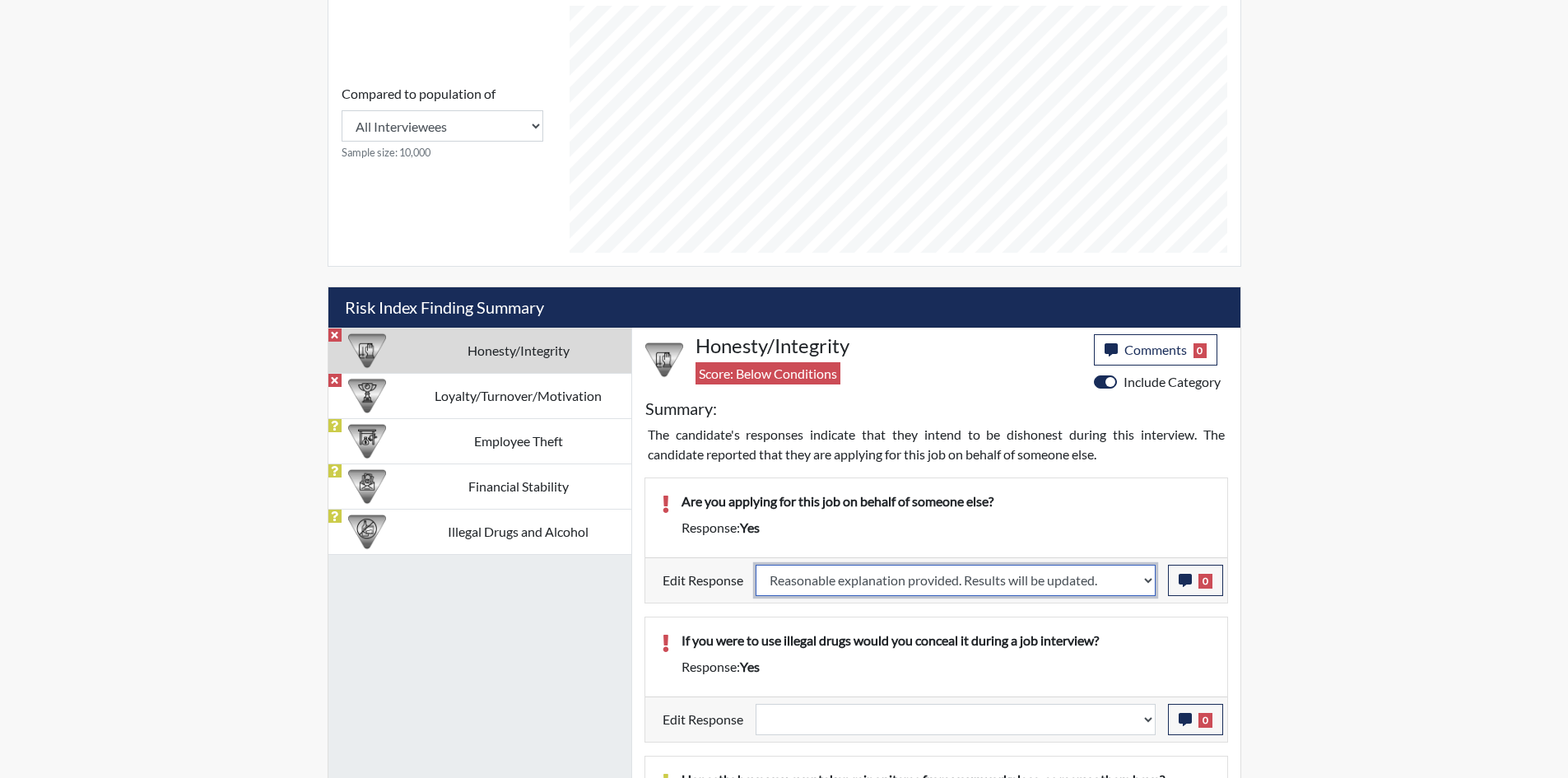
select select
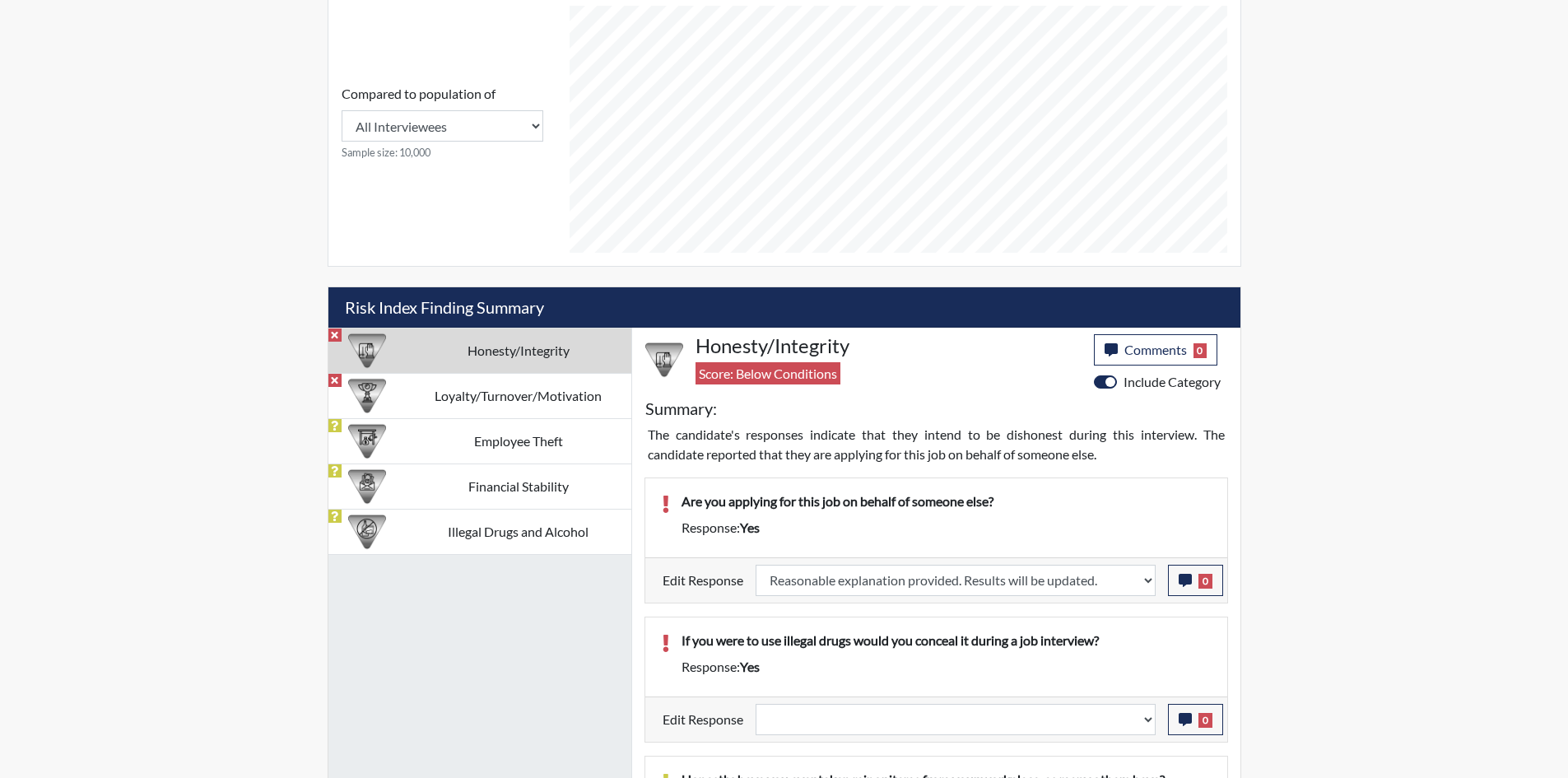
select select
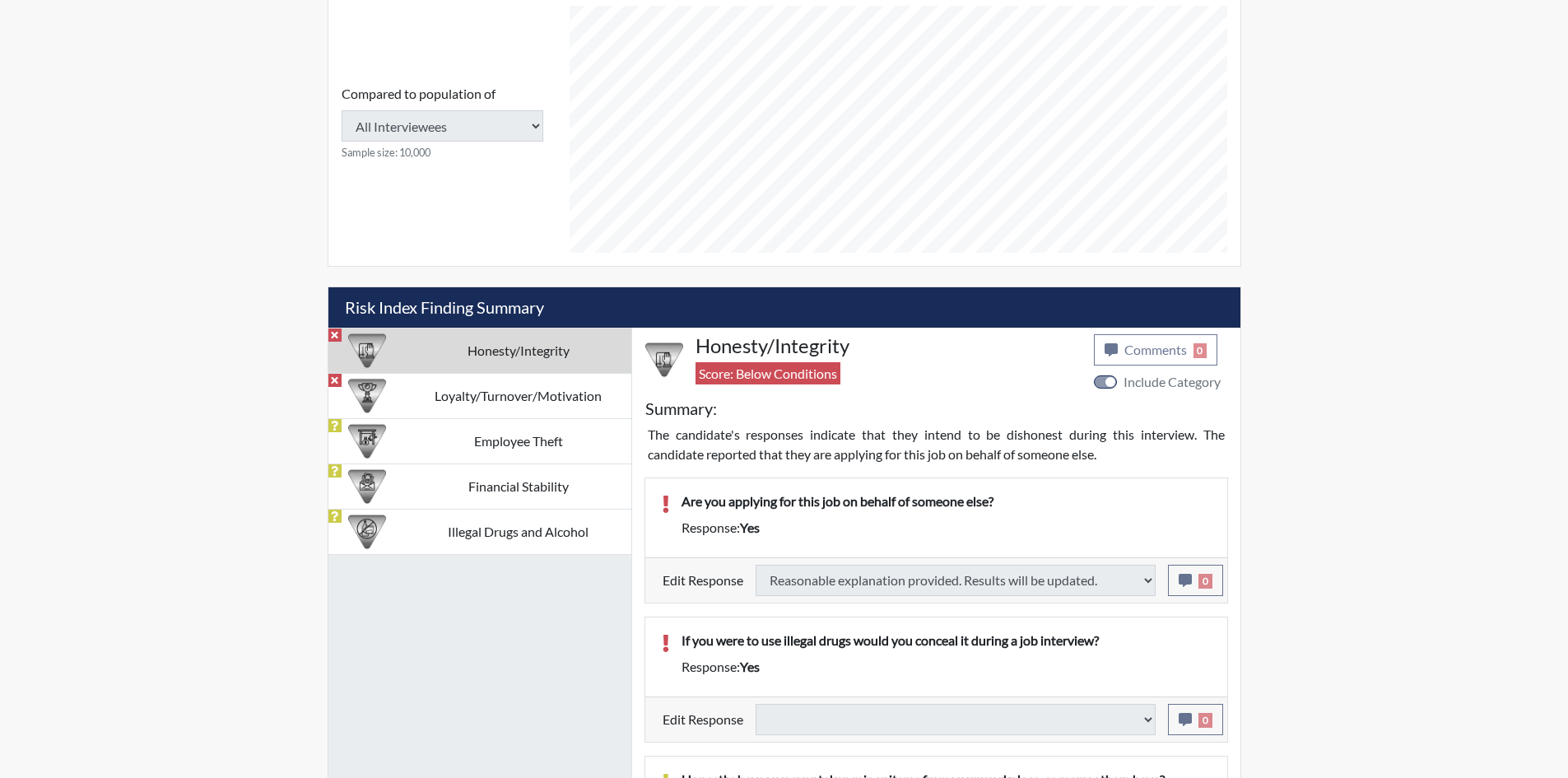
type input "Requires Clarification"
select select
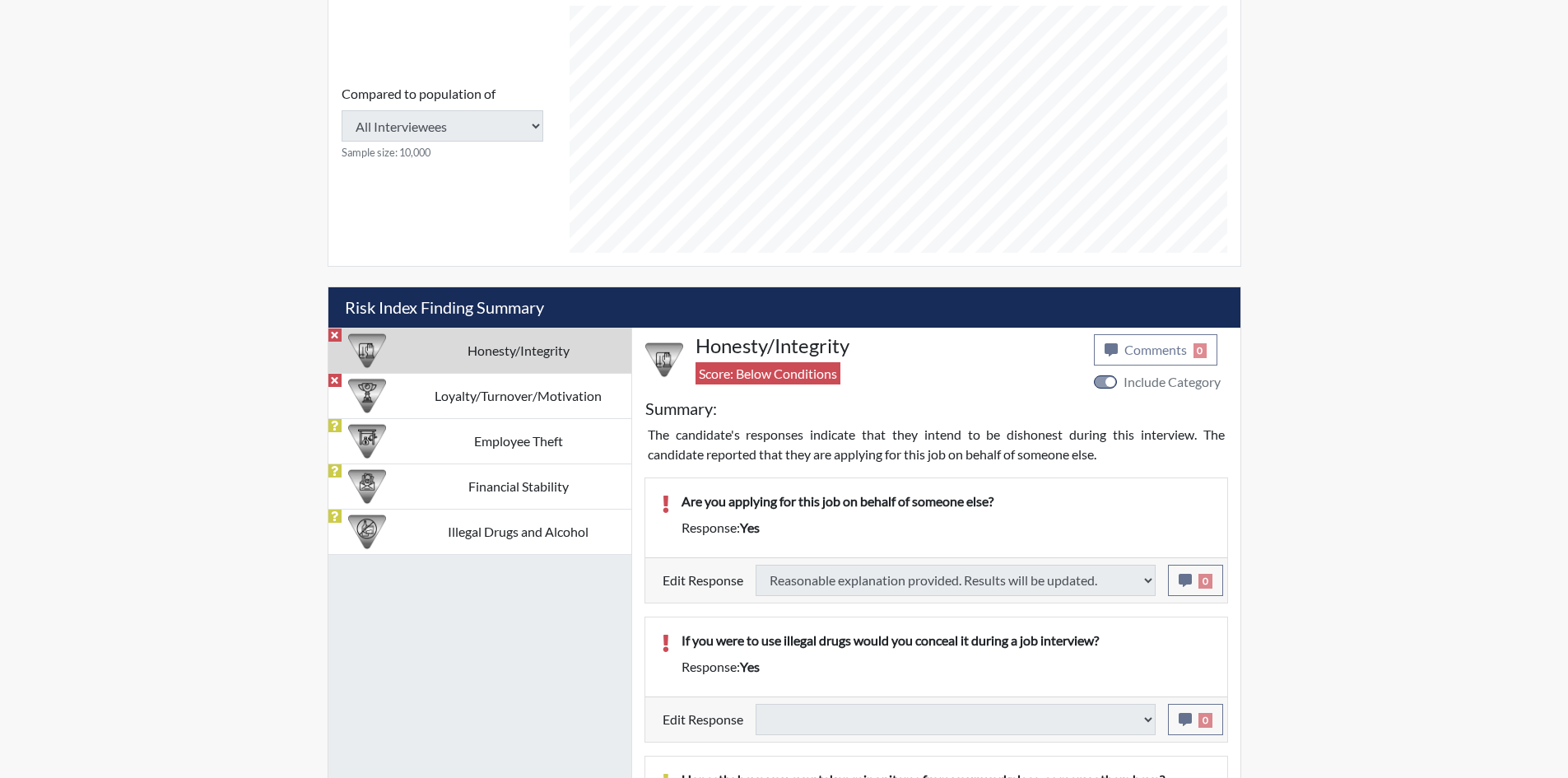
select select
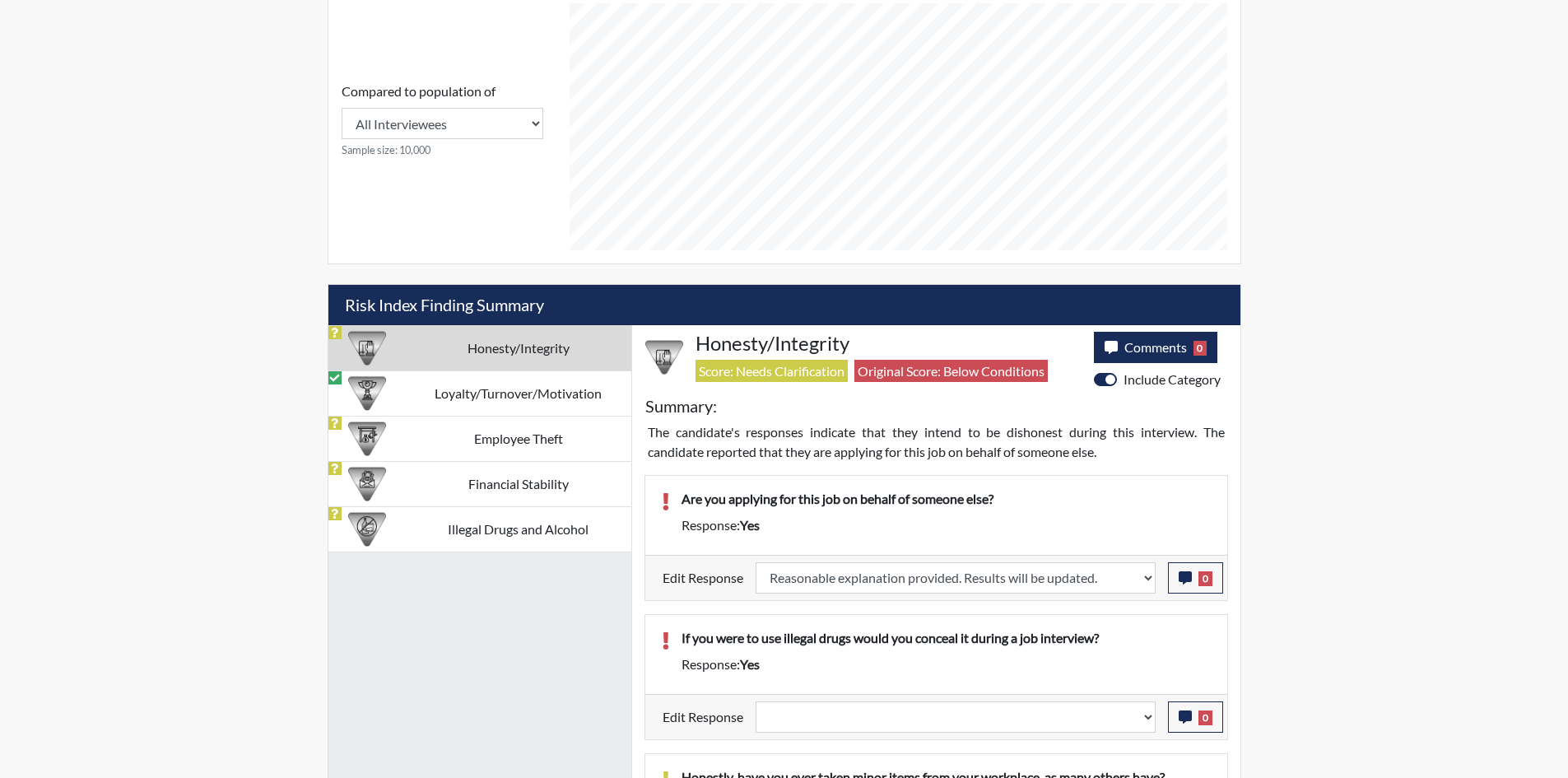
scroll to position [823, 0]
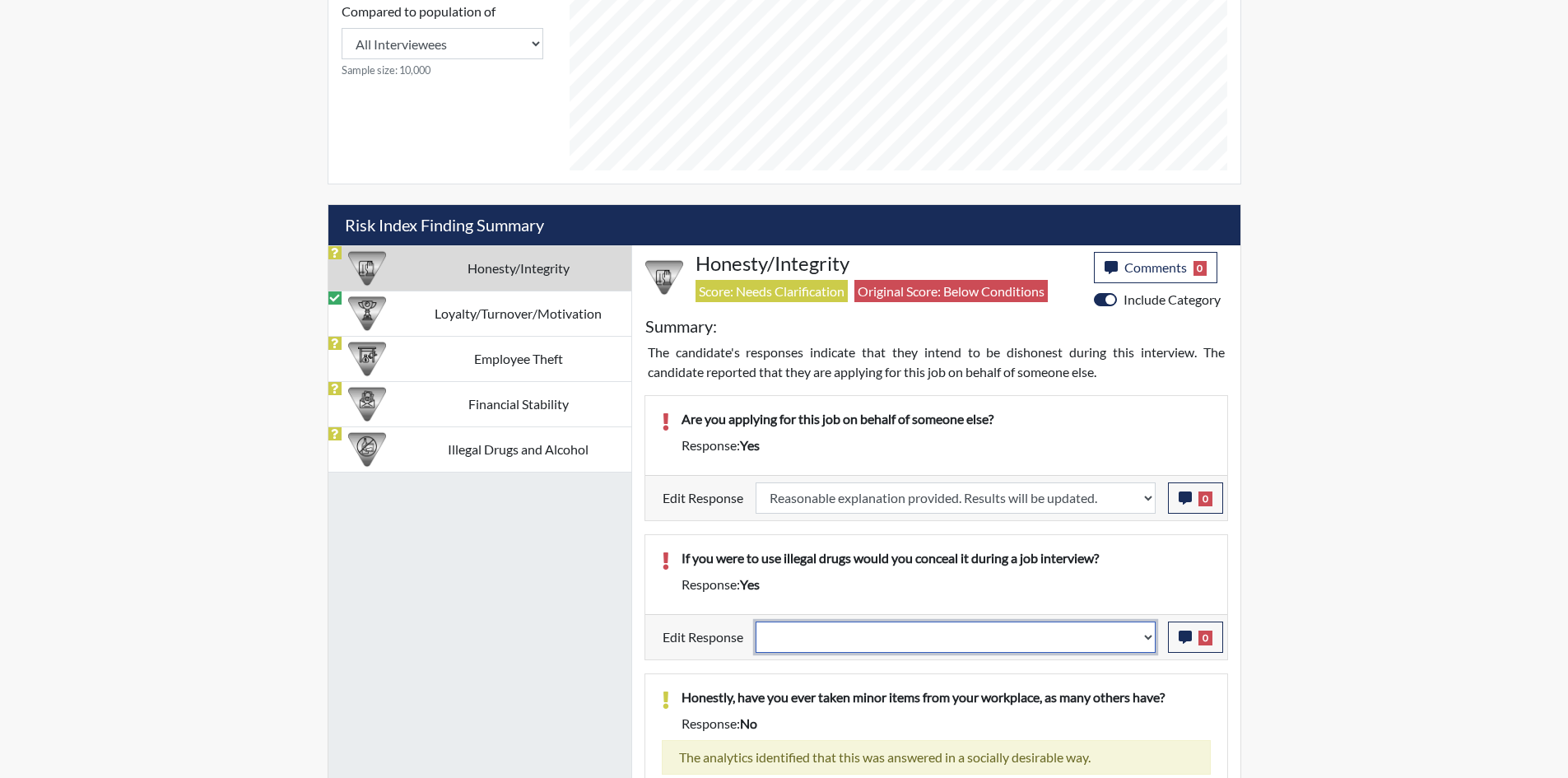
click at [963, 633] on select "Question is not relevant. Results will be updated. Reasonable explanation provi…" at bounding box center [955, 637] width 400 height 32
select select "reasonable-explanation-provided"
click at [756, 622] on select "Question is not relevant. Results will be updated. Reasonable explanation provi…" at bounding box center [955, 637] width 400 height 32
select select
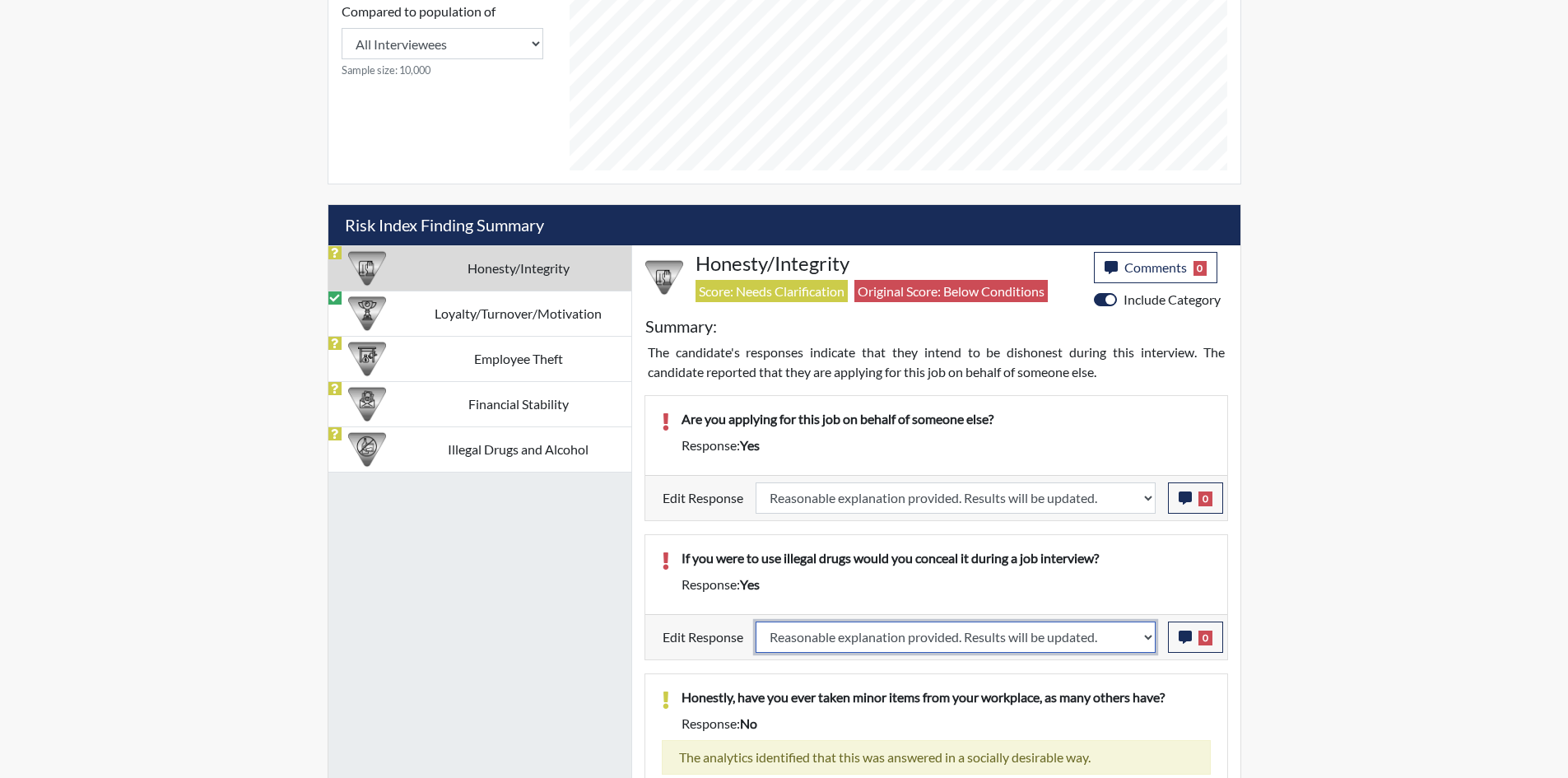
select select
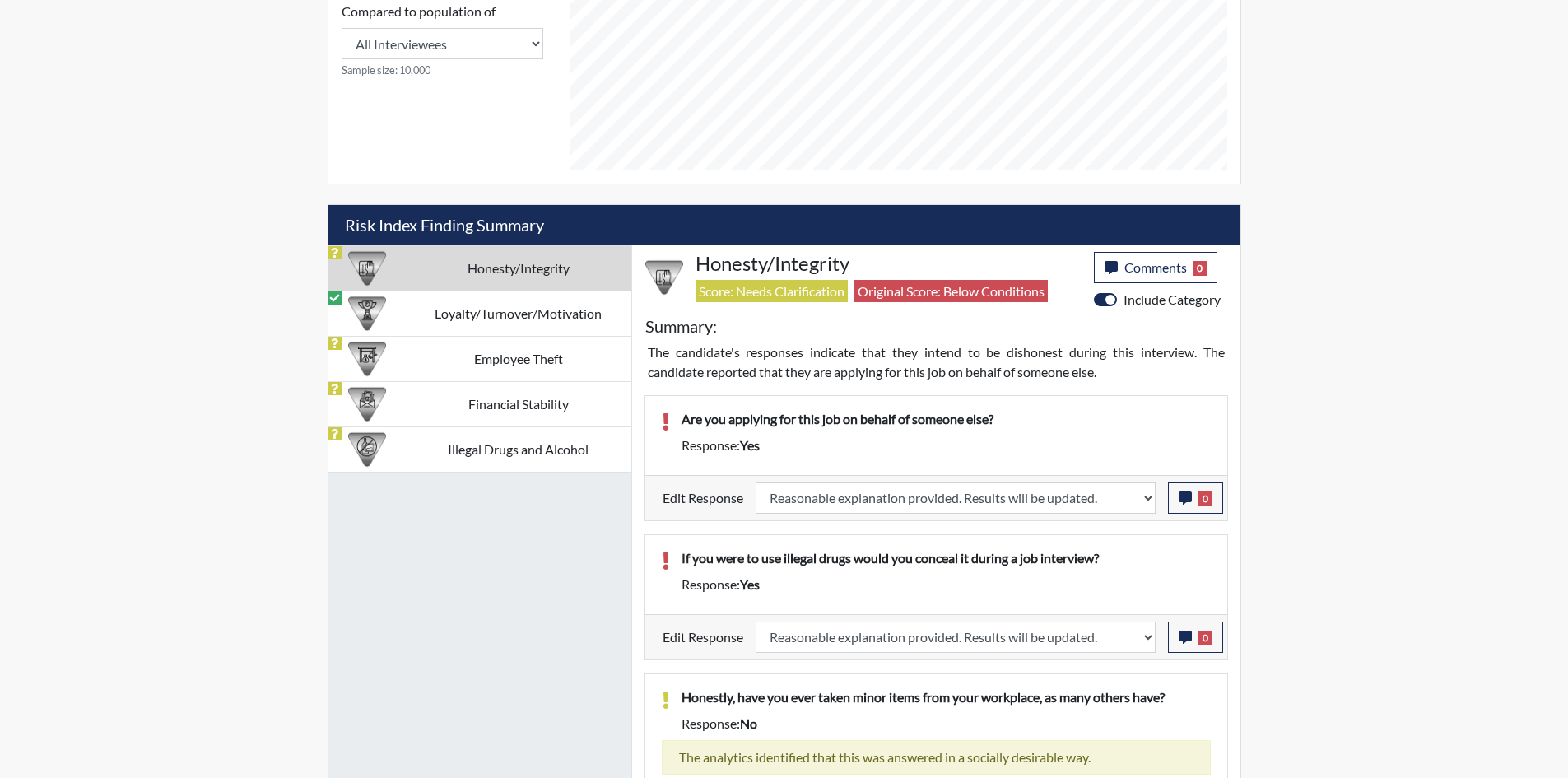
select select
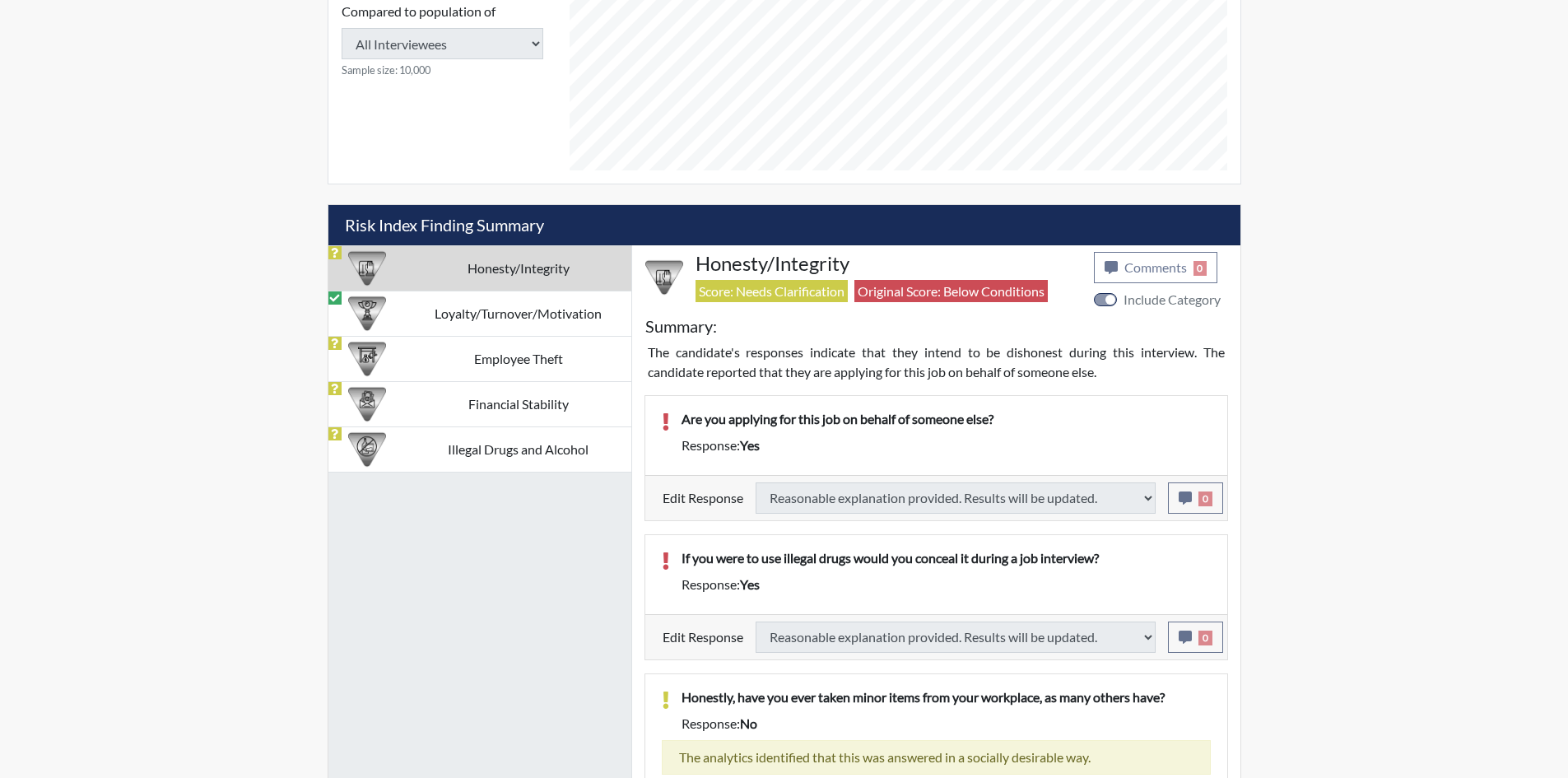
select select
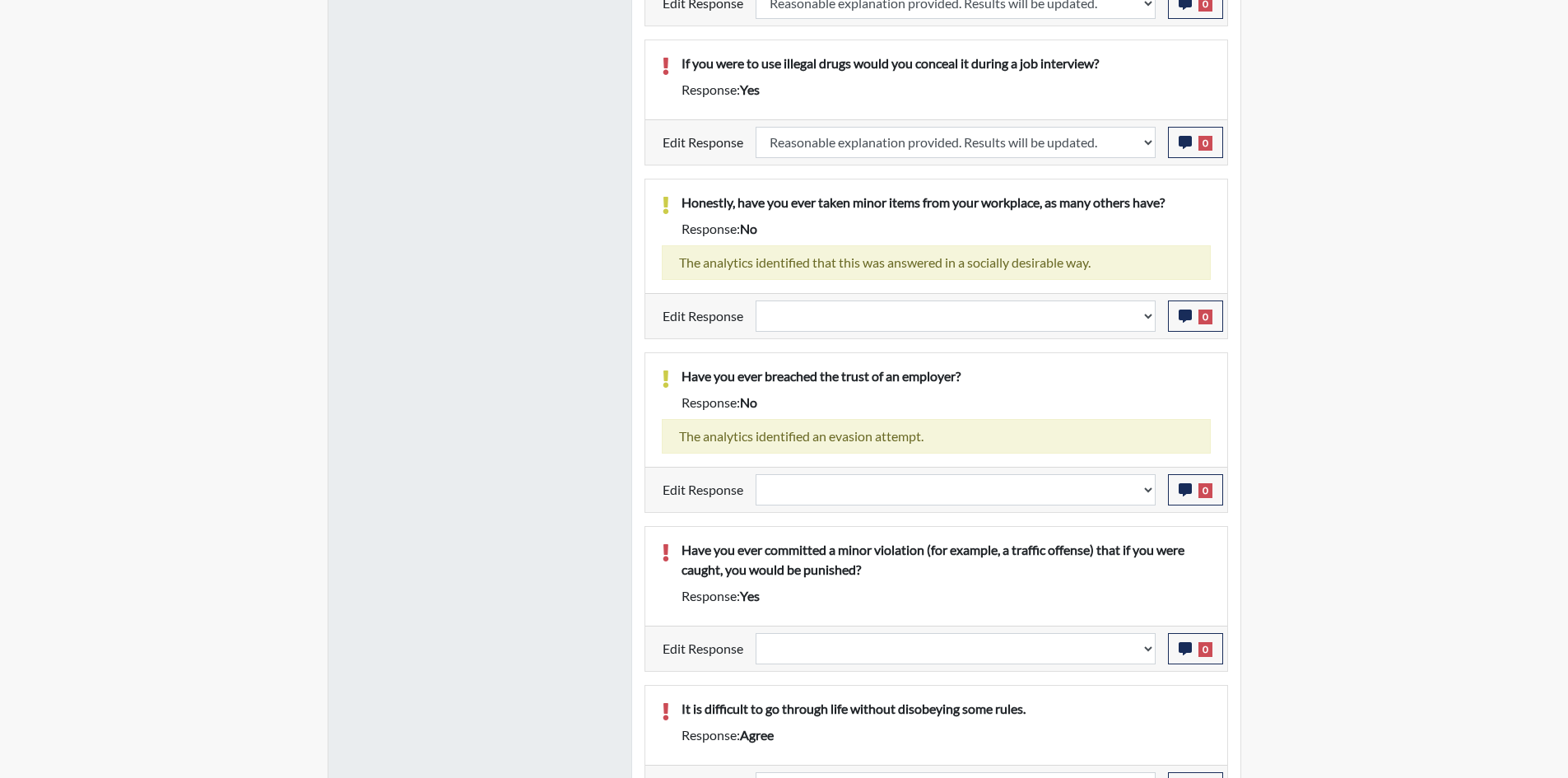
scroll to position [1352, 0]
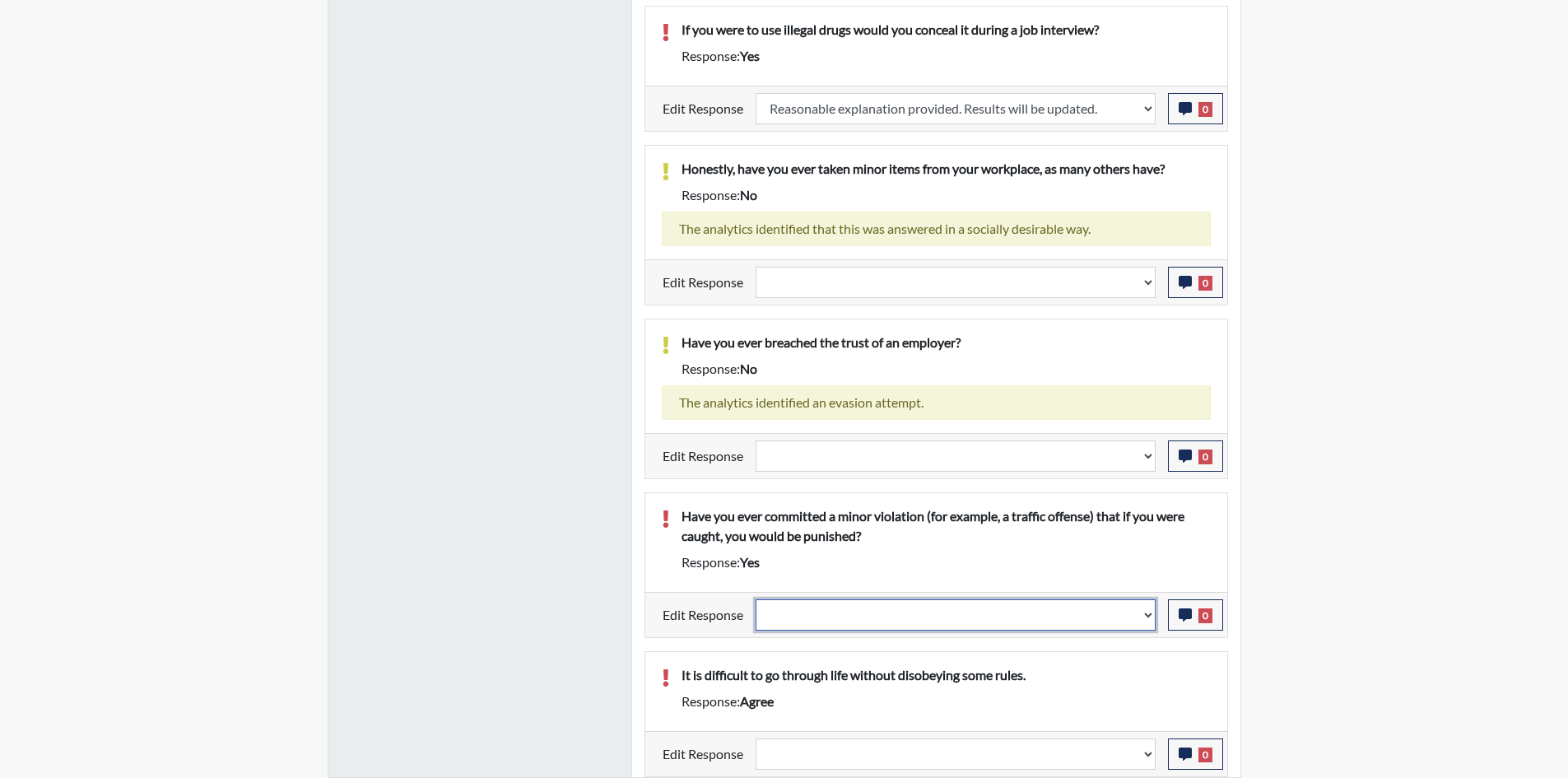
click at [986, 604] on select "Question is not relevant. Results will be updated. Reasonable explanation provi…" at bounding box center [955, 615] width 400 height 32
select select "reasonable-explanation-provided"
click at [756, 599] on select "Question is not relevant. Results will be updated. Reasonable explanation provi…" at bounding box center [955, 615] width 400 height 32
select select
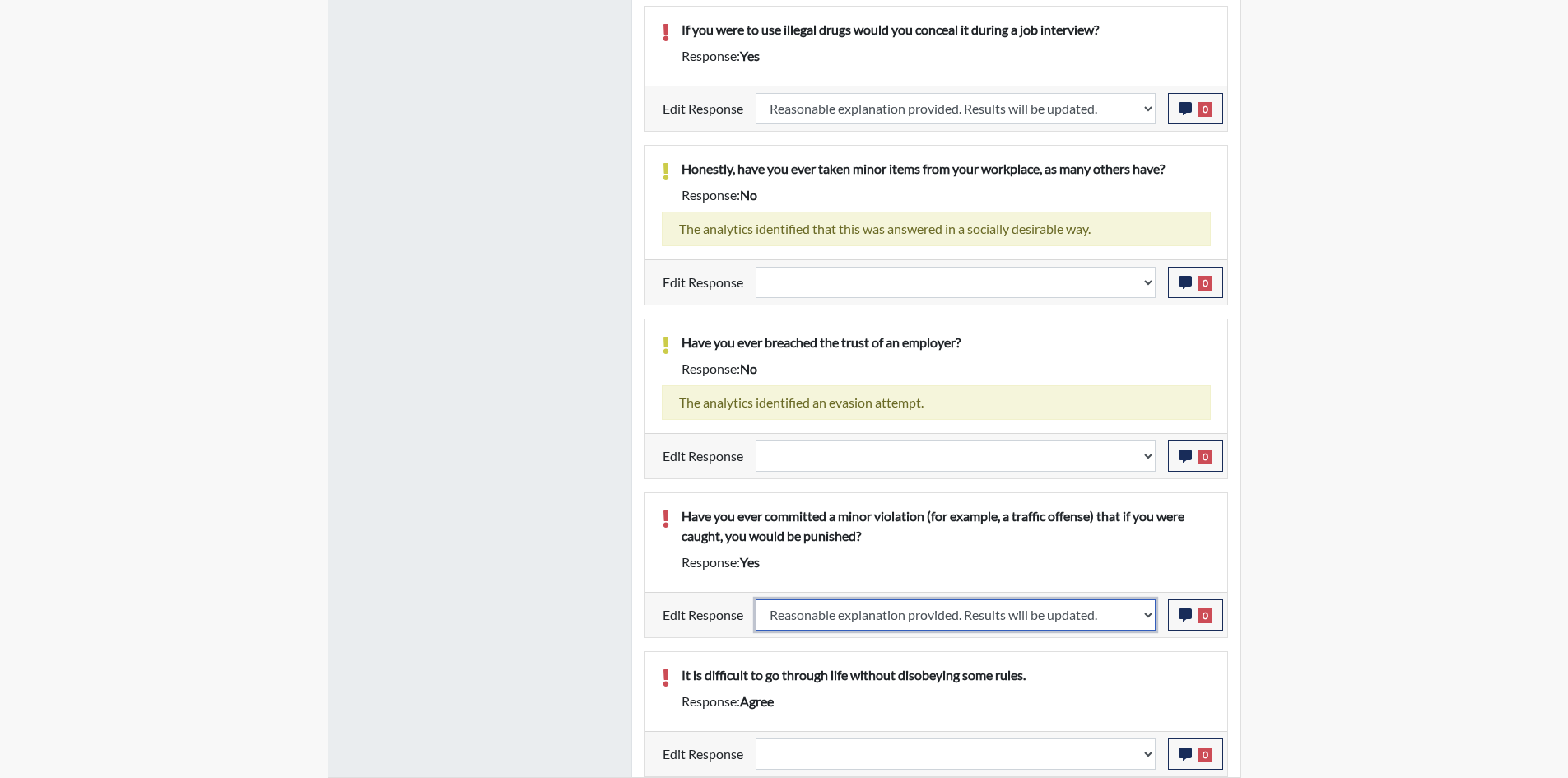
select select
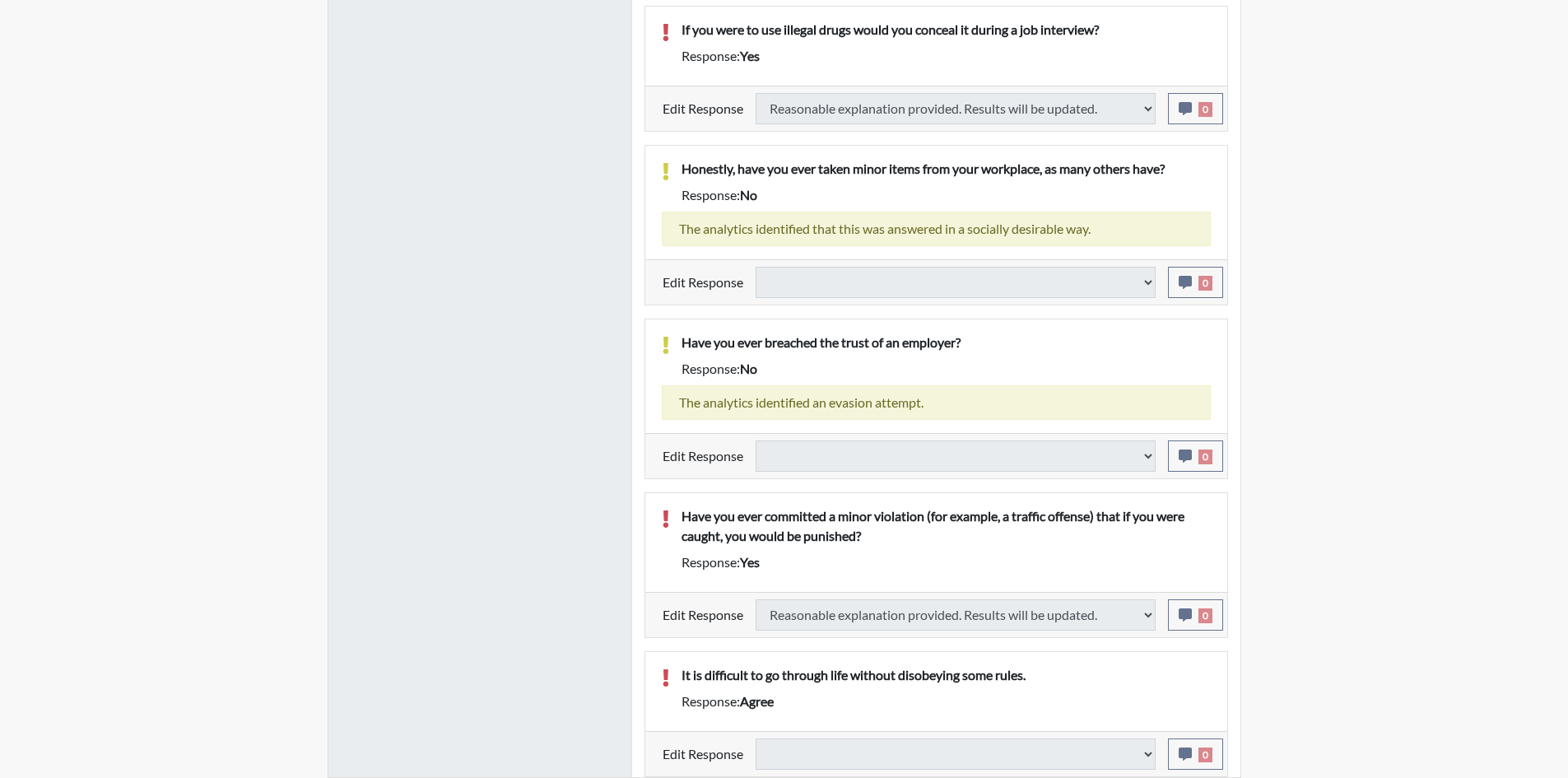
select select
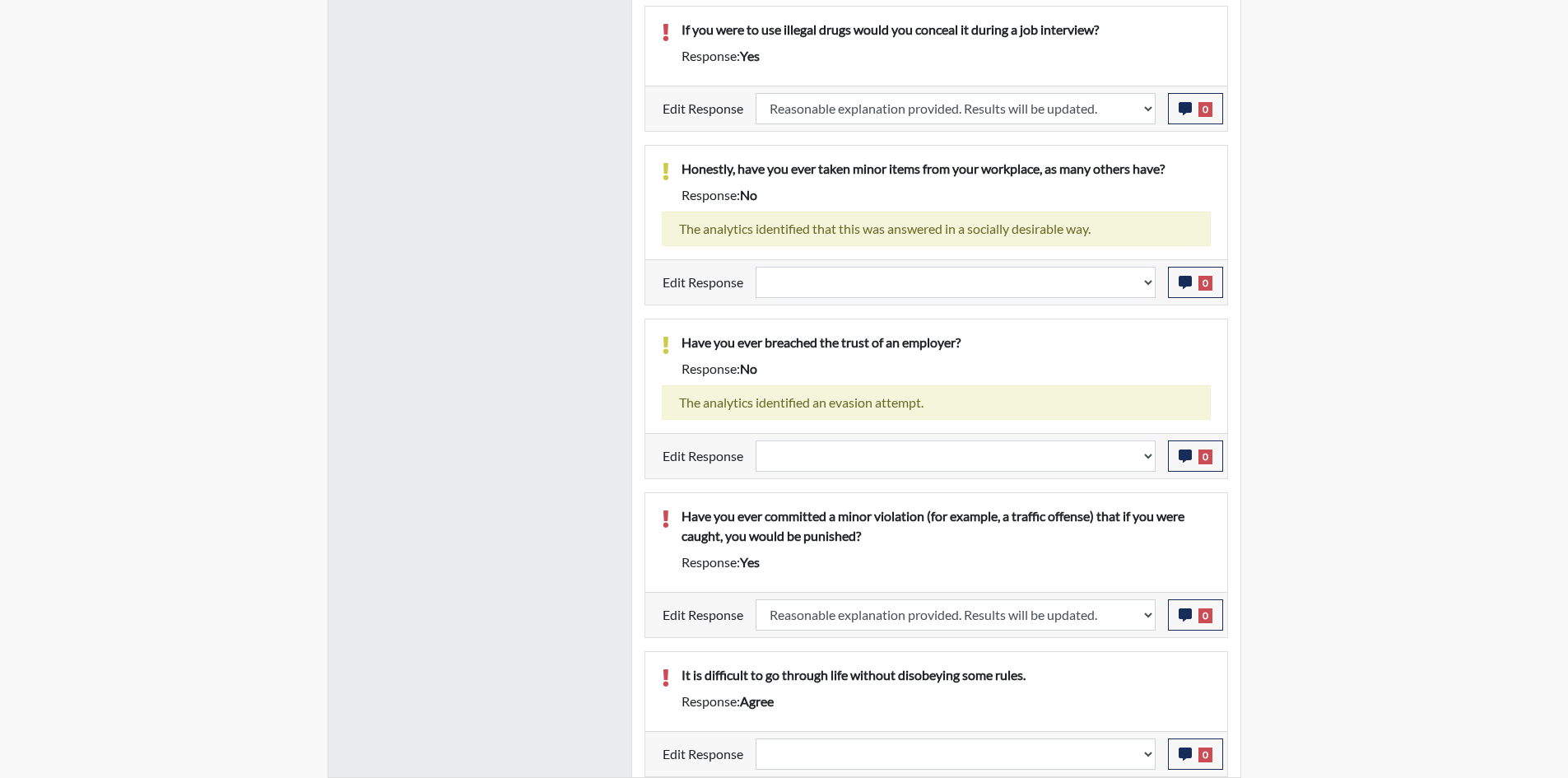
scroll to position [274, 684]
click at [884, 740] on select "Question is not relevant. Results will be updated. Reasonable explanation provi…" at bounding box center [955, 754] width 400 height 32
select select "reasonable-explanation-provided"
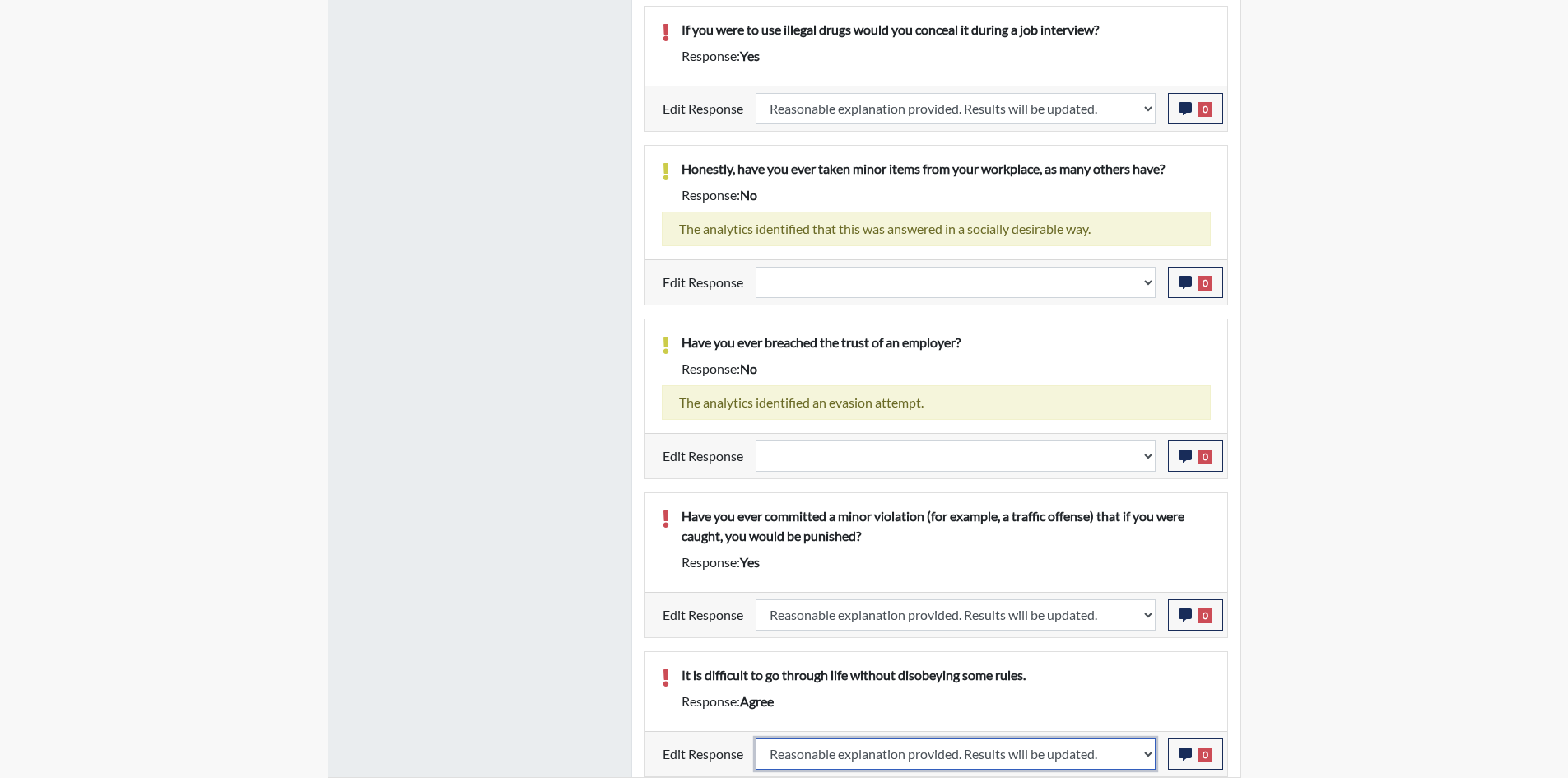
click at [756, 739] on select "Question is not relevant. Results will be updated. Reasonable explanation provi…" at bounding box center [955, 754] width 400 height 32
select select
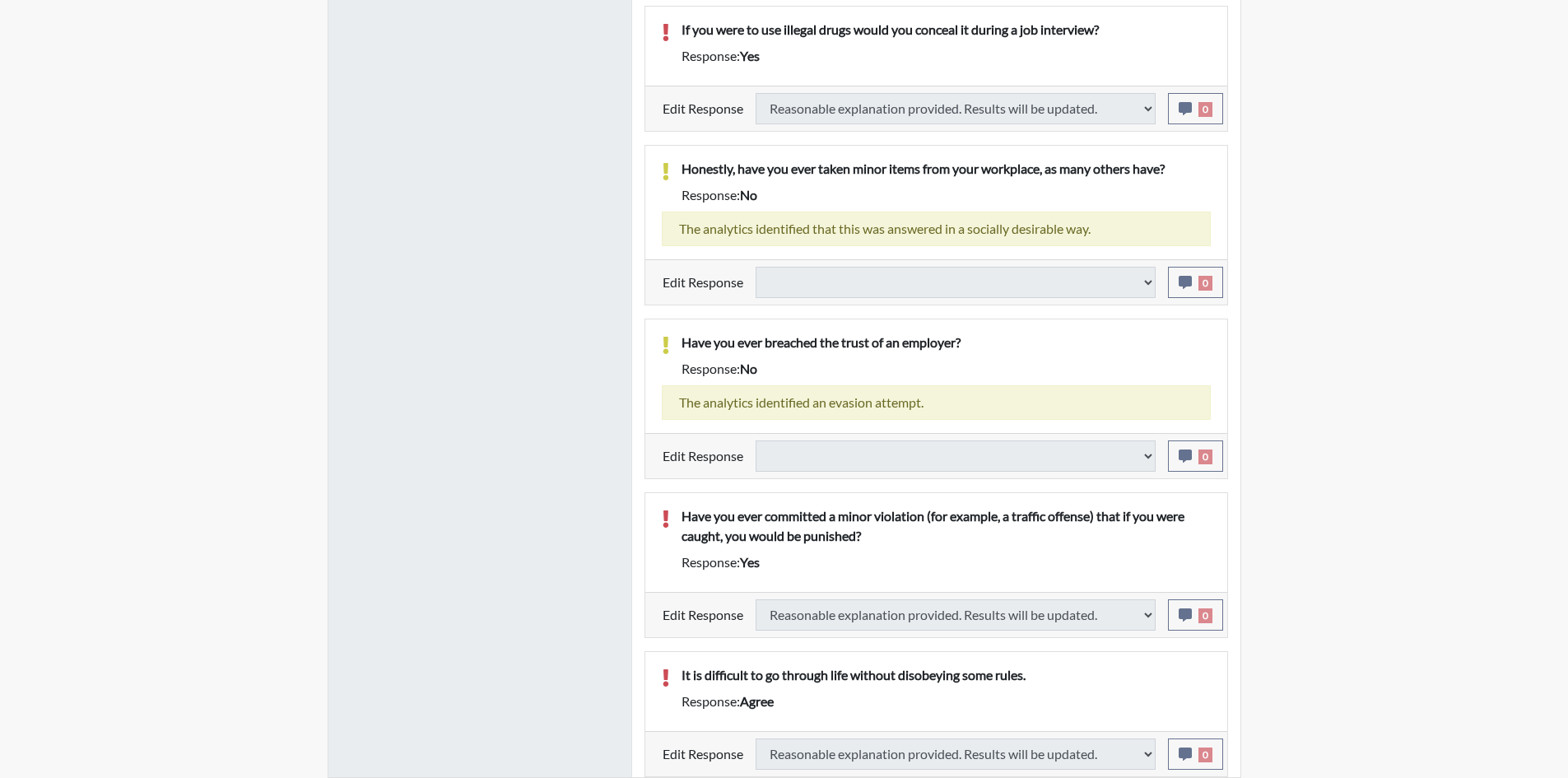
select select
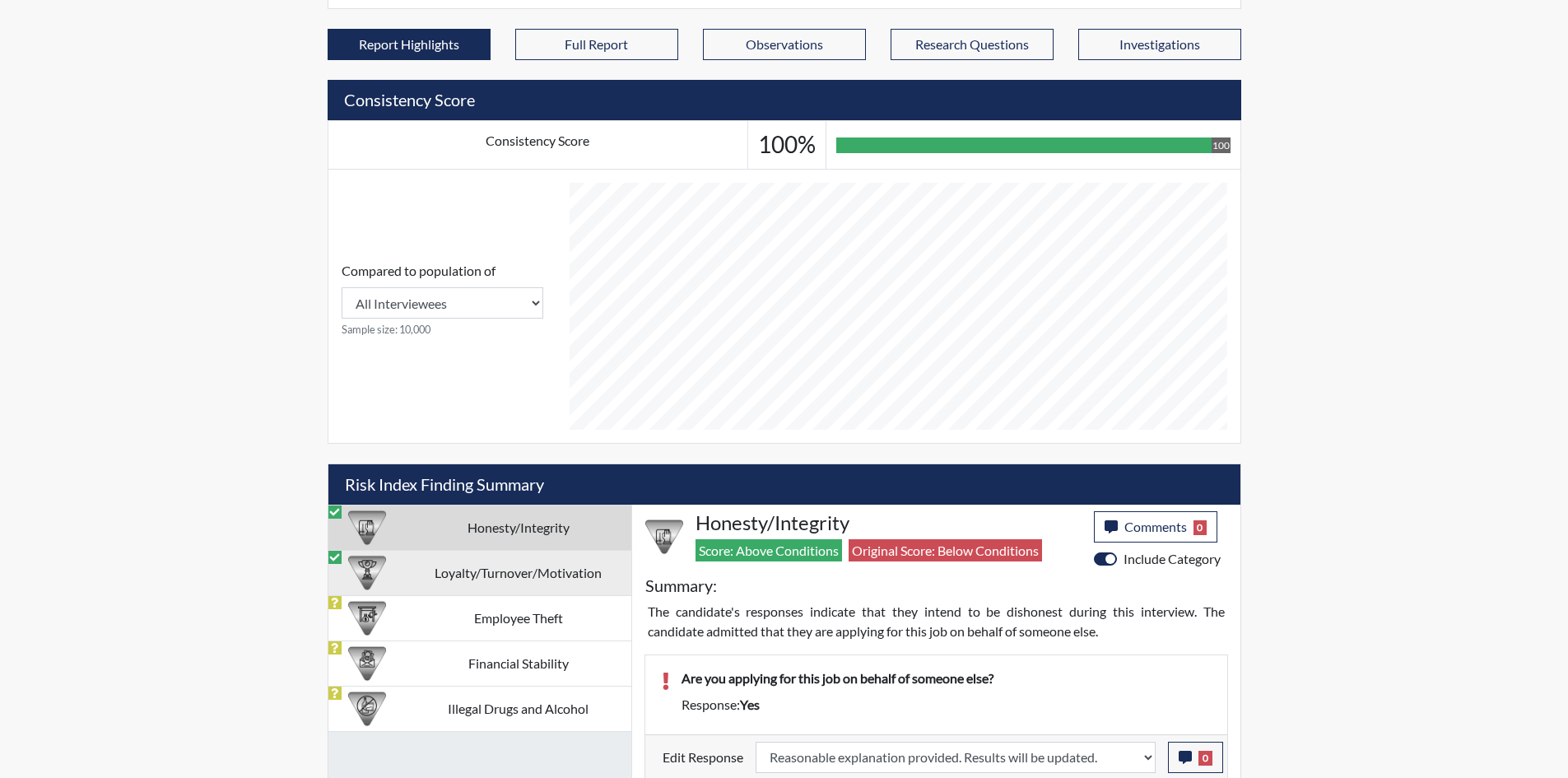
scroll to position [776, 0]
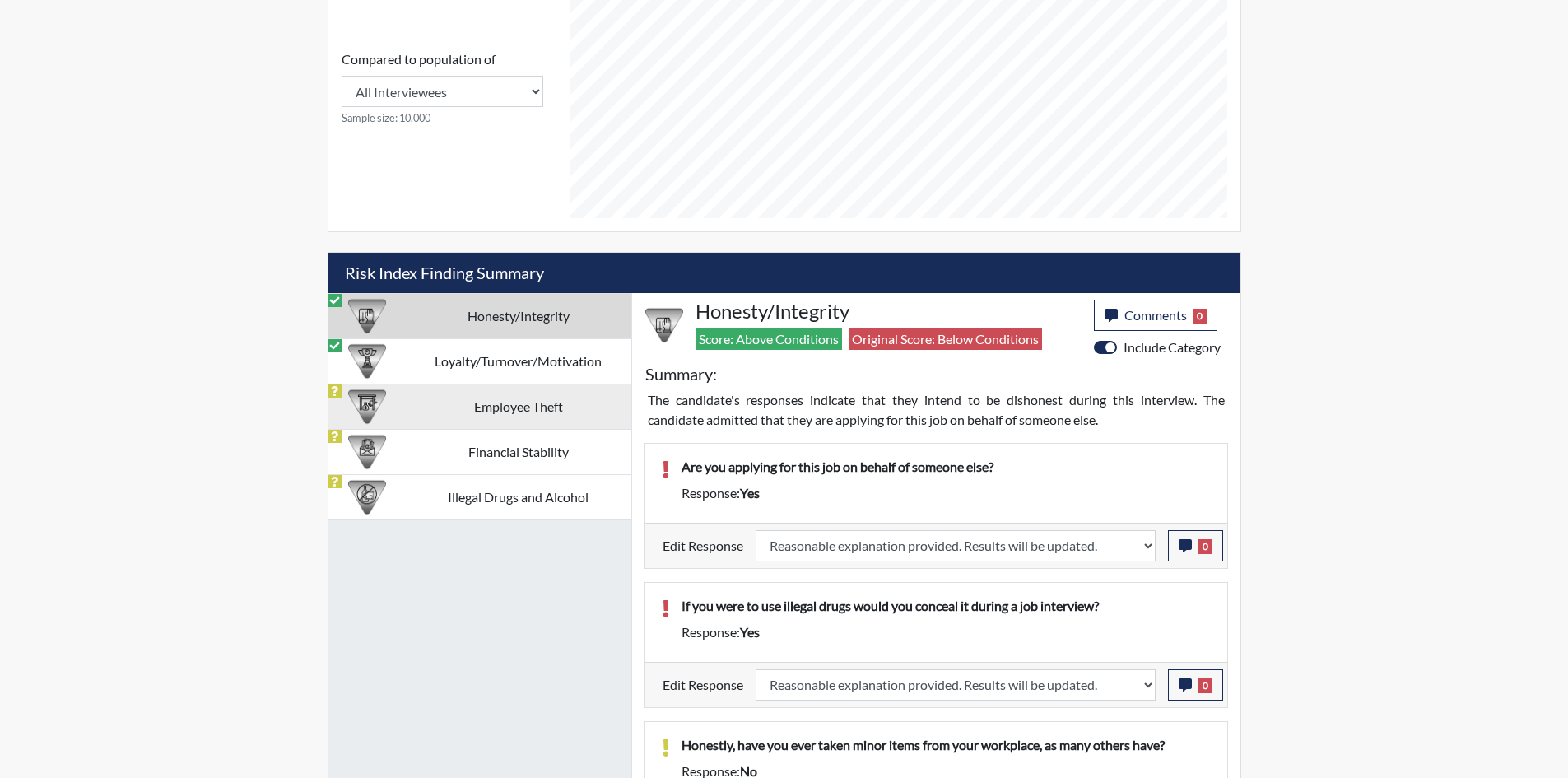
click at [480, 416] on td "Employee Theft" at bounding box center [518, 406] width 226 height 45
select select
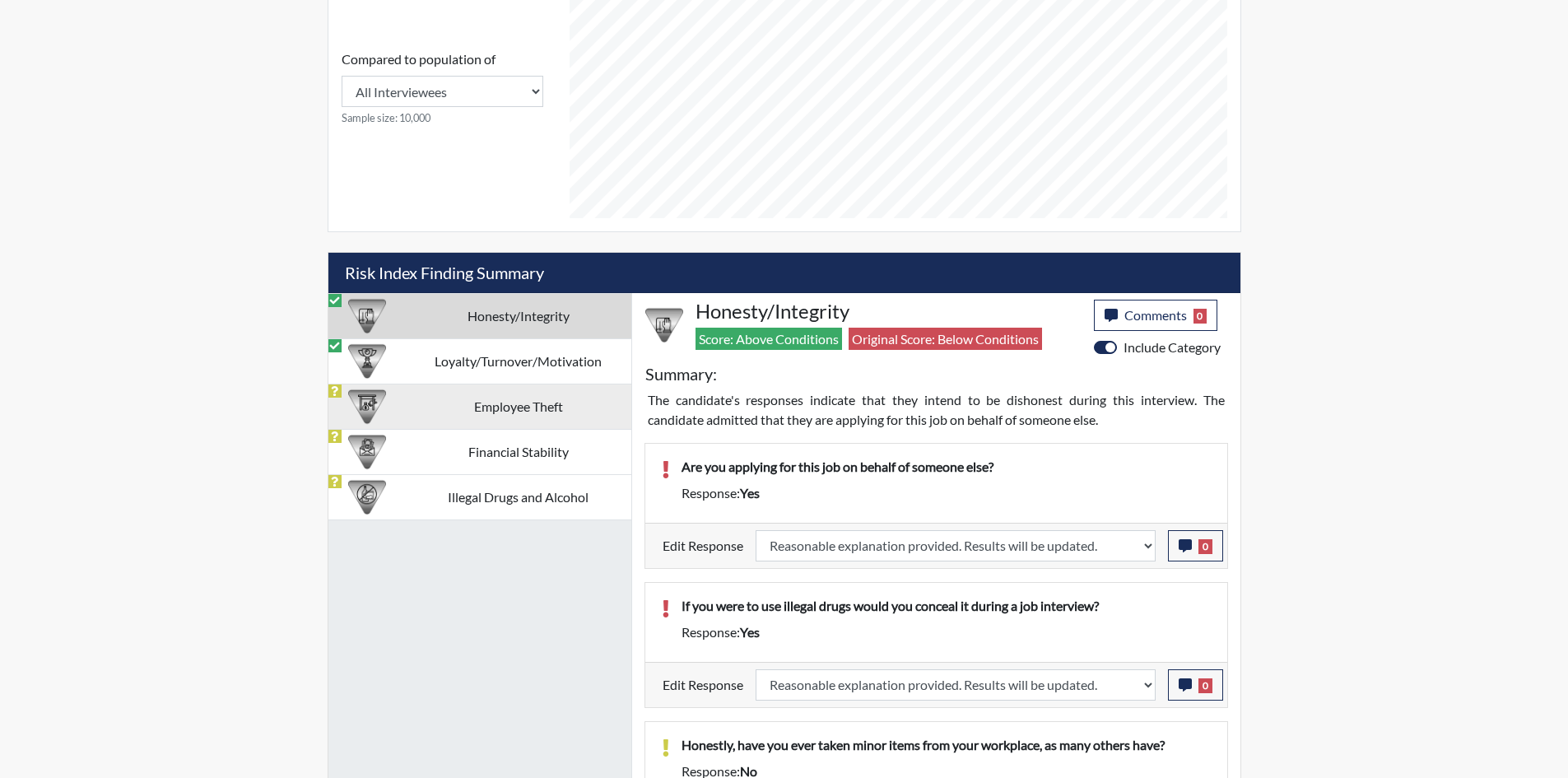
select select
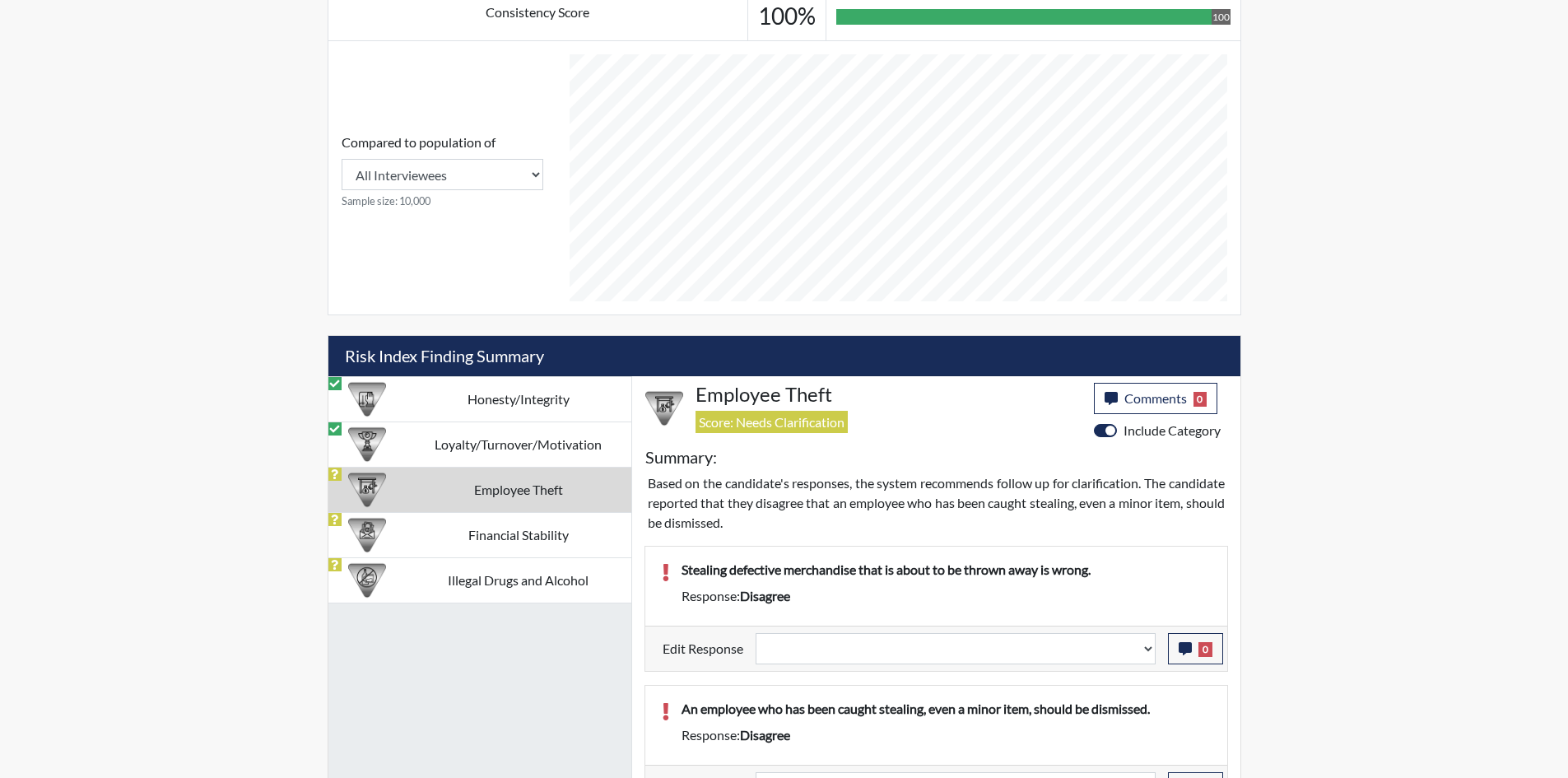
scroll to position [694, 0]
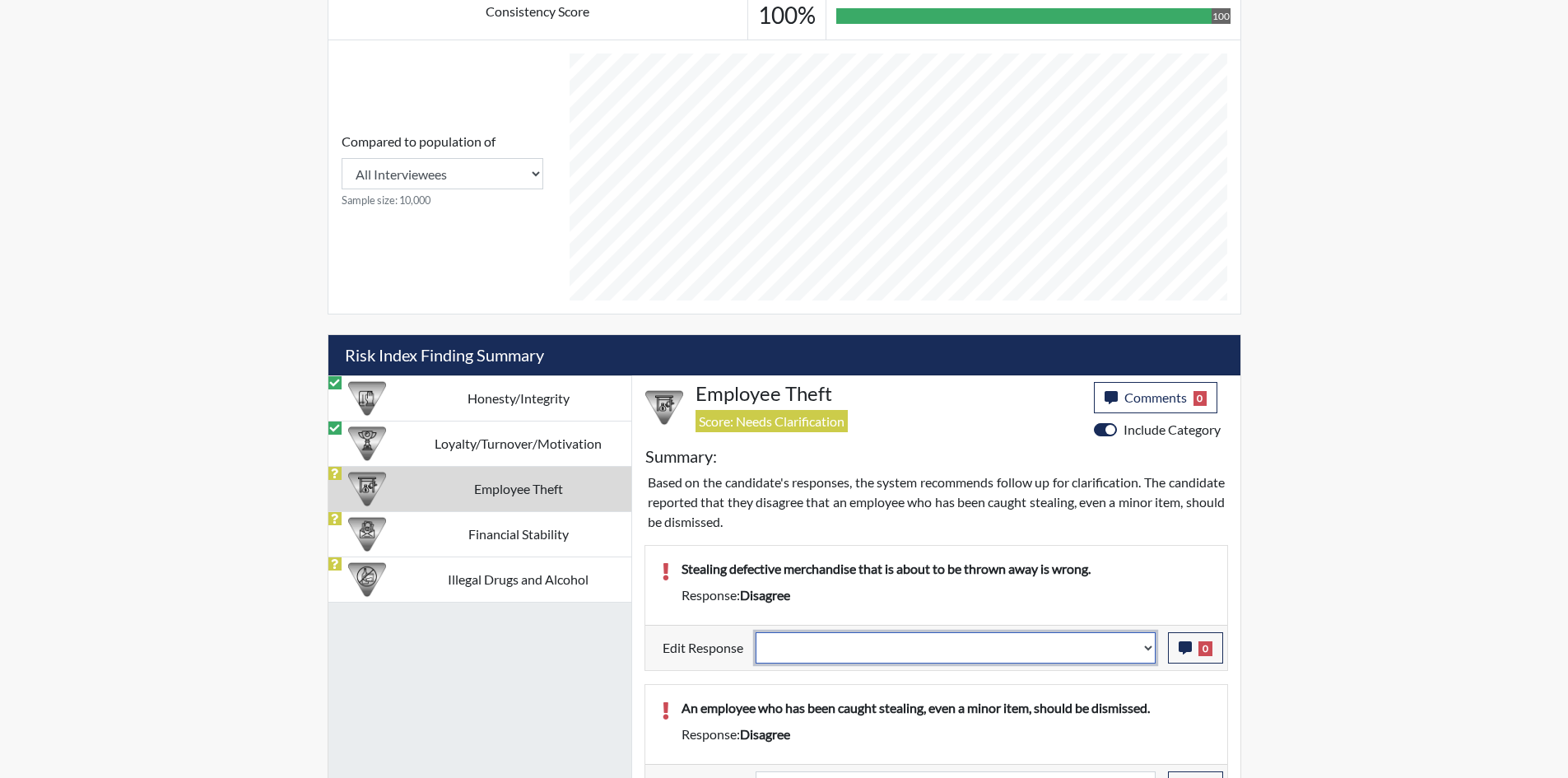
click at [1040, 648] on select "Question is not relevant. Results will be updated. Reasonable explanation provi…" at bounding box center [955, 648] width 400 height 32
select select "reasonable-explanation-provided"
click at [756, 633] on select "Question is not relevant. Results will be updated. Reasonable explanation provi…" at bounding box center [955, 648] width 400 height 32
select select
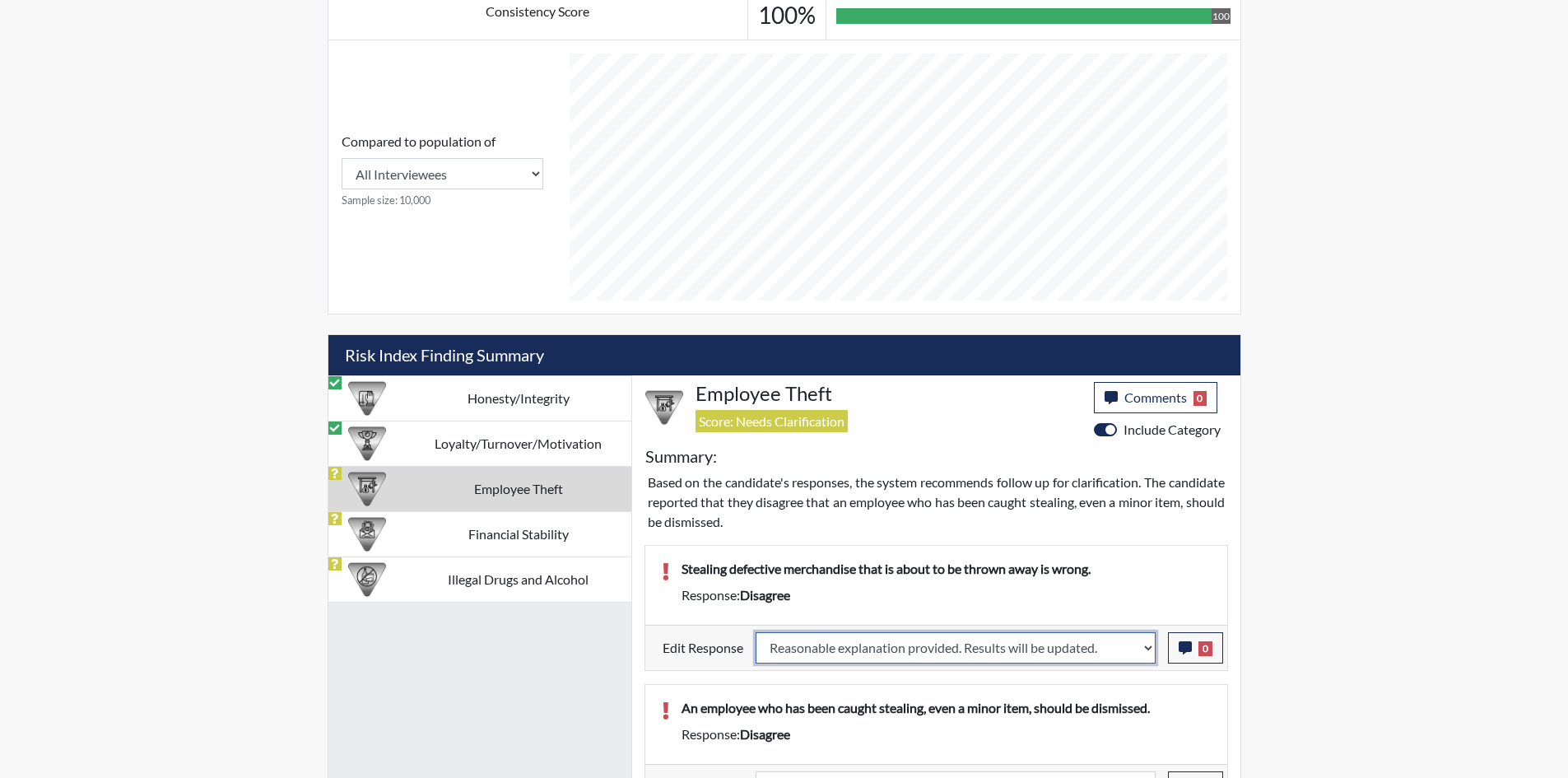
select select
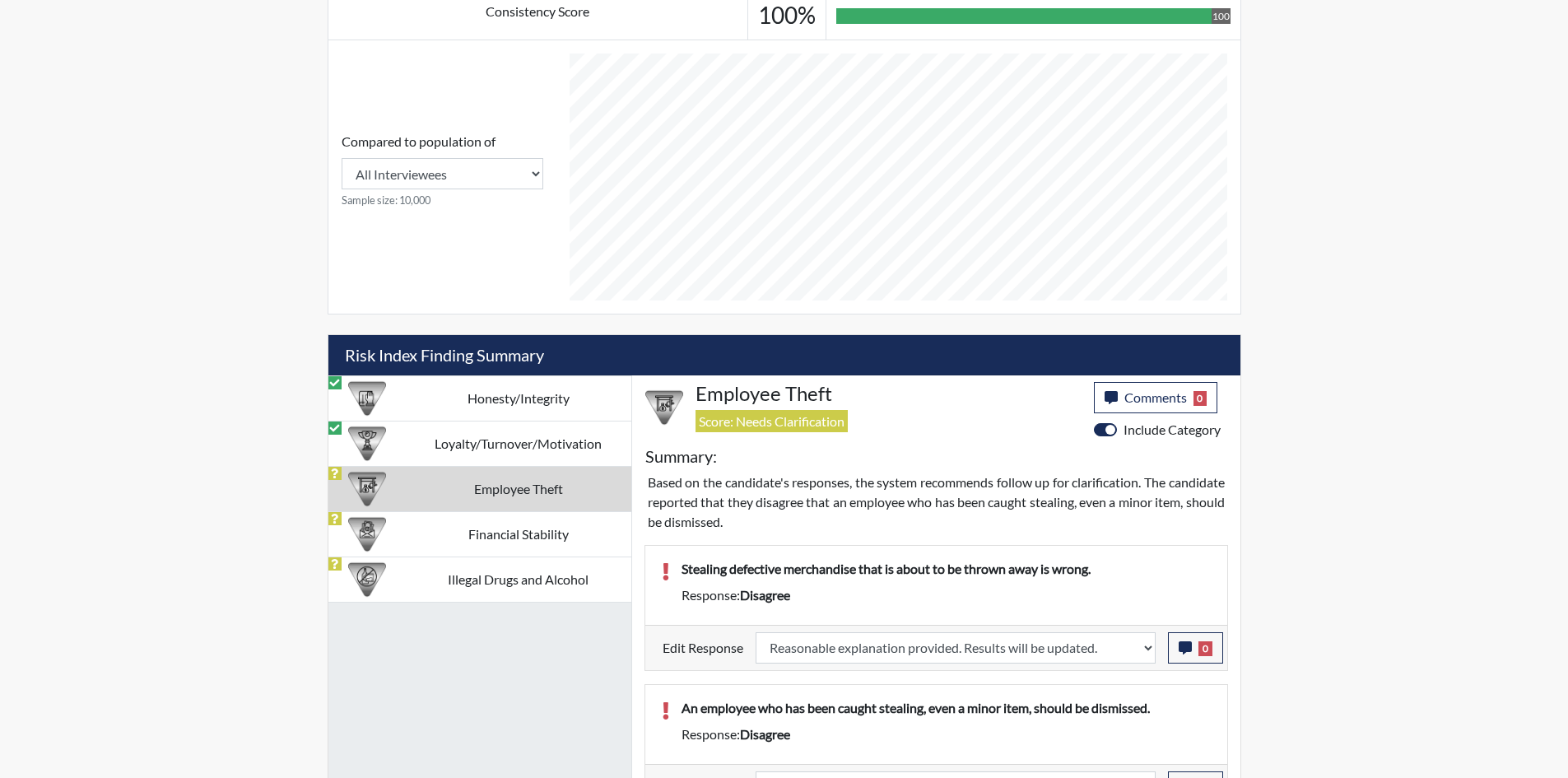
select select
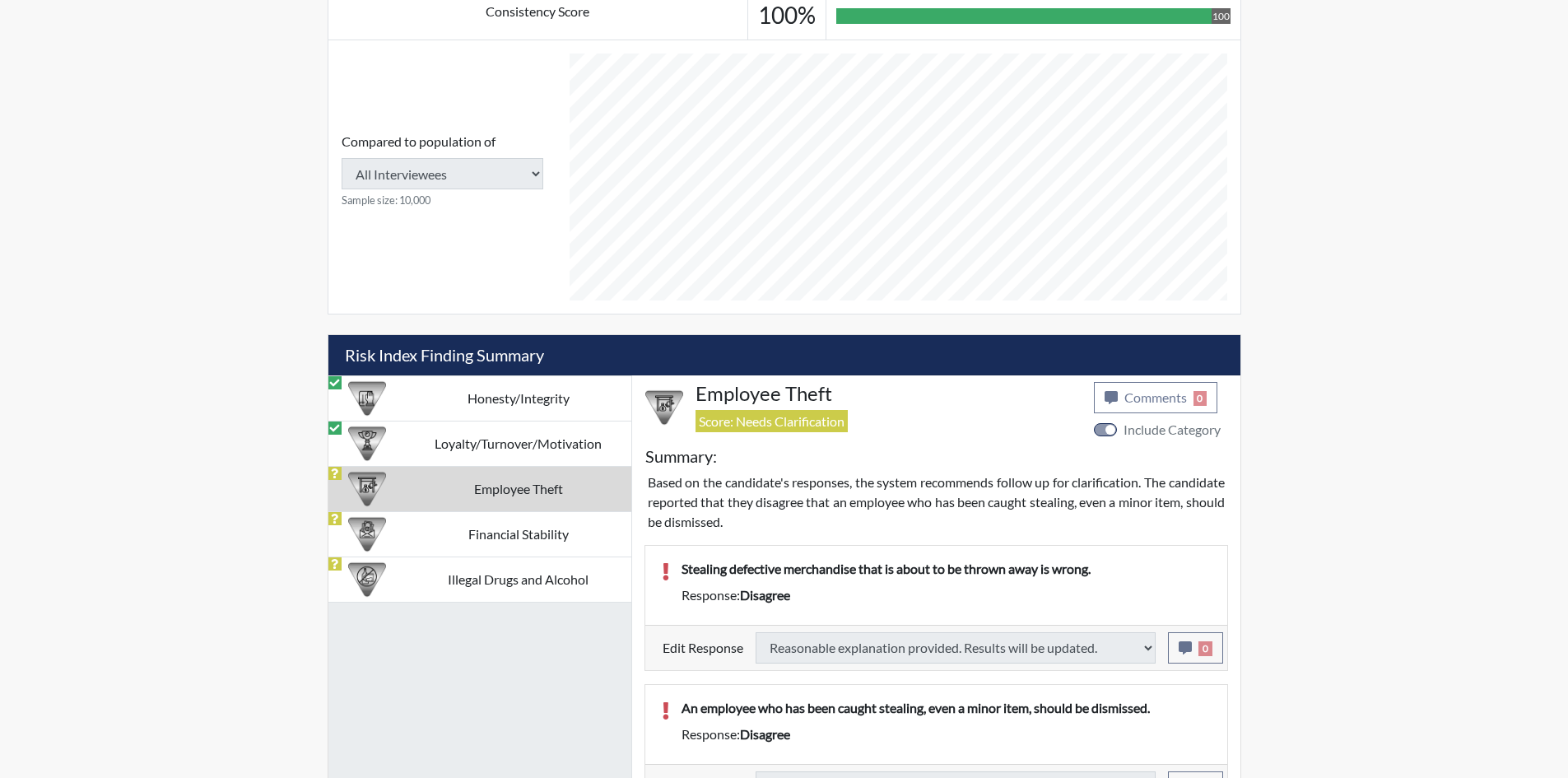
select select
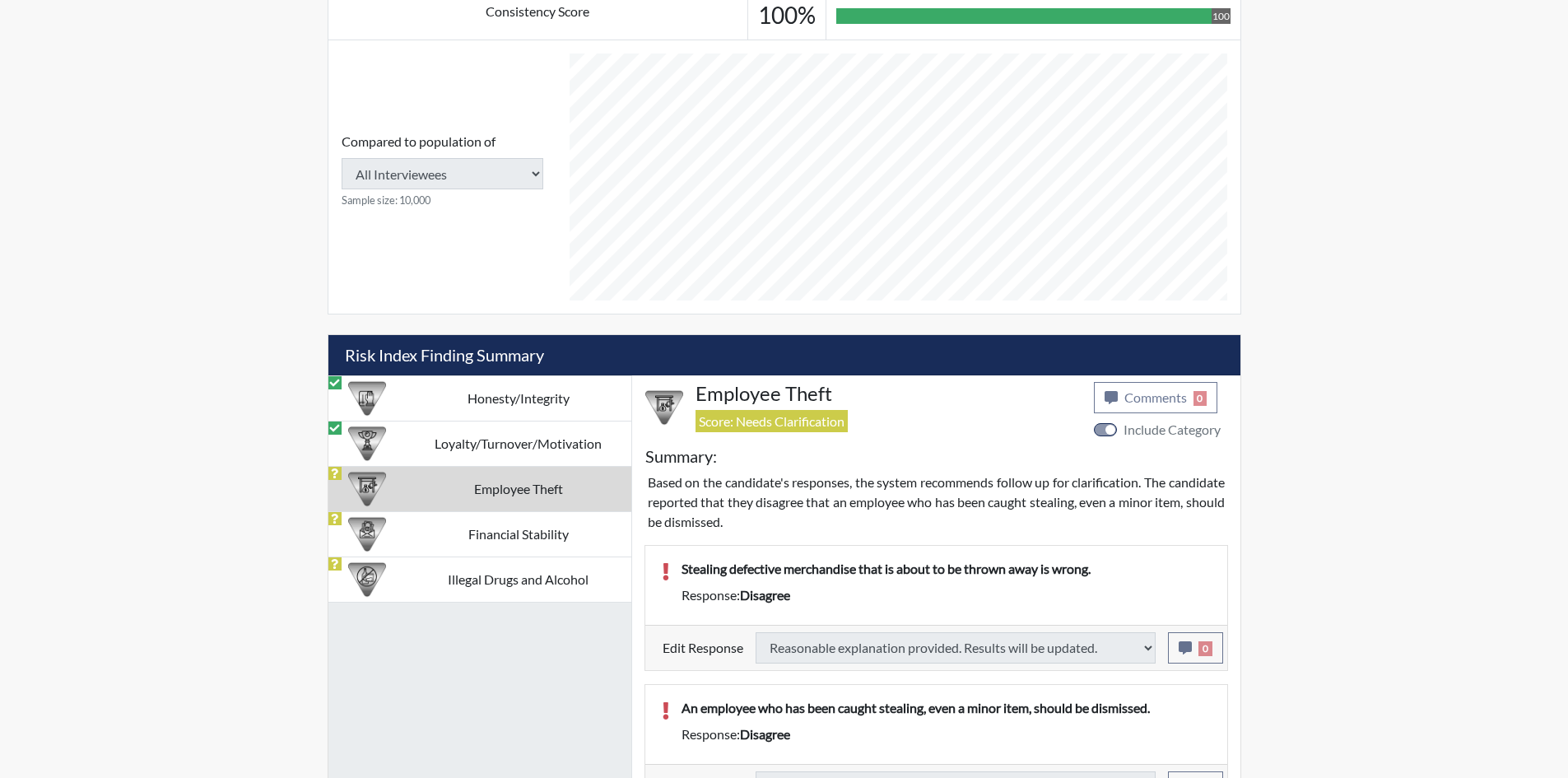
select select
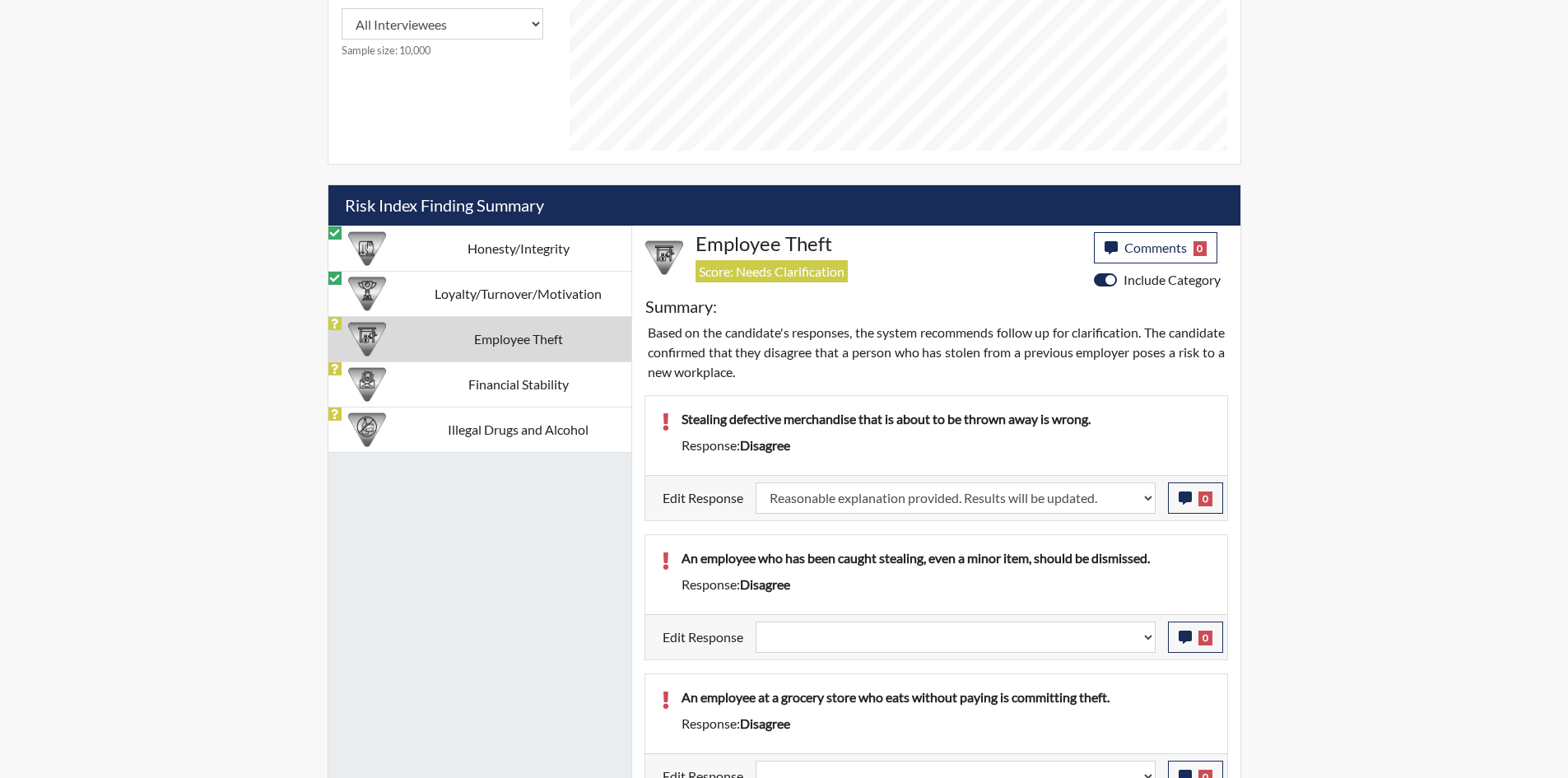
scroll to position [858, 0]
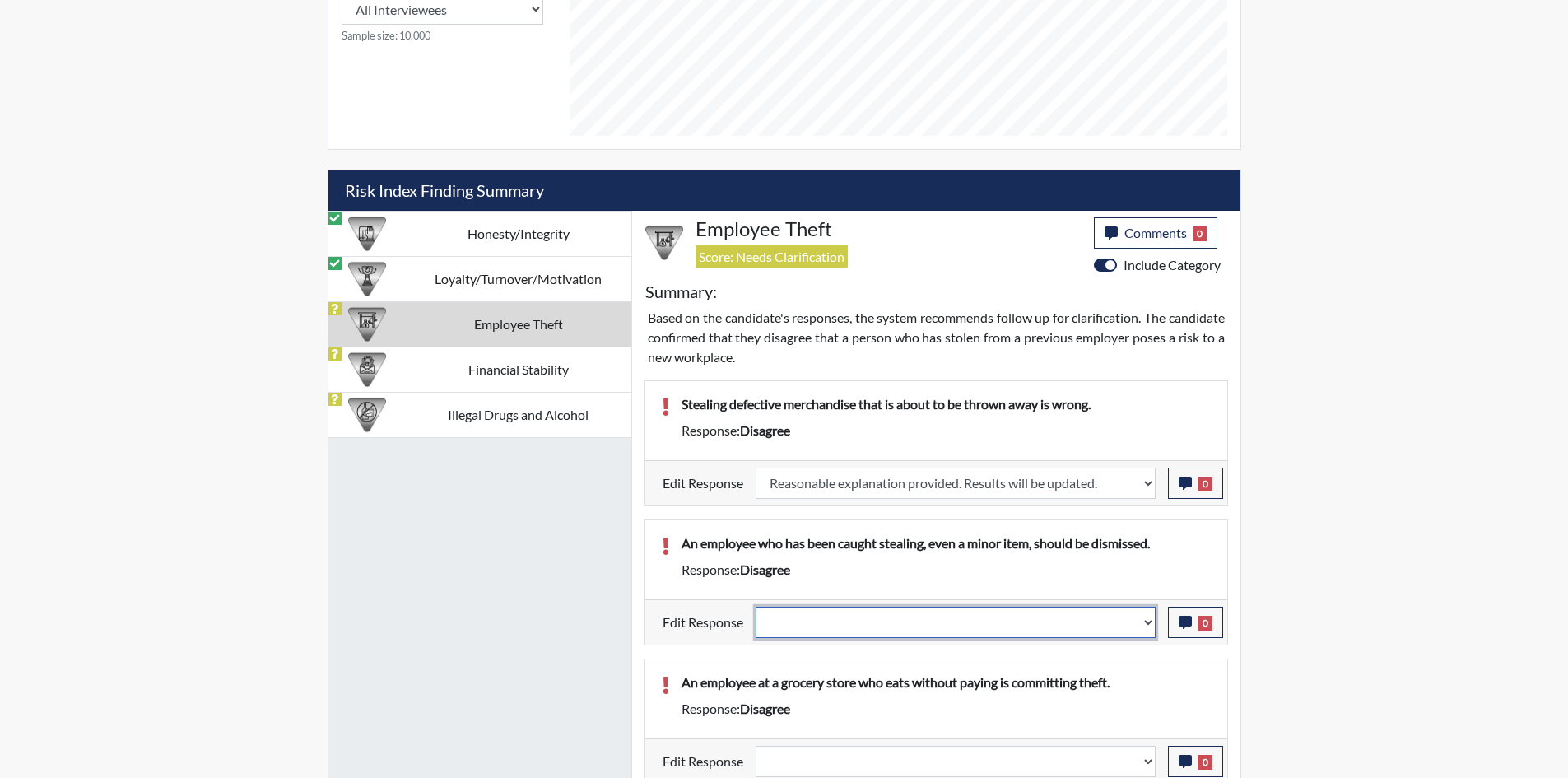
click at [1017, 622] on select "Question is not relevant. Results will be updated. Reasonable explanation provi…" at bounding box center [955, 622] width 400 height 32
select select "reasonable-explanation-provided"
click at [756, 607] on select "Question is not relevant. Results will be updated. Reasonable explanation provi…" at bounding box center [955, 622] width 400 height 32
select select
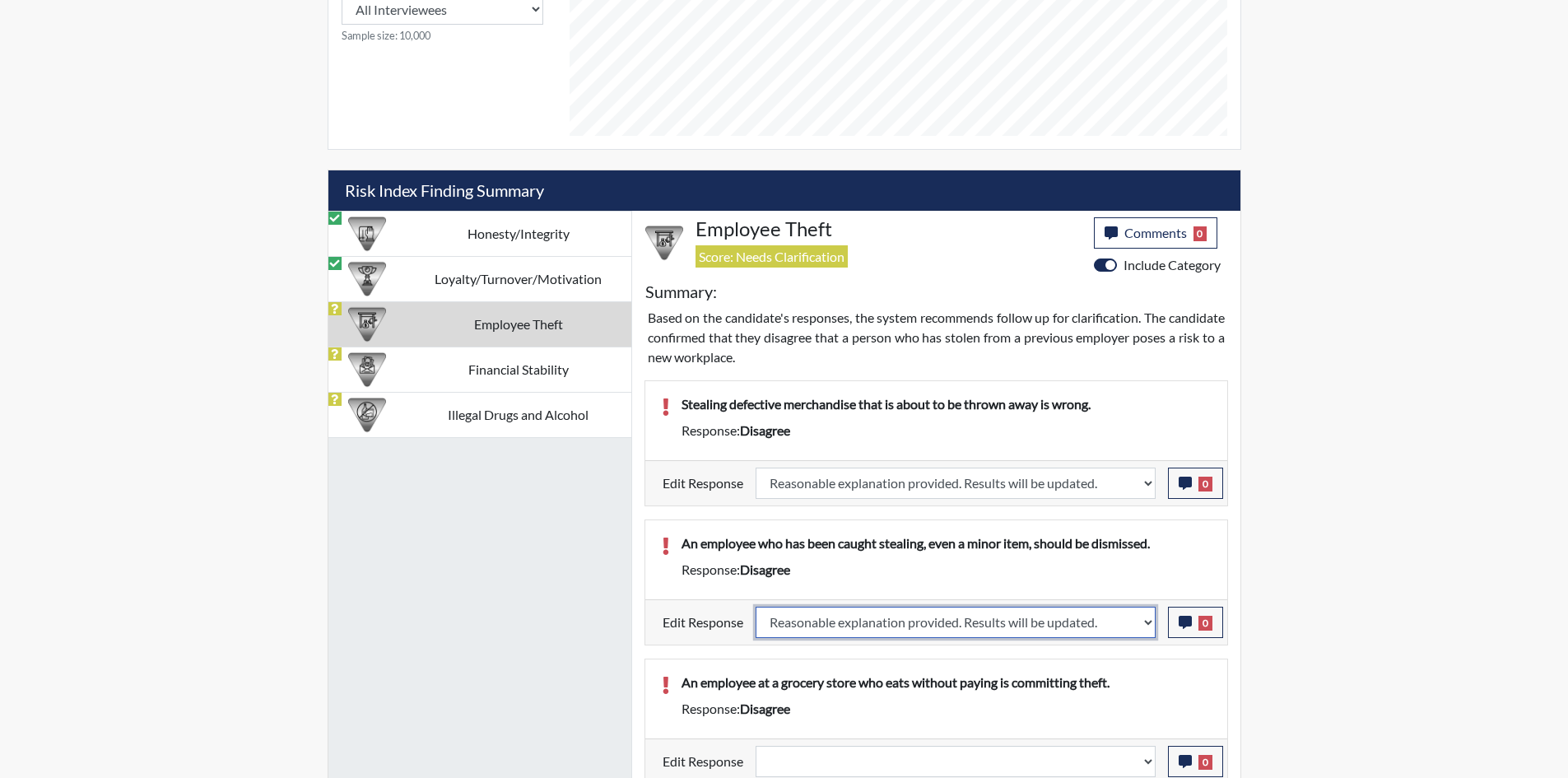
select select
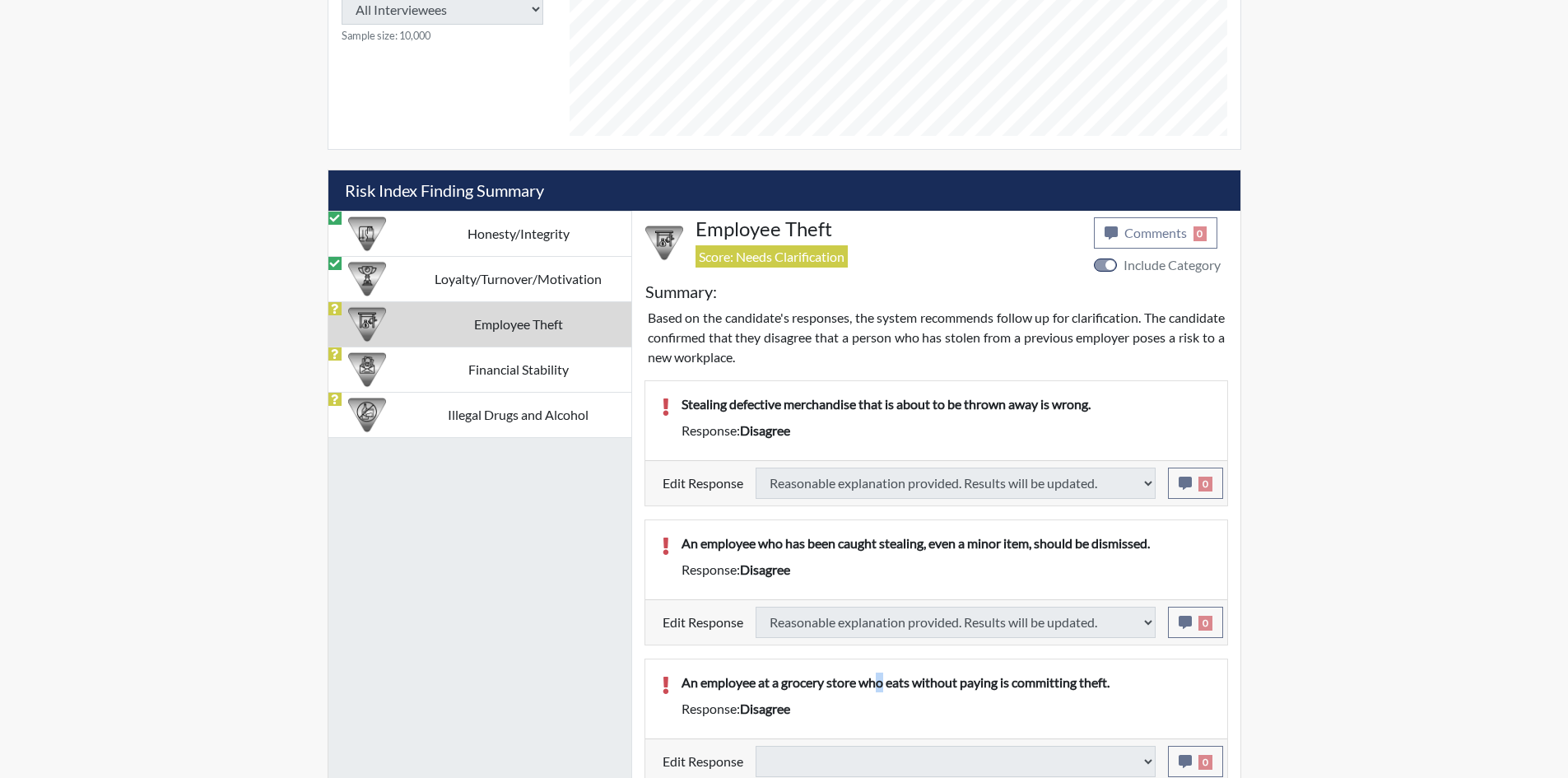
select select
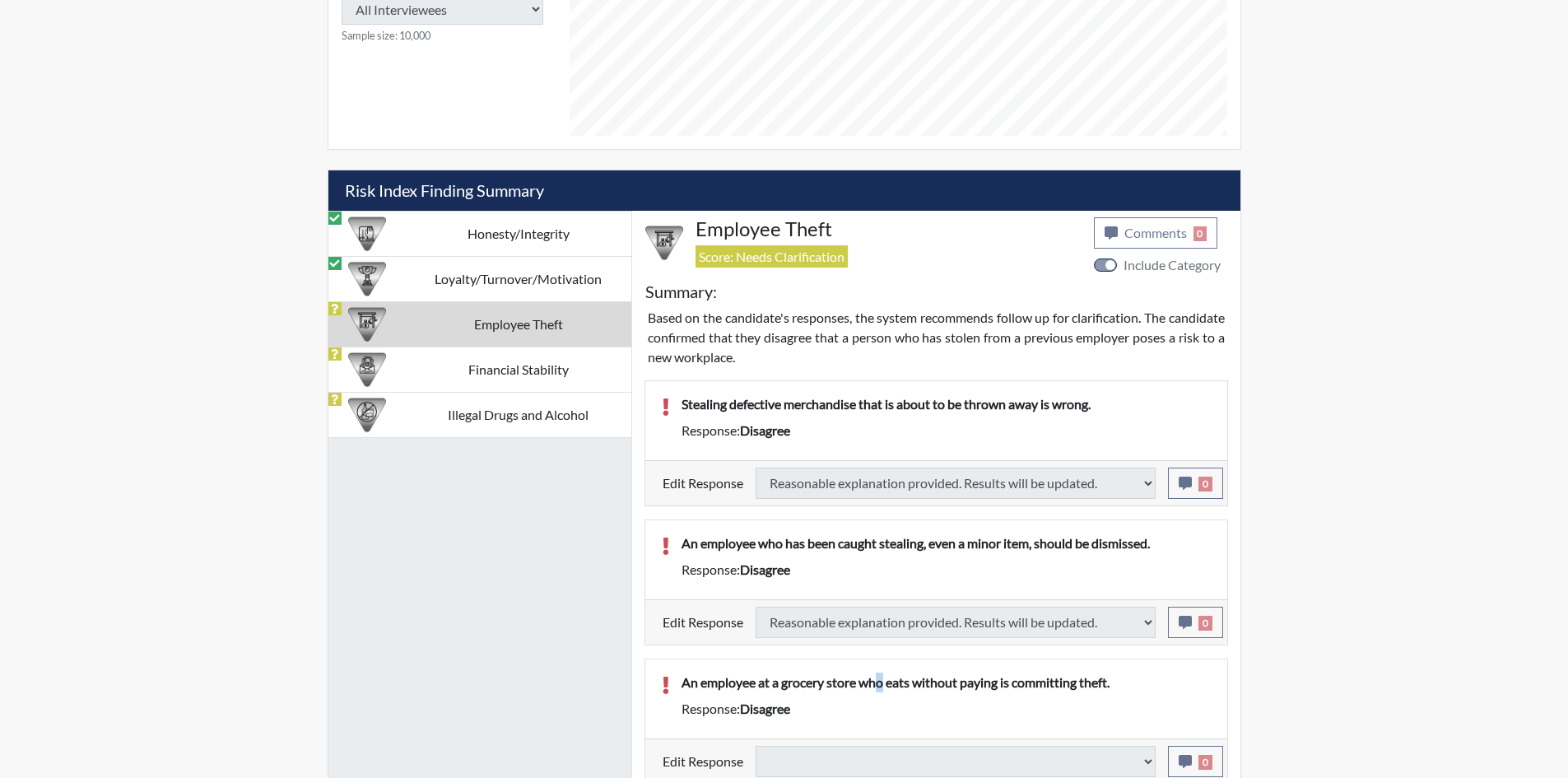
click at [884, 680] on p "An employee at a grocery store who eats without paying is committing theft." at bounding box center [946, 683] width 529 height 20
select select
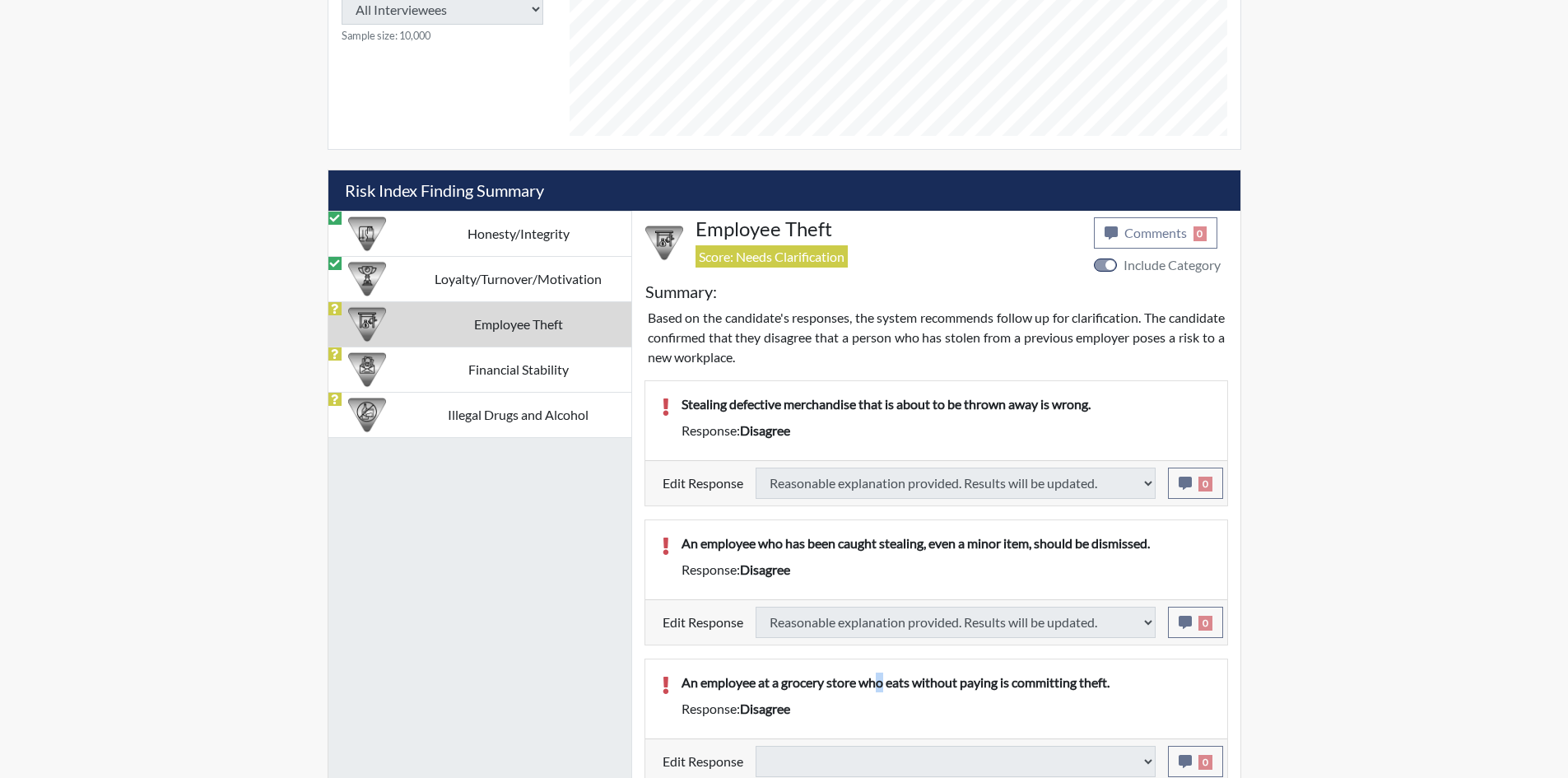
select select
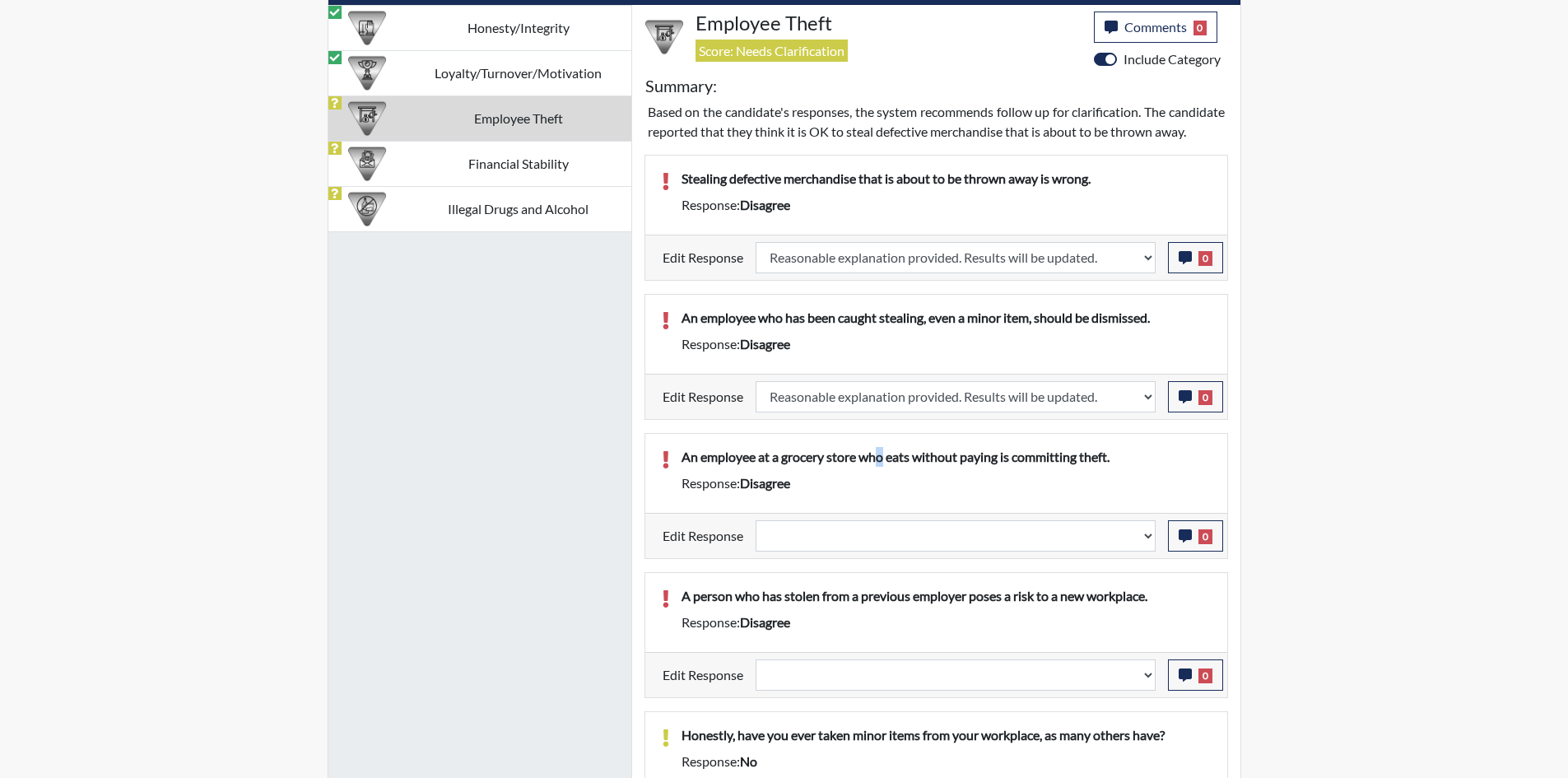
scroll to position [1105, 0]
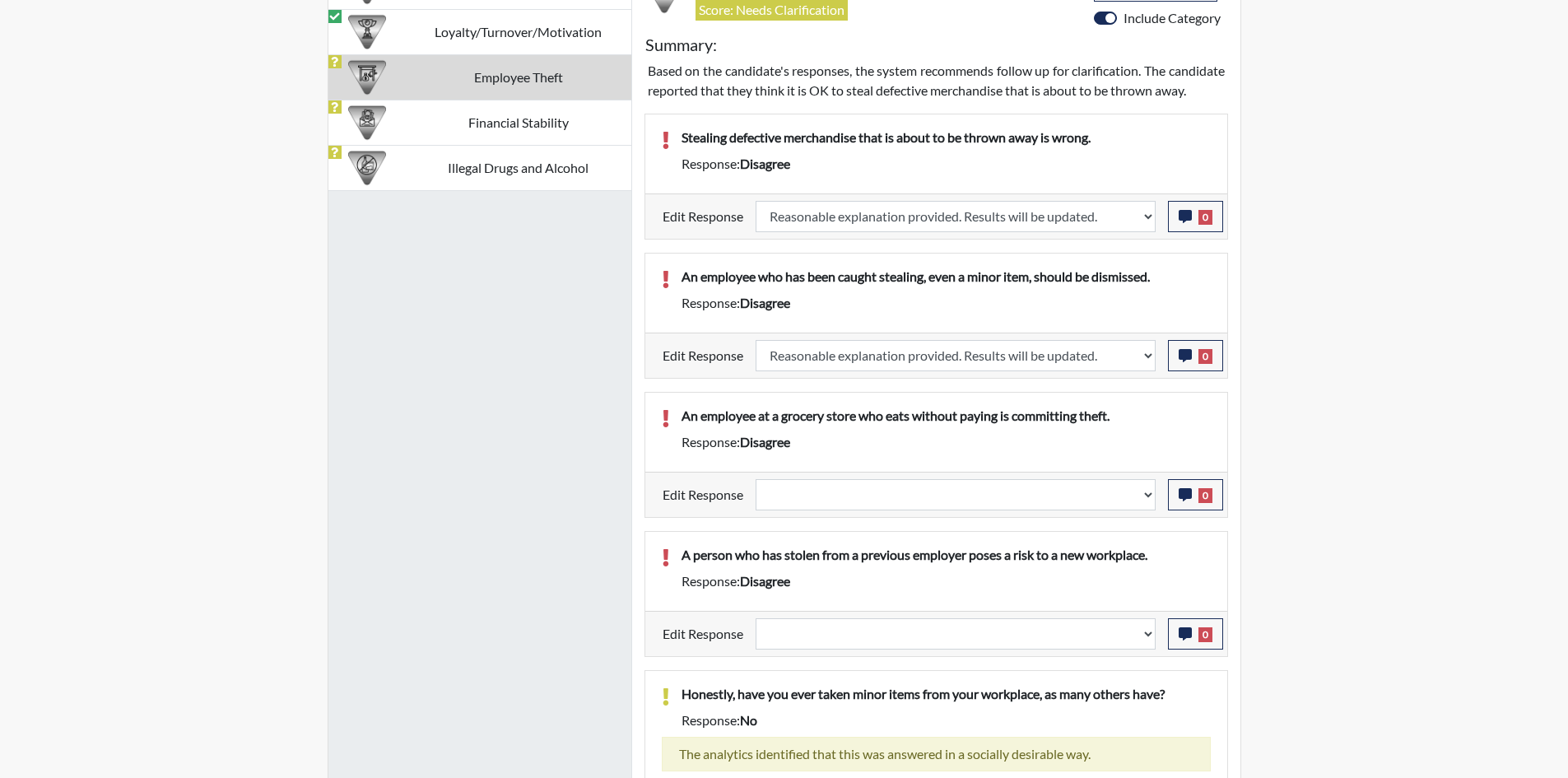
click at [1332, 426] on div "Reports Create Help Center × Verensics Best Practices How to successfully use t…" at bounding box center [784, 37] width 1568 height 2285
click at [959, 511] on select "Question is not relevant. Results will be updated. Reasonable explanation provi…" at bounding box center [955, 495] width 400 height 32
select select "reasonable-explanation-provided"
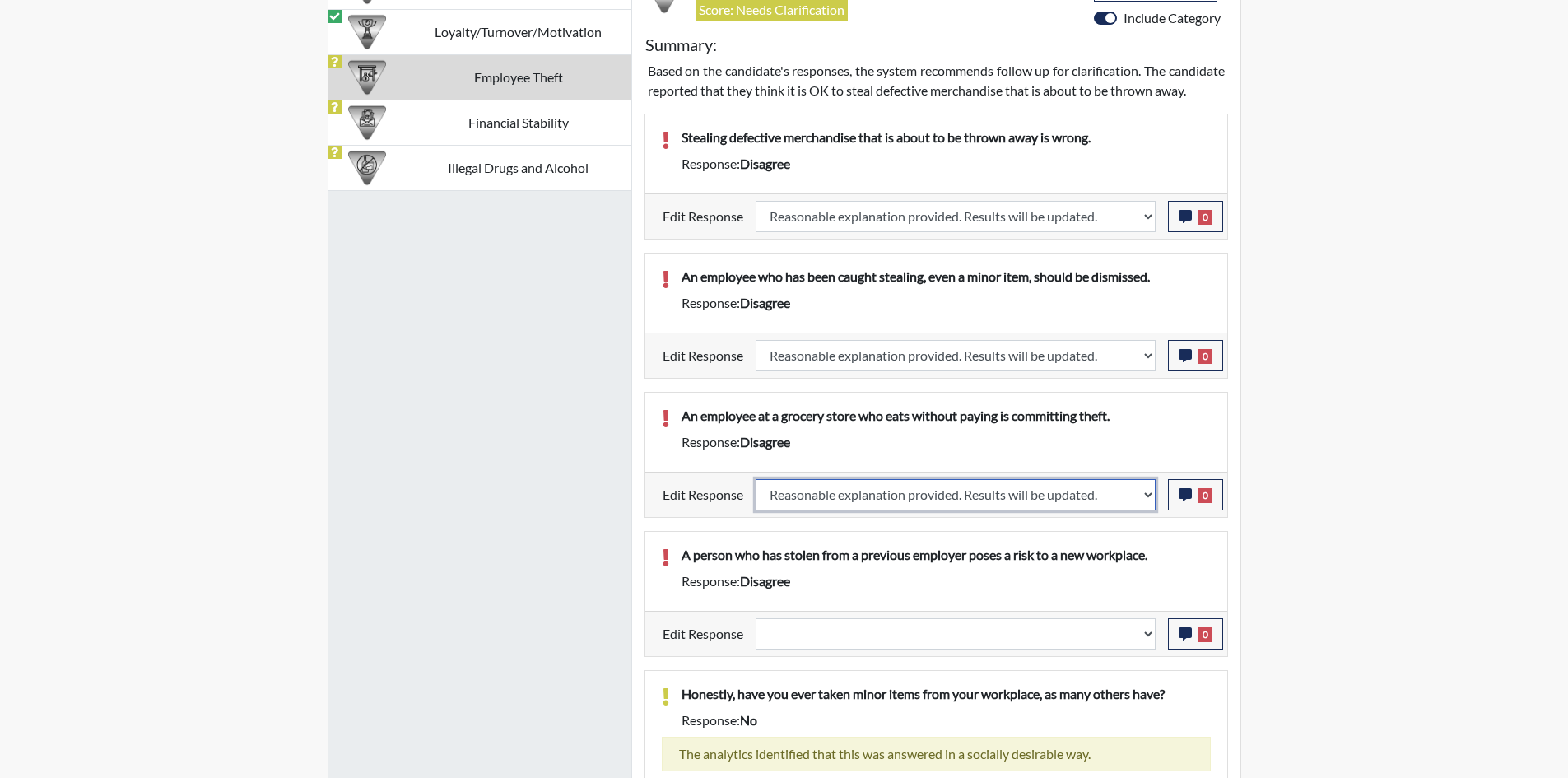
click at [756, 498] on select "Question is not relevant. Results will be updated. Reasonable explanation provi…" at bounding box center [955, 495] width 400 height 32
select select
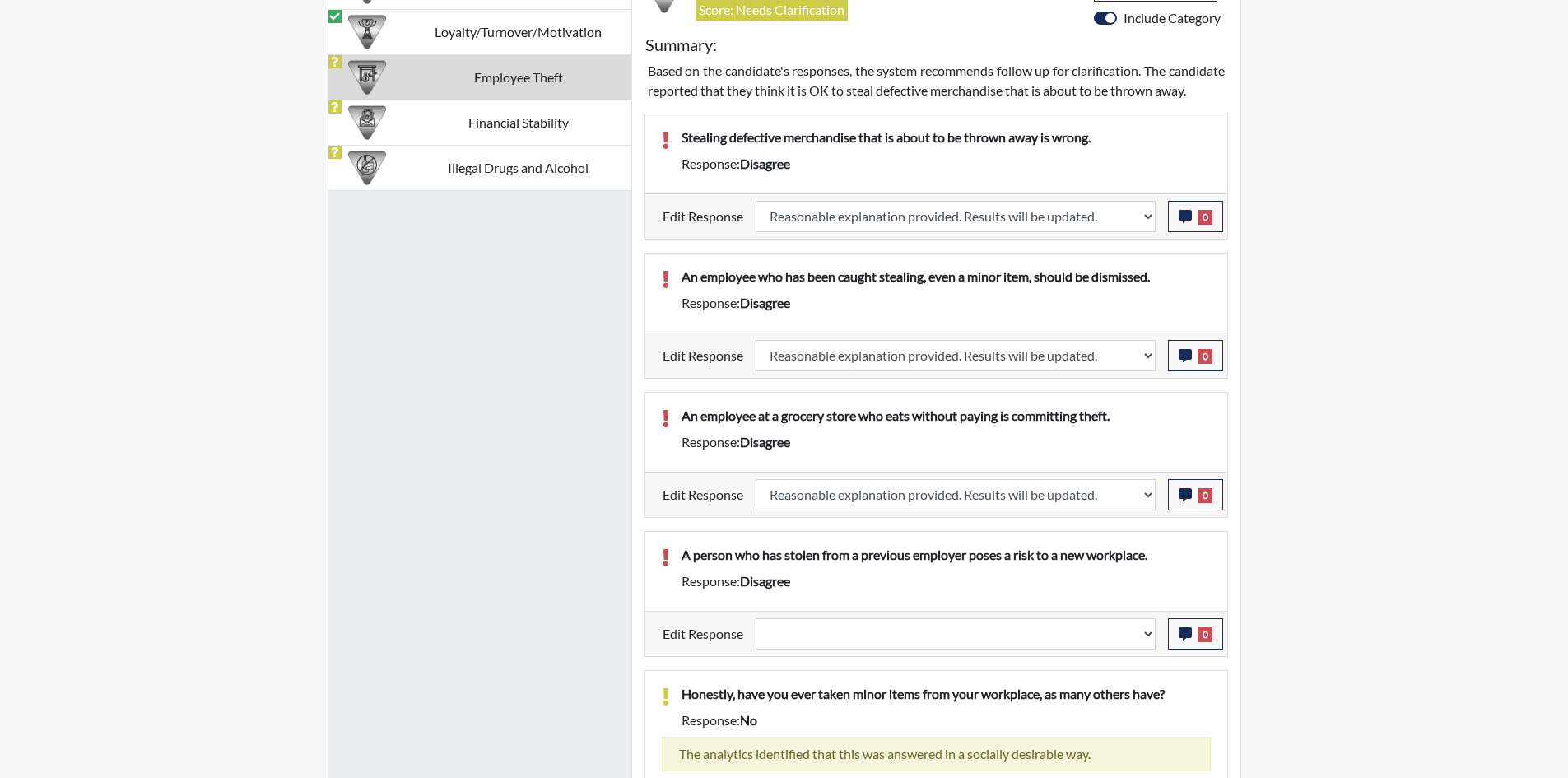
select select
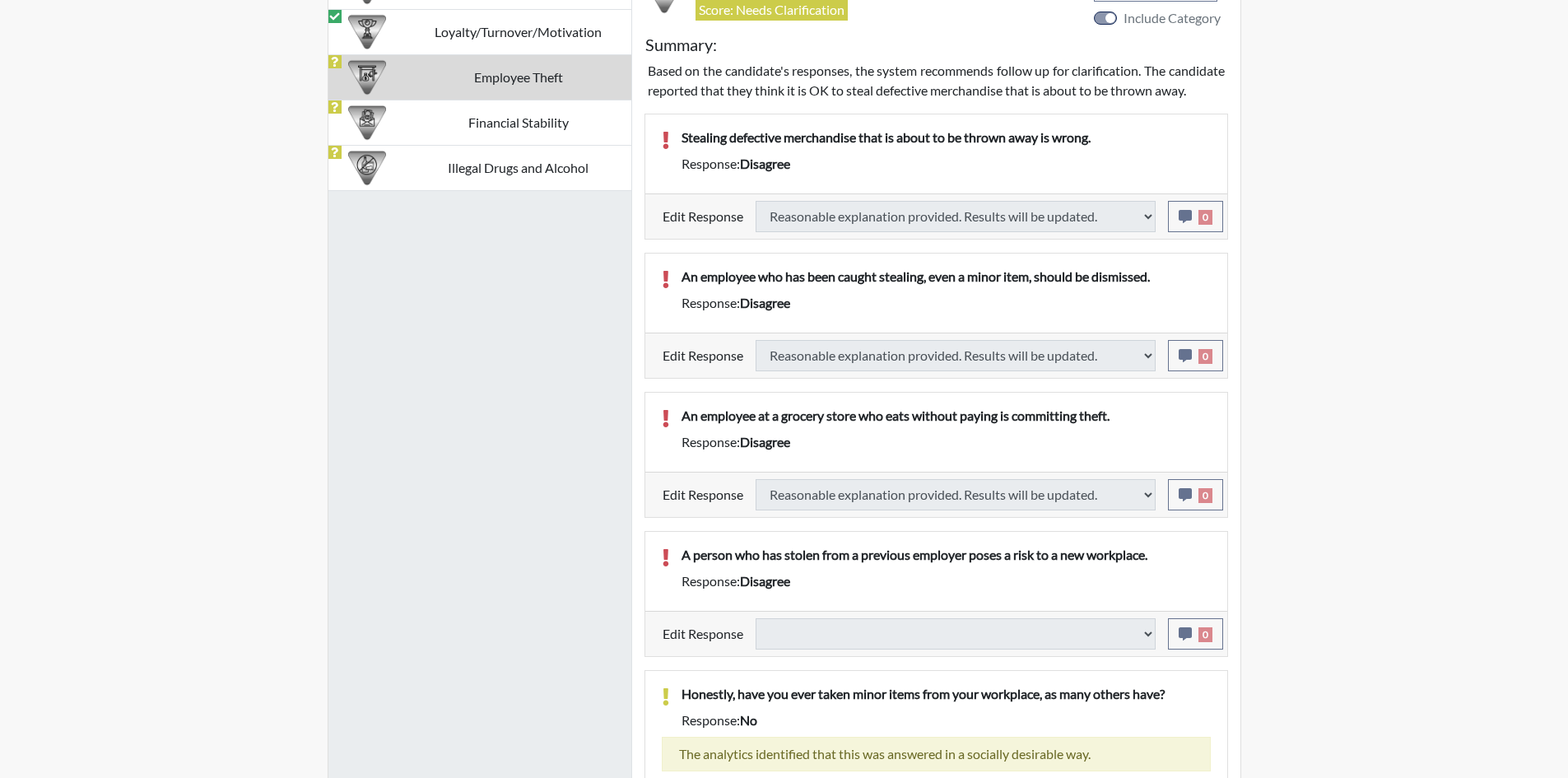
select select
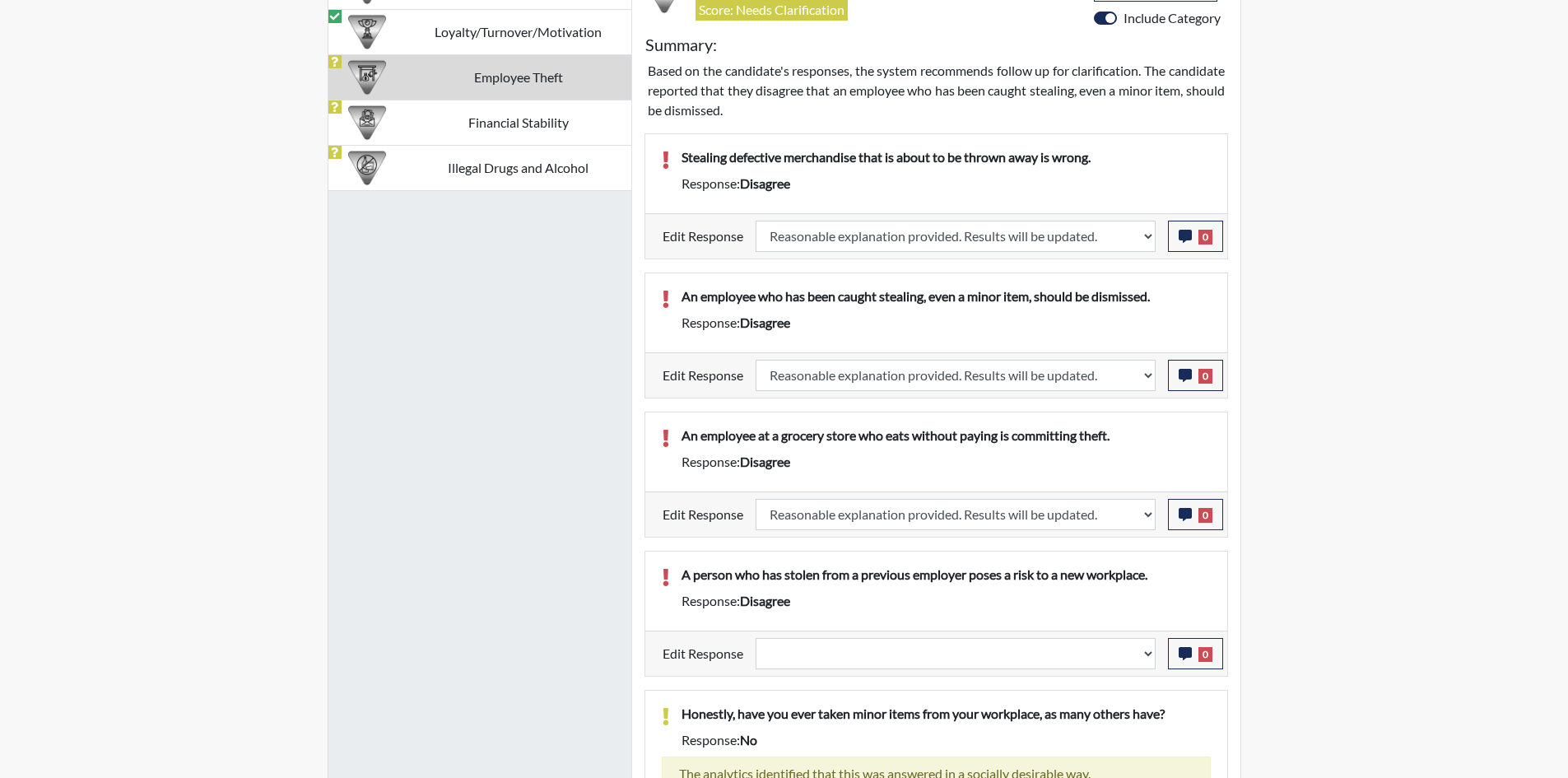
scroll to position [1270, 0]
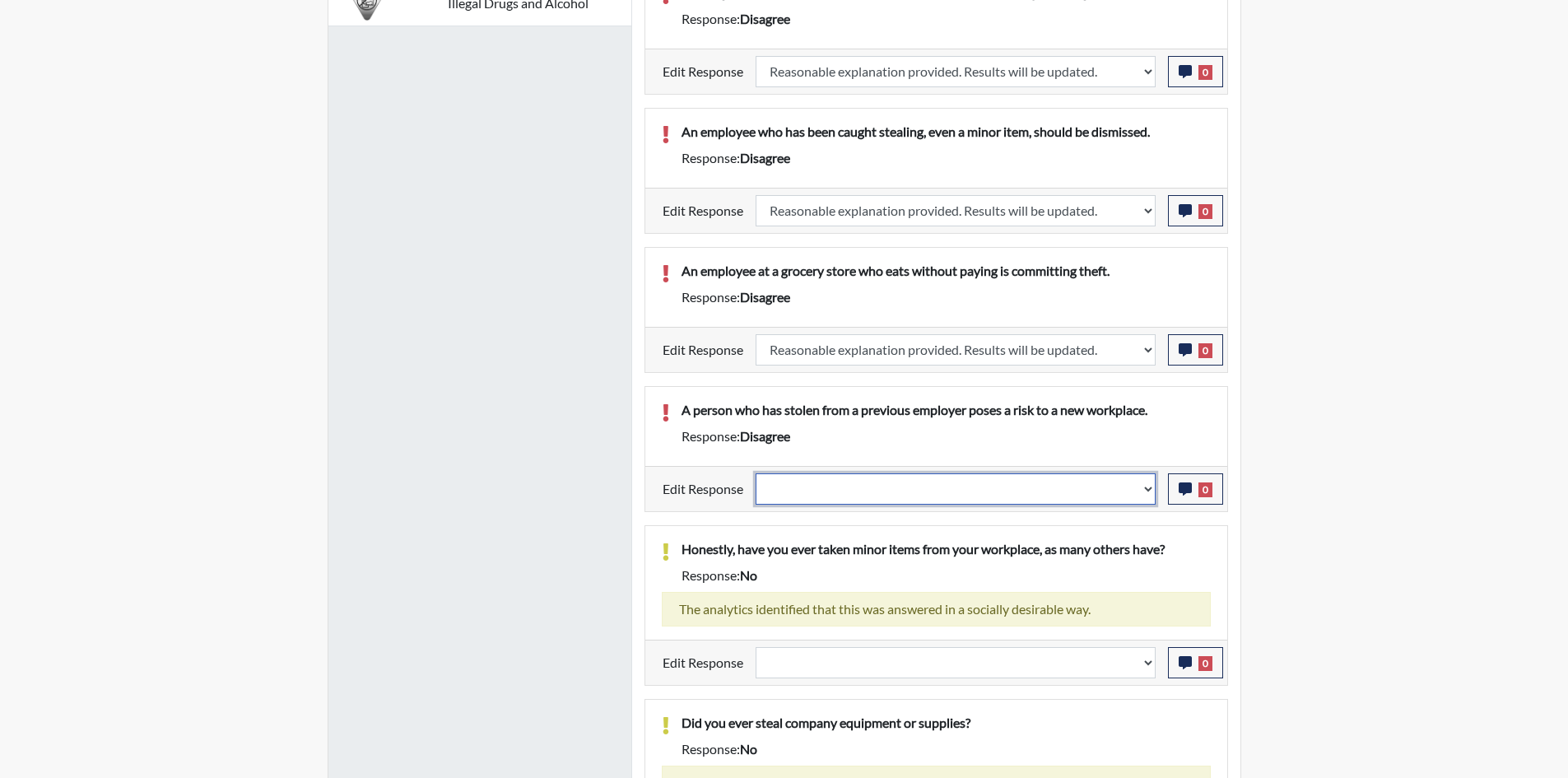
click at [1028, 488] on select "Question is not relevant. Results will be updated. Reasonable explanation provi…" at bounding box center [955, 489] width 400 height 32
select select "reasonable-explanation-provided"
click at [756, 473] on select "Question is not relevant. Results will be updated. Reasonable explanation provi…" at bounding box center [955, 489] width 400 height 32
select select
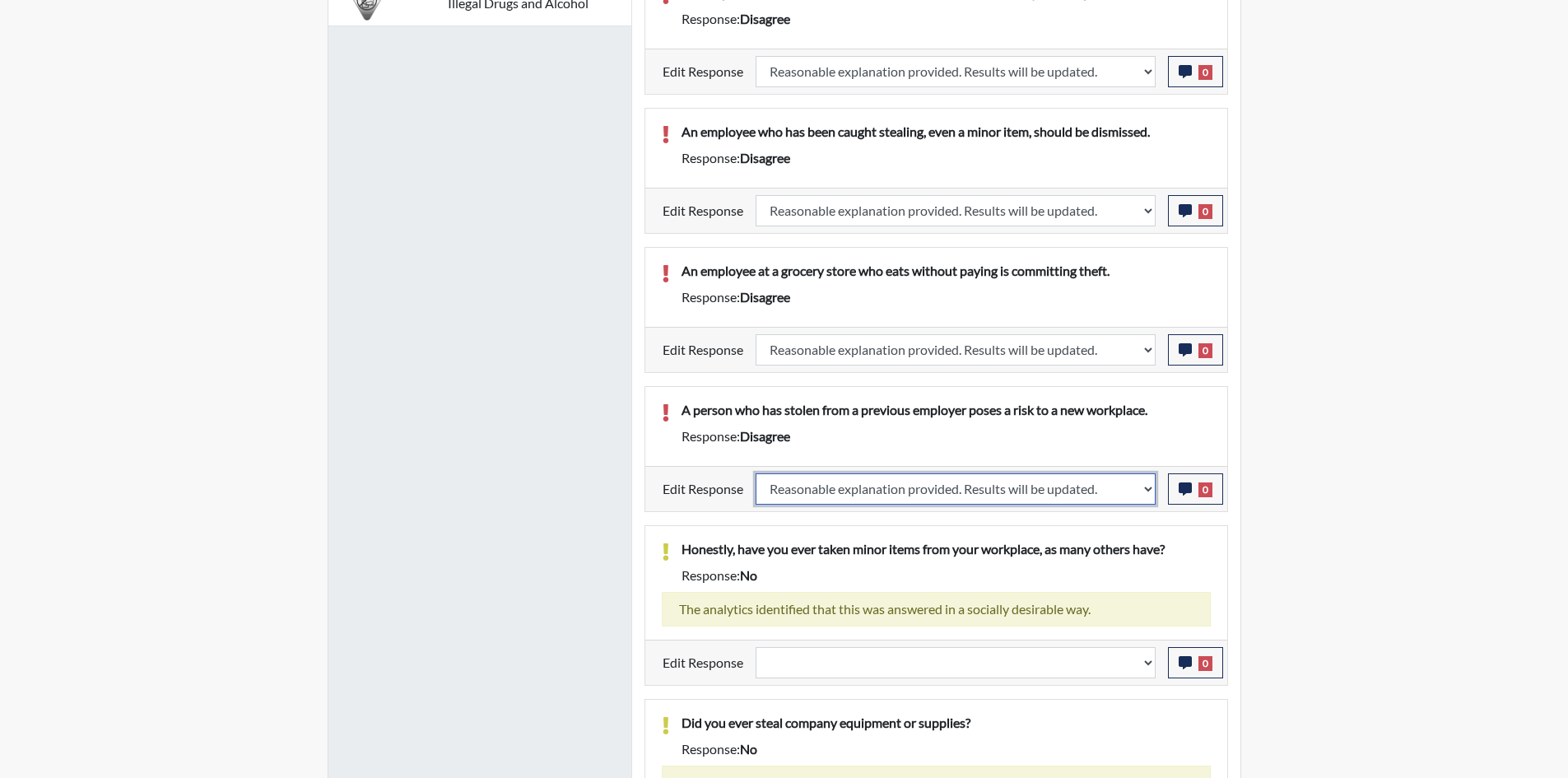
select select
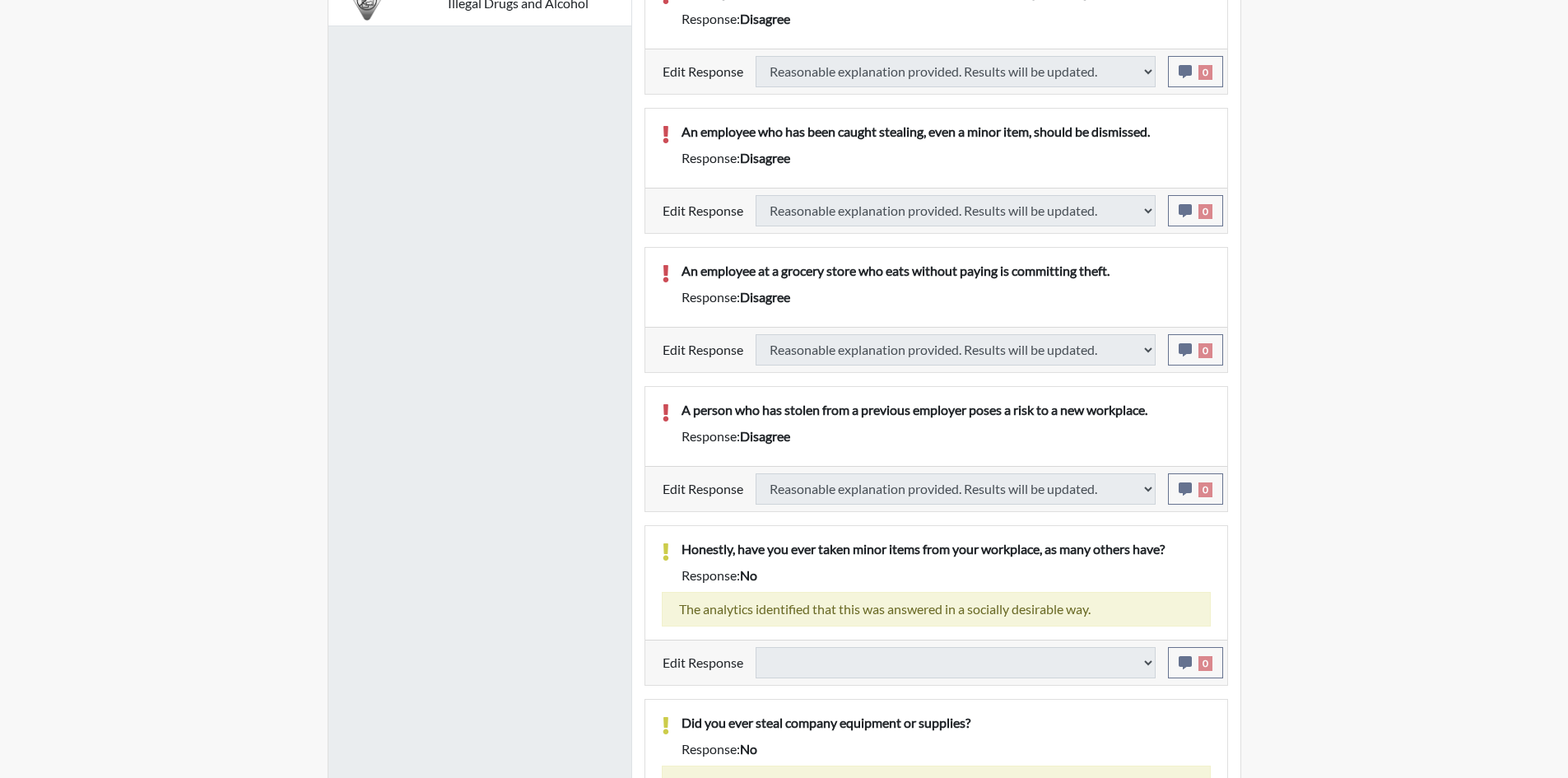
select select
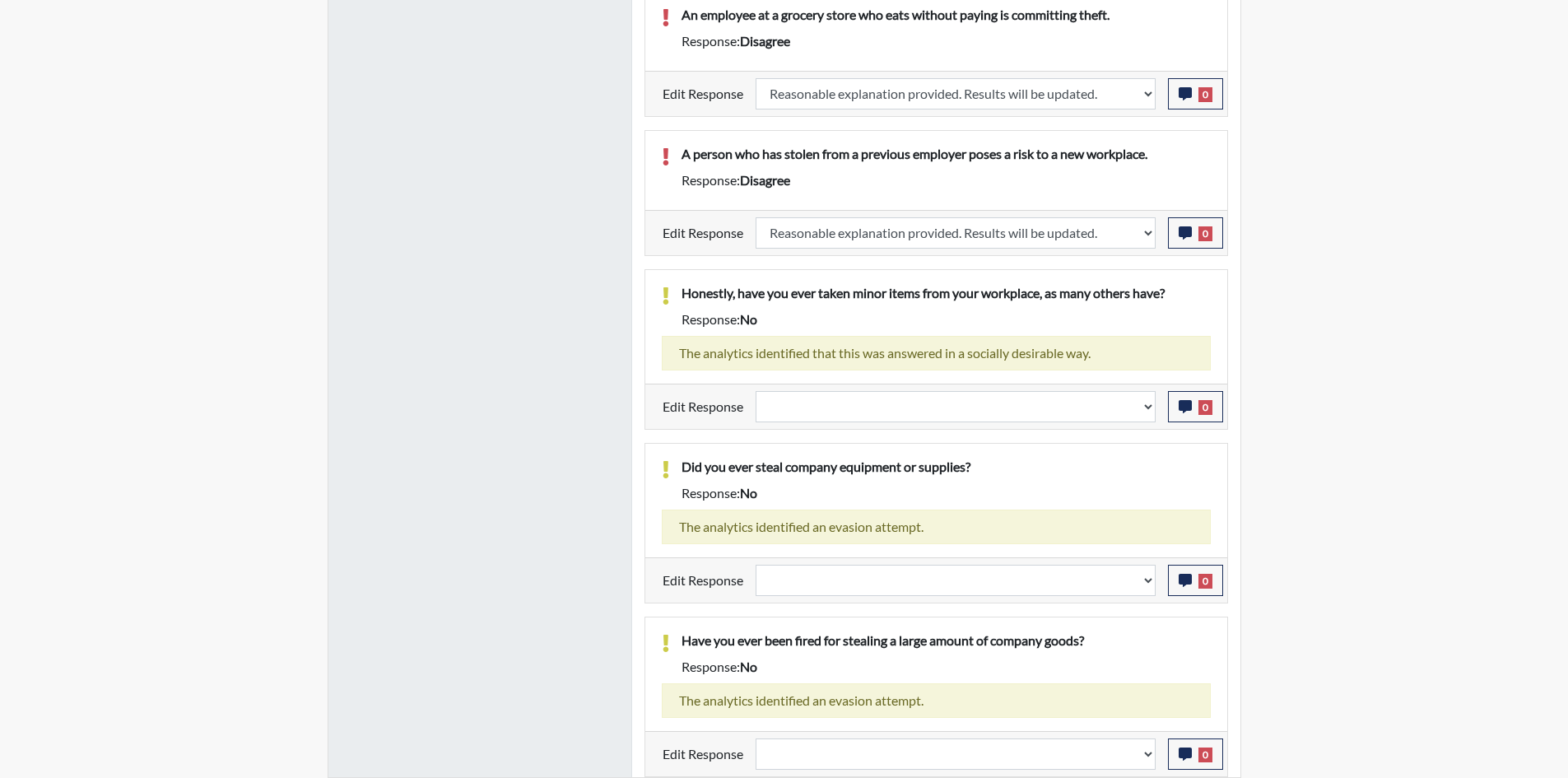
scroll to position [1526, 0]
click at [1002, 746] on select "Question is not relevant. Results will be updated. Reasonable explanation provi…" at bounding box center [955, 754] width 400 height 32
select select "reasonable-explanation-provided"
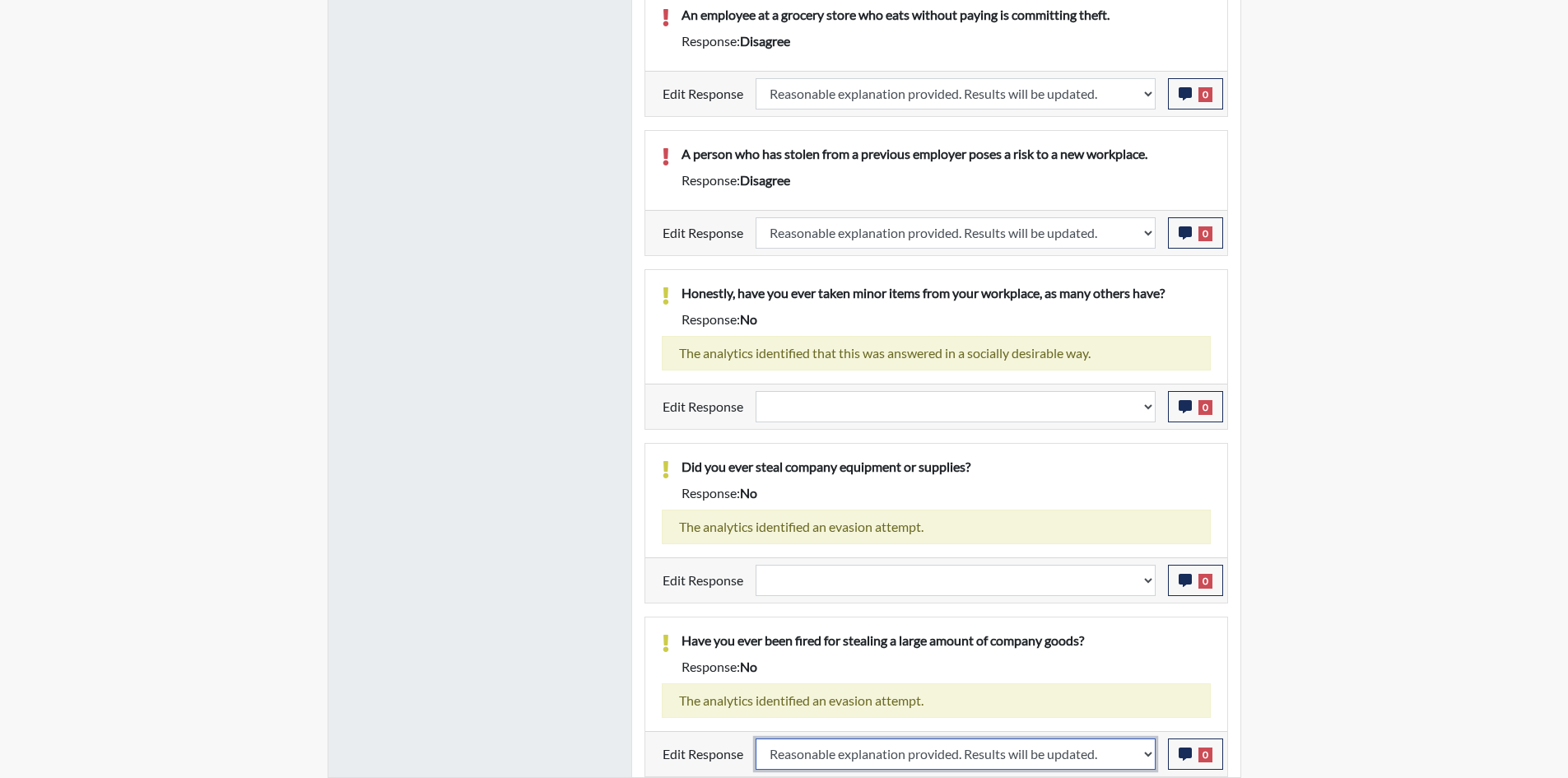
click at [756, 739] on select "Question is not relevant. Results will be updated. Reasonable explanation provi…" at bounding box center [955, 754] width 400 height 32
select select
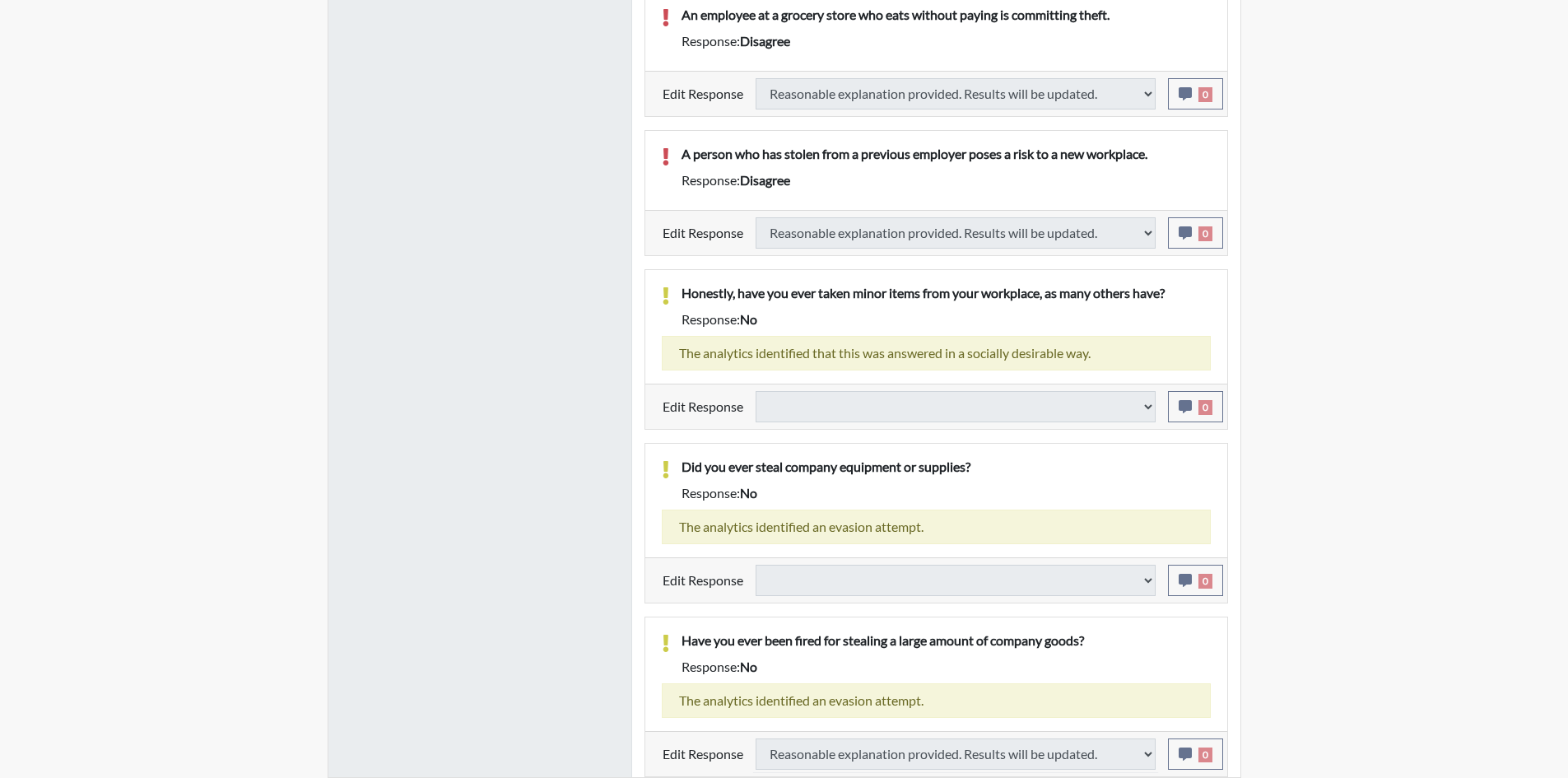
select select
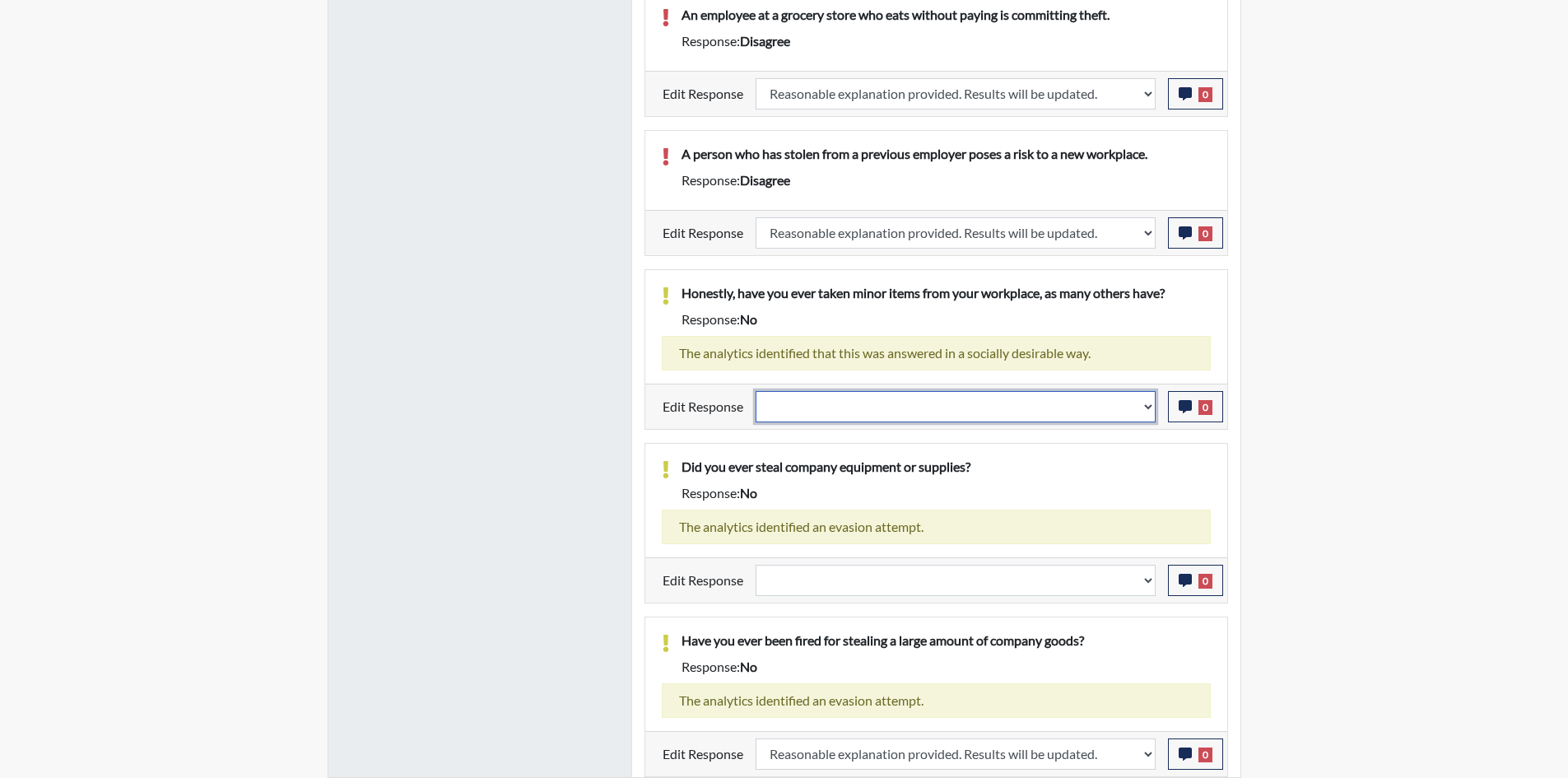
scroll to position [274, 684]
click at [848, 405] on select "Question is not relevant. Results will be updated. Reasonable explanation provi…" at bounding box center [955, 406] width 400 height 32
select select "reasonable-explanation-provided"
click at [756, 391] on select "Question is not relevant. Results will be updated. Reasonable explanation provi…" at bounding box center [955, 406] width 400 height 32
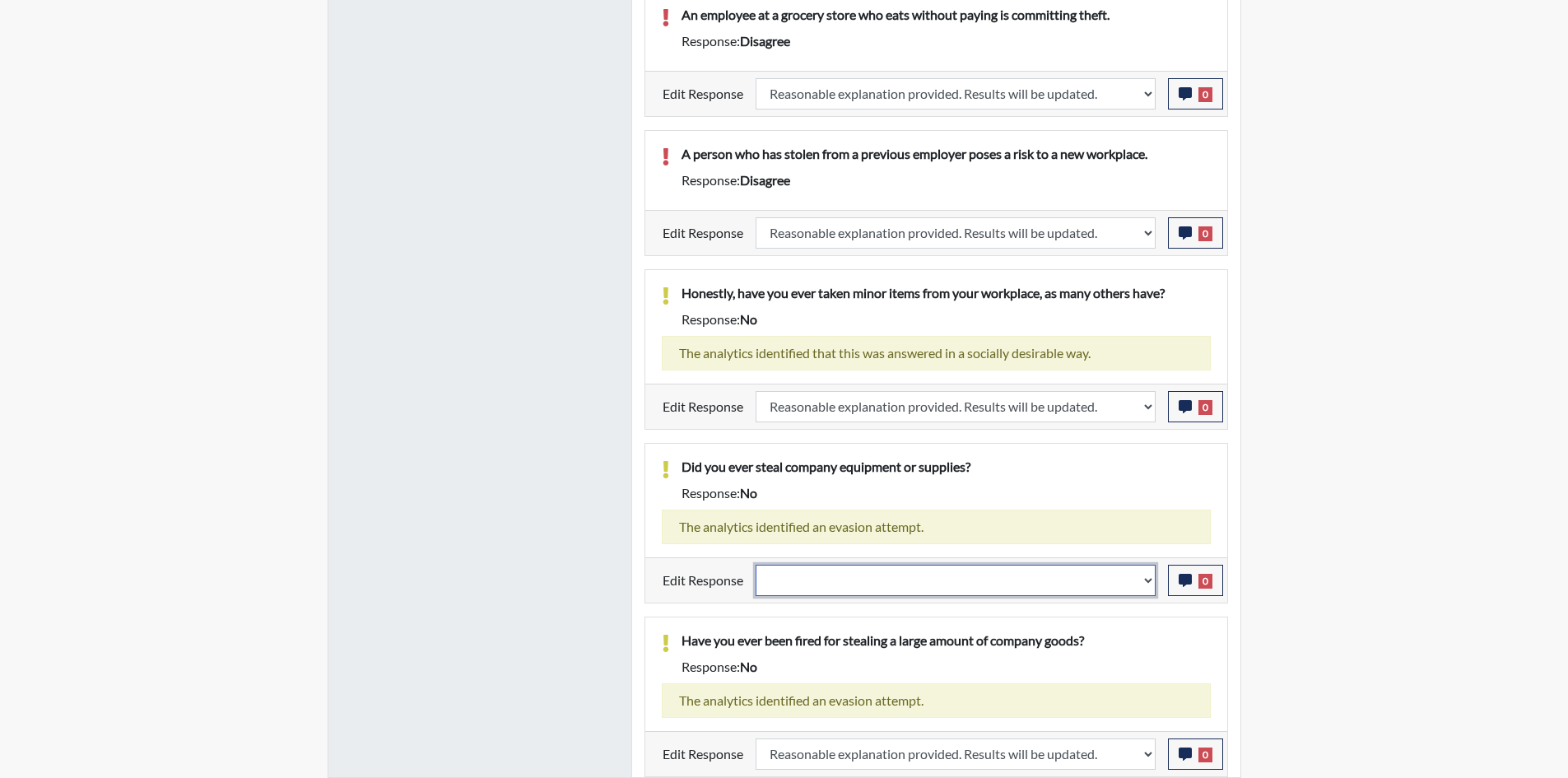
click at [839, 584] on select "Question is not relevant. Results will be updated. Reasonable explanation provi…" at bounding box center [955, 580] width 400 height 32
select select "reasonable-explanation-provided"
click at [756, 565] on select "Question is not relevant. Results will be updated. Reasonable explanation provi…" at bounding box center [955, 580] width 400 height 32
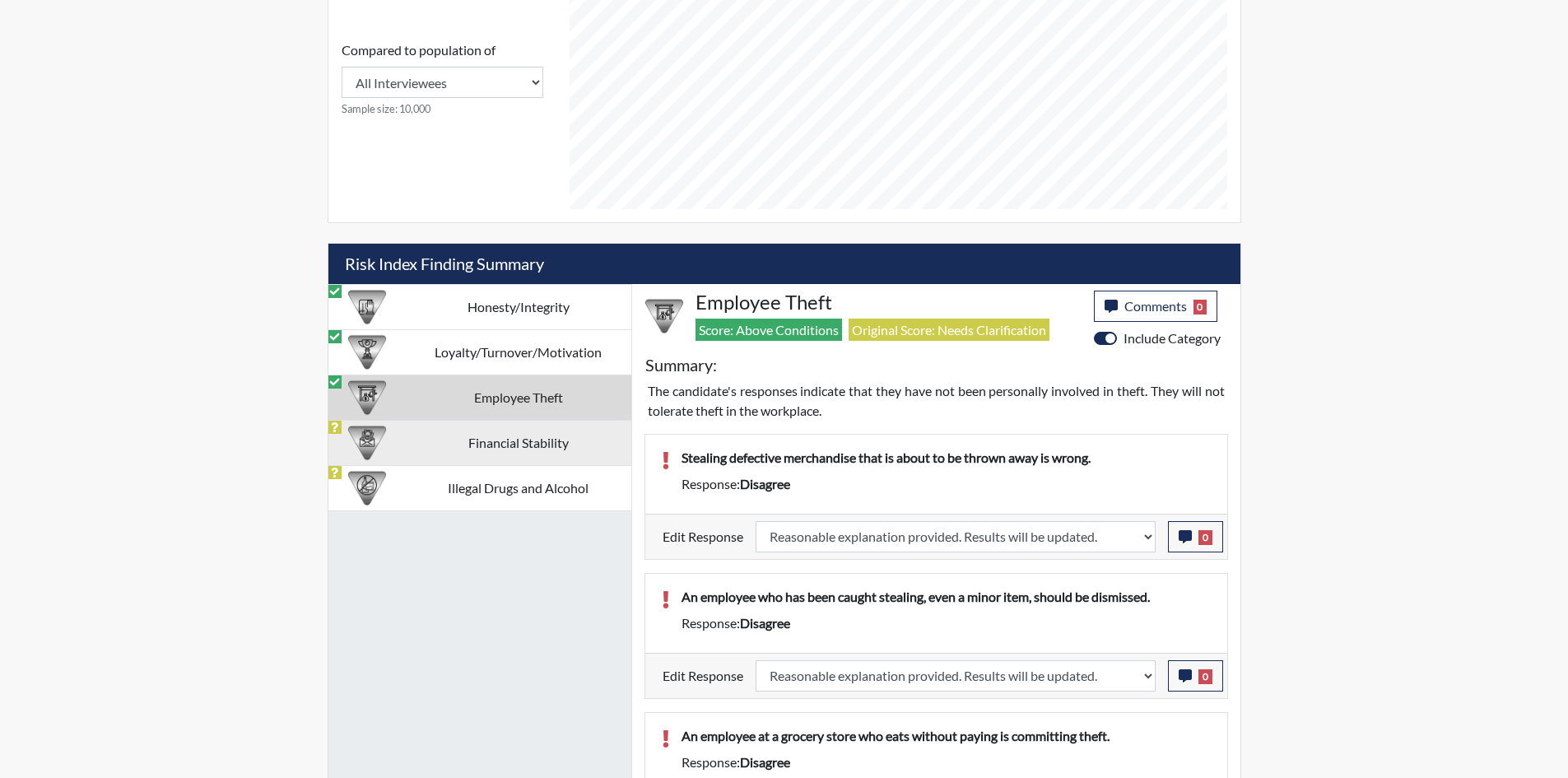
click at [503, 438] on td "Financial Stability" at bounding box center [518, 442] width 226 height 45
select select
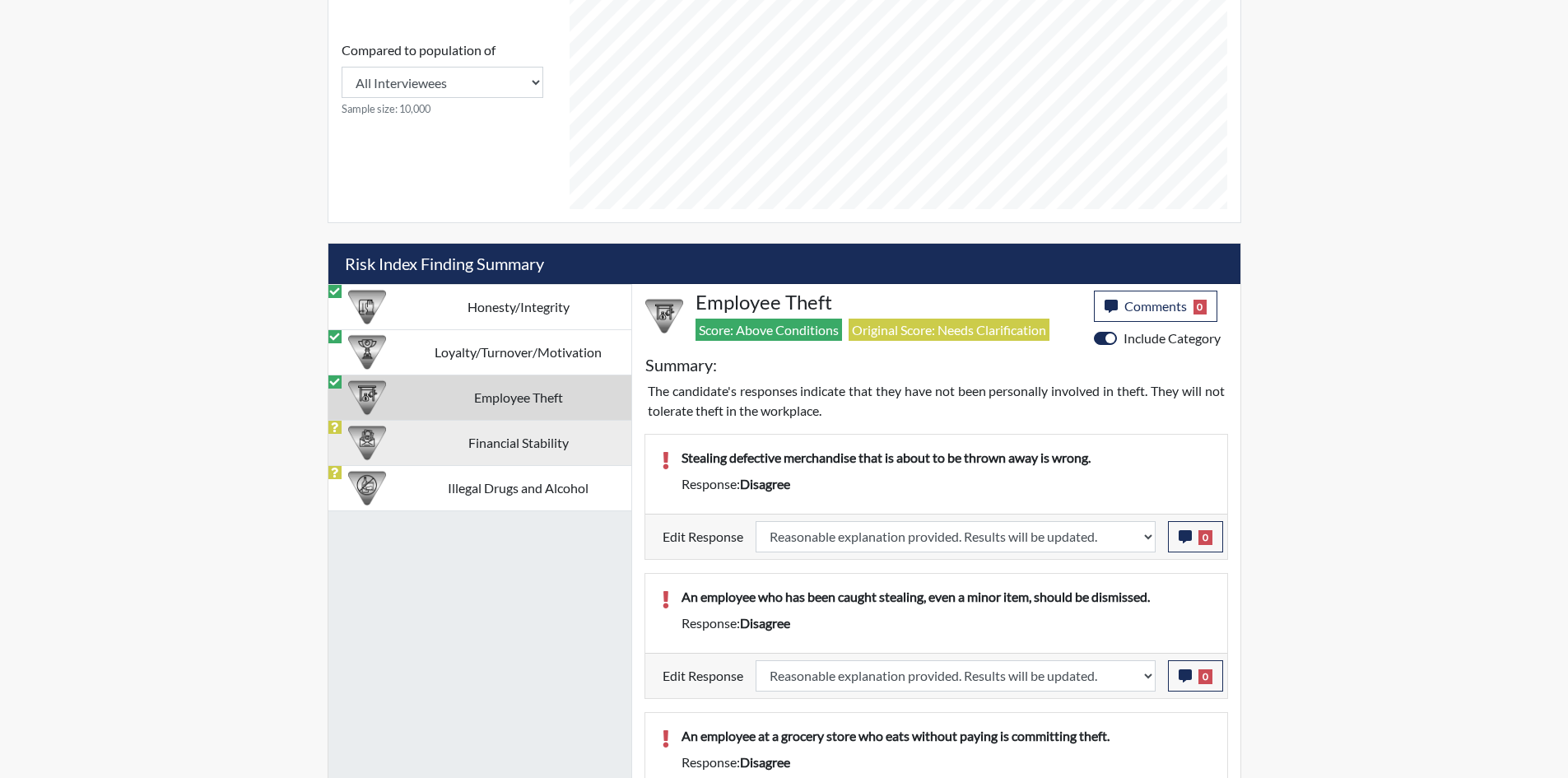
select select
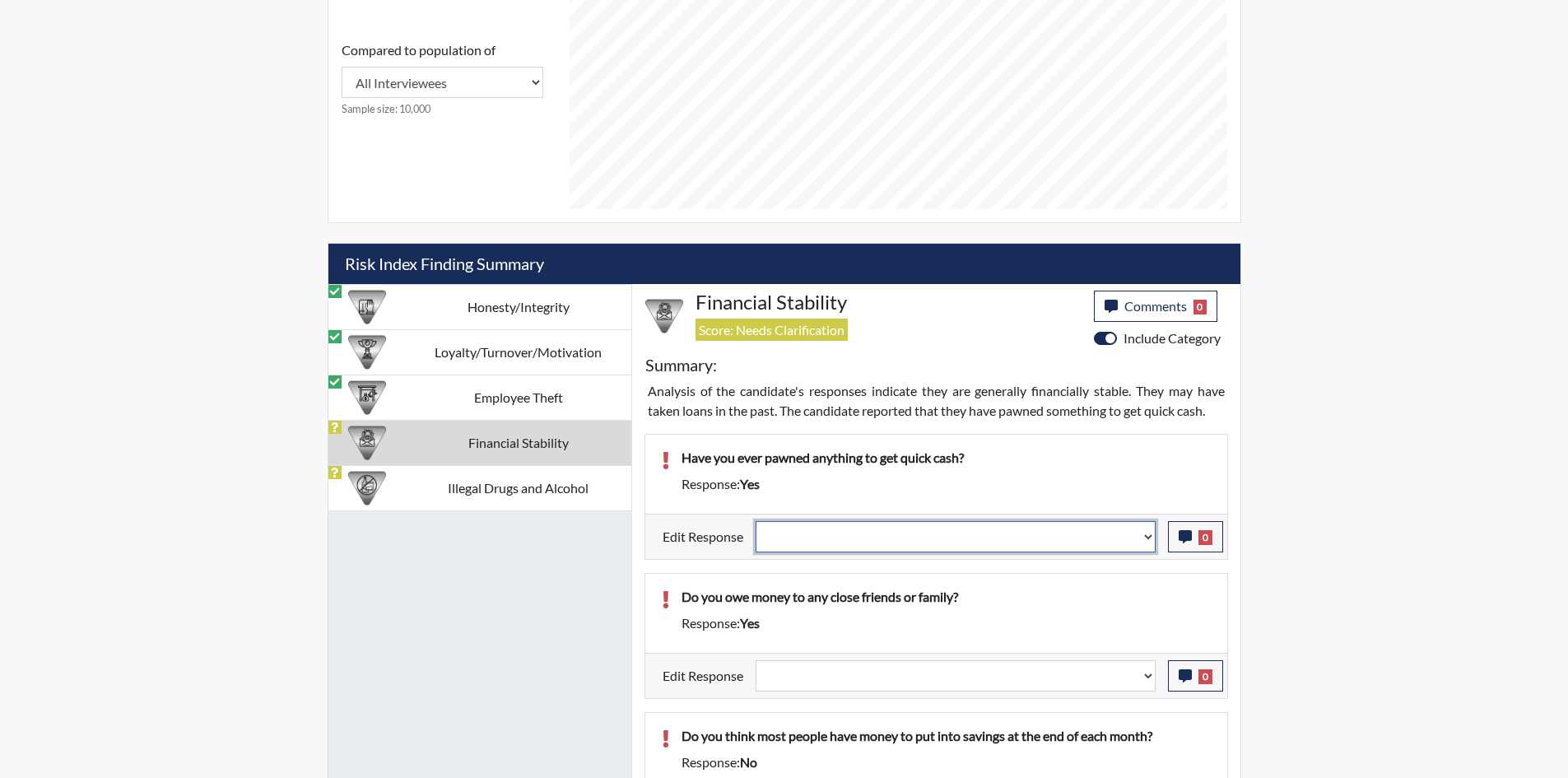
click at [934, 543] on select "Question is not relevant. Results will be updated. Reasonable explanation provi…" at bounding box center [955, 537] width 400 height 32
select select "reasonable-explanation-provided"
click at [756, 521] on select "Question is not relevant. Results will be updated. Reasonable explanation provi…" at bounding box center [955, 537] width 400 height 32
select select
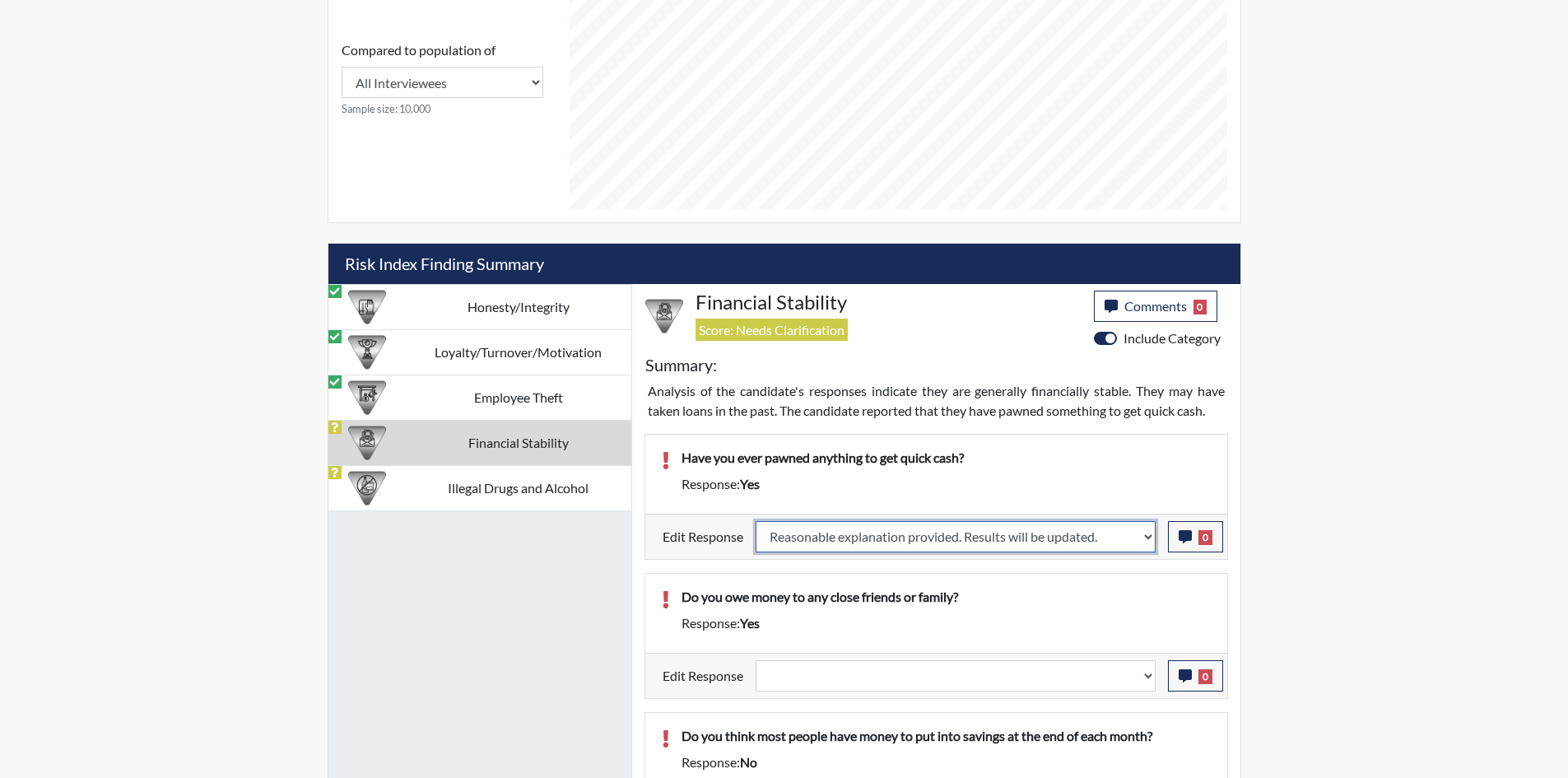
select select
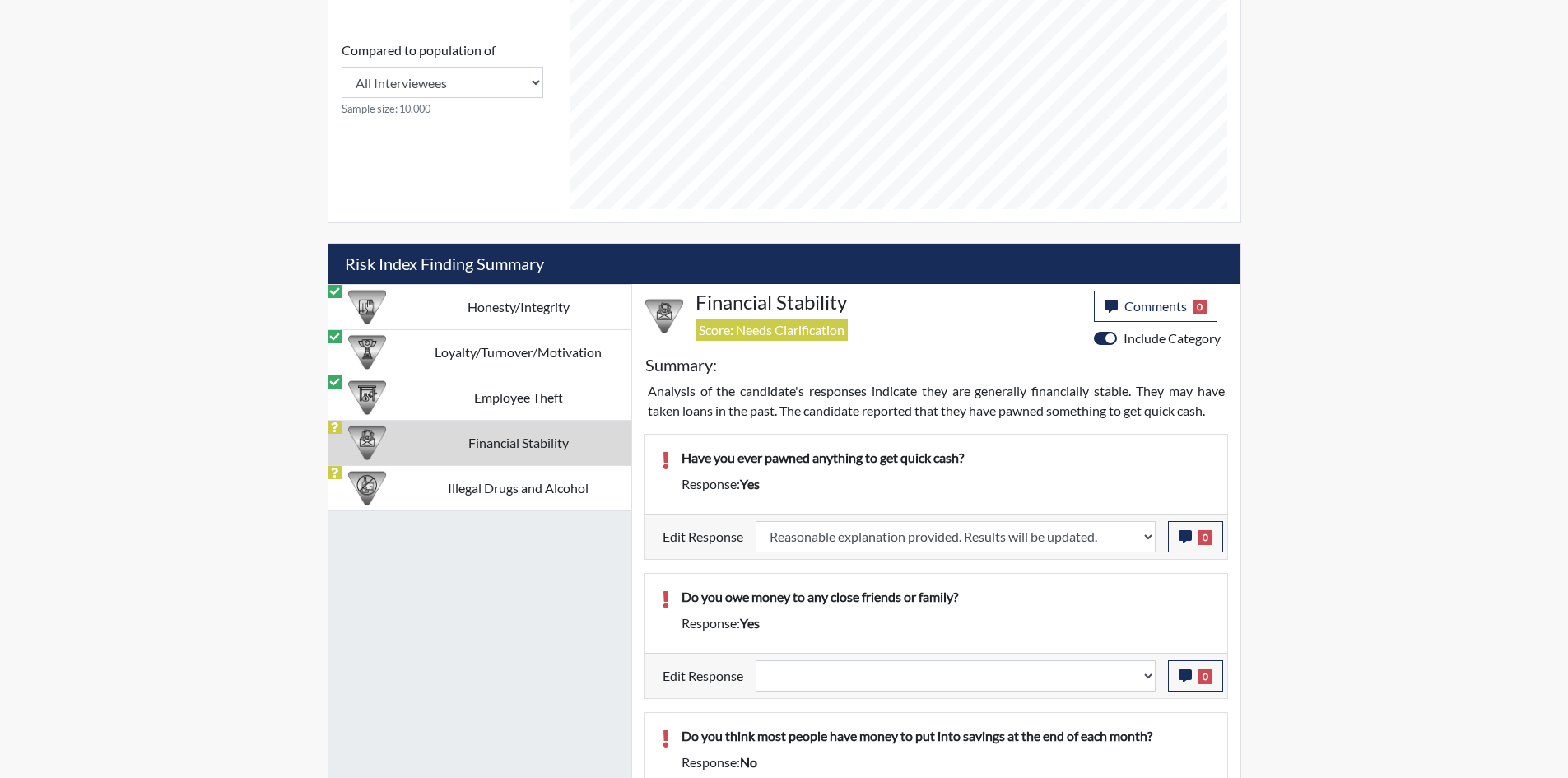
select select
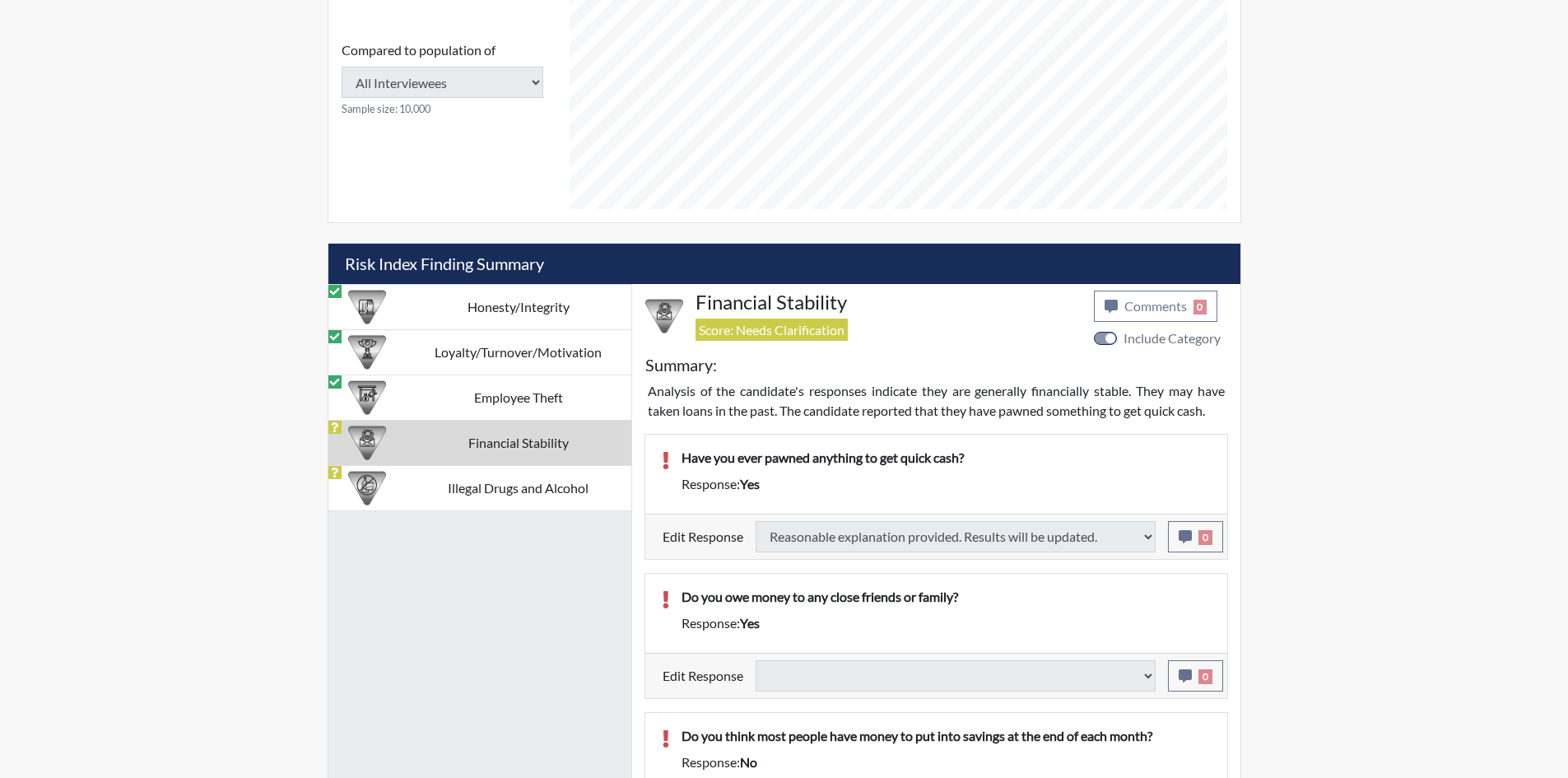
select select
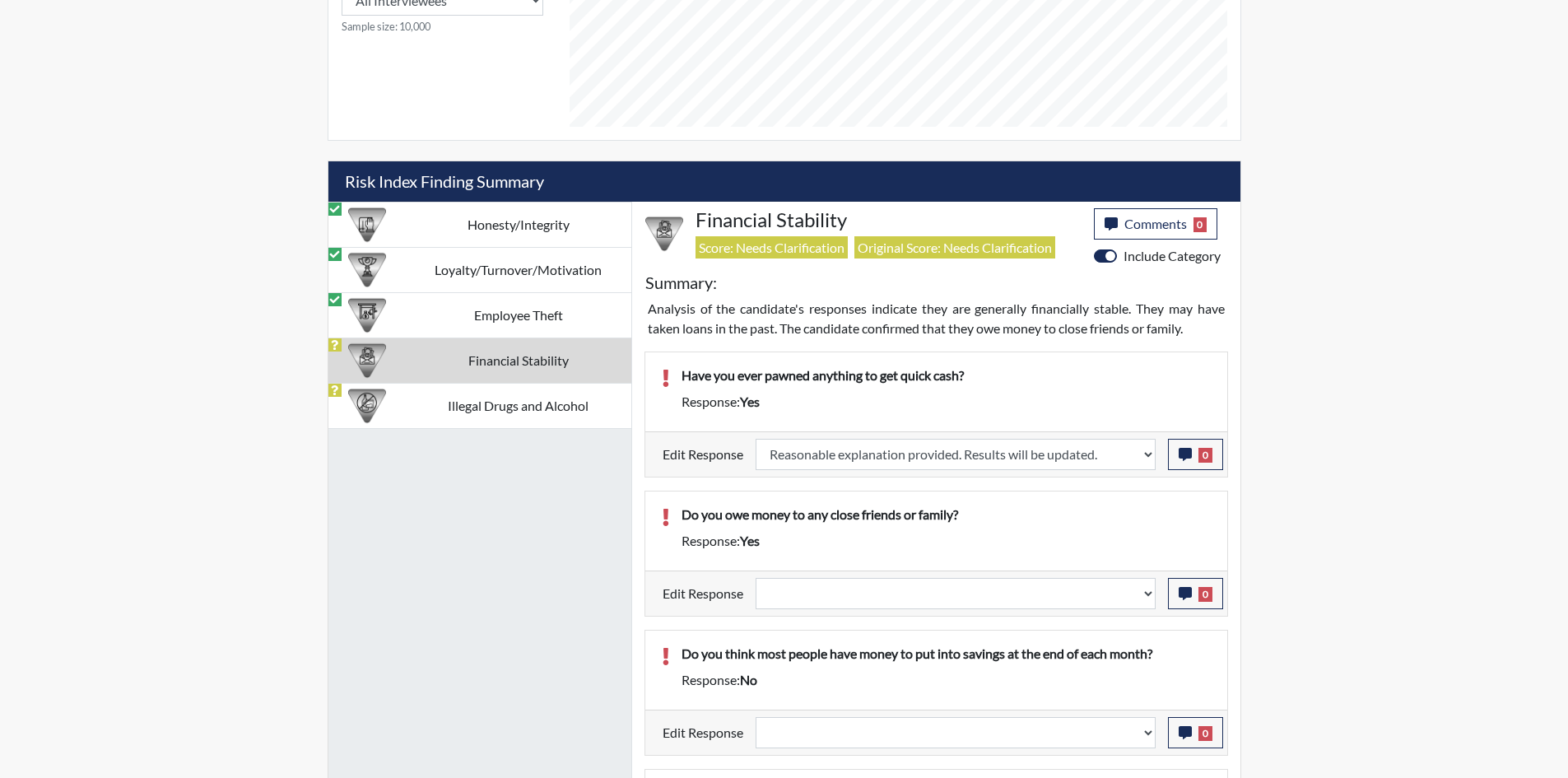
scroll to position [949, 0]
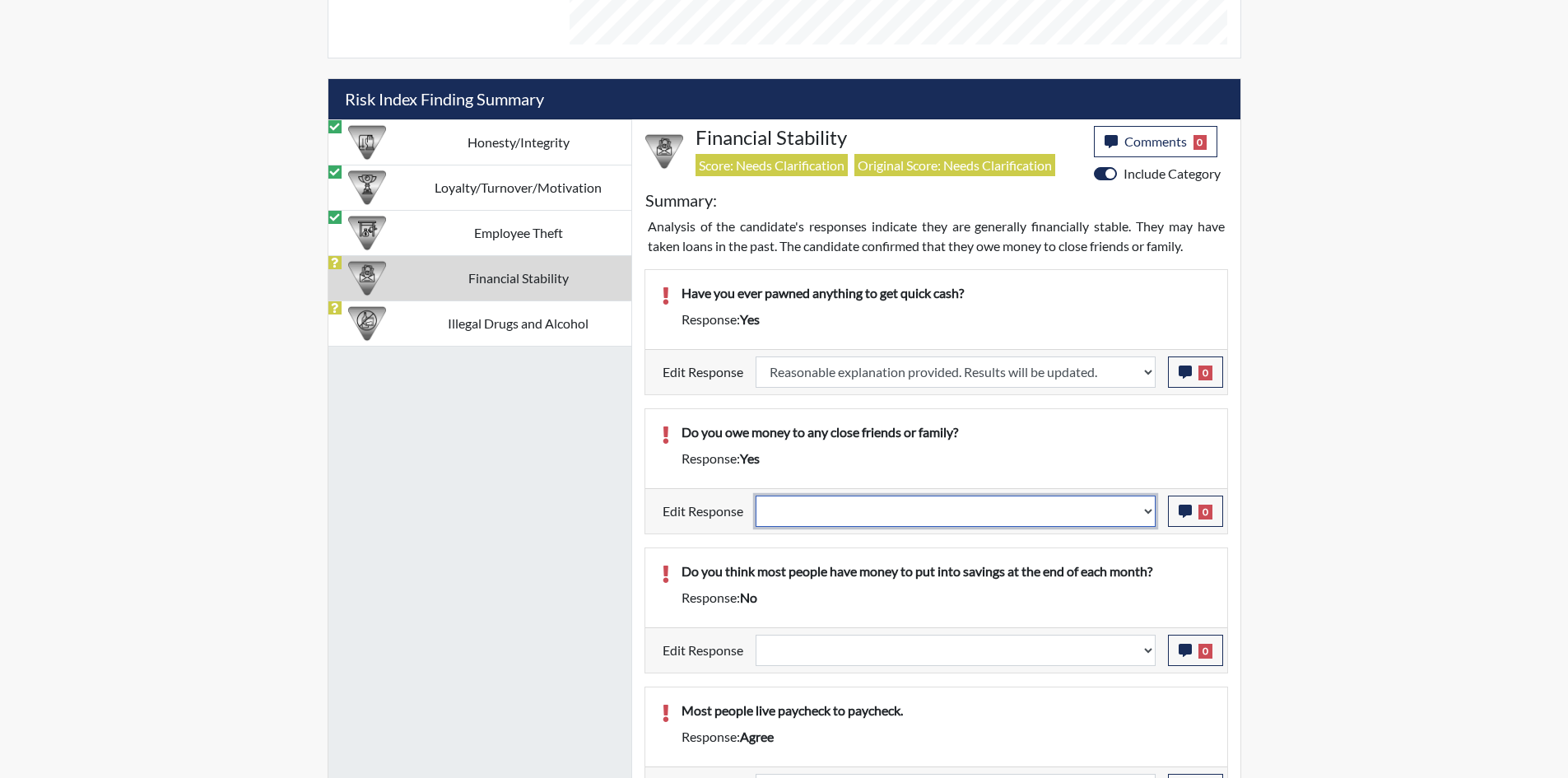
click at [896, 502] on select "Question is not relevant. Results will be updated. Reasonable explanation provi…" at bounding box center [955, 511] width 400 height 32
select select "reasonable-explanation-provided"
click at [756, 496] on select "Question is not relevant. Results will be updated. Reasonable explanation provi…" at bounding box center [955, 511] width 400 height 32
select select
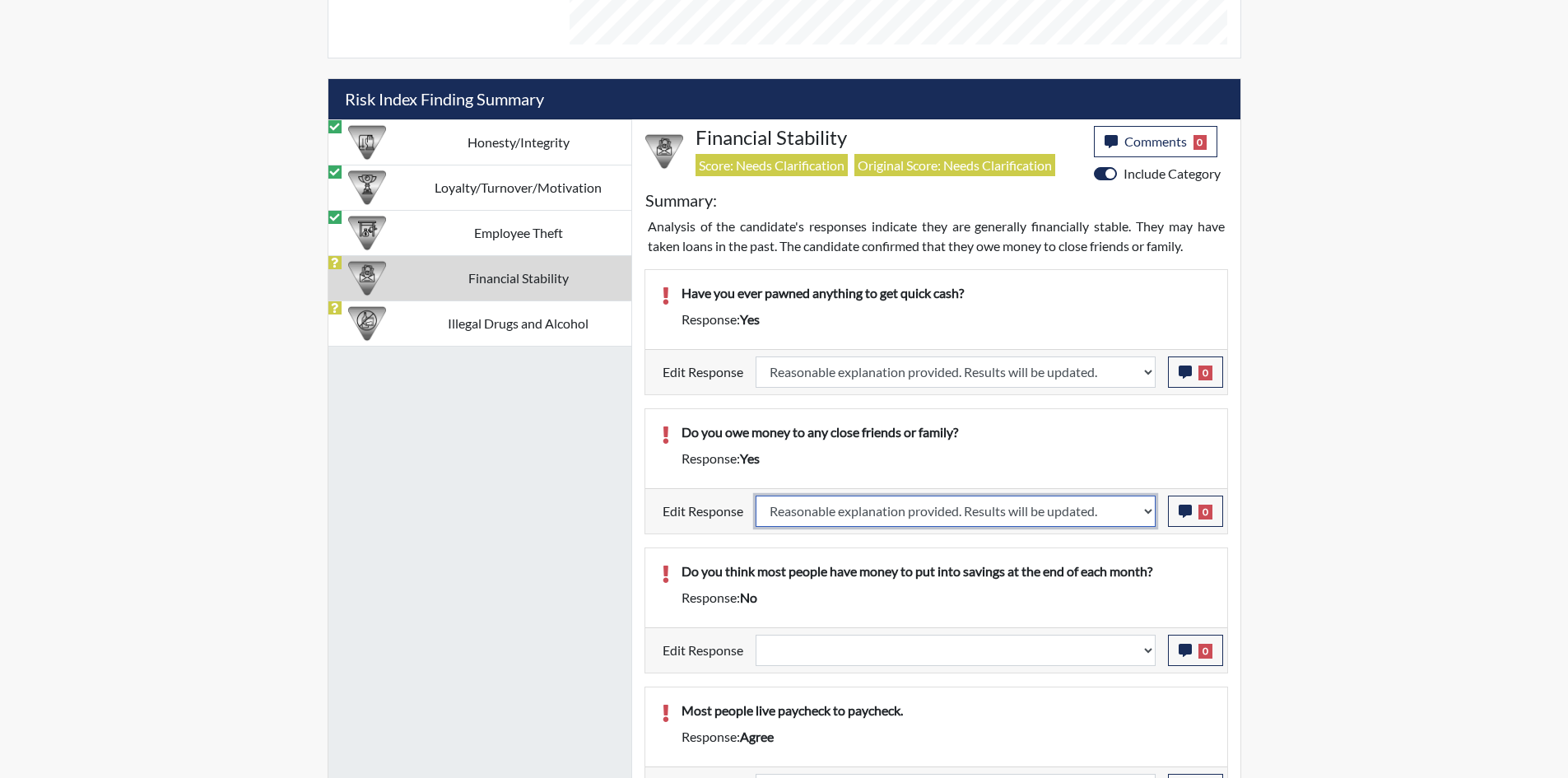
select select
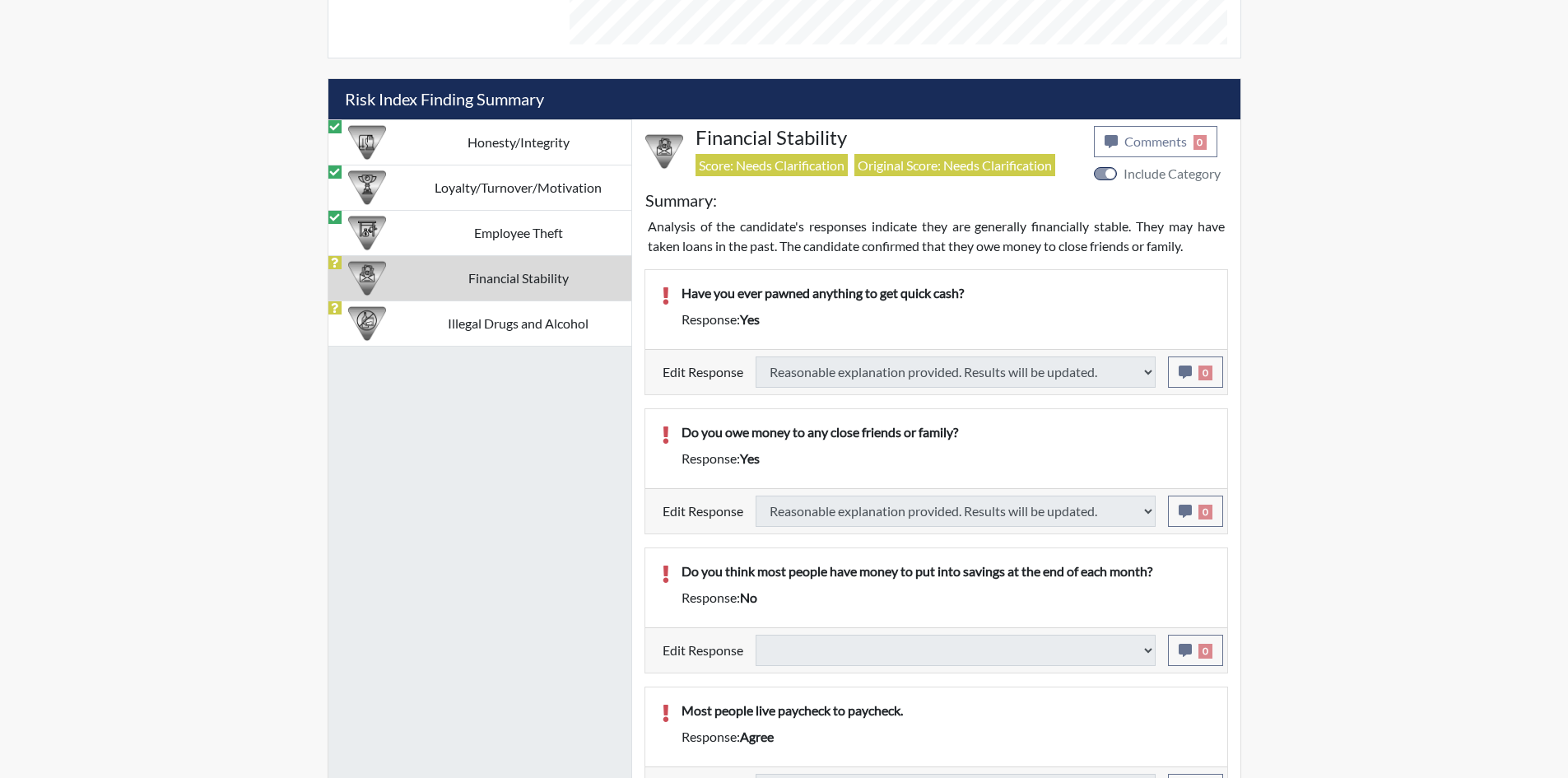
select select
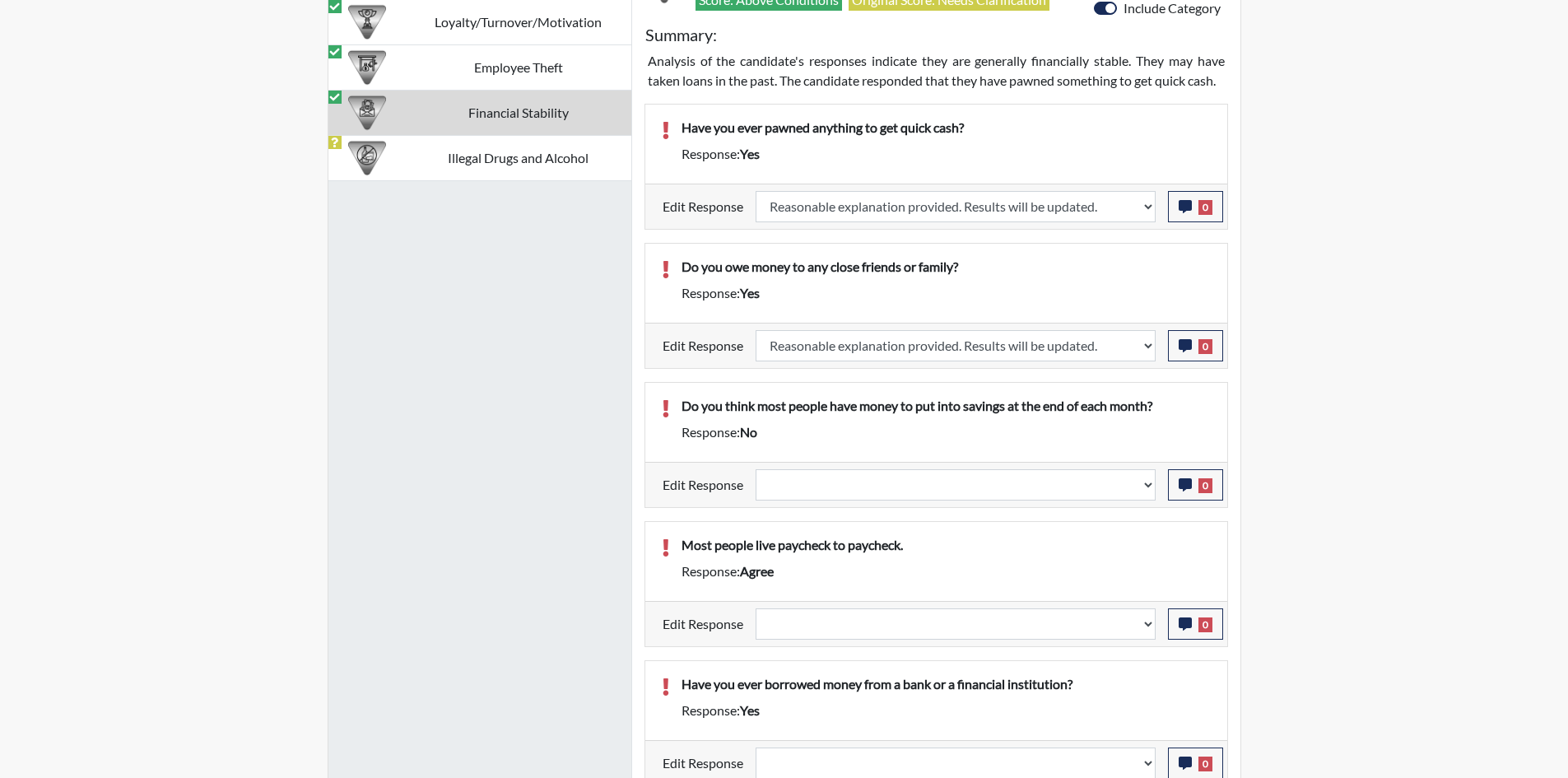
scroll to position [1124, 0]
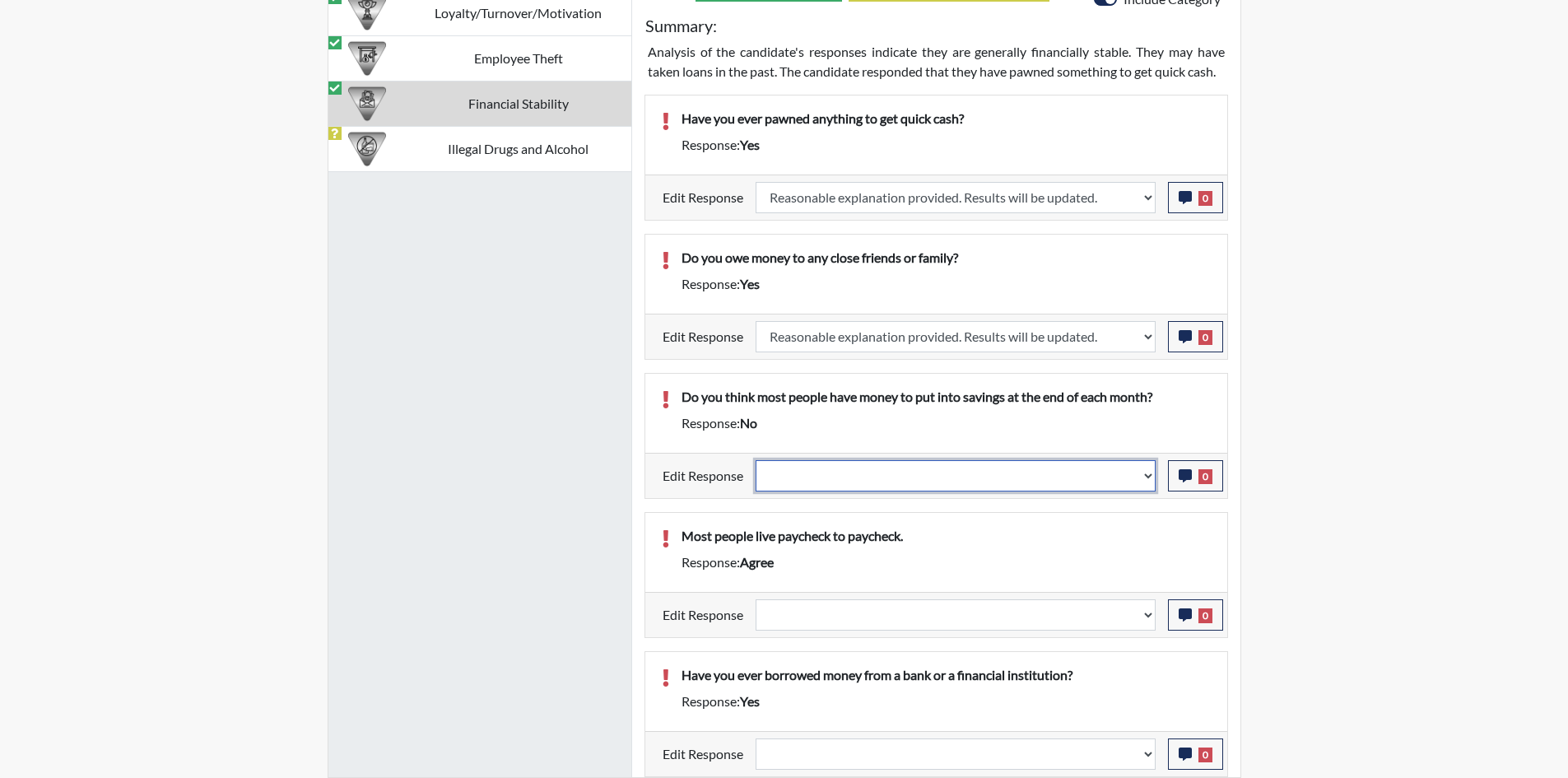
click at [990, 467] on select "Question is not relevant. Results will be updated. Reasonable explanation provi…" at bounding box center [955, 476] width 400 height 32
select select "reasonable-explanation-provided"
click at [756, 461] on select "Question is not relevant. Results will be updated. Reasonable explanation provi…" at bounding box center [955, 476] width 400 height 32
select select
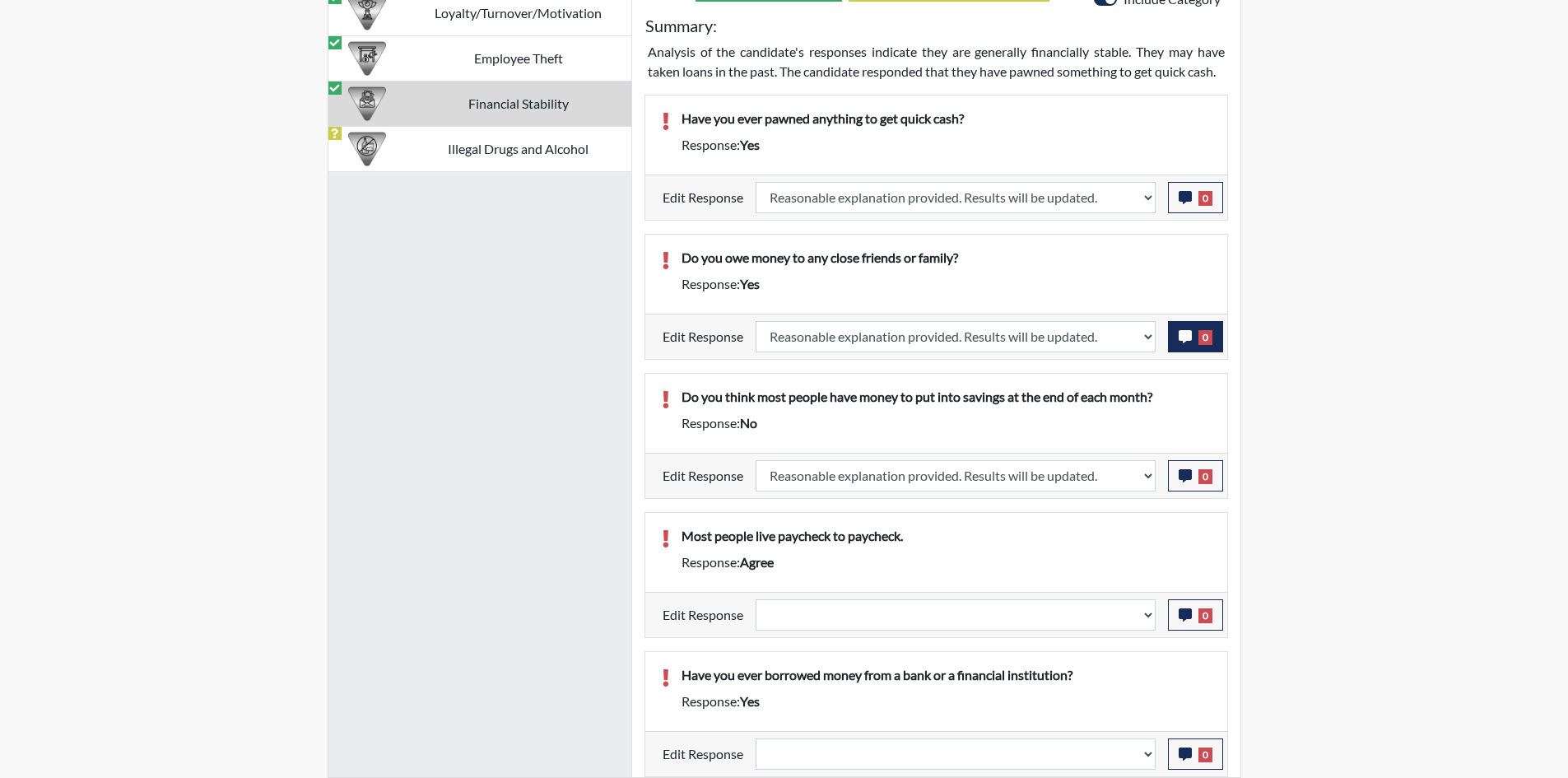
select select
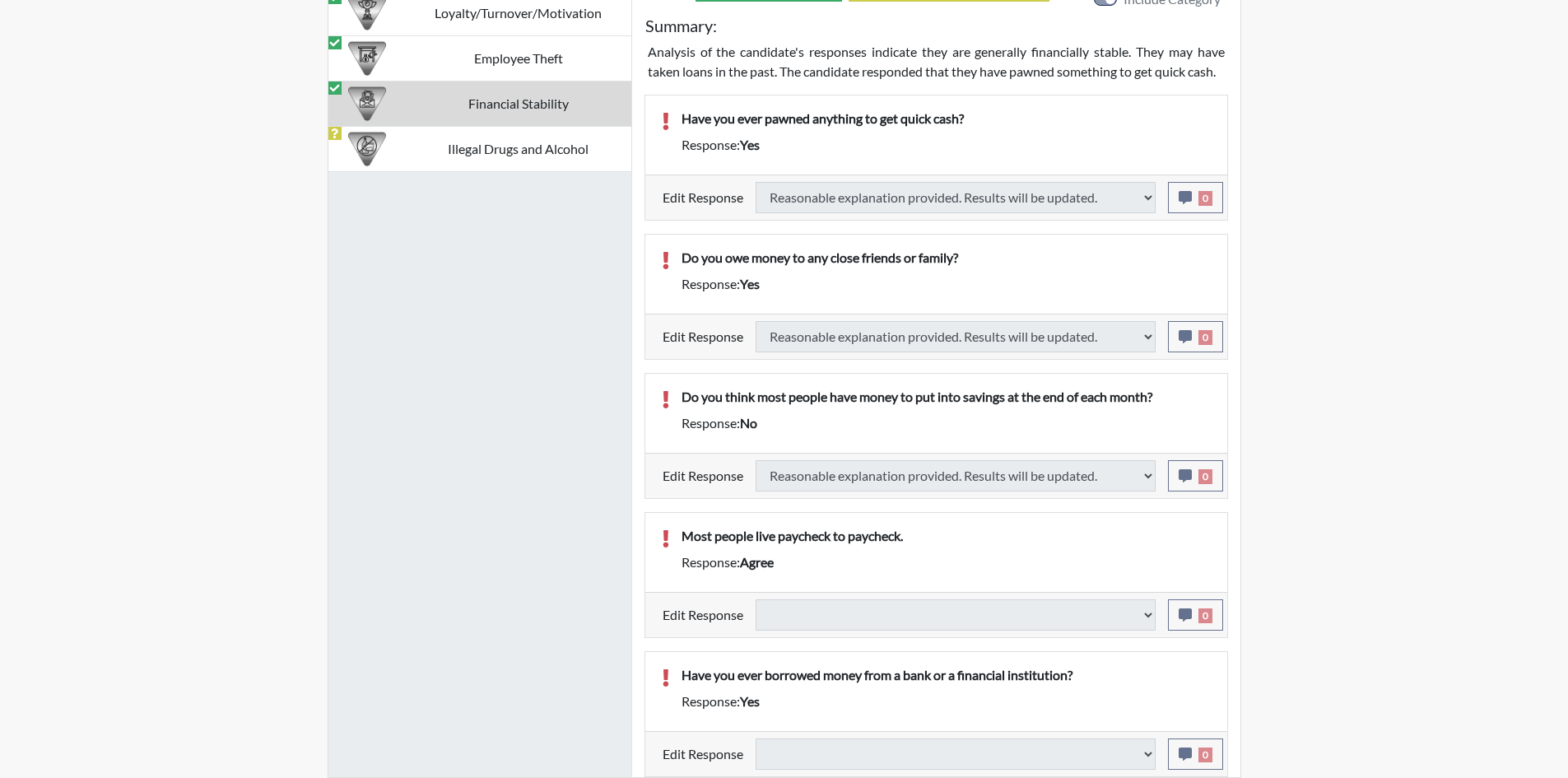
select select
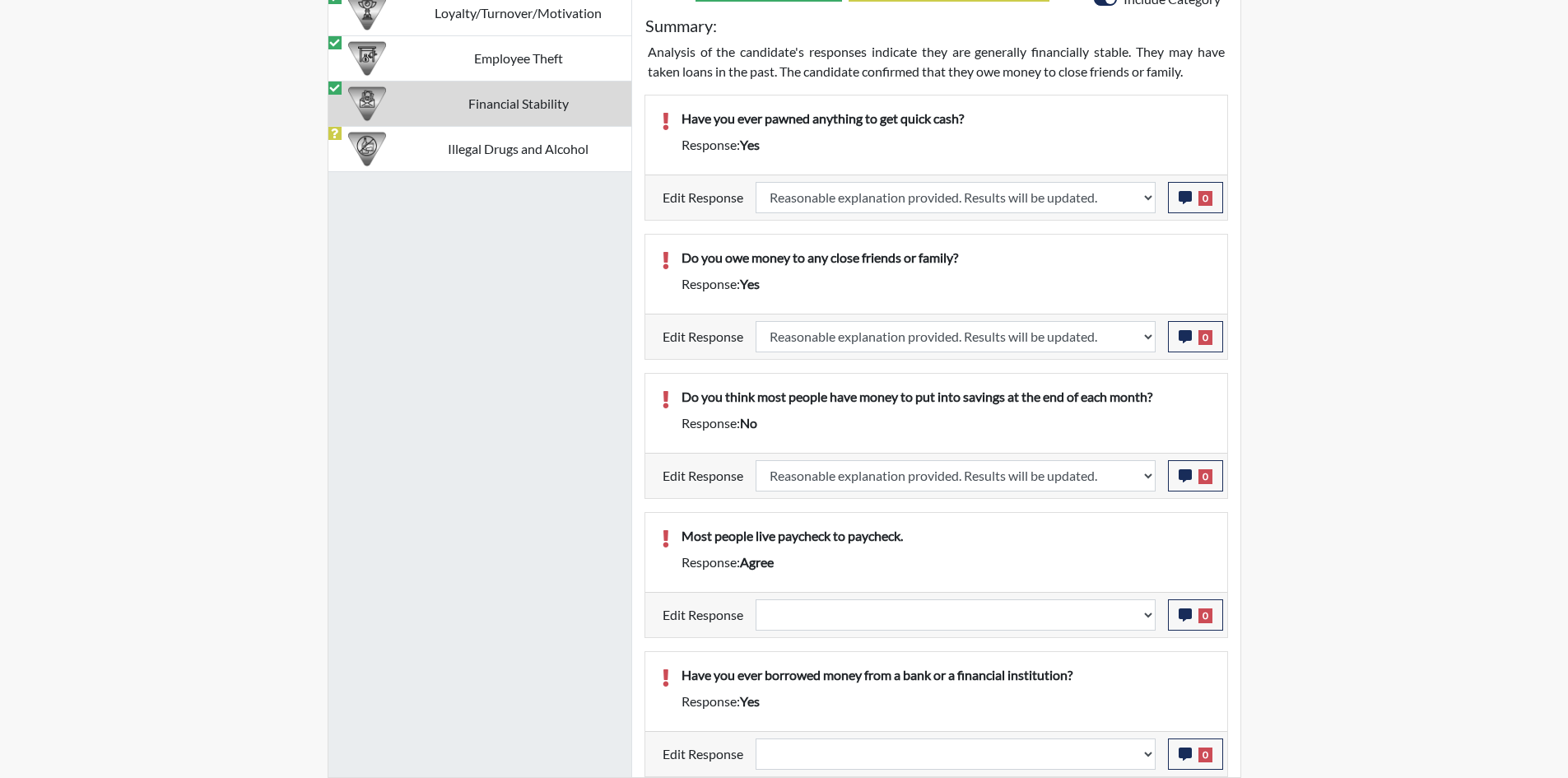
scroll to position [274, 684]
click at [824, 619] on select "Question is not relevant. Results will be updated. Reasonable explanation provi…" at bounding box center [955, 615] width 400 height 32
select select "reasonable-explanation-provided"
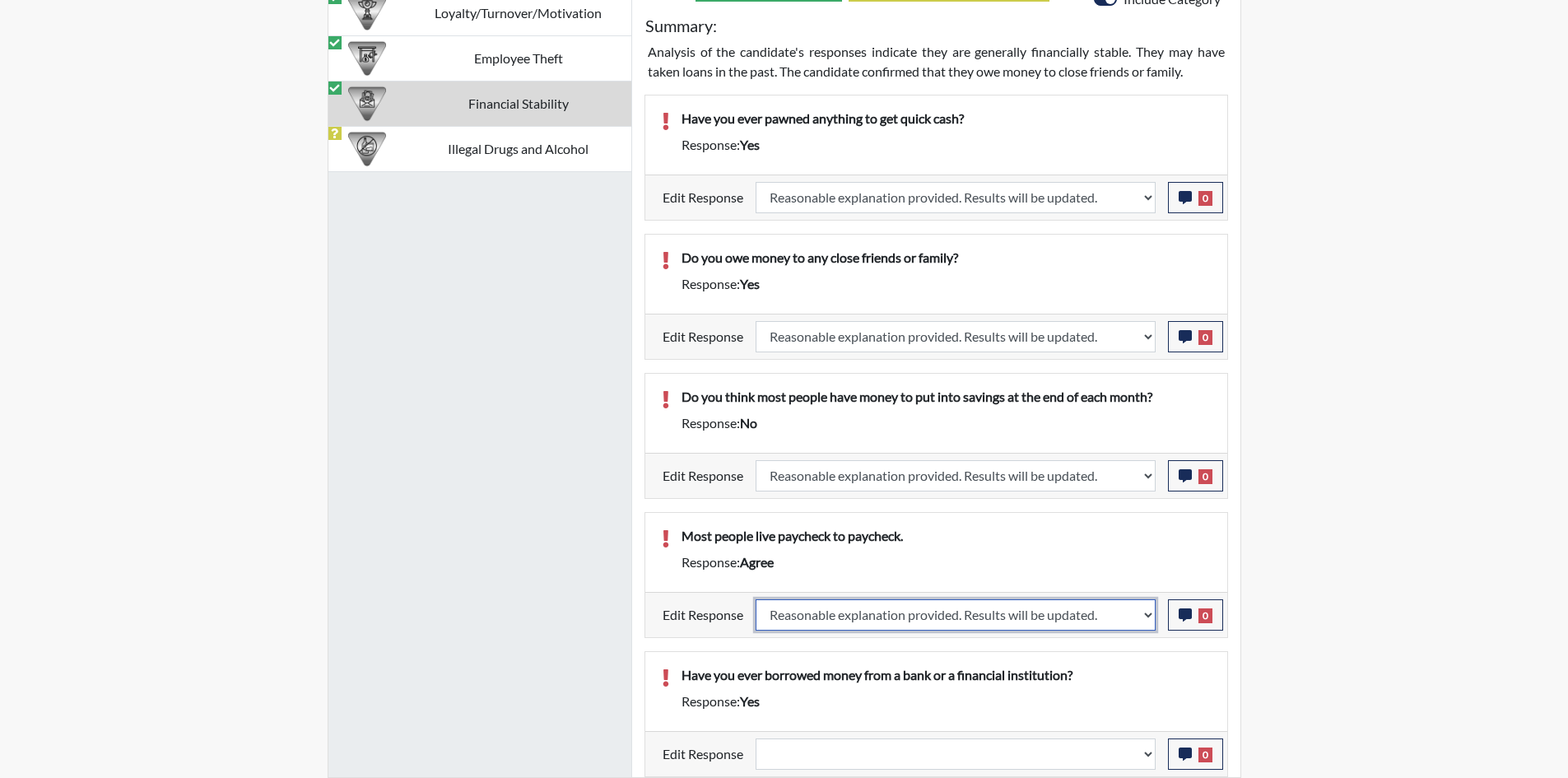
click at [756, 599] on select "Question is not relevant. Results will be updated. Reasonable explanation provi…" at bounding box center [955, 615] width 400 height 32
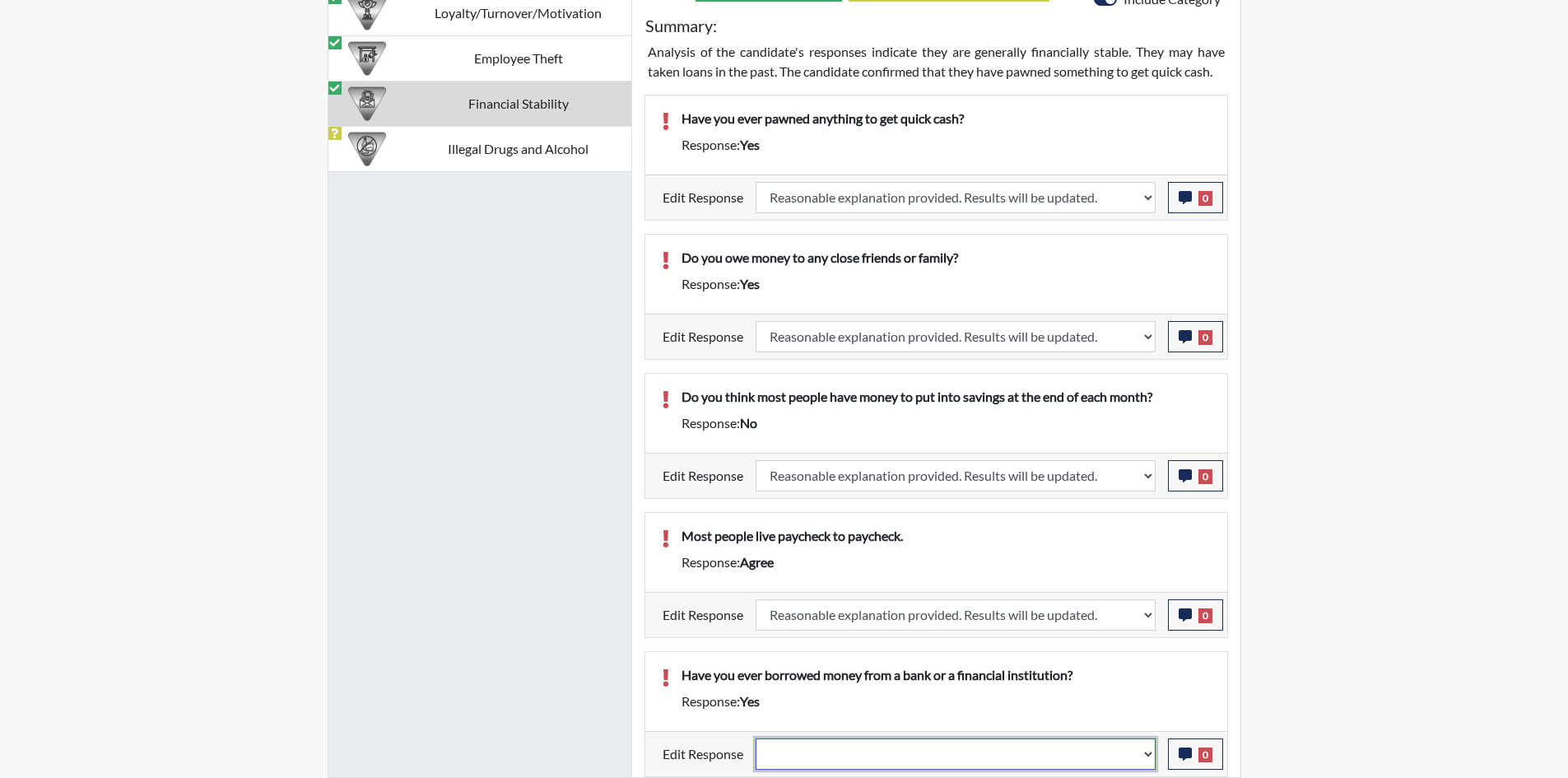
click at [1052, 753] on select "Question is not relevant. Results will be updated. Reasonable explanation provi…" at bounding box center [955, 754] width 400 height 32
select select "reasonable-explanation-provided"
click at [756, 739] on select "Question is not relevant. Results will be updated. Reasonable explanation provi…" at bounding box center [955, 754] width 400 height 32
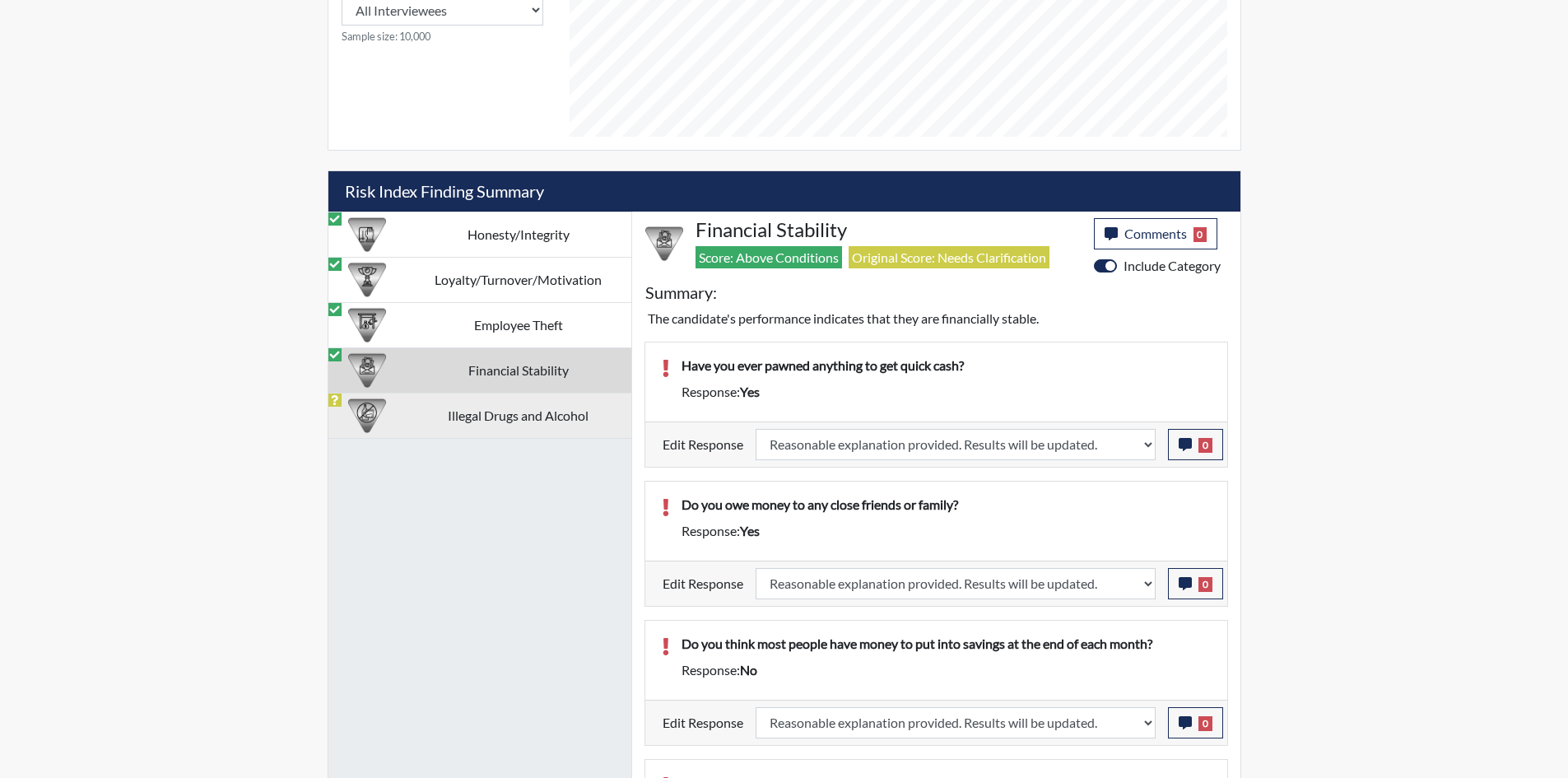
click at [514, 400] on td "Illegal Drugs and Alcohol" at bounding box center [518, 415] width 226 height 45
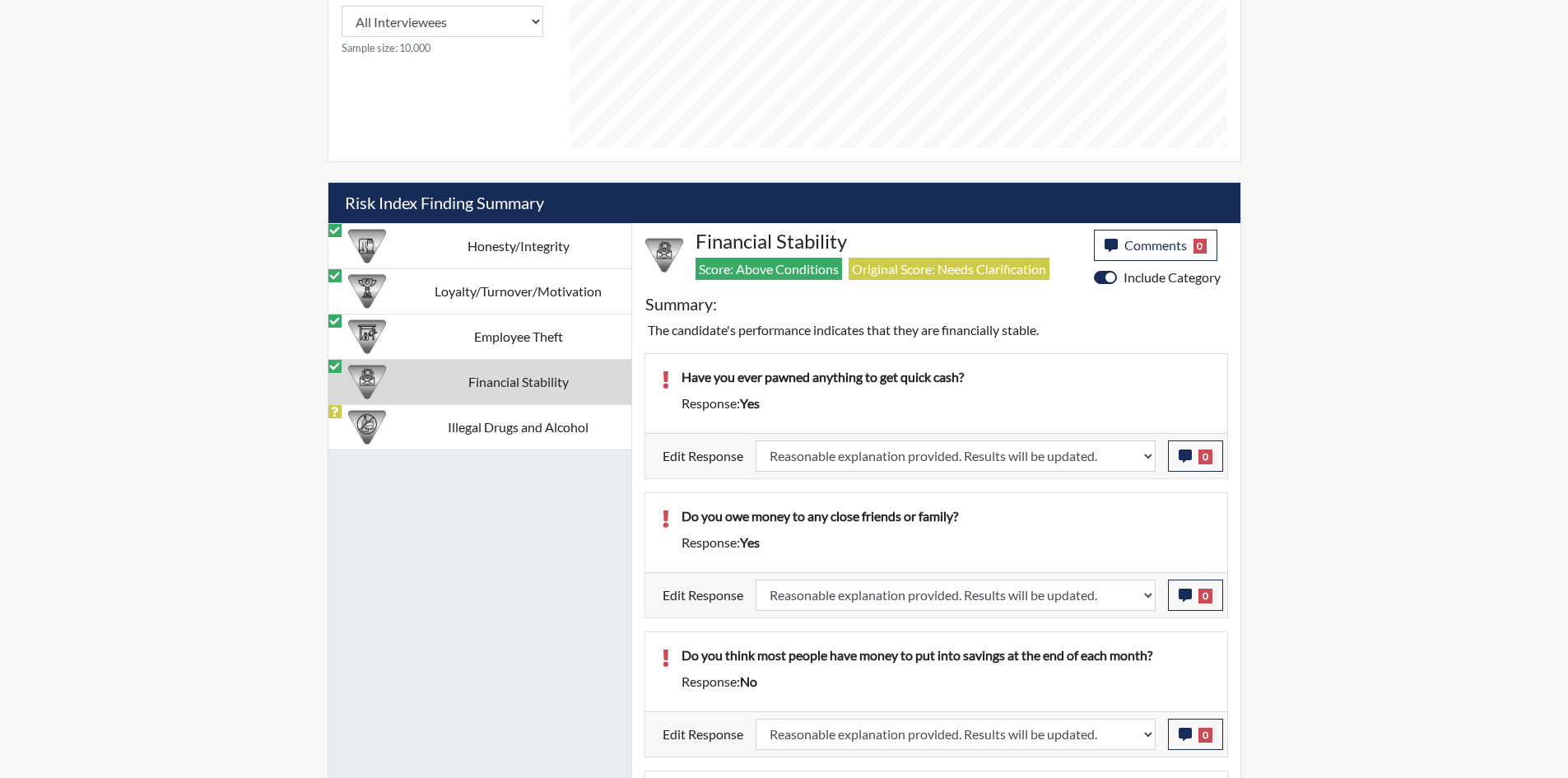
select select
select select "reasonable-explanation-provided"
select select
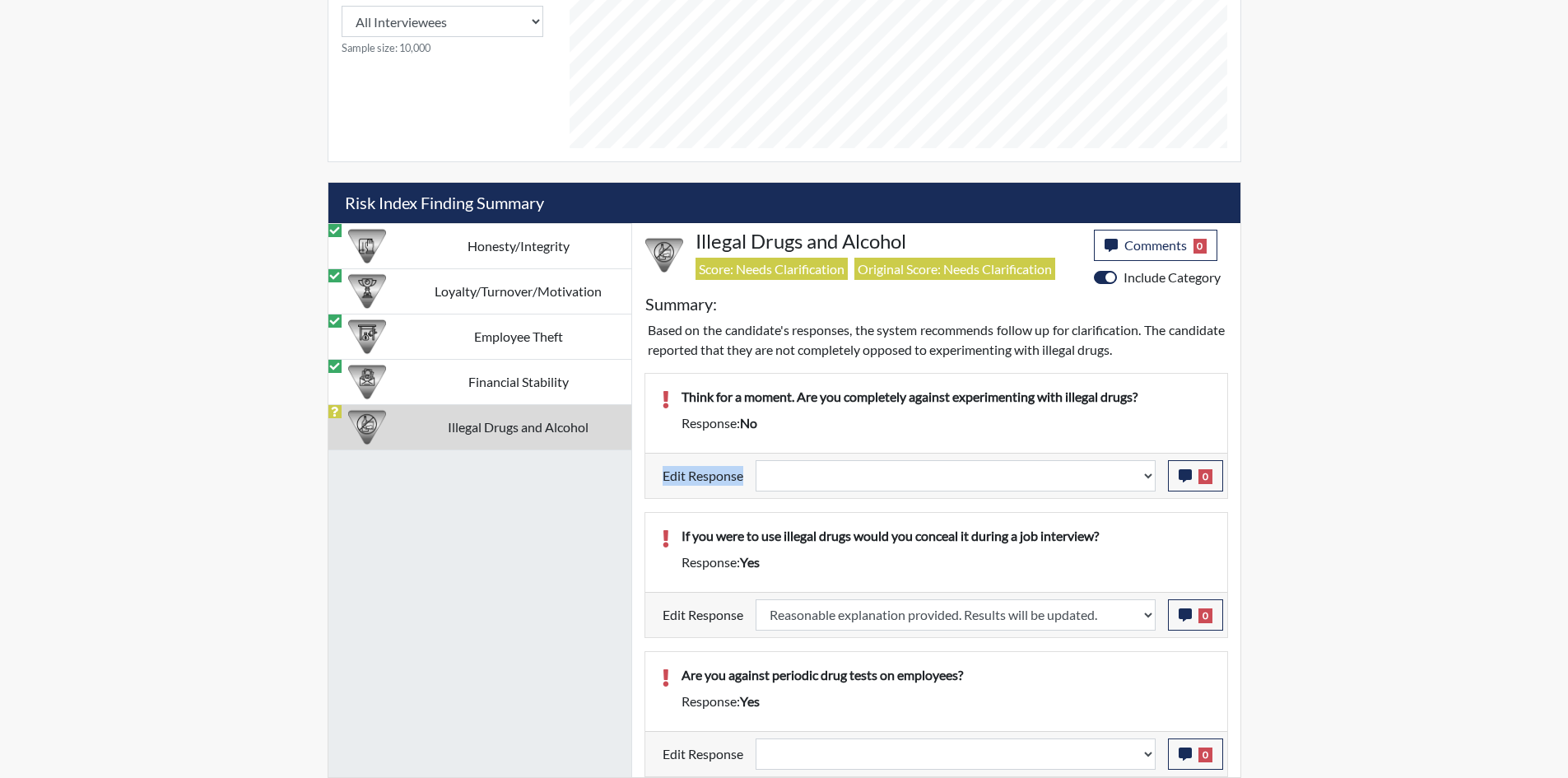
click at [860, 453] on div "Think for a moment. Are you completely against experimenting with illegal drugs…" at bounding box center [936, 435] width 584 height 126
click at [860, 462] on select "Question is not relevant. Results will be updated. Reasonable explanation provi…" at bounding box center [955, 476] width 400 height 32
select select "reasonable-explanation-provided"
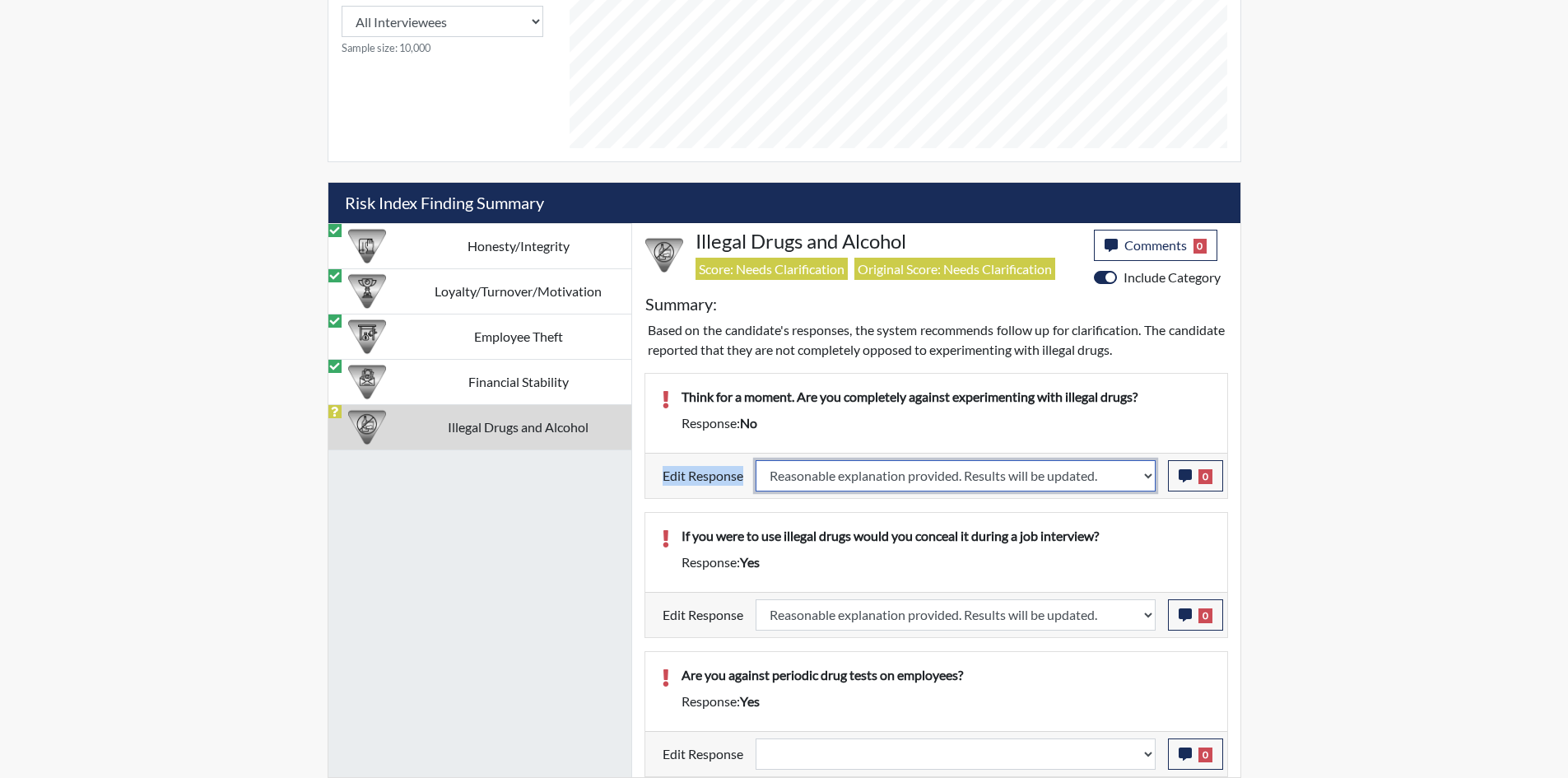
click at [756, 461] on select "Question is not relevant. Results will be updated. Reasonable explanation provi…" at bounding box center [955, 476] width 400 height 32
select select
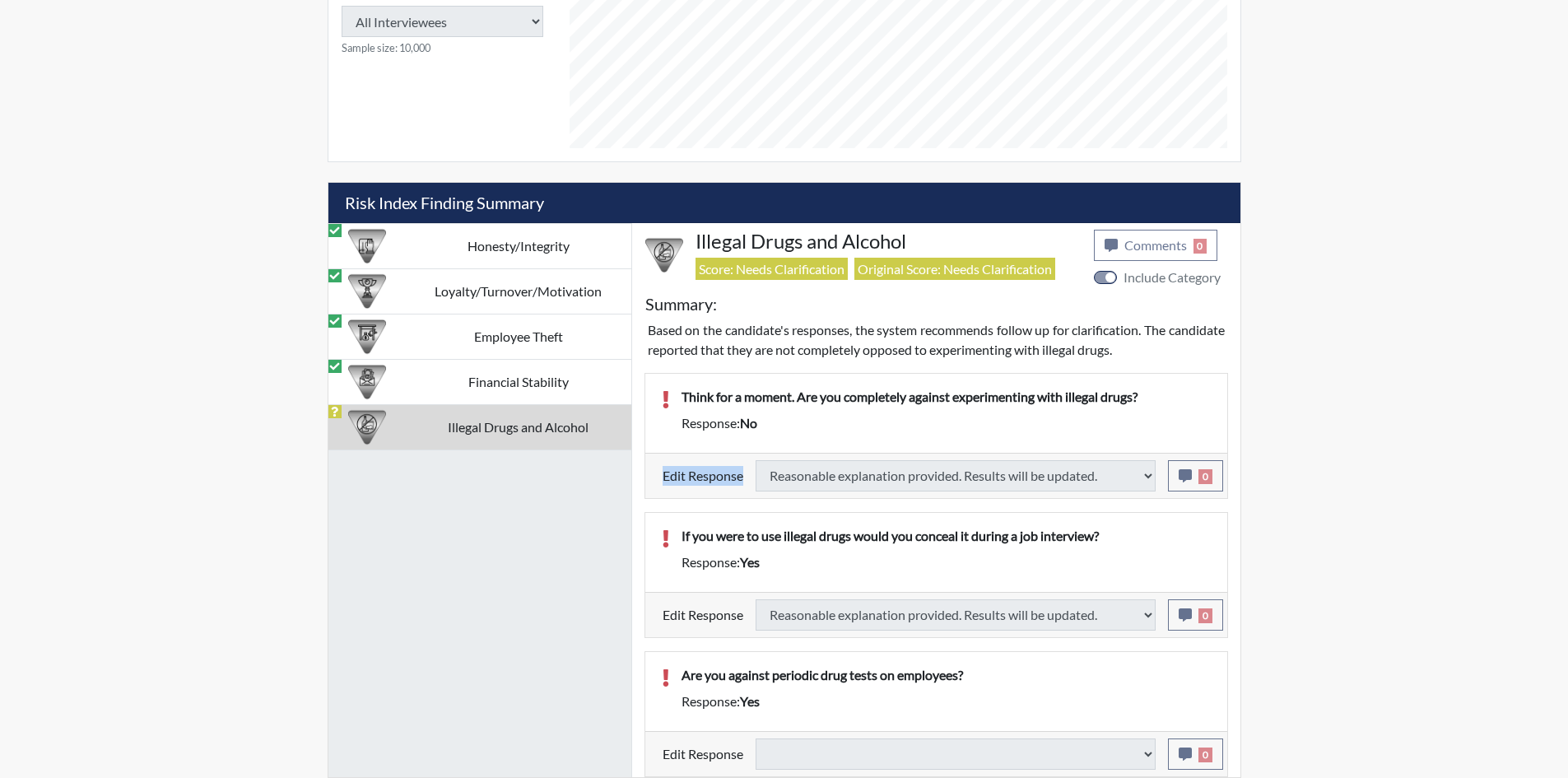
type input "Above Conditions"
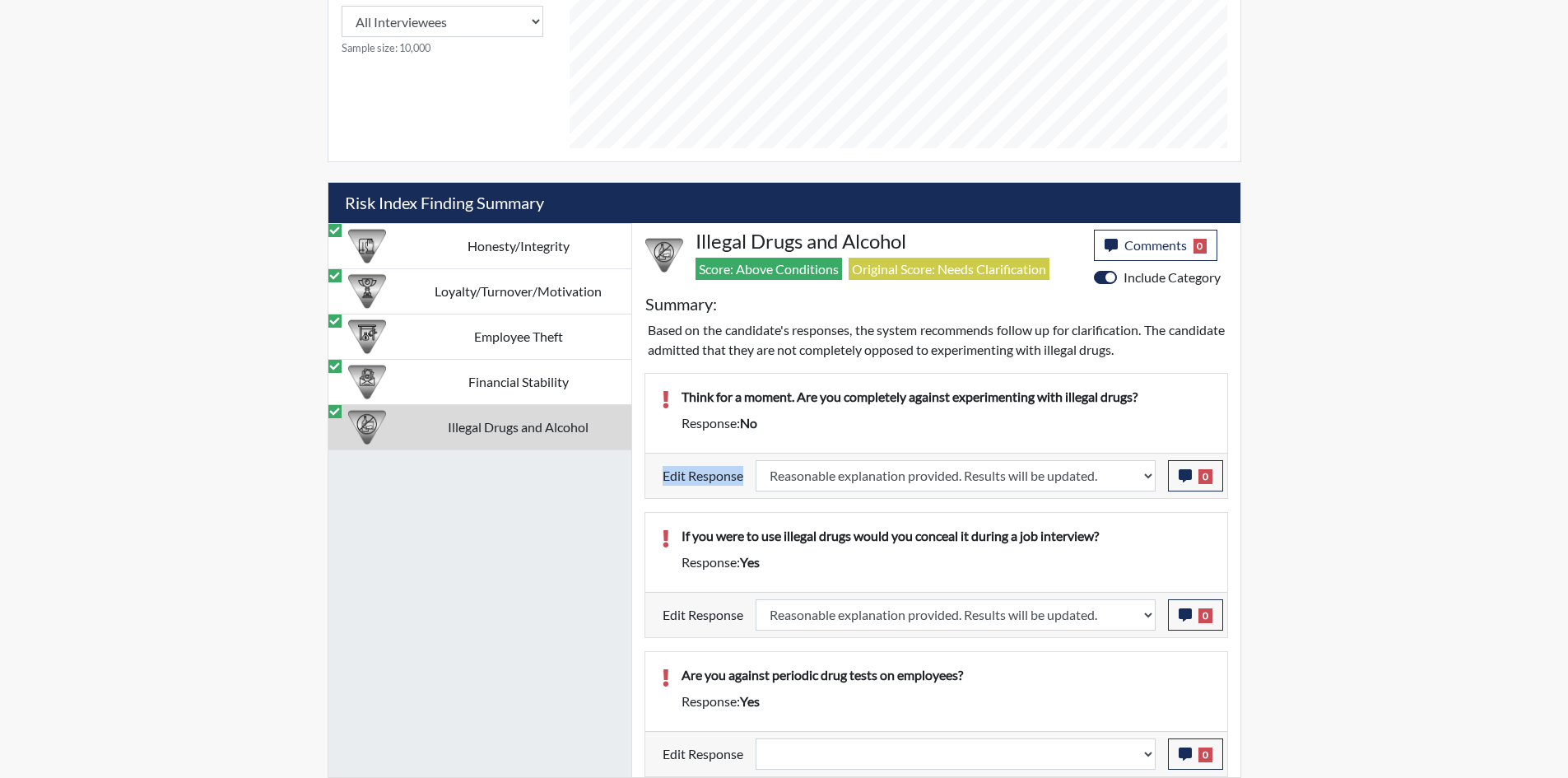
scroll to position [274, 684]
click at [827, 746] on select "Question is not relevant. Results will be updated. Reasonable explanation provi…" at bounding box center [955, 754] width 400 height 32
select select "reasonable-explanation-provided"
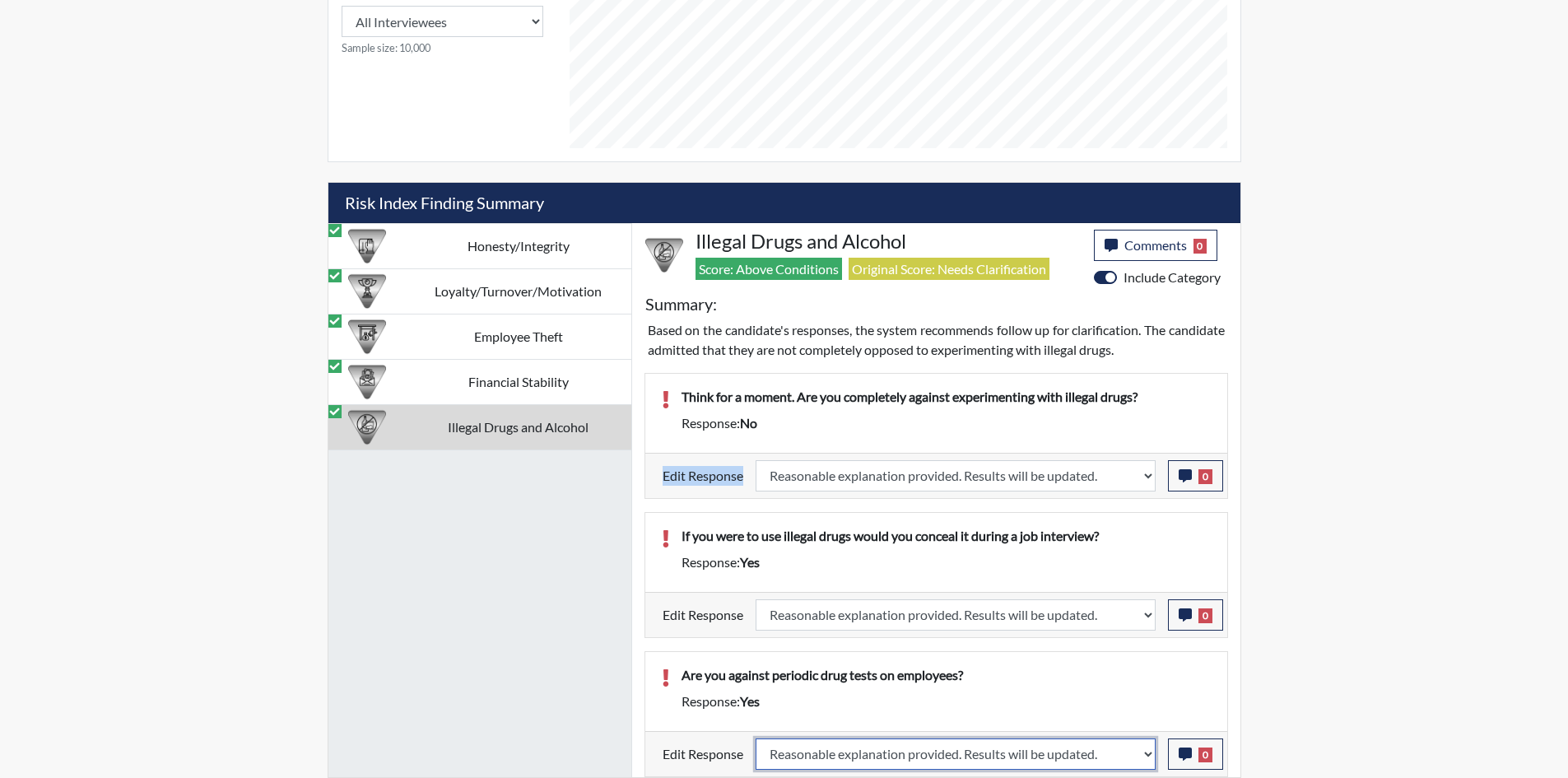
click at [756, 739] on select "Question is not relevant. Results will be updated. Reasonable explanation provi…" at bounding box center [955, 754] width 400 height 32
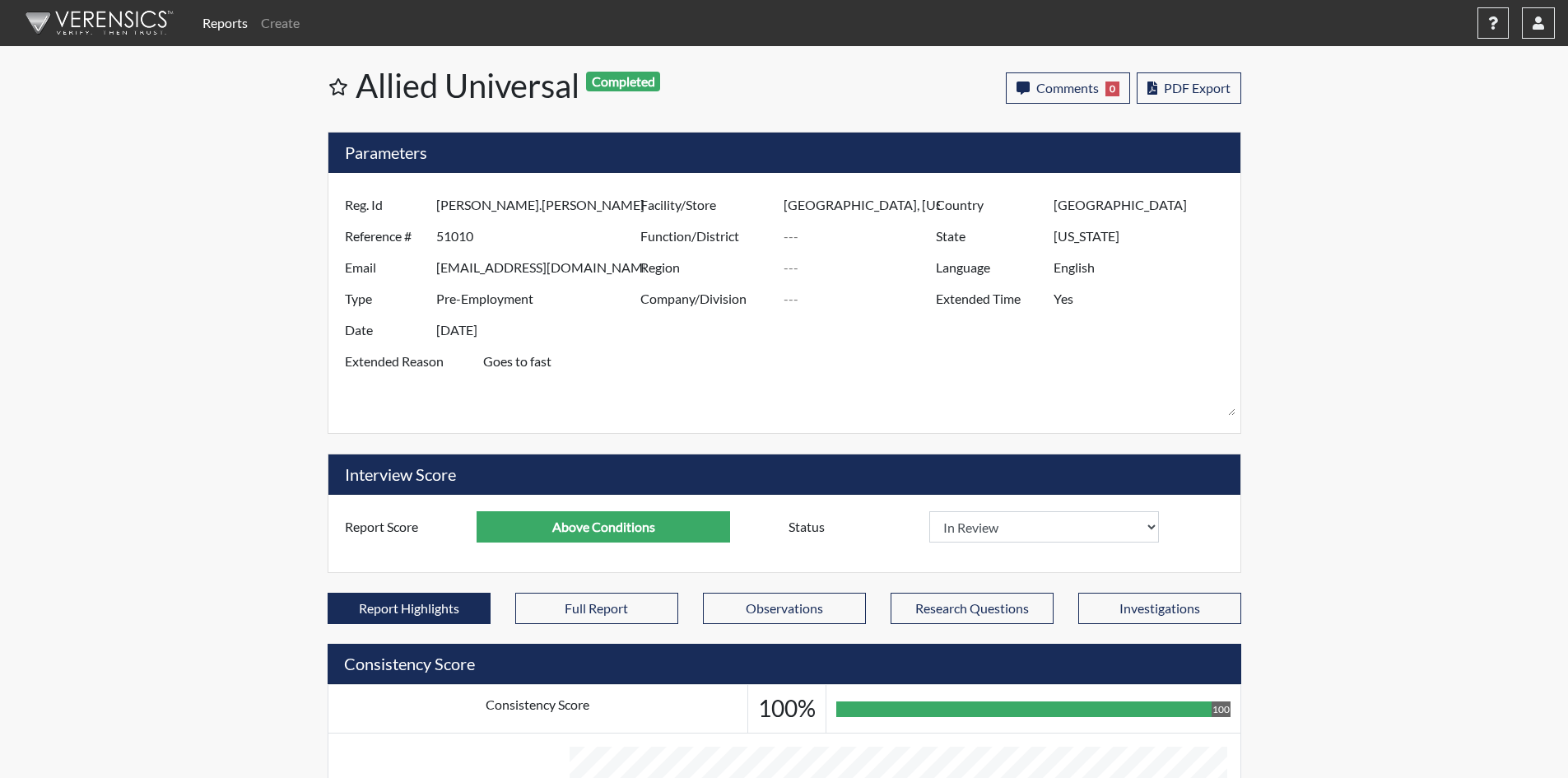
drag, startPoint x: 1524, startPoint y: 25, endPoint x: 1480, endPoint y: 44, distance: 47.9
click at [1525, 25] on button "button" at bounding box center [1538, 23] width 33 height 32
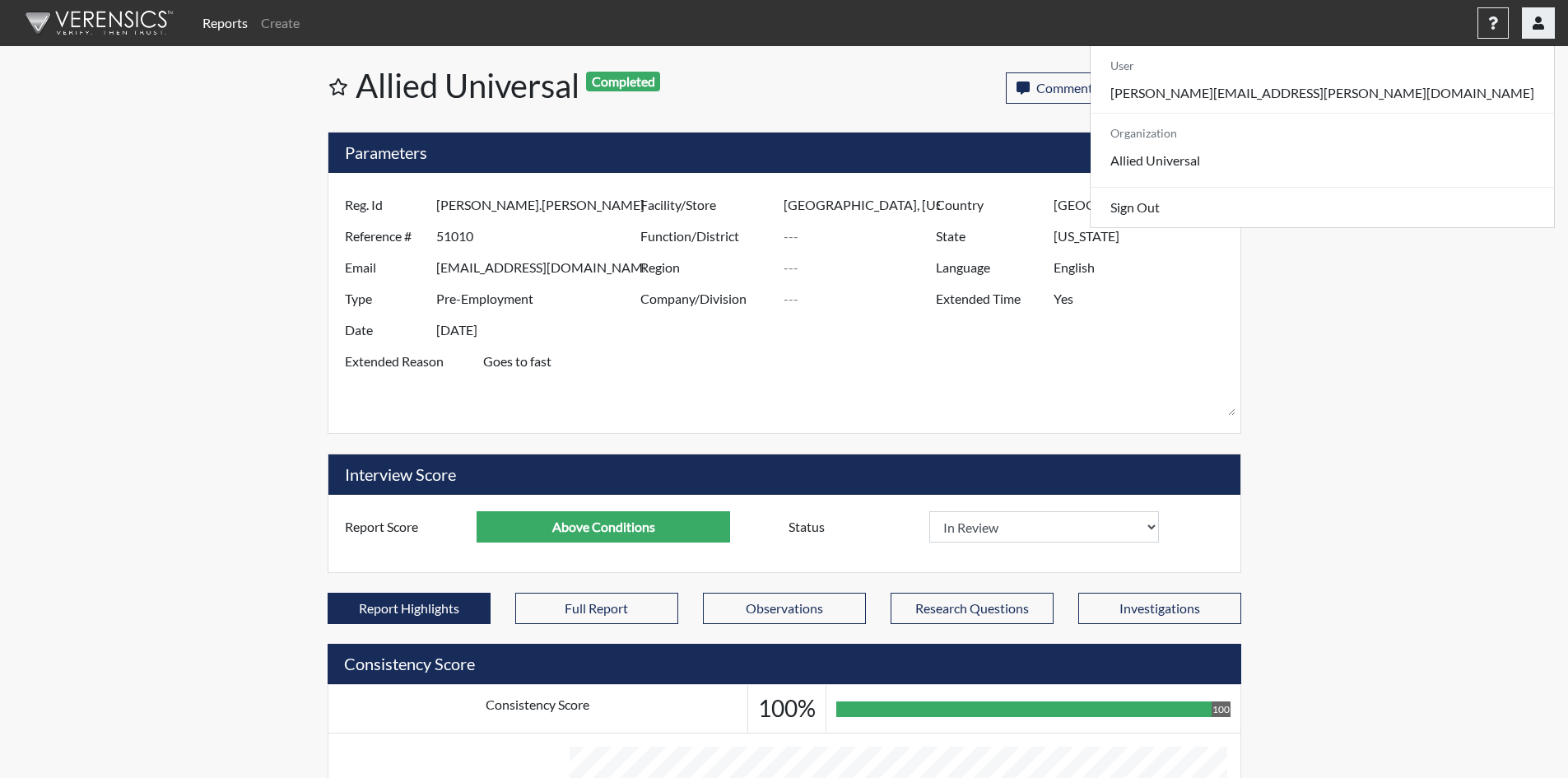
click at [1524, 27] on button "button" at bounding box center [1538, 23] width 33 height 32
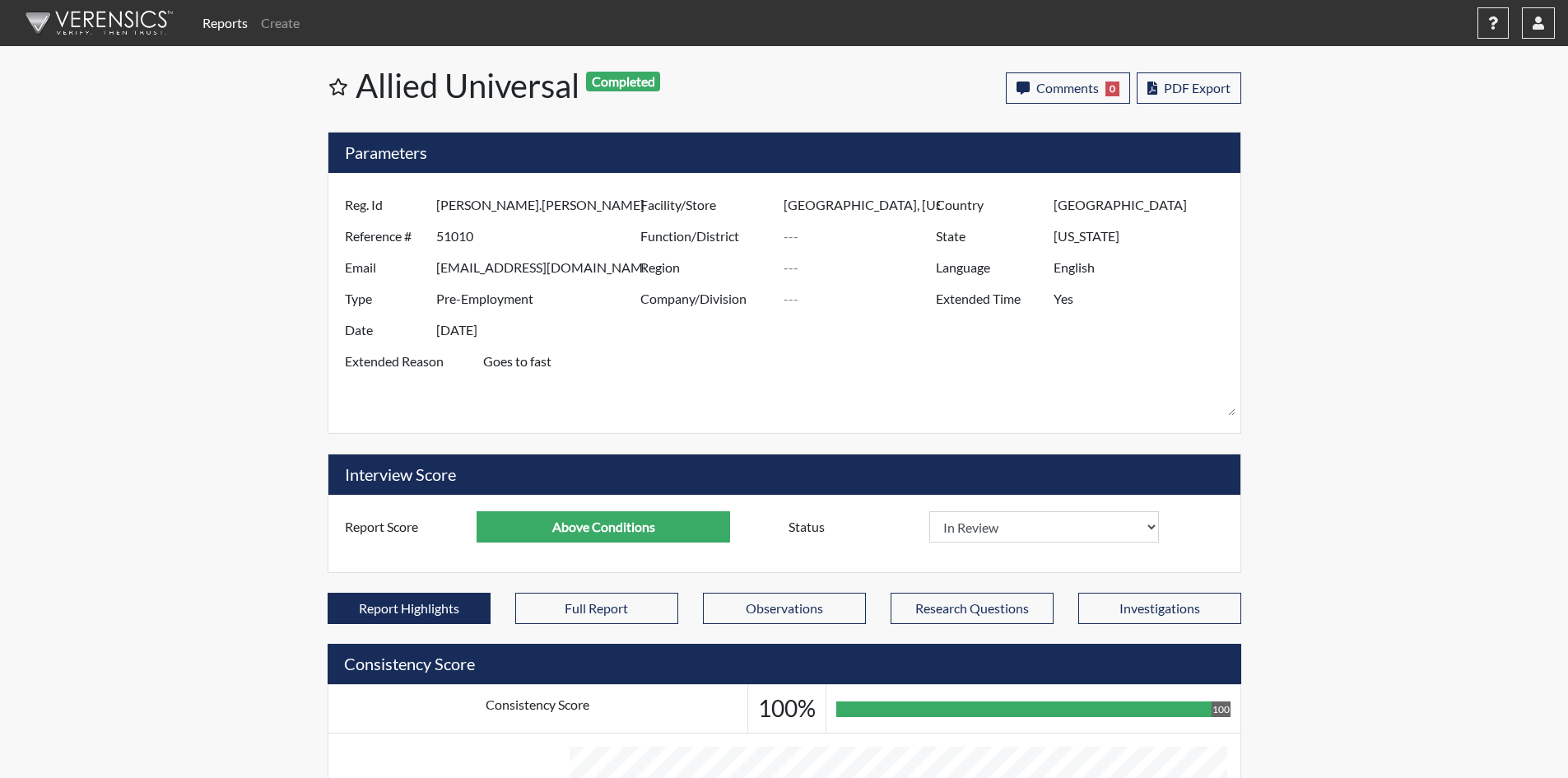
click at [95, 13] on img at bounding box center [96, 23] width 189 height 49
